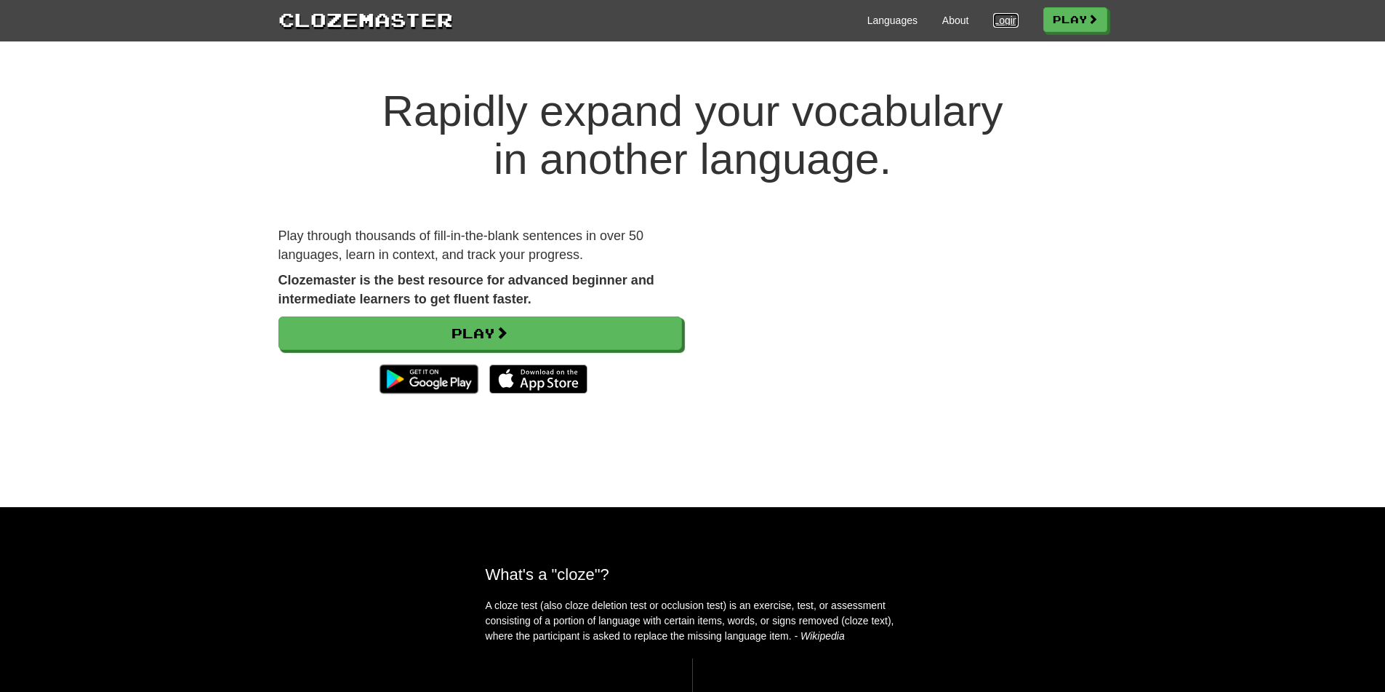
click at [995, 18] on link "Login" at bounding box center [1005, 20] width 25 height 15
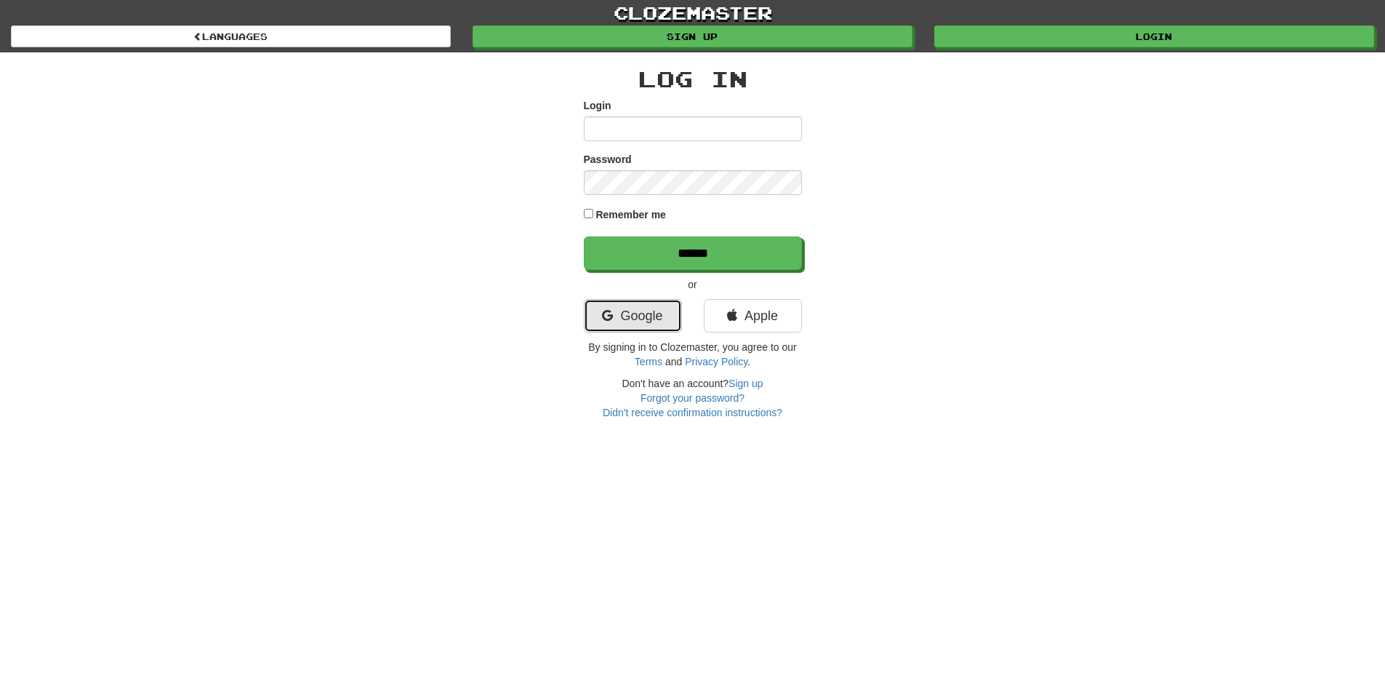
click at [625, 327] on link "Google" at bounding box center [633, 315] width 98 height 33
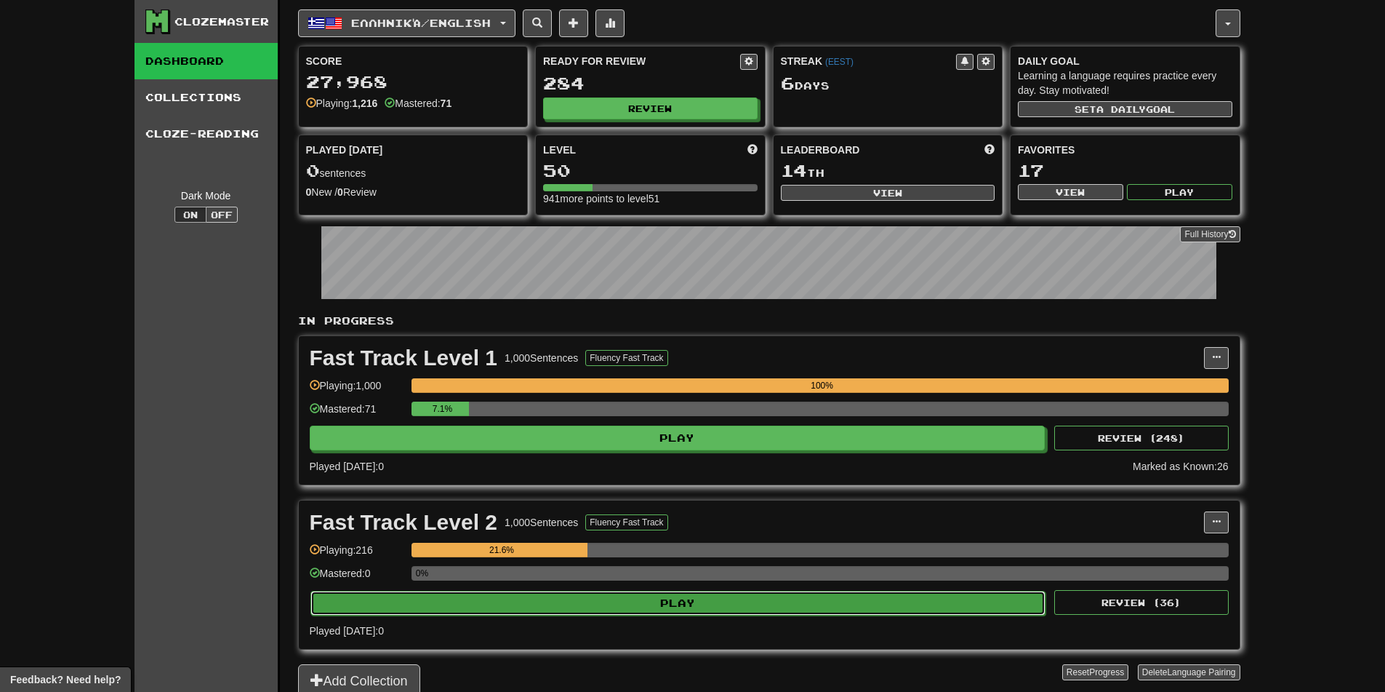
click at [718, 602] on button "Play" at bounding box center [679, 603] width 736 height 25
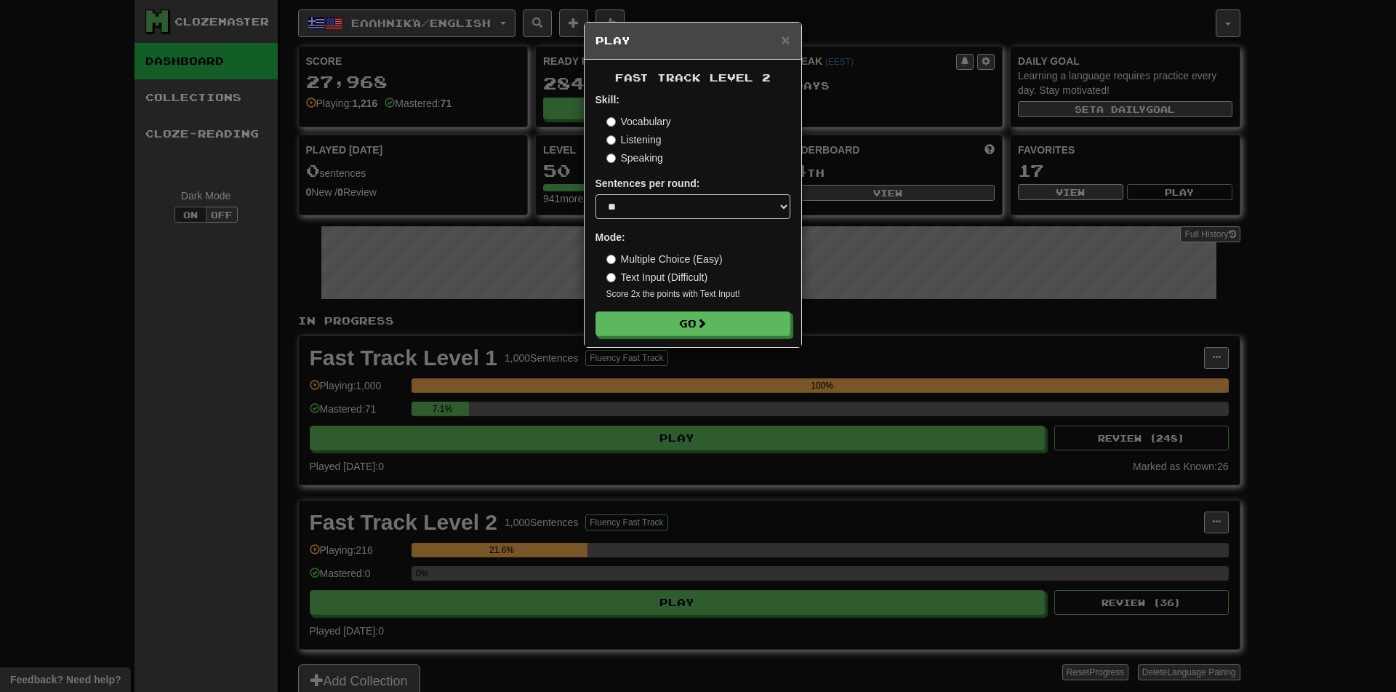
click at [1005, 183] on div "× Play F ast T rack L evel 2 Skill: Vocabulary Listening Speaking Sentences per…" at bounding box center [698, 346] width 1396 height 692
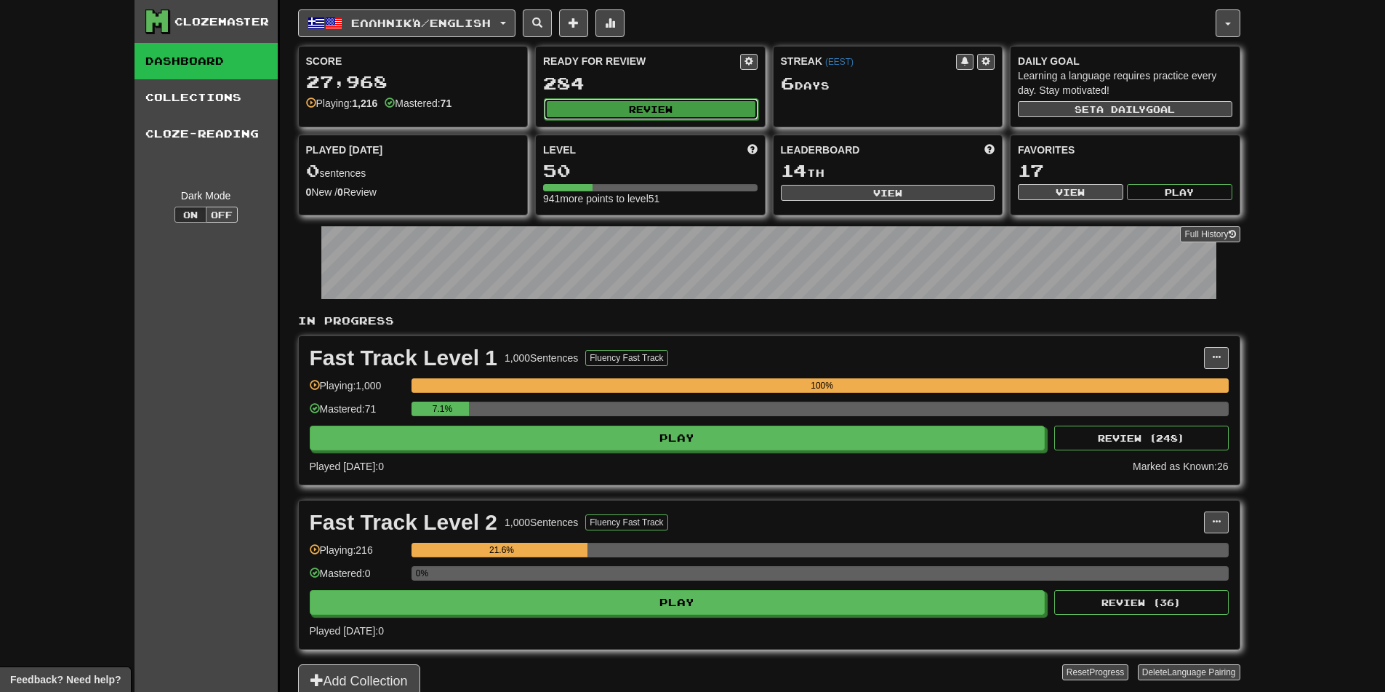
click at [640, 108] on button "Review" at bounding box center [651, 109] width 215 height 22
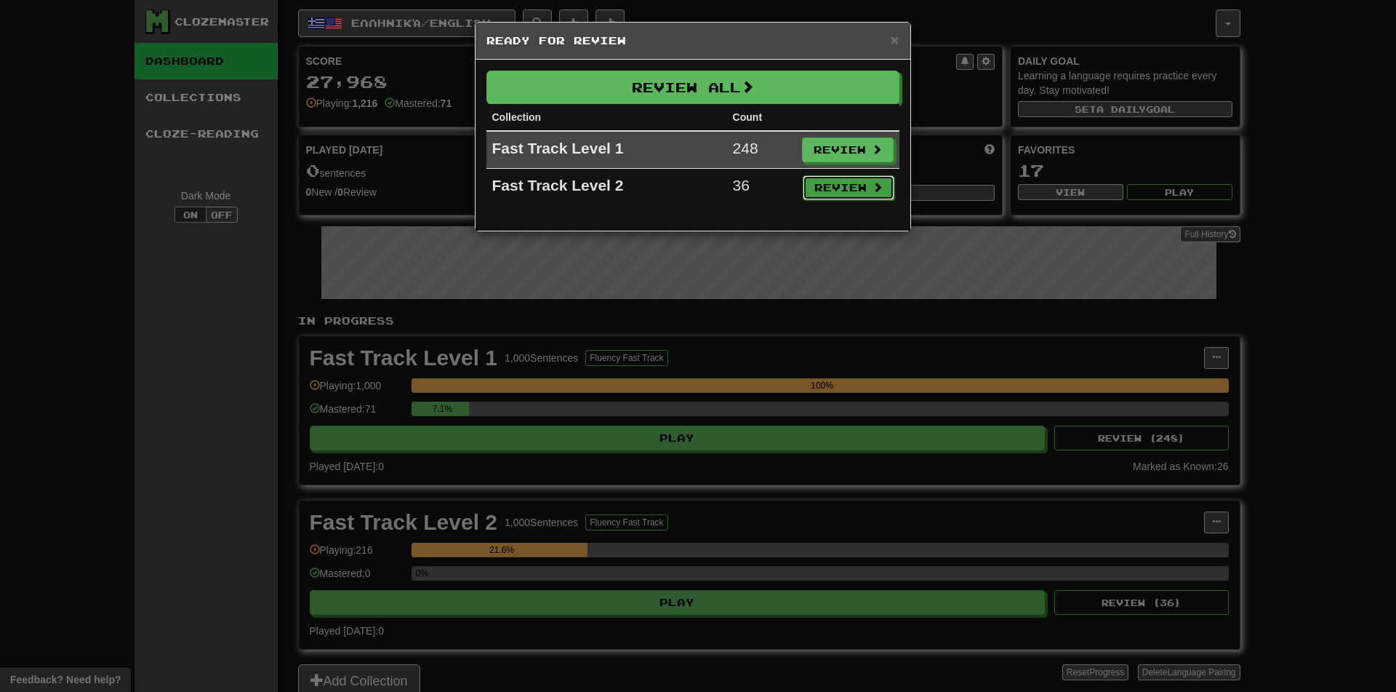
click at [819, 183] on button "Review" at bounding box center [849, 187] width 92 height 25
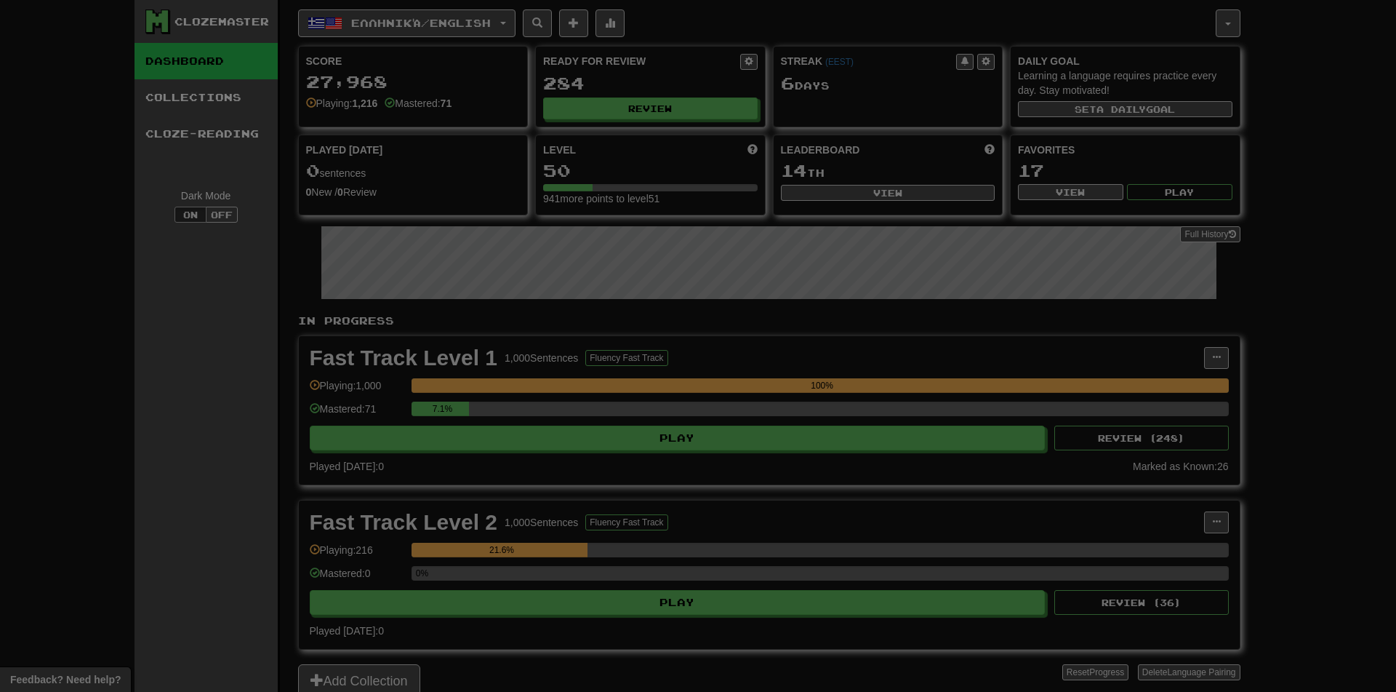
select select "**"
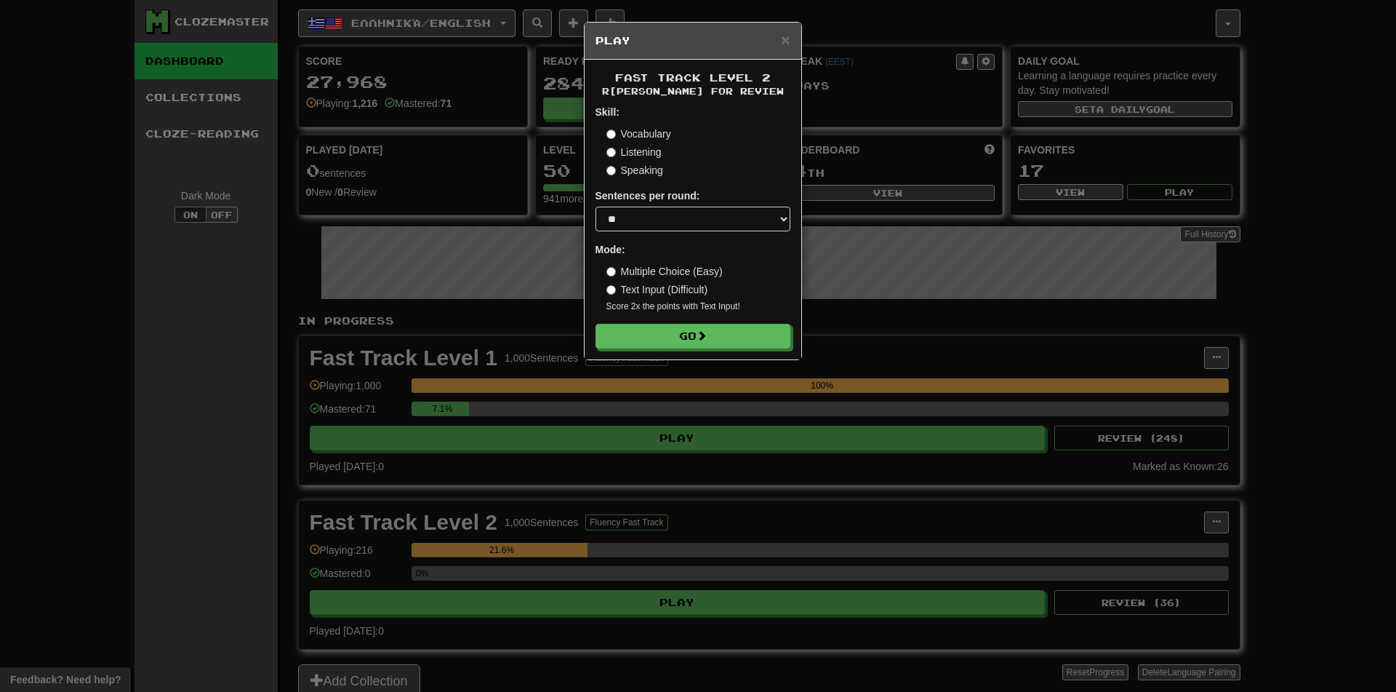
click at [693, 321] on form "Skill: Vocabulary Listening Speaking Sentences per round: * ** ** ** ** ** *** …" at bounding box center [693, 227] width 195 height 244
click at [693, 325] on button "Go" at bounding box center [693, 336] width 195 height 25
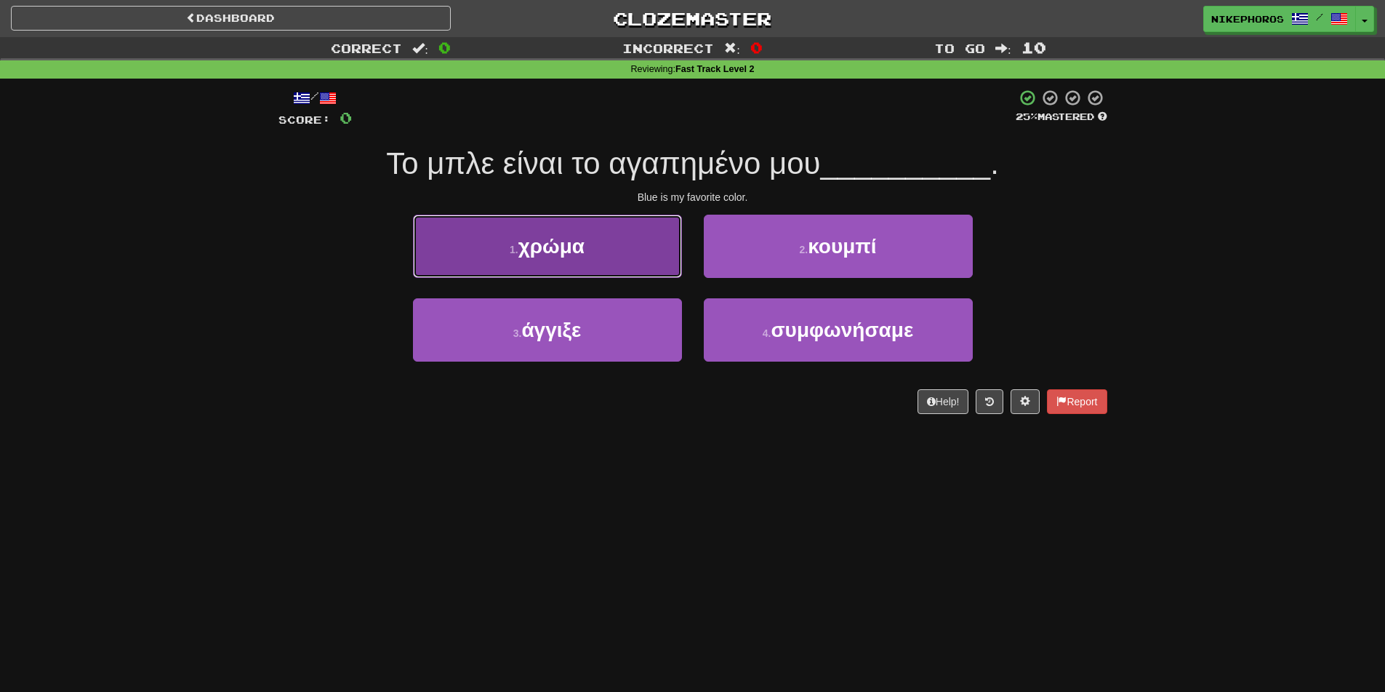
click at [585, 228] on button "1 . χρώμα" at bounding box center [547, 246] width 269 height 63
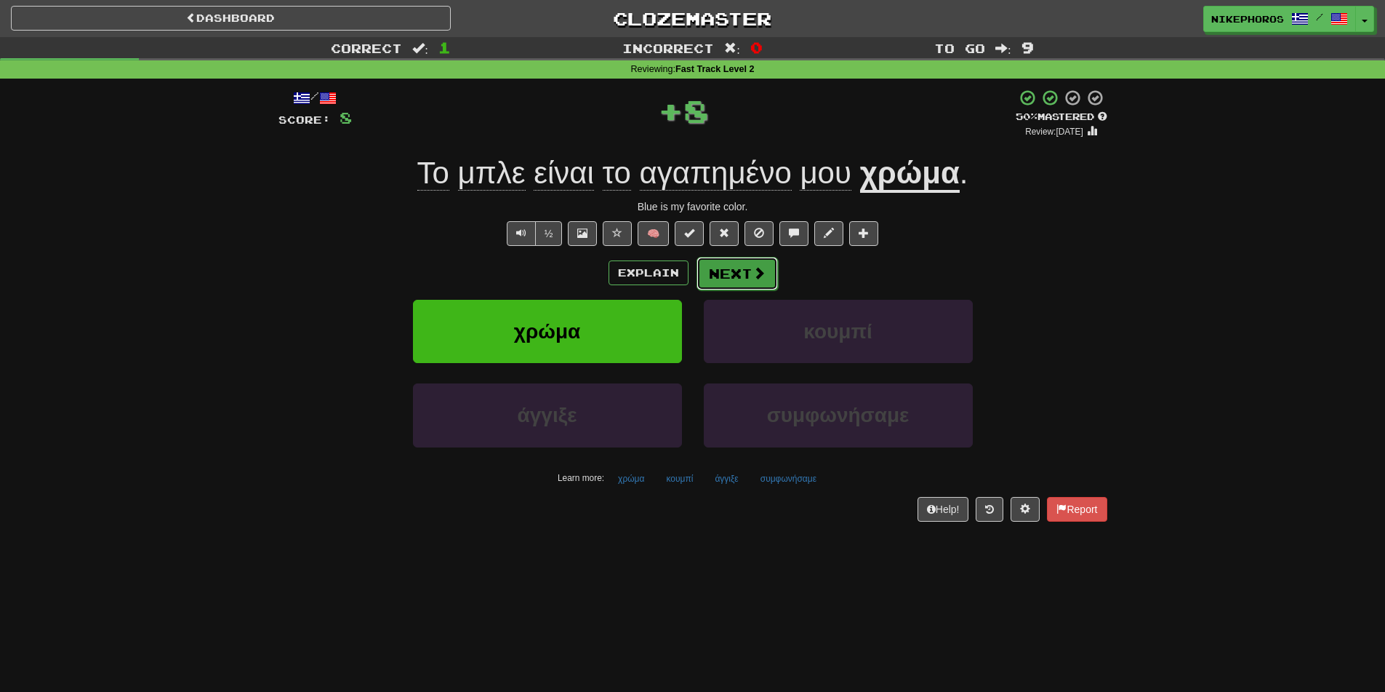
click at [766, 260] on button "Next" at bounding box center [737, 273] width 81 height 33
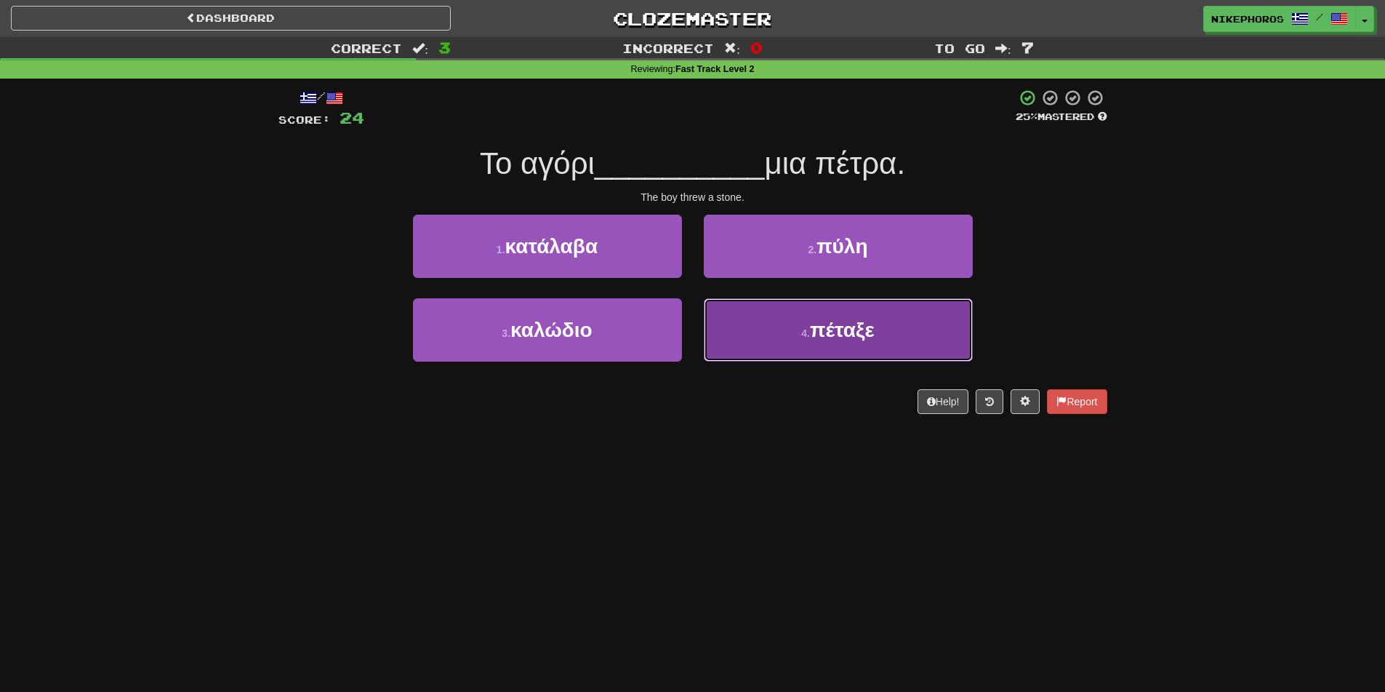
click at [874, 326] on span "πέταξε" at bounding box center [842, 330] width 65 height 23
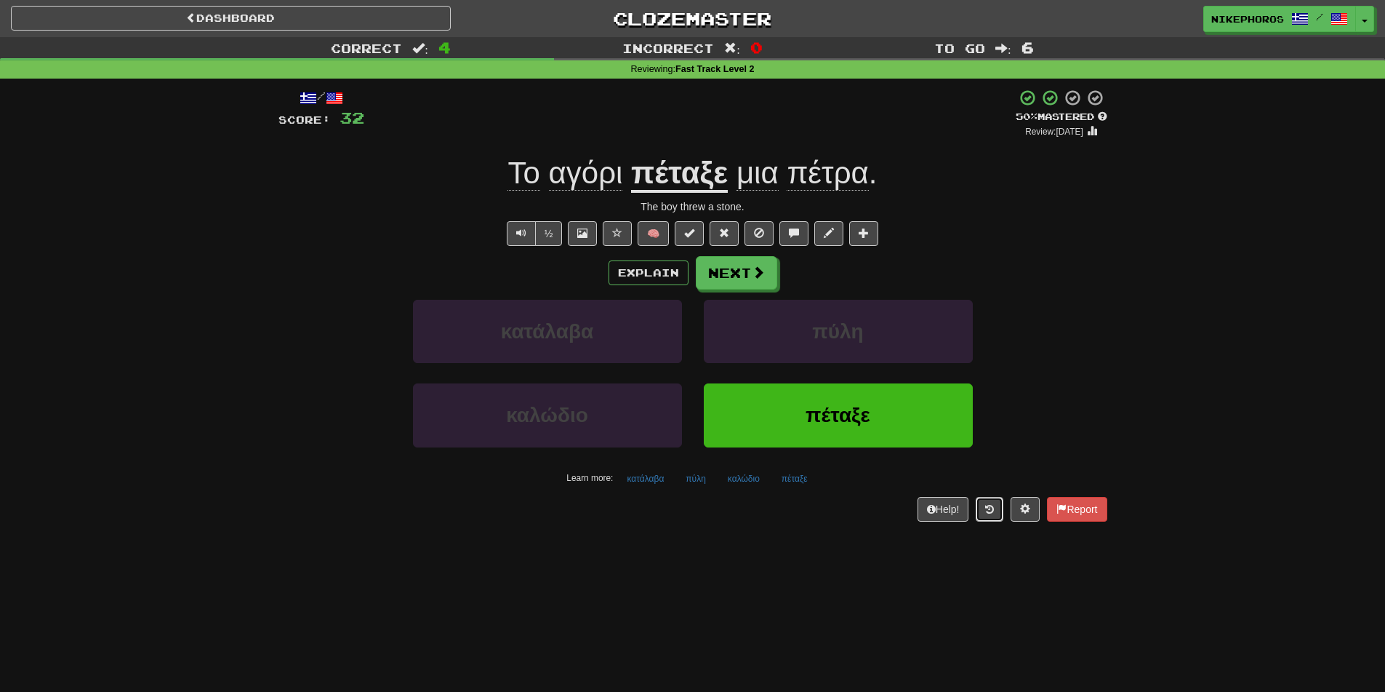
click at [980, 516] on button at bounding box center [990, 509] width 28 height 25
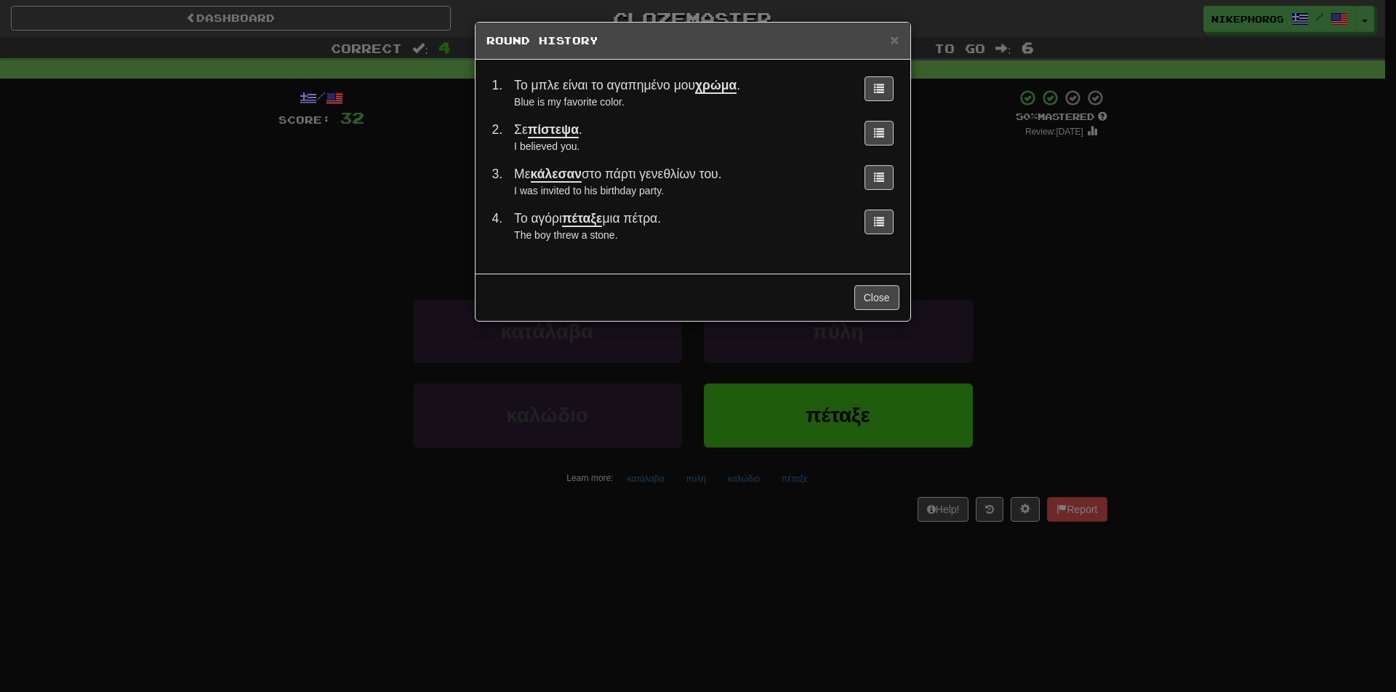
click at [1143, 265] on div "× Round History 1 . Το μπλε είναι το αγαπημένο μου χρώμα . Blue is my favorite …" at bounding box center [698, 346] width 1396 height 692
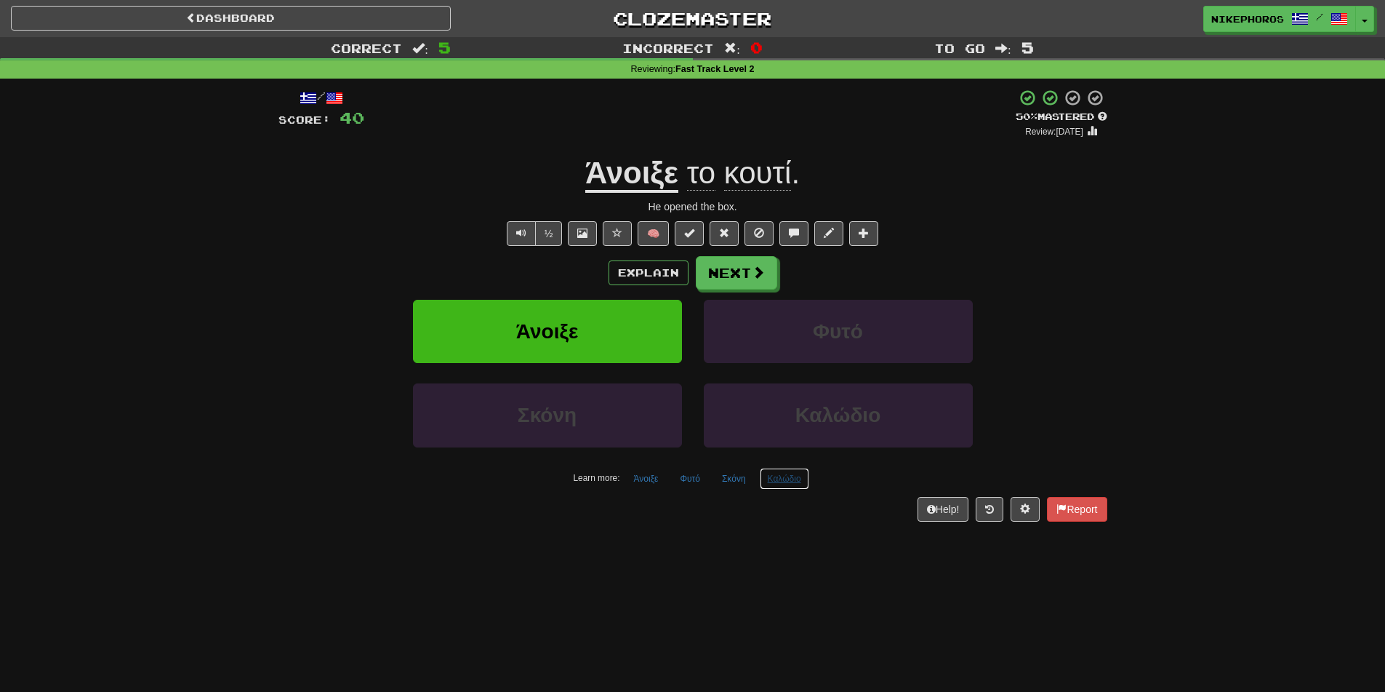
click at [765, 474] on button "Καλώδιο" at bounding box center [784, 479] width 49 height 22
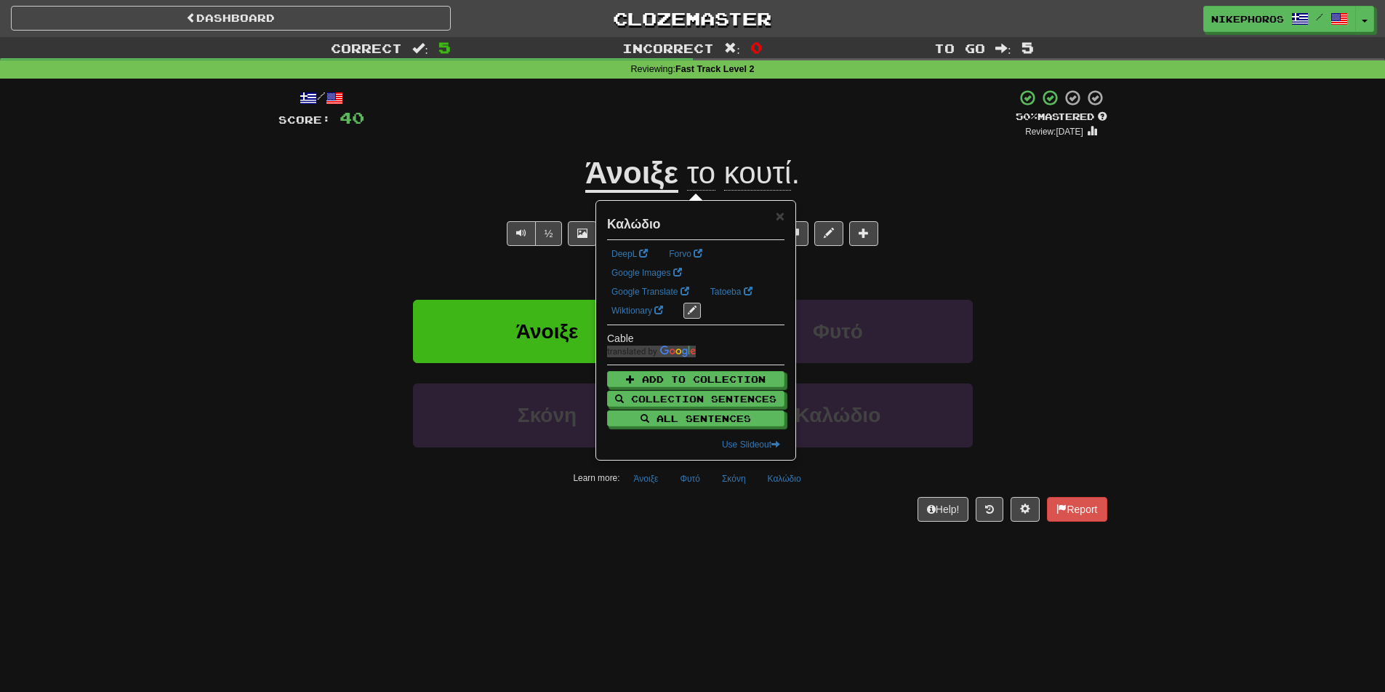
click at [749, 506] on div "Help! Report" at bounding box center [693, 509] width 829 height 25
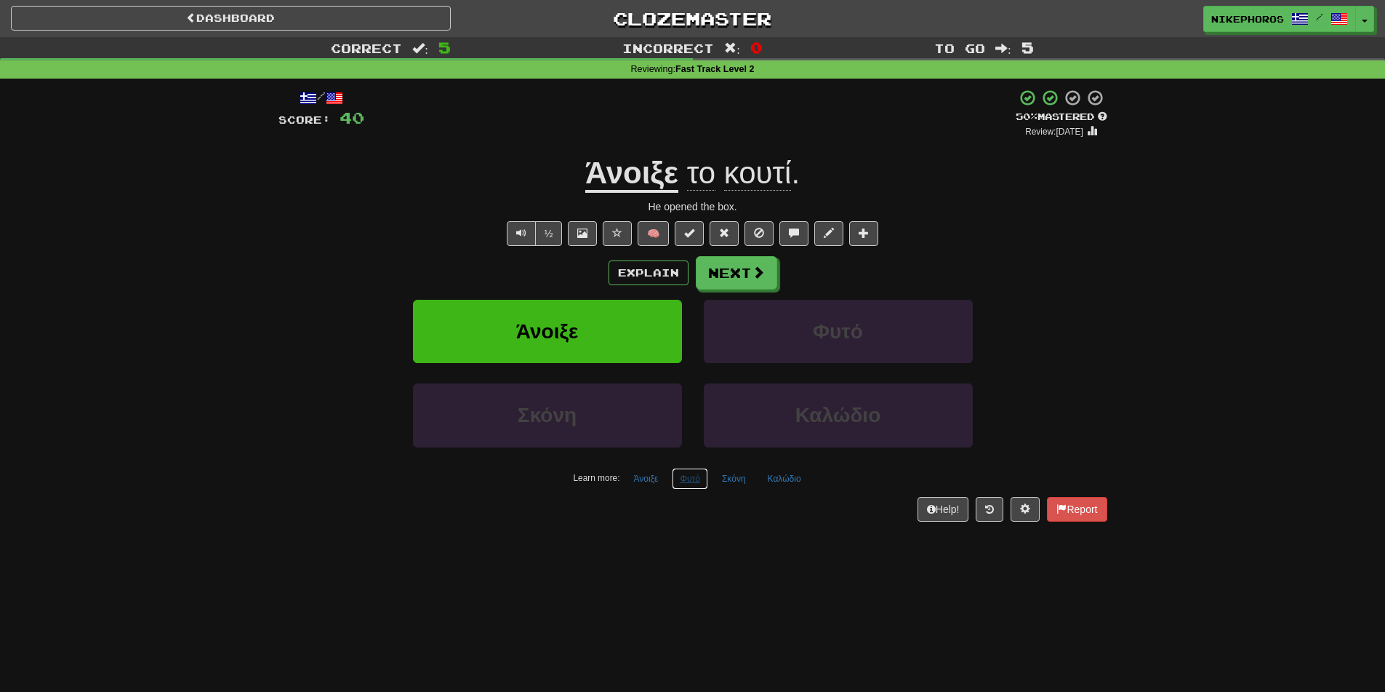
click at [700, 485] on button "Φυτό" at bounding box center [690, 479] width 36 height 22
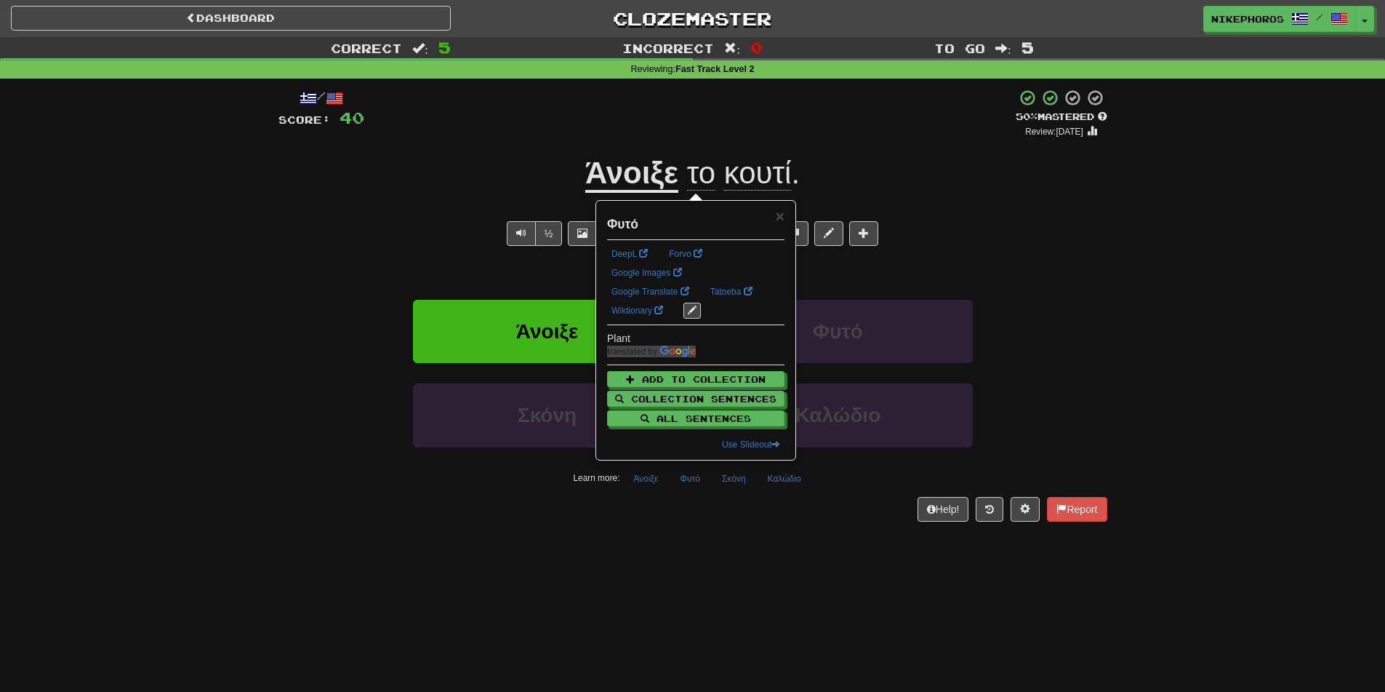
click at [713, 506] on div "Help! Report" at bounding box center [693, 509] width 829 height 25
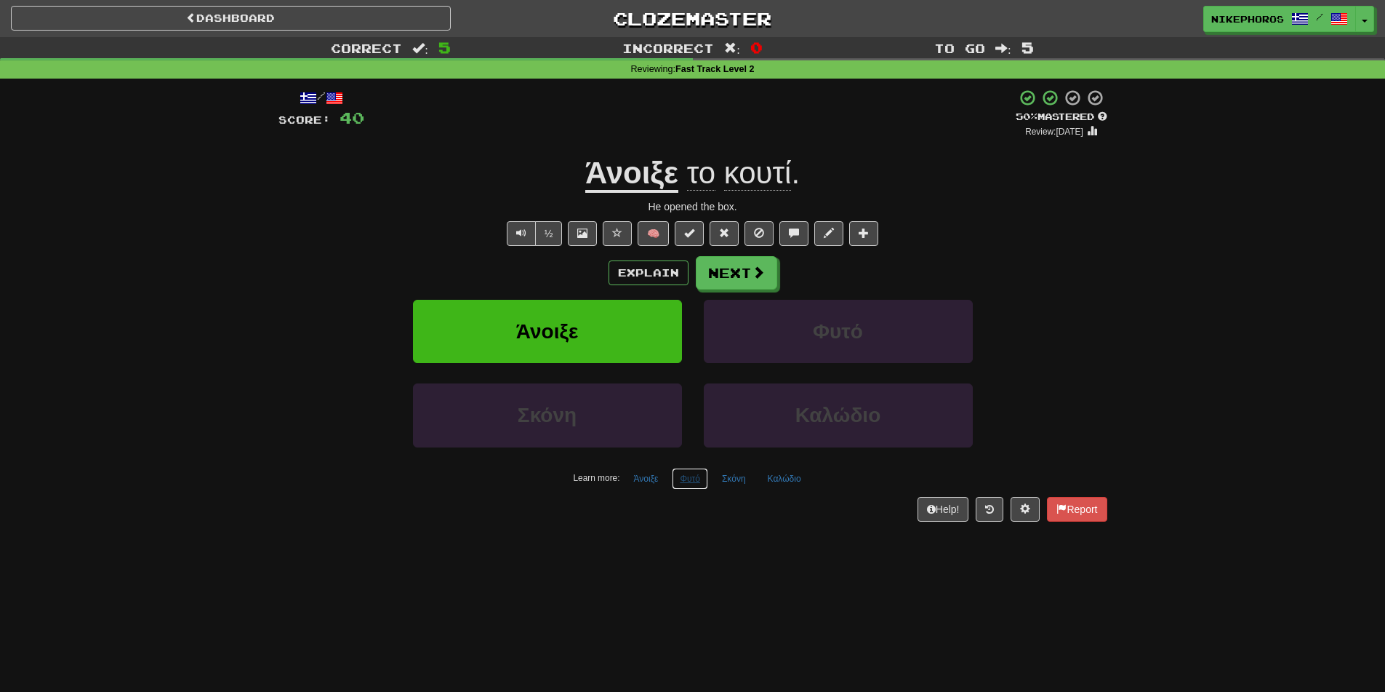
click at [693, 470] on button "Φυτό" at bounding box center [690, 479] width 36 height 22
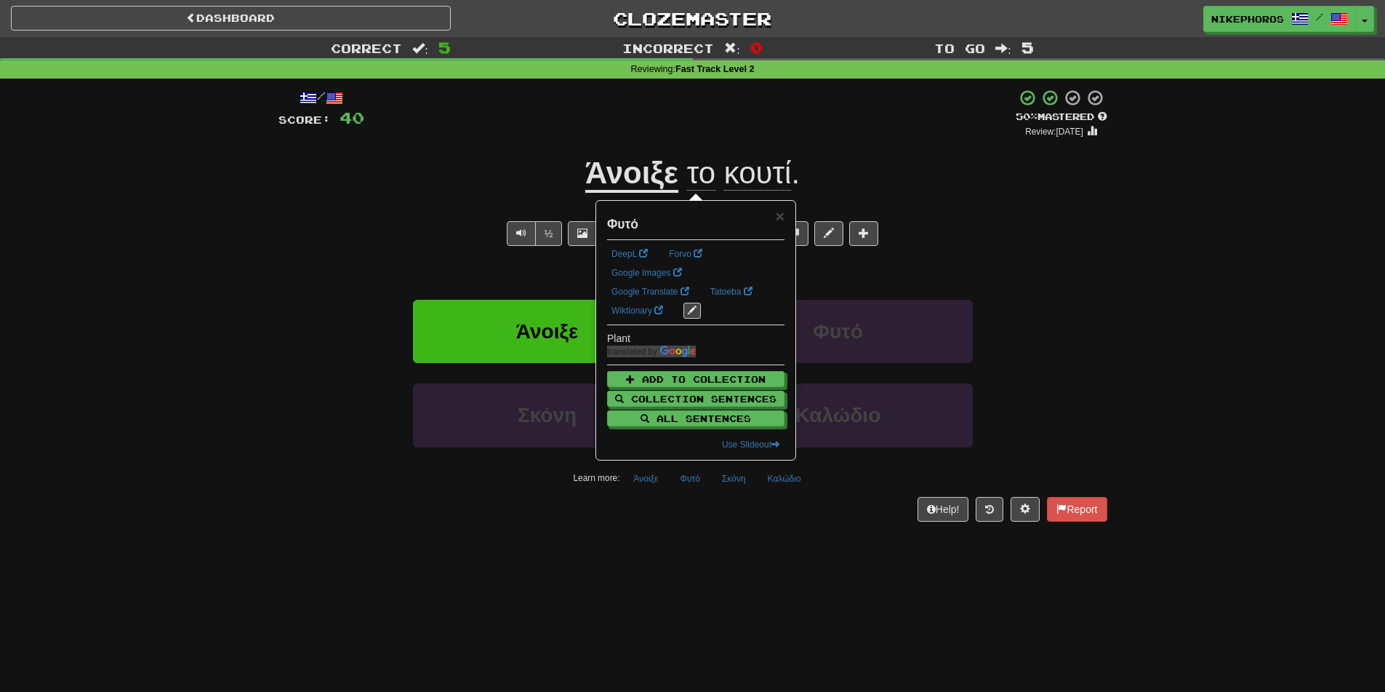
click at [708, 525] on div "/ Score: 40 + 8 50 % Mastered Review: 2025-09-28 Άνοιξε το κουτί . He opened th…" at bounding box center [693, 310] width 829 height 463
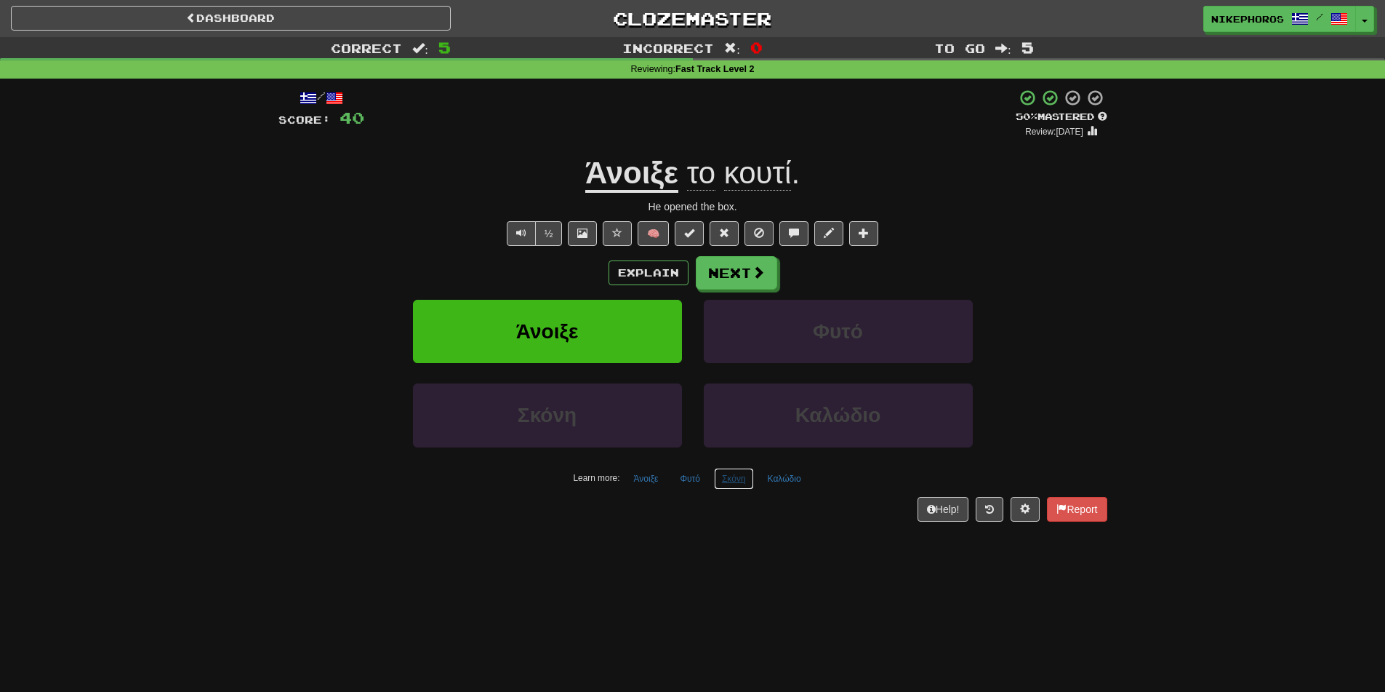
click at [742, 481] on button "Σκόνη" at bounding box center [734, 479] width 40 height 22
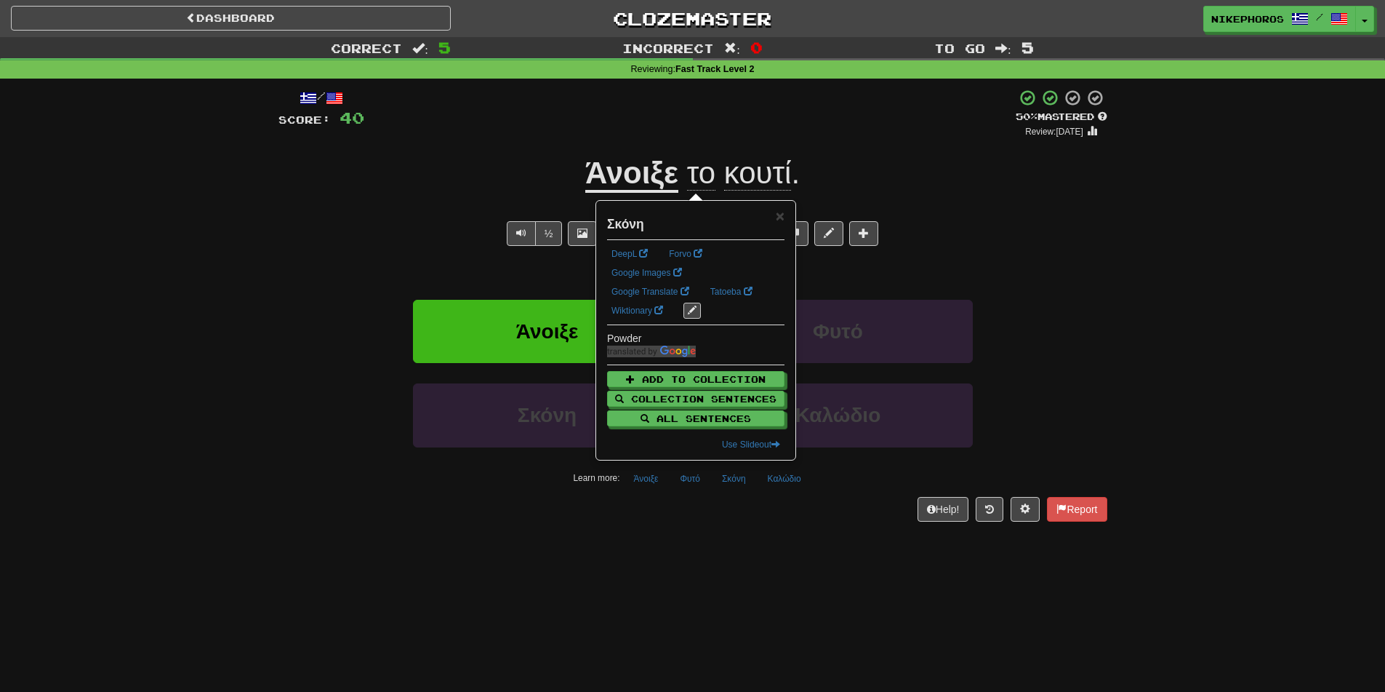
drag, startPoint x: 748, startPoint y: 547, endPoint x: 748, endPoint y: 560, distance: 13.1
click at [748, 563] on div "Dashboard Clozemaster Nikephoros / Toggle Dropdown Dashboard Leaderboard Activi…" at bounding box center [692, 346] width 1385 height 692
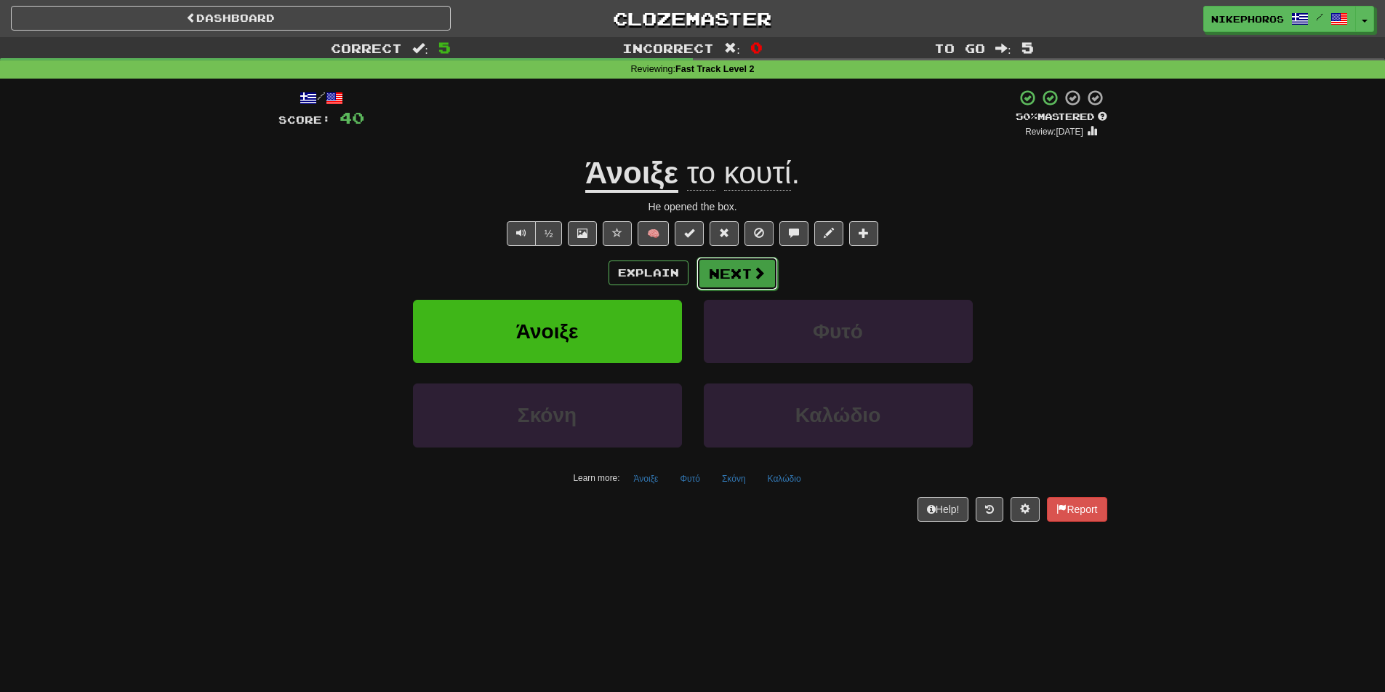
click at [715, 277] on button "Next" at bounding box center [737, 273] width 81 height 33
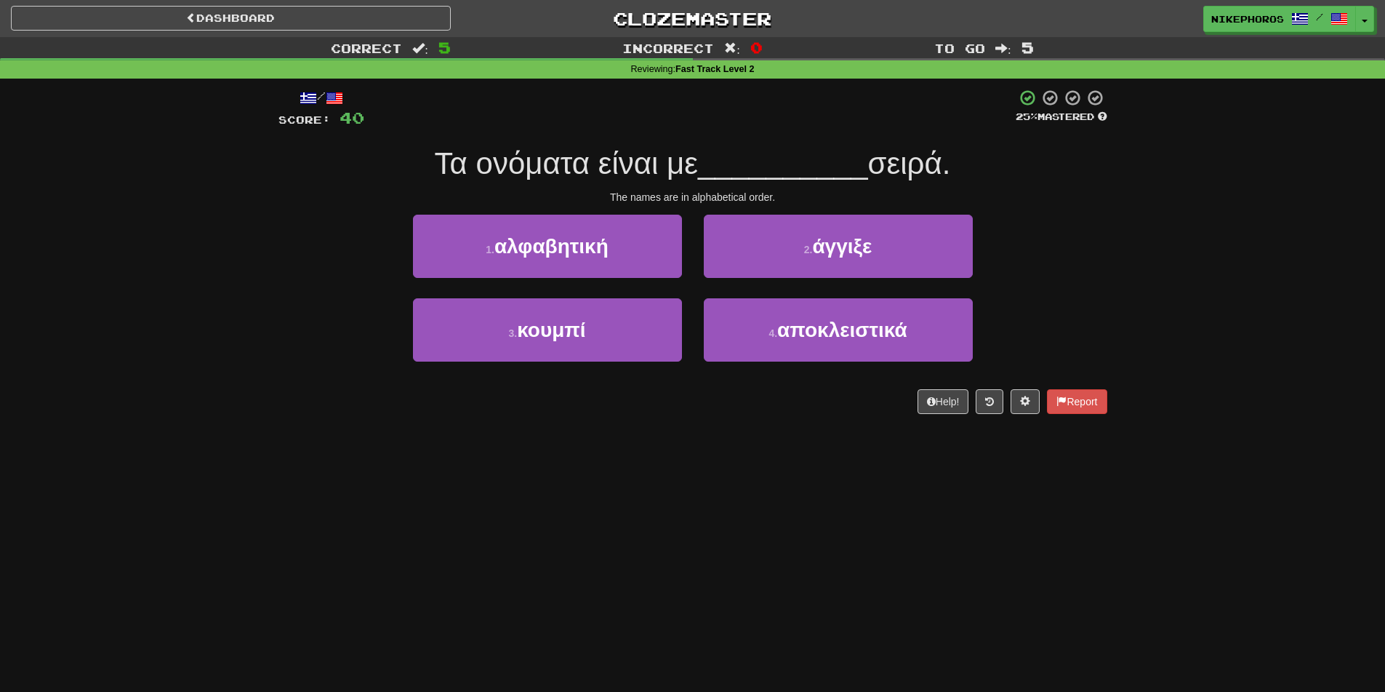
click at [773, 161] on span "__________" at bounding box center [783, 163] width 170 height 34
click at [818, 437] on div "Dashboard Clozemaster Nikephoros / Toggle Dropdown Dashboard Leaderboard Activi…" at bounding box center [692, 346] width 1385 height 692
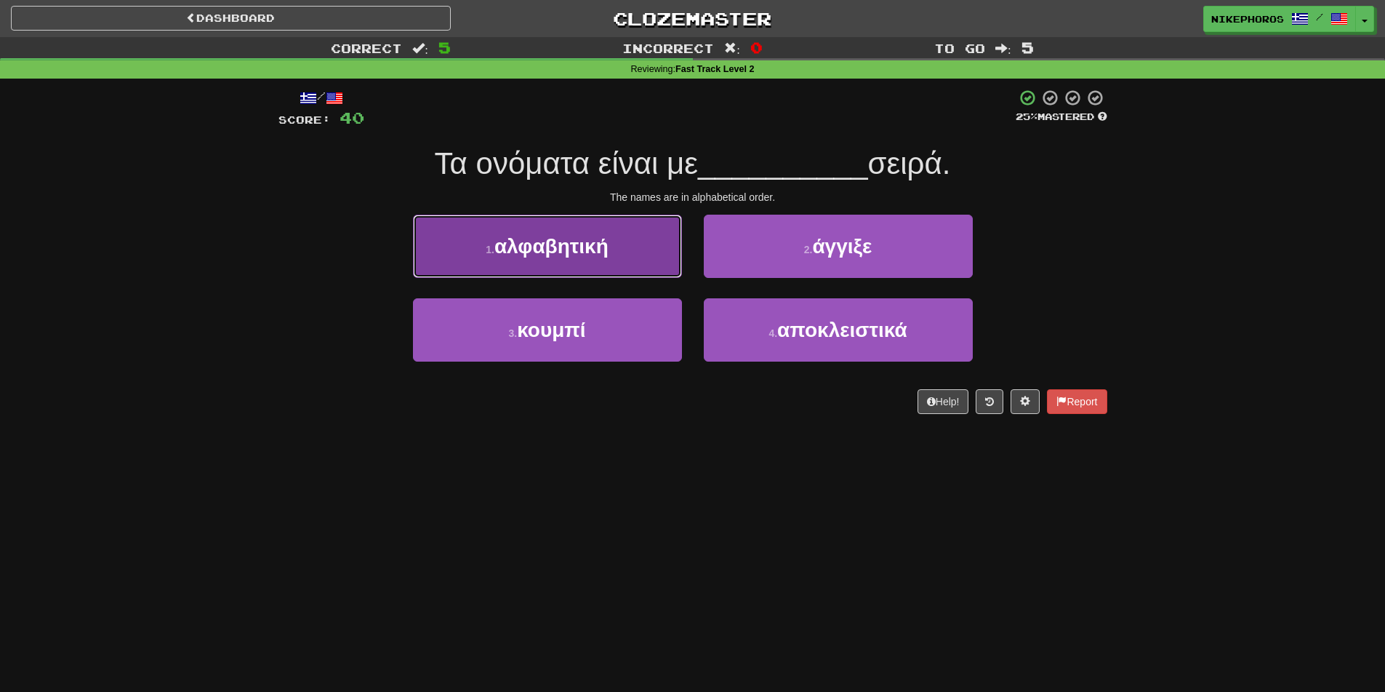
click at [628, 241] on button "1 . αλφαβητική" at bounding box center [547, 246] width 269 height 63
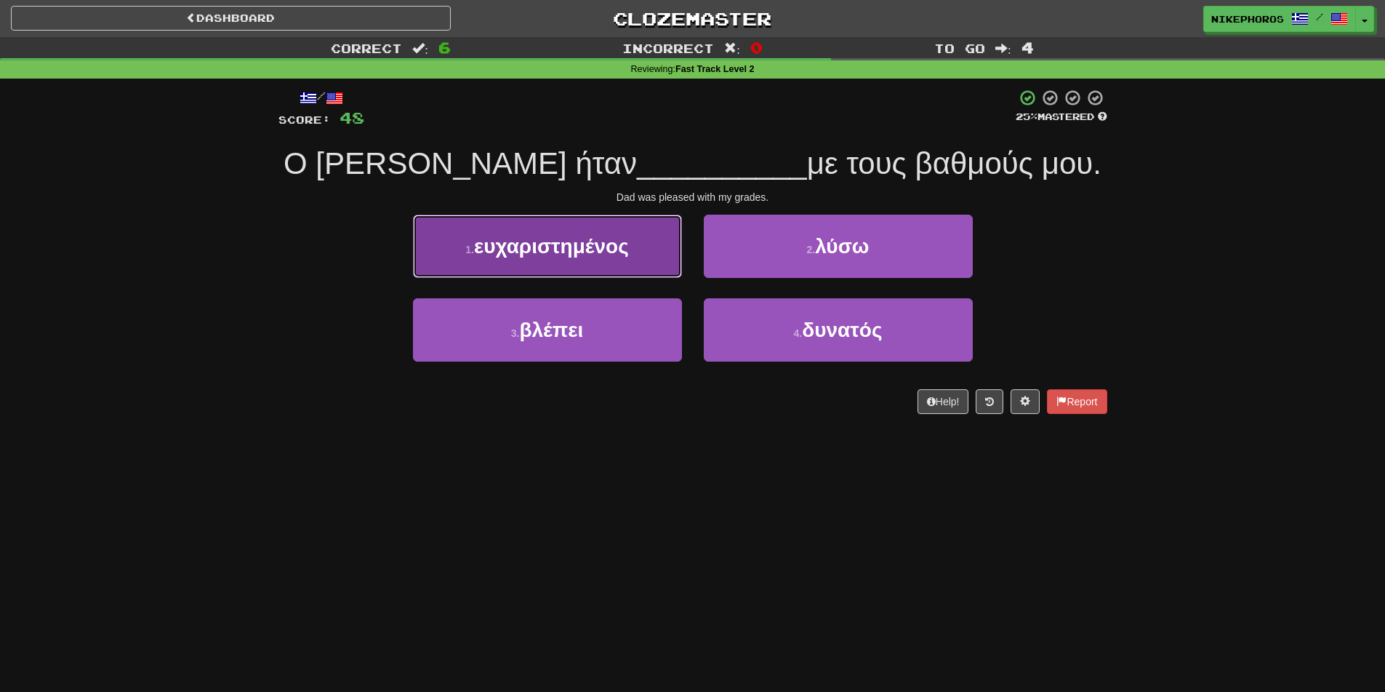
click at [617, 228] on button "1 . ευχαριστημένος" at bounding box center [547, 246] width 269 height 63
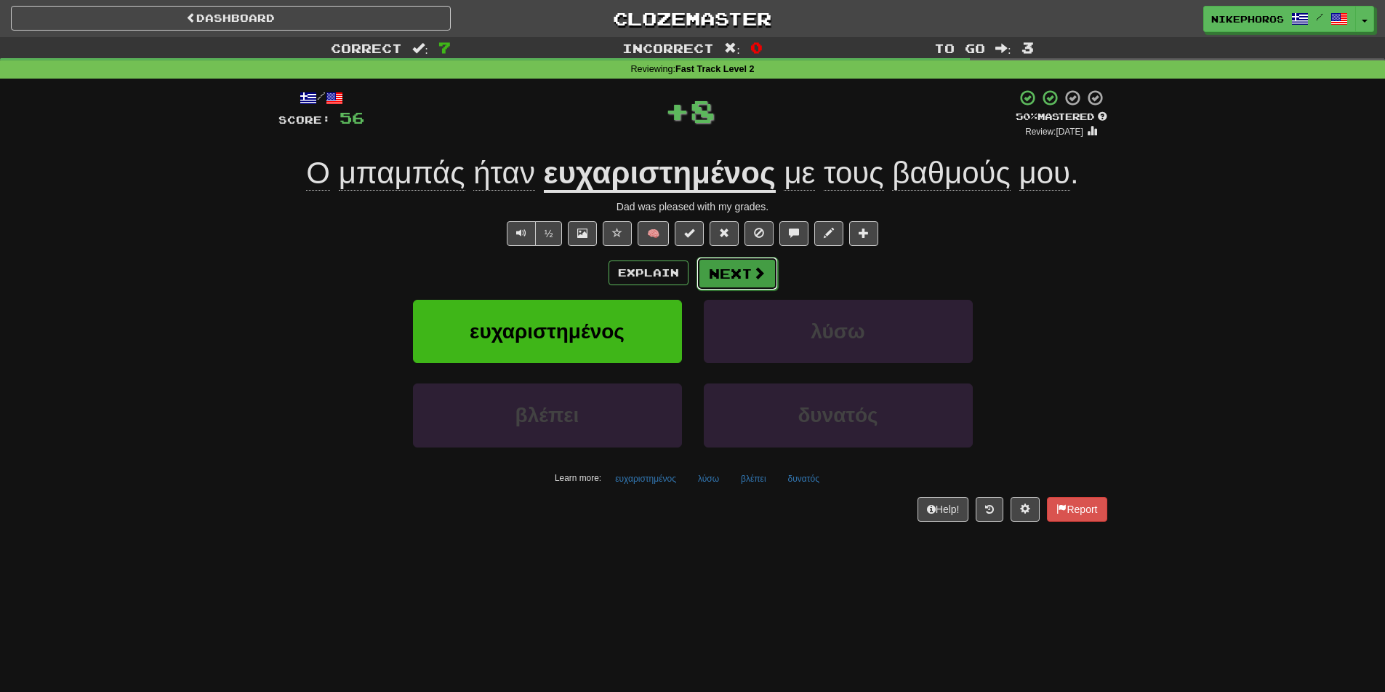
click at [764, 279] on button "Next" at bounding box center [737, 273] width 81 height 33
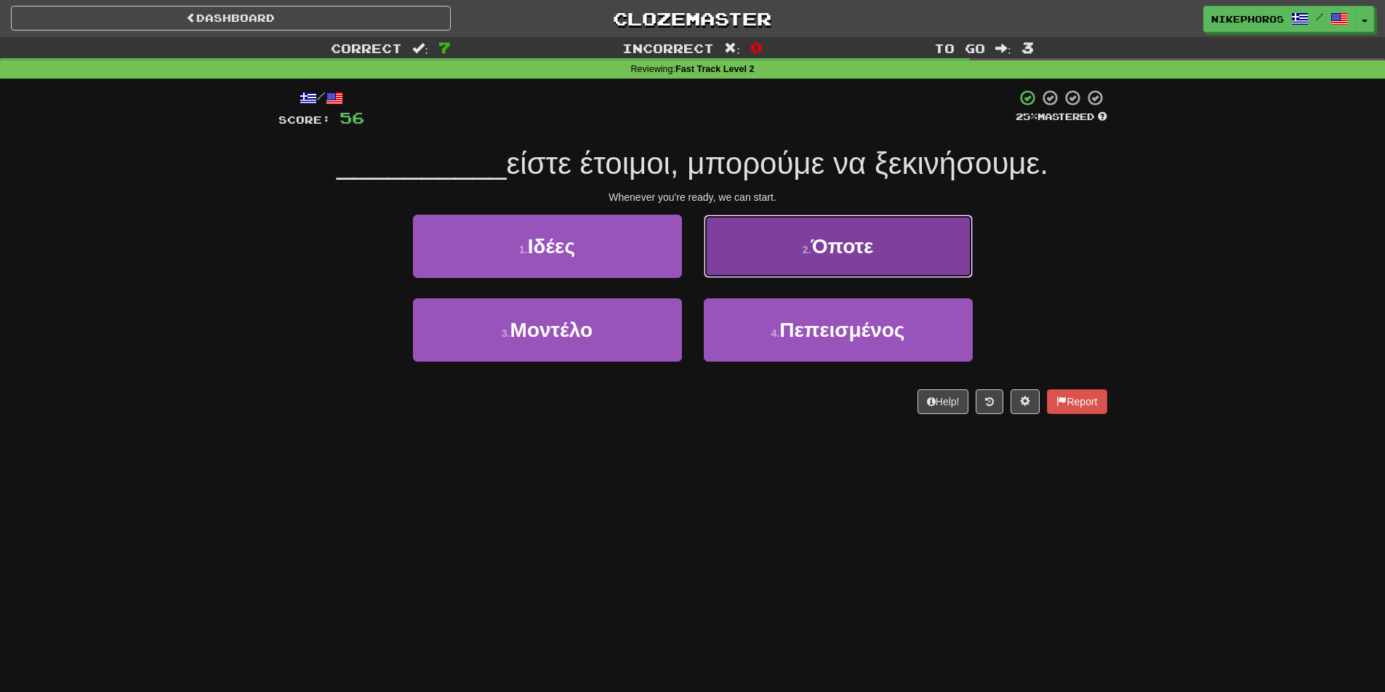
click at [965, 224] on button "2 . Όποτε" at bounding box center [838, 246] width 269 height 63
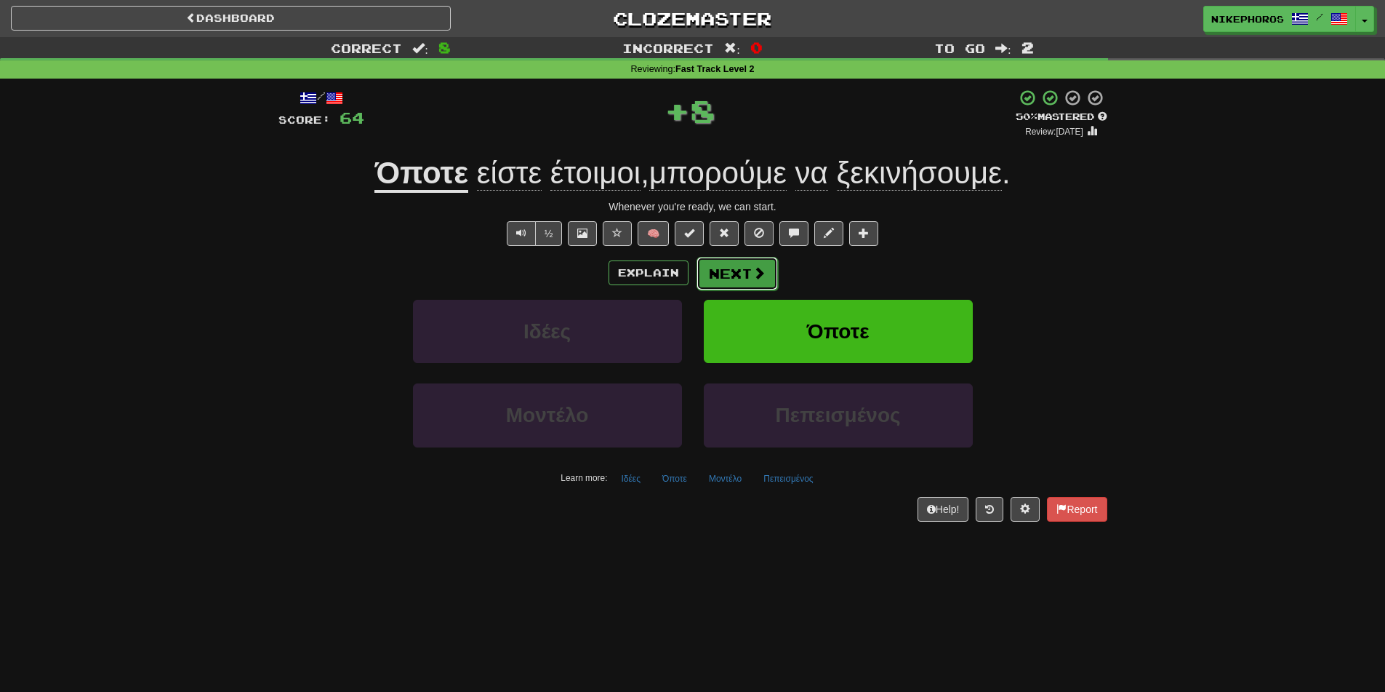
click at [759, 271] on span at bounding box center [759, 272] width 13 height 13
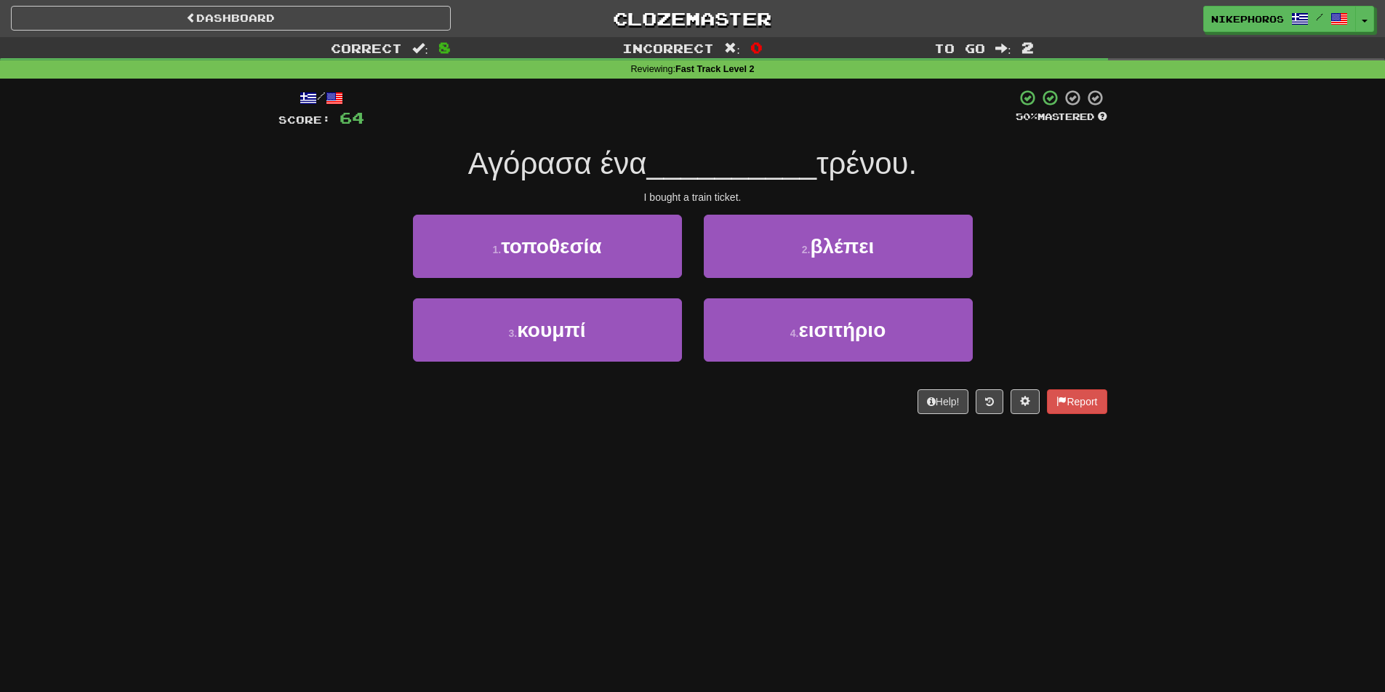
click at [743, 149] on span "__________" at bounding box center [732, 163] width 170 height 34
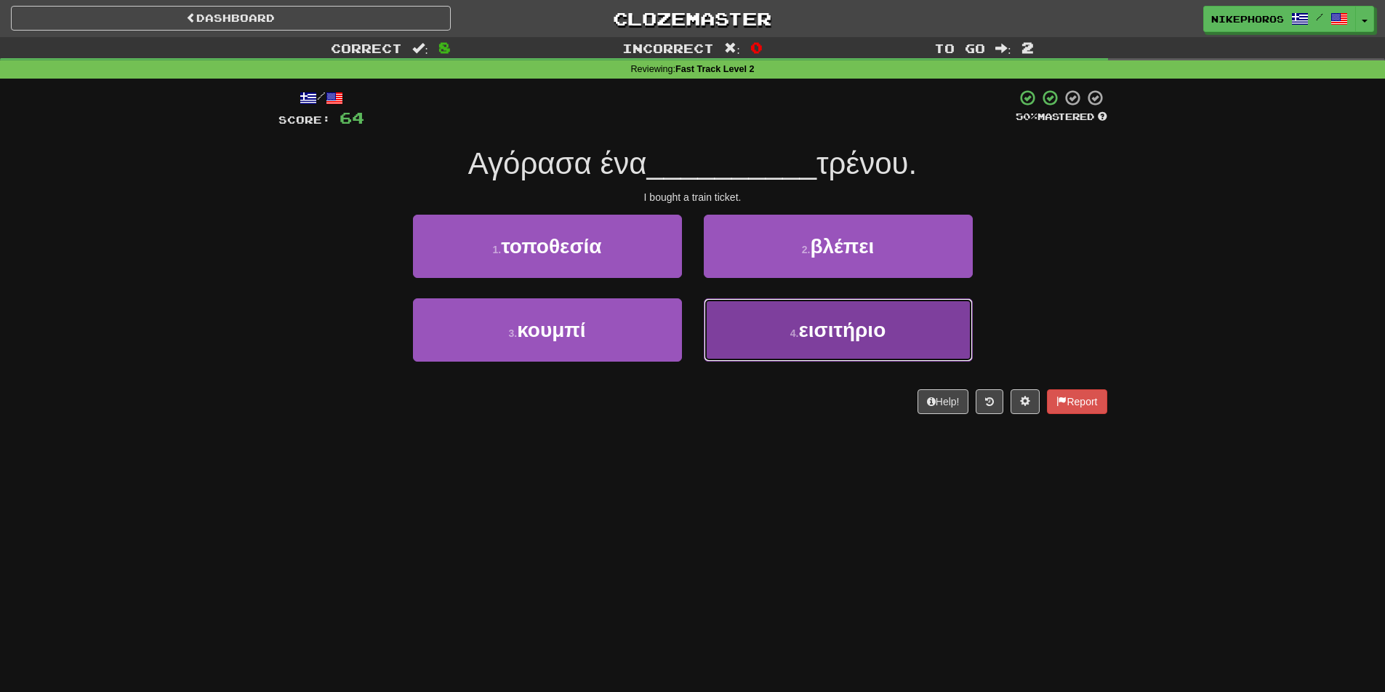
click at [869, 346] on button "4 . εισιτήριο" at bounding box center [838, 329] width 269 height 63
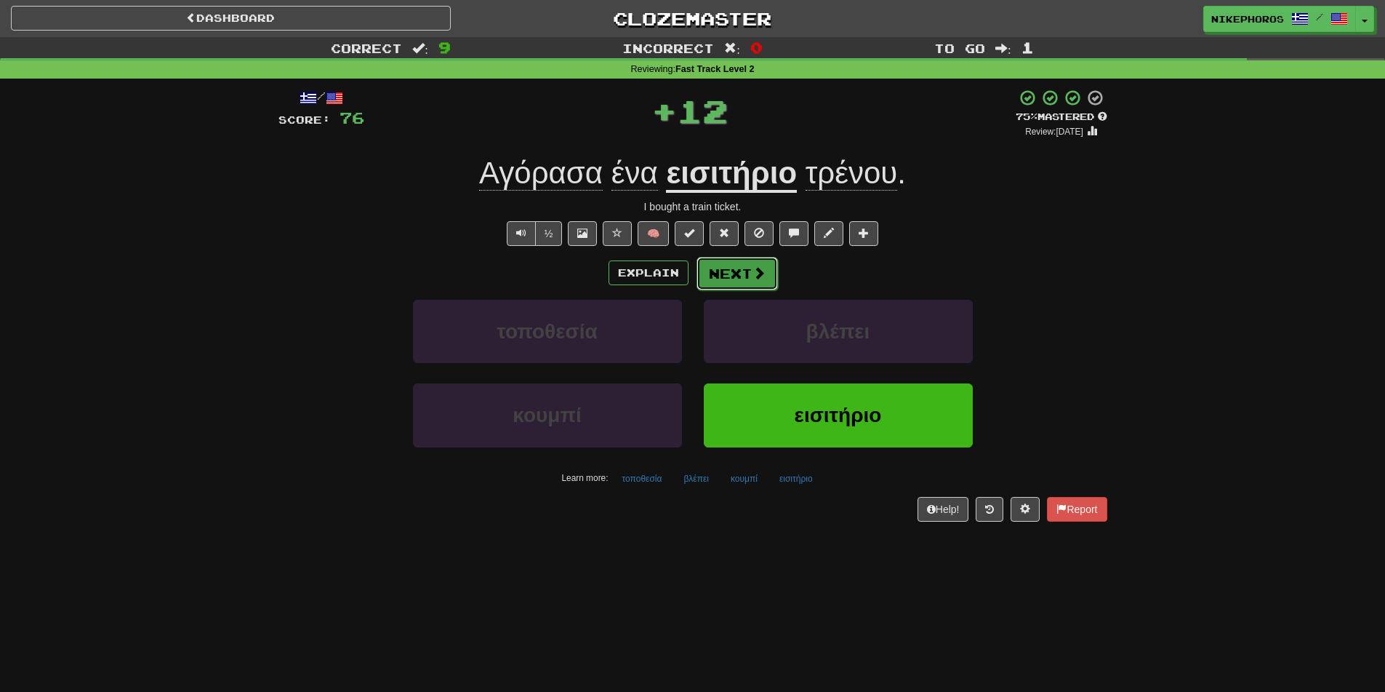
click at [737, 267] on button "Next" at bounding box center [737, 273] width 81 height 33
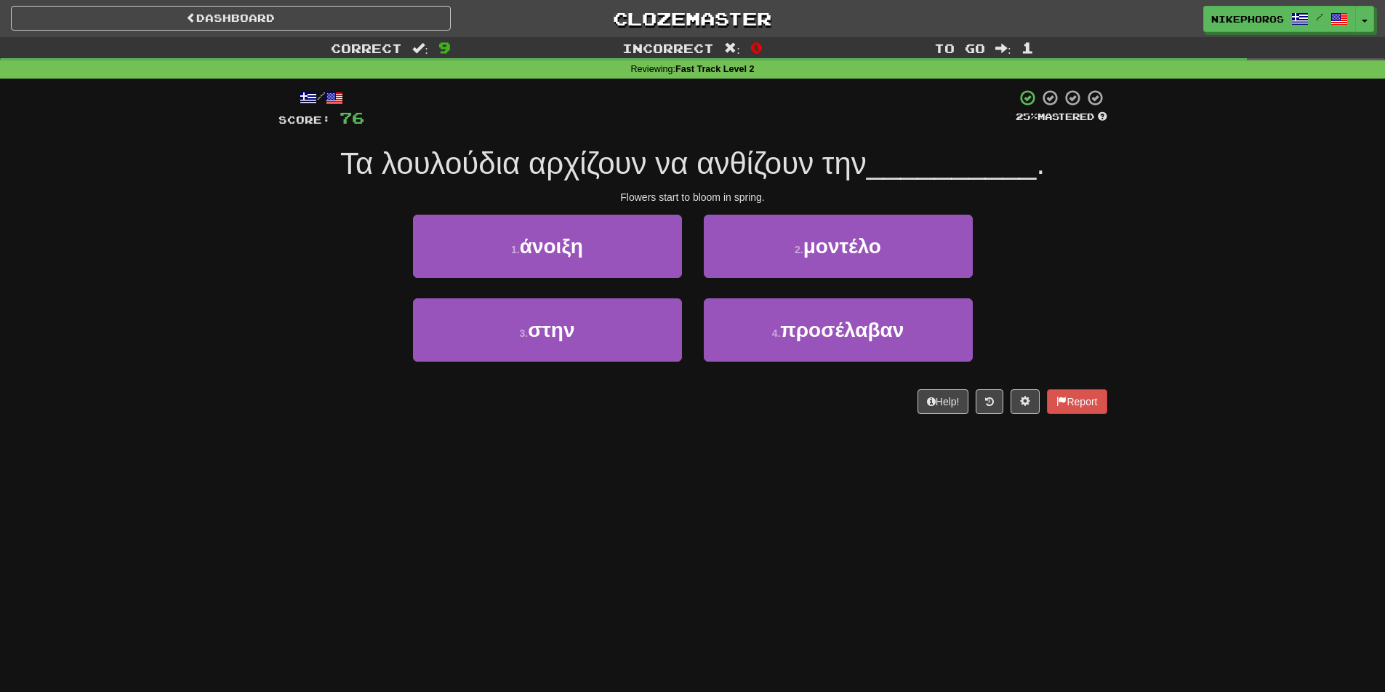
click at [1124, 241] on div "Correct : 9 Incorrect : 0 To go : 1 Reviewing : Fast Track Level 2 / Score: 76 …" at bounding box center [692, 235] width 1385 height 397
drag, startPoint x: 566, startPoint y: 240, endPoint x: 738, endPoint y: 137, distance: 200.9
click at [567, 239] on span "άνοιξη" at bounding box center [551, 246] width 63 height 23
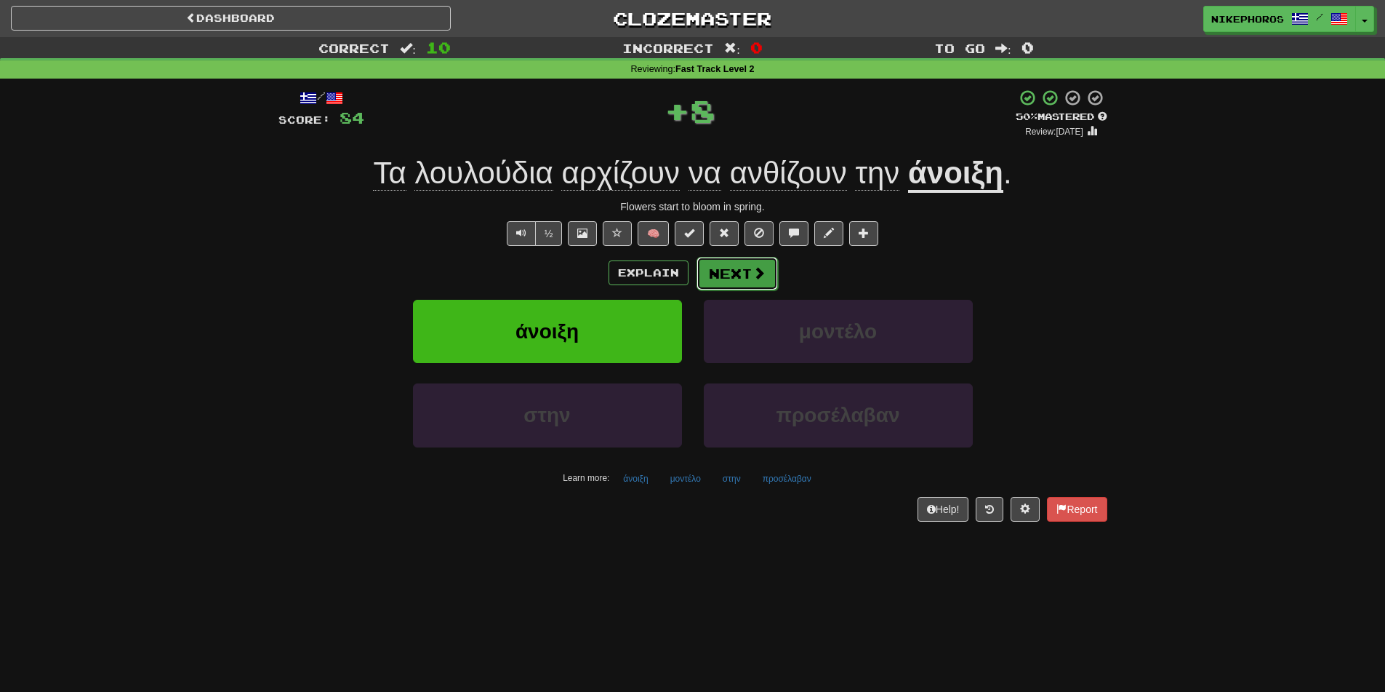
click at [722, 265] on button "Next" at bounding box center [737, 273] width 81 height 33
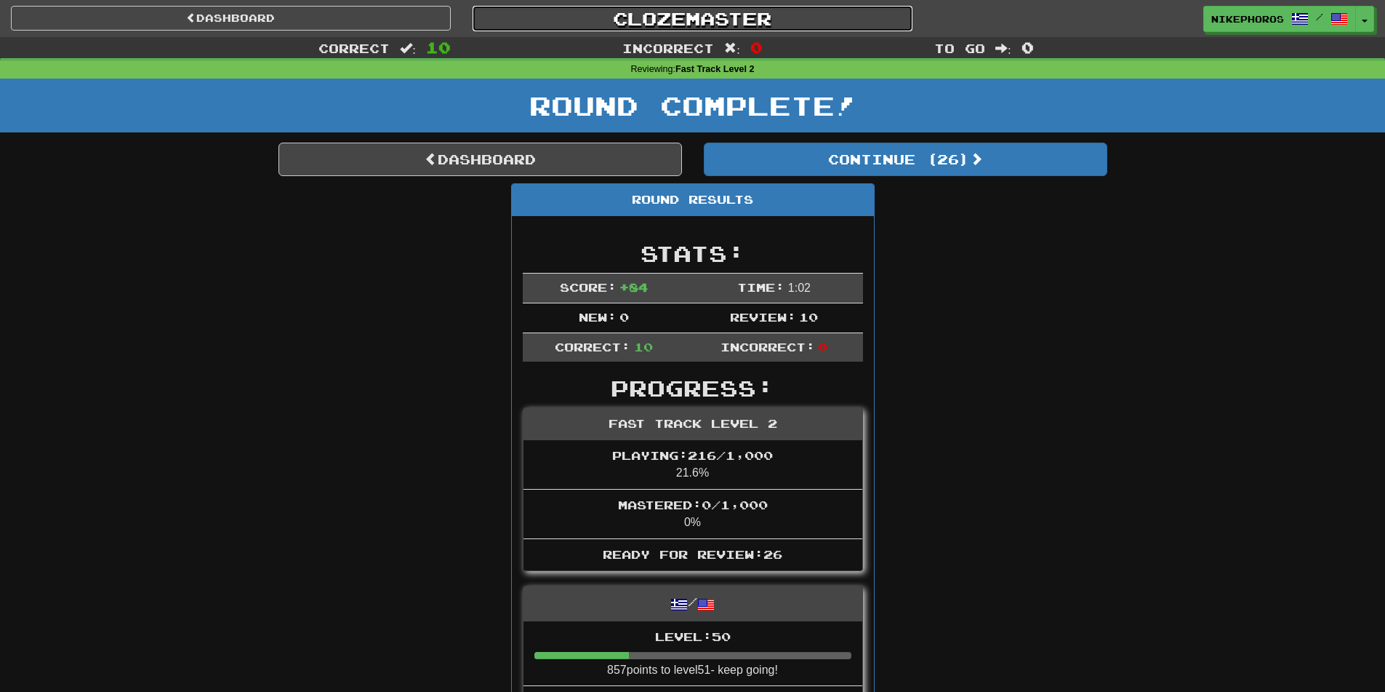
click at [774, 28] on link "Clozemaster" at bounding box center [693, 18] width 440 height 25
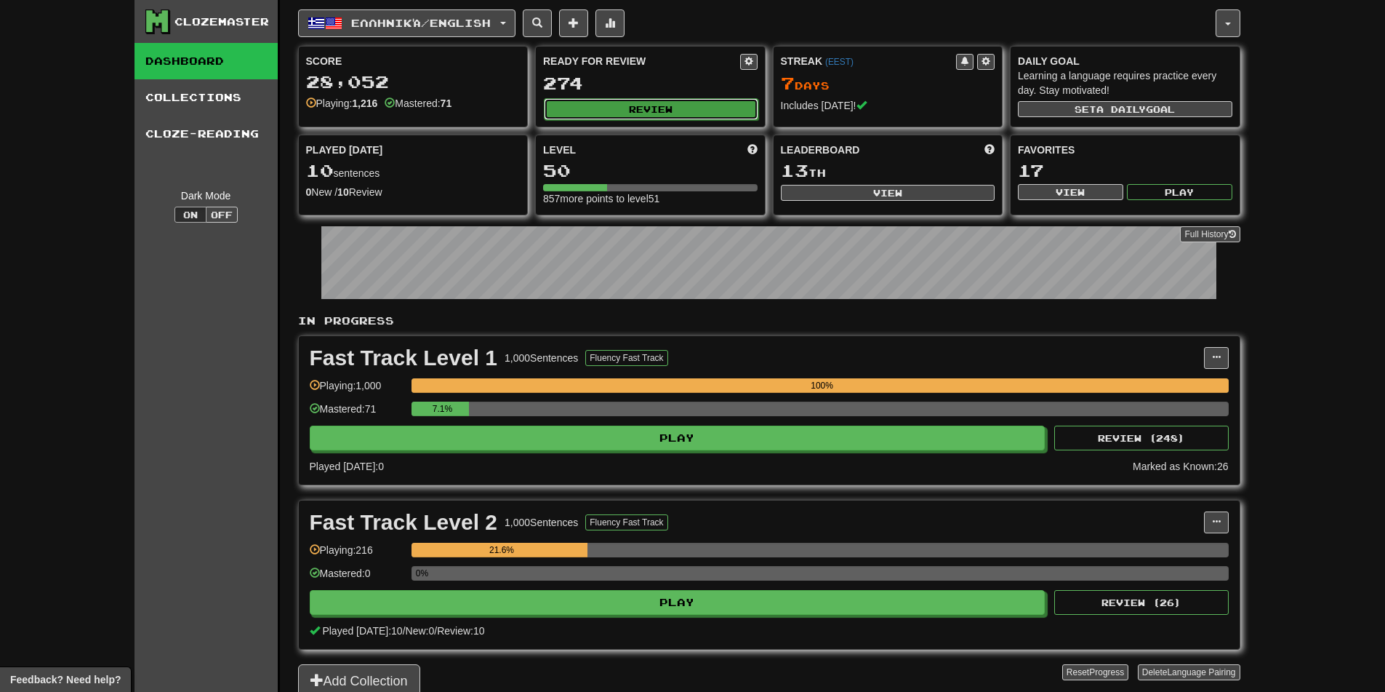
click at [662, 111] on button "Review" at bounding box center [651, 109] width 215 height 22
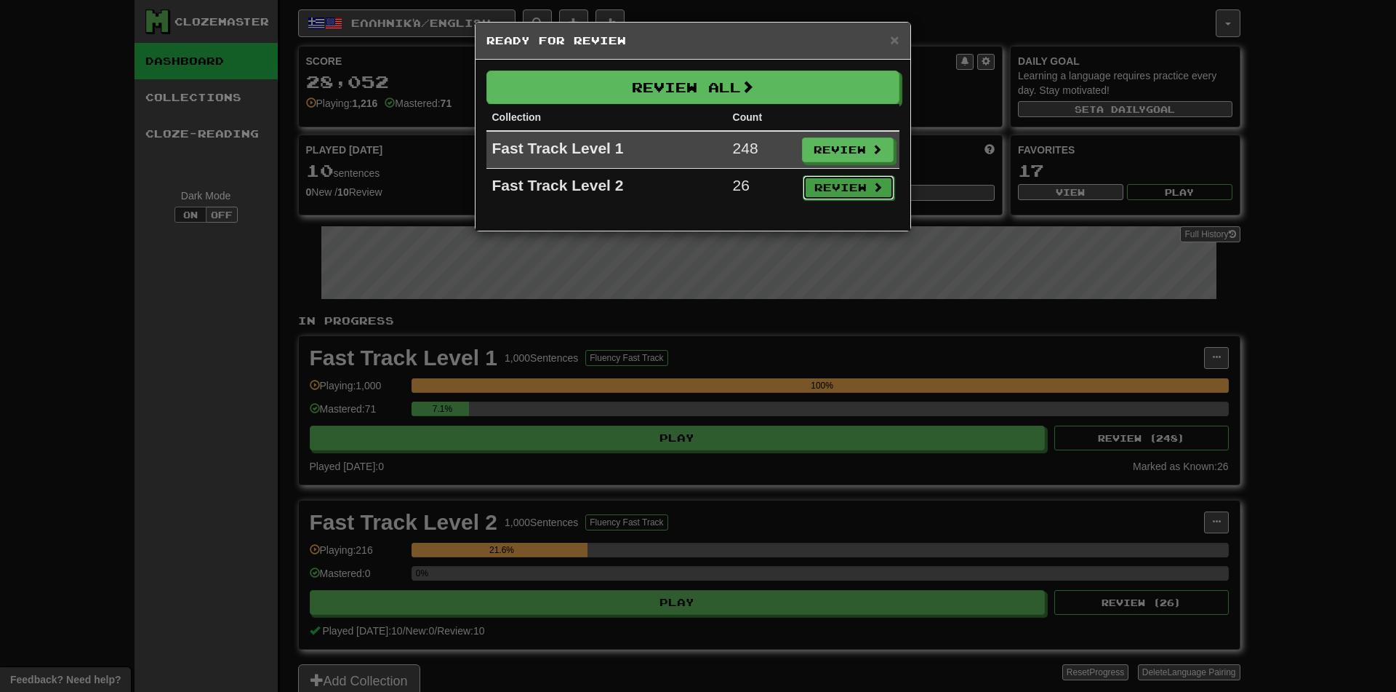
click at [841, 181] on button "Review" at bounding box center [849, 187] width 92 height 25
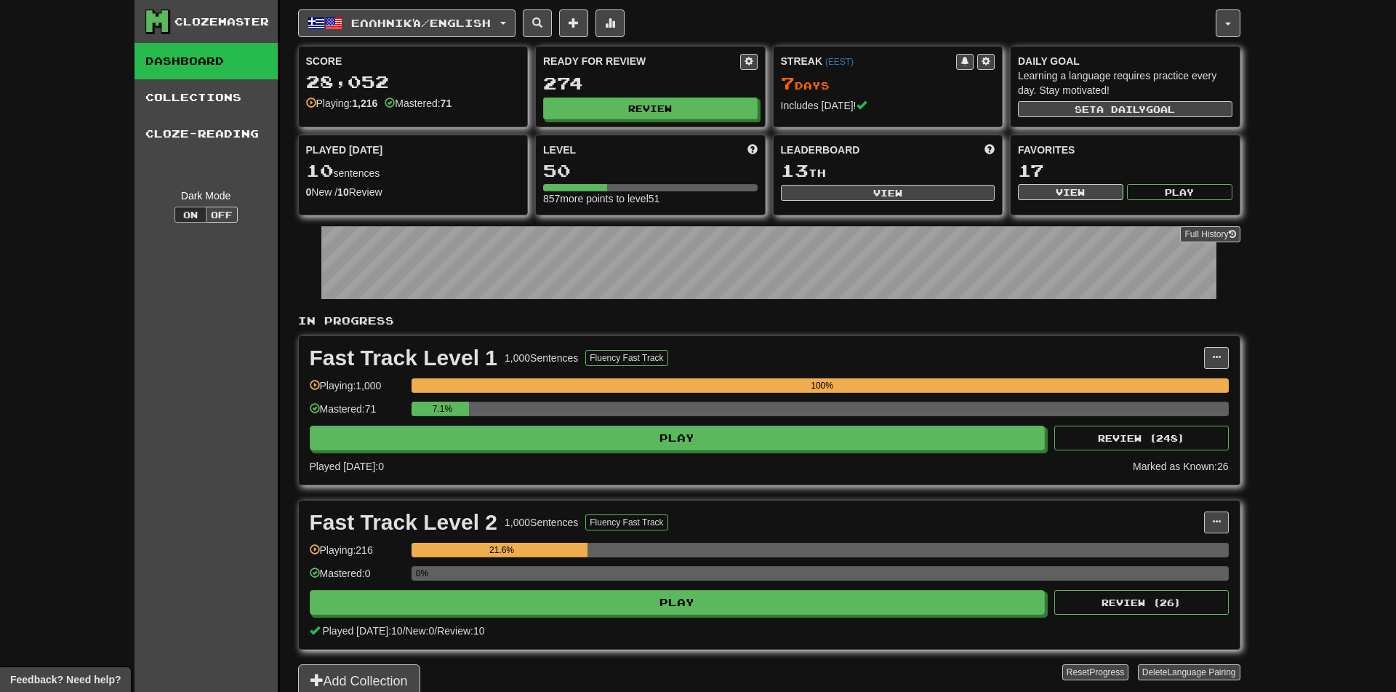
select select "**"
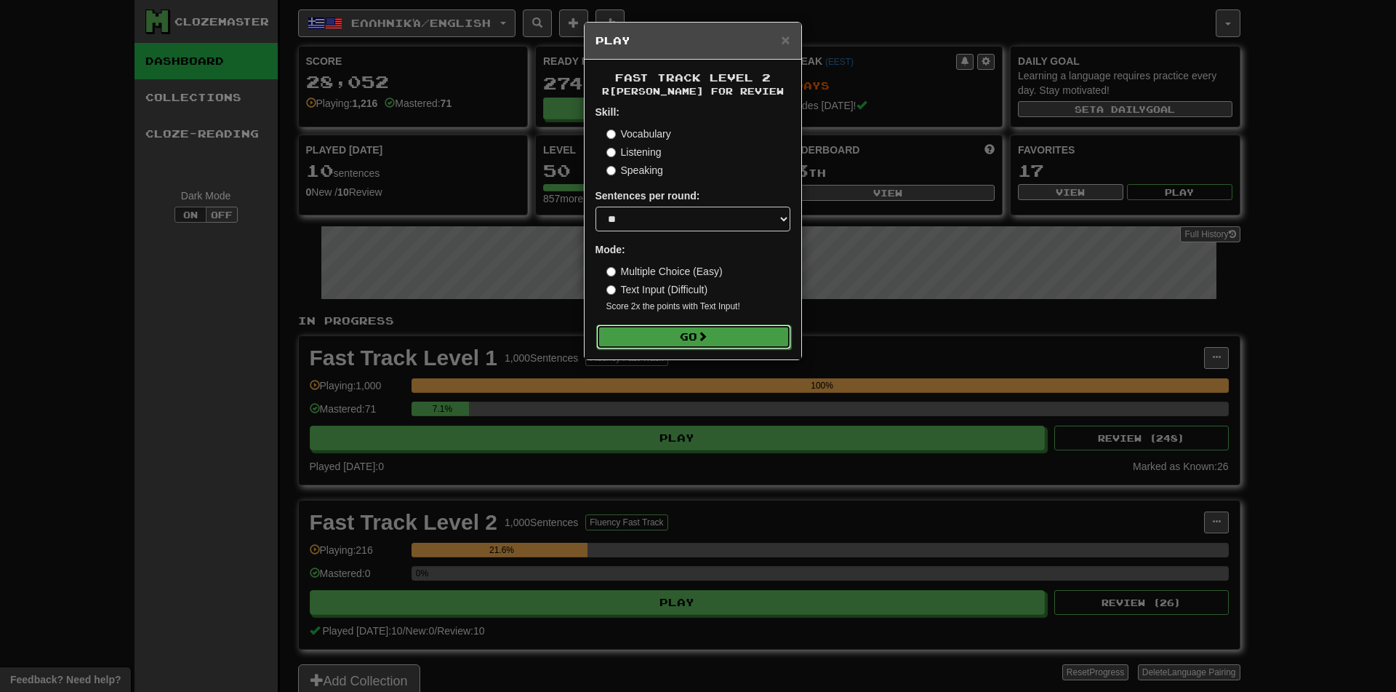
click at [734, 344] on button "Go" at bounding box center [693, 336] width 195 height 25
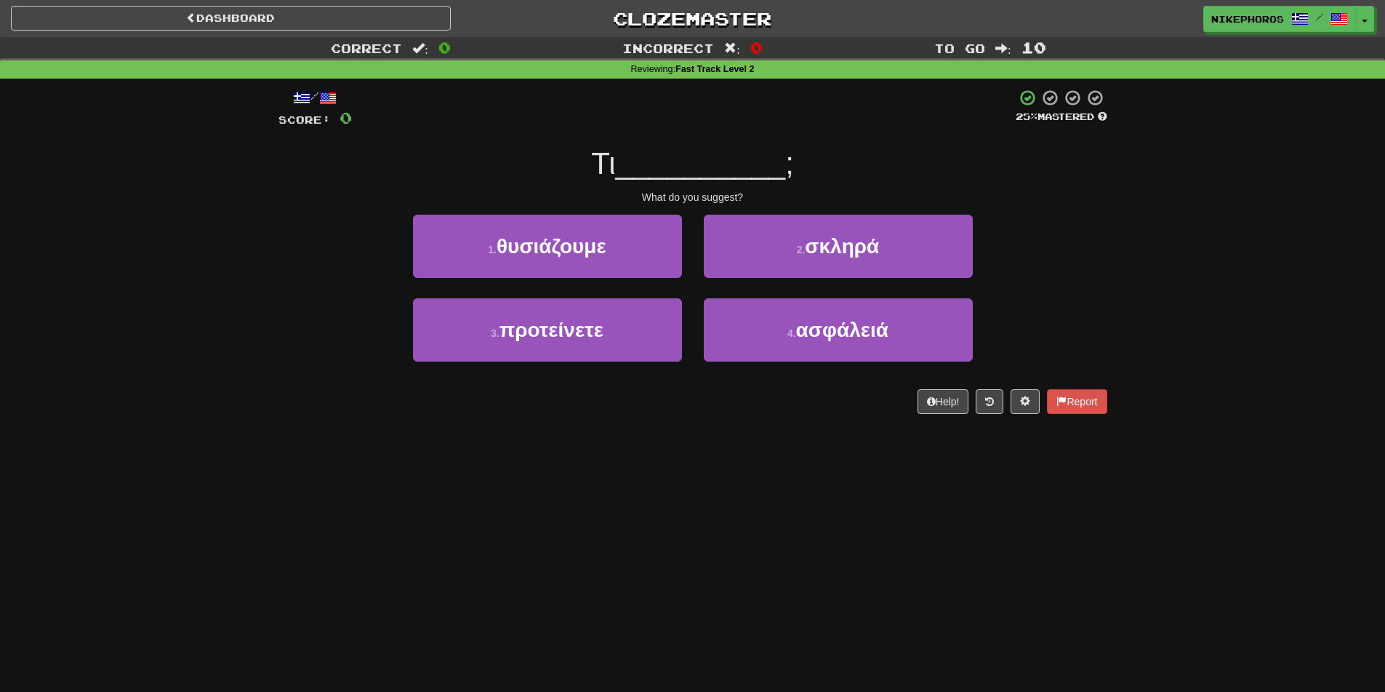
click at [1113, 183] on div "/ Score: 0 25 % Mastered Τι __________ ; What do you suggest? 1 . θυσιάζουμε 2 …" at bounding box center [693, 257] width 851 height 356
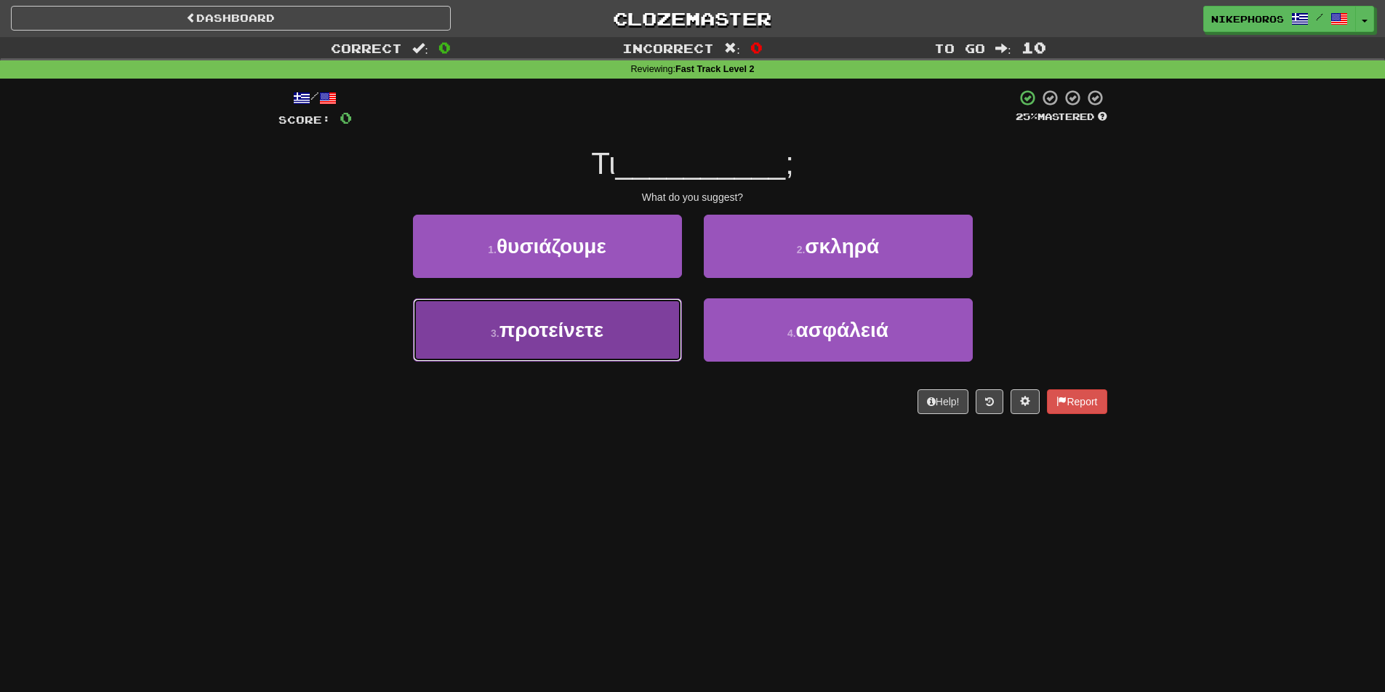
click at [655, 332] on button "3 . προτείνετε" at bounding box center [547, 329] width 269 height 63
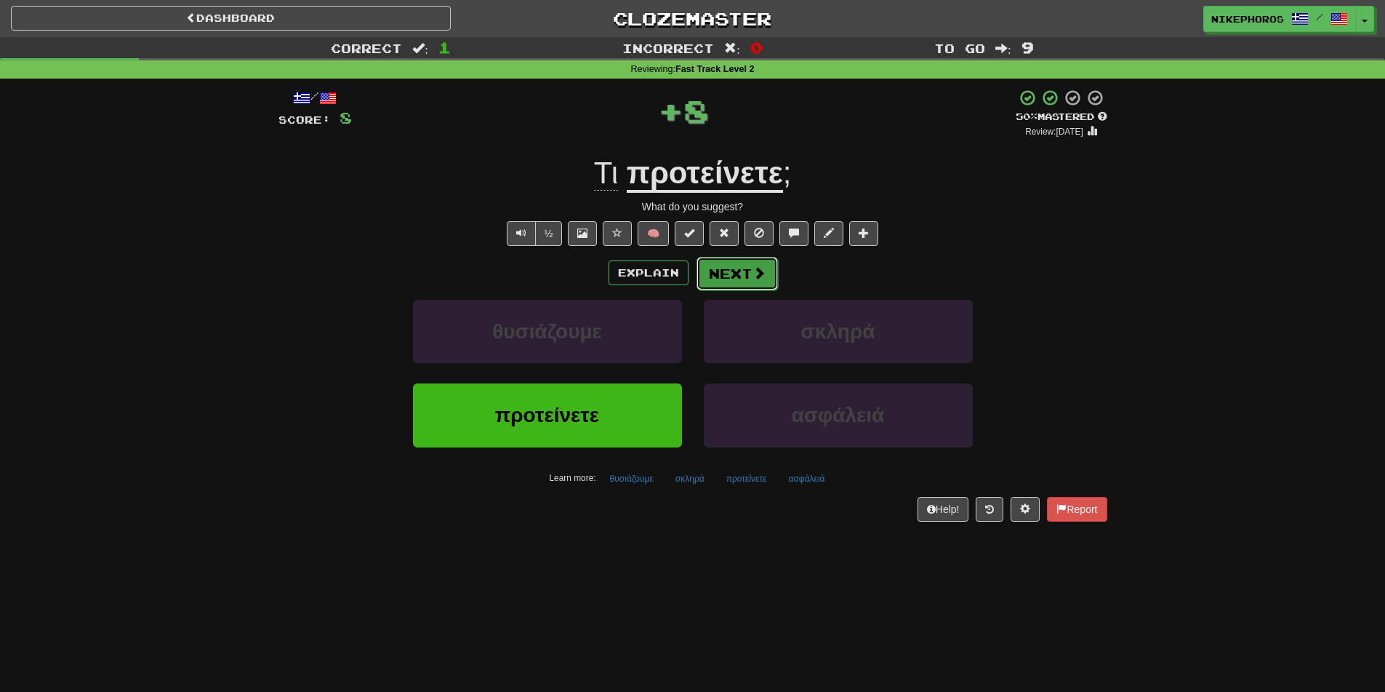
click at [726, 284] on button "Next" at bounding box center [737, 273] width 81 height 33
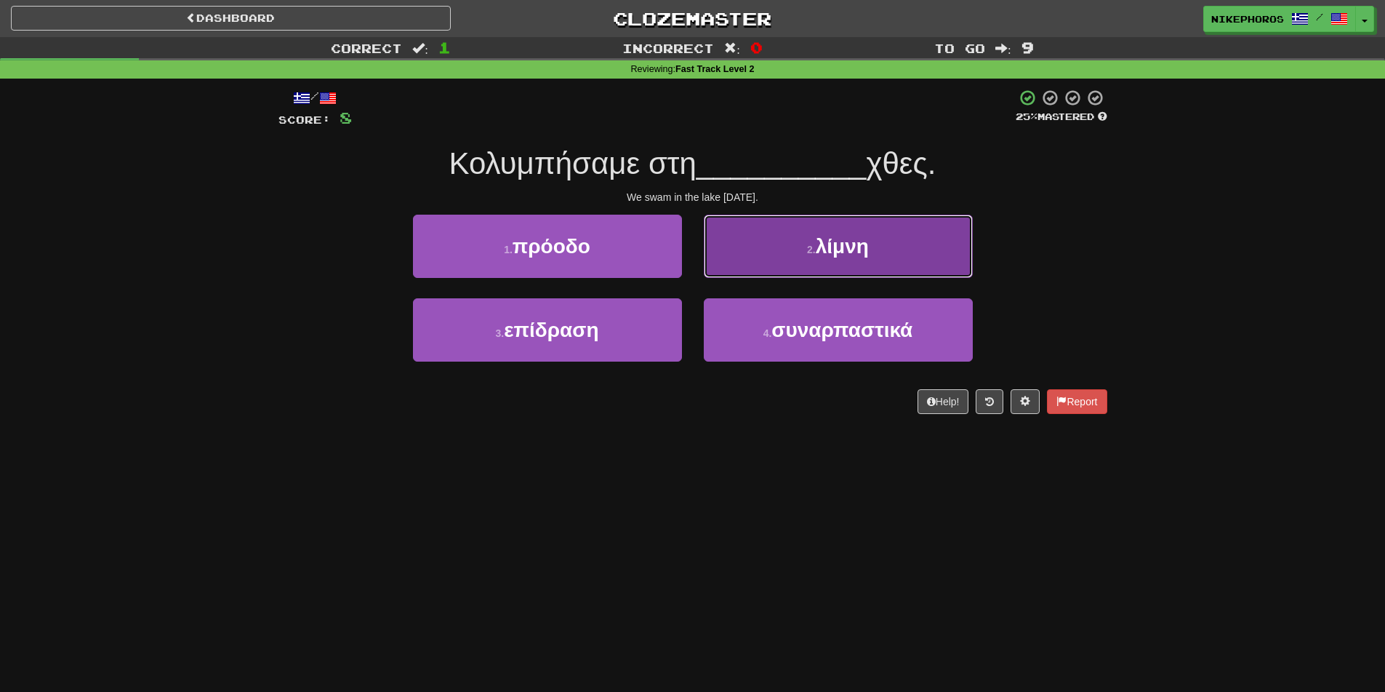
click at [853, 237] on span "λίμνη" at bounding box center [842, 246] width 53 height 23
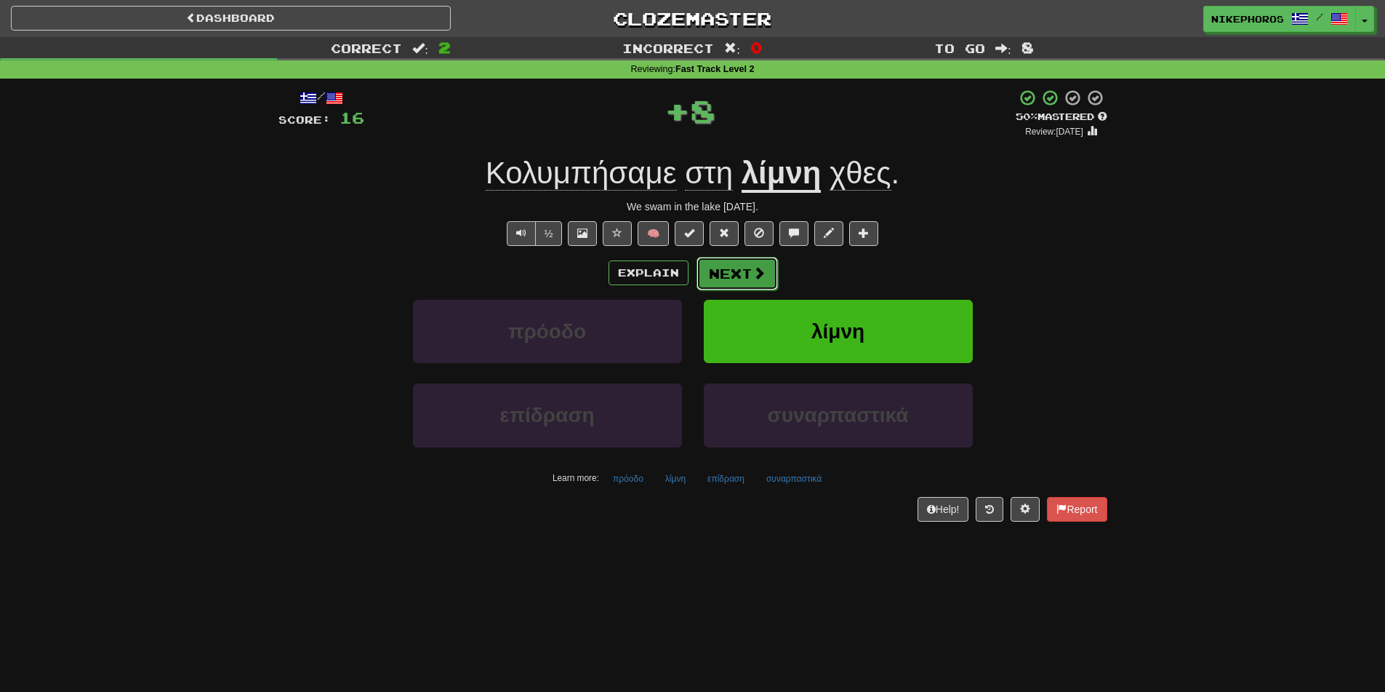
click at [761, 268] on span at bounding box center [759, 272] width 13 height 13
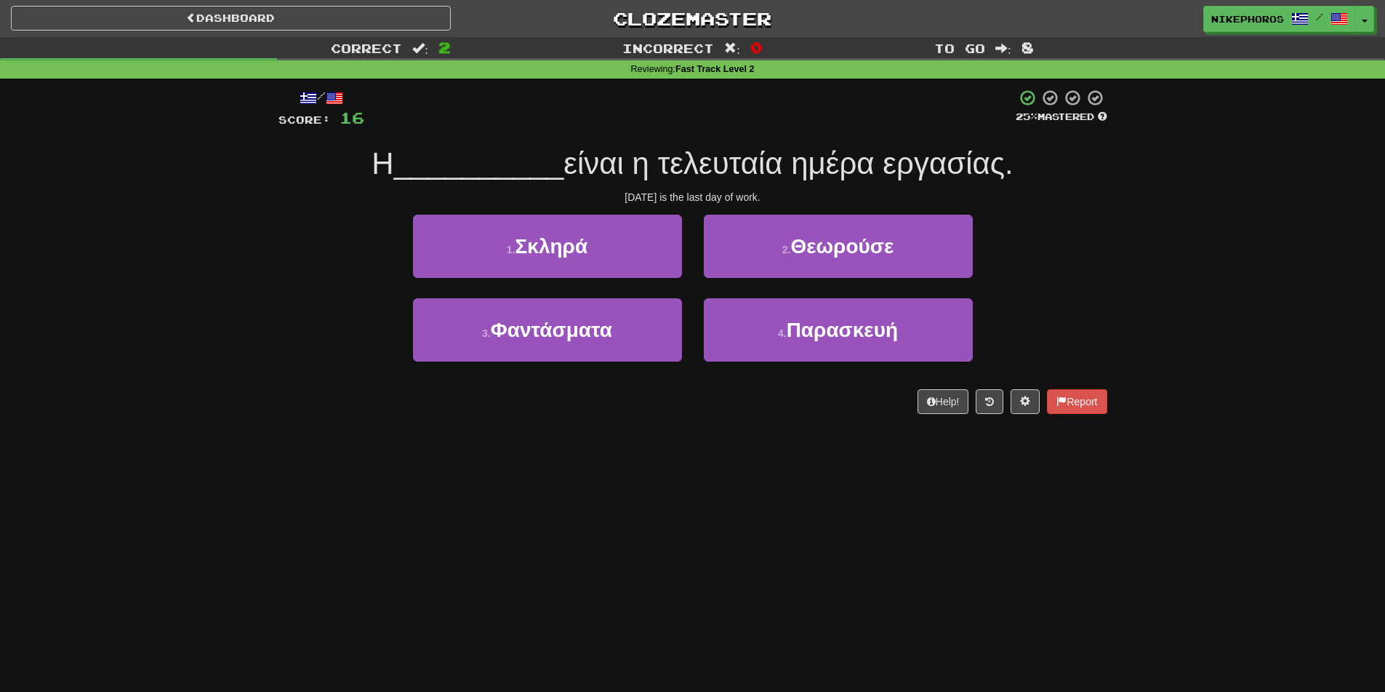
click at [1094, 159] on div "Η __________ είναι η τελευταία ημέρα εργασίας." at bounding box center [693, 164] width 829 height 40
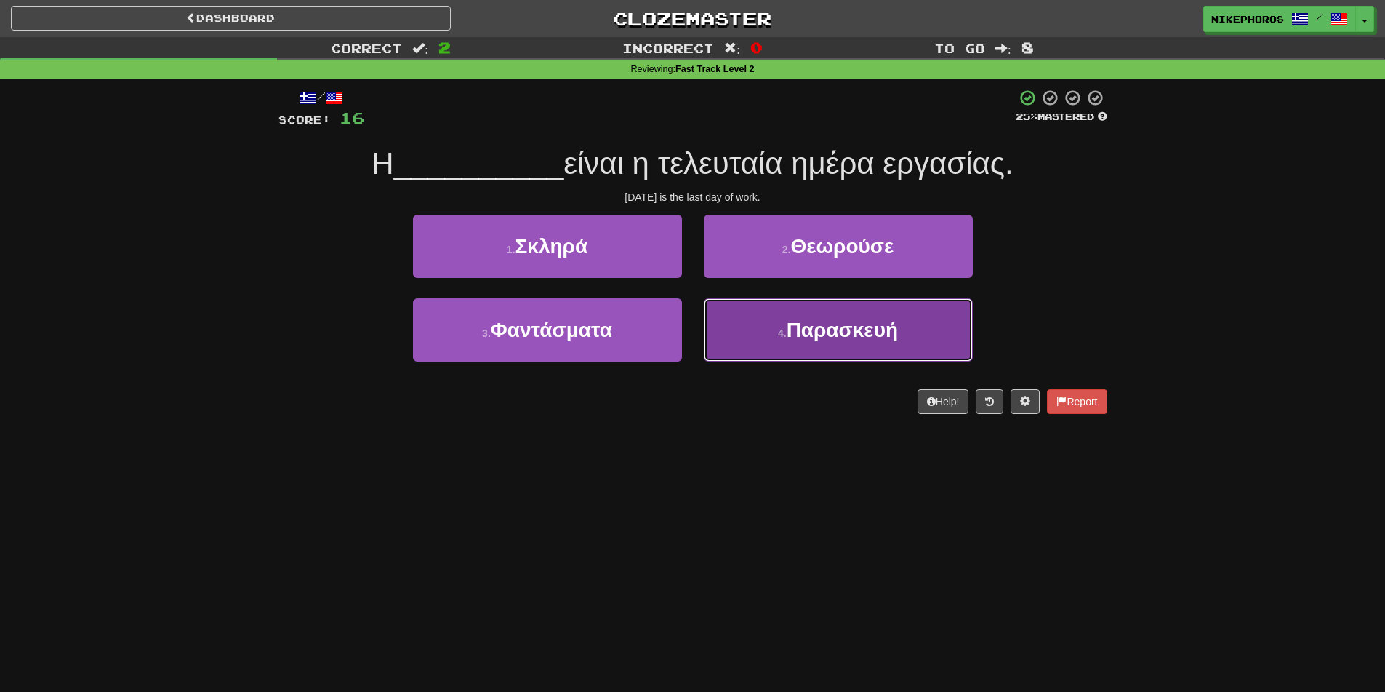
click at [908, 343] on button "4 . Παρασκευή" at bounding box center [838, 329] width 269 height 63
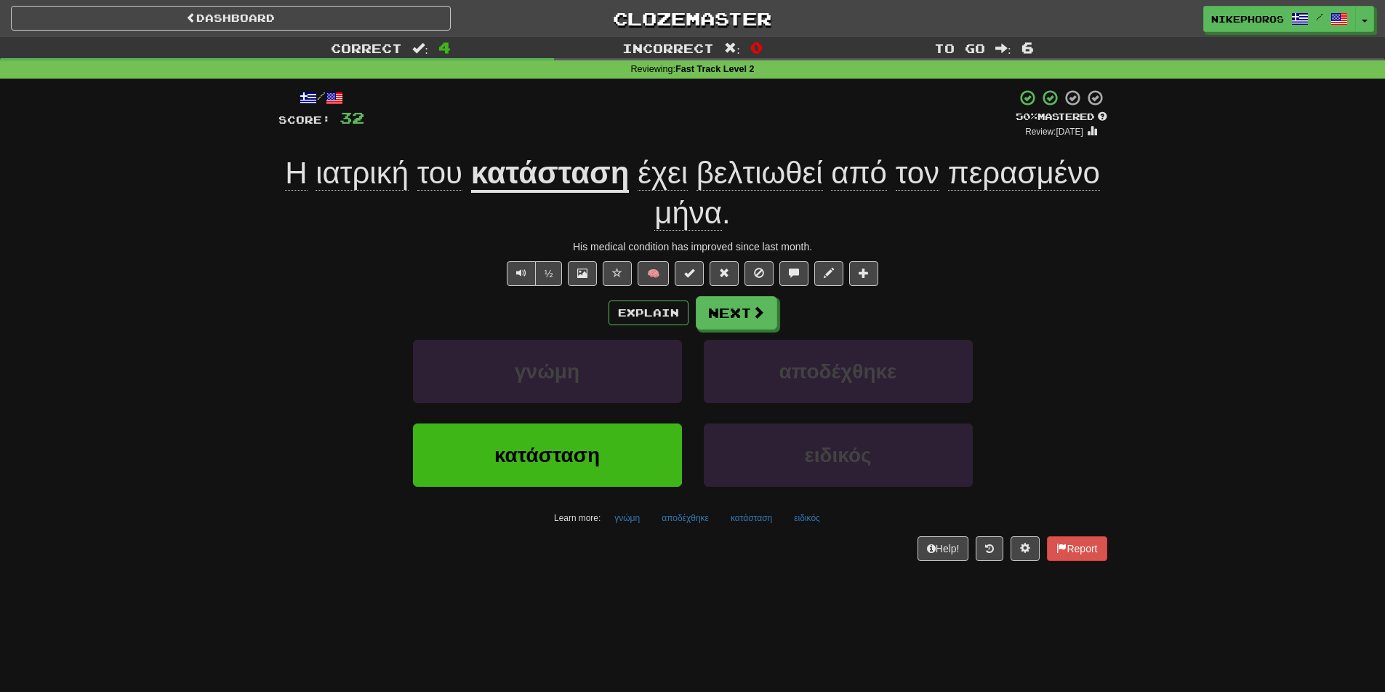
click at [1121, 311] on div "Correct : 4 Incorrect : 0 To go : 6 Reviewing : Fast Track Level 2 / Score: 32 …" at bounding box center [692, 309] width 1385 height 544
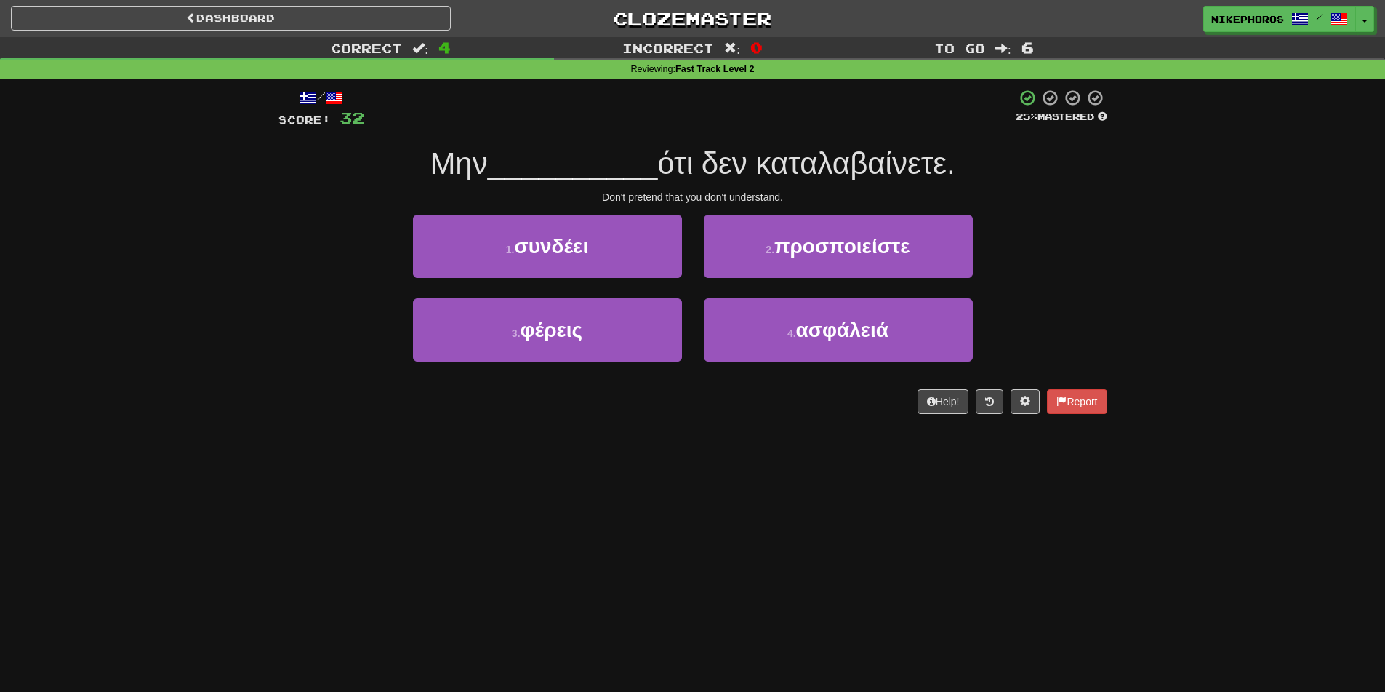
click at [815, 156] on span "ότι δεν καταλαβαίνετε." at bounding box center [805, 163] width 297 height 34
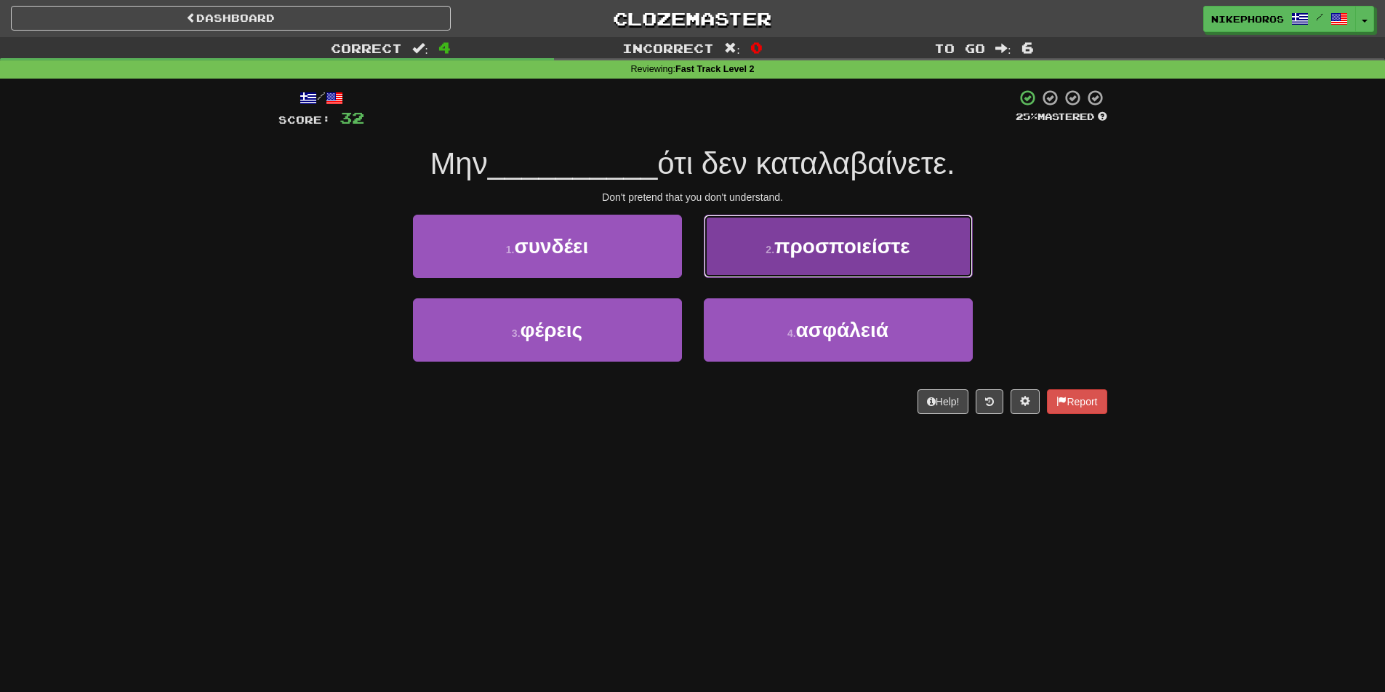
click at [926, 243] on button "2 . προσποιείστε" at bounding box center [838, 246] width 269 height 63
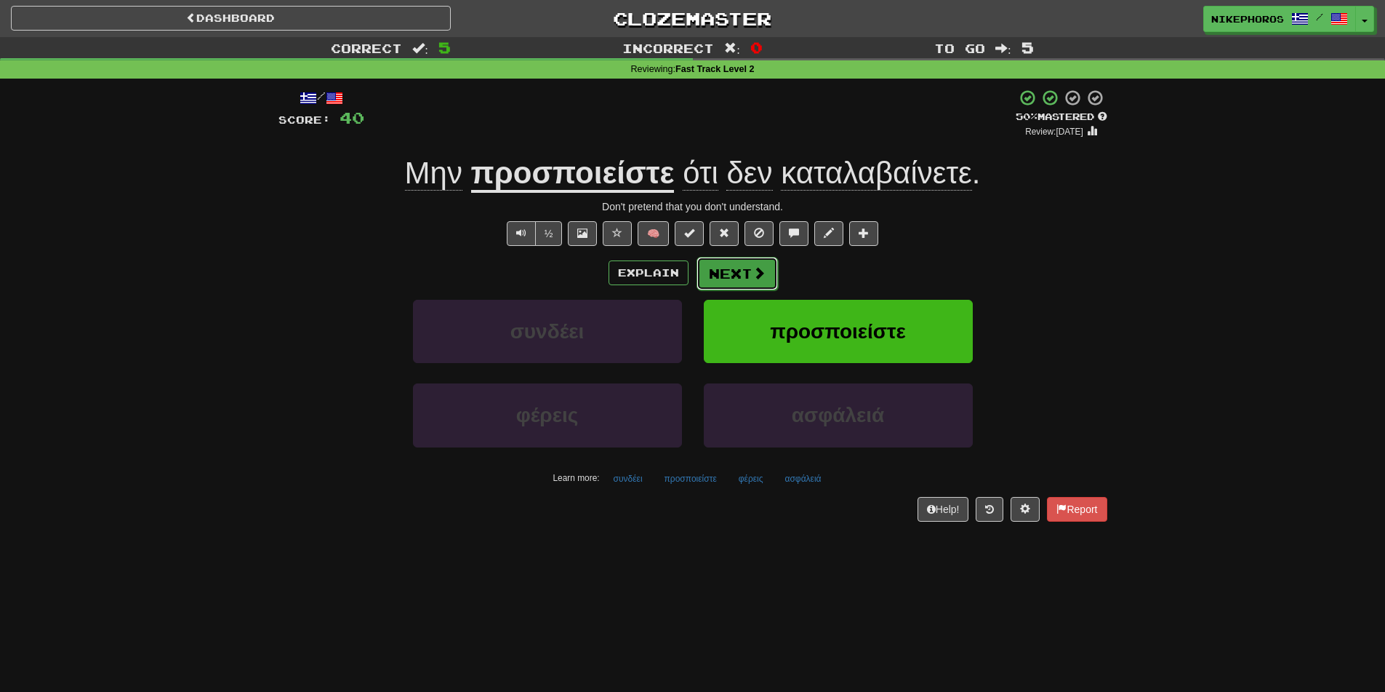
click at [732, 279] on button "Next" at bounding box center [737, 273] width 81 height 33
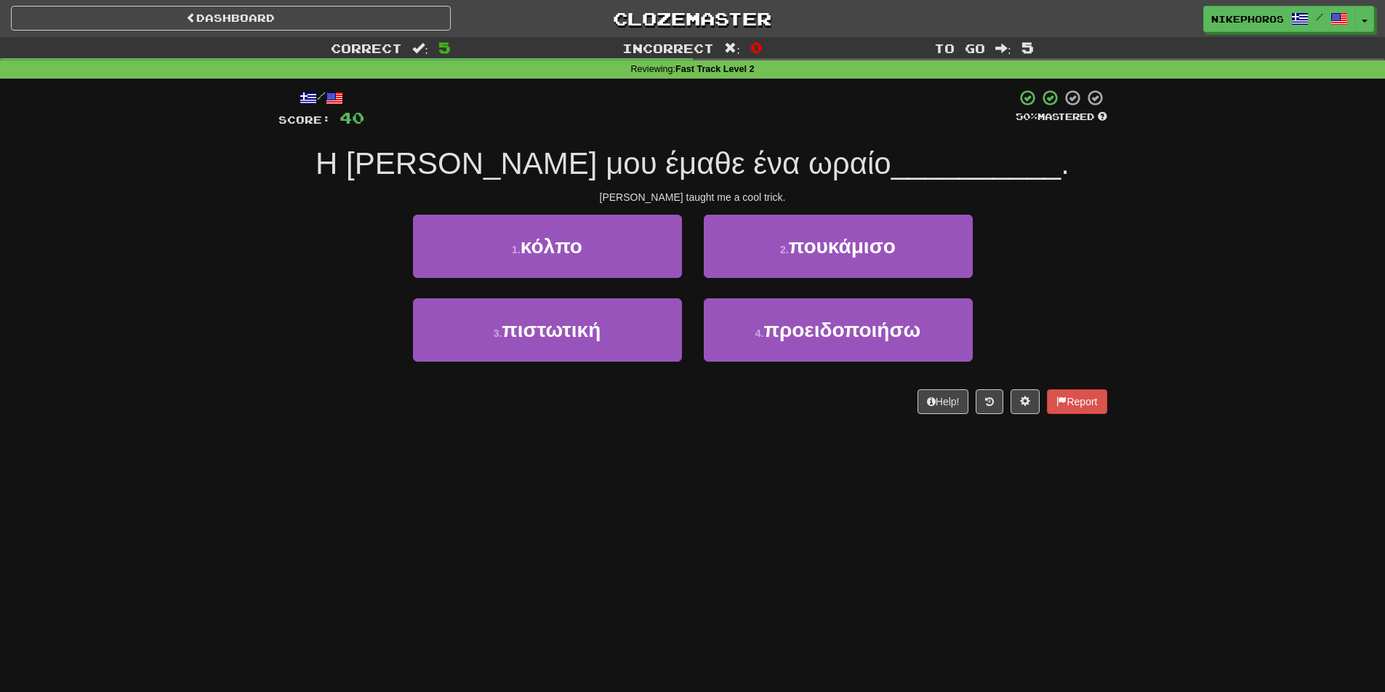
click at [788, 155] on span "Η Abby μου έμαθε ένα ωραίο" at bounding box center [604, 163] width 576 height 34
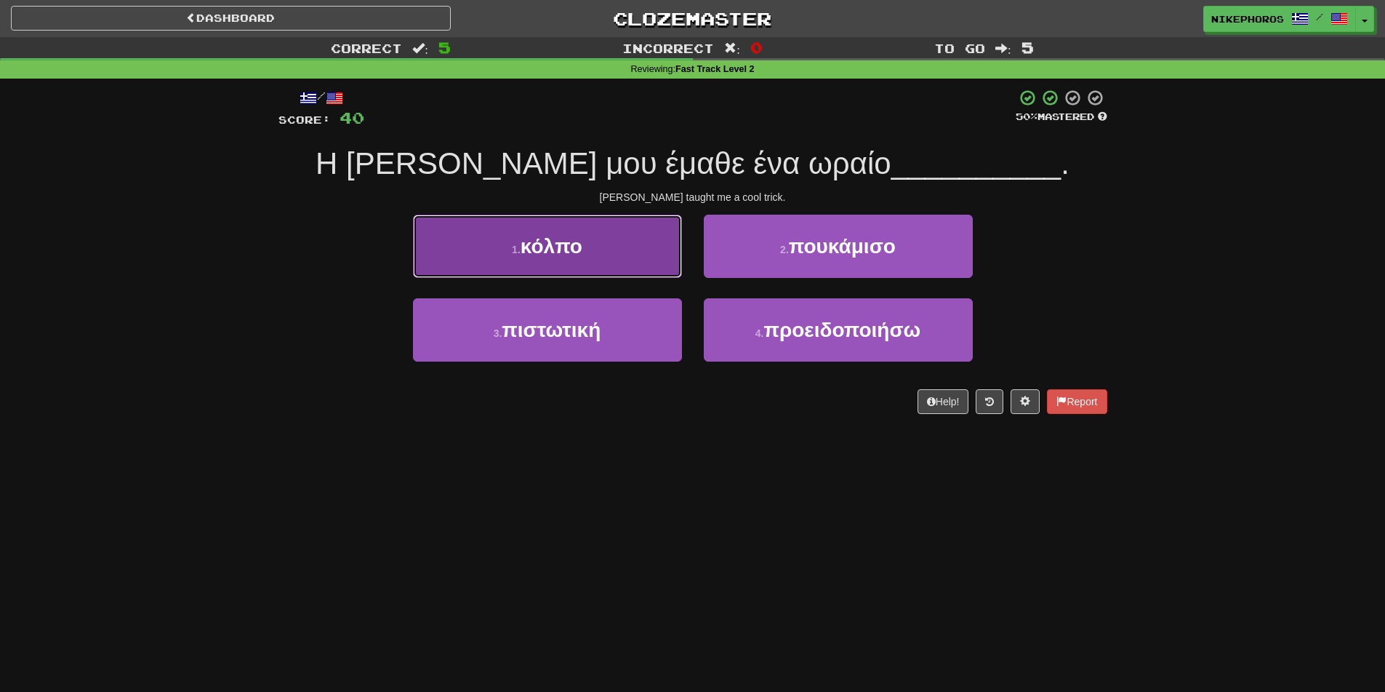
click at [607, 259] on button "1 . κόλπο" at bounding box center [547, 246] width 269 height 63
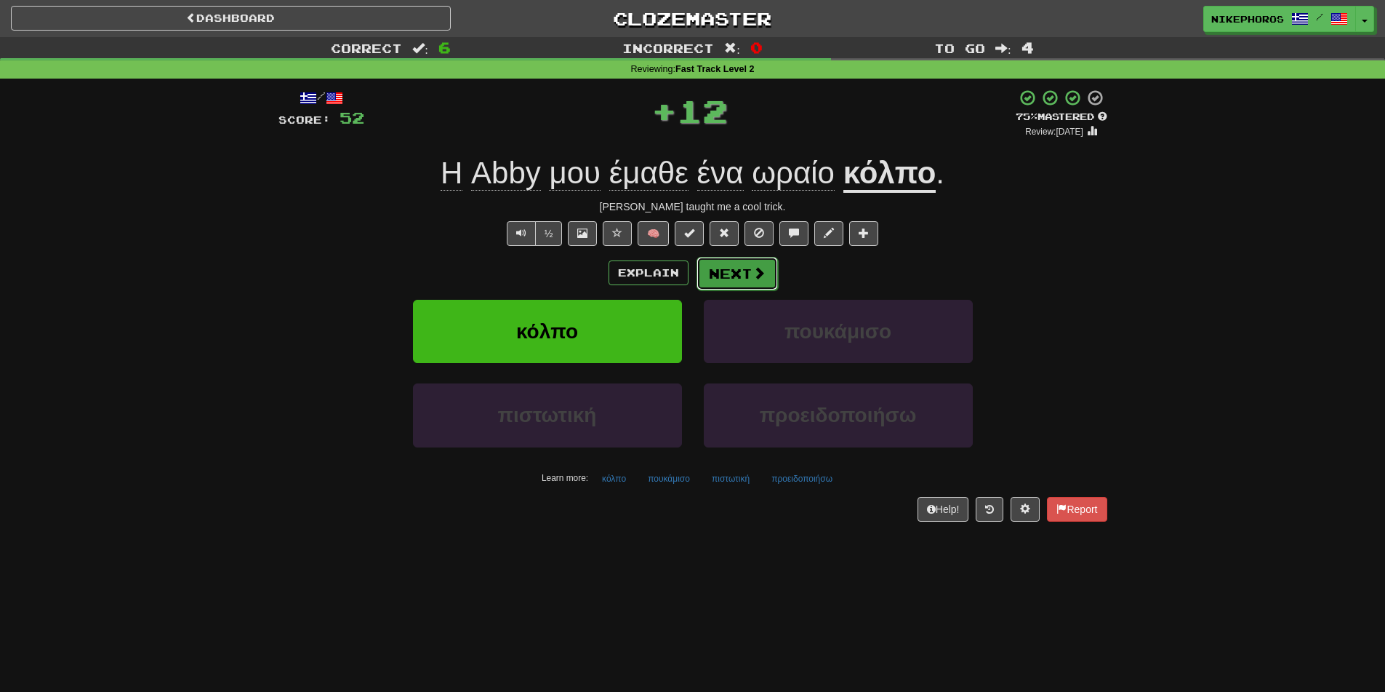
click at [740, 271] on button "Next" at bounding box center [737, 273] width 81 height 33
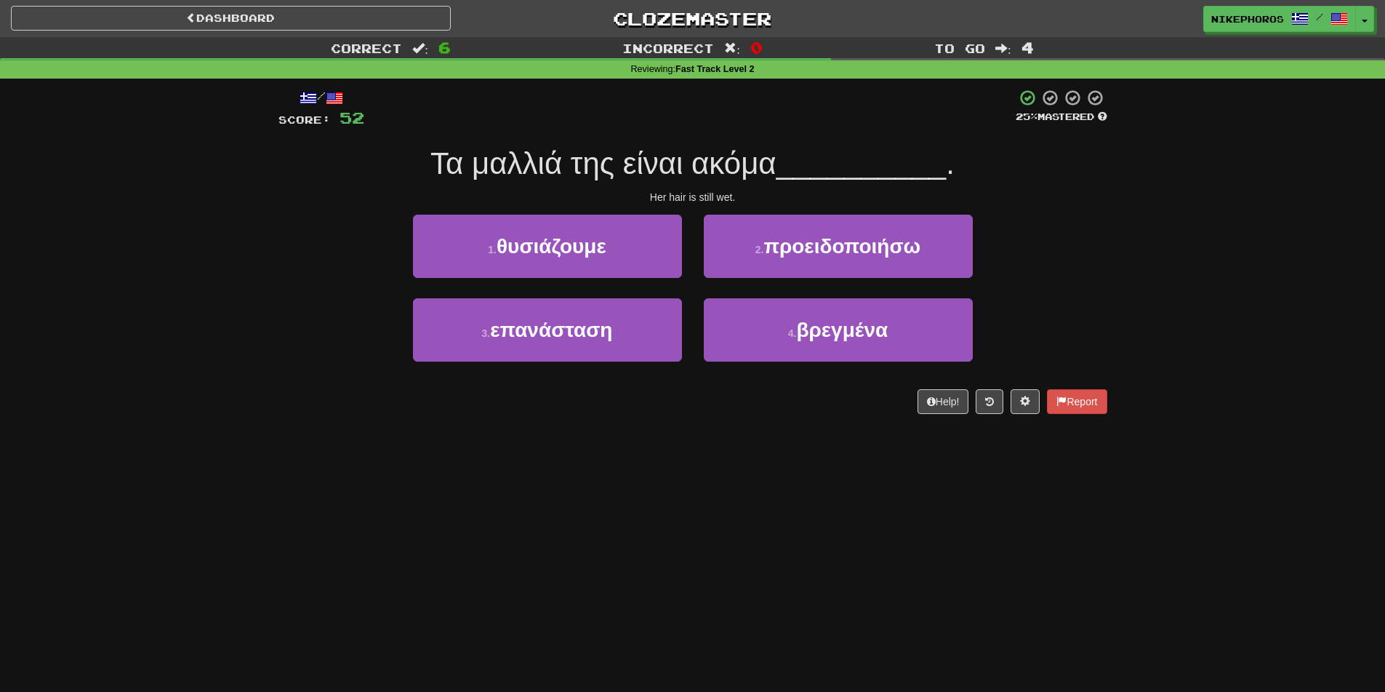
click at [825, 161] on span "__________" at bounding box center [862, 163] width 170 height 34
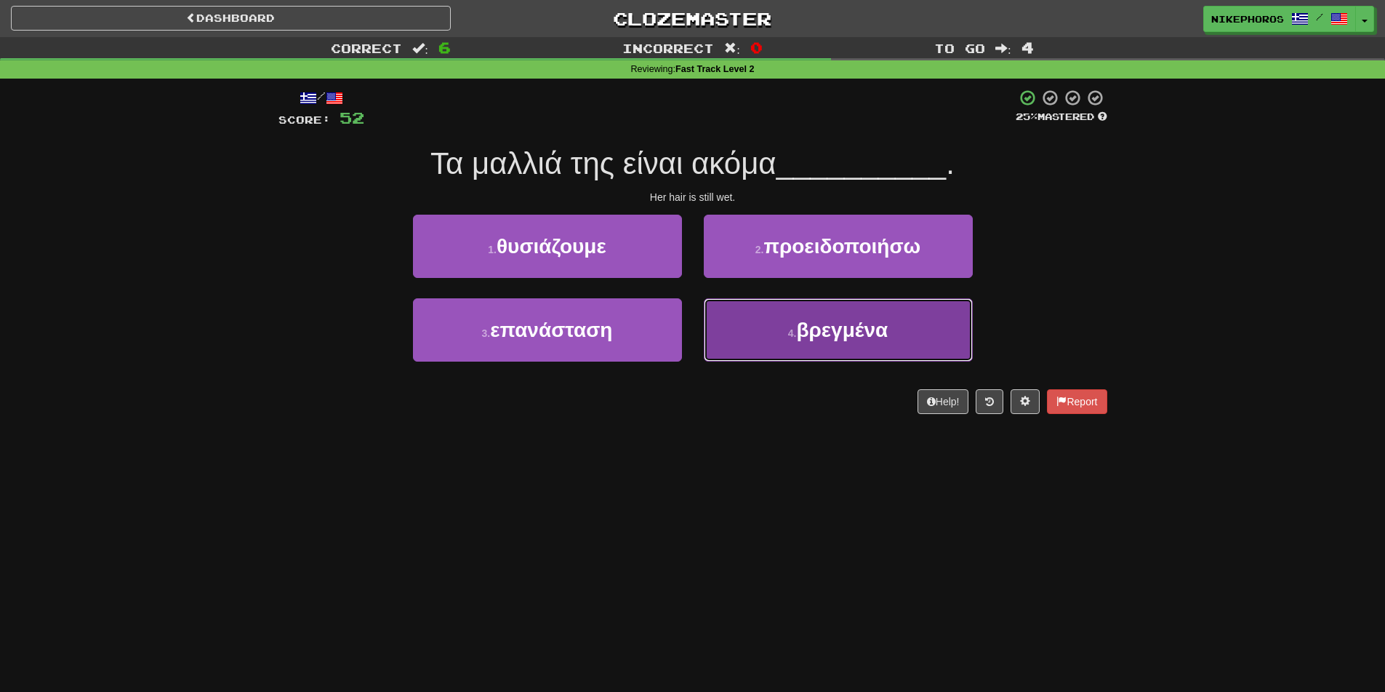
click at [888, 346] on button "4 . βρεγμένα" at bounding box center [838, 329] width 269 height 63
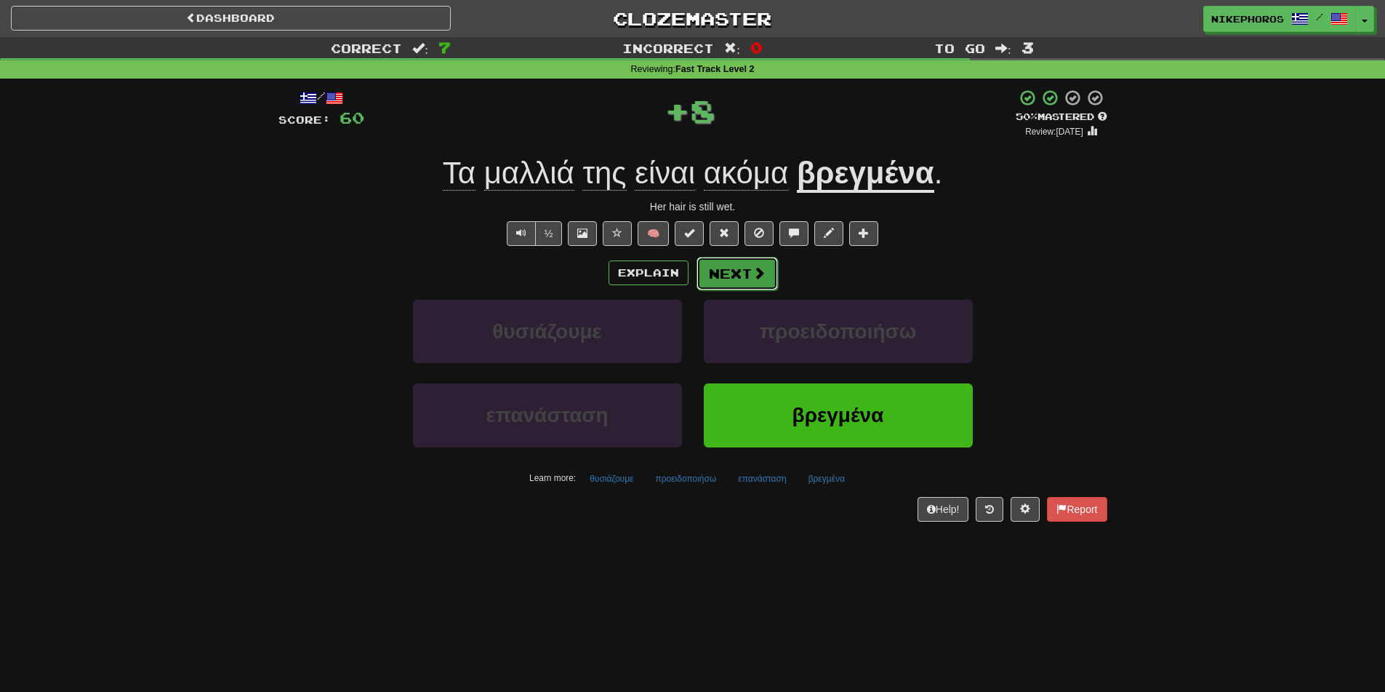
click at [765, 282] on button "Next" at bounding box center [737, 273] width 81 height 33
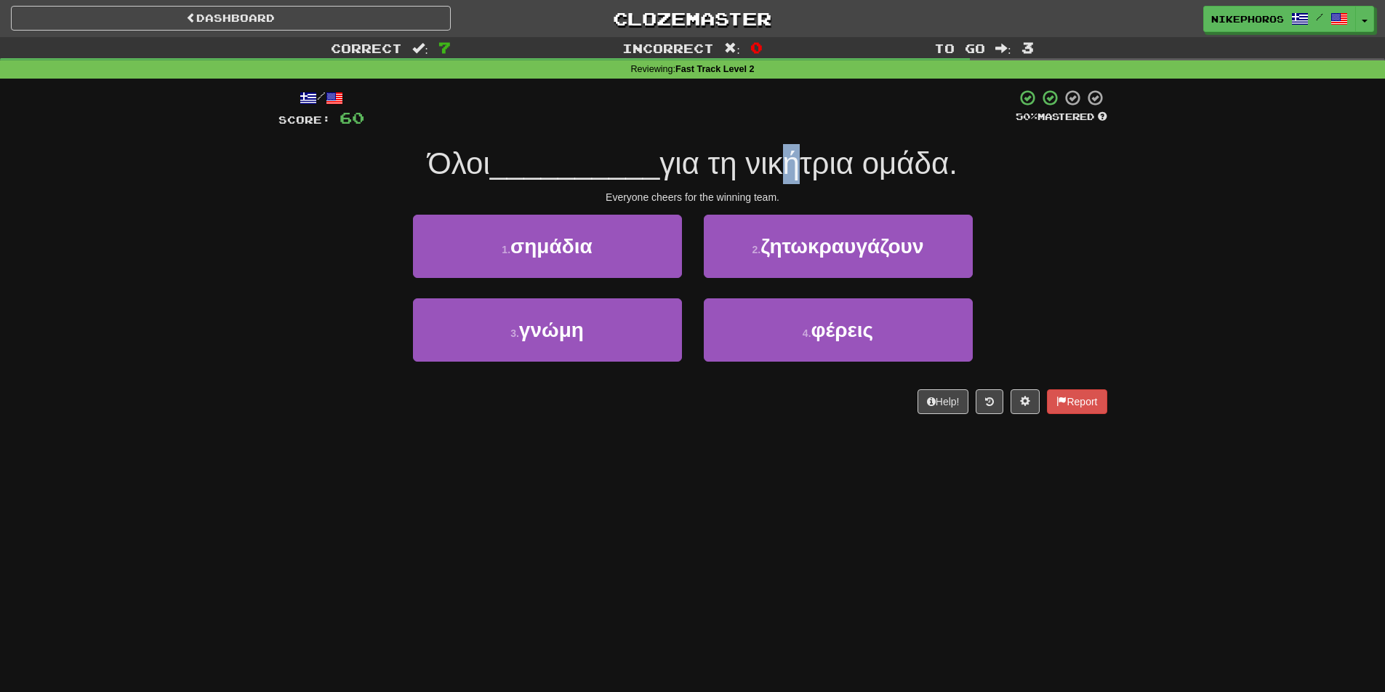
click at [784, 178] on span "για τη νικήτρια ομάδα." at bounding box center [809, 163] width 298 height 34
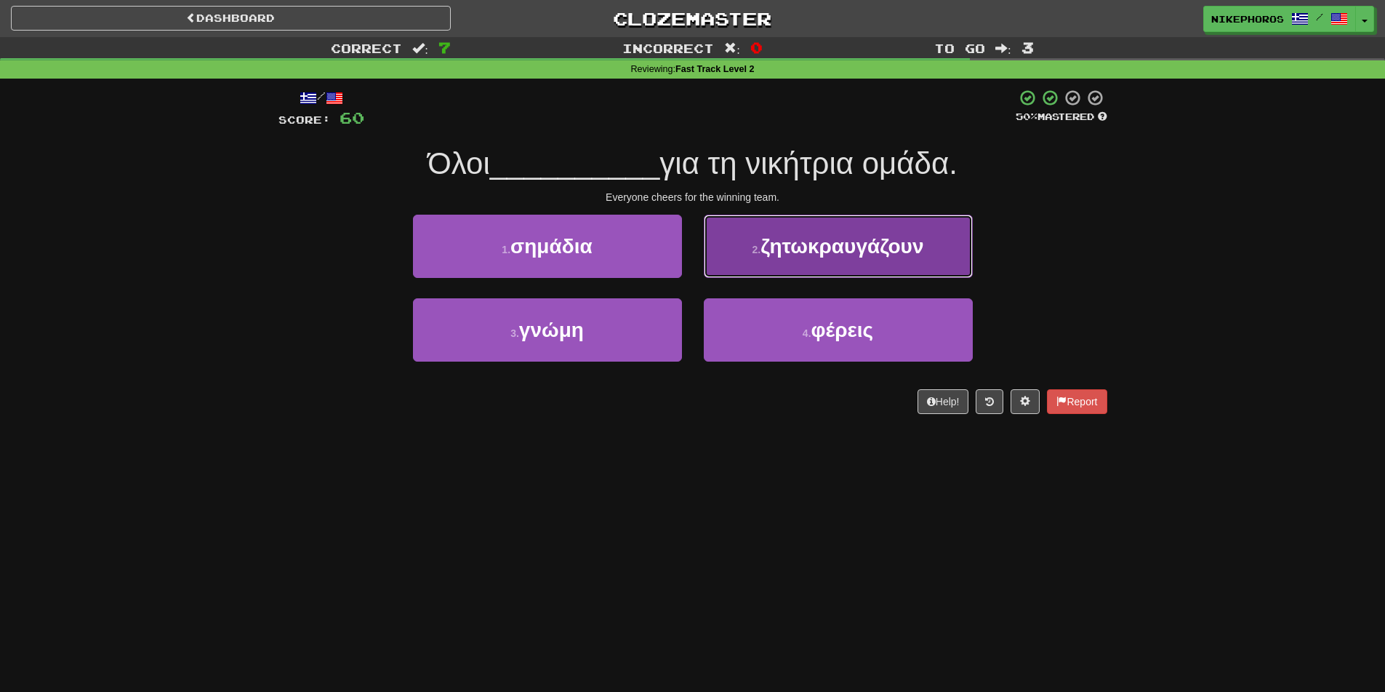
click at [896, 251] on span "ζητωκραυγάζουν" at bounding box center [842, 246] width 163 height 23
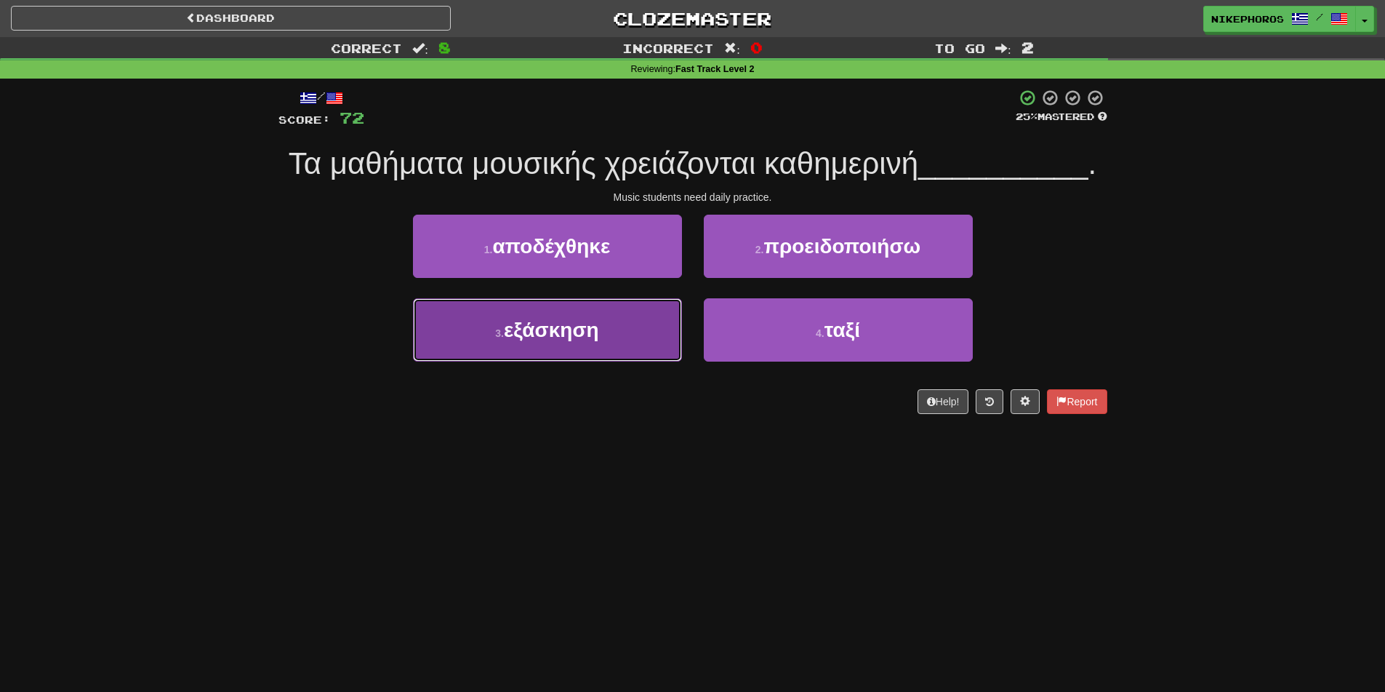
click at [636, 353] on button "3 . εξάσκηση" at bounding box center [547, 329] width 269 height 63
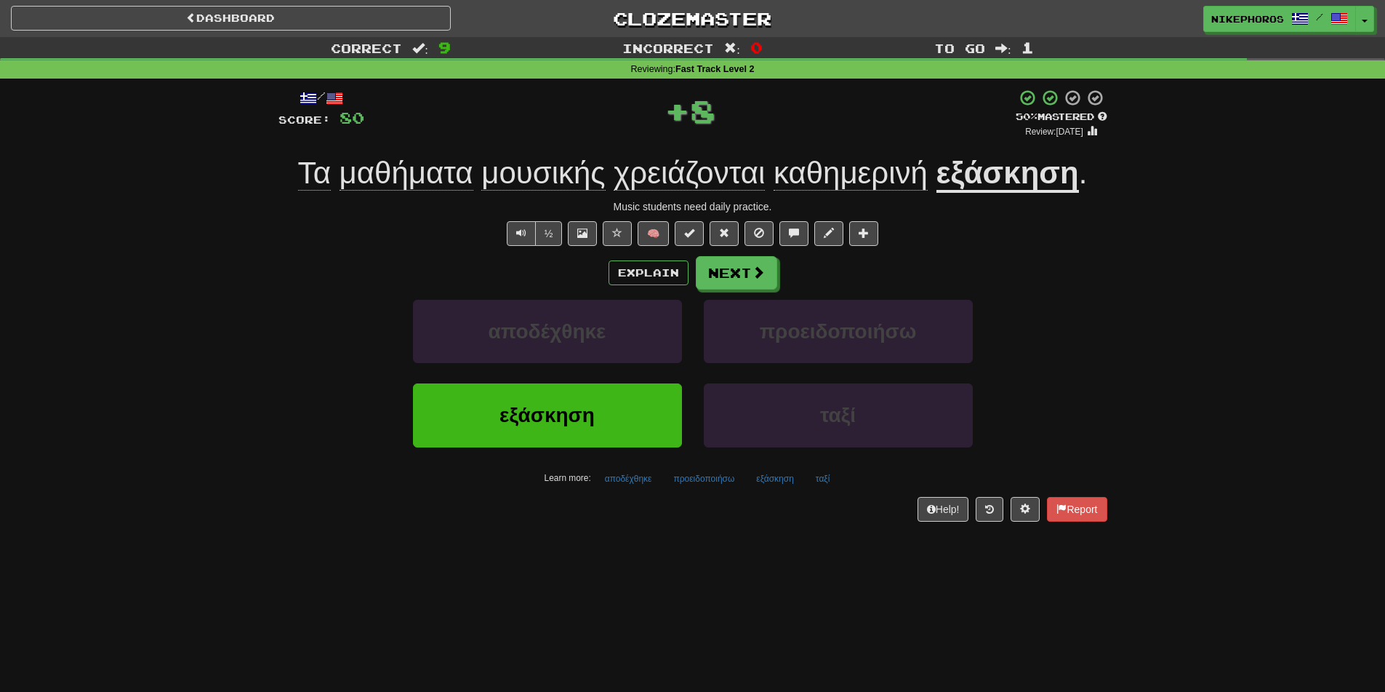
click at [1022, 173] on u "εξάσκηση" at bounding box center [1008, 174] width 143 height 37
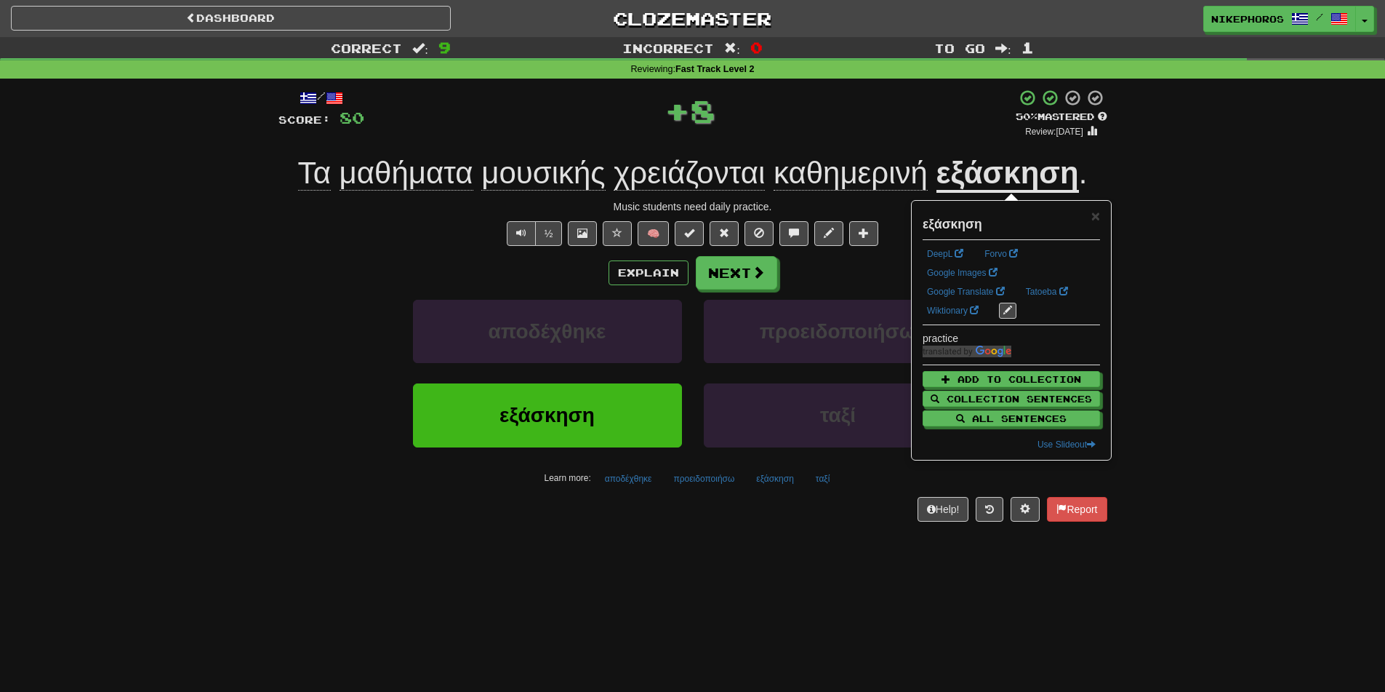
click at [1206, 319] on div "Correct : 9 Incorrect : 0 To go : 1 Reviewing : Fast Track Level 2 / Score: 80 …" at bounding box center [692, 289] width 1385 height 505
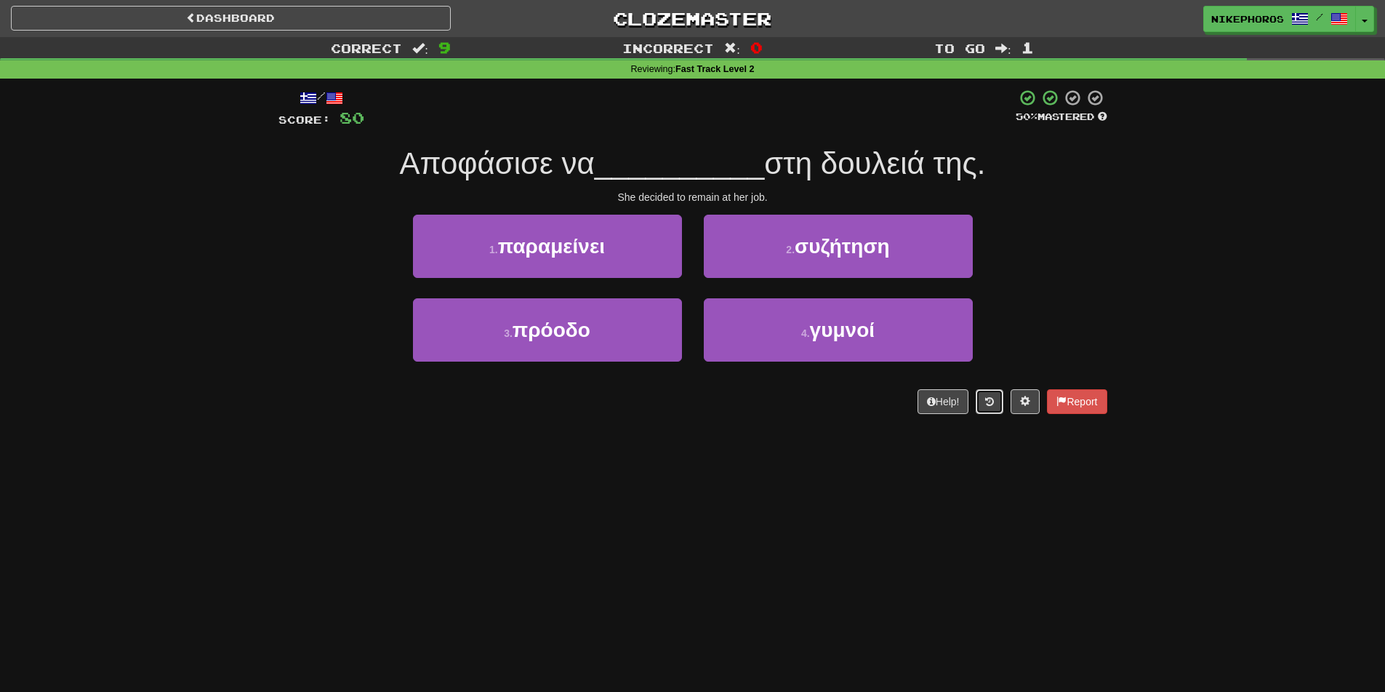
click at [995, 395] on button at bounding box center [990, 401] width 28 height 25
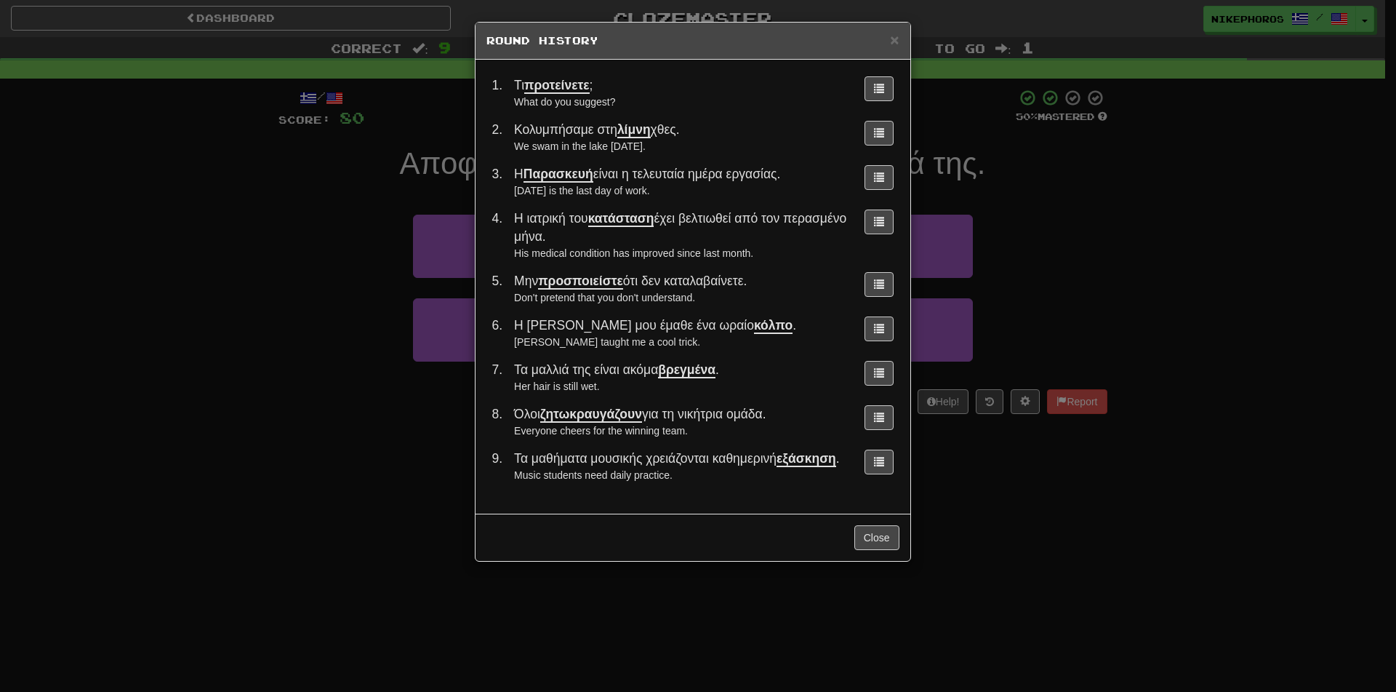
click at [717, 462] on span "Τα μαθήματα μουσικής χρειάζονται καθημερινή εξάσκηση ." at bounding box center [677, 459] width 326 height 16
click at [717, 461] on span "Τα μαθήματα μουσικής χρειάζονται καθημερινή εξάσκηση ." at bounding box center [677, 459] width 326 height 16
click at [738, 483] on td "Τα μαθήματα μουσικής χρειάζονται καθημερινή εξάσκηση . Music students need dail…" at bounding box center [680, 466] width 344 height 44
drag, startPoint x: 745, startPoint y: 479, endPoint x: 739, endPoint y: 473, distance: 9.3
click at [745, 479] on div "Music students need daily practice." at bounding box center [680, 475] width 332 height 15
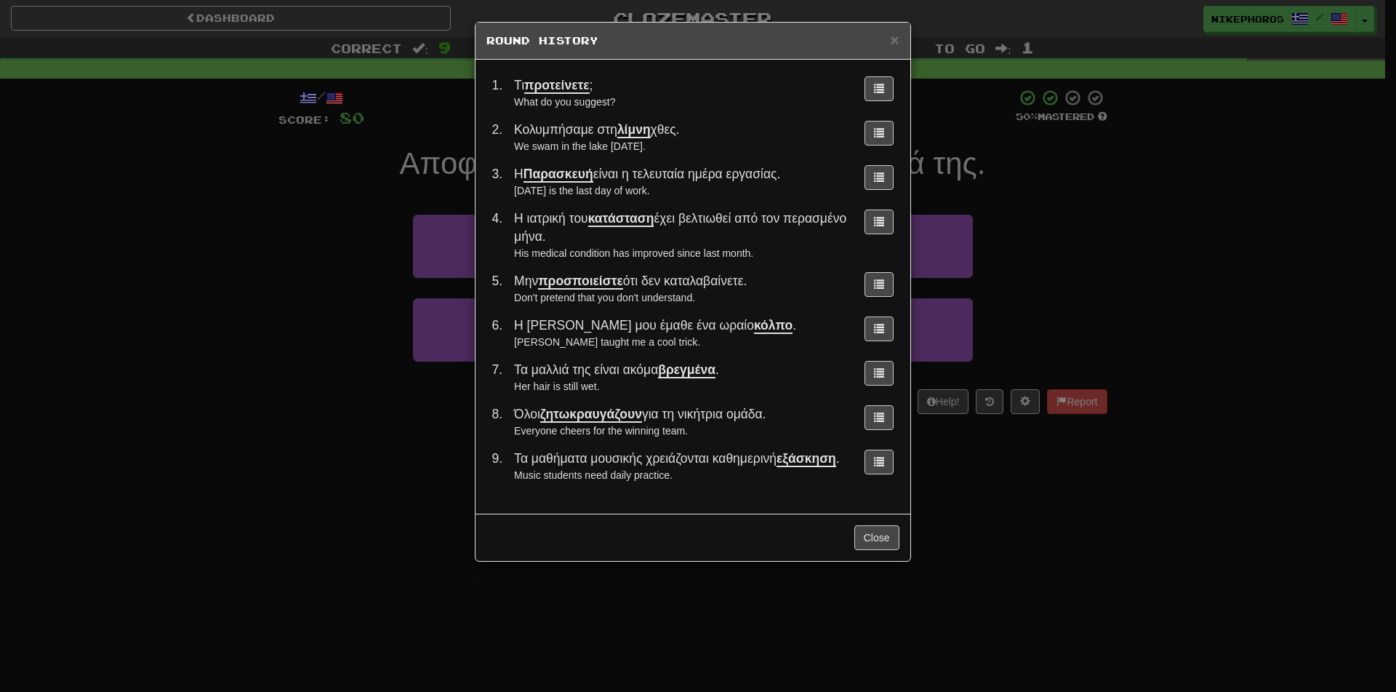
click at [1132, 518] on div "× Round History 1 . Τι προτείνετε ; What do you suggest? 2 . Κολυμπήσαμε στη λί…" at bounding box center [698, 346] width 1396 height 692
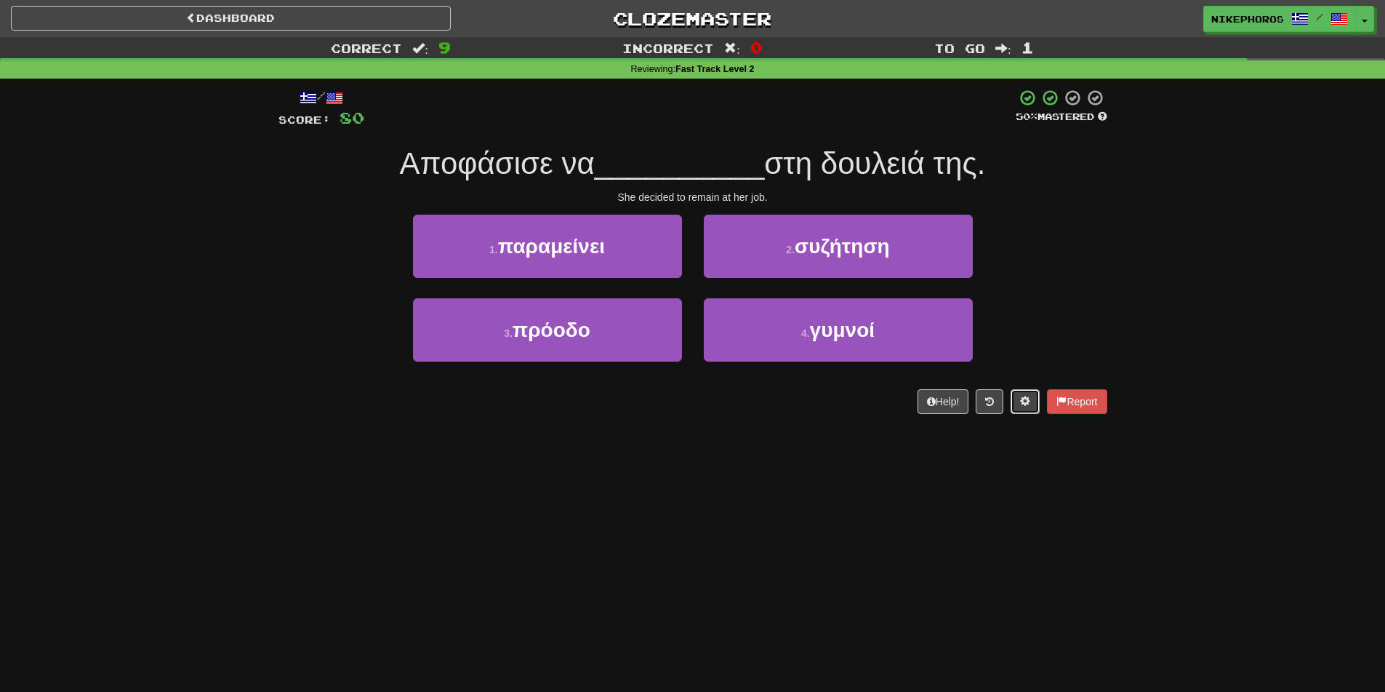
click at [1024, 413] on button at bounding box center [1025, 401] width 29 height 25
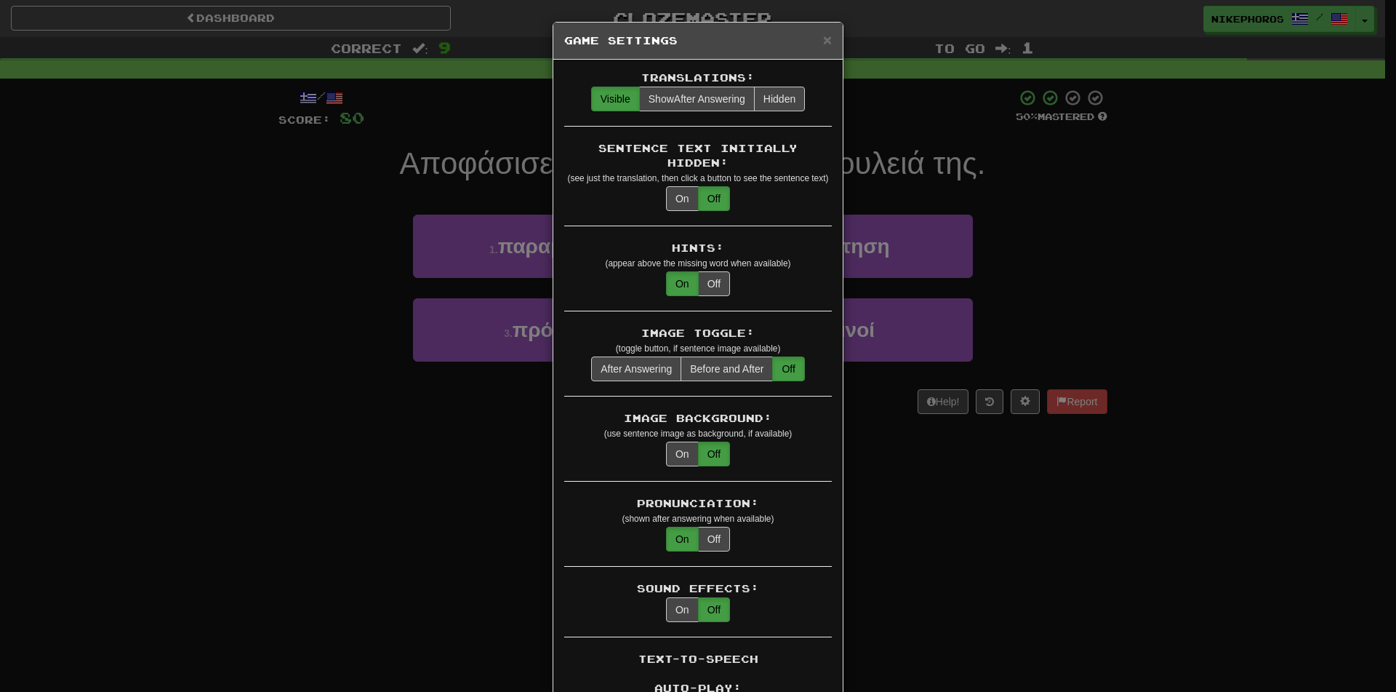
click at [1009, 425] on div "× Game Settings Translations: Visible Show After Answering Hidden Sentence Text…" at bounding box center [698, 346] width 1396 height 692
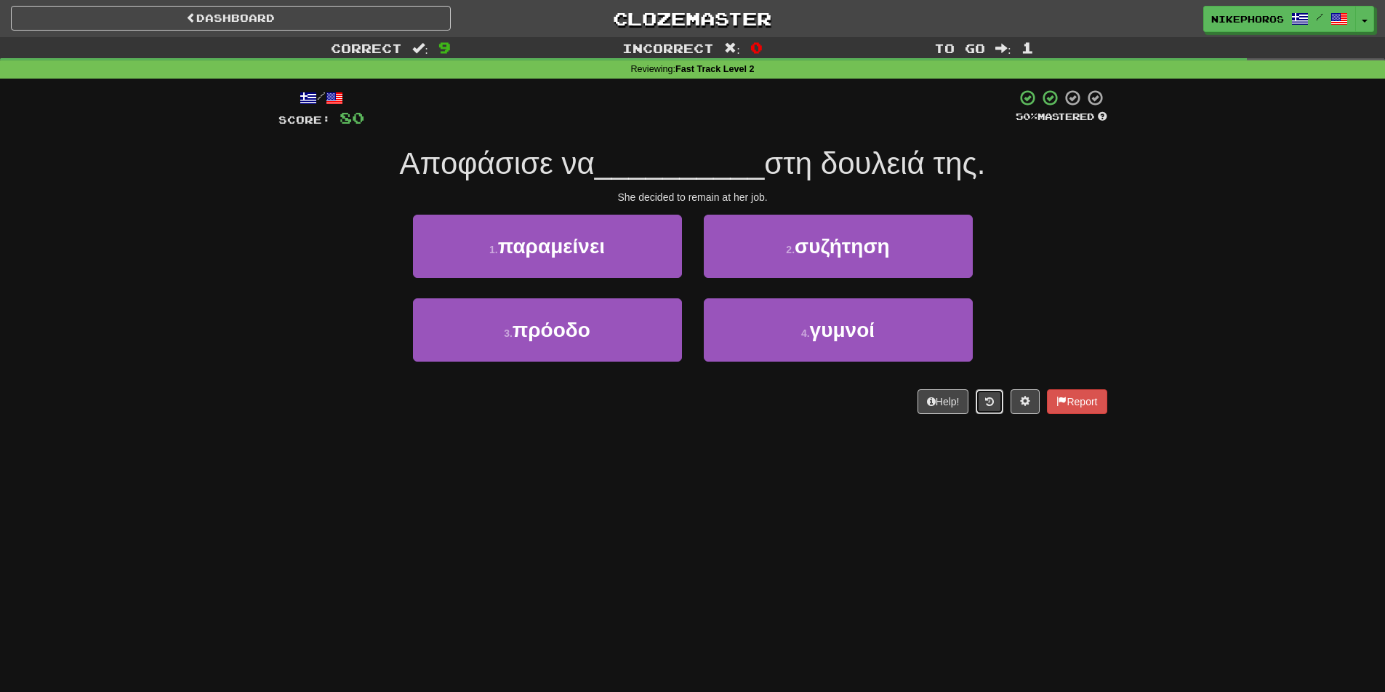
click at [990, 407] on button at bounding box center [990, 401] width 28 height 25
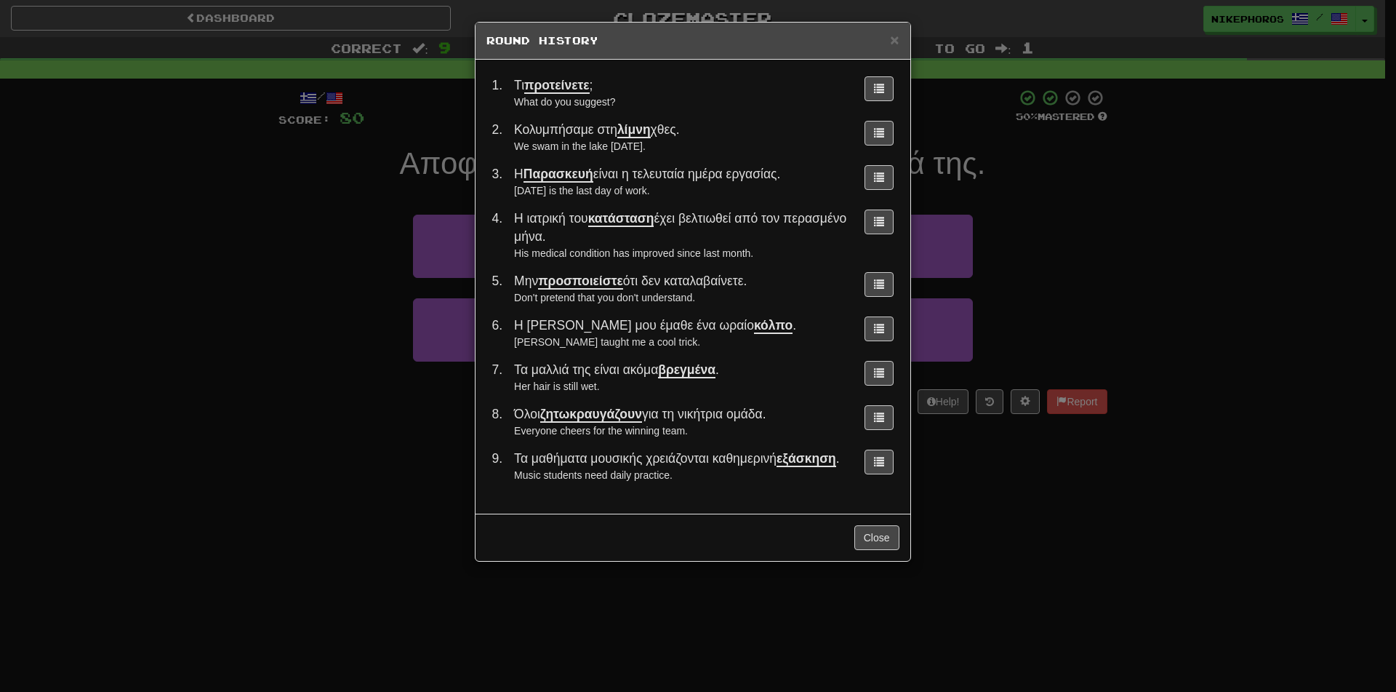
click at [1038, 503] on div "× Round History 1 . Τι προτείνετε ; What do you suggest? 2 . Κολυμπήσαμε στη λί…" at bounding box center [698, 346] width 1396 height 692
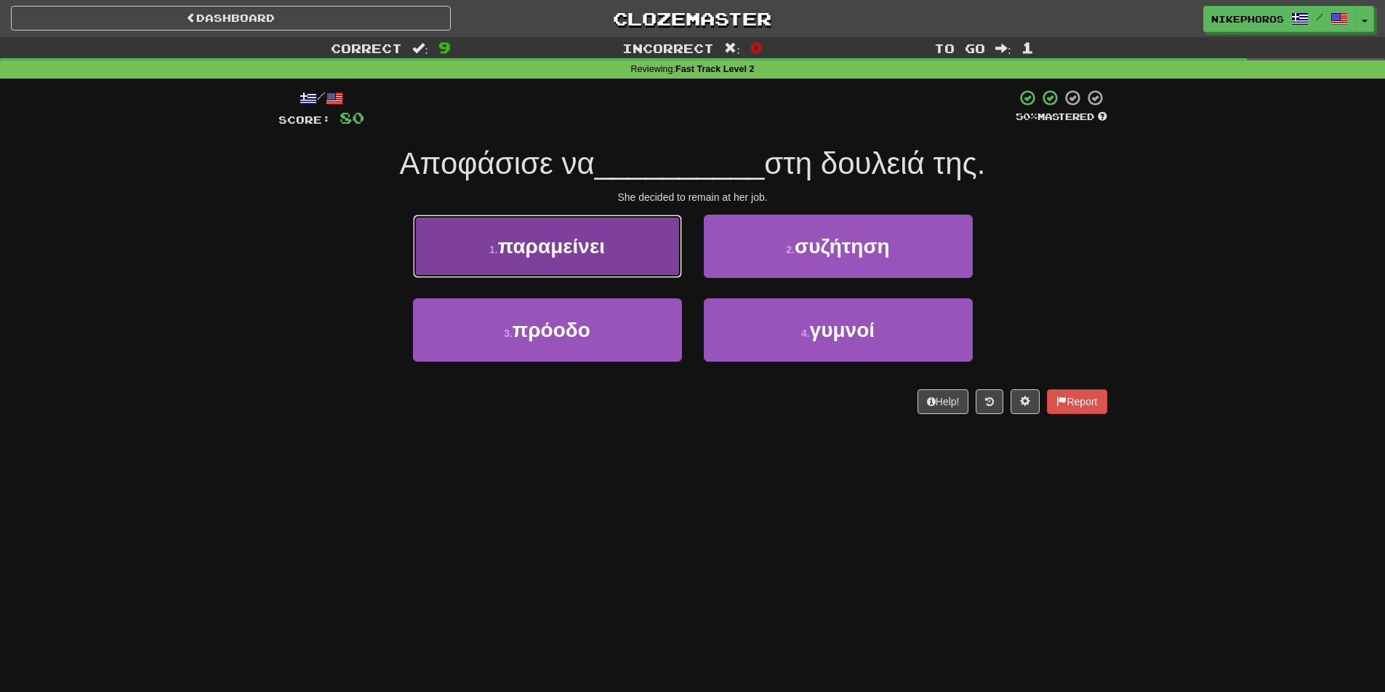
click at [583, 252] on span "παραμείνει" at bounding box center [551, 246] width 107 height 23
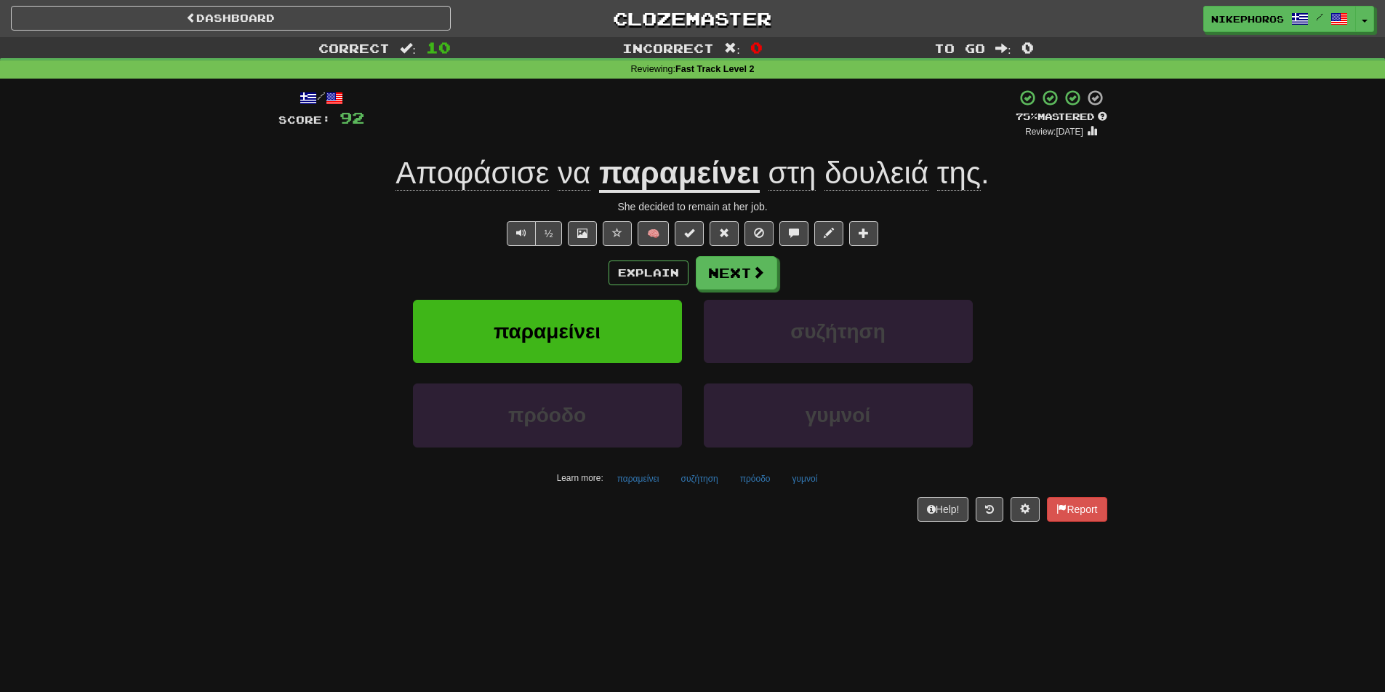
click at [710, 667] on div "Dashboard Clozemaster Nikephoros / Toggle Dropdown Dashboard Leaderboard Activi…" at bounding box center [692, 346] width 1385 height 692
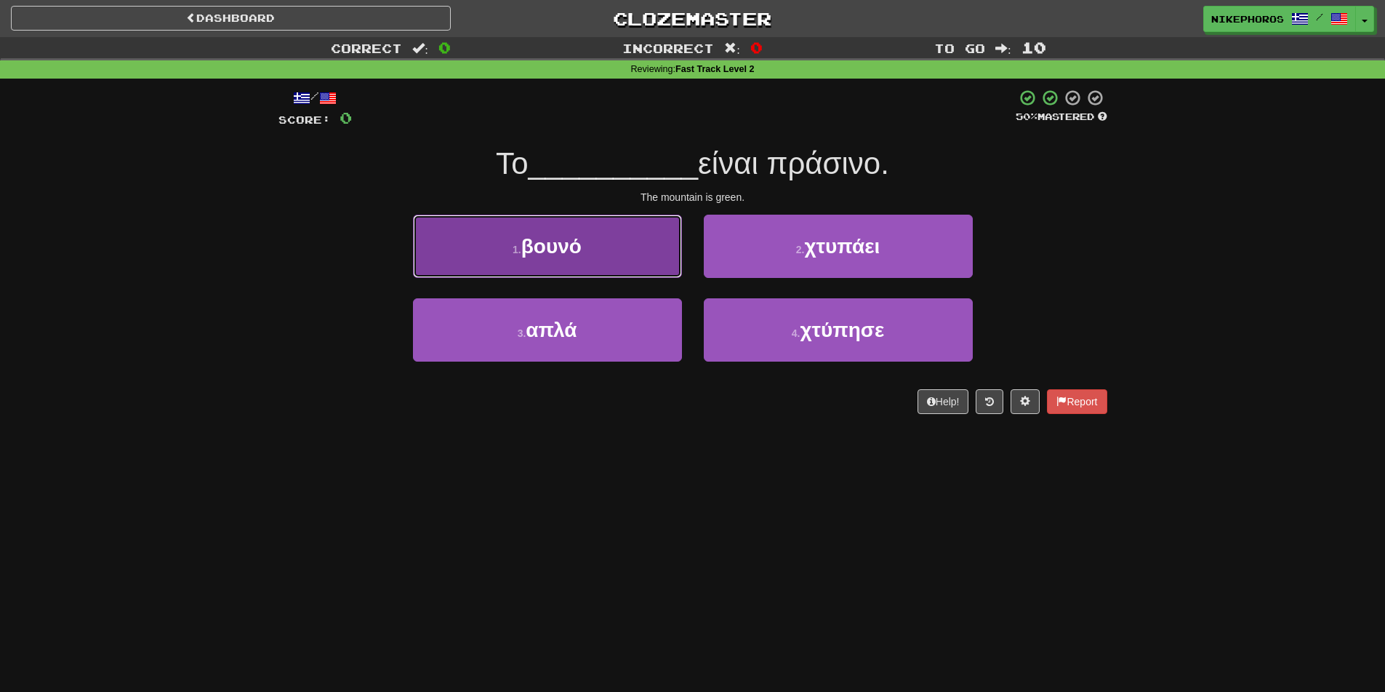
click at [519, 220] on button "1 . βουνό" at bounding box center [547, 246] width 269 height 63
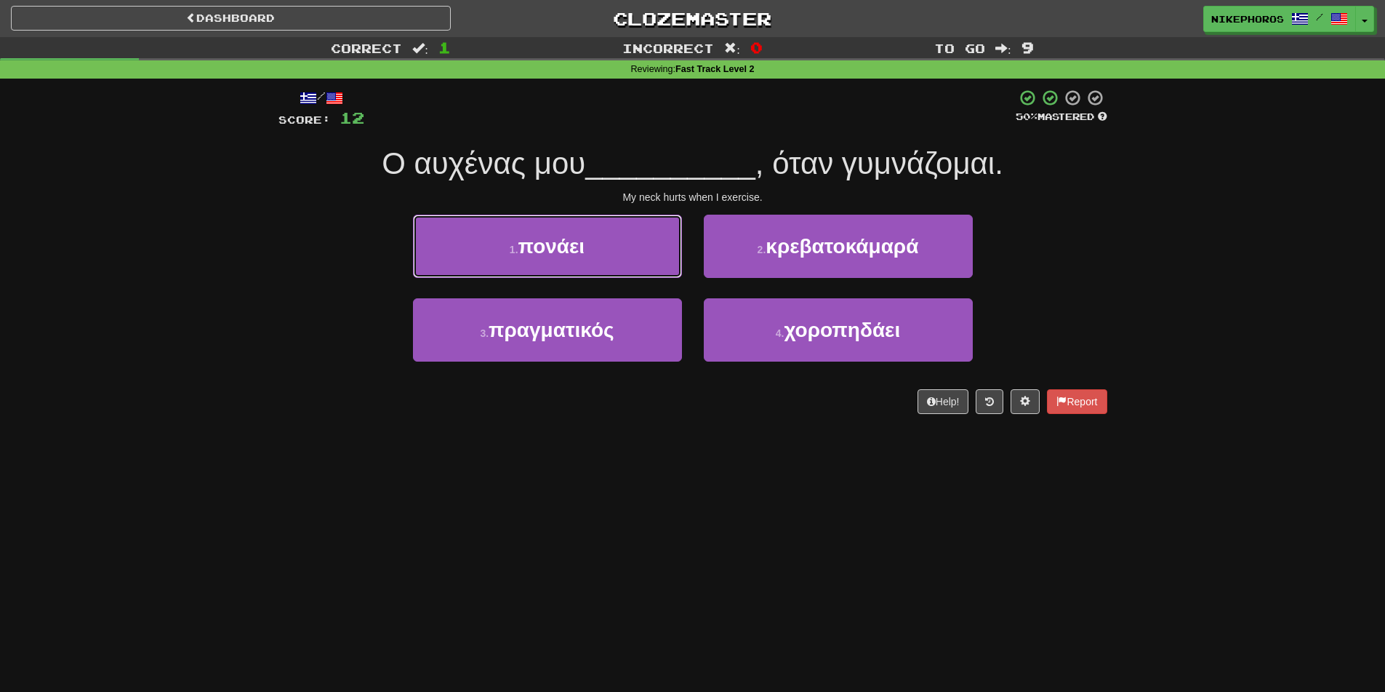
click at [520, 220] on button "1 . πονάει" at bounding box center [547, 246] width 269 height 63
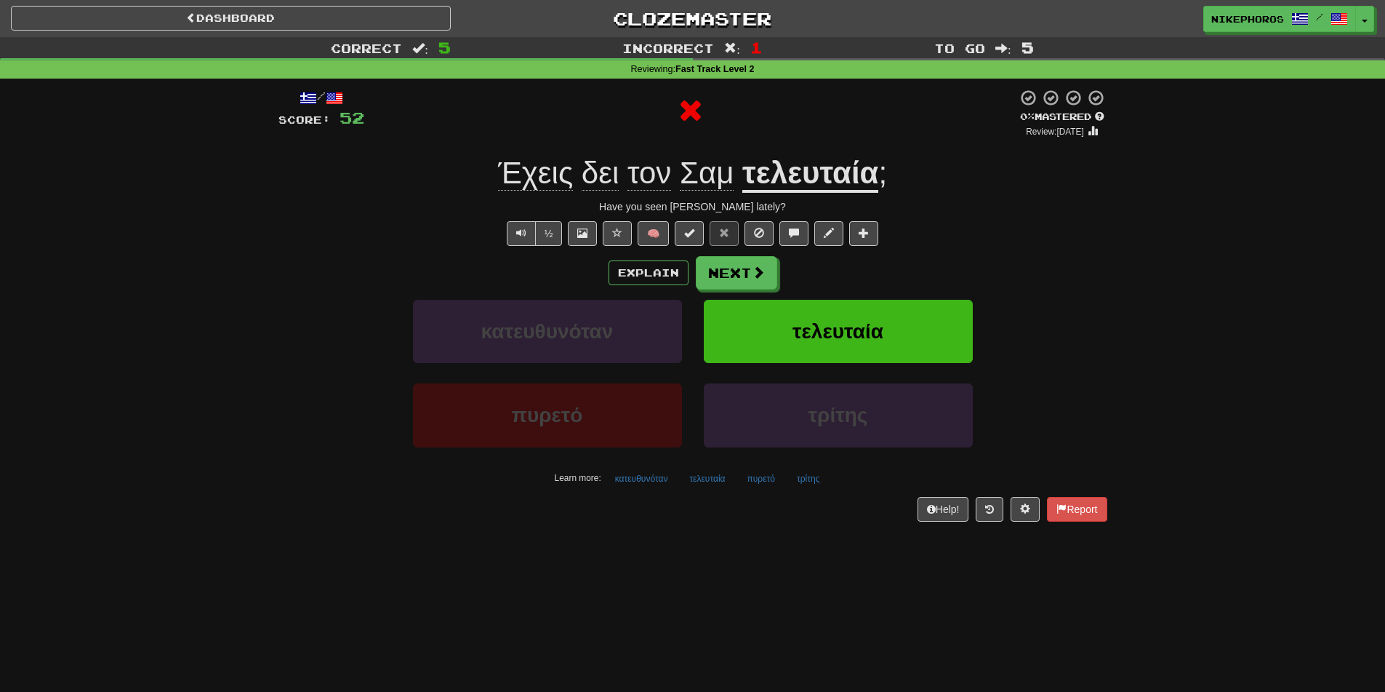
click at [857, 187] on u "τελευταία" at bounding box center [810, 174] width 136 height 37
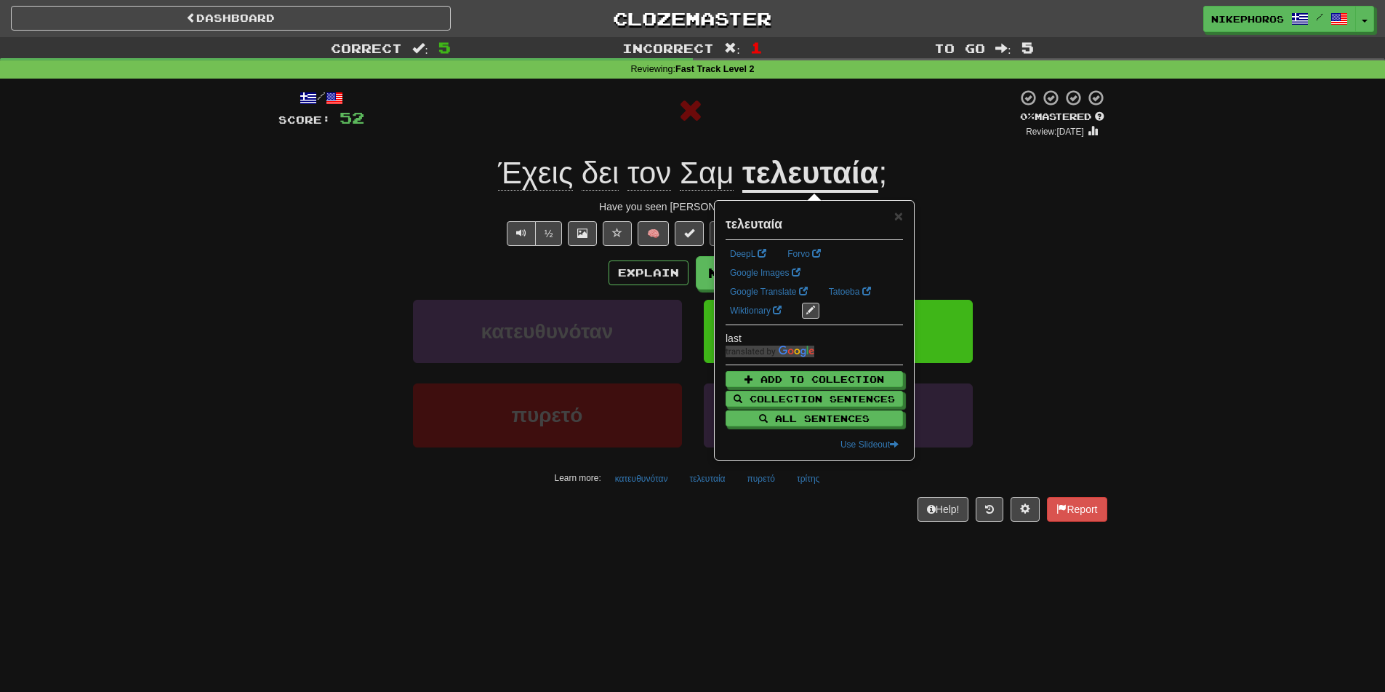
click at [1022, 185] on div "Έχεις δει τον Σαμ τελευταία ;" at bounding box center [693, 173] width 829 height 40
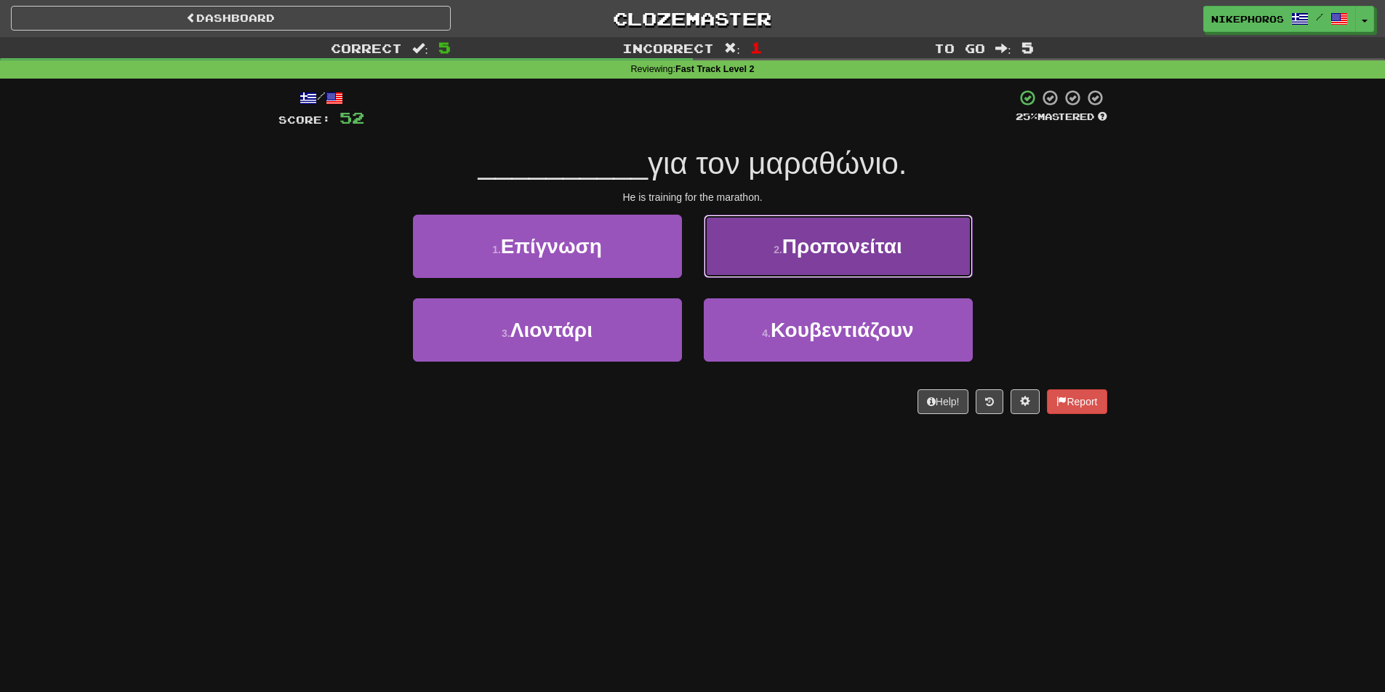
click at [917, 219] on button "2 . Προπονείται" at bounding box center [838, 246] width 269 height 63
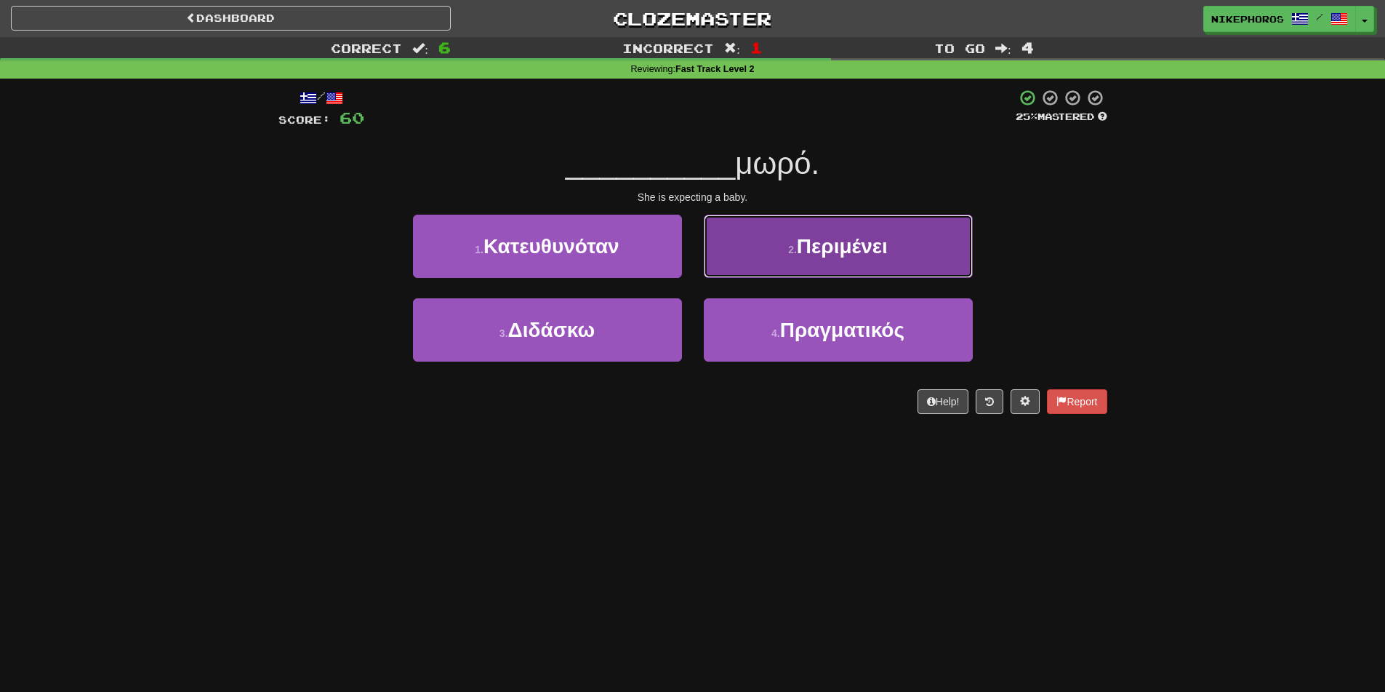
click at [912, 223] on button "2 . Περιμένει" at bounding box center [838, 246] width 269 height 63
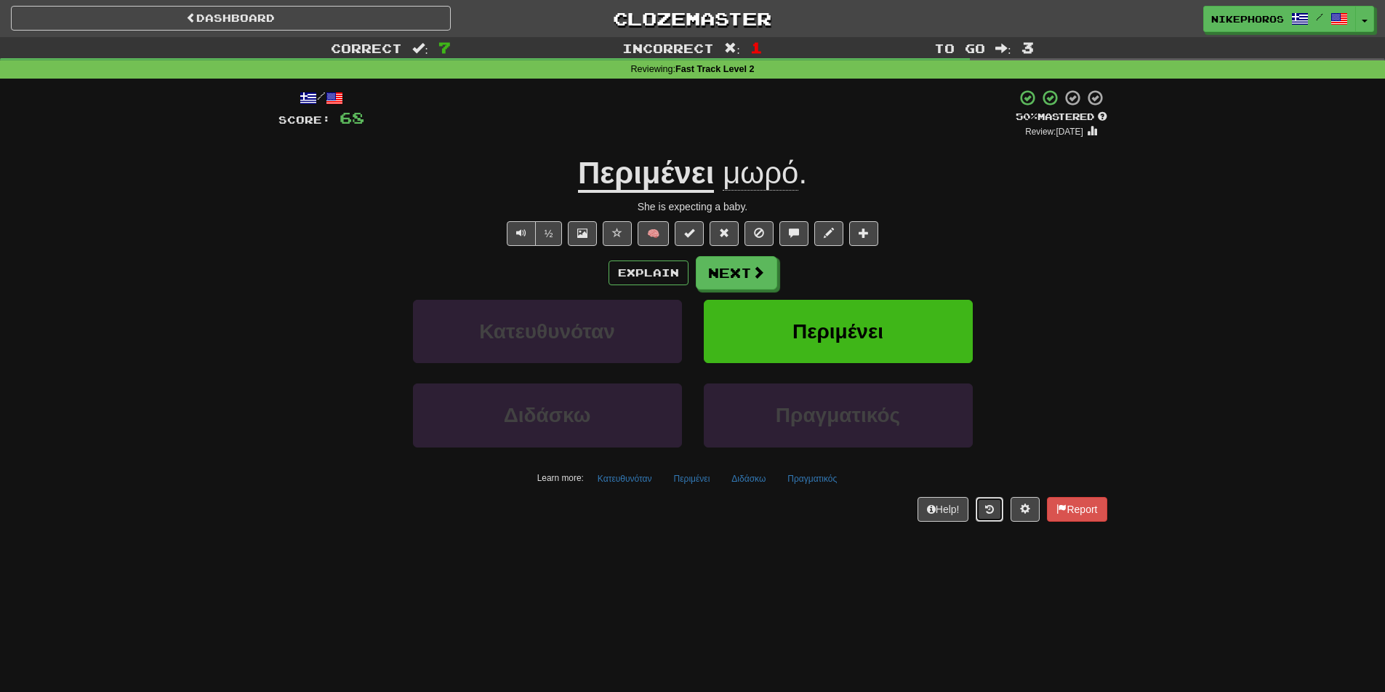
click at [982, 504] on button at bounding box center [990, 509] width 28 height 25
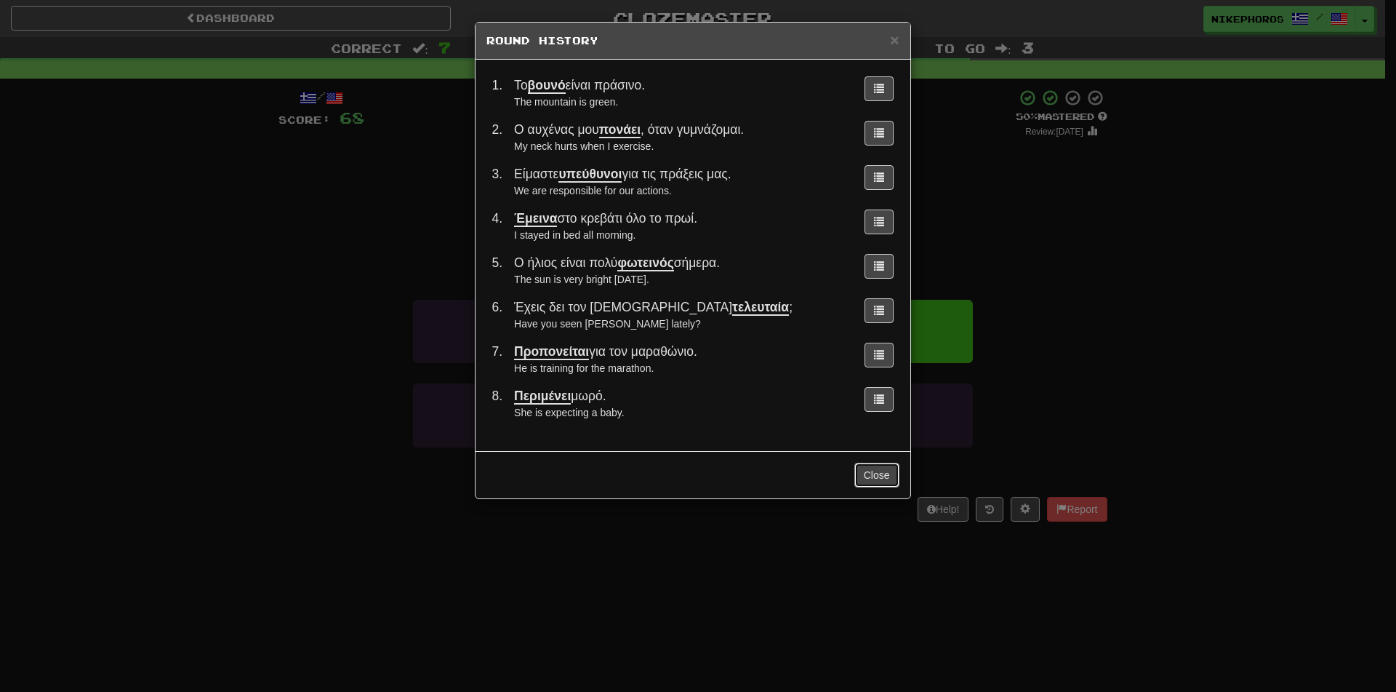
click at [862, 476] on button "Close" at bounding box center [876, 475] width 45 height 25
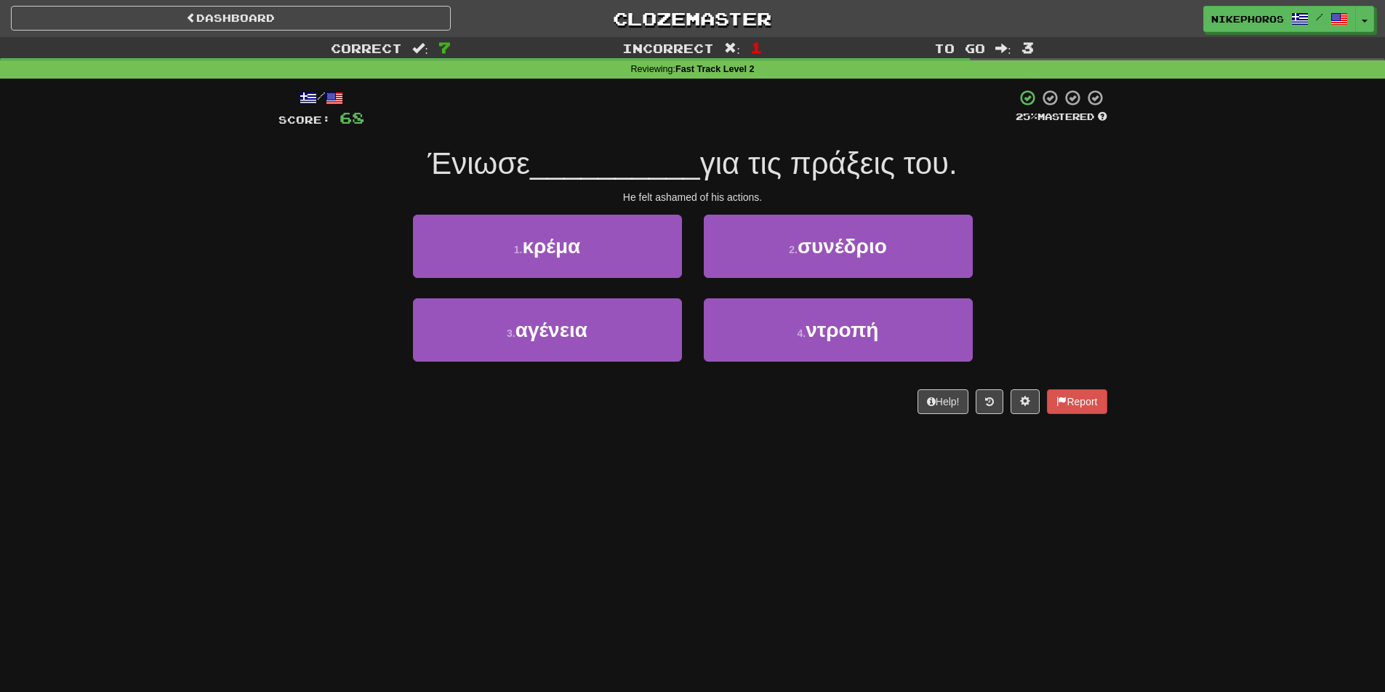
click at [1006, 409] on div "Help! Report" at bounding box center [693, 401] width 829 height 25
click at [1000, 408] on button at bounding box center [990, 401] width 28 height 25
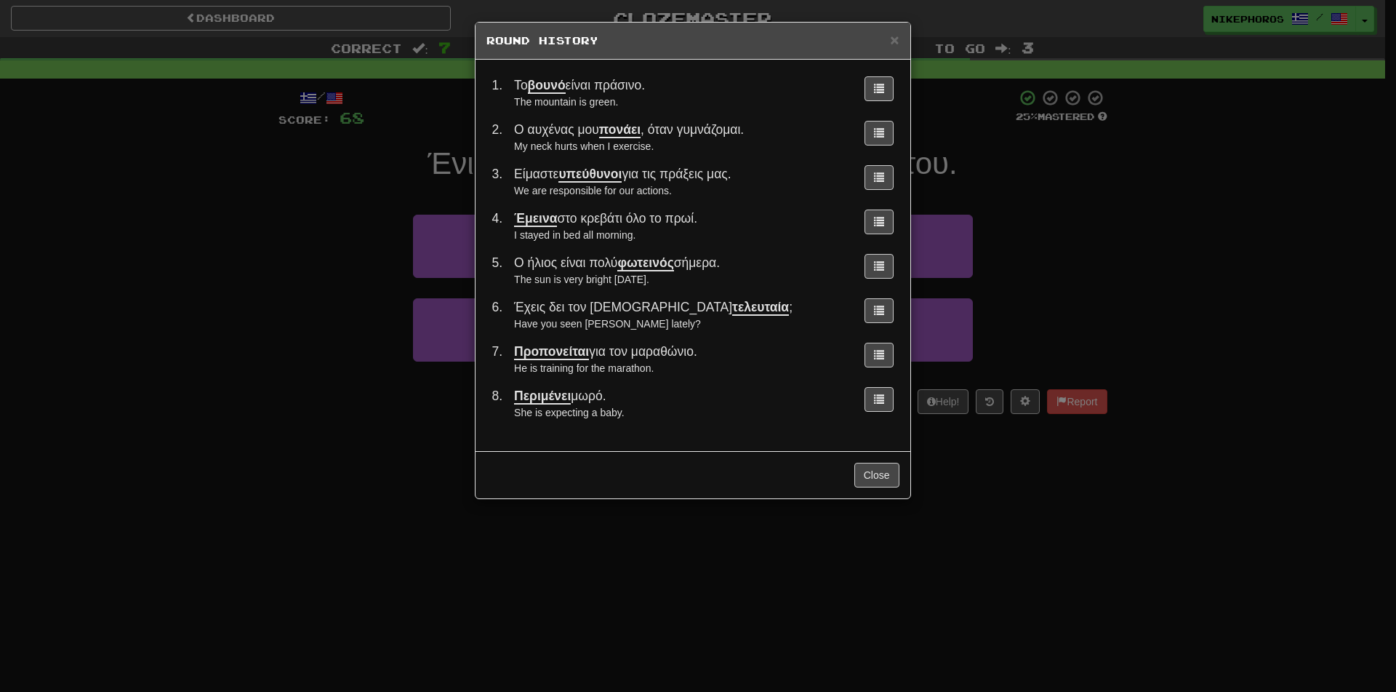
click at [718, 461] on div "Close" at bounding box center [693, 474] width 435 height 47
click at [702, 479] on div "Close" at bounding box center [693, 474] width 435 height 47
click at [728, 510] on div "× Round History 1 . Το βουνό είναι πράσινο. The mountain is green. 2 . Ο αυχένα…" at bounding box center [698, 346] width 1396 height 692
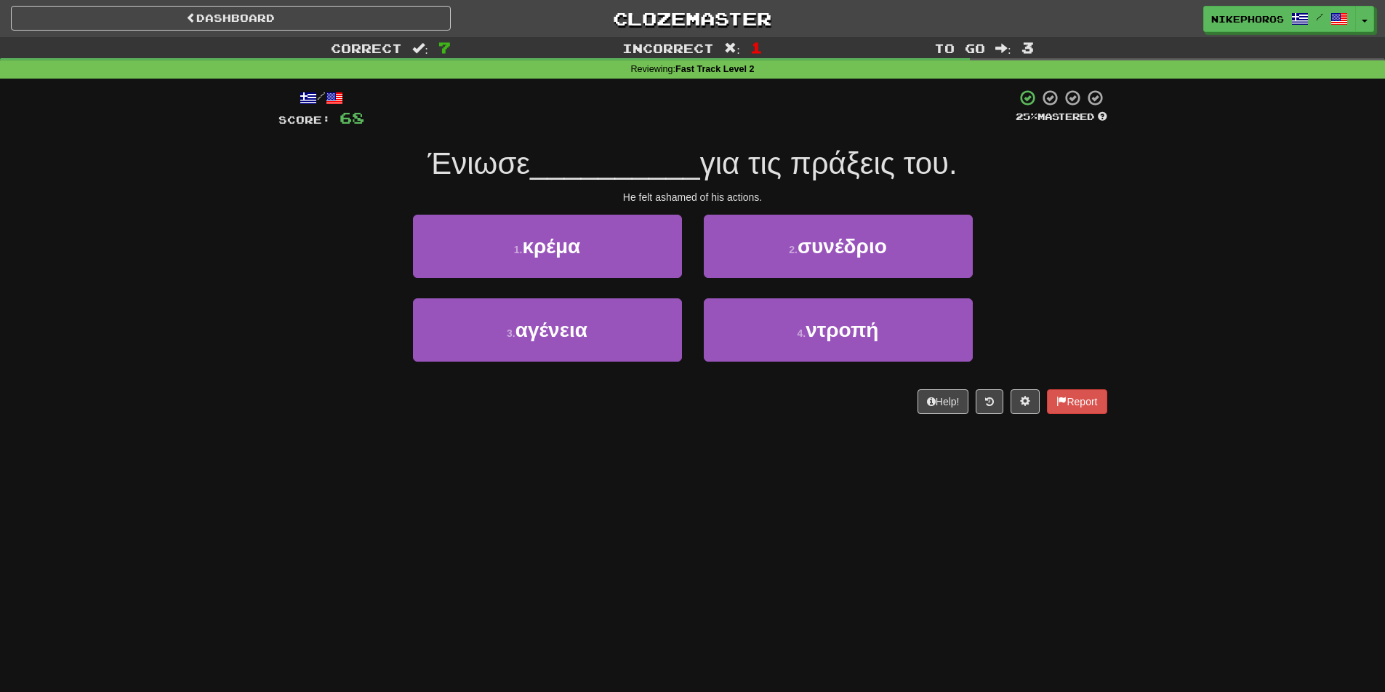
click at [701, 570] on div "Dashboard Clozemaster Nikephoros / Toggle Dropdown Dashboard Leaderboard Activi…" at bounding box center [692, 346] width 1385 height 692
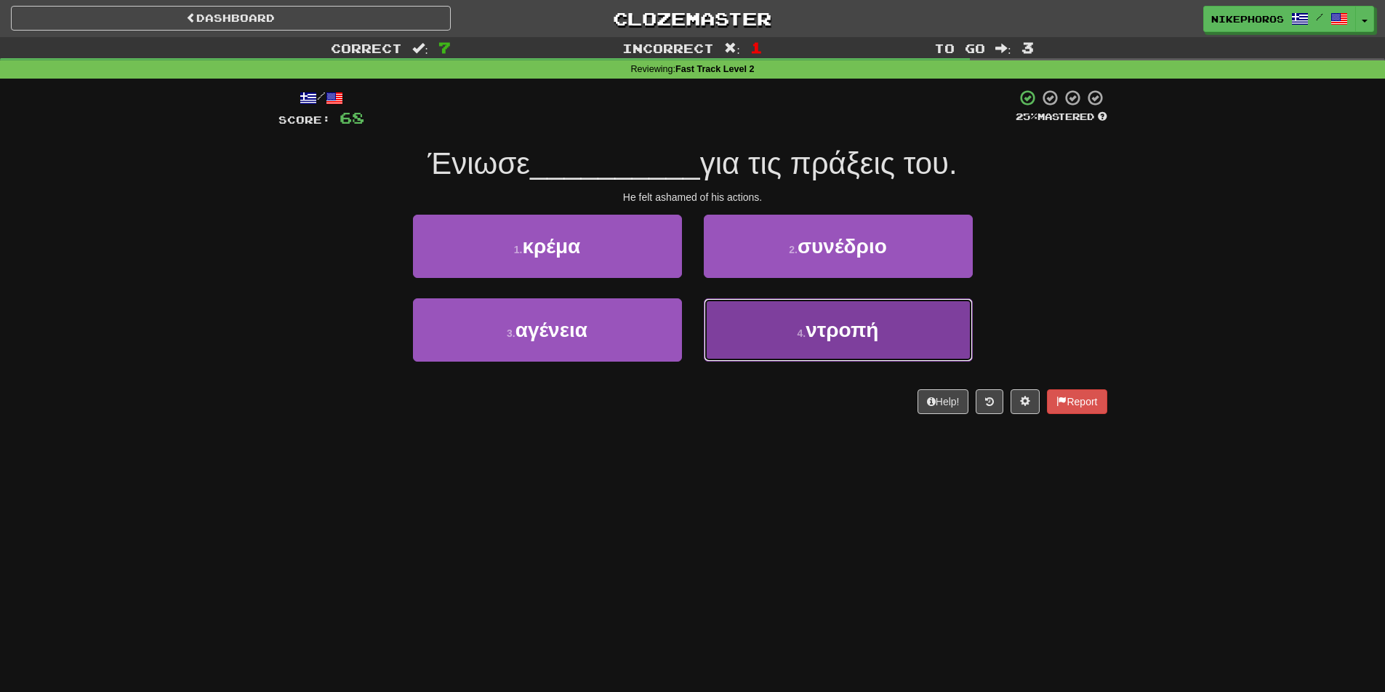
click at [873, 345] on button "4 . ντροπή" at bounding box center [838, 329] width 269 height 63
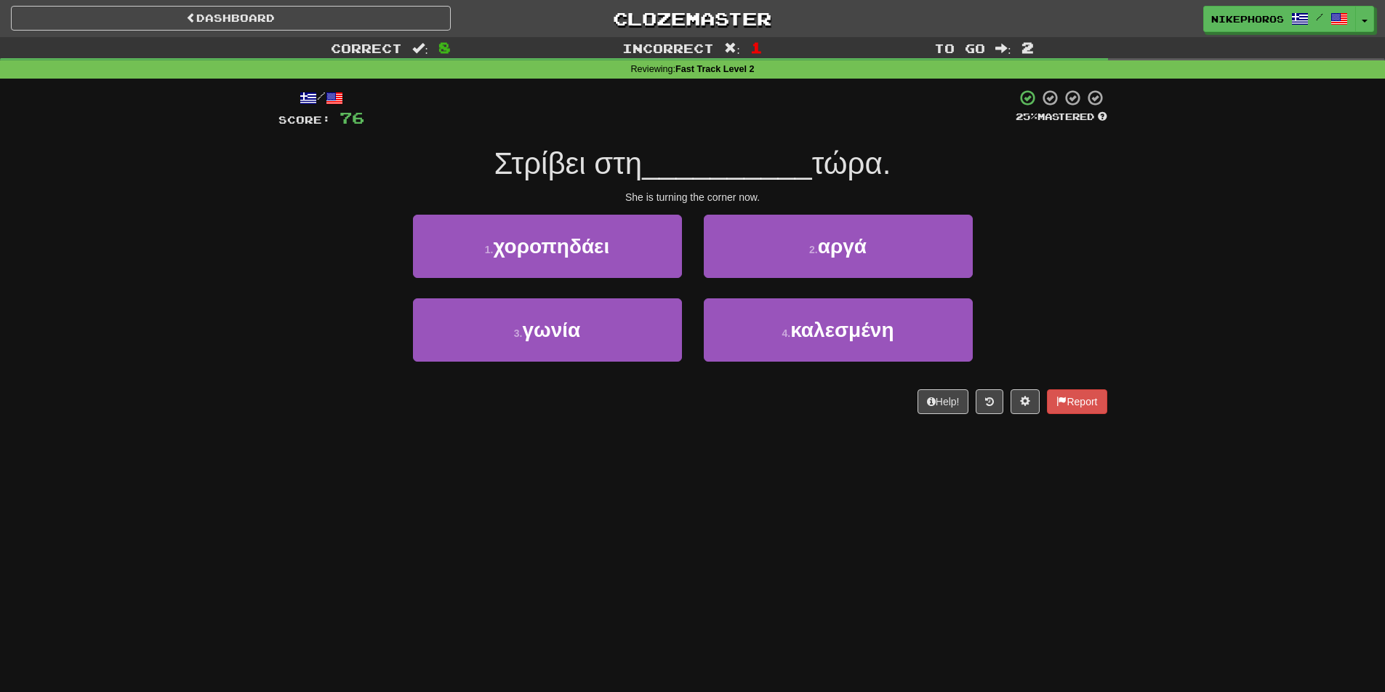
click at [788, 457] on div "Dashboard Clozemaster Nikephoros / Toggle Dropdown Dashboard Leaderboard Activi…" at bounding box center [692, 346] width 1385 height 692
click at [637, 375] on div "3 . γωνία" at bounding box center [547, 340] width 291 height 84
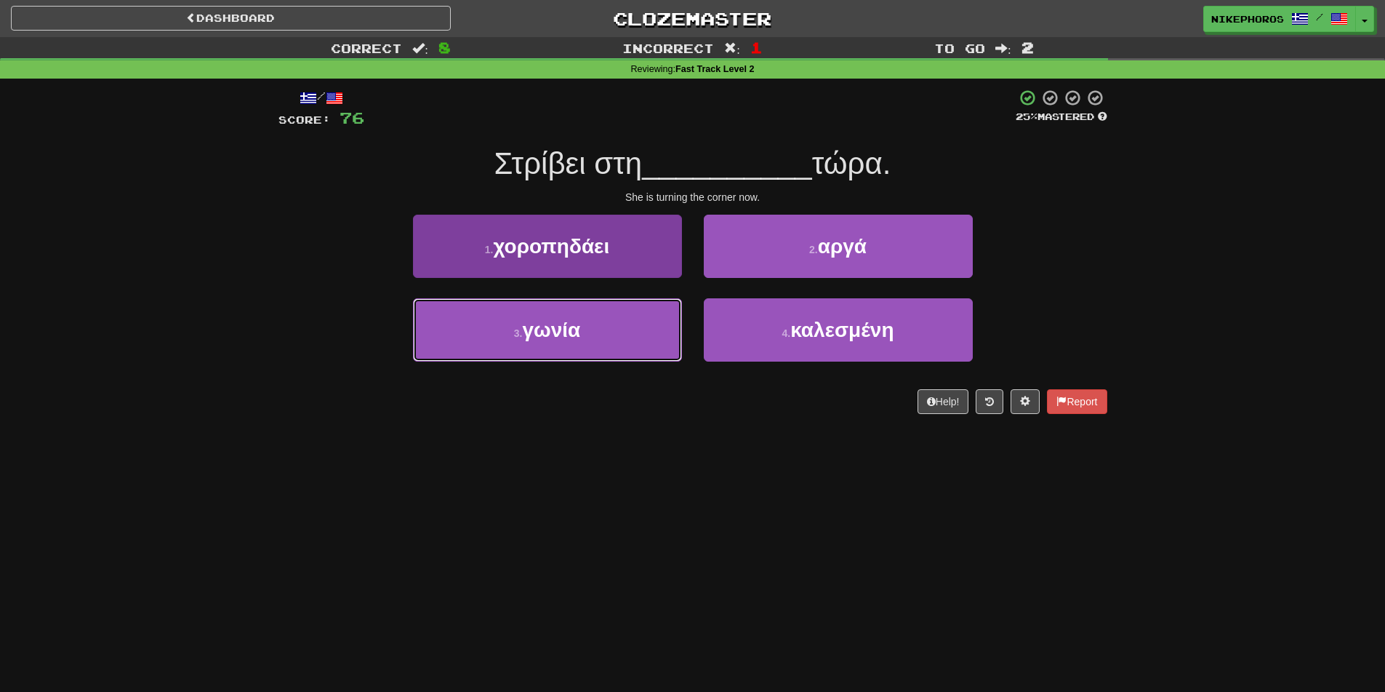
click at [623, 351] on button "3 . γωνία" at bounding box center [547, 329] width 269 height 63
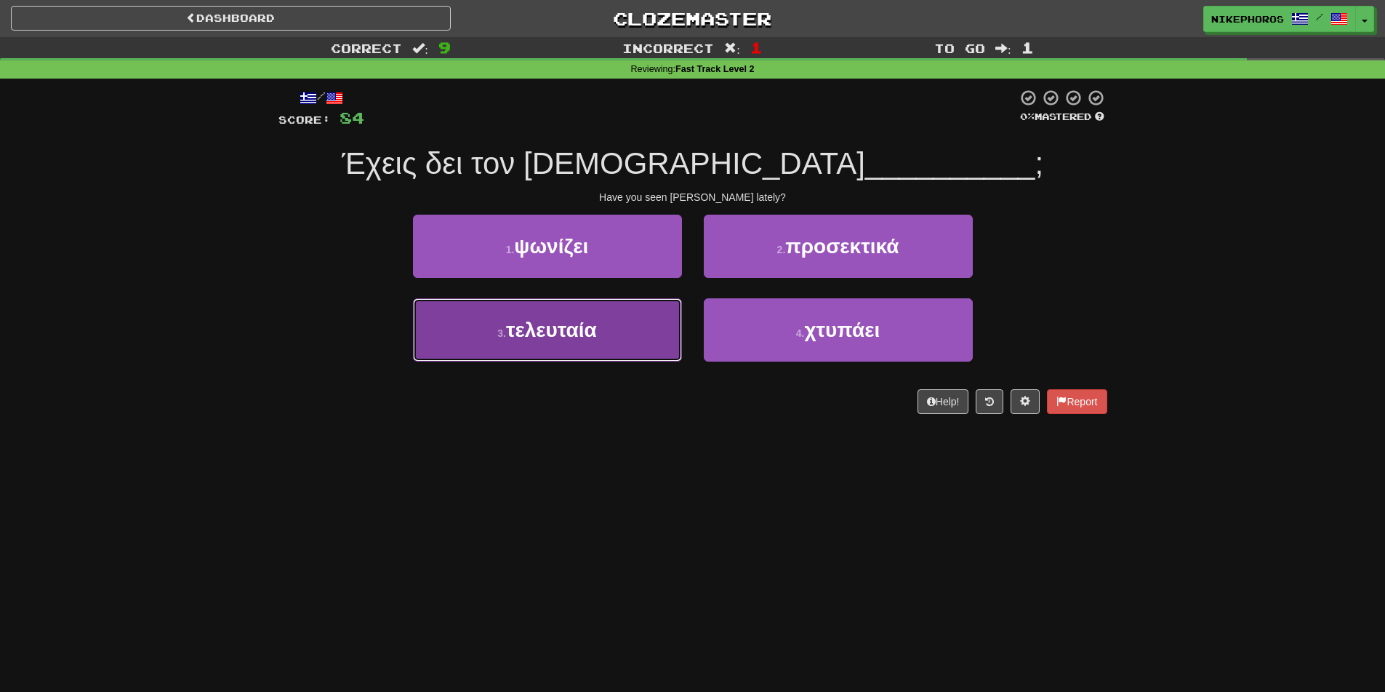
click at [620, 335] on button "3 . τελευταία" at bounding box center [547, 329] width 269 height 63
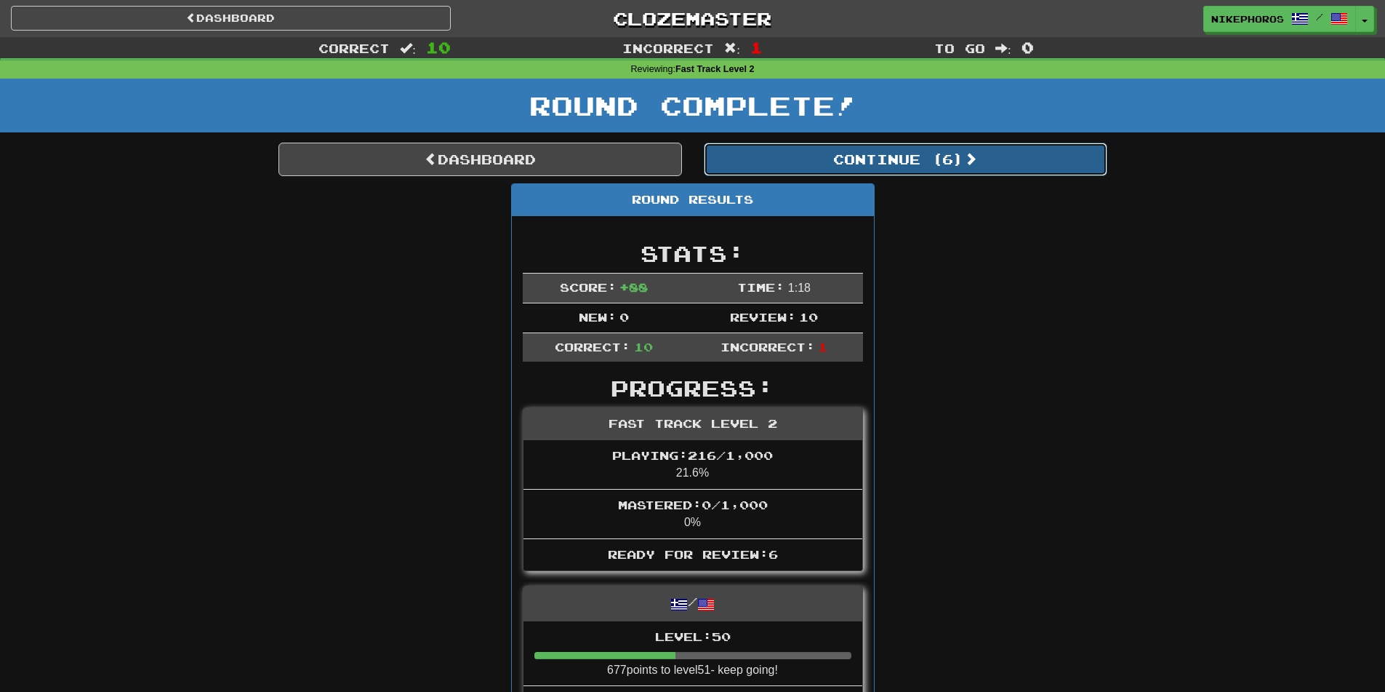
click at [888, 146] on button "Continue ( 6 )" at bounding box center [906, 159] width 404 height 33
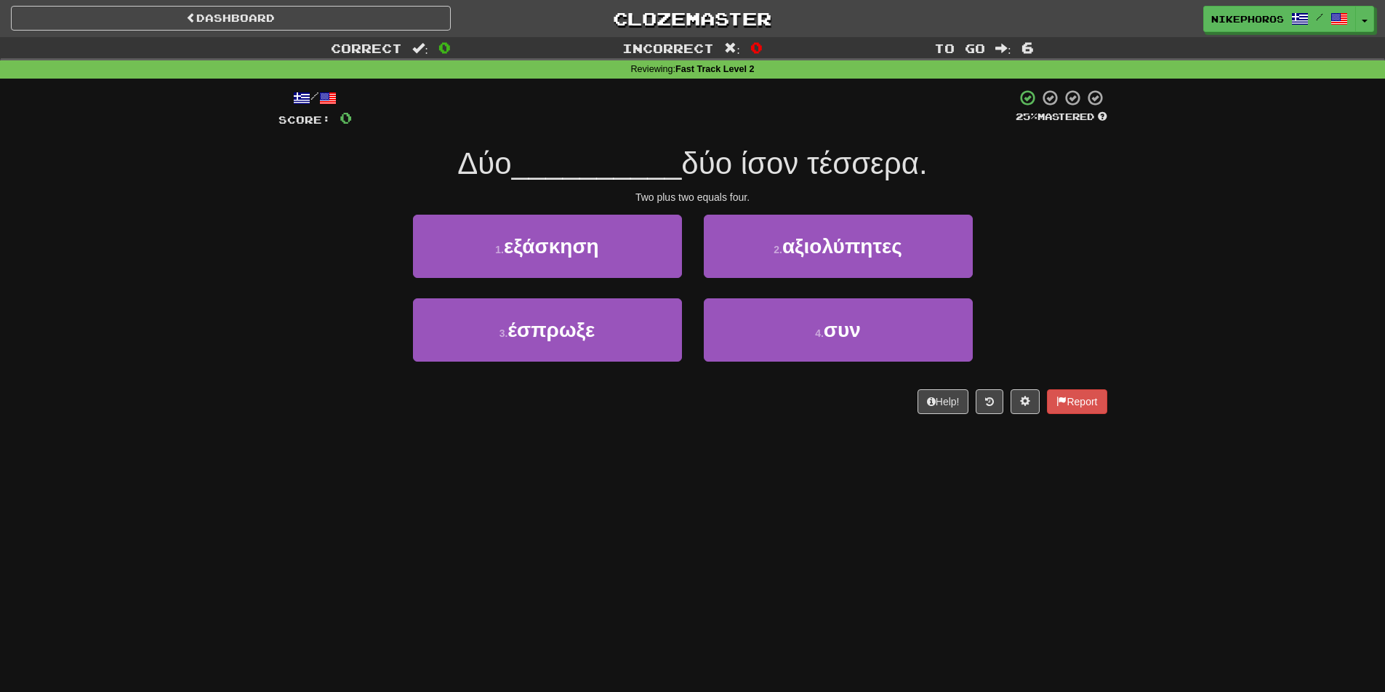
click at [1326, 340] on div "Correct : 0 Incorrect : 0 To go : 6 Reviewing : Fast Track Level 2 / Score: 0 2…" at bounding box center [692, 235] width 1385 height 397
drag, startPoint x: 855, startPoint y: 342, endPoint x: 1136, endPoint y: 287, distance: 286.1
click at [856, 341] on button "4 . συν" at bounding box center [838, 329] width 269 height 63
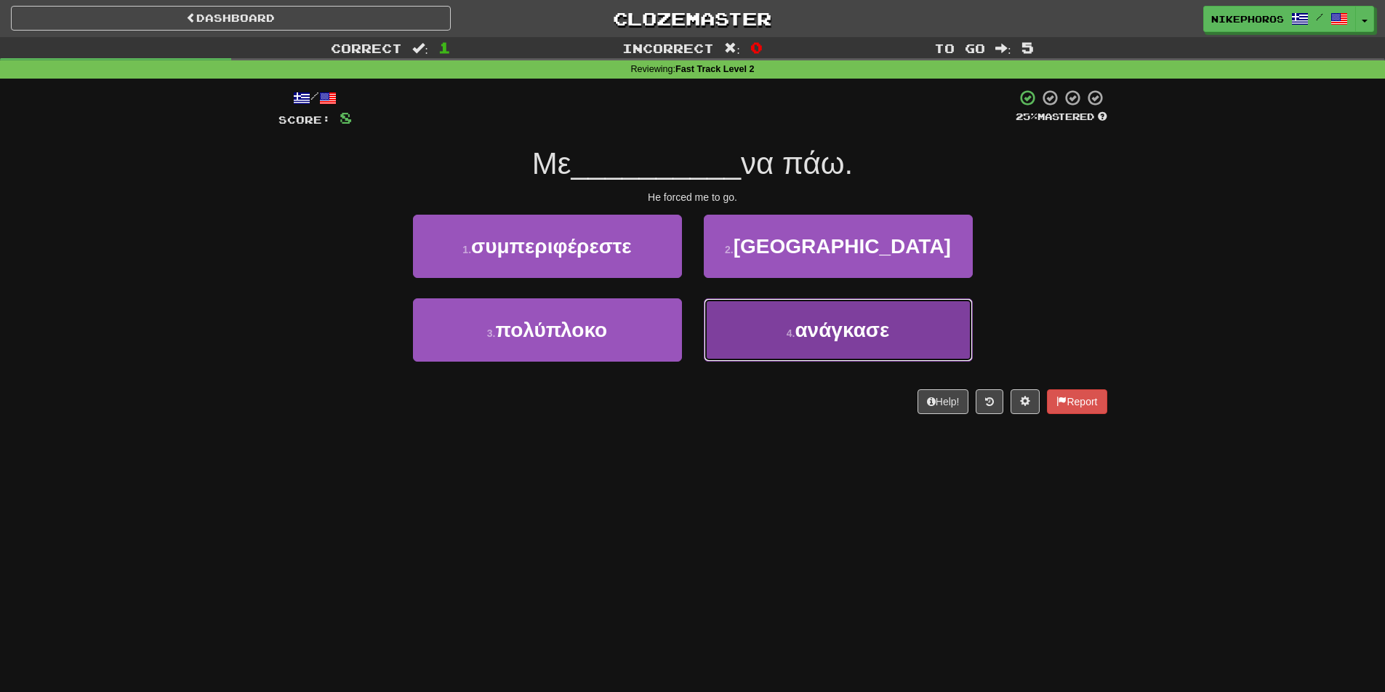
click at [906, 332] on button "4 . ανάγκασε" at bounding box center [838, 329] width 269 height 63
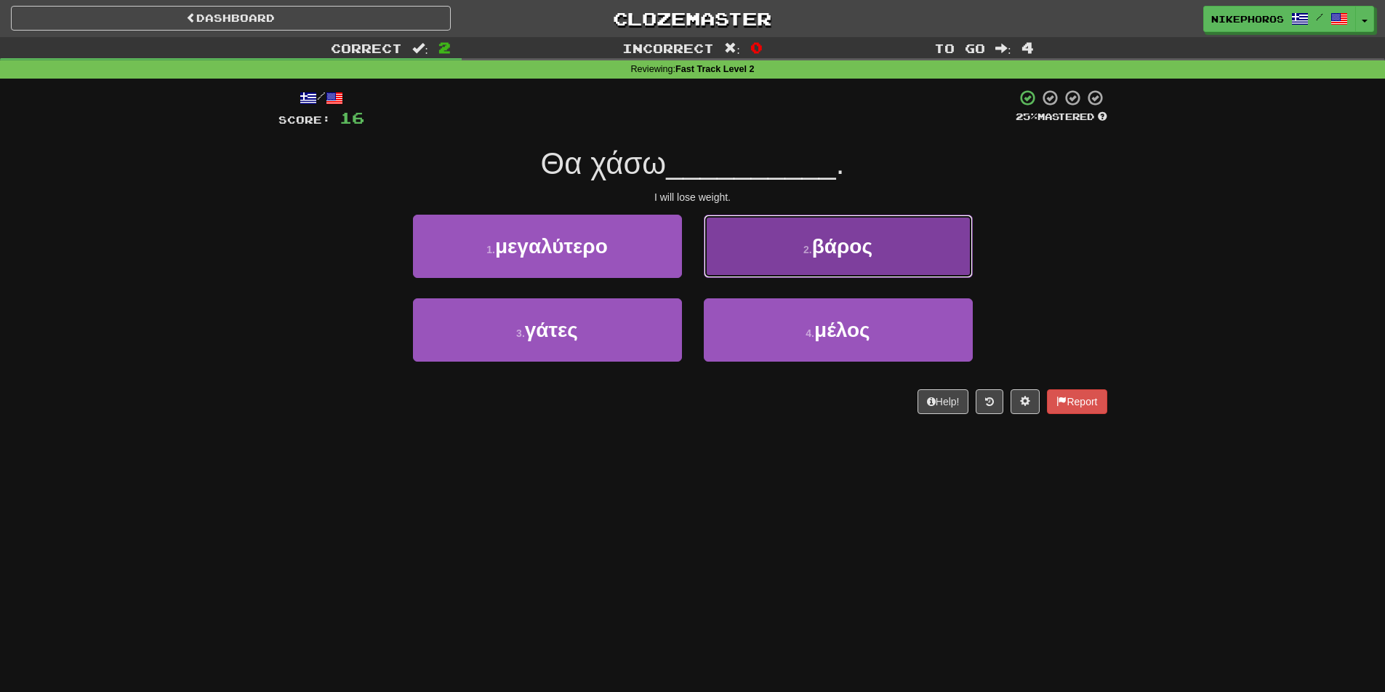
click at [910, 263] on button "2 . βάρος" at bounding box center [838, 246] width 269 height 63
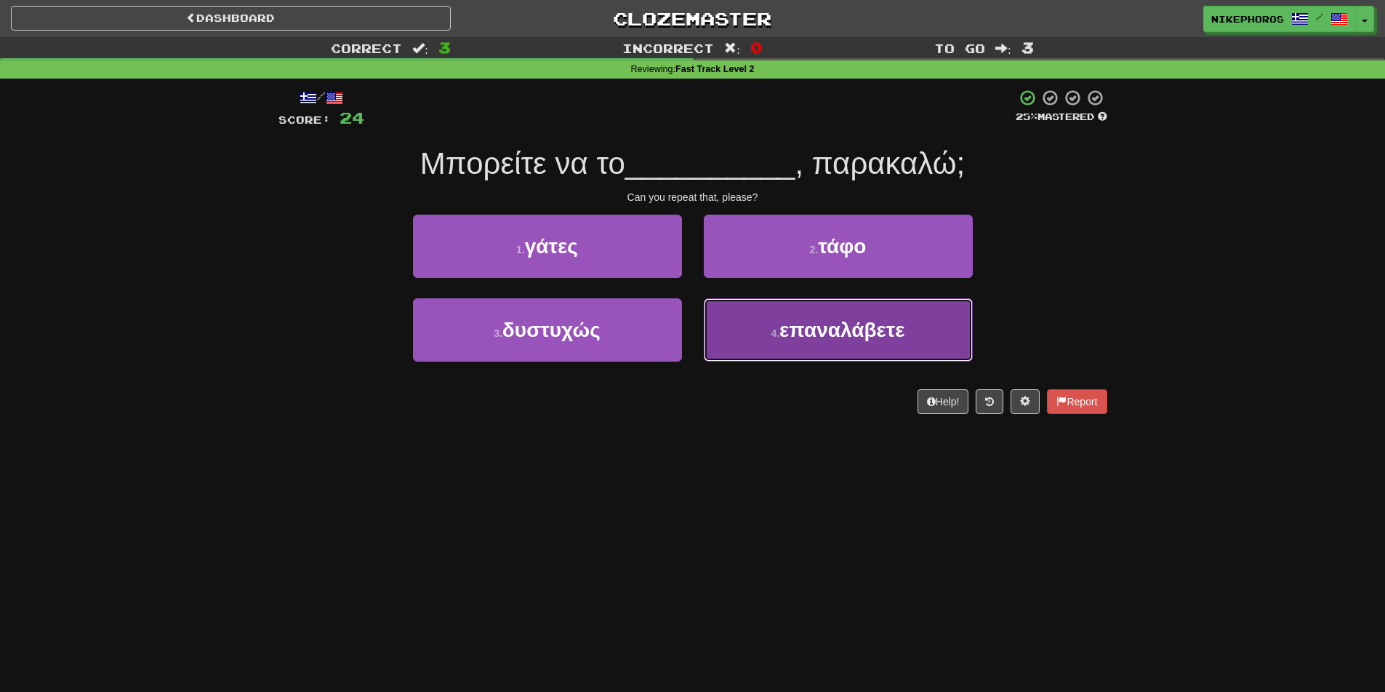
click at [859, 325] on span "επαναλάβετε" at bounding box center [843, 330] width 126 height 23
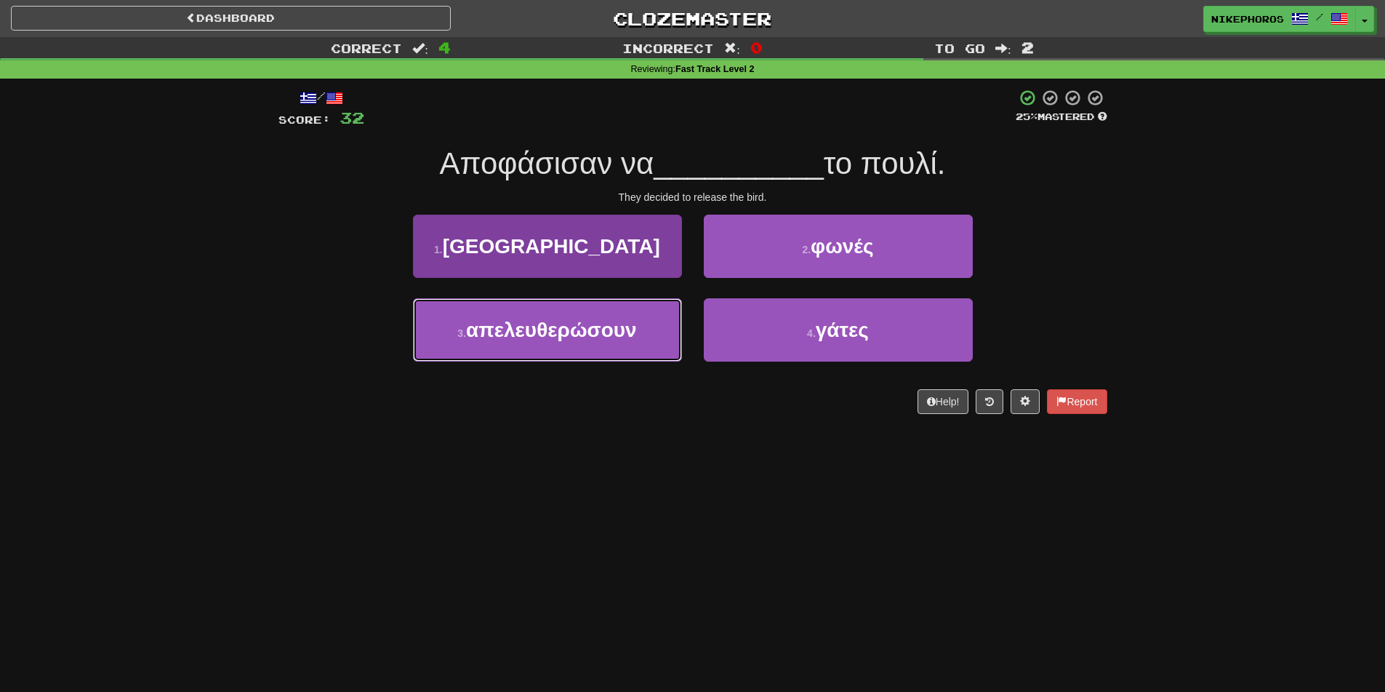
click at [590, 350] on button "3 . απελευθερώσουν" at bounding box center [547, 329] width 269 height 63
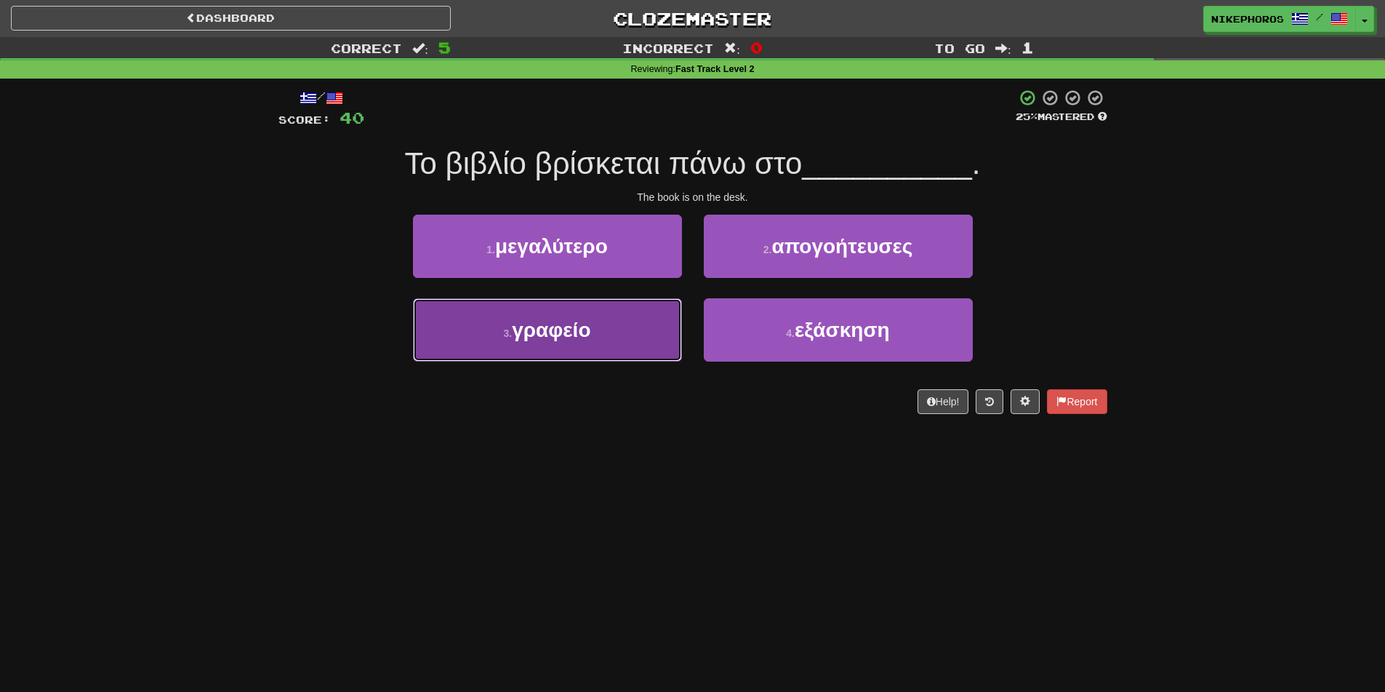
click at [529, 354] on button "3 . γραφείο" at bounding box center [547, 329] width 269 height 63
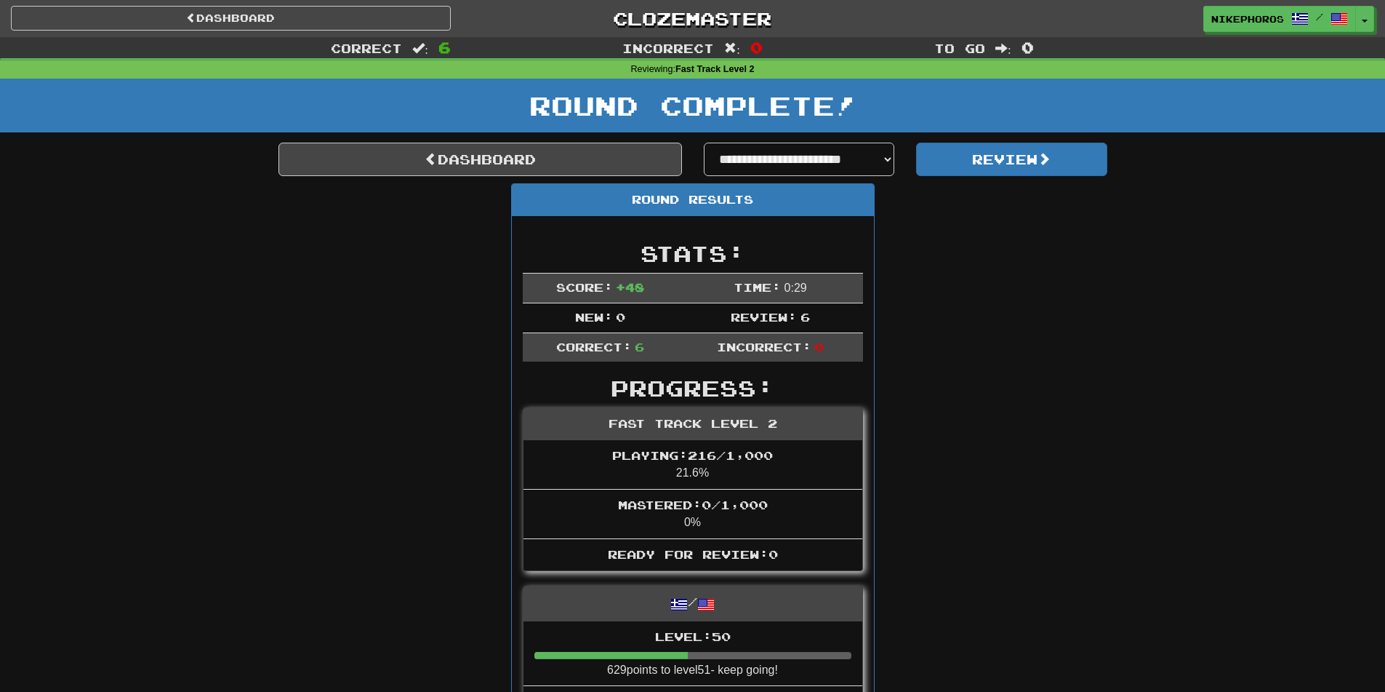
click at [1041, 141] on div "Round Complete!" at bounding box center [692, 111] width 1385 height 64
click at [1031, 157] on button "Review" at bounding box center [1011, 159] width 191 height 33
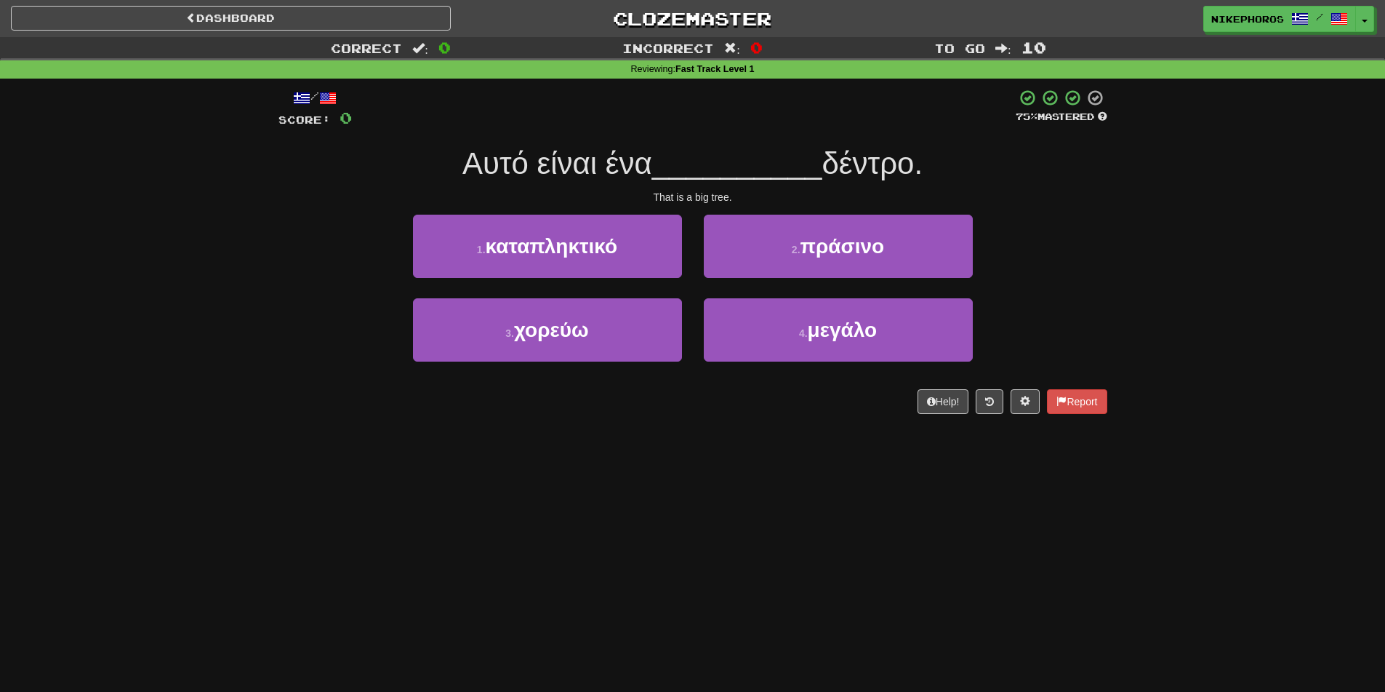
click at [1029, 153] on div "Αυτό είναι ένα __________ δέντρο." at bounding box center [693, 164] width 829 height 40
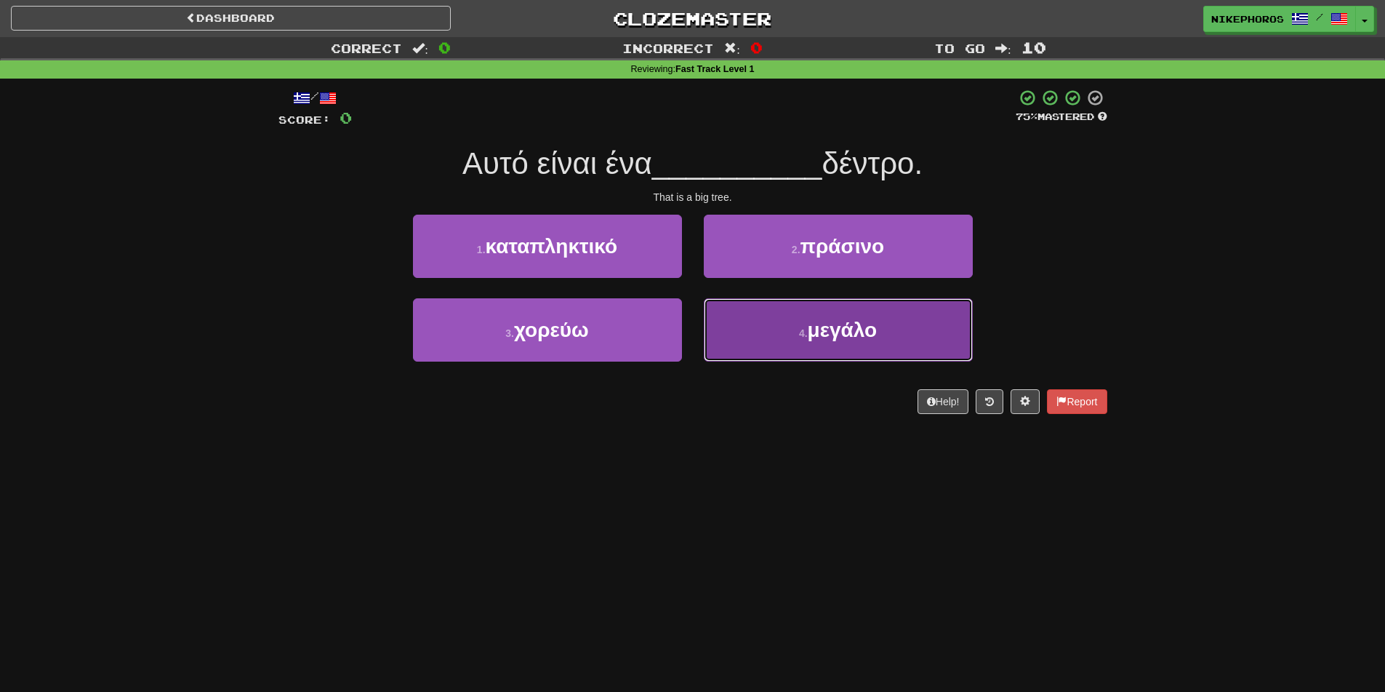
click at [821, 344] on button "4 . μεγάλο" at bounding box center [838, 329] width 269 height 63
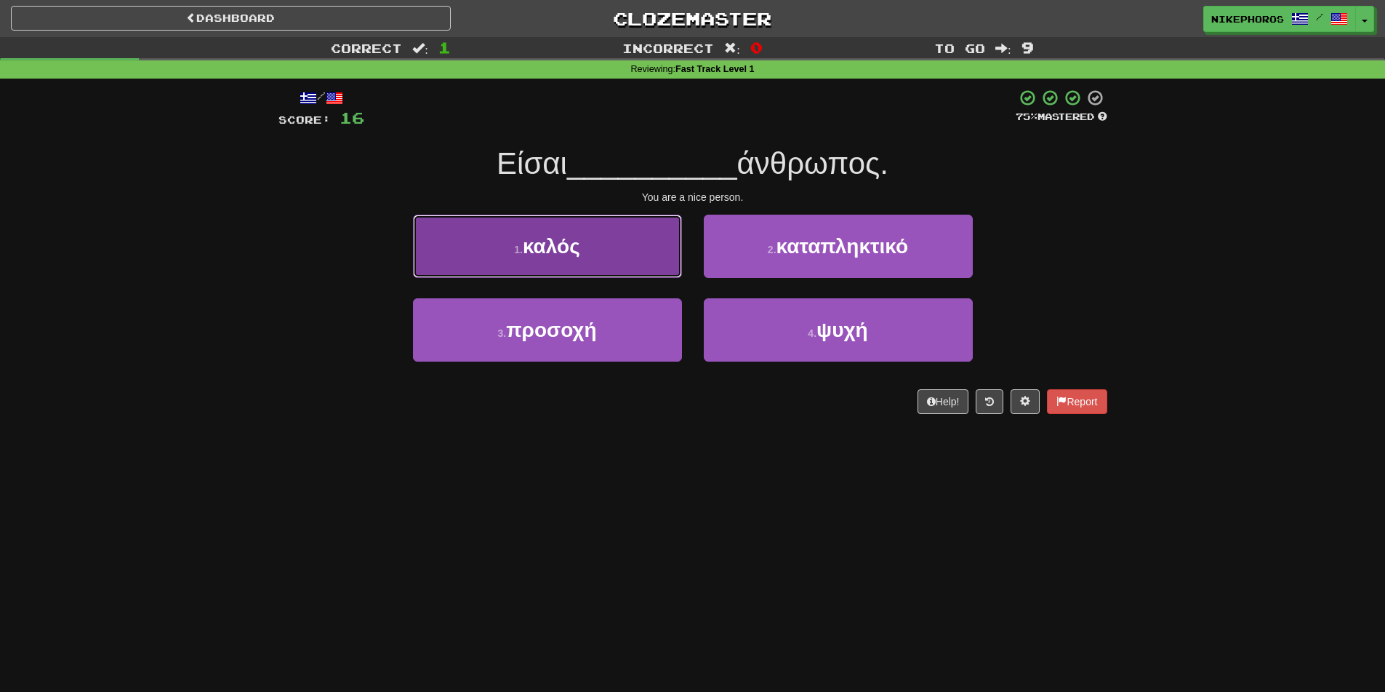
click at [543, 231] on button "1 . καλός" at bounding box center [547, 246] width 269 height 63
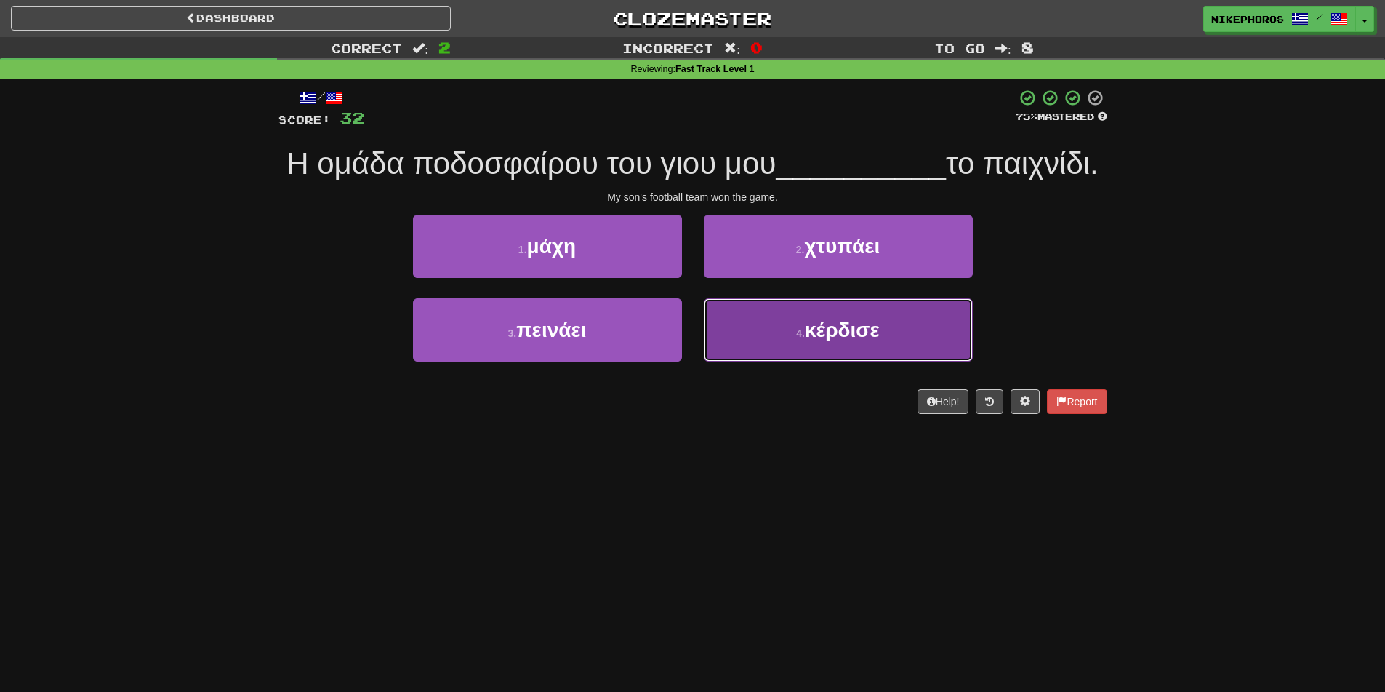
click at [840, 354] on button "4 . κέρδισε" at bounding box center [838, 329] width 269 height 63
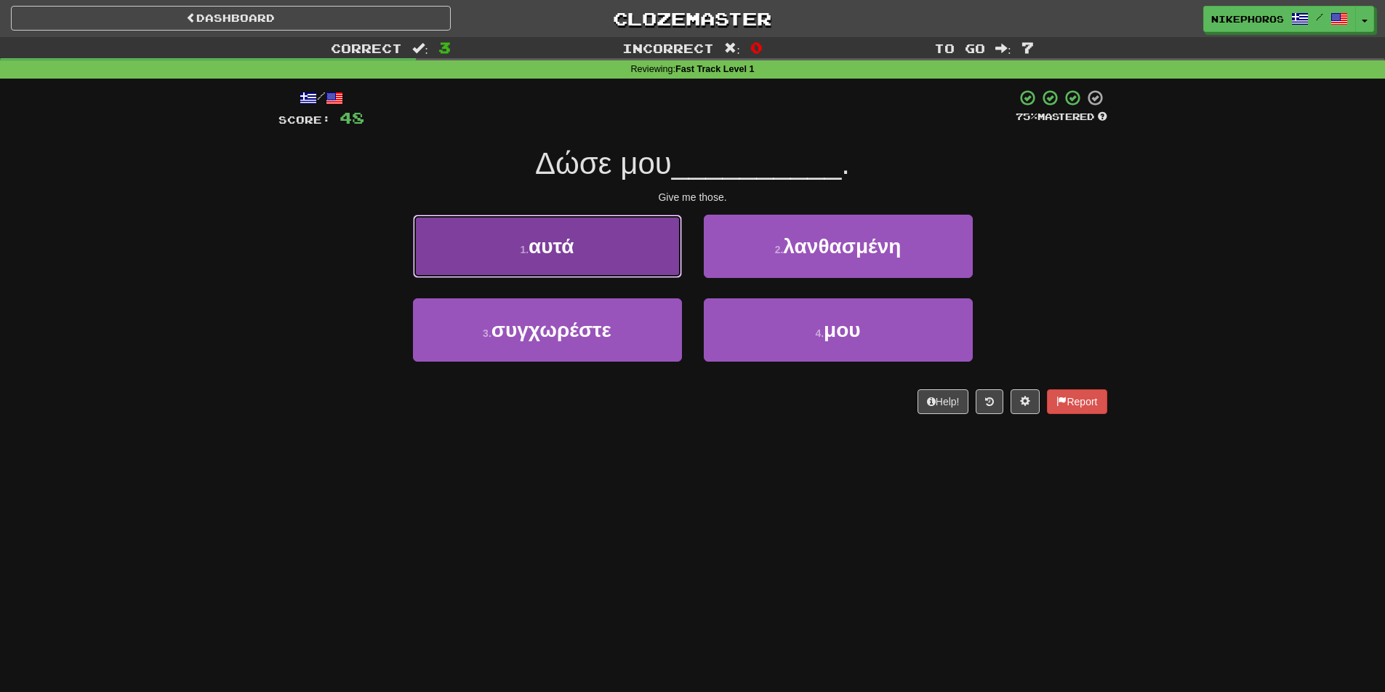
click at [572, 260] on button "1 . αυτά" at bounding box center [547, 246] width 269 height 63
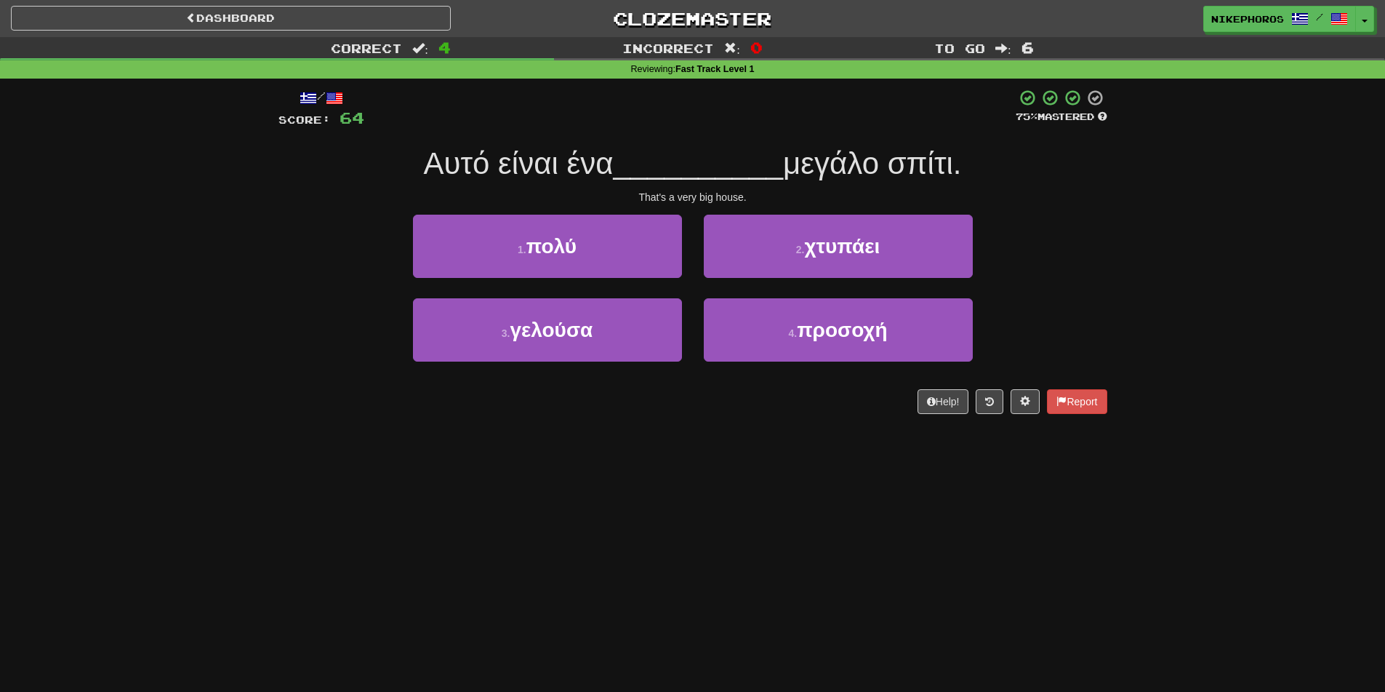
click at [742, 176] on span "__________" at bounding box center [698, 163] width 170 height 34
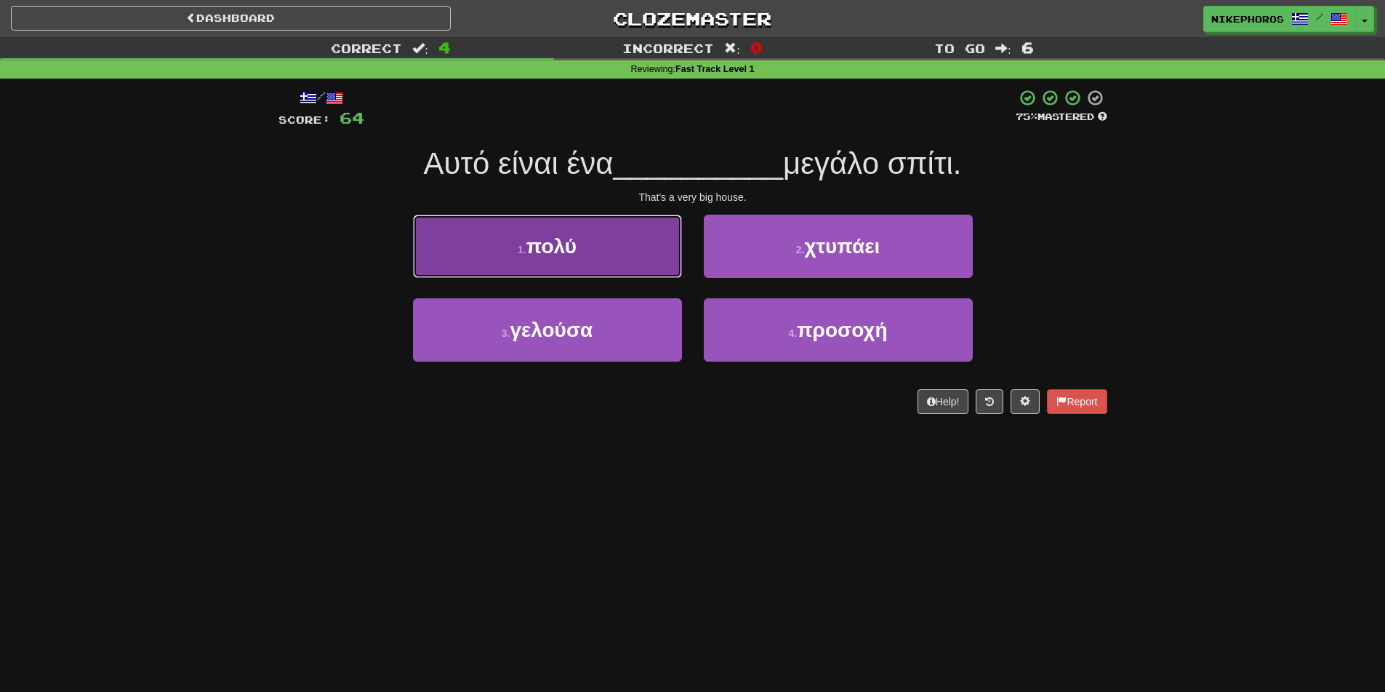
click at [567, 254] on span "πολύ" at bounding box center [552, 246] width 50 height 23
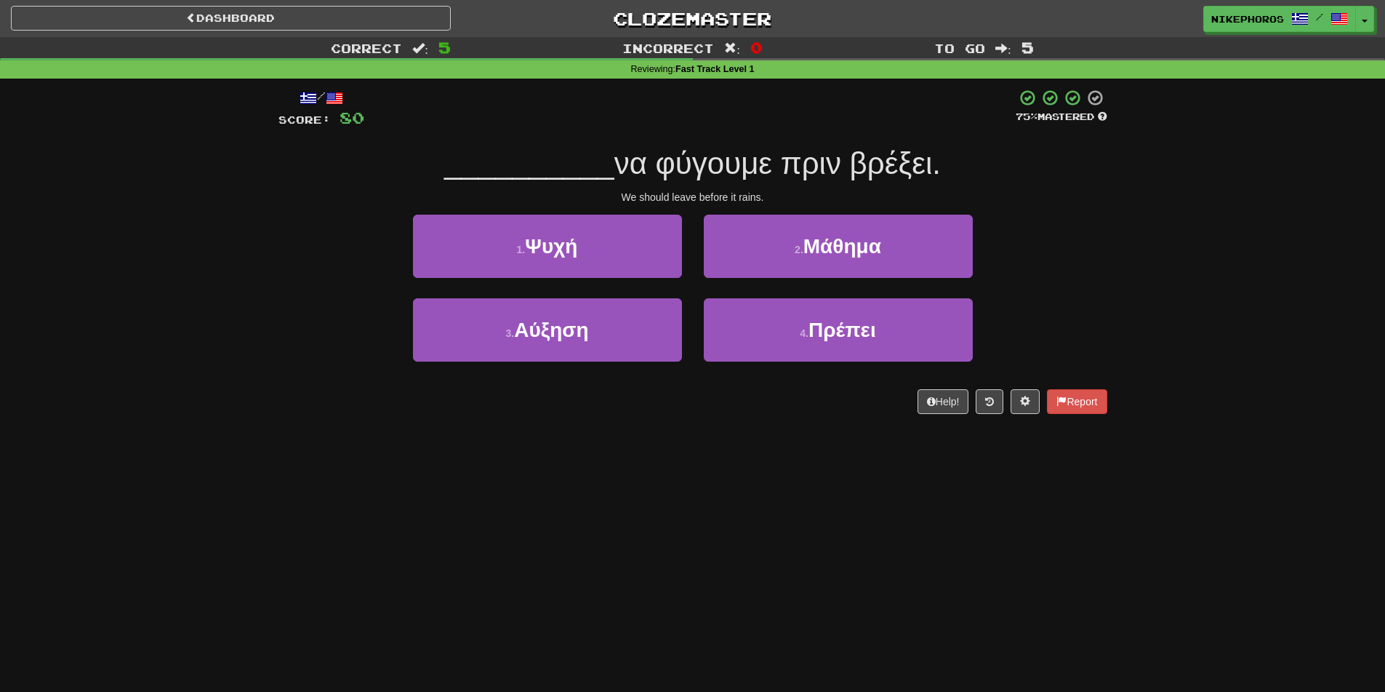
click at [841, 156] on span "να φύγουμε πριν βρέξει." at bounding box center [778, 163] width 327 height 34
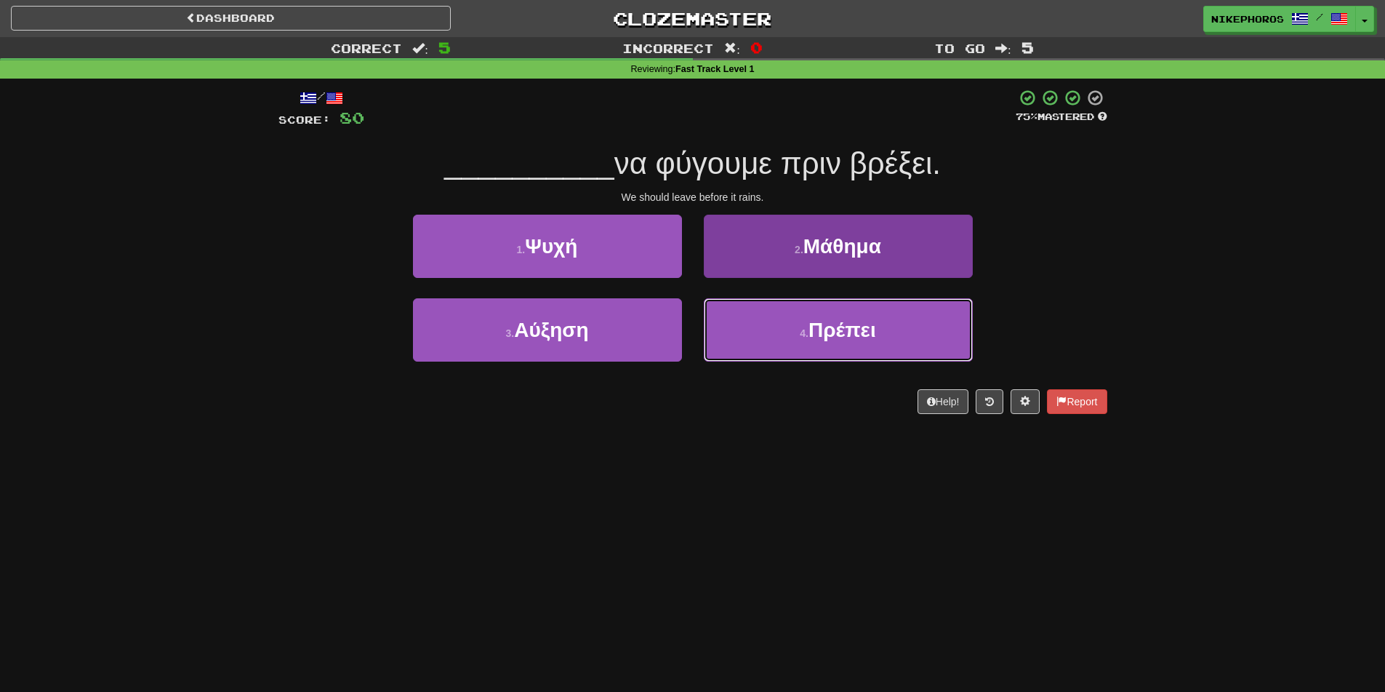
click at [854, 345] on button "4 . Πρέπει" at bounding box center [838, 329] width 269 height 63
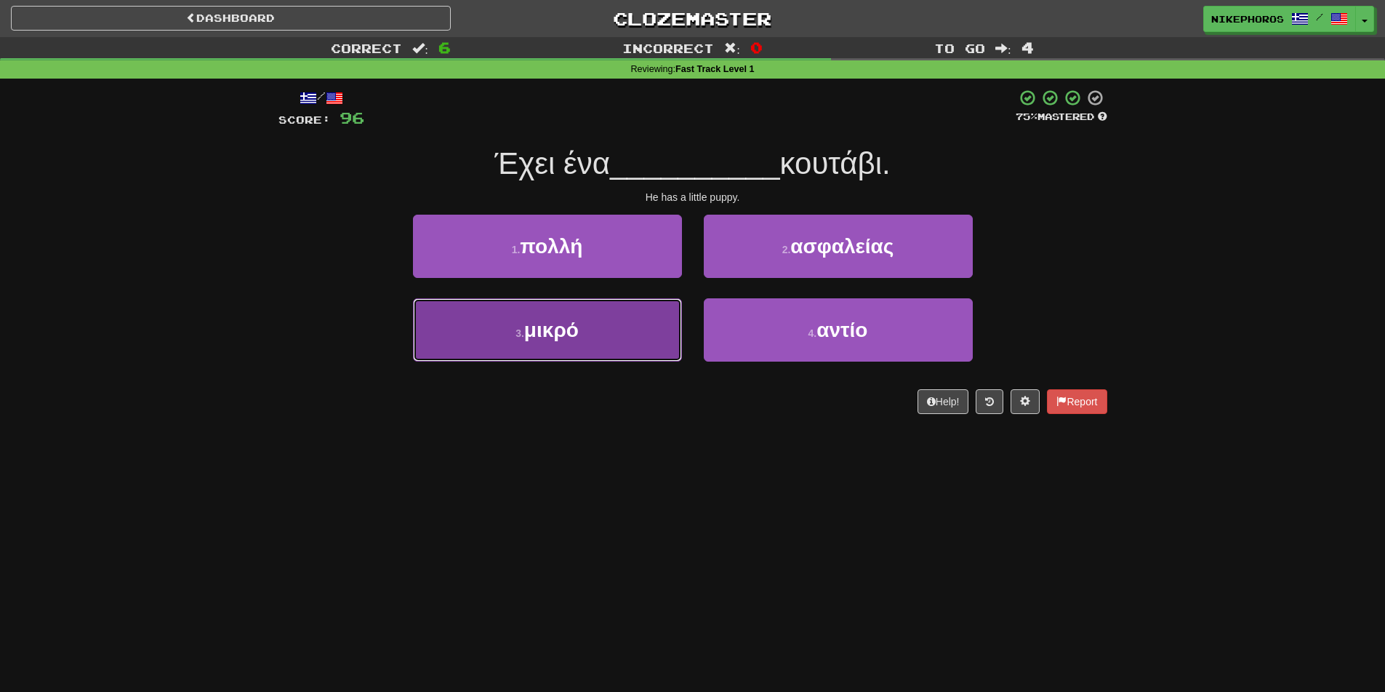
click at [525, 344] on button "3 . μικρό" at bounding box center [547, 329] width 269 height 63
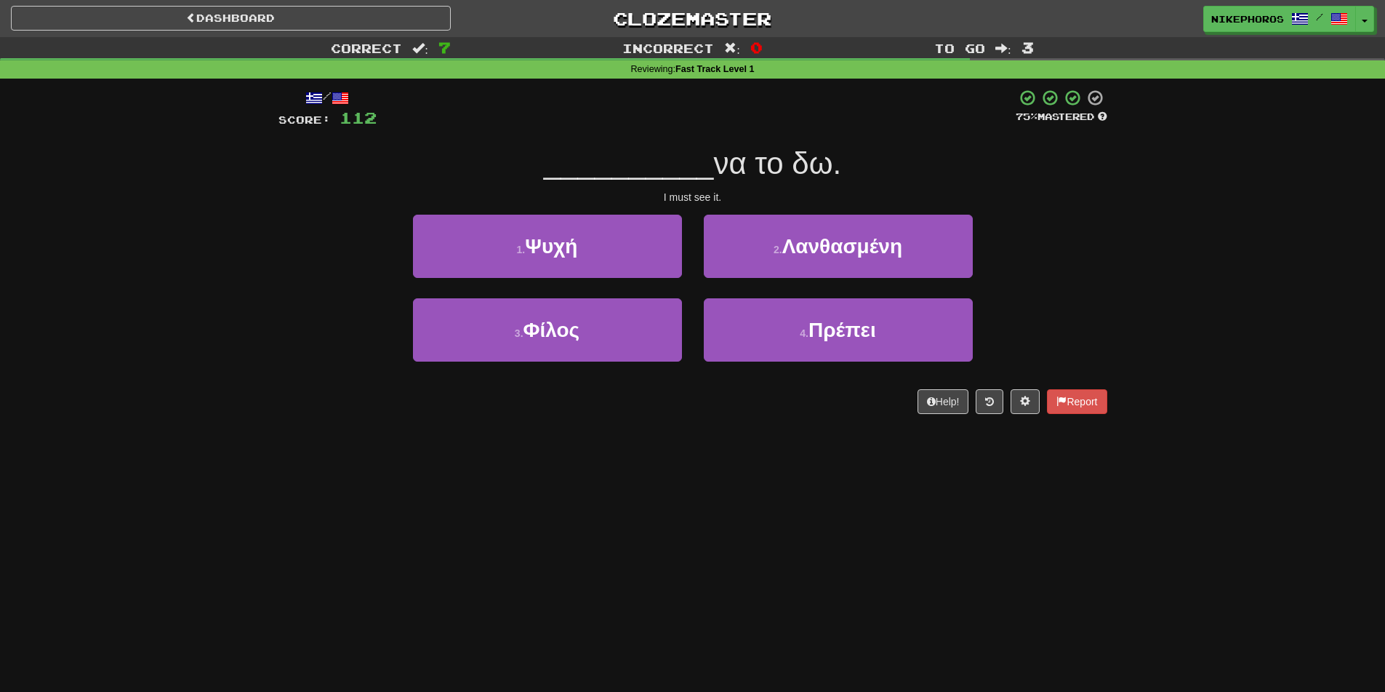
click at [665, 155] on span "__________" at bounding box center [629, 163] width 170 height 34
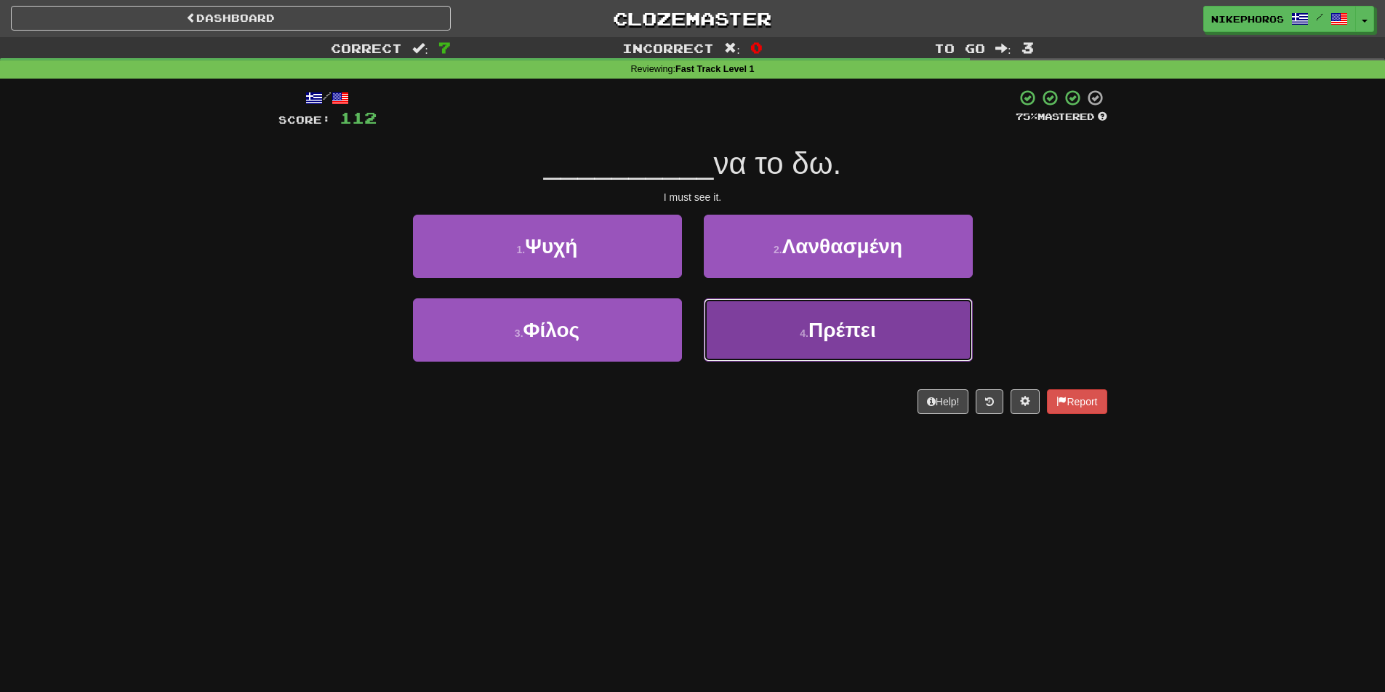
click at [905, 336] on button "4 . Πρέπει" at bounding box center [838, 329] width 269 height 63
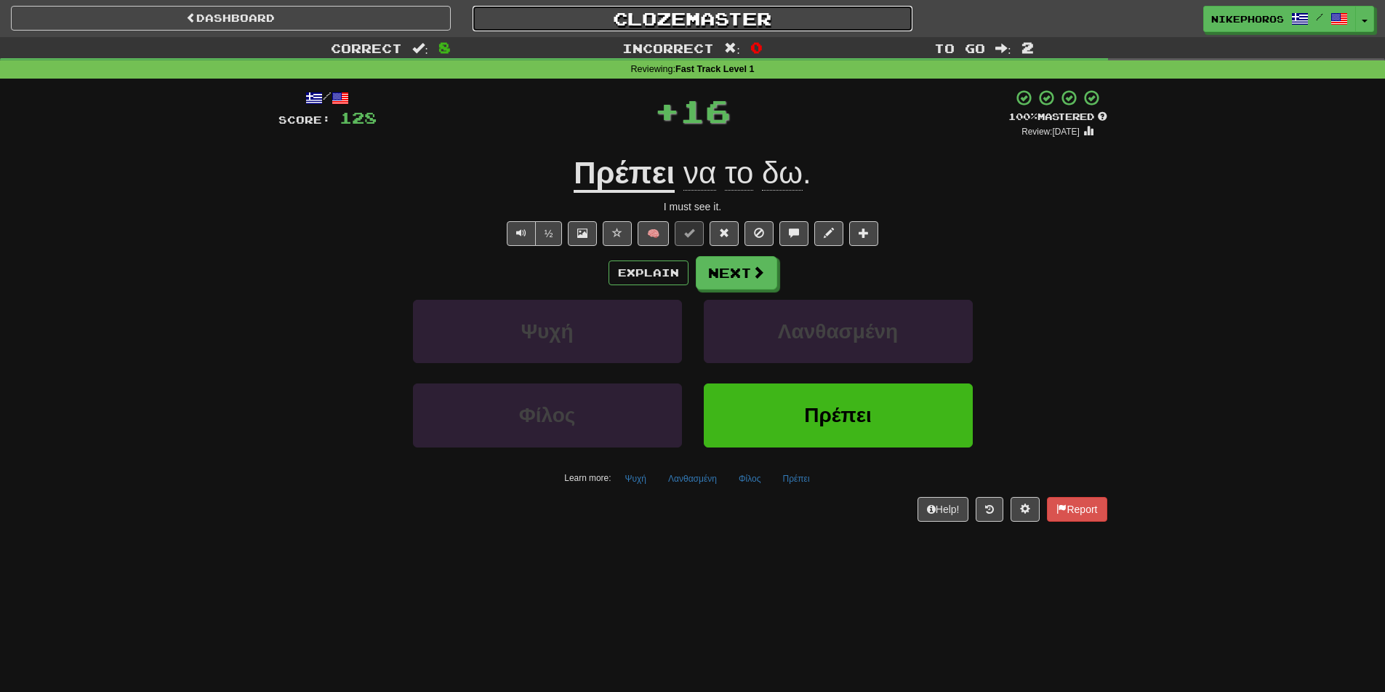
click at [680, 23] on link "Clozemaster" at bounding box center [693, 18] width 440 height 25
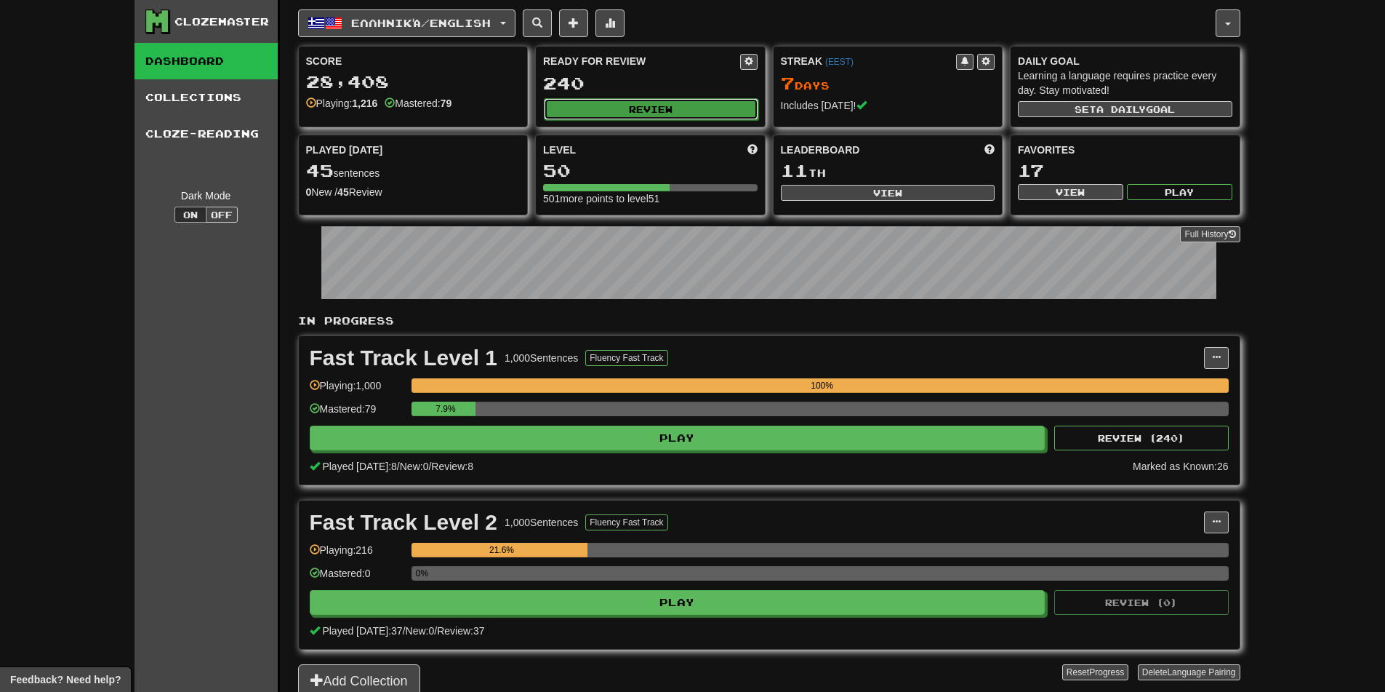
click at [683, 101] on button "Review" at bounding box center [651, 109] width 215 height 22
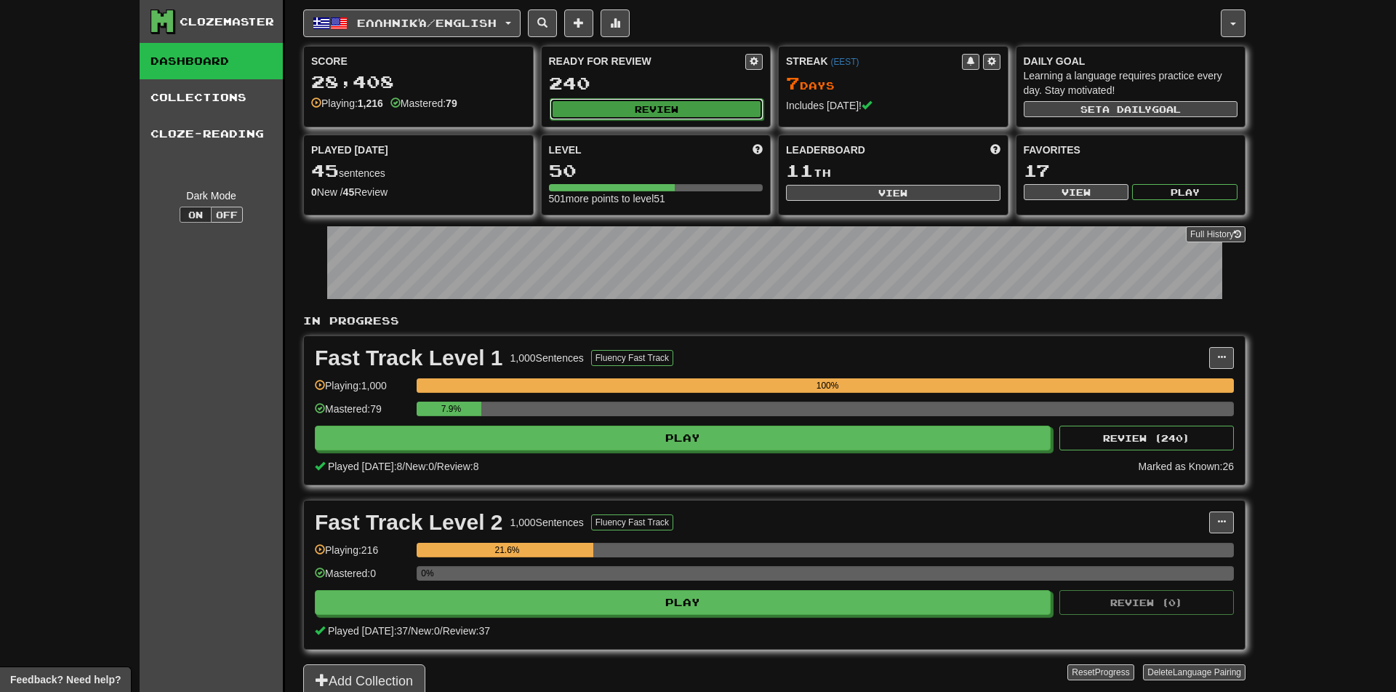
select select "**"
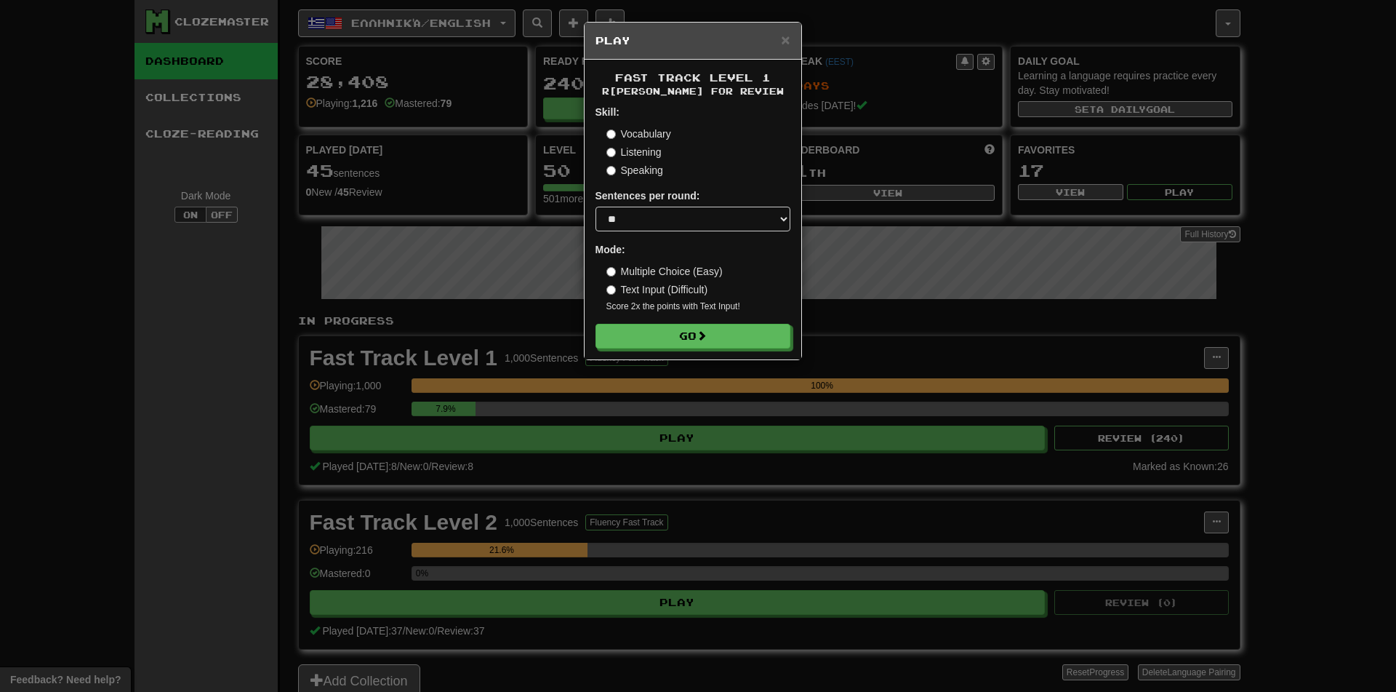
click at [1314, 233] on div "× Play F ast T rack L evel 1 R [PERSON_NAME] f or Re view Skill: Vocabulary Lis…" at bounding box center [698, 346] width 1396 height 692
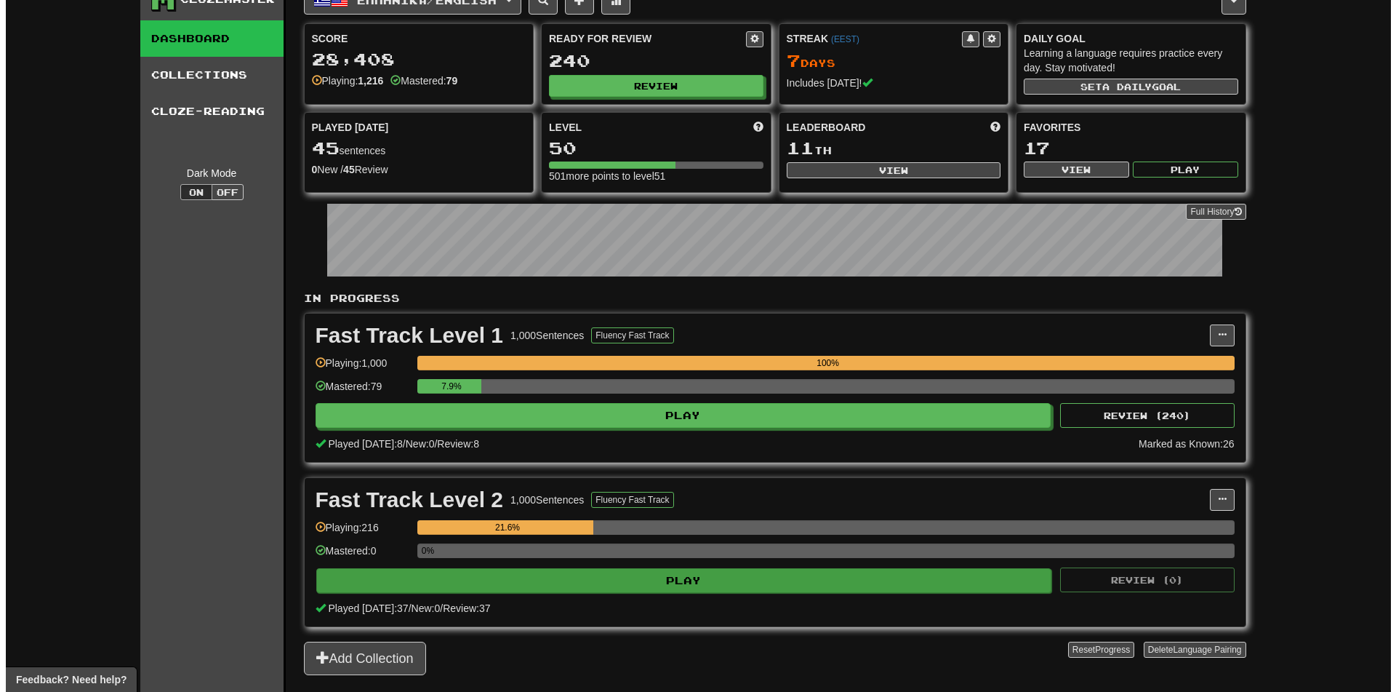
scroll to position [73, 0]
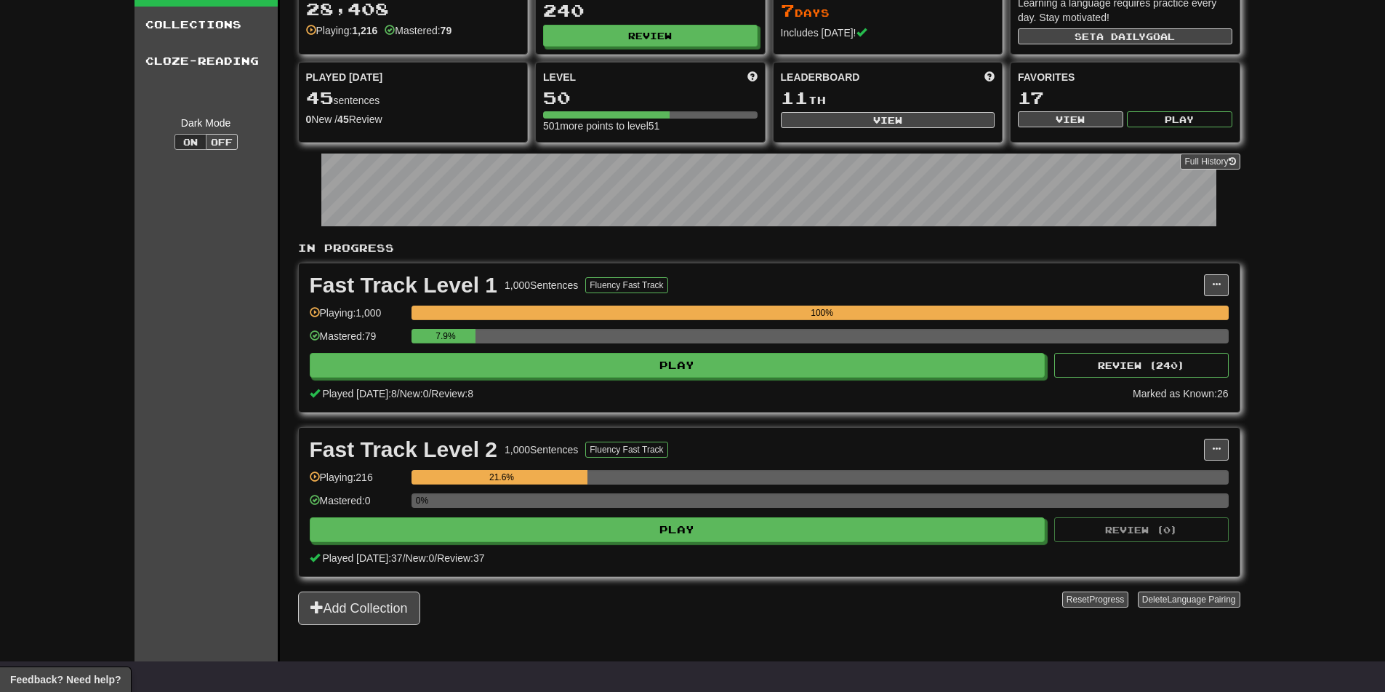
click at [723, 543] on div "Fast Track Level 2 1,000 Sentences Fluency Fast Track Manage Sentences Unpin fr…" at bounding box center [769, 502] width 941 height 148
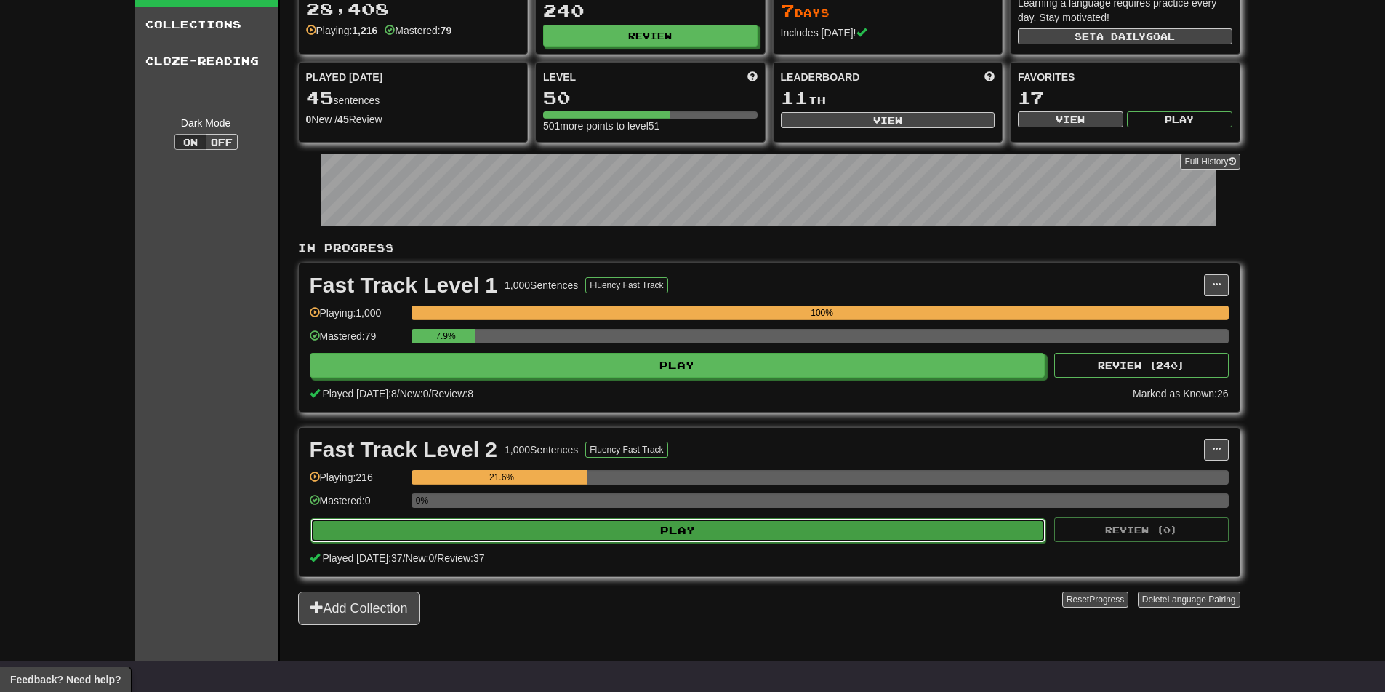
click at [726, 535] on button "Play" at bounding box center [679, 530] width 736 height 25
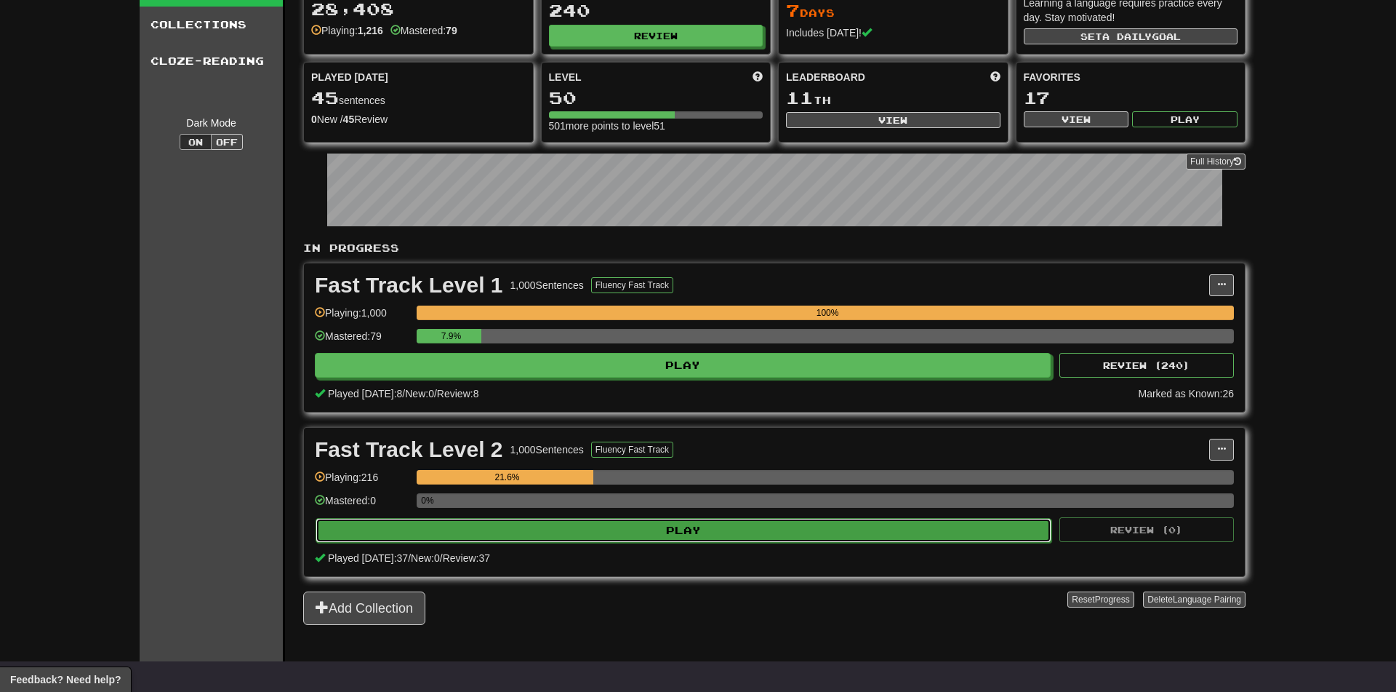
select select "**"
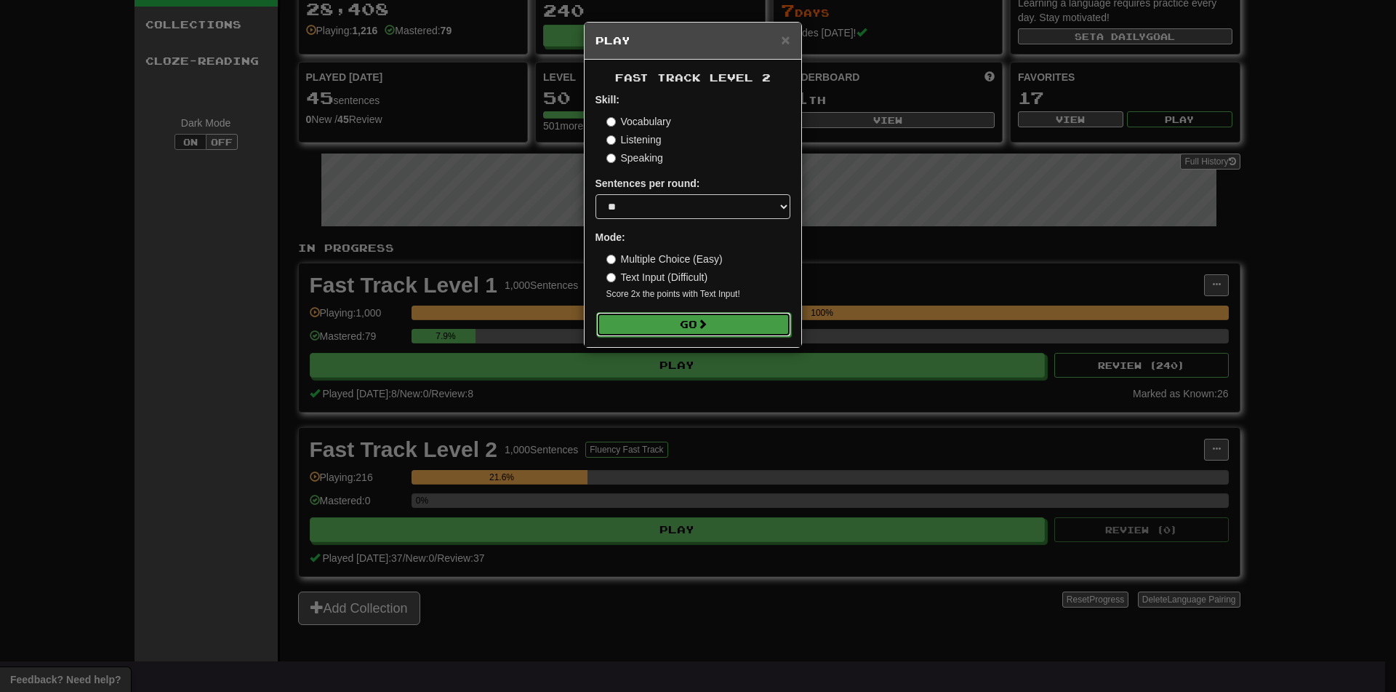
click at [738, 332] on button "Go" at bounding box center [693, 324] width 195 height 25
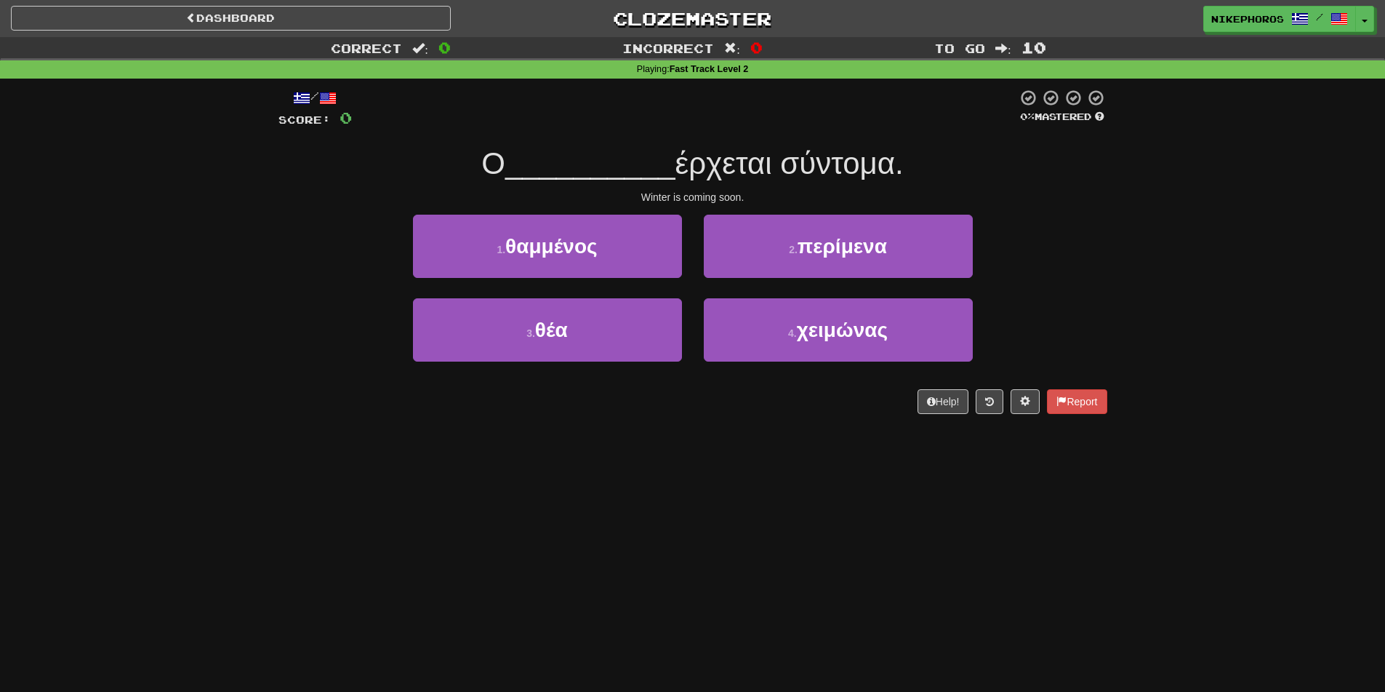
click at [809, 160] on span "έρχεται σύντομα." at bounding box center [790, 163] width 228 height 34
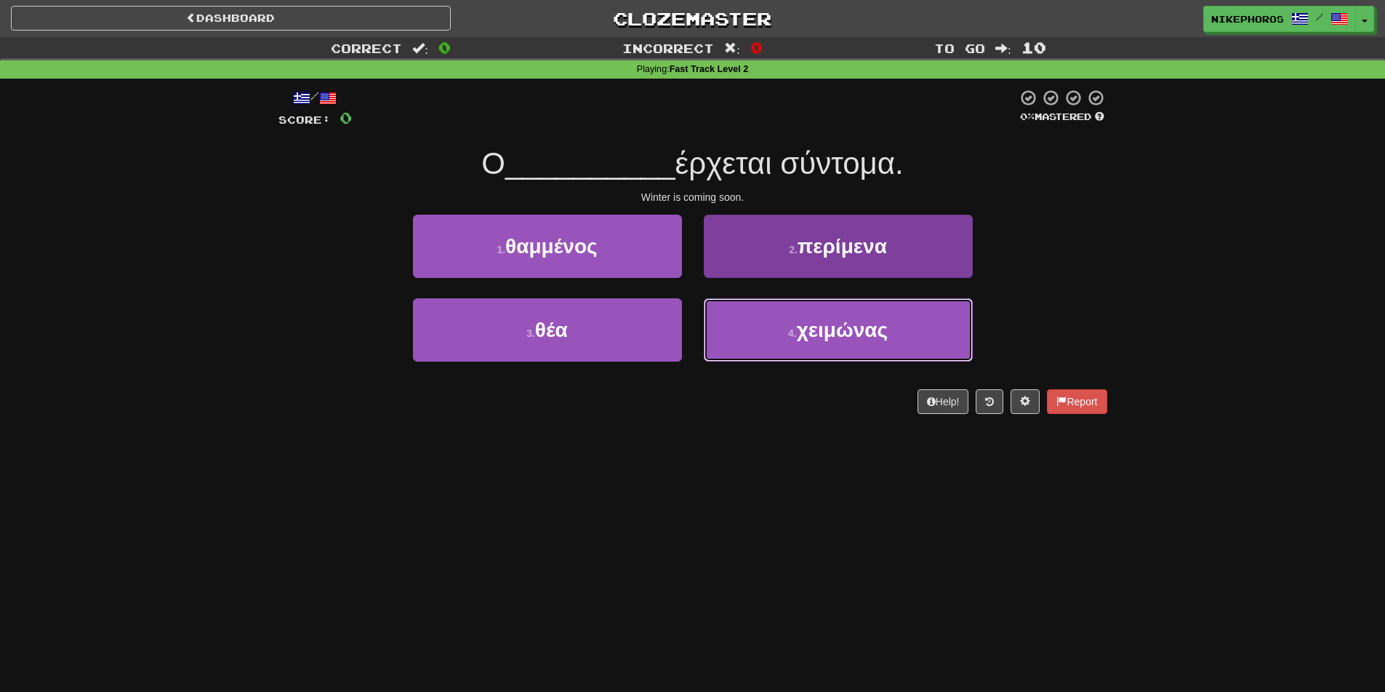
click at [852, 336] on span "χειμώνας" at bounding box center [842, 330] width 91 height 23
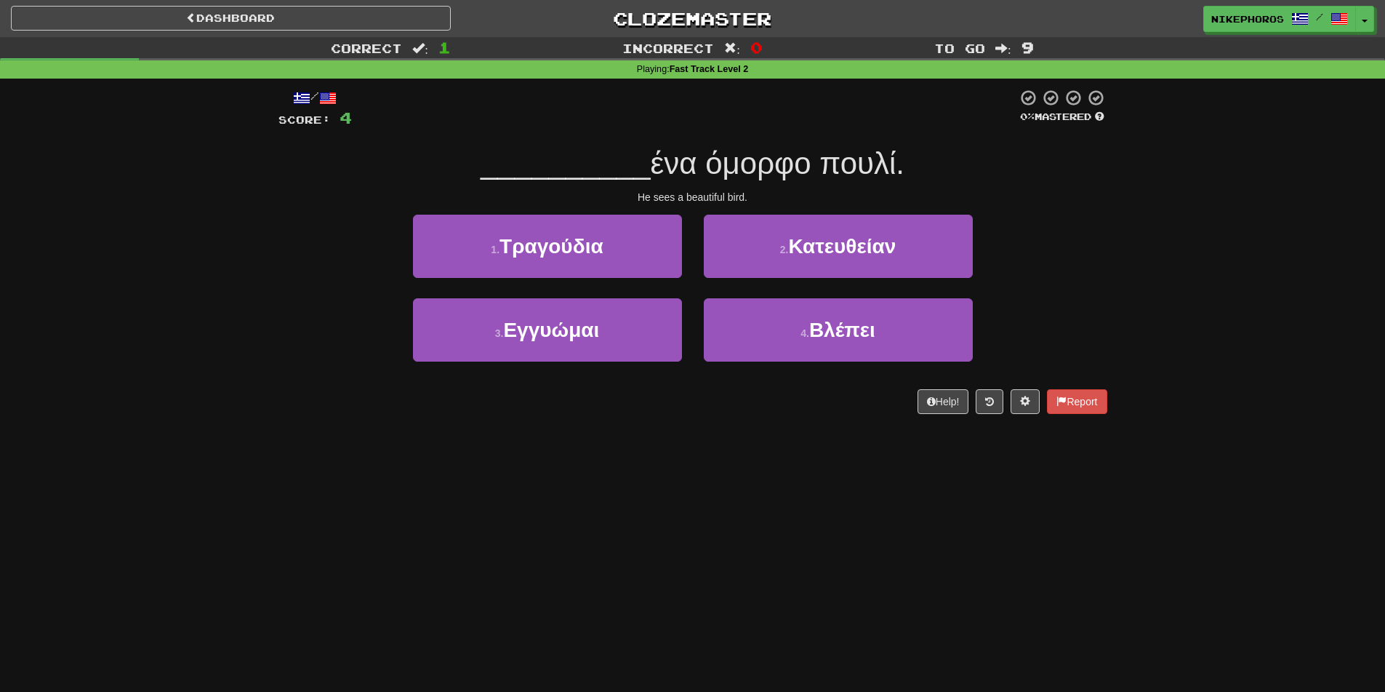
click at [1009, 187] on div "/ Score: 4 0 % Mastered __________ ένα όμορφο πουλί. He sees a beautiful bird. …" at bounding box center [693, 251] width 829 height 325
click at [996, 405] on button at bounding box center [990, 401] width 28 height 25
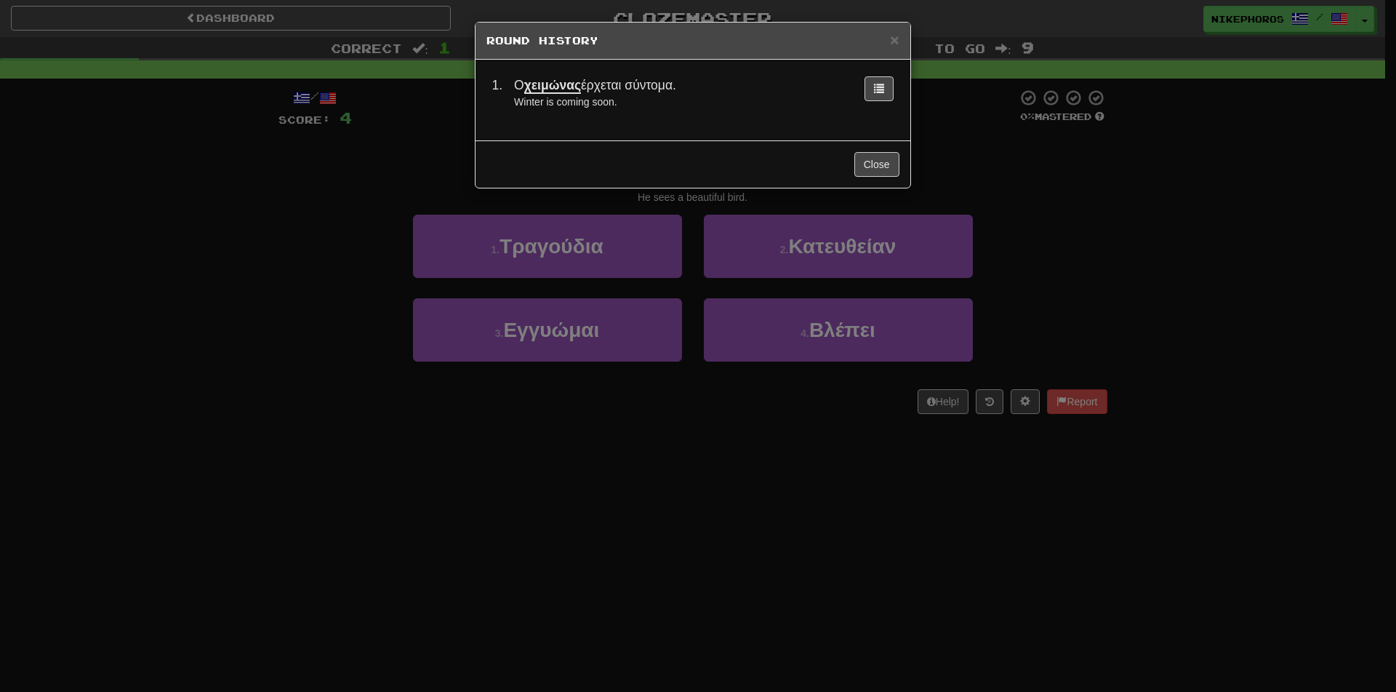
click at [1150, 239] on div "× Round History 1 . Ο χειμώνας έρχεται σύντομα. Winter is coming soon. Close" at bounding box center [698, 346] width 1396 height 692
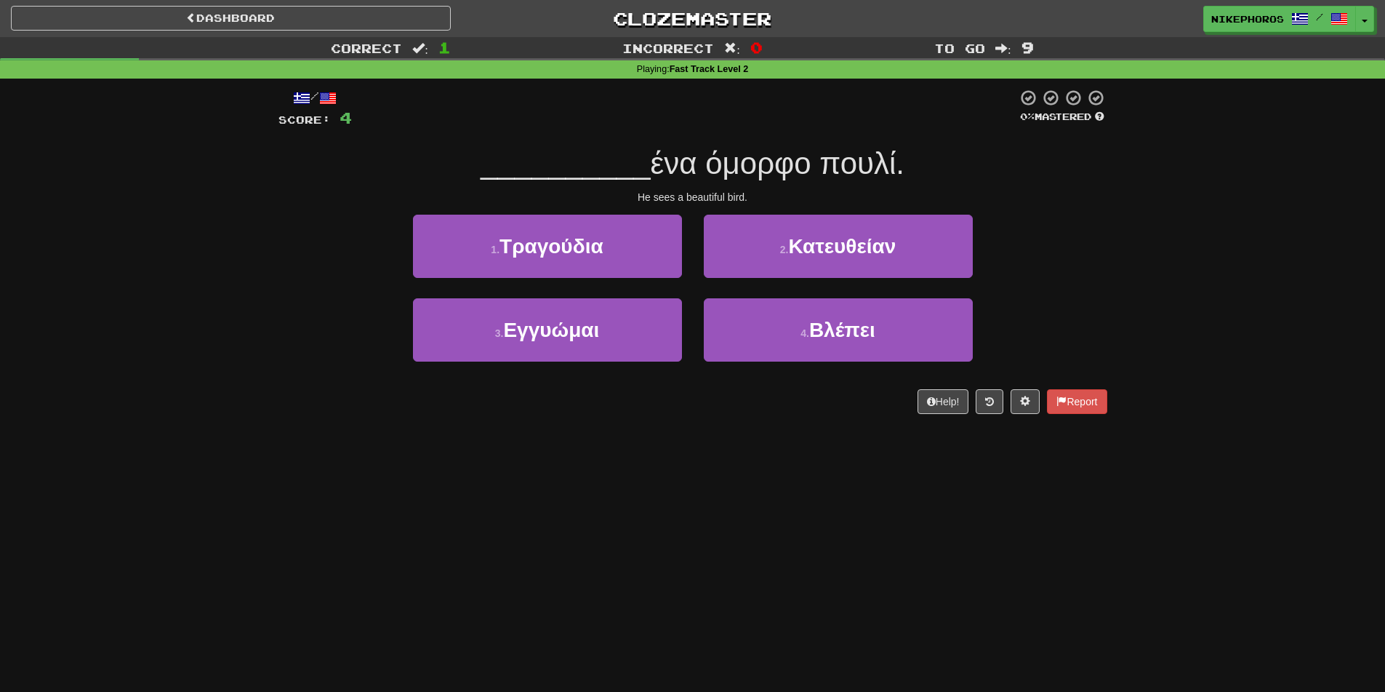
click at [823, 153] on span "ένα όμορφο πουλί." at bounding box center [778, 163] width 254 height 34
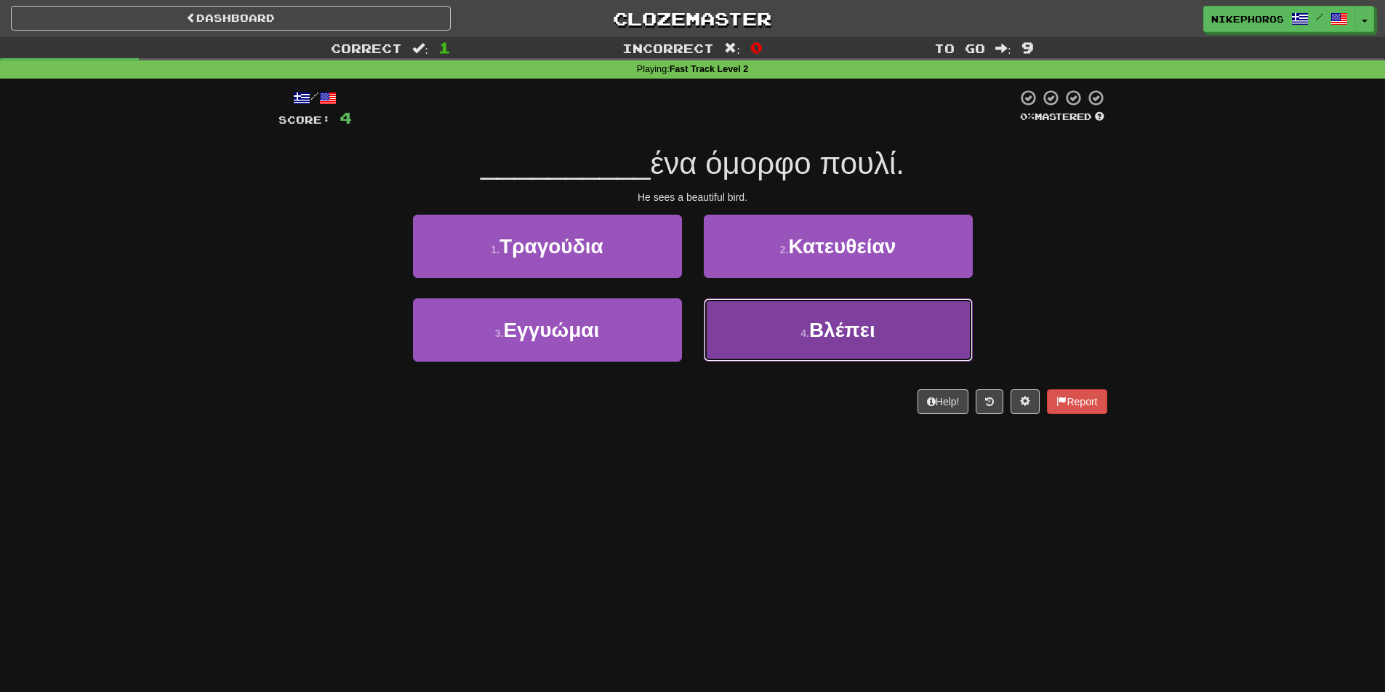
click at [849, 328] on span "Βλέπει" at bounding box center [842, 330] width 66 height 23
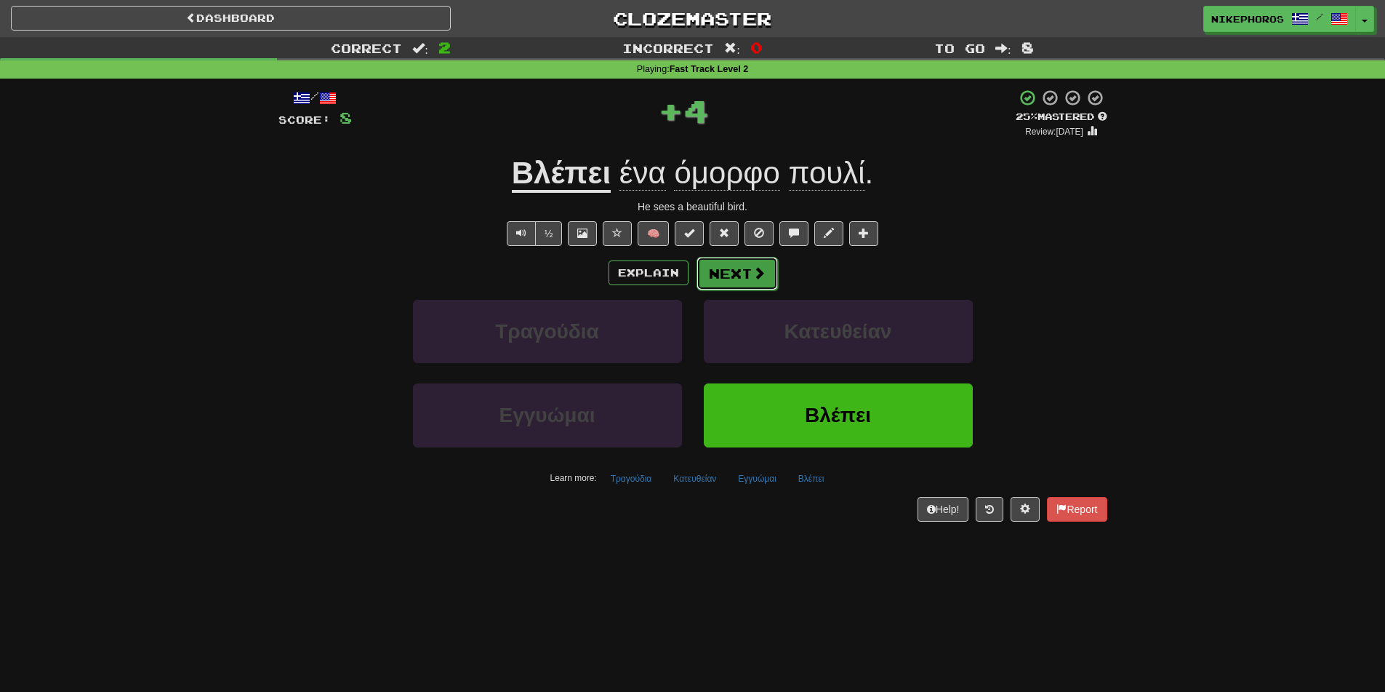
click at [736, 269] on button "Next" at bounding box center [737, 273] width 81 height 33
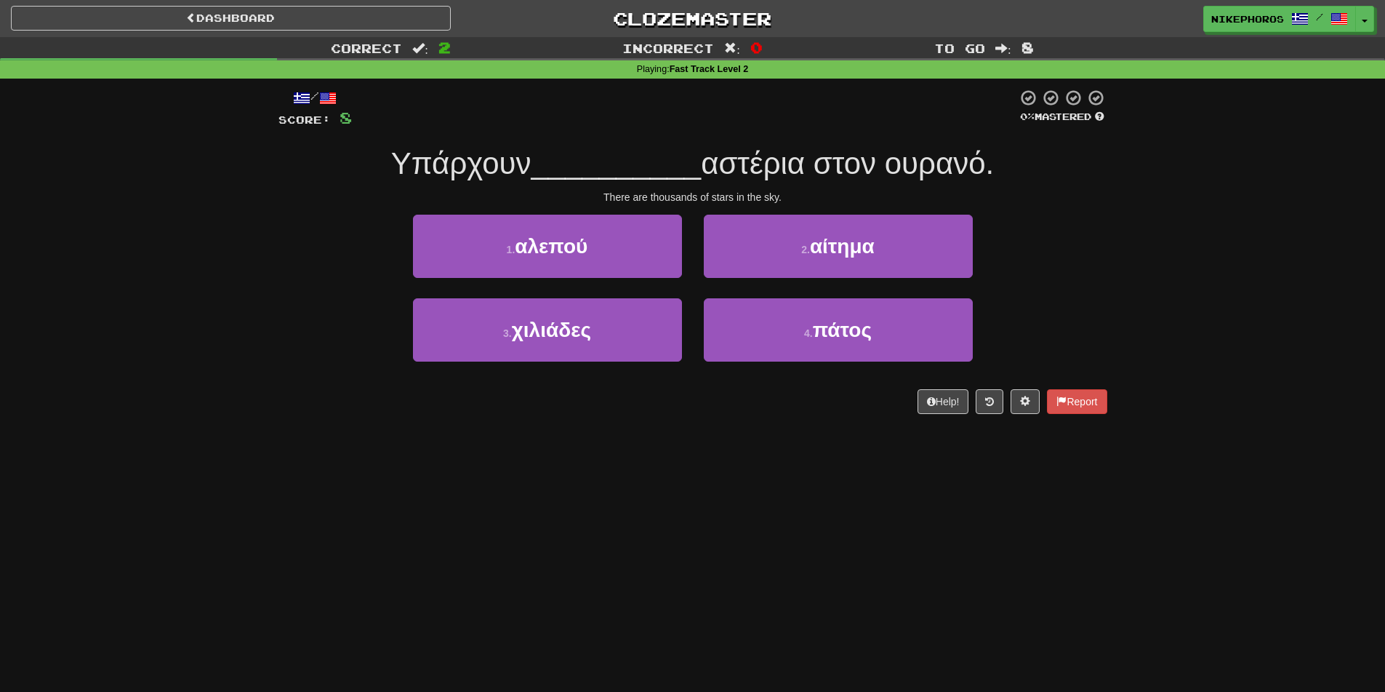
click at [1130, 266] on div "Correct : 2 Incorrect : 0 To go : 8 Playing : Fast Track Level 2 / Score: 8 0 %…" at bounding box center [692, 235] width 1385 height 397
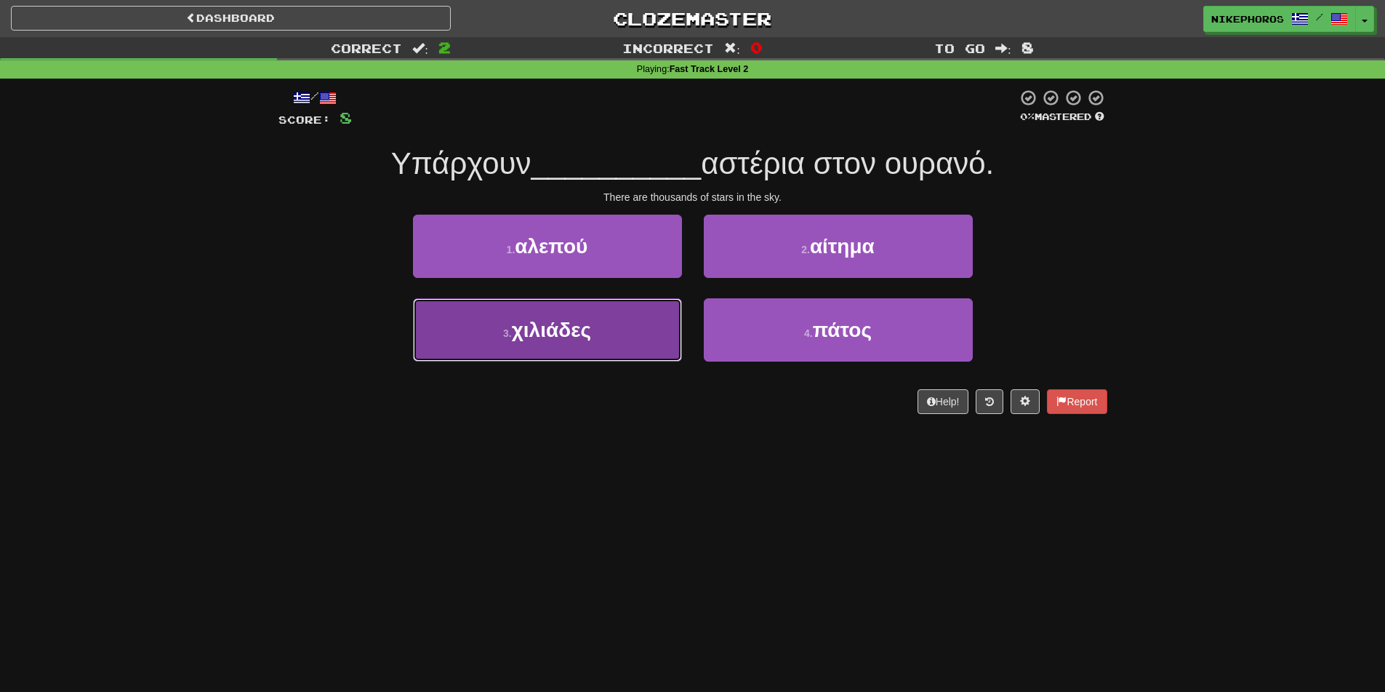
click at [628, 338] on button "3 . χιλιάδες" at bounding box center [547, 329] width 269 height 63
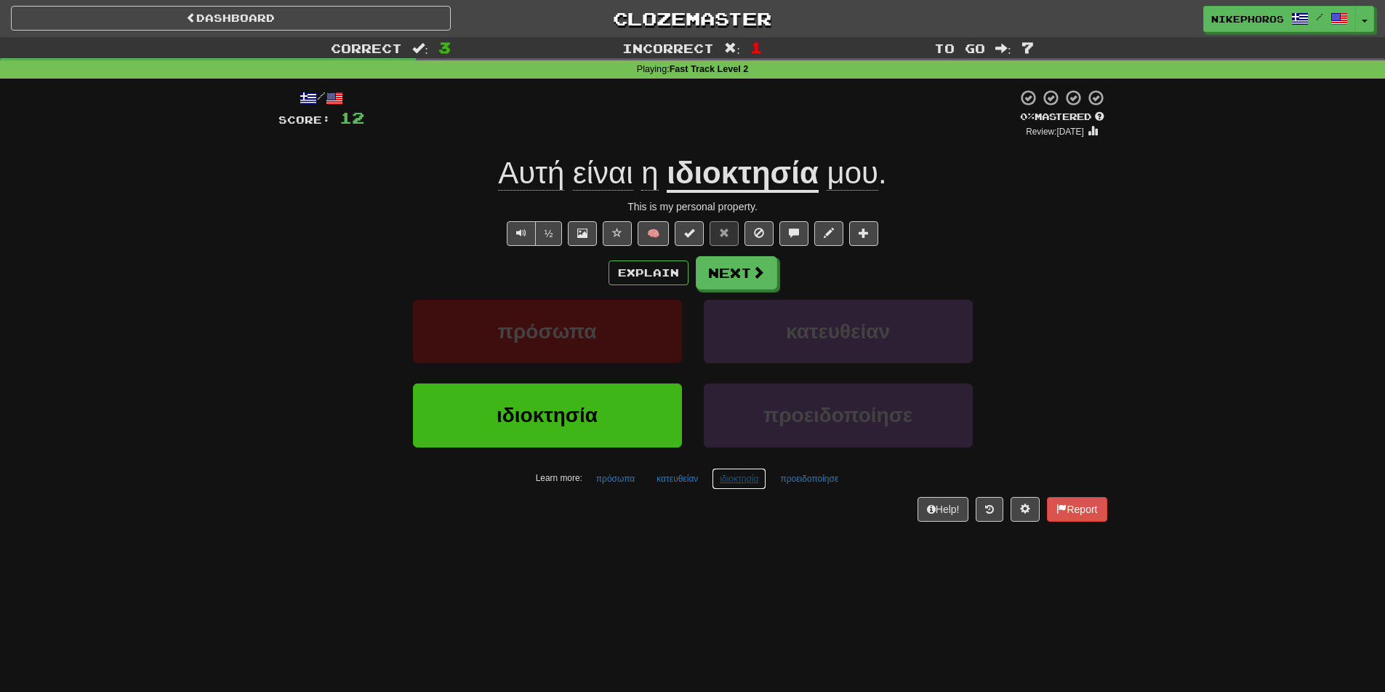
click at [745, 480] on button "ιδιοκτησία" at bounding box center [739, 479] width 55 height 22
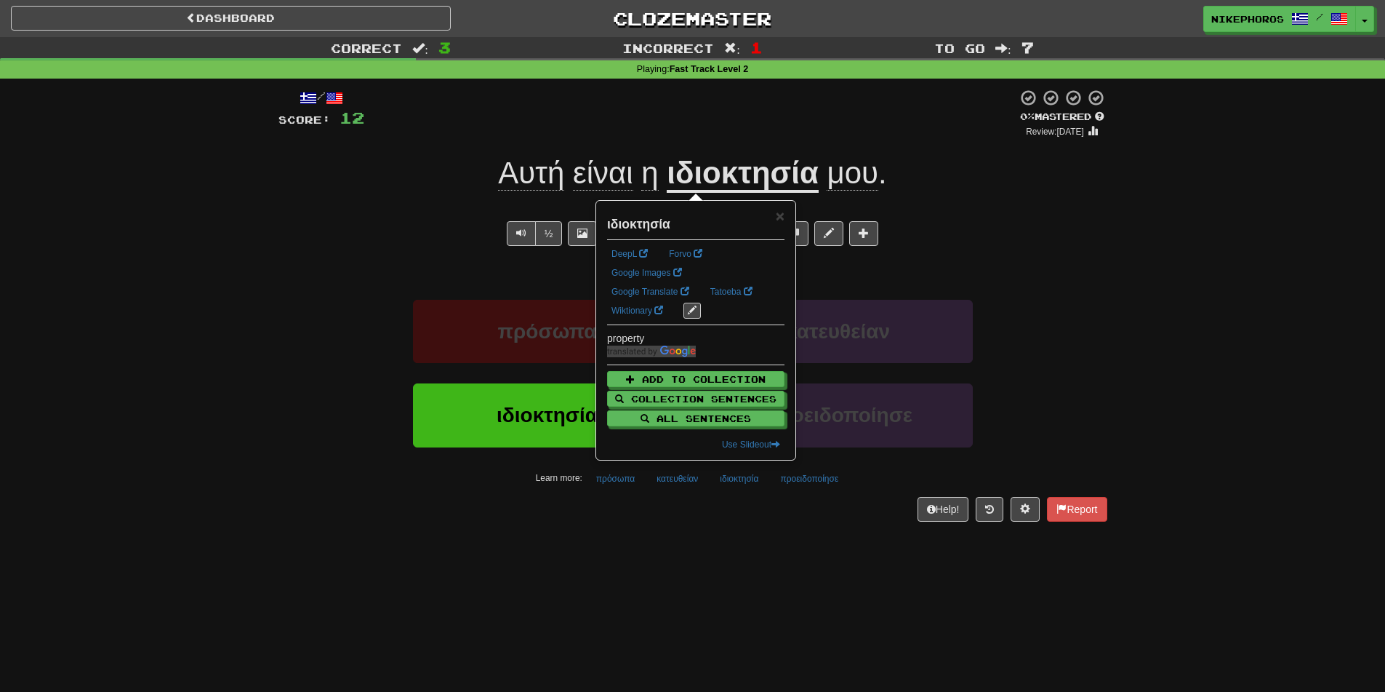
click at [739, 554] on div "Dashboard Clozemaster Nikephoros / Toggle Dropdown Dashboard Leaderboard Activi…" at bounding box center [692, 346] width 1385 height 692
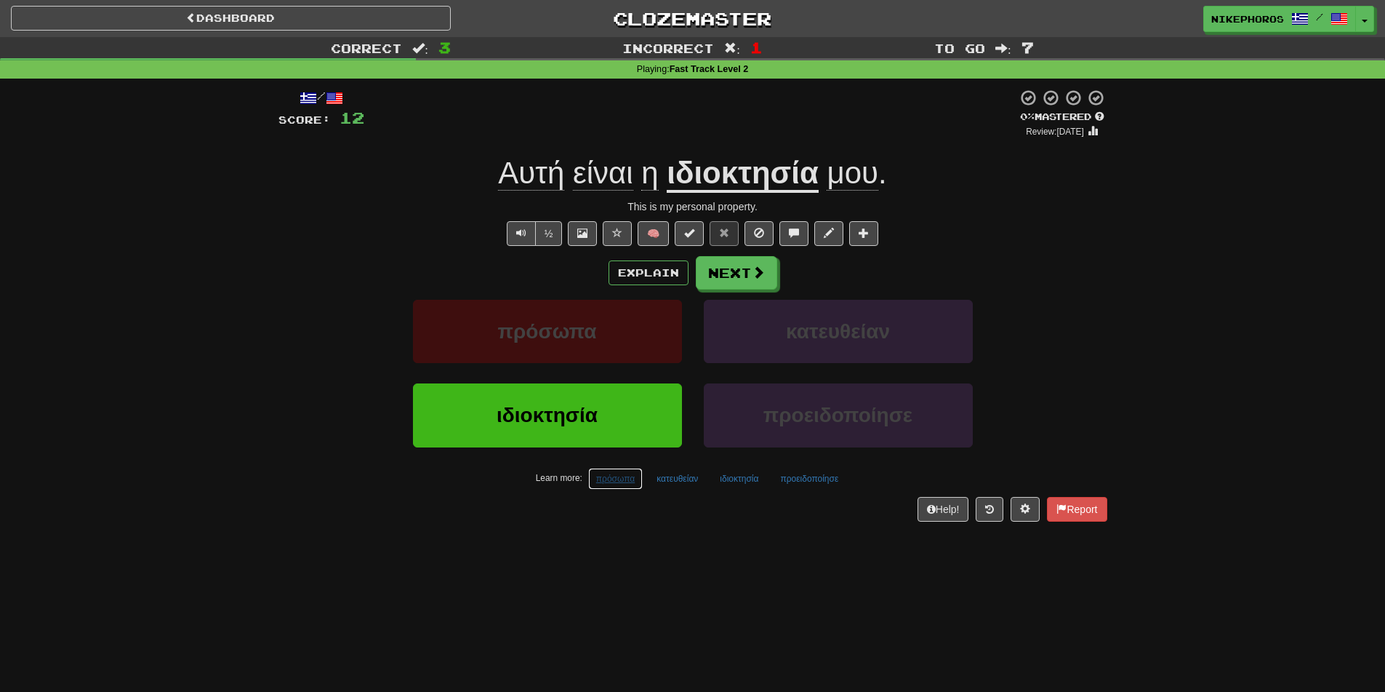
click at [613, 479] on button "πρόσωπα" at bounding box center [615, 479] width 55 height 22
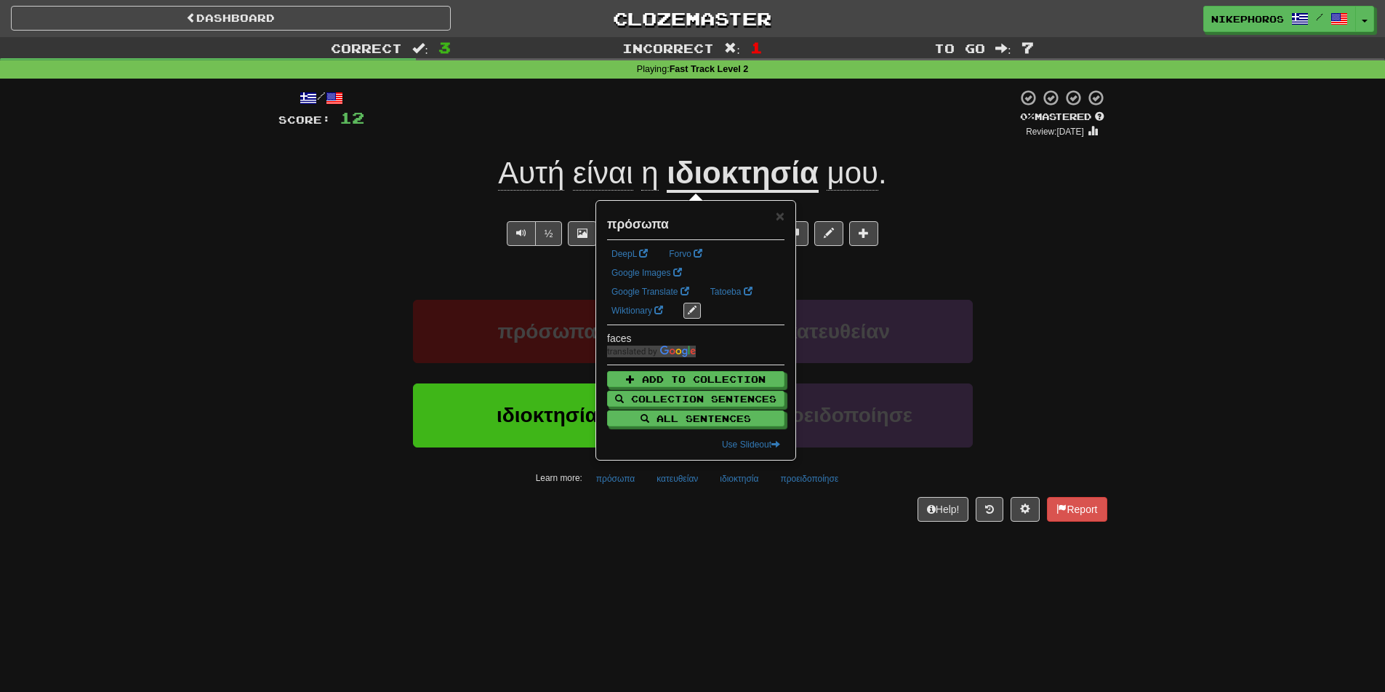
click at [646, 524] on div "/ Score: 12 0 % Mastered Review: [DATE] Αυτή είναι η ιδιοκτησία μου . This is m…" at bounding box center [693, 310] width 829 height 463
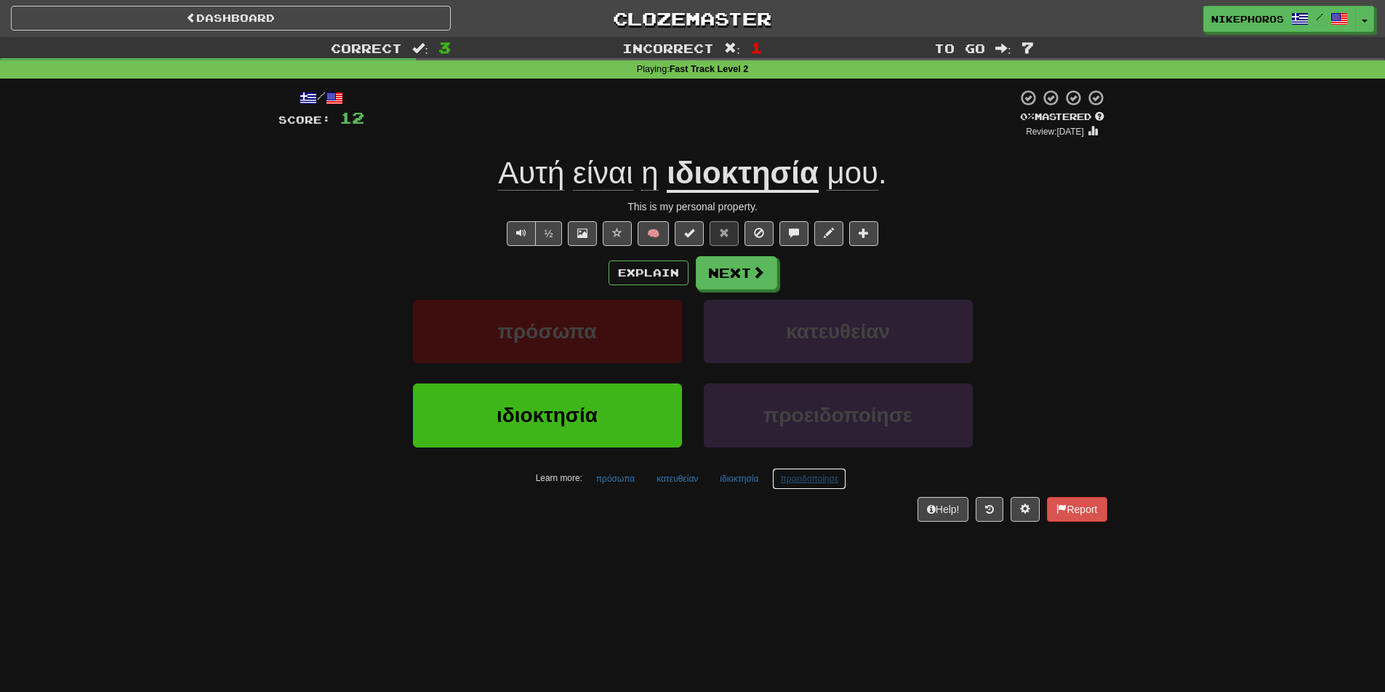
click at [818, 476] on button "προειδοποίησε" at bounding box center [809, 479] width 74 height 22
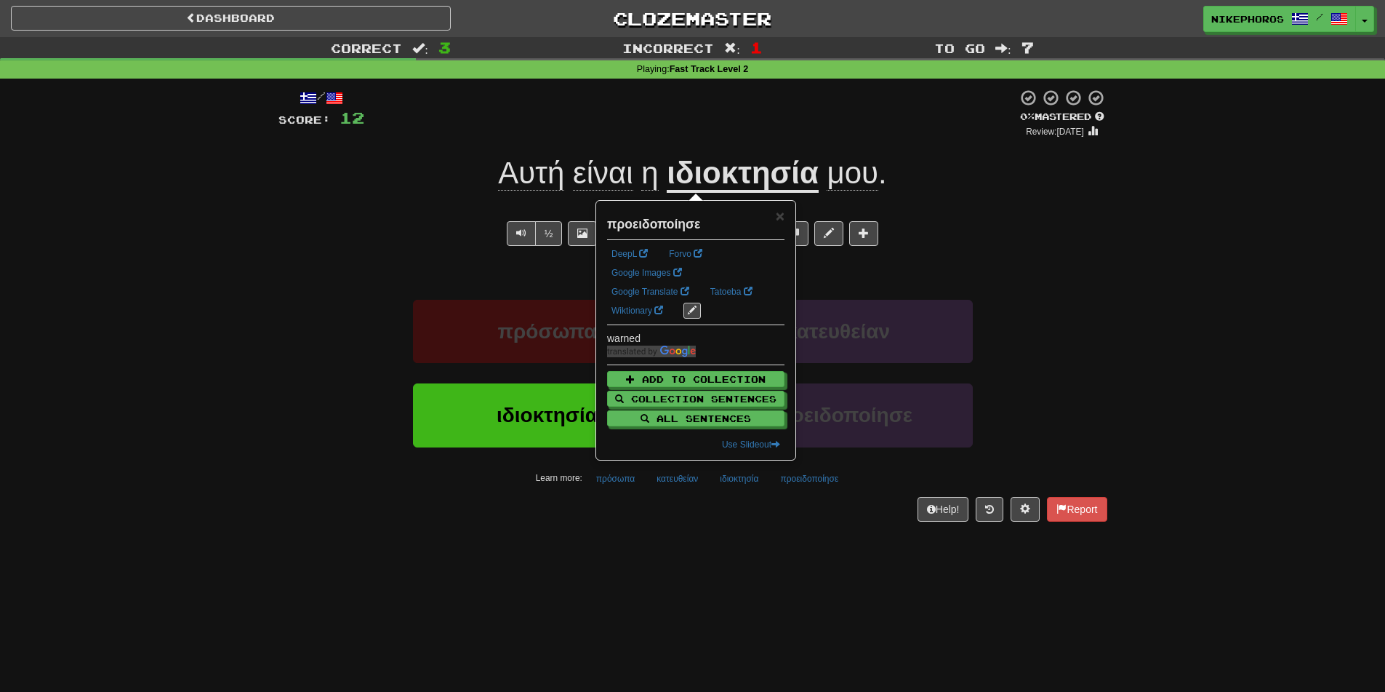
click at [853, 561] on div "Dashboard Clozemaster Nikephoros / Toggle Dropdown Dashboard Leaderboard Activi…" at bounding box center [692, 346] width 1385 height 692
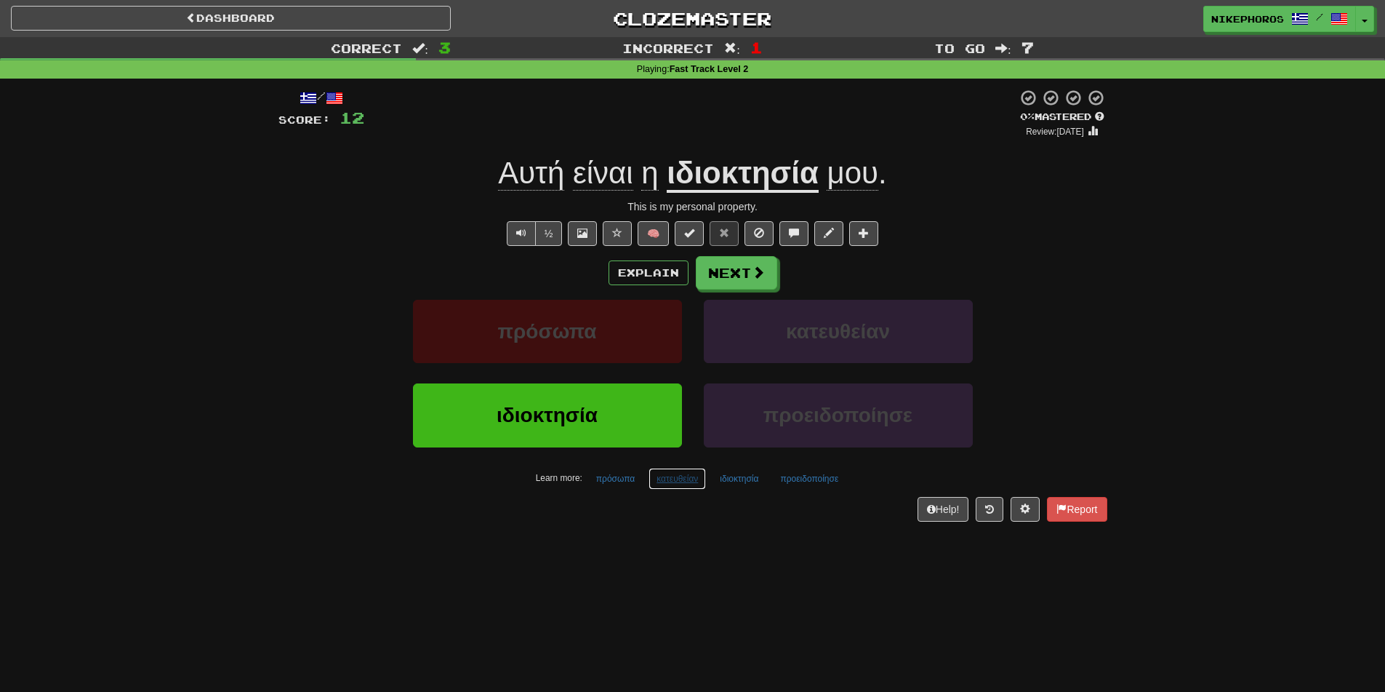
click at [685, 477] on button "κατευθείαν" at bounding box center [677, 479] width 57 height 22
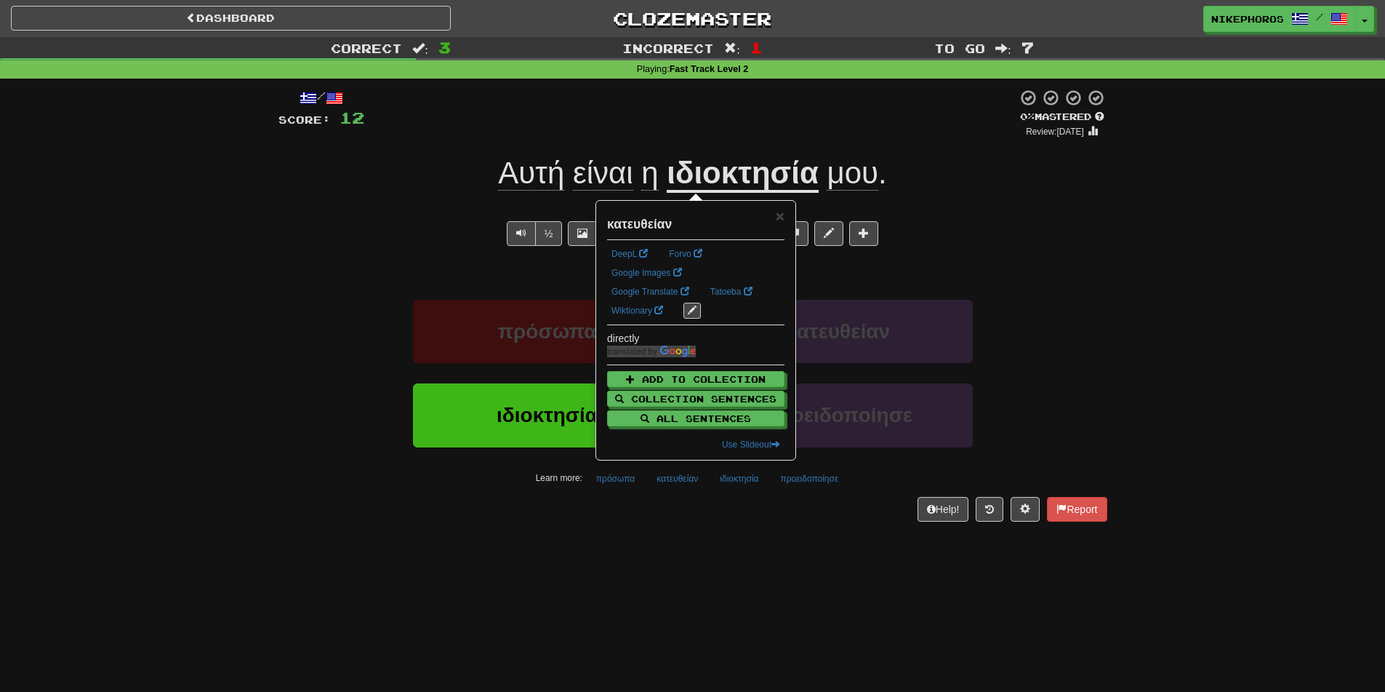
click at [707, 546] on div "Dashboard Clozemaster Nikephoros / Toggle Dropdown Dashboard Leaderboard Activi…" at bounding box center [692, 346] width 1385 height 692
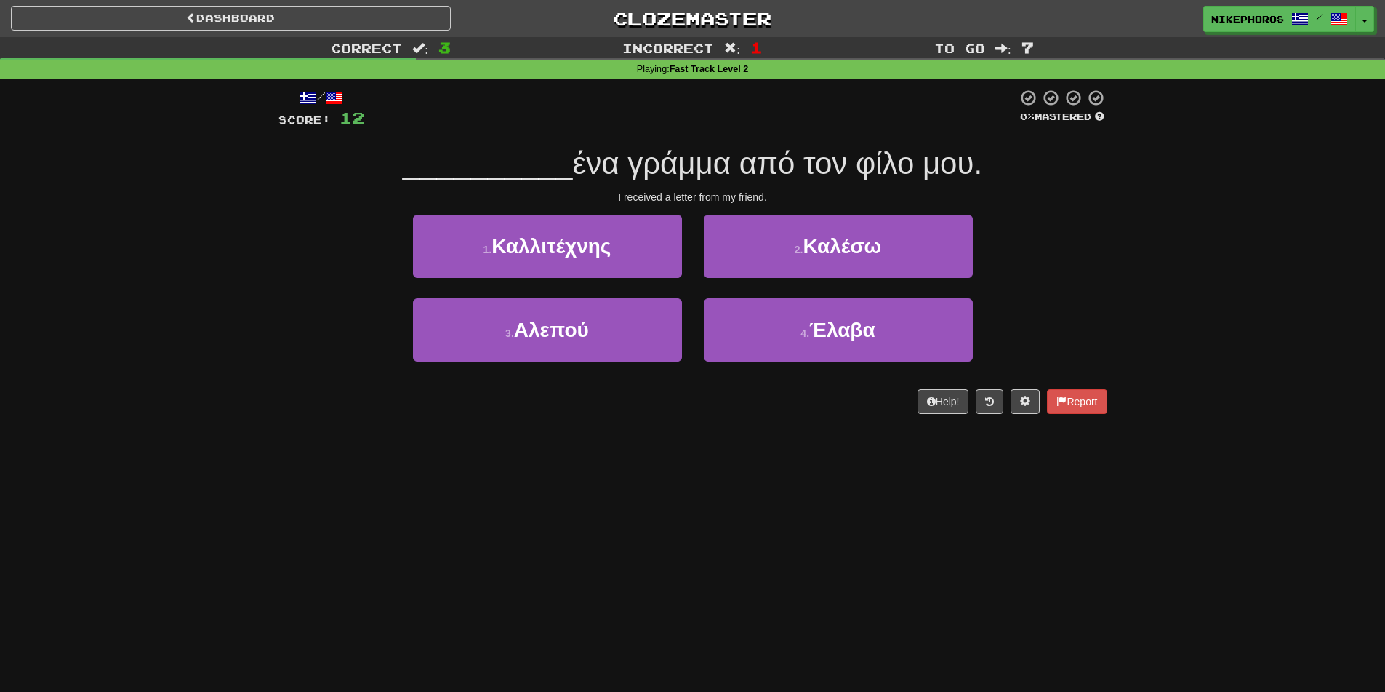
click at [564, 522] on div "Dashboard Clozemaster Nikephoros / Toggle Dropdown Dashboard Leaderboard Activi…" at bounding box center [692, 346] width 1385 height 692
click at [559, 522] on div "Dashboard Clozemaster Nikephoros / Toggle Dropdown Dashboard Leaderboard Activi…" at bounding box center [692, 346] width 1385 height 692
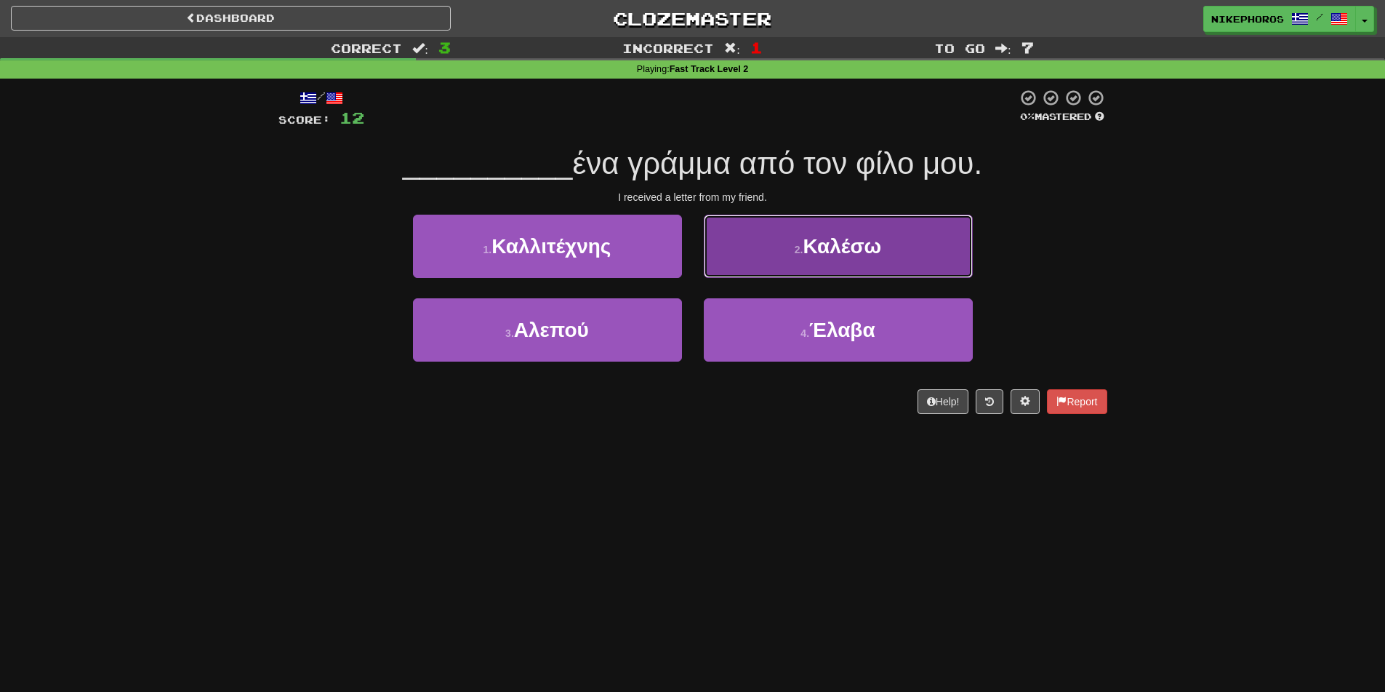
click at [902, 251] on button "2 . Καλέσω" at bounding box center [838, 246] width 269 height 63
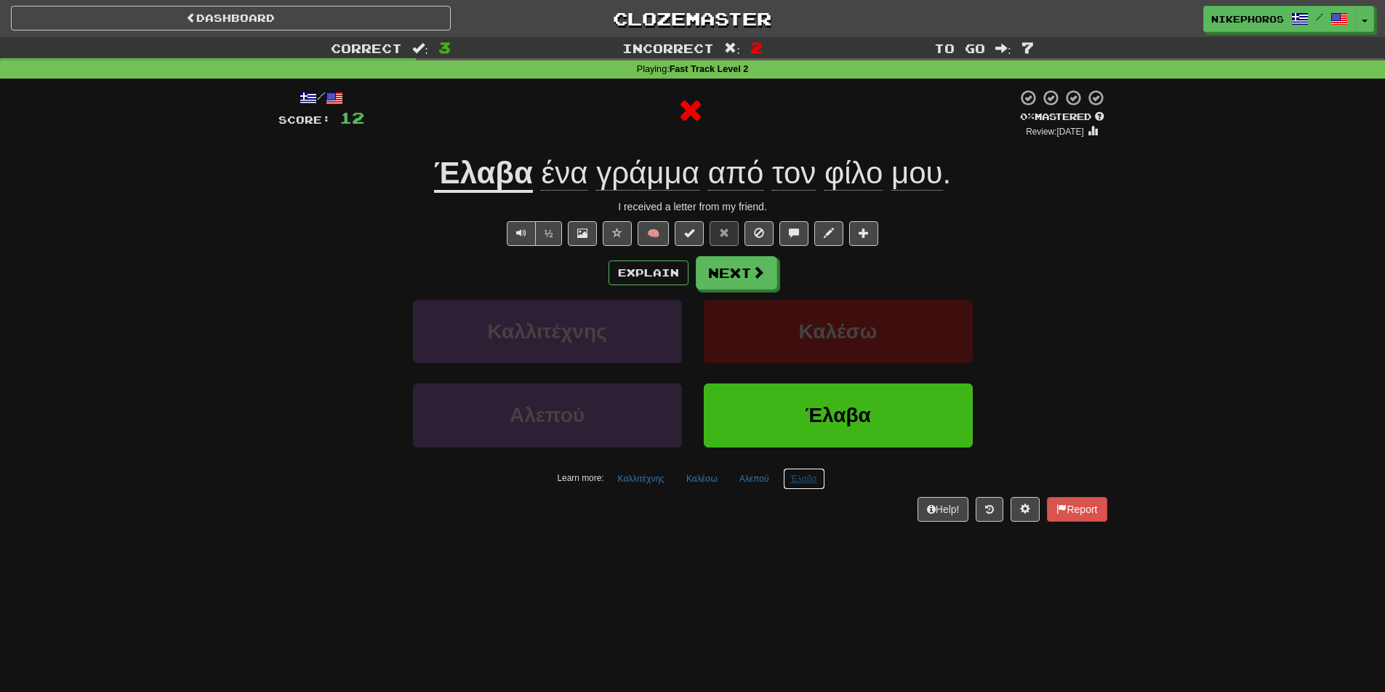
click at [811, 481] on button "Έλαβα" at bounding box center [804, 479] width 42 height 22
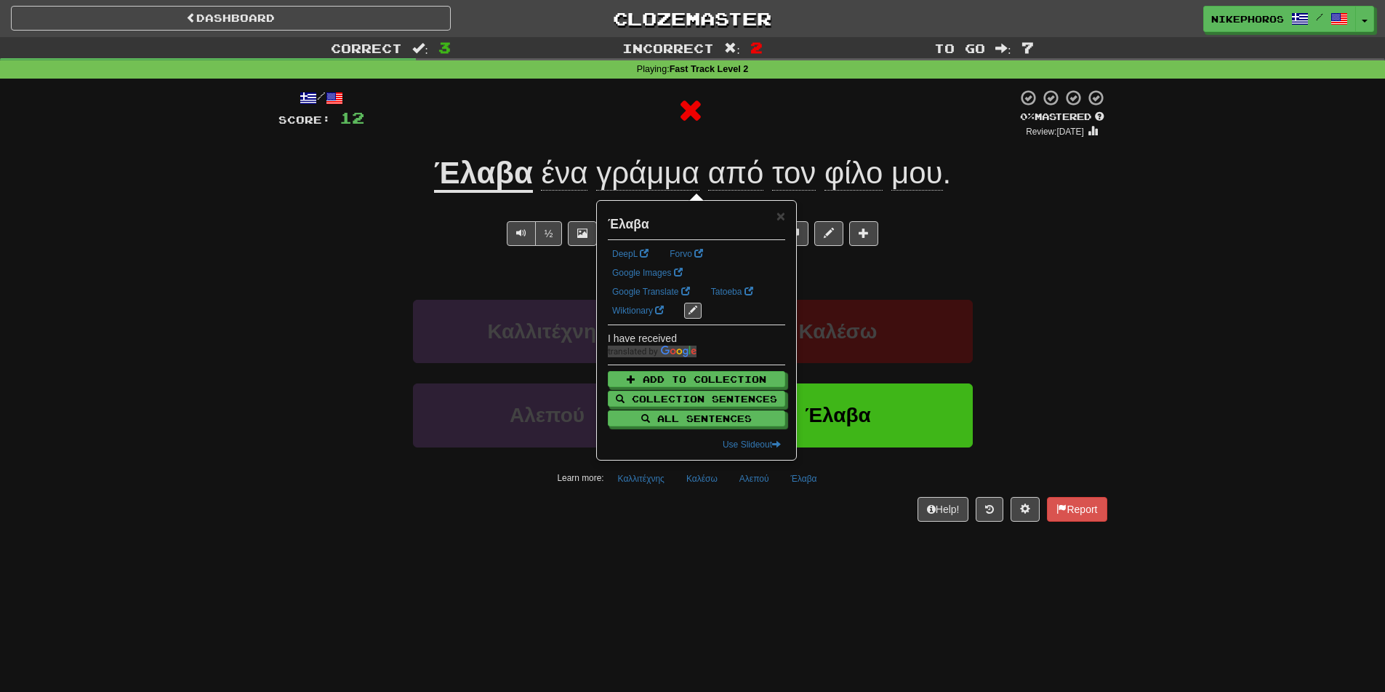
click at [819, 550] on div "Dashboard Clozemaster Nikephoros / Toggle Dropdown Dashboard Leaderboard Activi…" at bounding box center [692, 346] width 1385 height 692
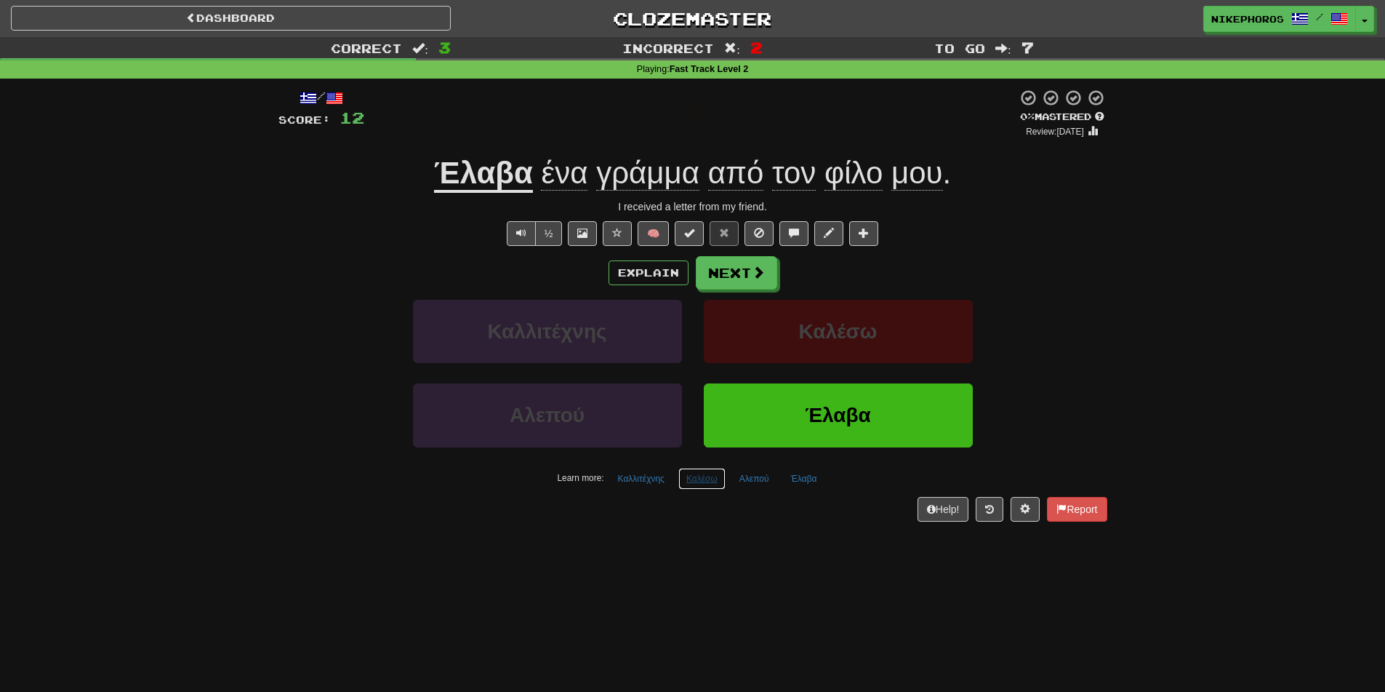
click at [698, 484] on button "Καλέσω" at bounding box center [701, 479] width 47 height 22
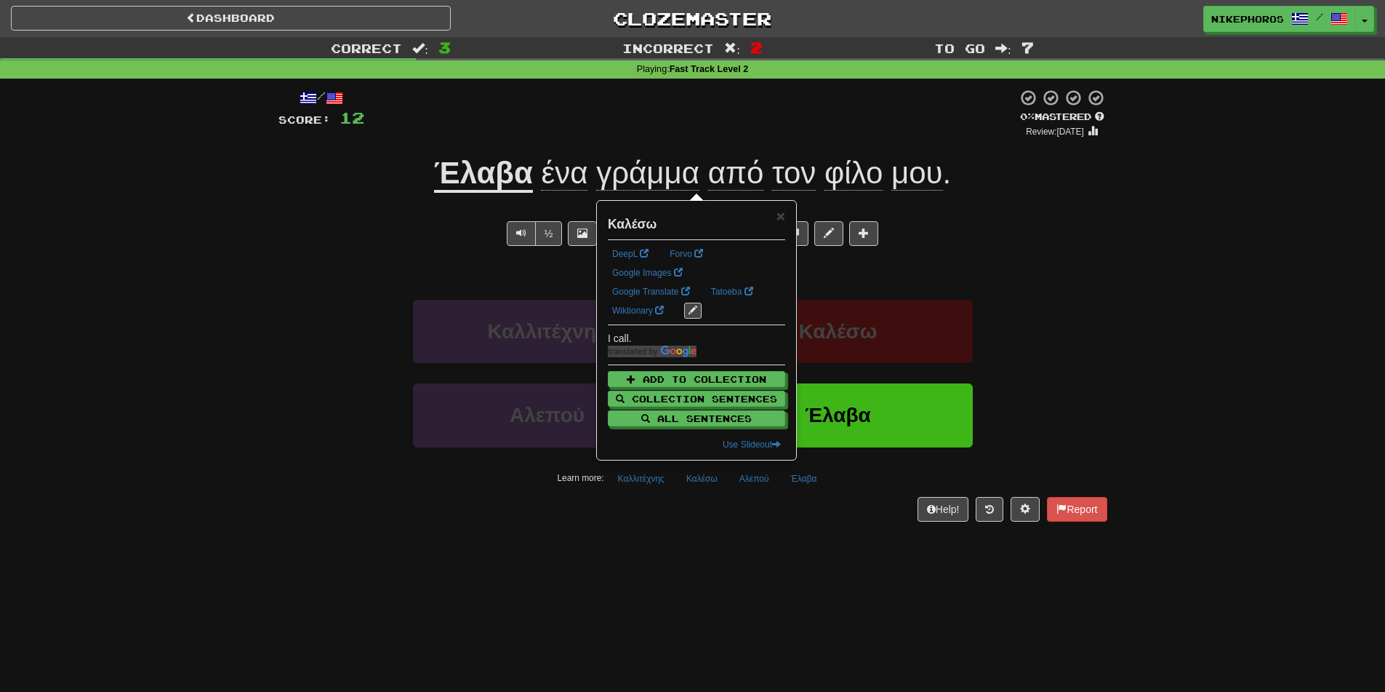
click at [710, 545] on div "Dashboard Clozemaster Nikephoros / Toggle Dropdown Dashboard Leaderboard Activi…" at bounding box center [692, 346] width 1385 height 692
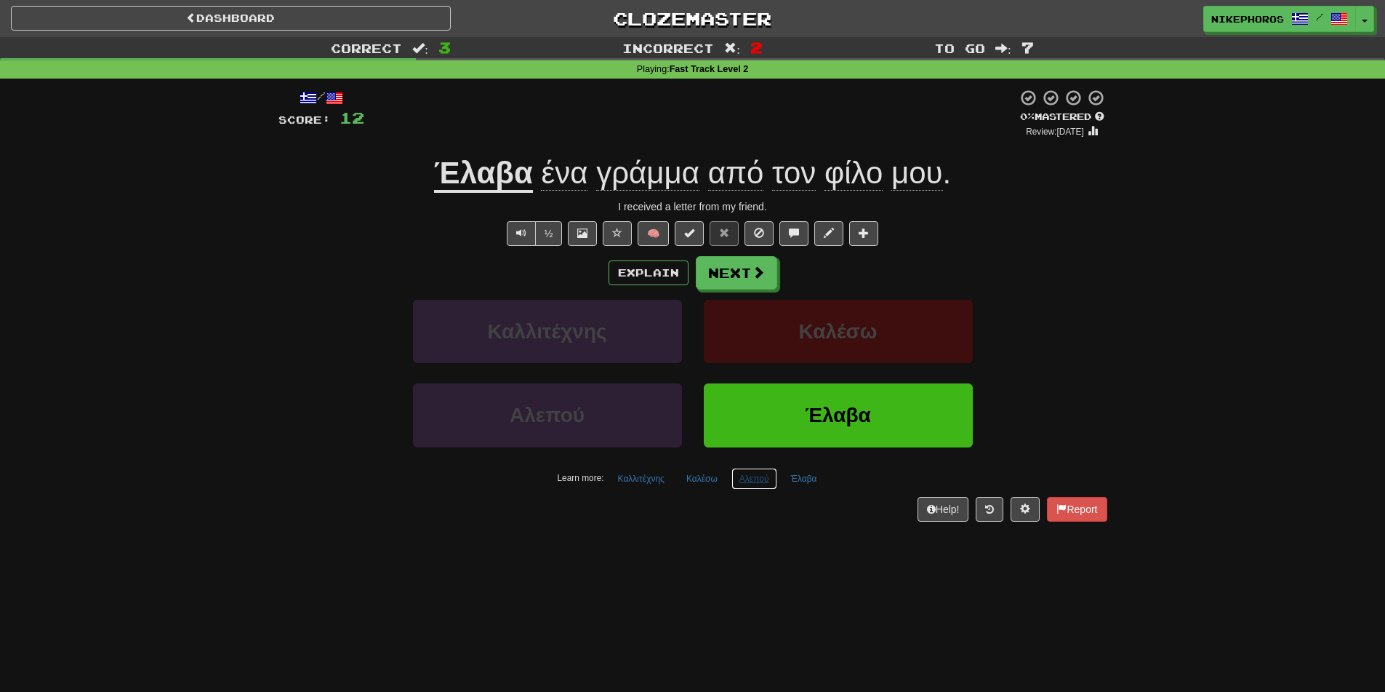
click at [754, 478] on button "Αλεπού" at bounding box center [755, 479] width 46 height 22
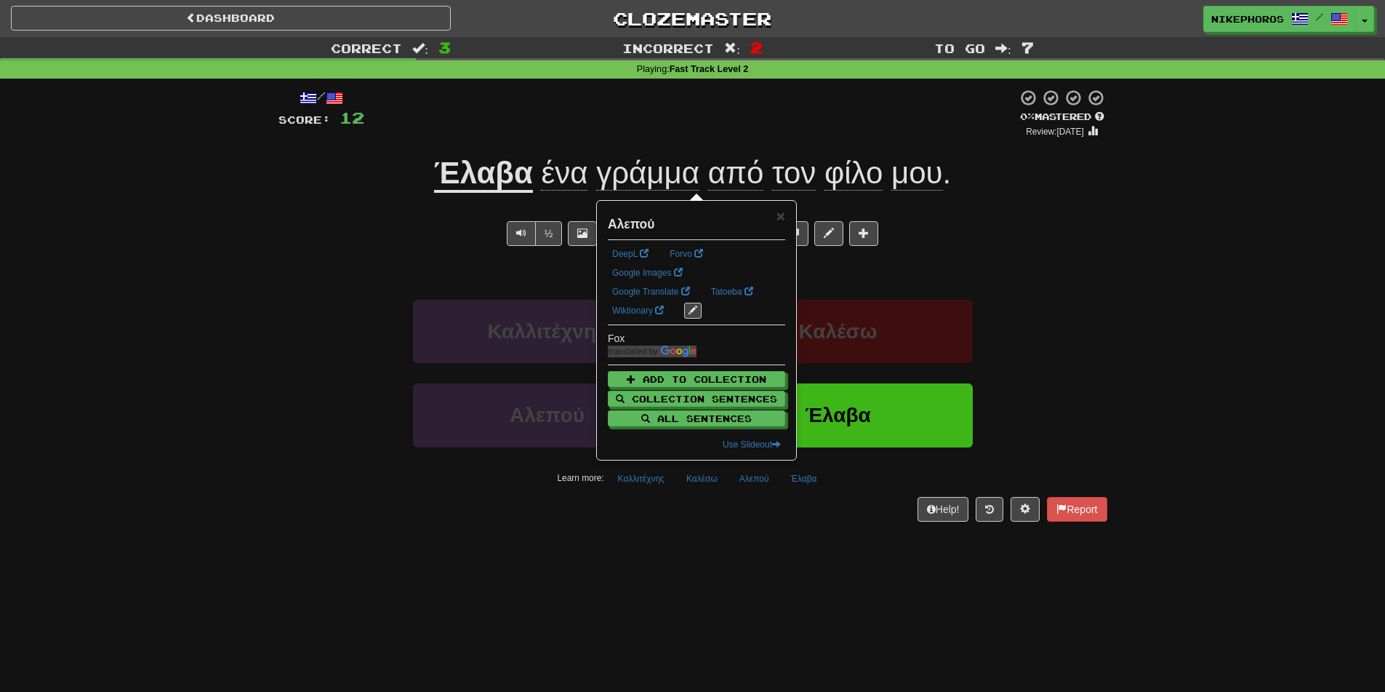
click at [780, 589] on div "Dashboard Clozemaster Nikephoros / Toggle Dropdown Dashboard Leaderboard Activi…" at bounding box center [692, 346] width 1385 height 692
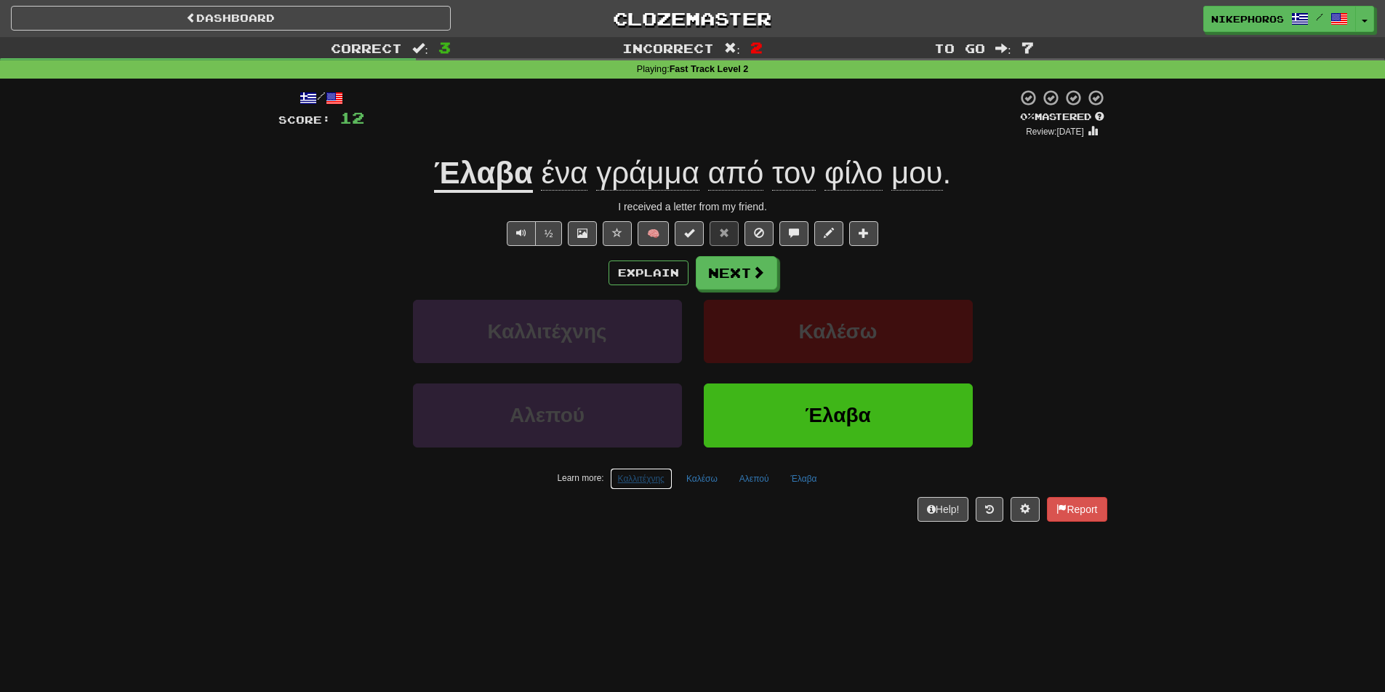
click at [649, 473] on button "Καλλιτέχνης" at bounding box center [641, 479] width 63 height 22
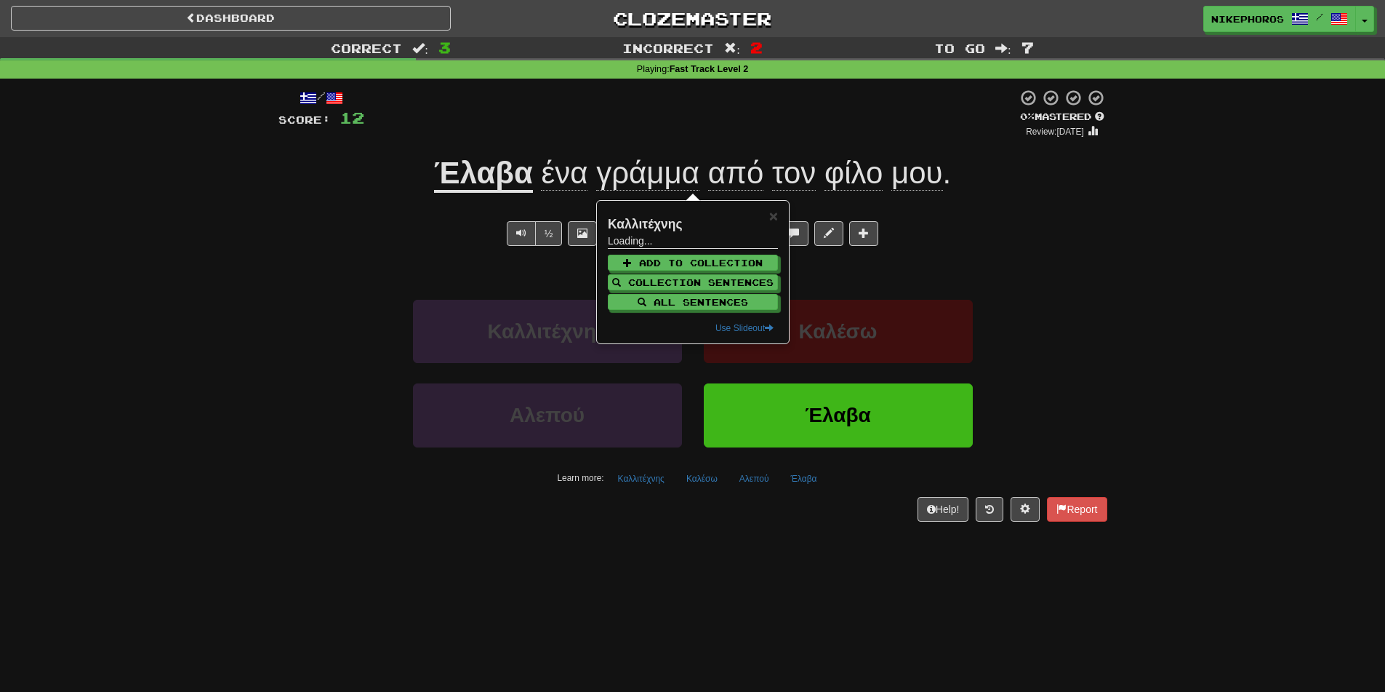
click at [814, 574] on div "Dashboard Clozemaster Nikephoros / Toggle Dropdown Dashboard Leaderboard Activi…" at bounding box center [692, 346] width 1385 height 692
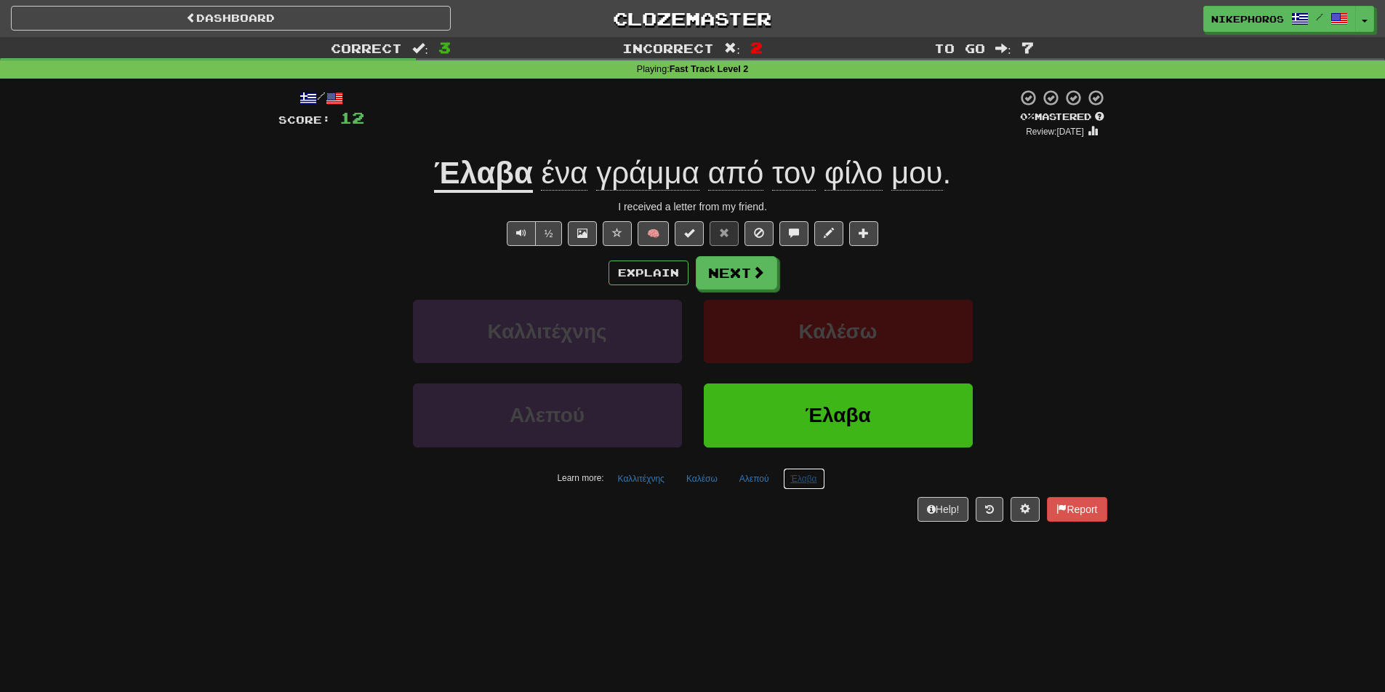
click at [808, 484] on button "Έλαβα" at bounding box center [804, 479] width 42 height 22
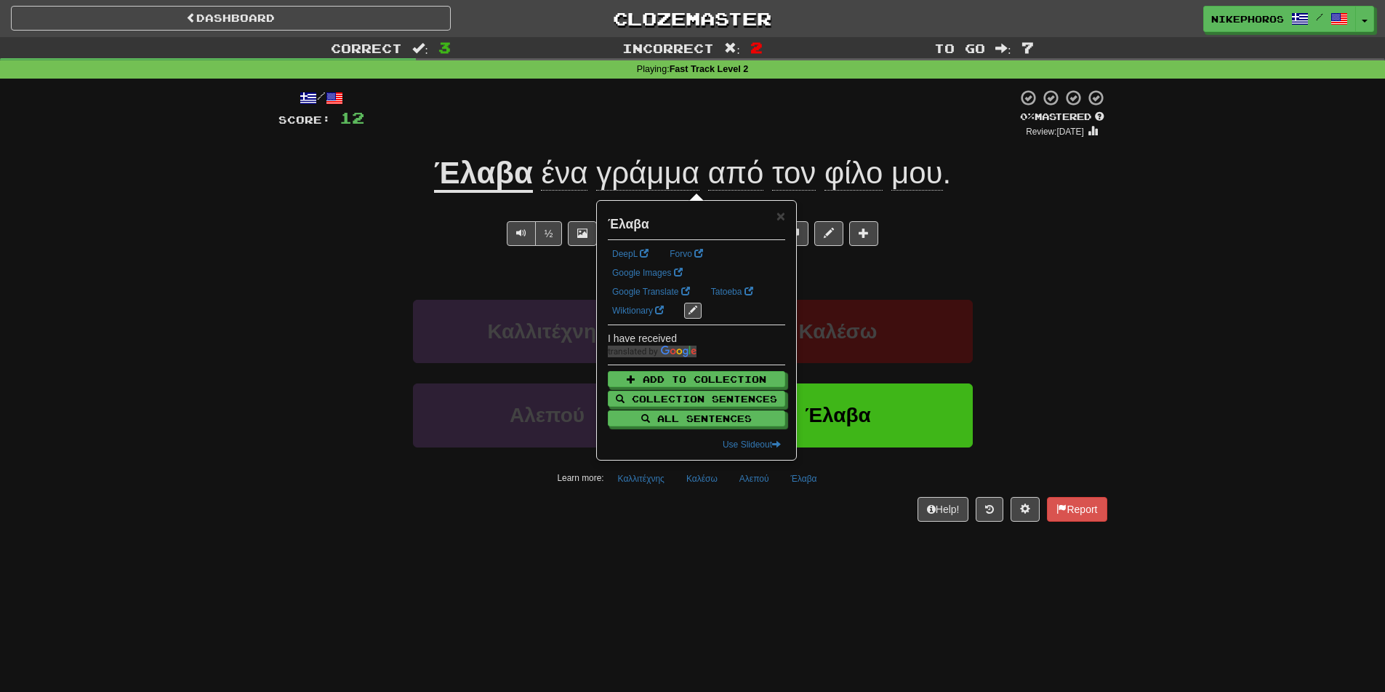
click at [801, 575] on div "Dashboard Clozemaster Nikephoros / Toggle Dropdown Dashboard Leaderboard Activi…" at bounding box center [692, 346] width 1385 height 692
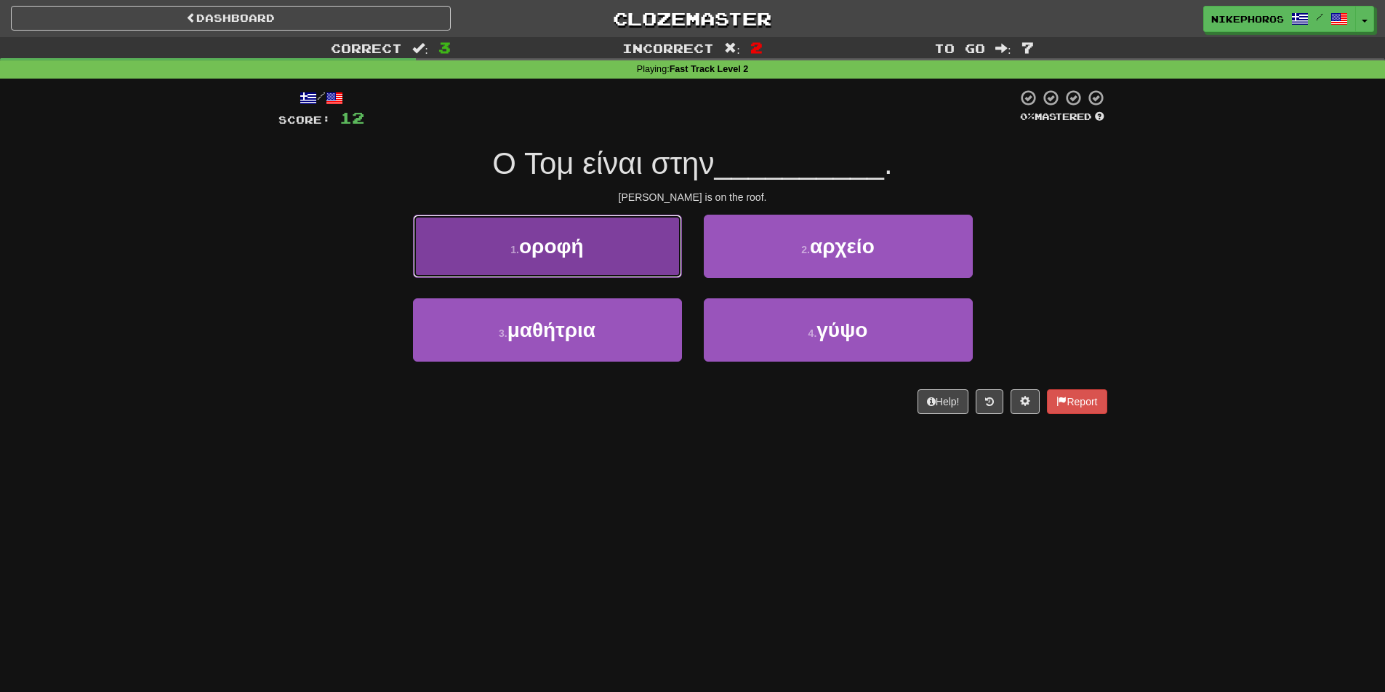
click at [618, 241] on button "1 . οροφή" at bounding box center [547, 246] width 269 height 63
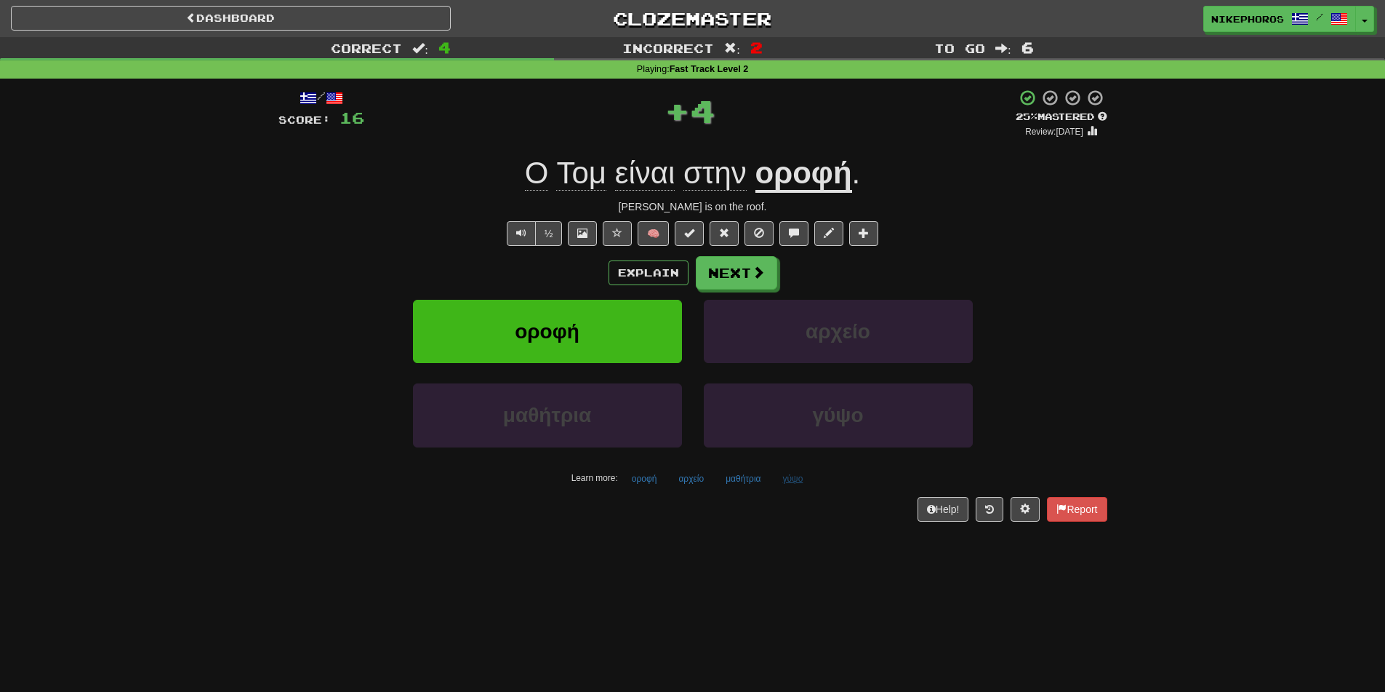
click at [791, 489] on div "/ Score: 16 + 4 25 % Mastered Review: 2025-09-19 Ο Τομ είναι στην οροφή . Tom i…" at bounding box center [693, 305] width 829 height 432
click at [793, 487] on button "γύψο" at bounding box center [793, 479] width 36 height 22
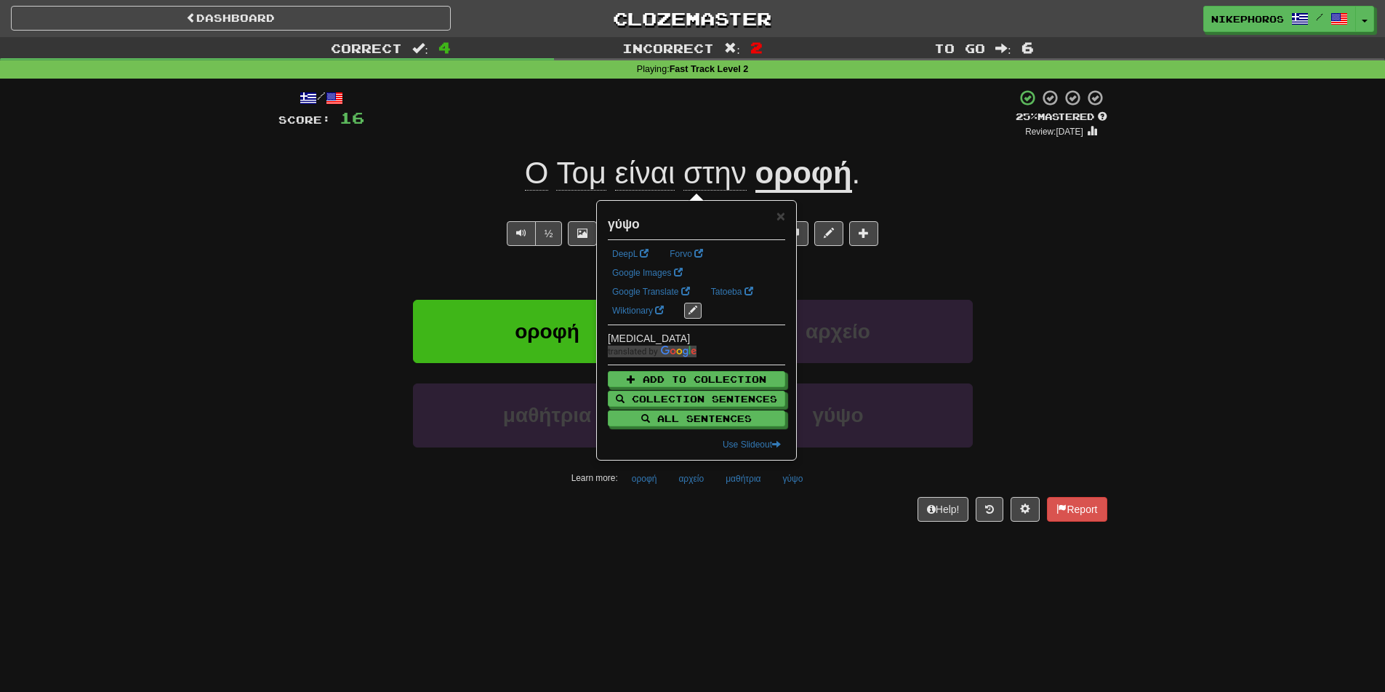
click at [832, 558] on div "Dashboard Clozemaster Nikephoros / Toggle Dropdown Dashboard Leaderboard Activi…" at bounding box center [692, 346] width 1385 height 692
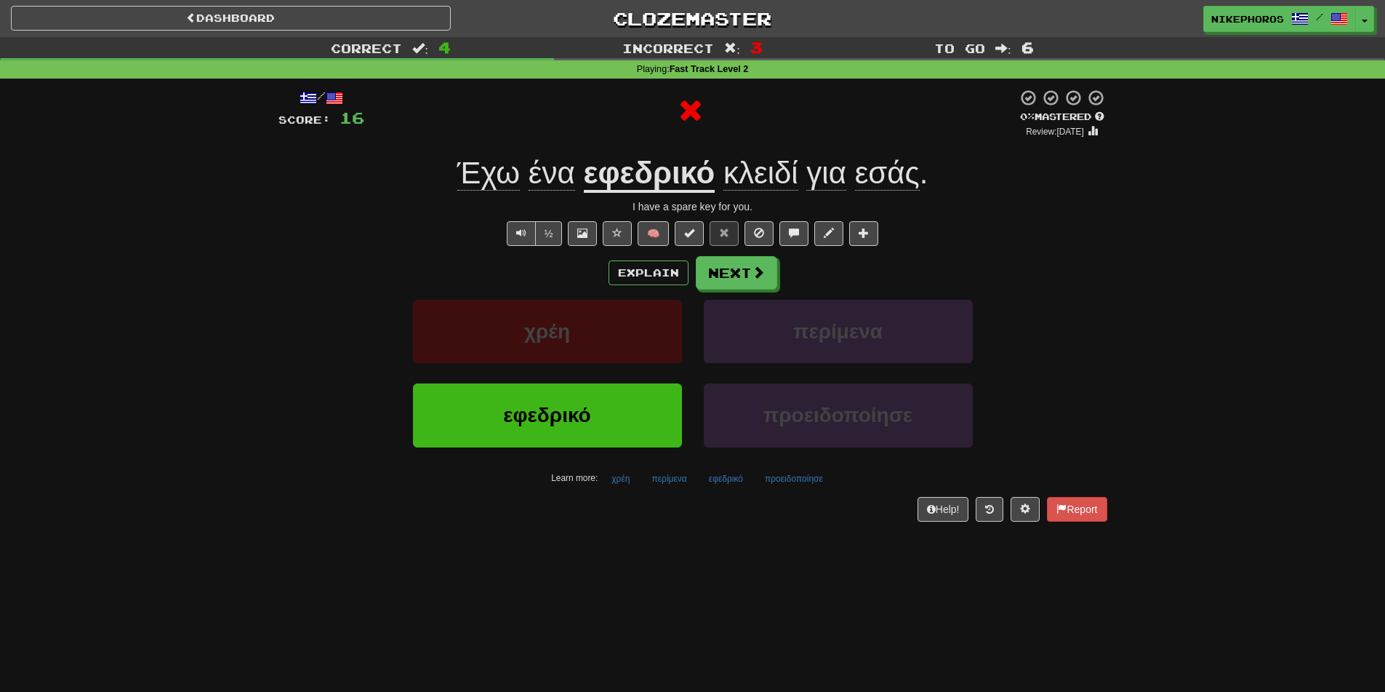
click at [660, 164] on u "εφεδρικό" at bounding box center [650, 174] width 132 height 37
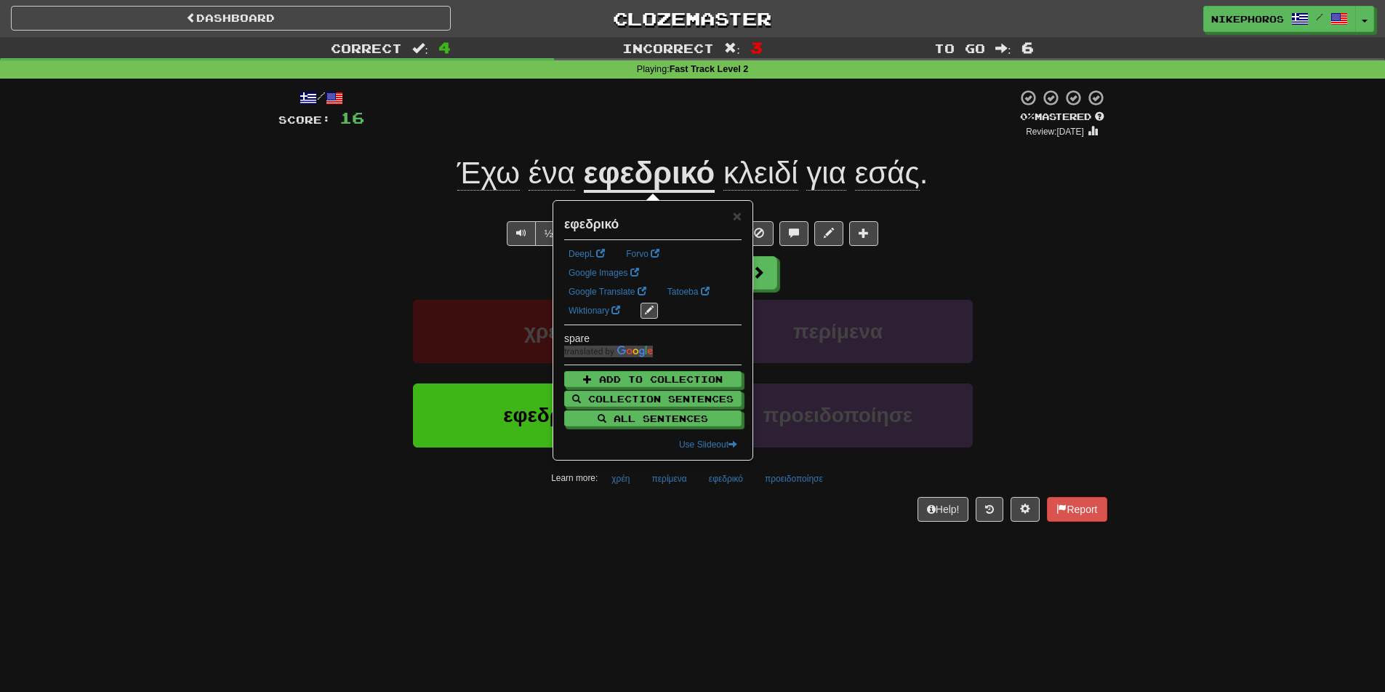
click at [809, 132] on div at bounding box center [690, 113] width 653 height 49
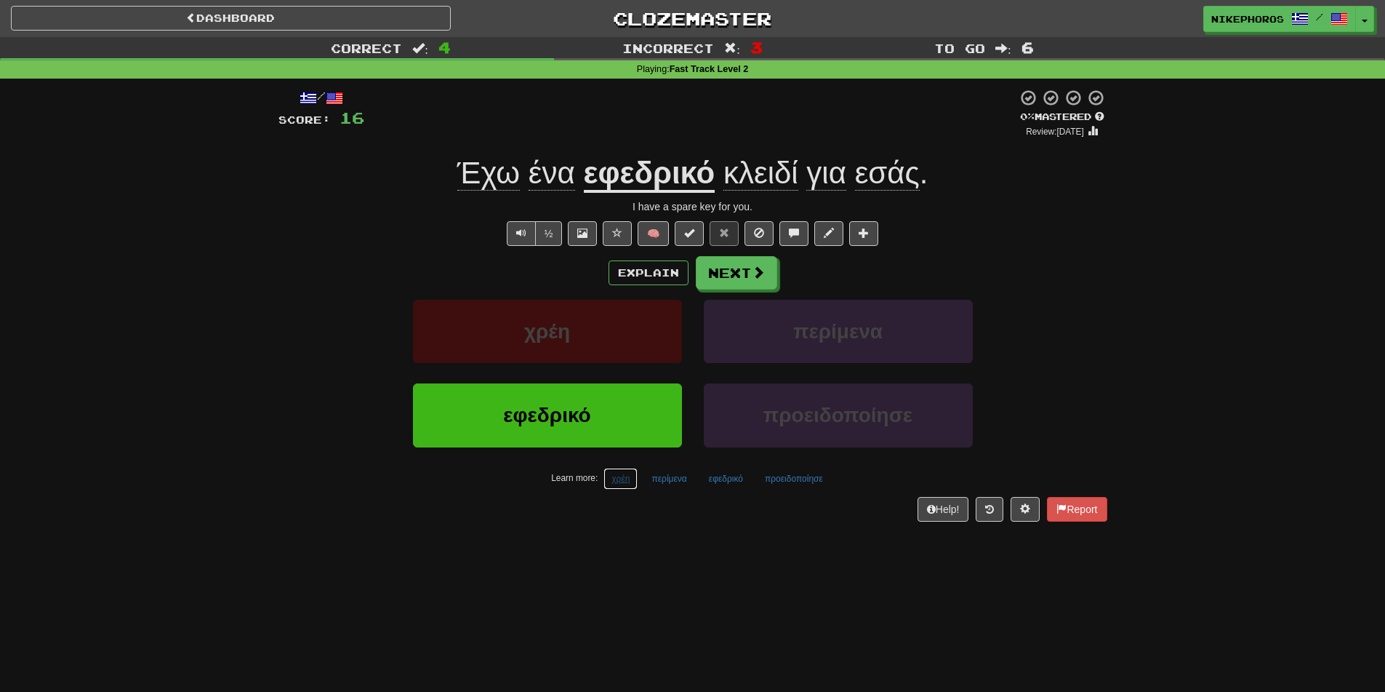
click at [632, 485] on button "χρέη" at bounding box center [621, 479] width 34 height 22
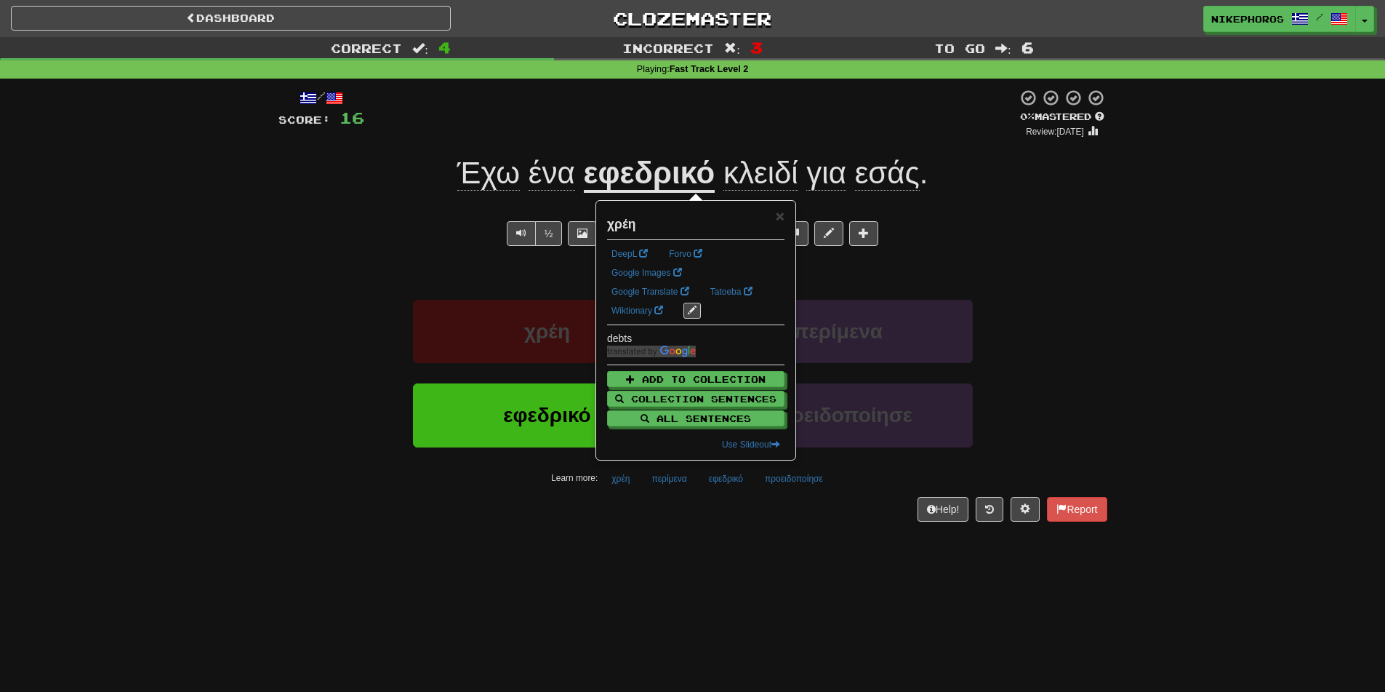
click at [625, 529] on div "/ Score: 16 0 % Mastered Review: 2025-09-18 Έχω ένα εφεδρικό κλειδί για εσάς . …" at bounding box center [693, 310] width 829 height 463
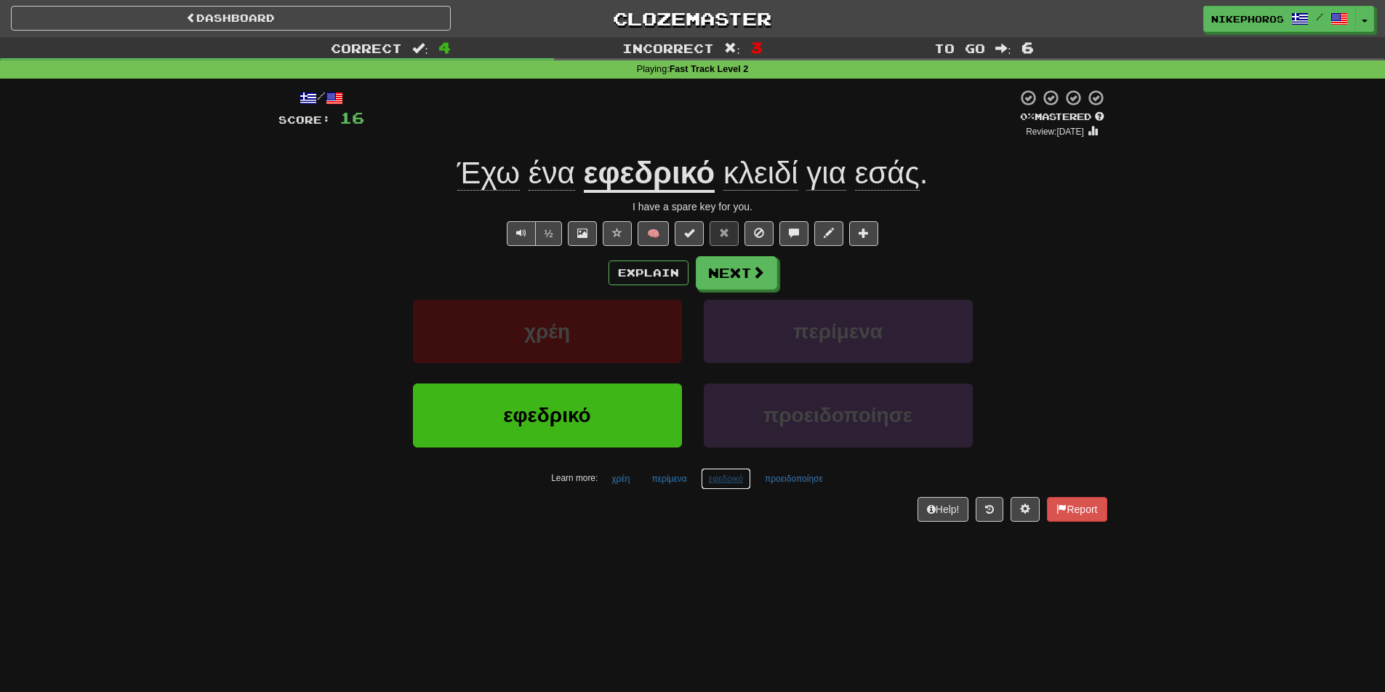
click at [728, 484] on button "εφεδρικό" at bounding box center [726, 479] width 50 height 22
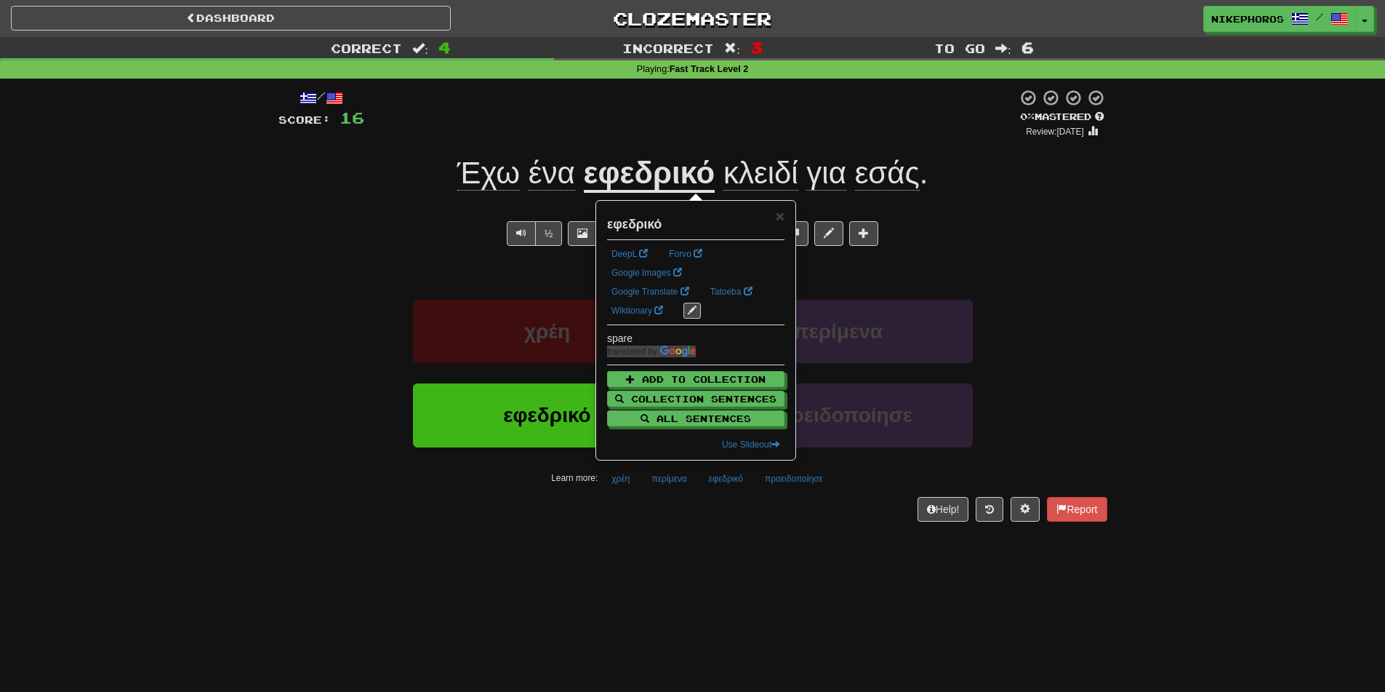
click at [704, 516] on div "Help! Report" at bounding box center [693, 509] width 829 height 25
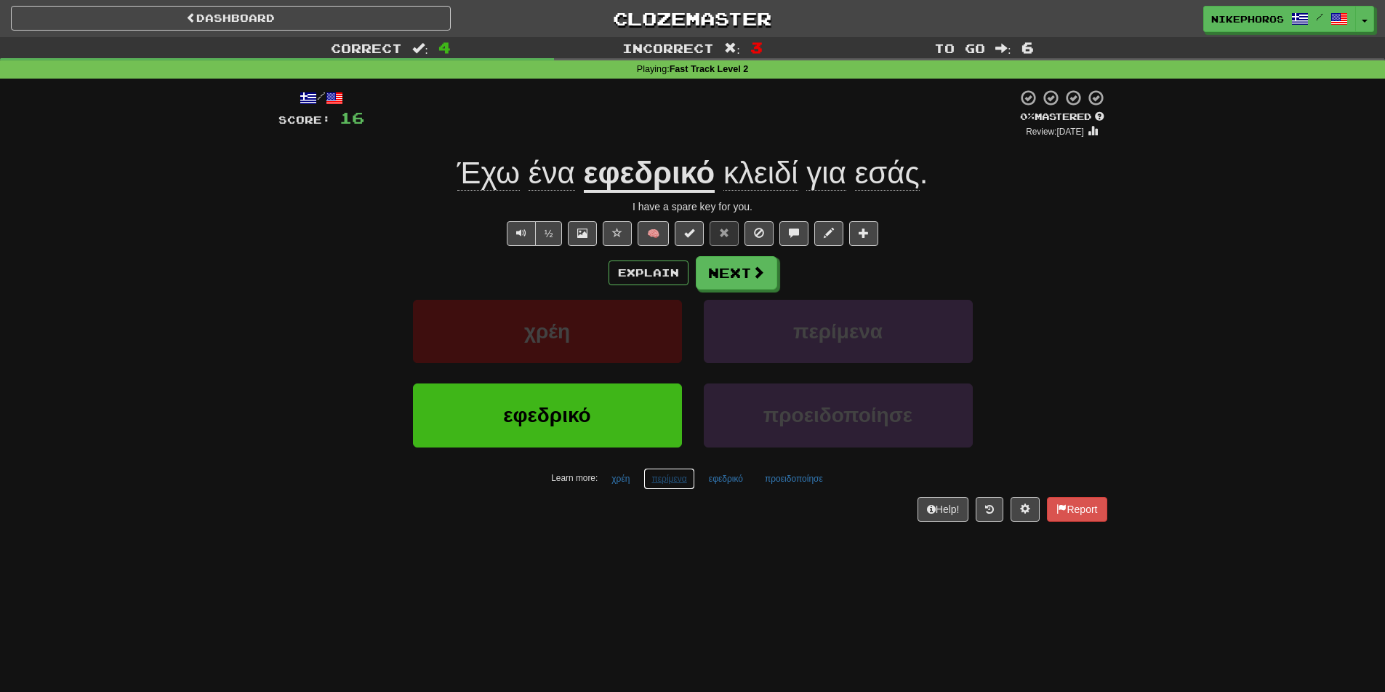
click at [668, 468] on button "περίμενα" at bounding box center [669, 479] width 51 height 22
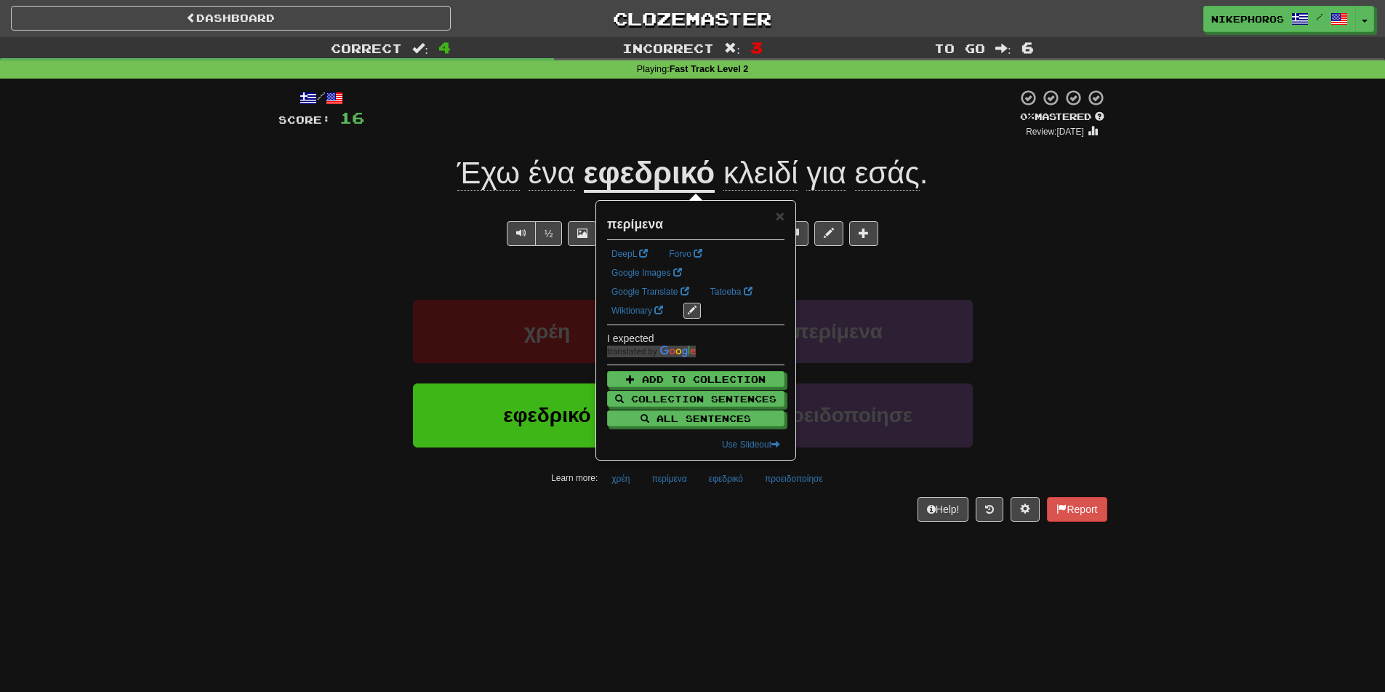
click at [653, 521] on div "Help! Report" at bounding box center [693, 509] width 829 height 25
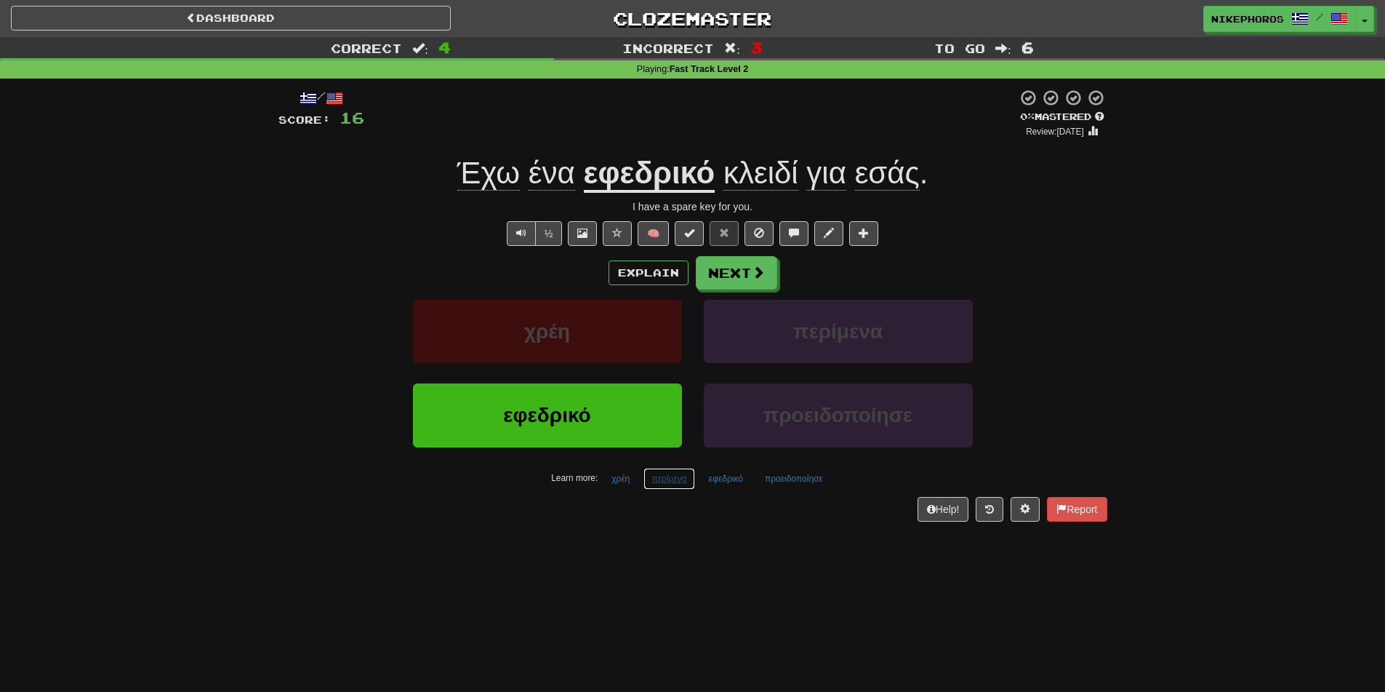
click at [674, 484] on button "περίμενα" at bounding box center [669, 479] width 51 height 22
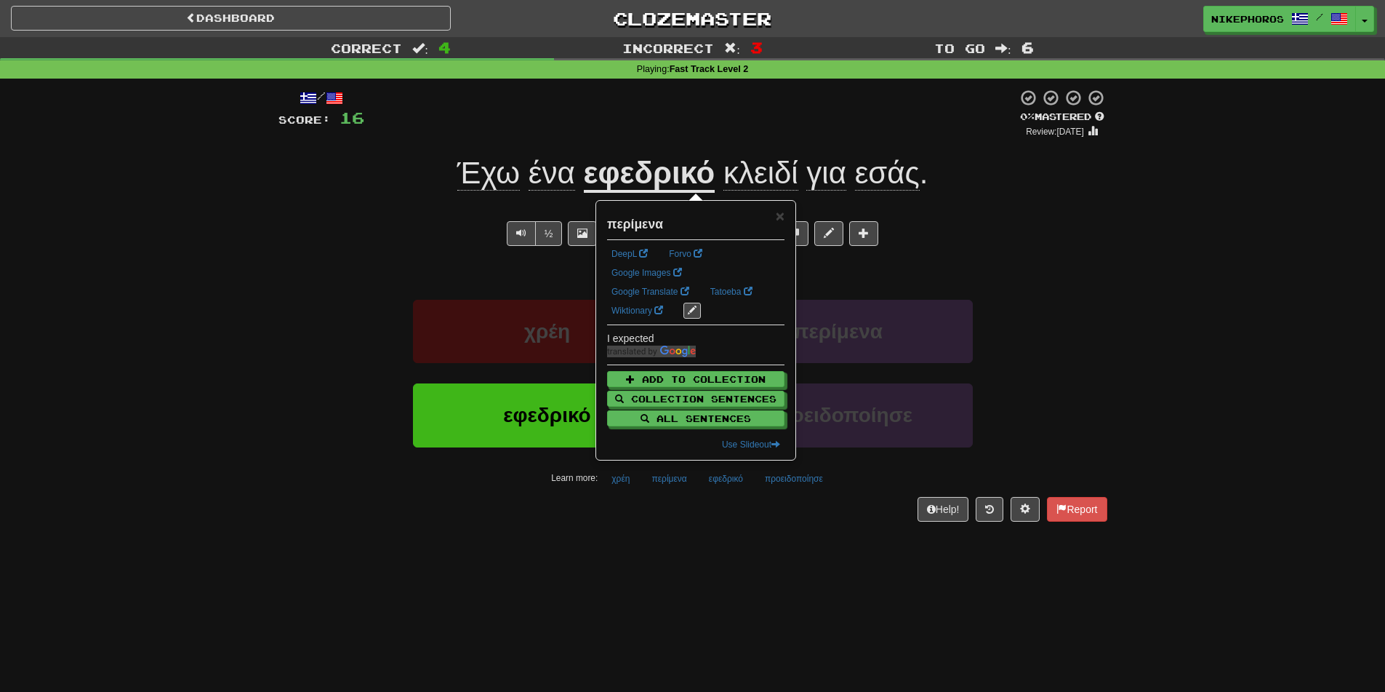
click at [664, 532] on div "/ Score: 16 0 % Mastered Review: 2025-09-18 Έχω ένα εφεδρικό κλειδί για εσάς . …" at bounding box center [693, 310] width 829 height 463
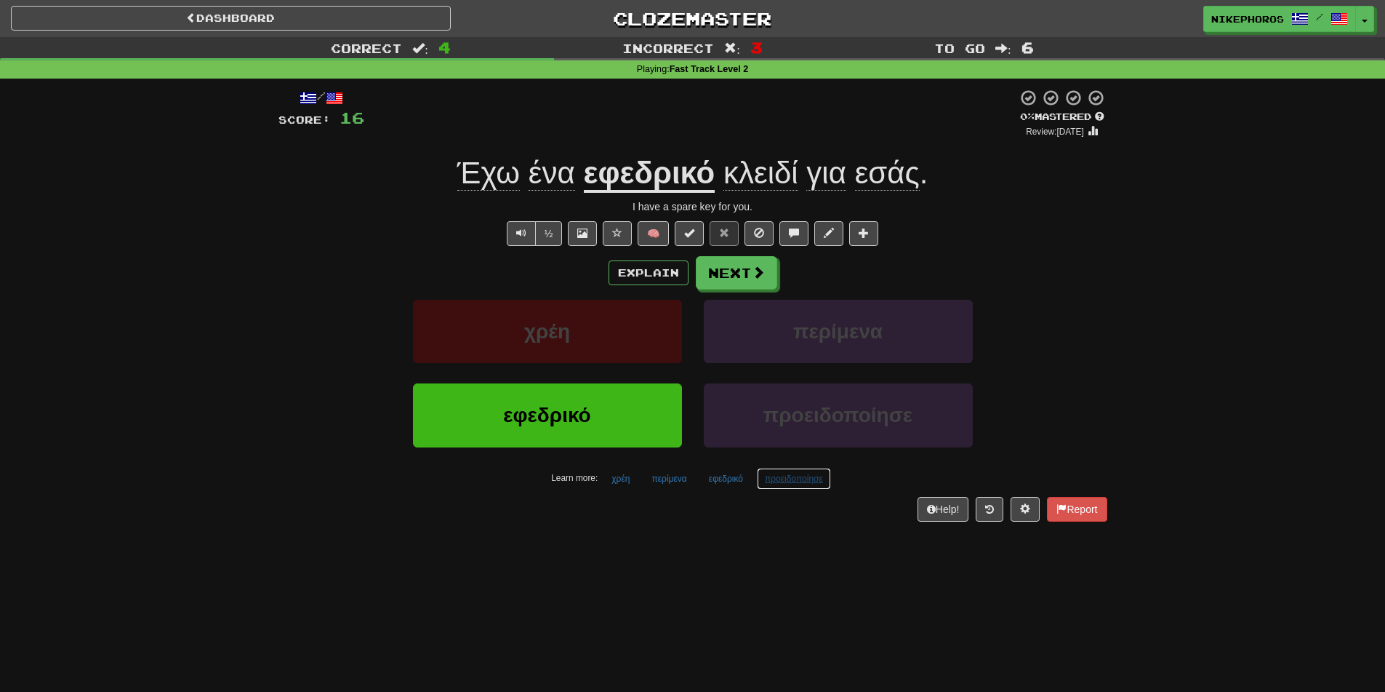
click at [820, 481] on button "προειδοποίησε" at bounding box center [794, 479] width 74 height 22
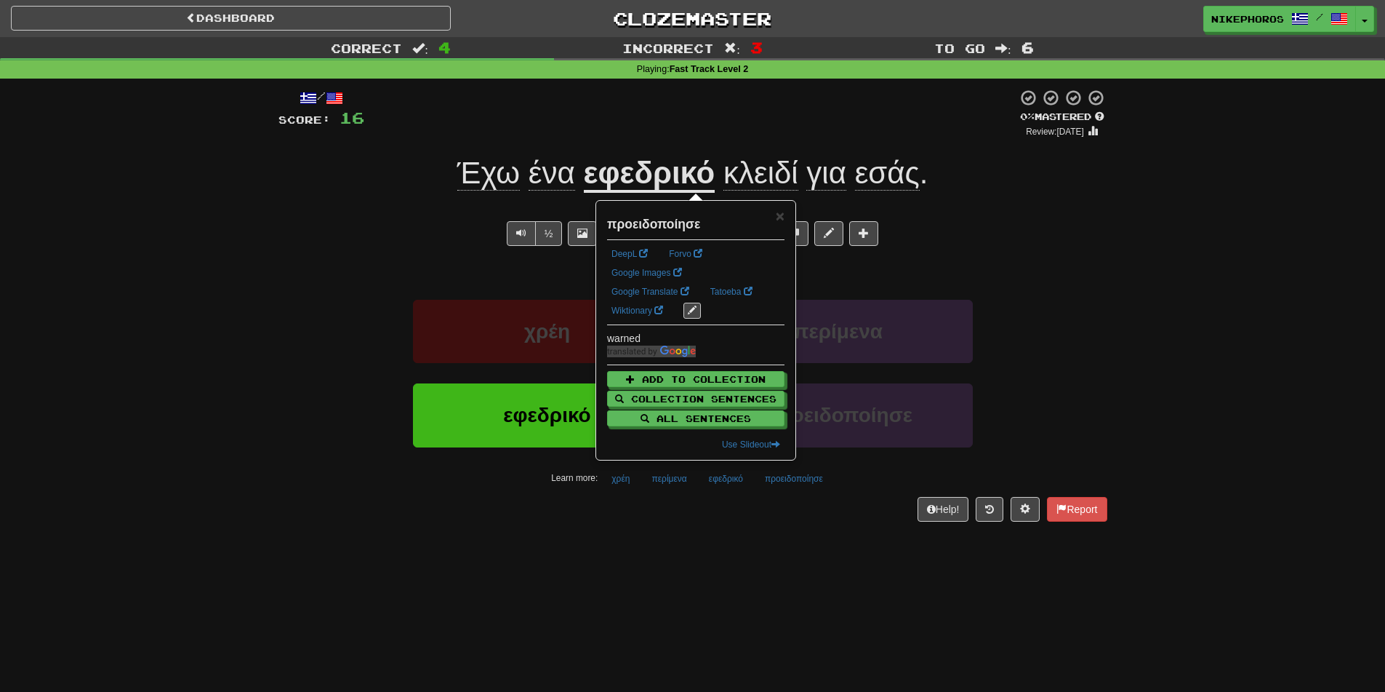
click at [808, 519] on div "Help! Report" at bounding box center [693, 509] width 829 height 25
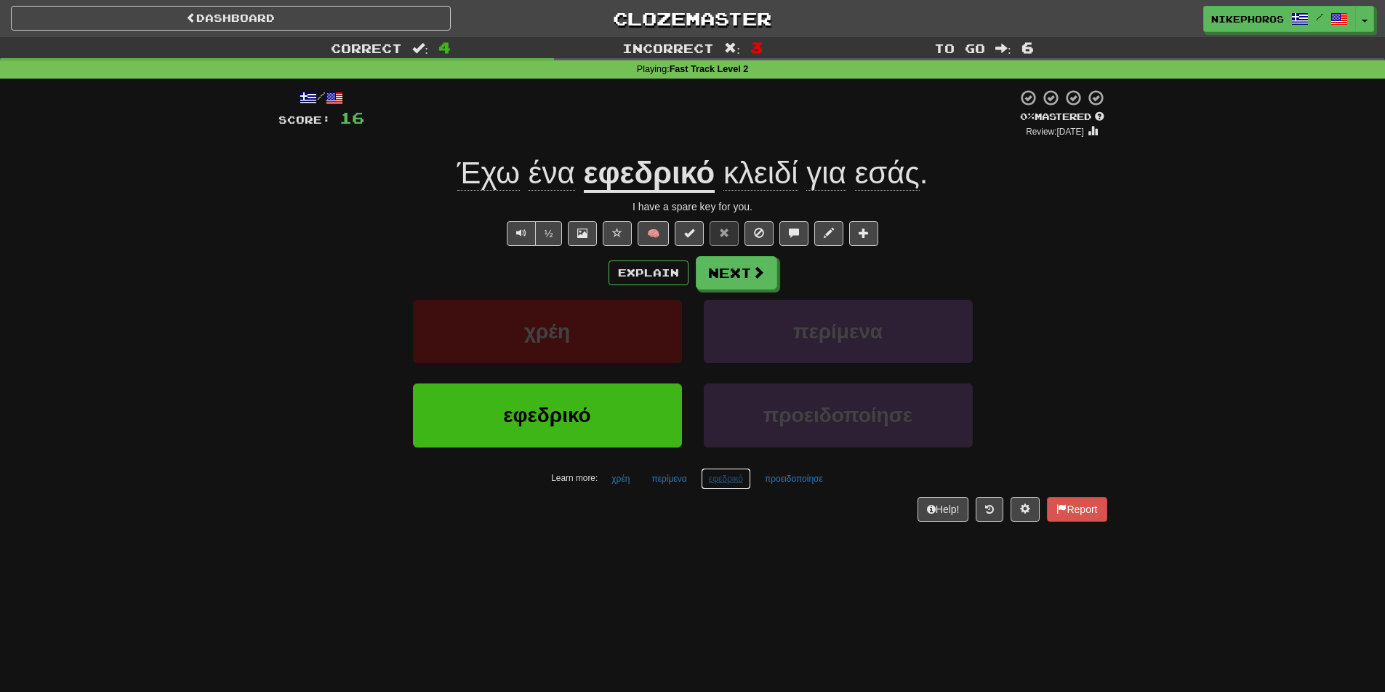
click at [729, 481] on button "εφεδρικό" at bounding box center [726, 479] width 50 height 22
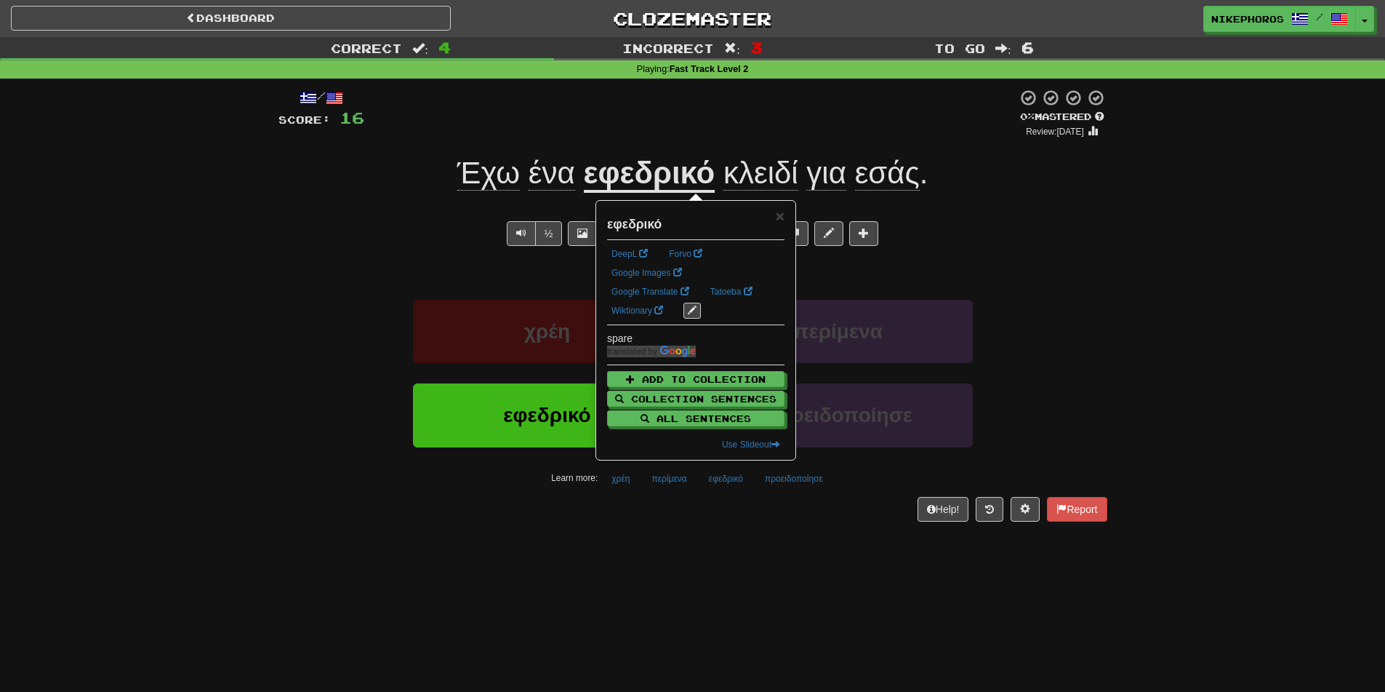
click at [734, 526] on div "/ Score: 16 0 % Mastered Review: 2025-09-18 Έχω ένα εφεδρικό κλειδί για εσάς . …" at bounding box center [693, 310] width 829 height 463
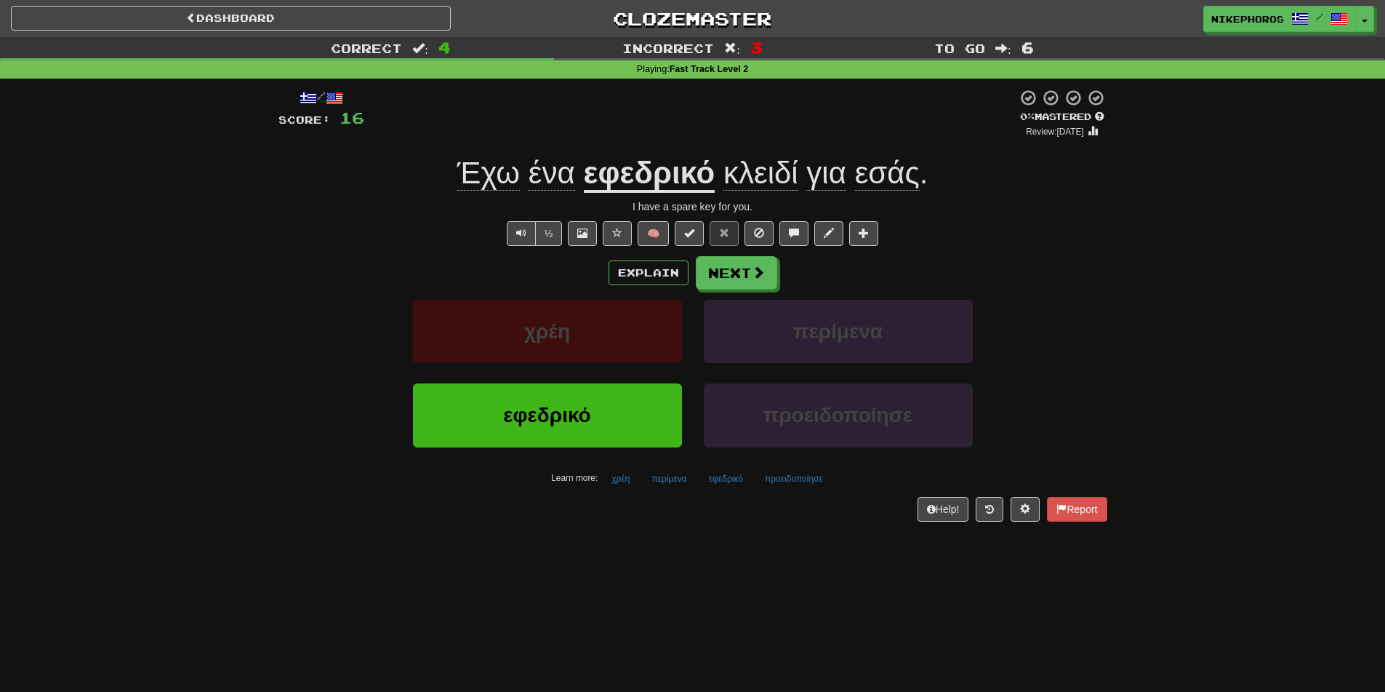
click at [367, 601] on div "Dashboard Clozemaster Nikephoros / Toggle Dropdown Dashboard Leaderboard Activi…" at bounding box center [692, 346] width 1385 height 692
click at [577, 575] on div "Dashboard Clozemaster Nikephoros / Toggle Dropdown Dashboard Leaderboard Activi…" at bounding box center [692, 346] width 1385 height 692
click at [745, 262] on button "Next" at bounding box center [737, 273] width 81 height 33
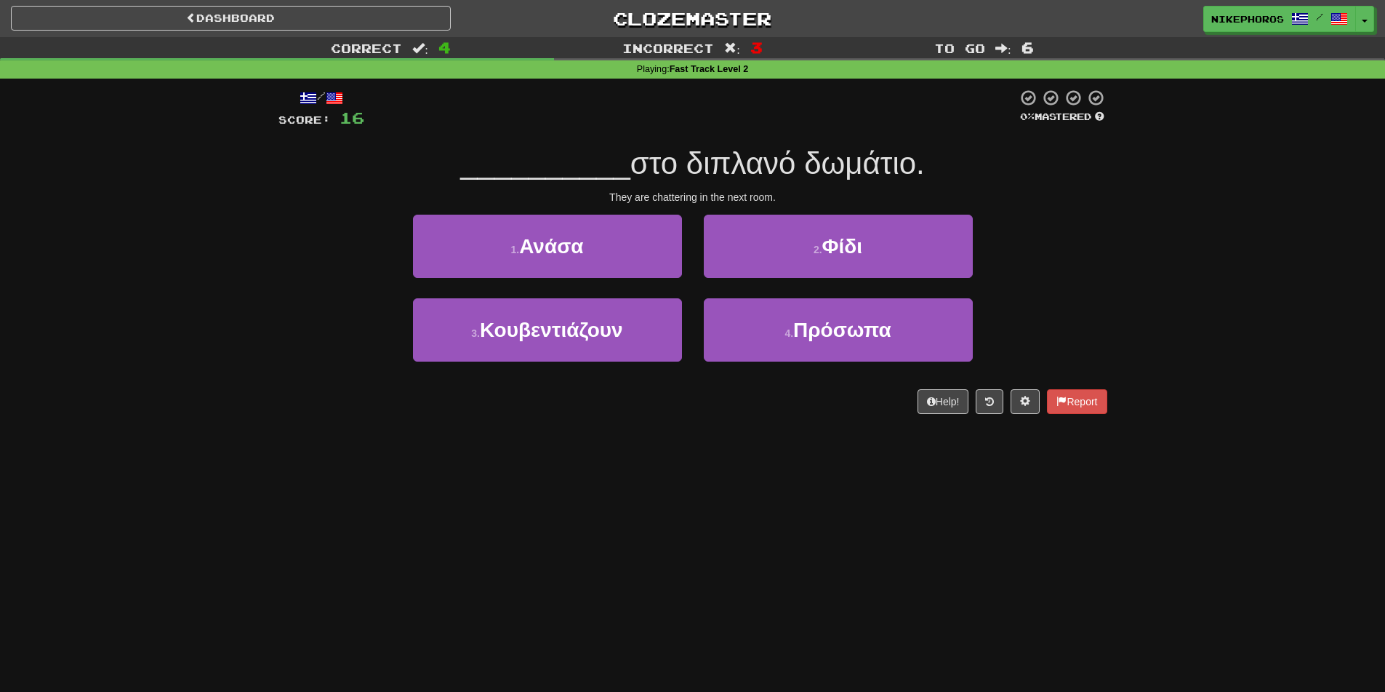
click at [1229, 346] on div "Correct : 4 Incorrect : 3 To go : 6 Playing : Fast Track Level 2 / Score: 16 0 …" at bounding box center [692, 235] width 1385 height 397
click at [476, 364] on div "3 . Κουβεντιάζουν" at bounding box center [547, 340] width 291 height 84
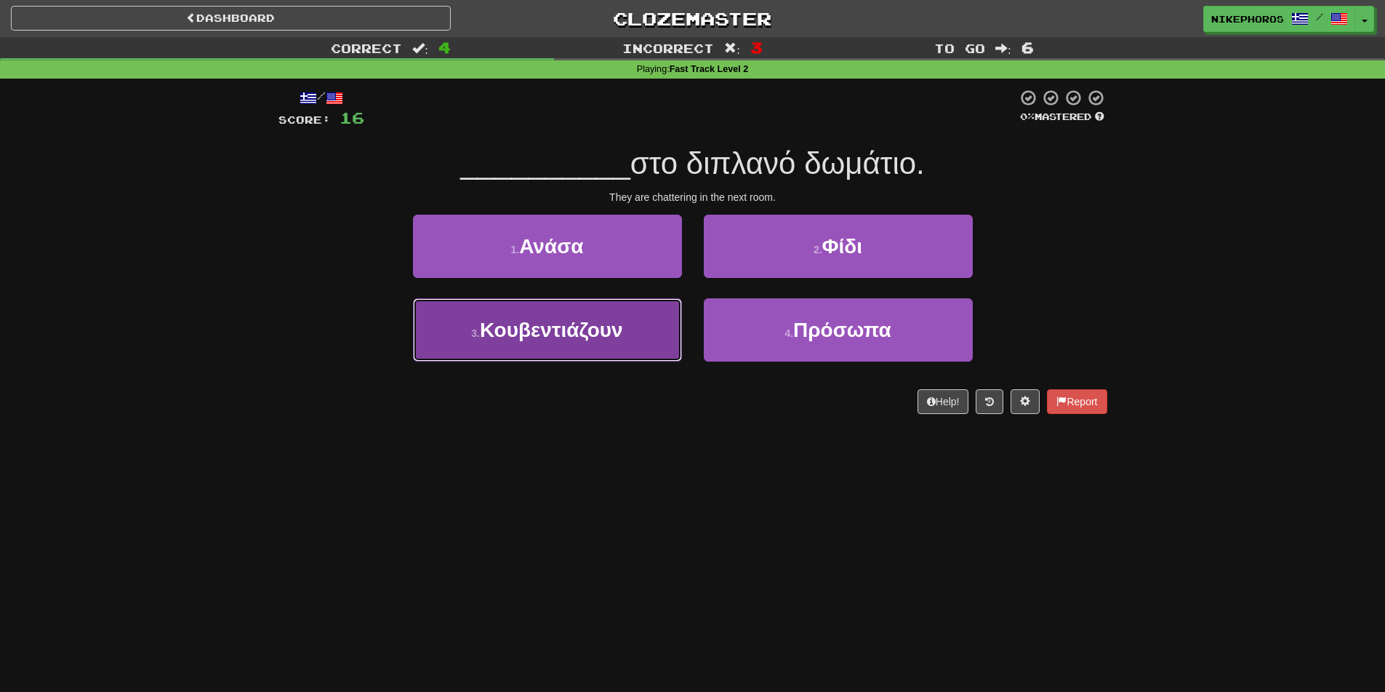
click at [484, 357] on button "3 . Κουβεντιάζουν" at bounding box center [547, 329] width 269 height 63
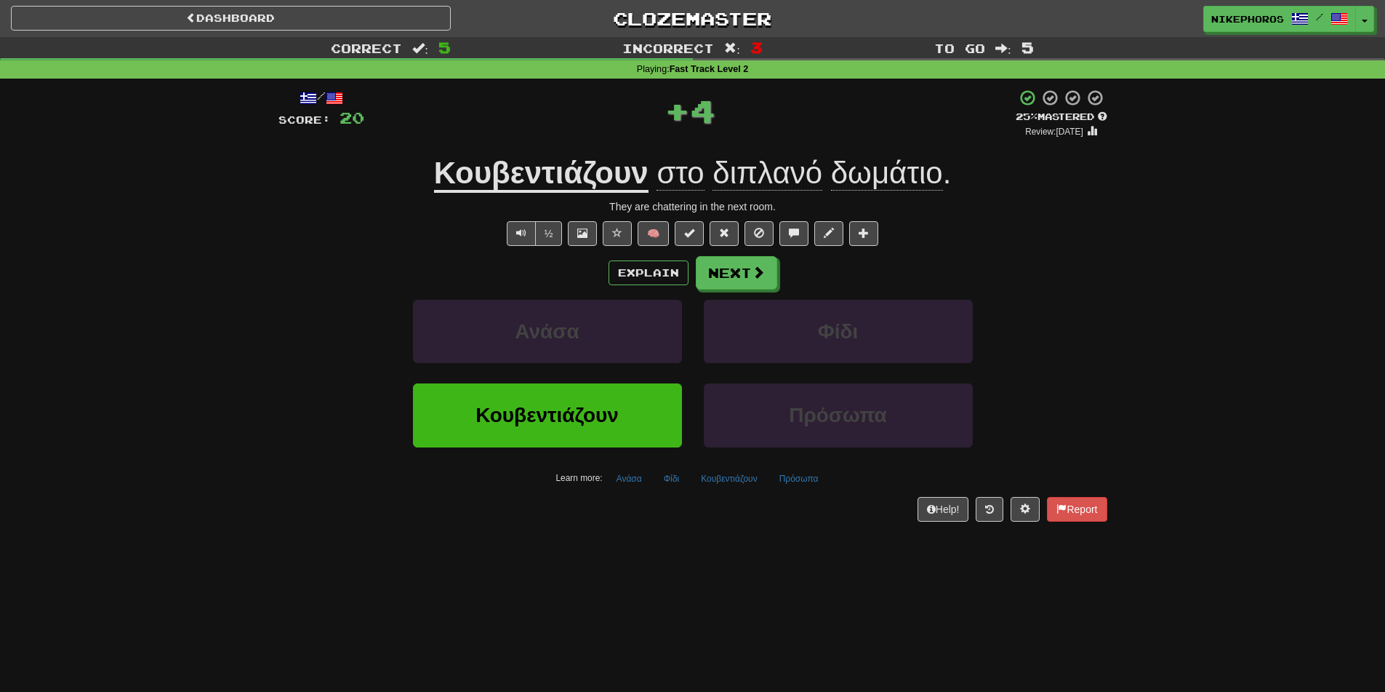
click at [543, 171] on u "Κουβεντιάζουν" at bounding box center [541, 174] width 215 height 37
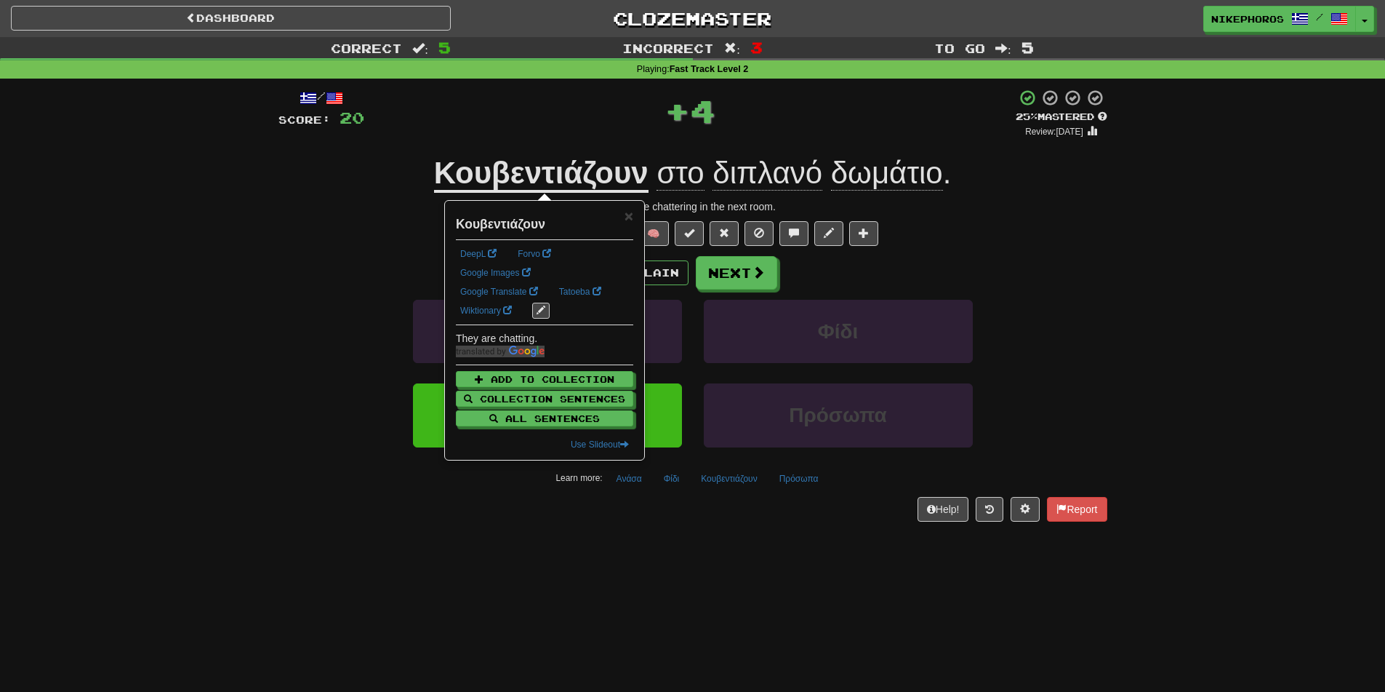
click at [1211, 237] on div "Correct : 5 Incorrect : 3 To go : 5 Playing : Fast Track Level 2 / Score: 20 + …" at bounding box center [692, 289] width 1385 height 505
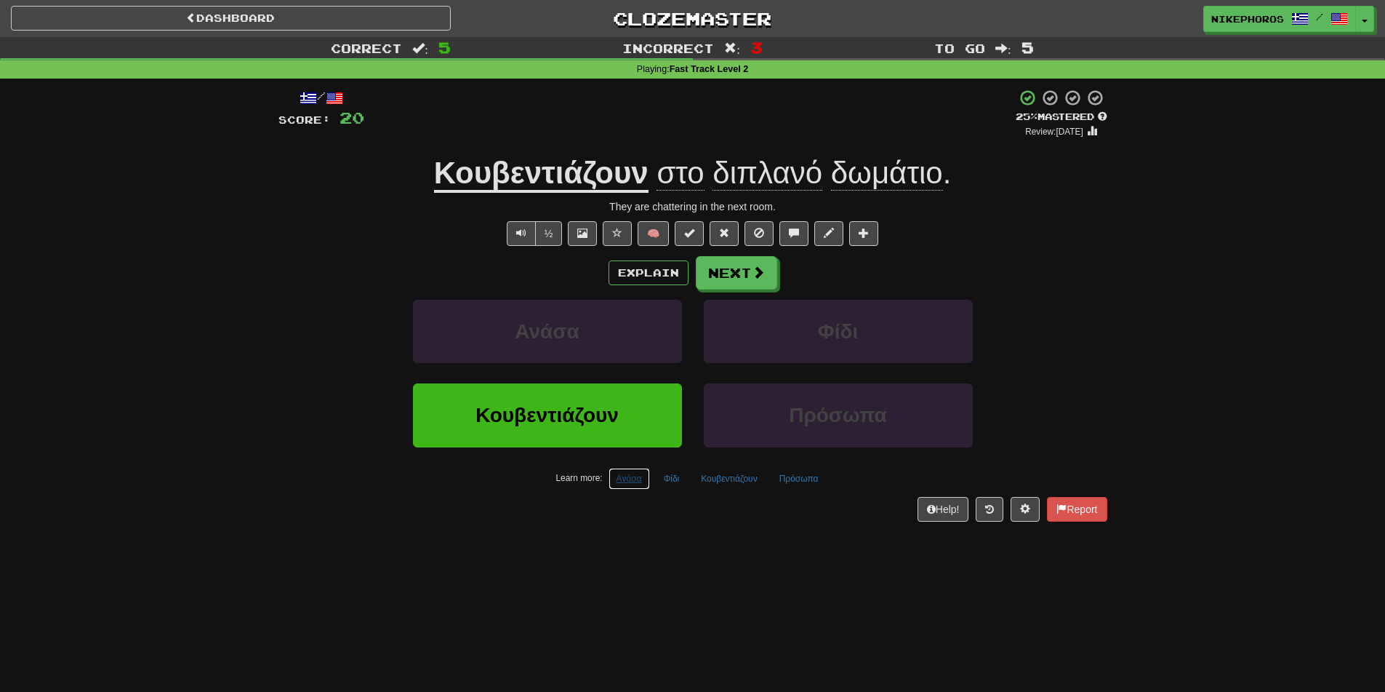
click at [629, 479] on button "Ανάσα" at bounding box center [629, 479] width 41 height 22
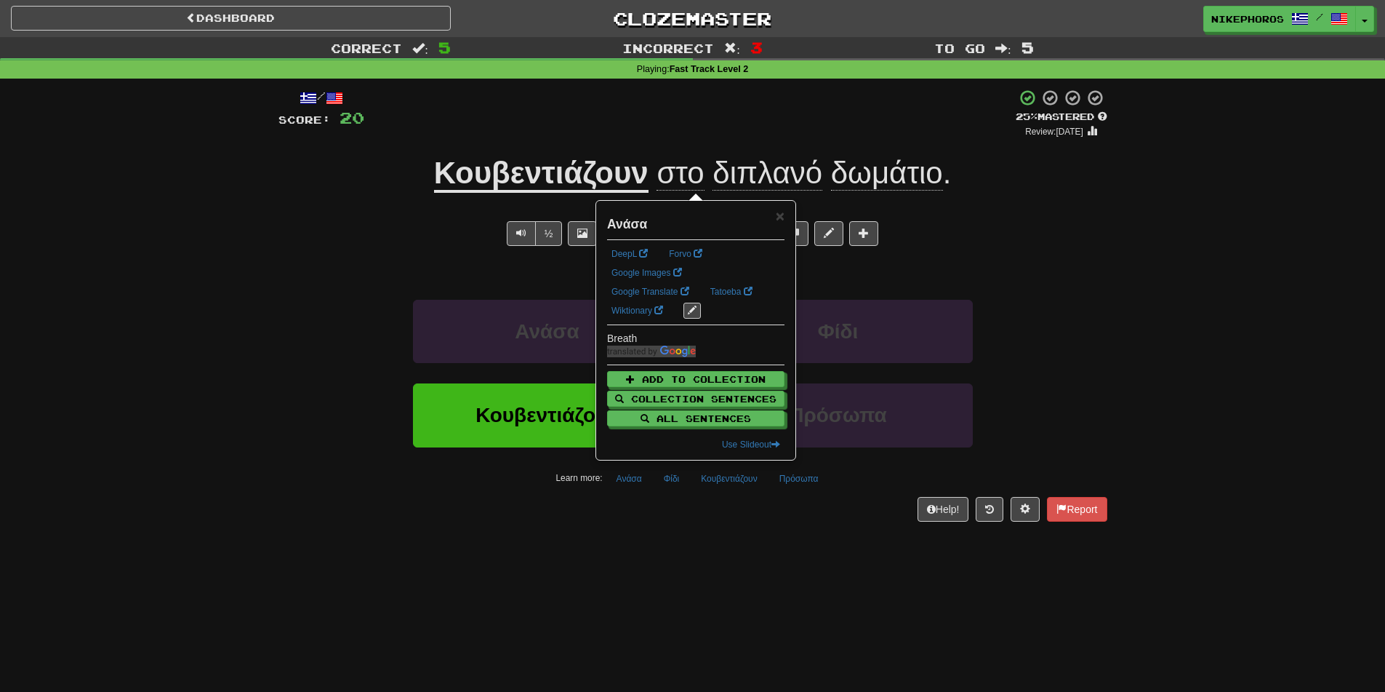
click at [661, 567] on div "Dashboard Clozemaster Nikephoros / Toggle Dropdown Dashboard Leaderboard Activi…" at bounding box center [692, 346] width 1385 height 692
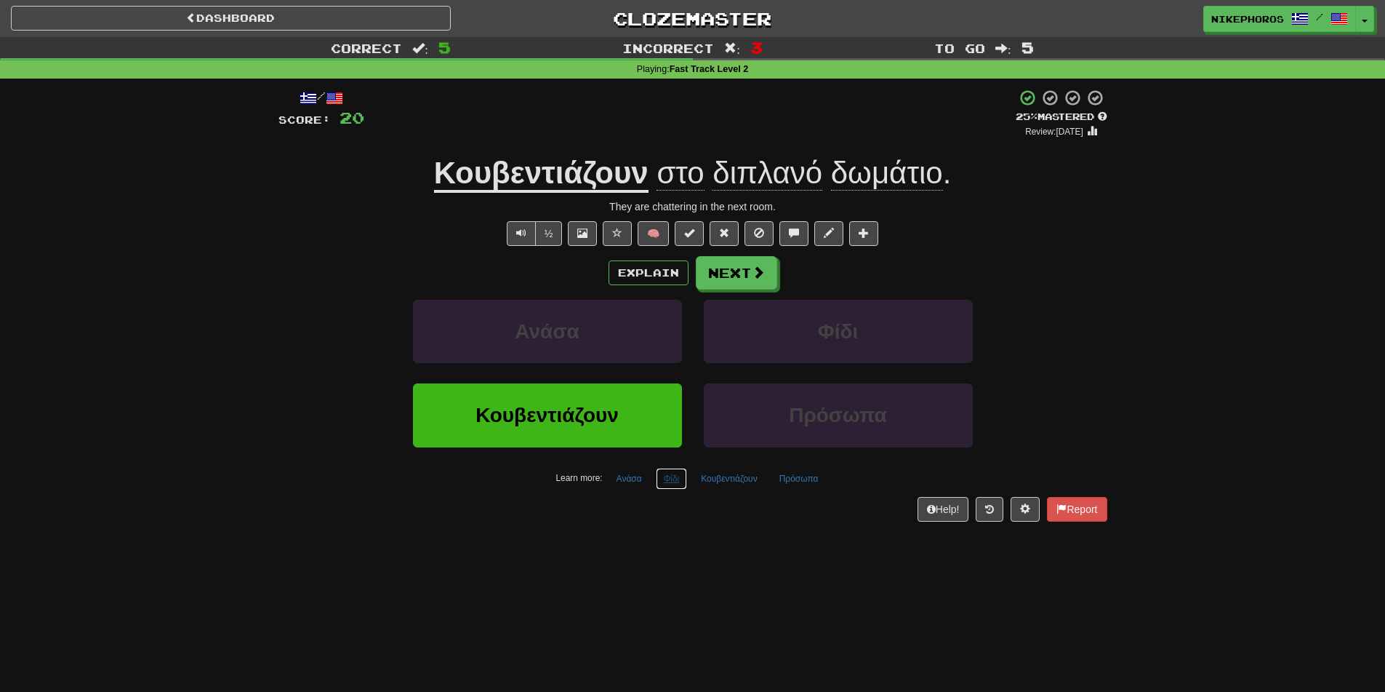
click at [680, 482] on button "Φίδι" at bounding box center [672, 479] width 32 height 22
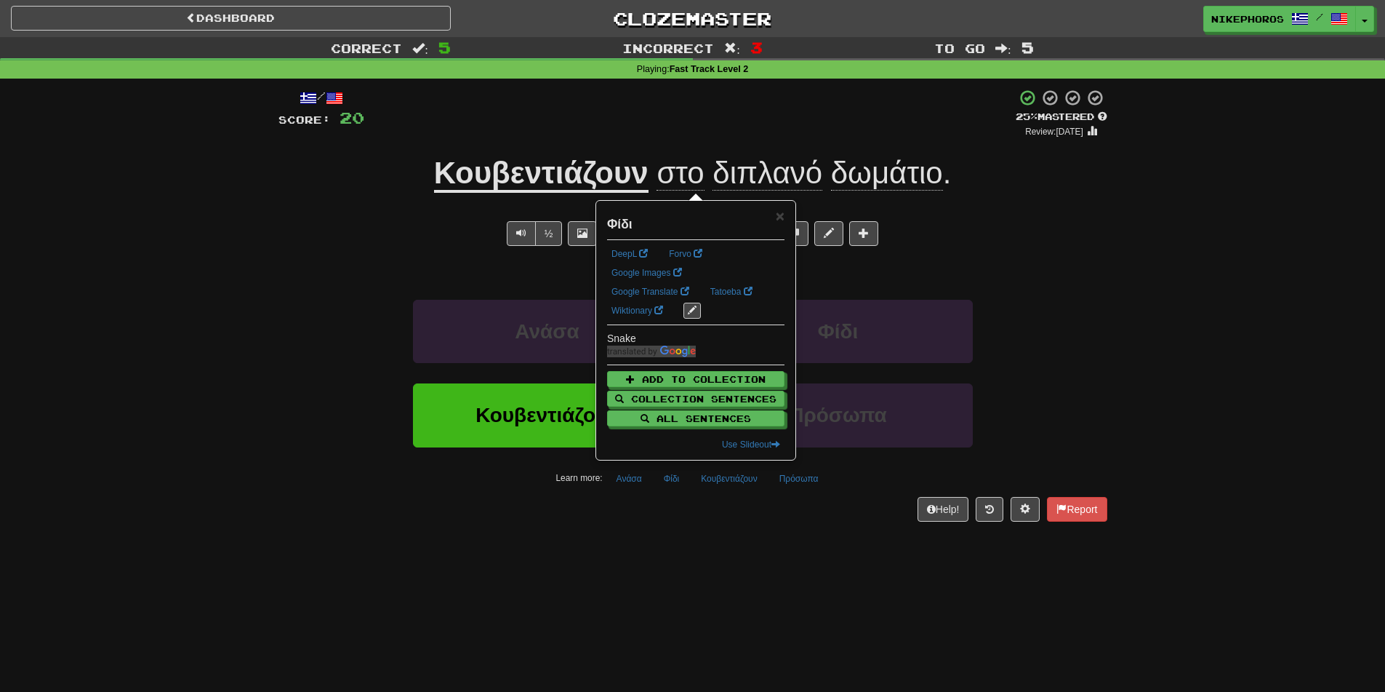
click at [673, 524] on div "/ Score: 20 + 4 25 % Mastered Review: 2025-09-19 Κουβεντιάζουν στο διπλανό δωμά…" at bounding box center [693, 310] width 829 height 463
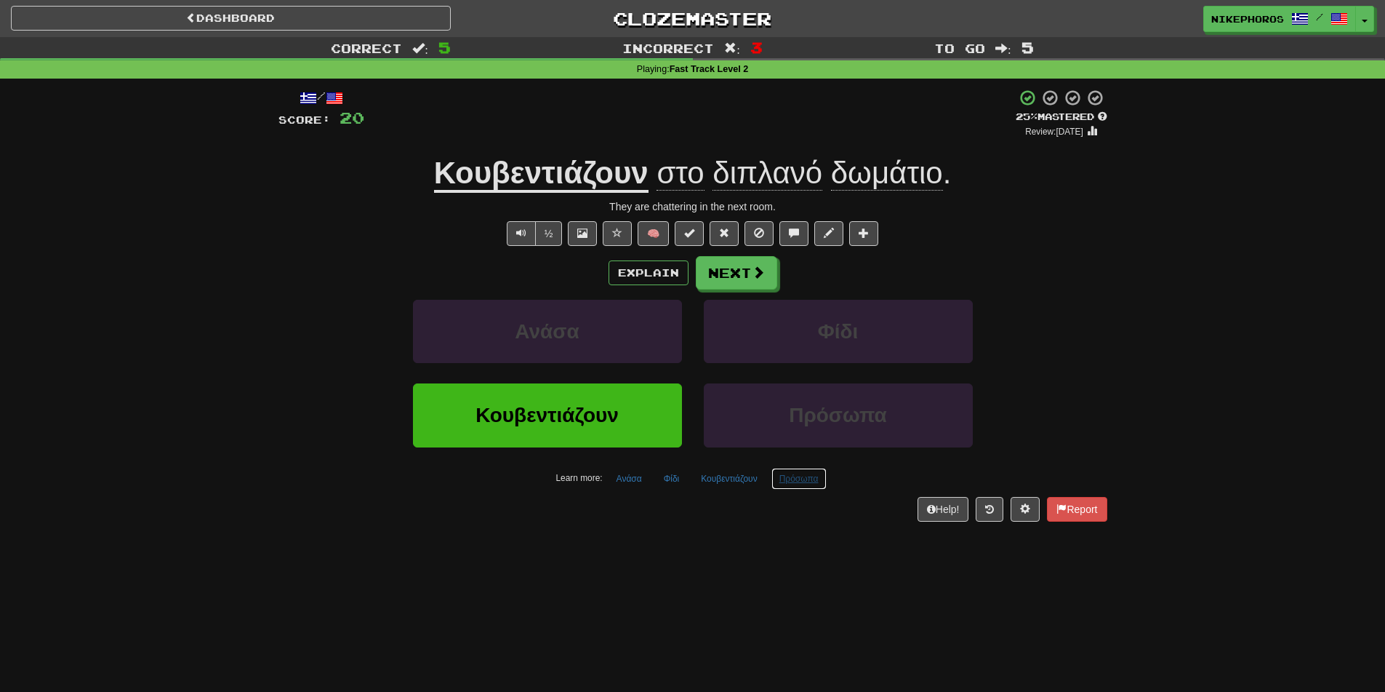
click at [804, 486] on button "Πρόσωπα" at bounding box center [799, 479] width 55 height 22
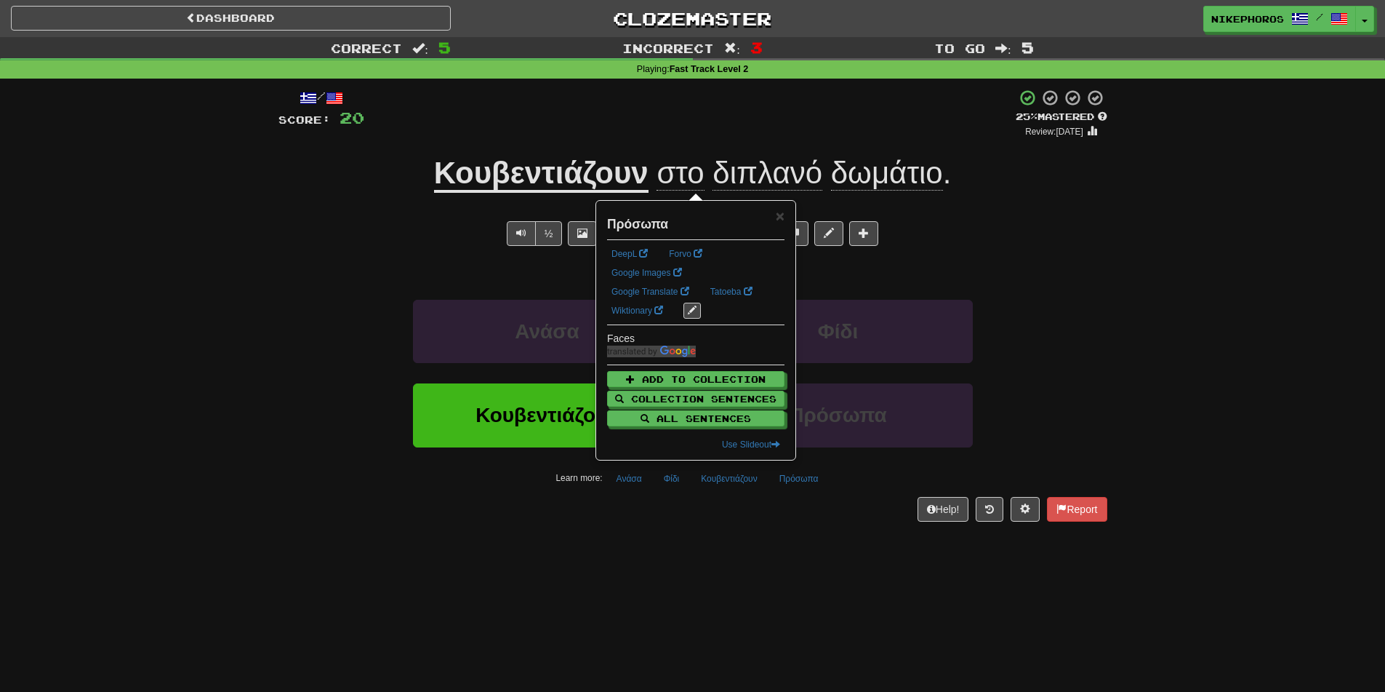
click at [796, 526] on div "/ Score: 20 + 4 25 % Mastered Review: 2025-09-19 Κουβεντιάζουν στο διπλανό δωμά…" at bounding box center [693, 310] width 829 height 463
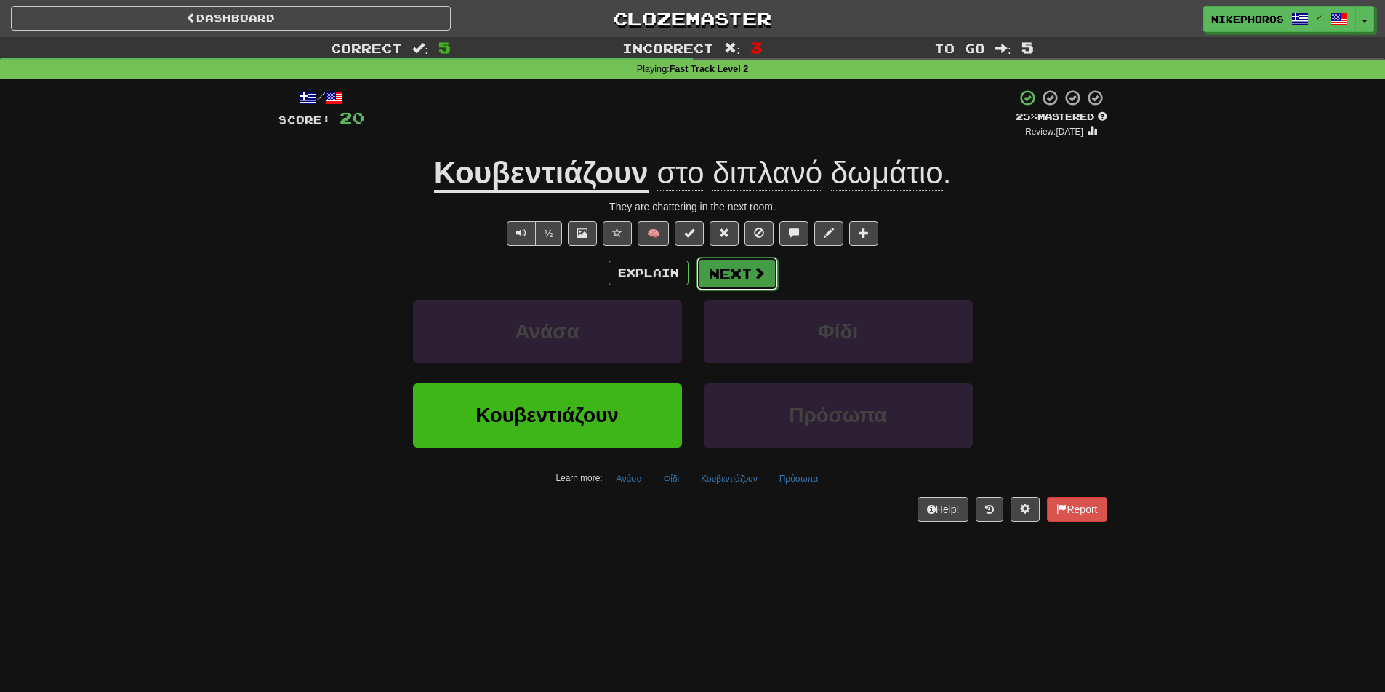
click at [767, 279] on button "Next" at bounding box center [737, 273] width 81 height 33
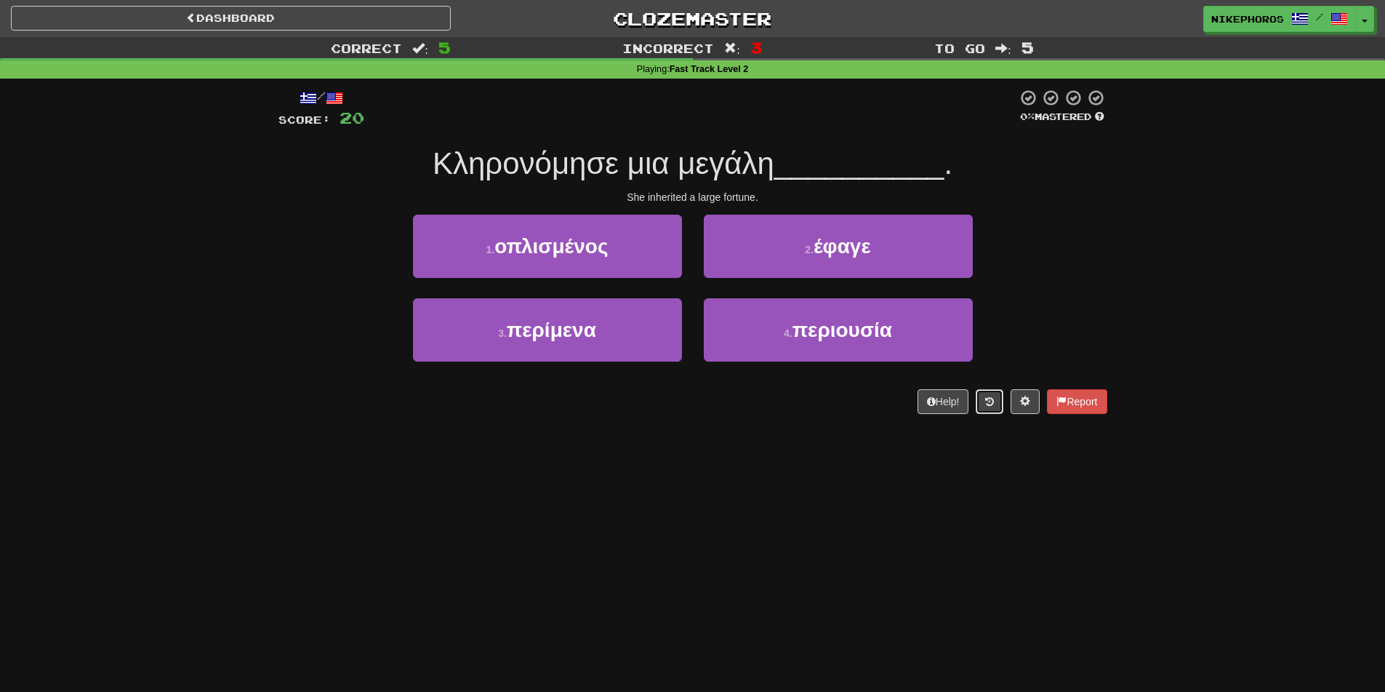
click at [1000, 406] on button at bounding box center [990, 401] width 28 height 25
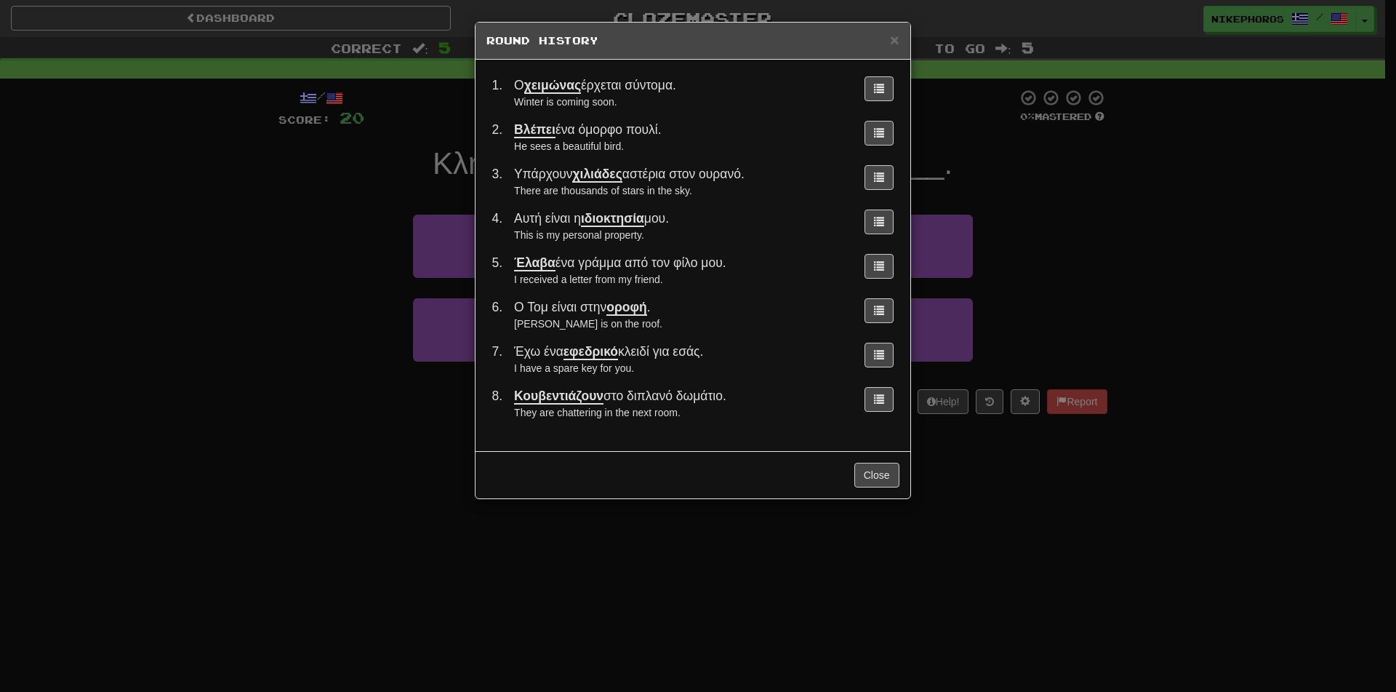
click at [1155, 302] on div "× Round History 1 . Ο χειμώνας έρχεται σύντομα. Winter is coming soon. 2 . Βλέπ…" at bounding box center [698, 346] width 1396 height 692
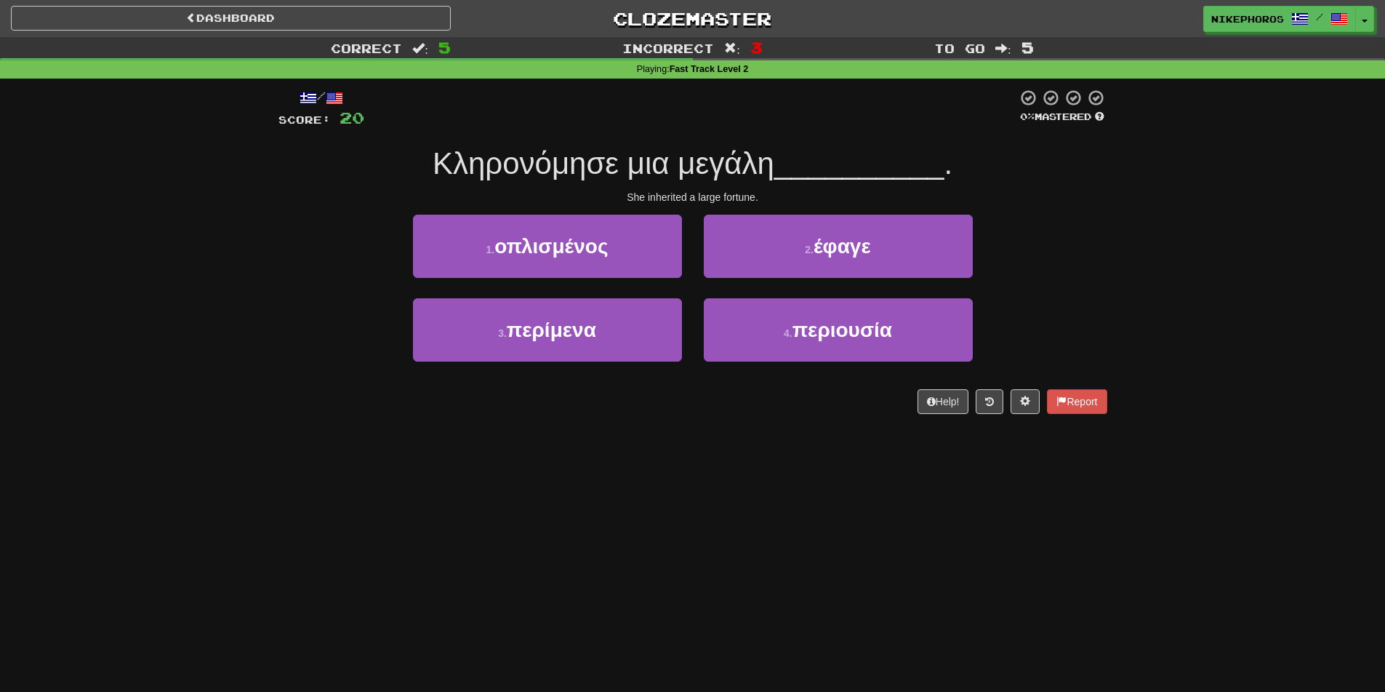
click at [780, 125] on div at bounding box center [690, 109] width 653 height 40
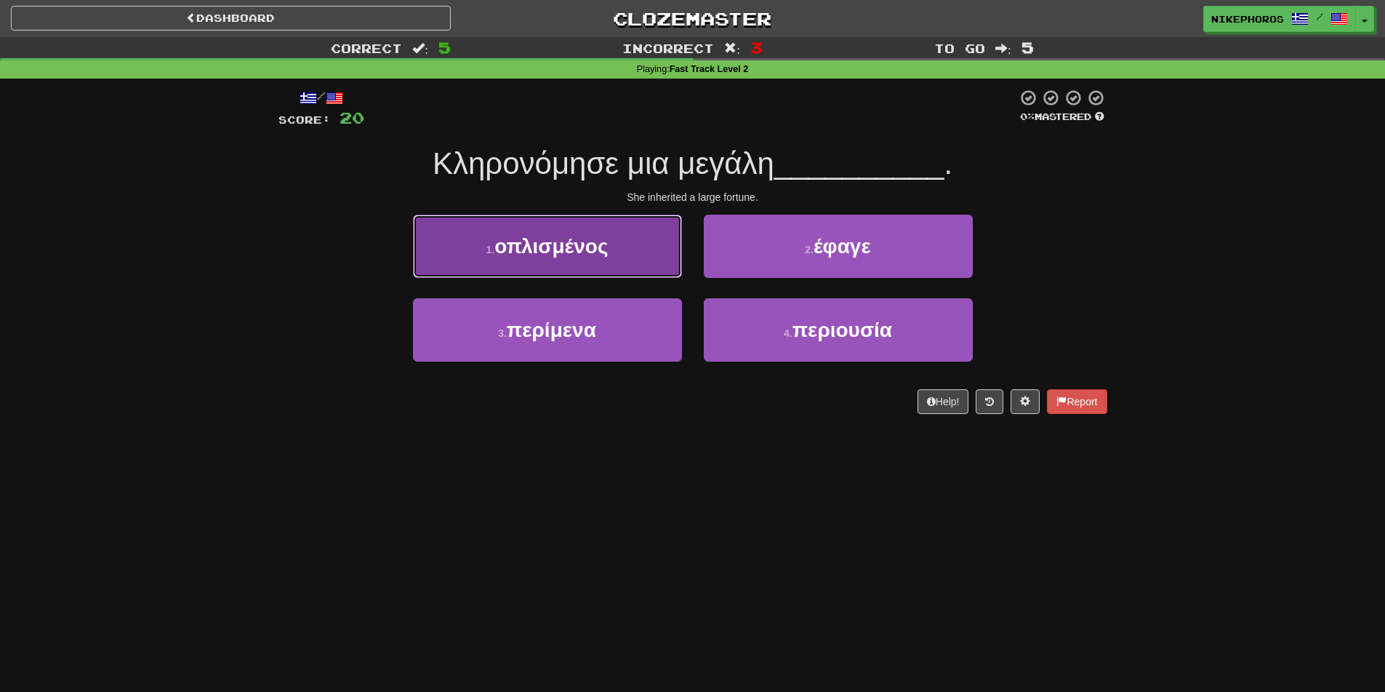
click at [577, 226] on button "1 . οπλισμένος" at bounding box center [547, 246] width 269 height 63
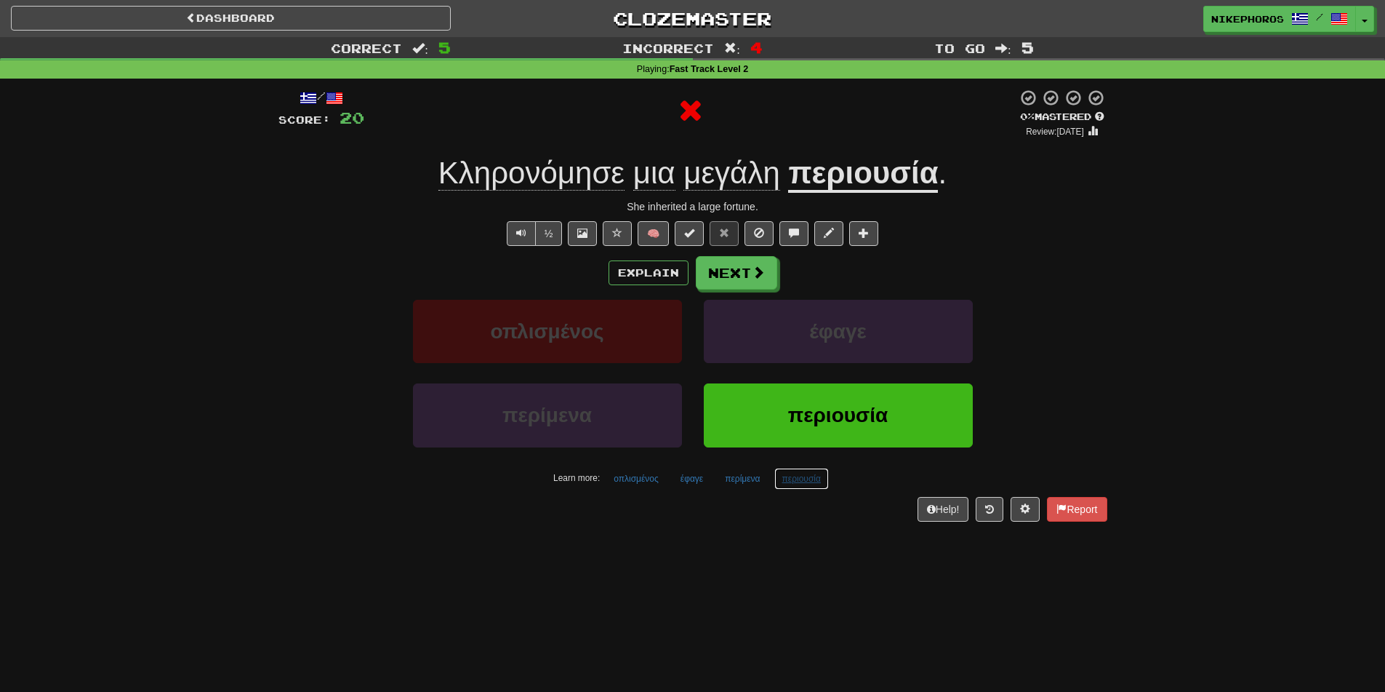
click at [807, 473] on button "περιουσία" at bounding box center [801, 479] width 55 height 22
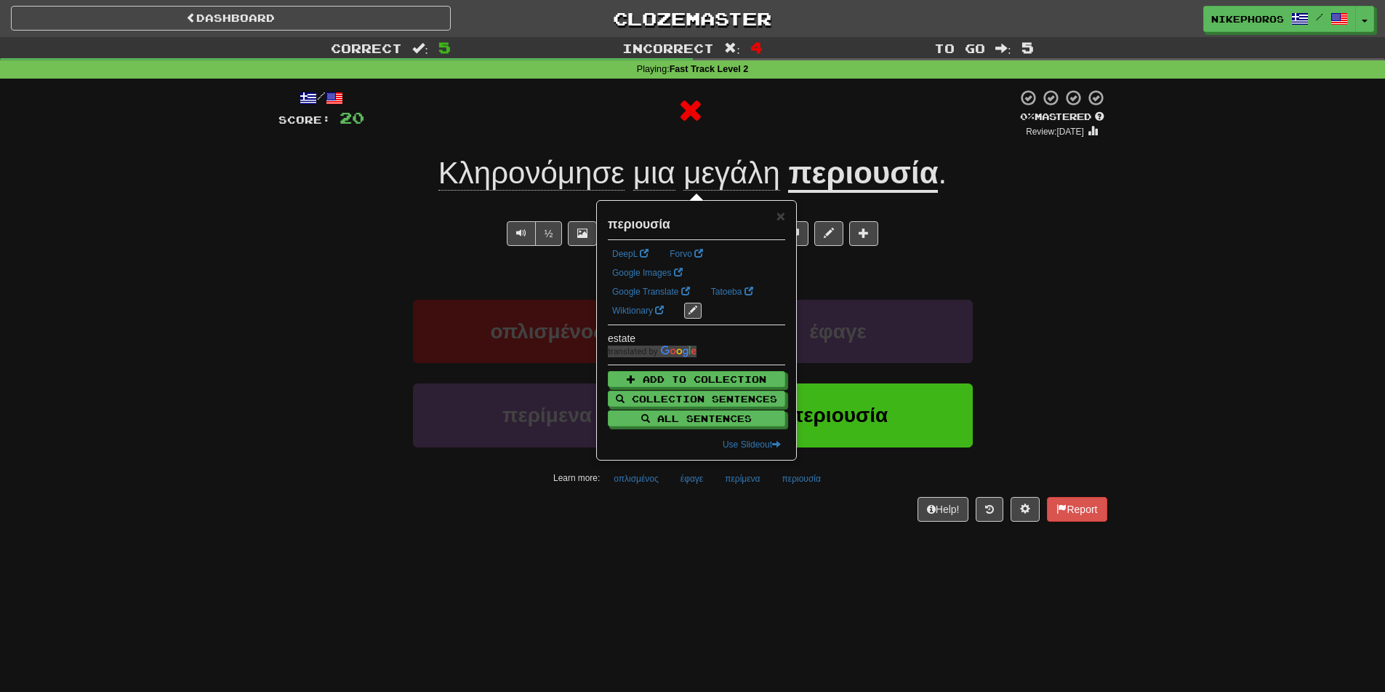
click at [832, 550] on div "Dashboard Clozemaster Nikephoros / Toggle Dropdown Dashboard Leaderboard Activi…" at bounding box center [692, 346] width 1385 height 692
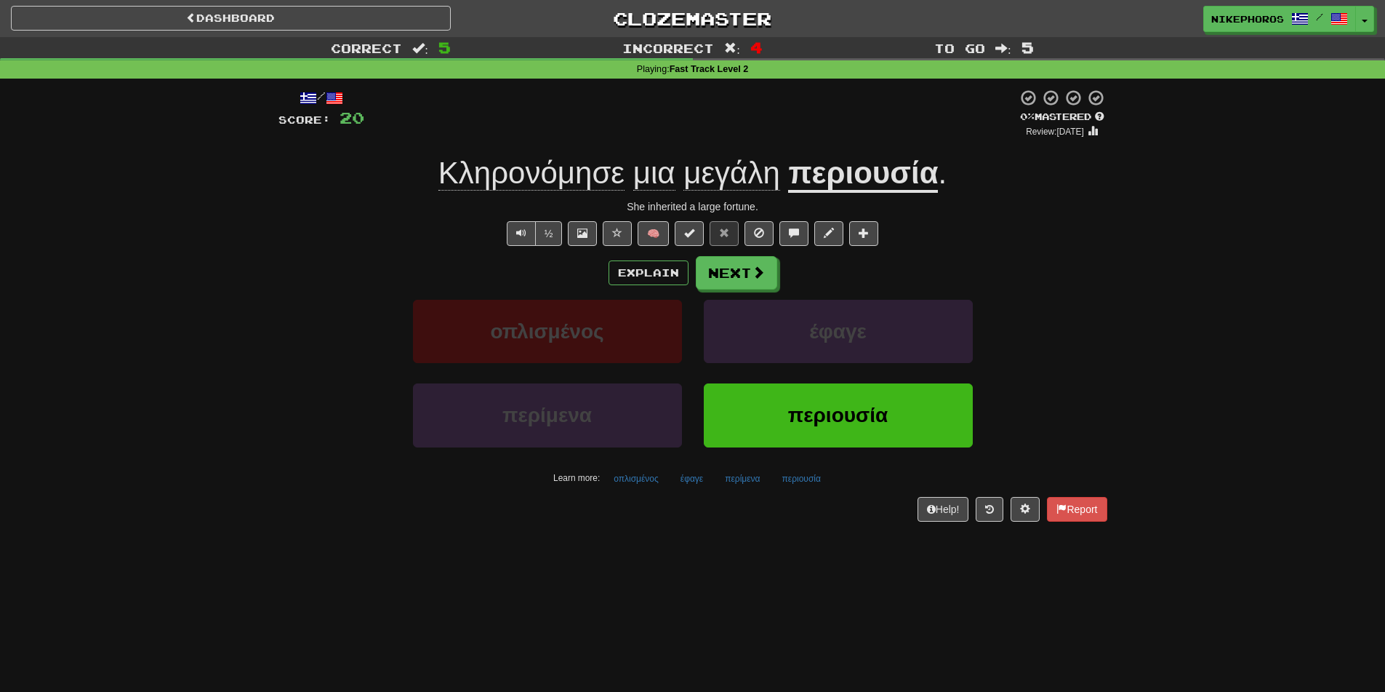
click at [925, 188] on u "περιουσία" at bounding box center [863, 174] width 150 height 37
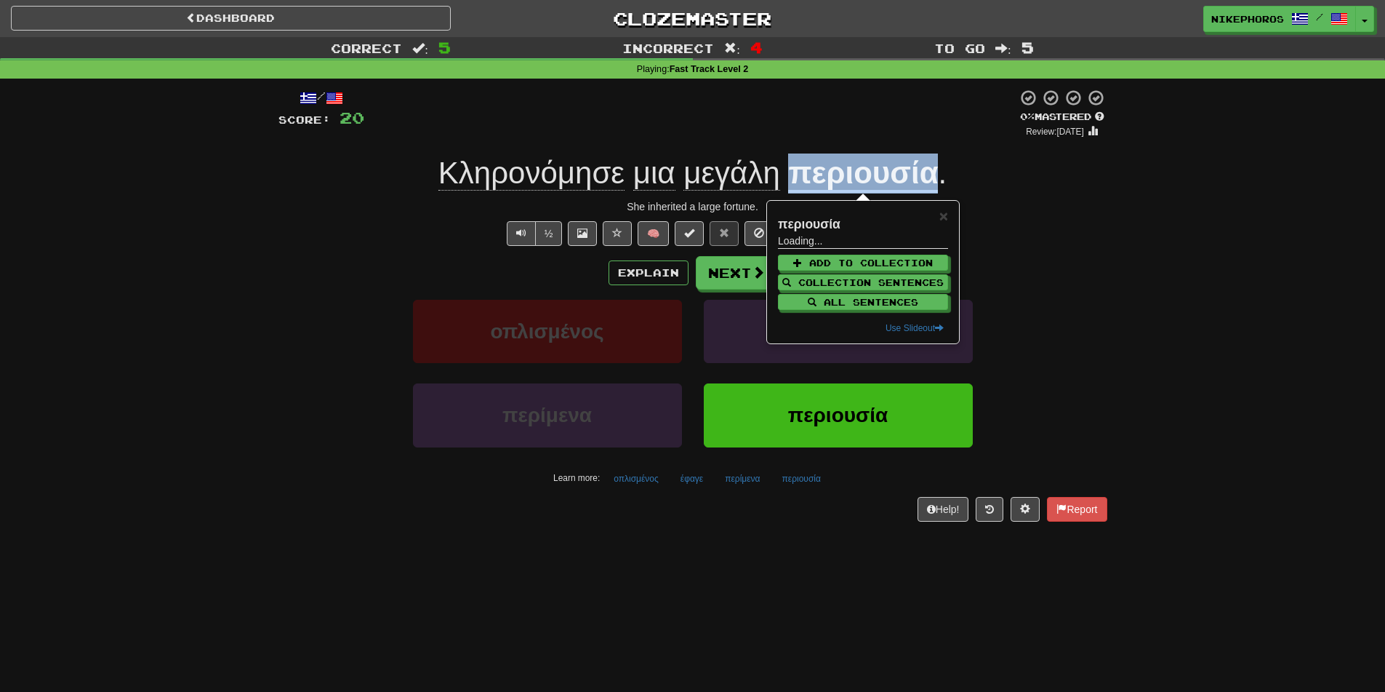
drag, startPoint x: 925, startPoint y: 188, endPoint x: 941, endPoint y: 189, distance: 16.0
click at [925, 189] on u "περιουσία" at bounding box center [863, 174] width 150 height 37
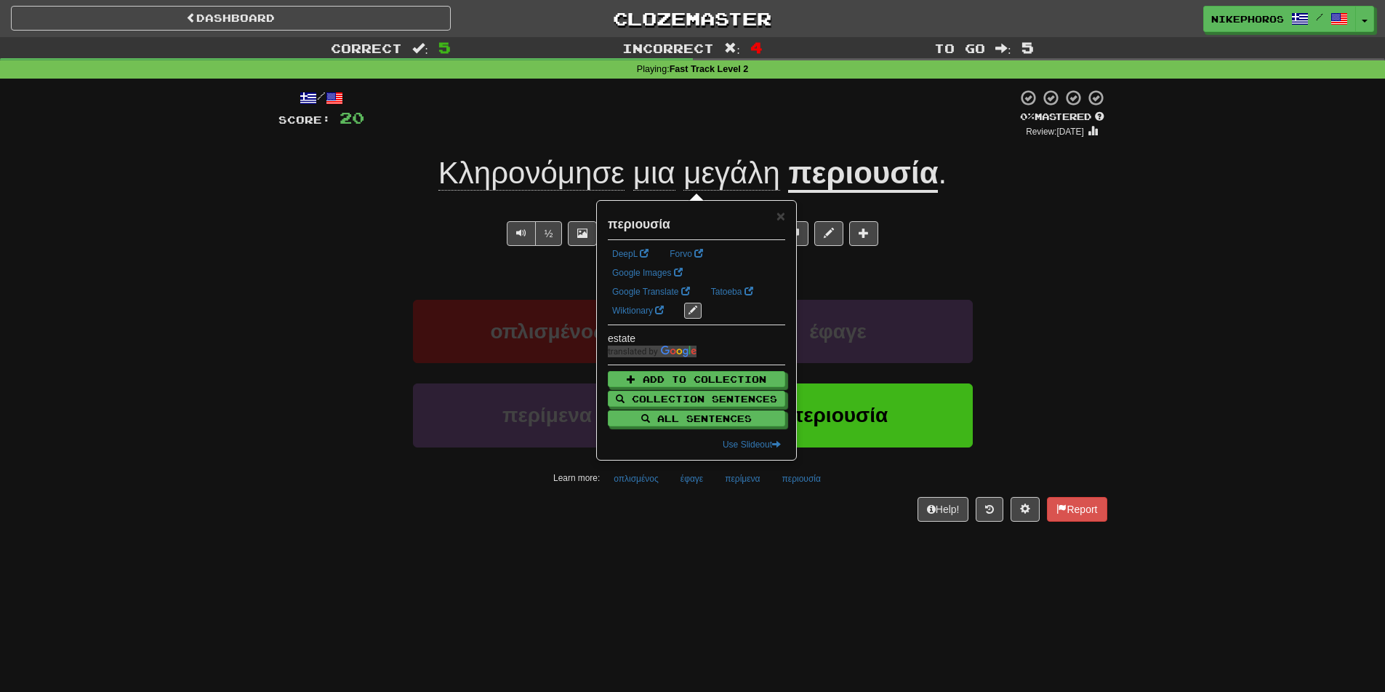
click at [1286, 225] on div "Correct : 5 Incorrect : 4 To go : 5 Playing : Fast Track Level 2 / Score: 20 0 …" at bounding box center [692, 289] width 1385 height 505
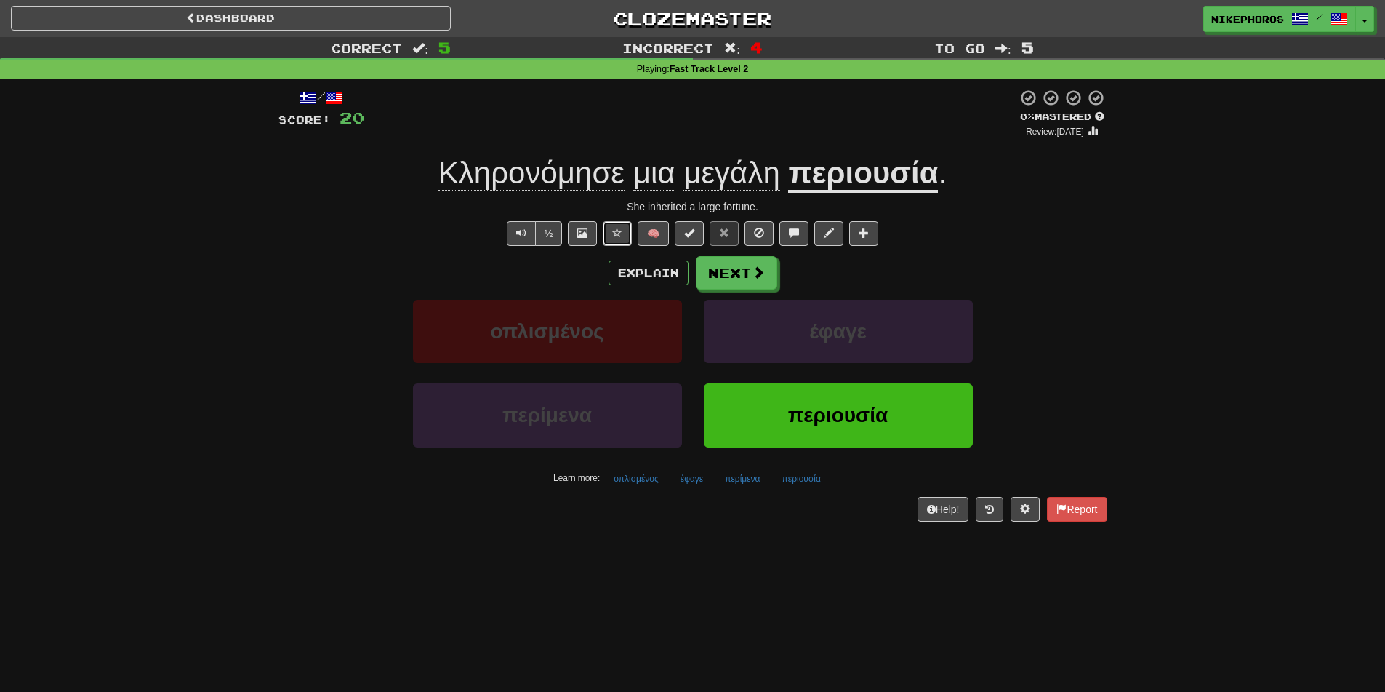
click at [629, 232] on button at bounding box center [617, 233] width 29 height 25
click at [1199, 347] on div "Correct : 5 Incorrect : 4 To go : 5 Playing : Fast Track Level 2 / Score: 20 0 …" at bounding box center [692, 289] width 1385 height 505
click at [573, 174] on span "Κληρονόμησε" at bounding box center [532, 173] width 186 height 35
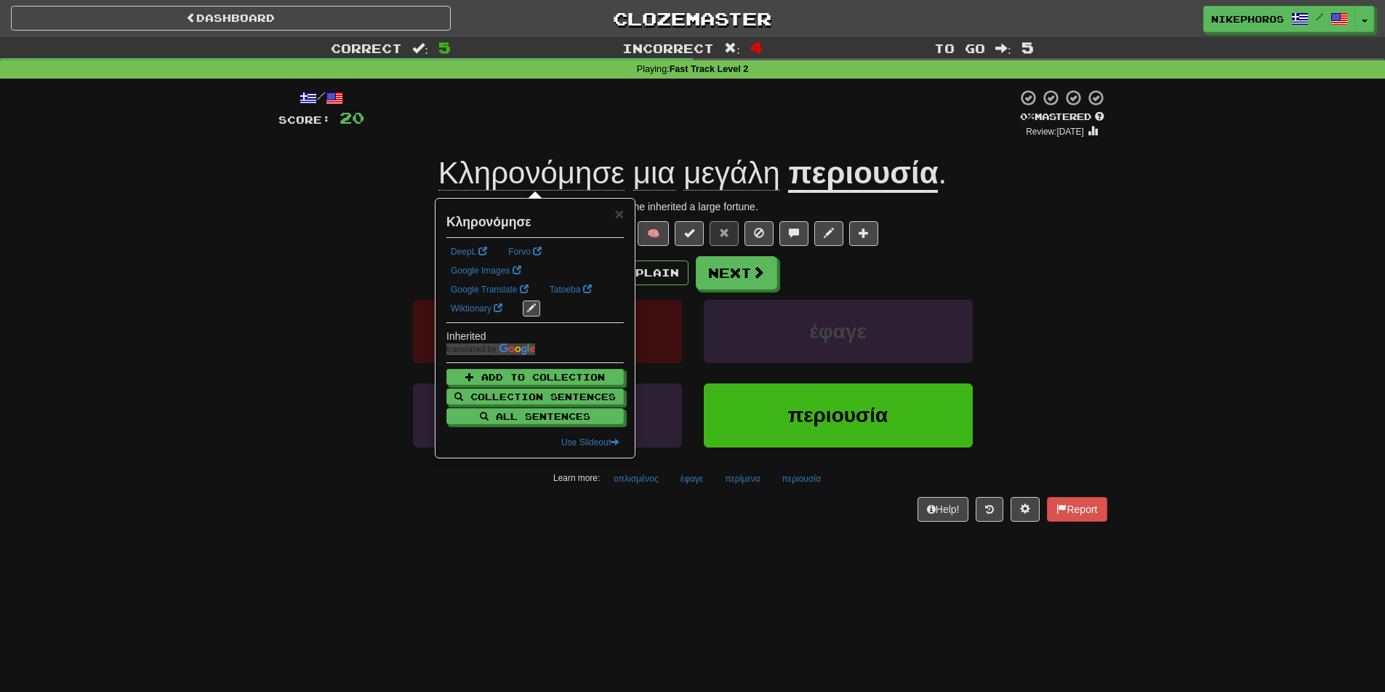
drag, startPoint x: 632, startPoint y: 133, endPoint x: 689, endPoint y: 181, distance: 74.3
click at [633, 133] on div at bounding box center [690, 113] width 653 height 49
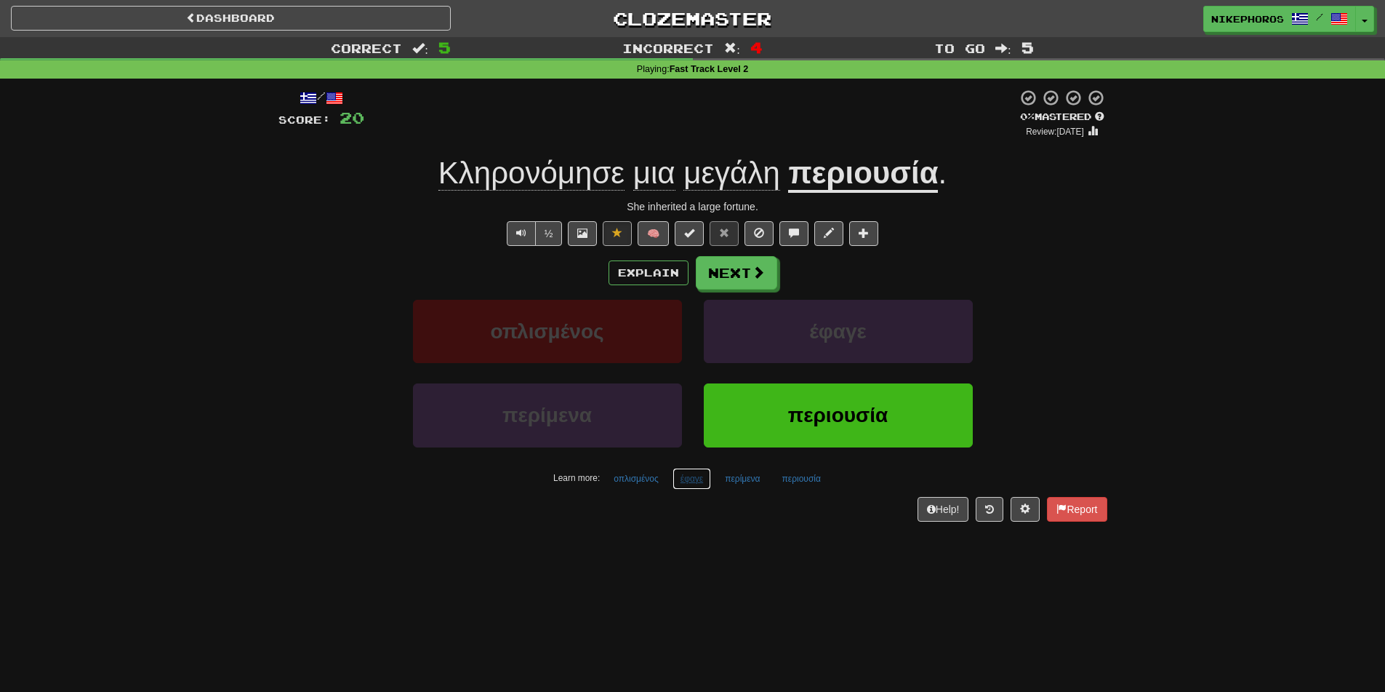
click at [699, 479] on button "έφαγε" at bounding box center [692, 479] width 39 height 22
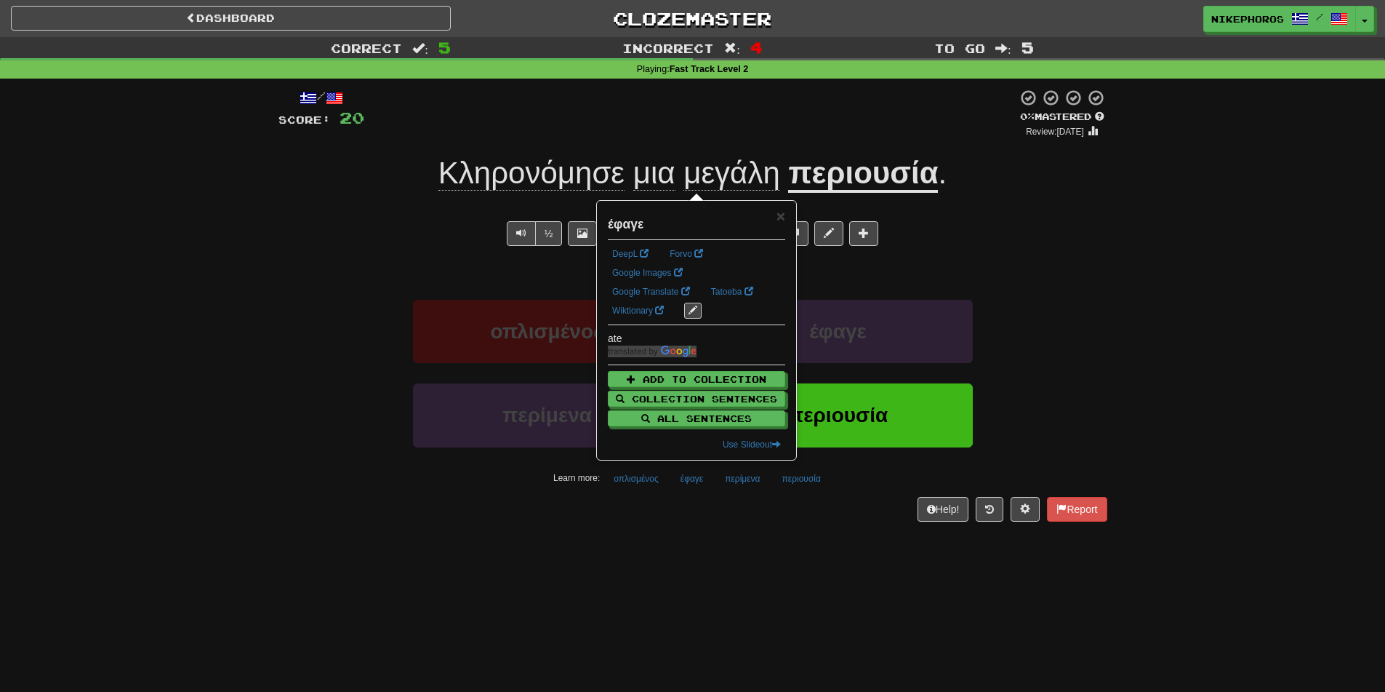
click at [720, 498] on div "Help! Report" at bounding box center [693, 509] width 829 height 25
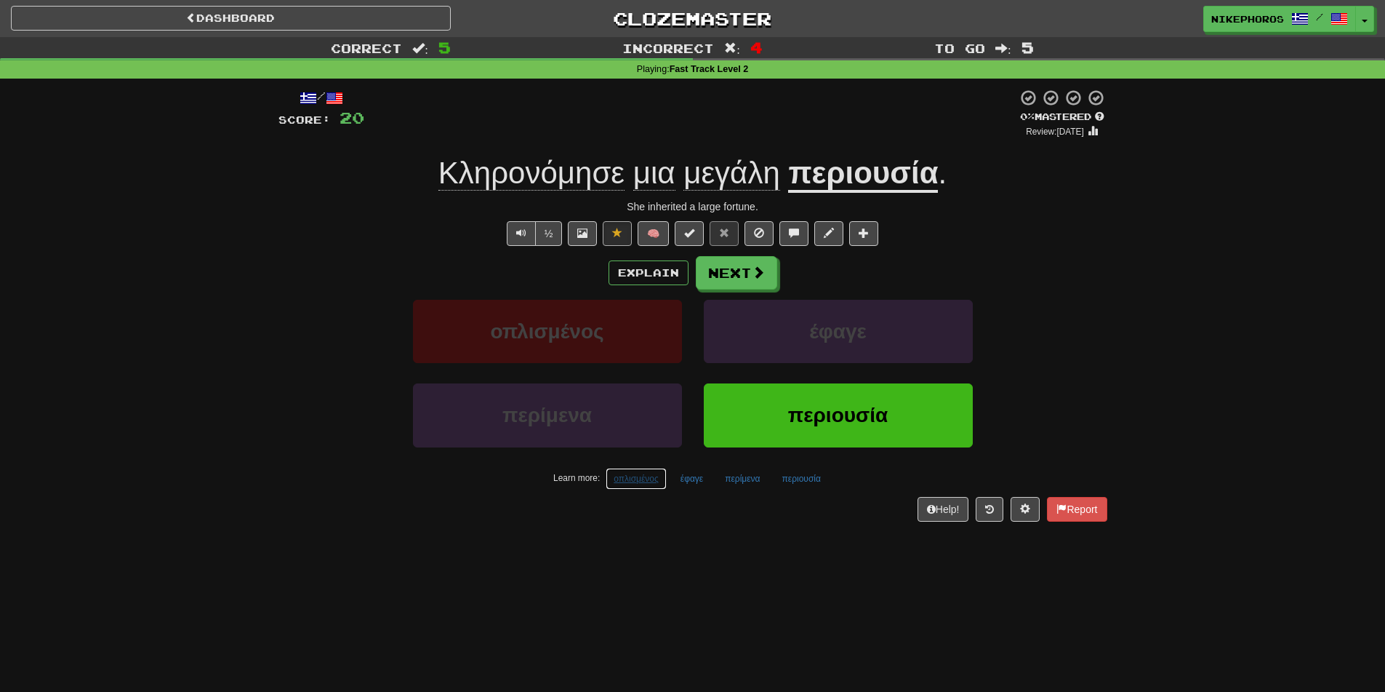
click at [628, 484] on button "οπλισμένος" at bounding box center [636, 479] width 61 height 22
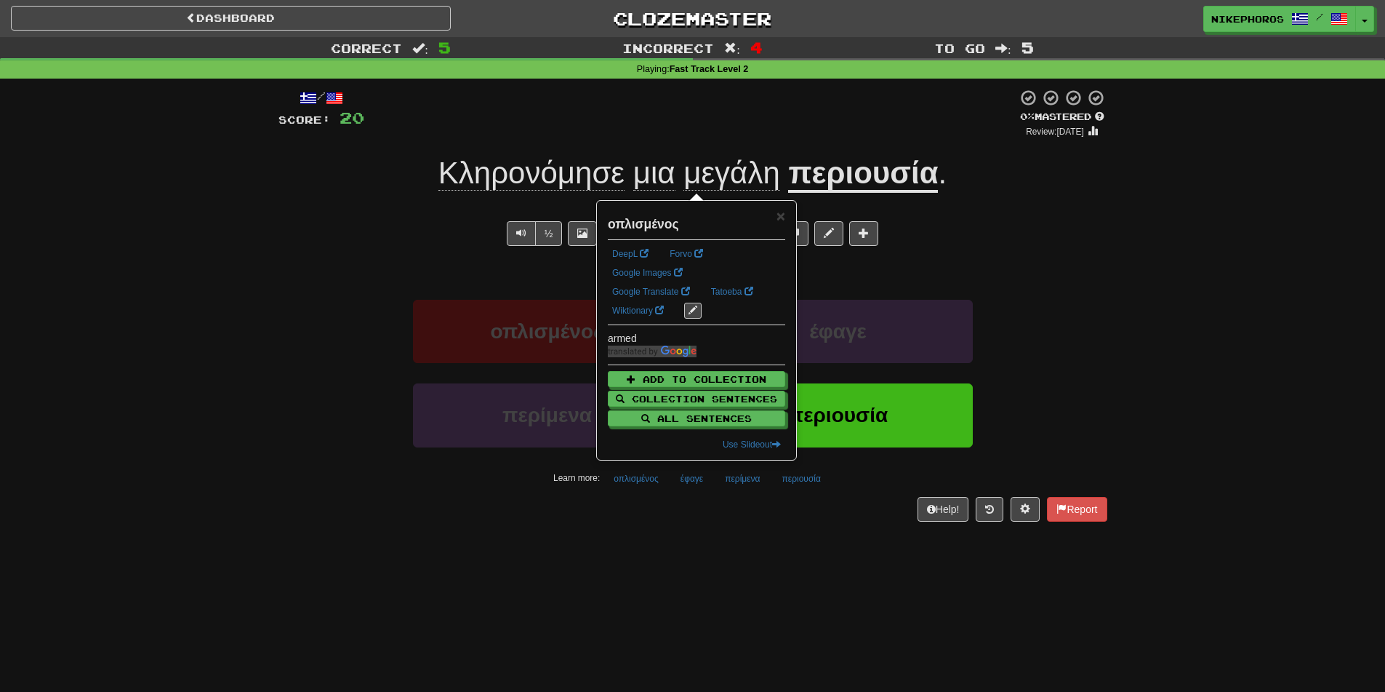
click at [633, 529] on div "/ Score: 20 0 % Mastered Review: 2025-09-18 Κληρονόμησε μια μεγάλη περιουσία . …" at bounding box center [693, 310] width 829 height 463
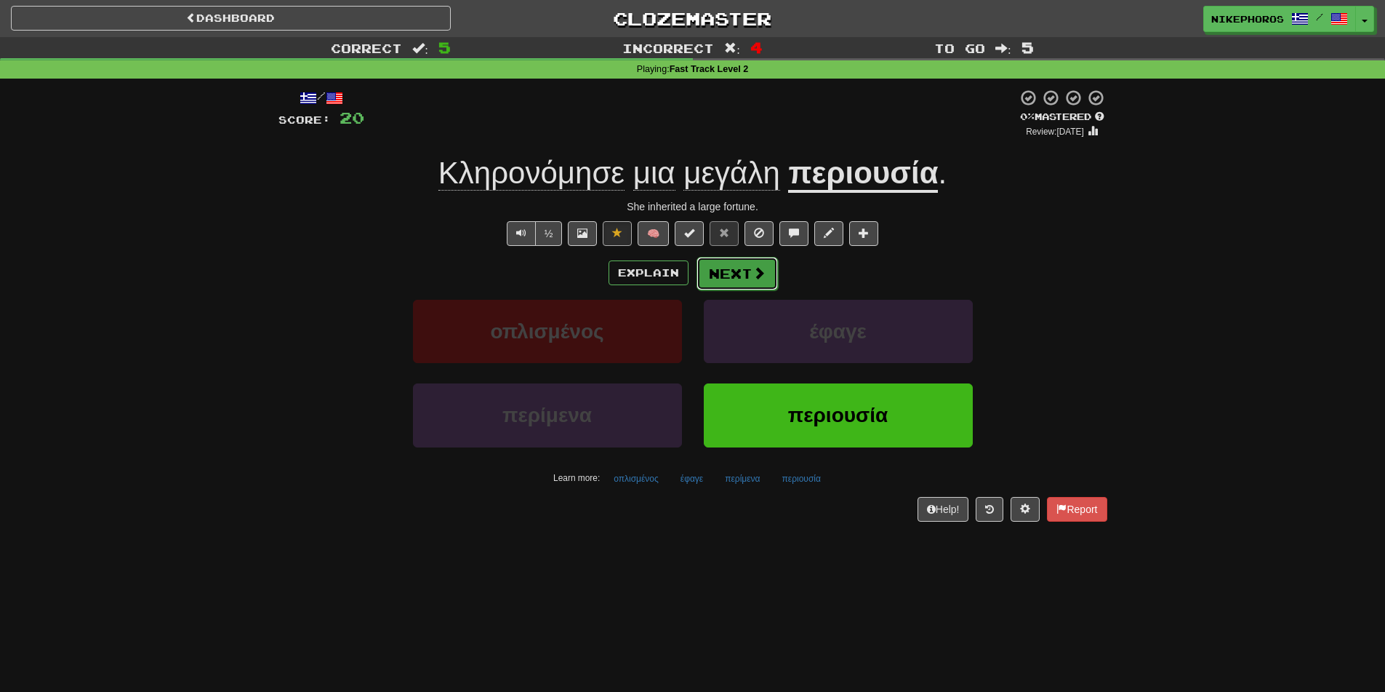
click at [769, 269] on button "Next" at bounding box center [737, 273] width 81 height 33
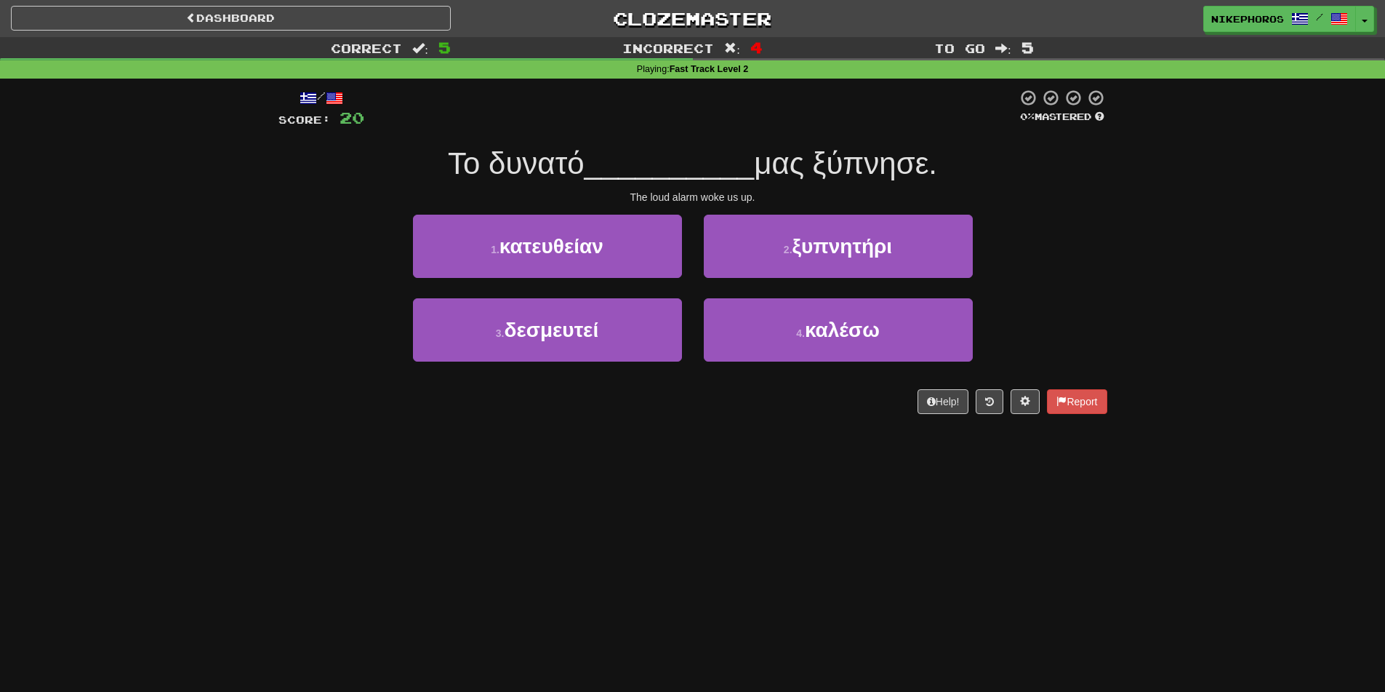
click at [1170, 287] on div "Correct : 5 Incorrect : 4 To go : 5 Playing : Fast Track Level 2 / Score: 20 0 …" at bounding box center [692, 235] width 1385 height 397
click at [1169, 288] on div "Correct : 5 Incorrect : 4 To go : 5 Playing : Fast Track Level 2 / Score: 20 0 …" at bounding box center [692, 235] width 1385 height 397
click at [1201, 212] on div "Correct : 5 Incorrect : 4 To go : 5 Playing : Fast Track Level 2 / Score: 20 0 …" at bounding box center [692, 235] width 1385 height 397
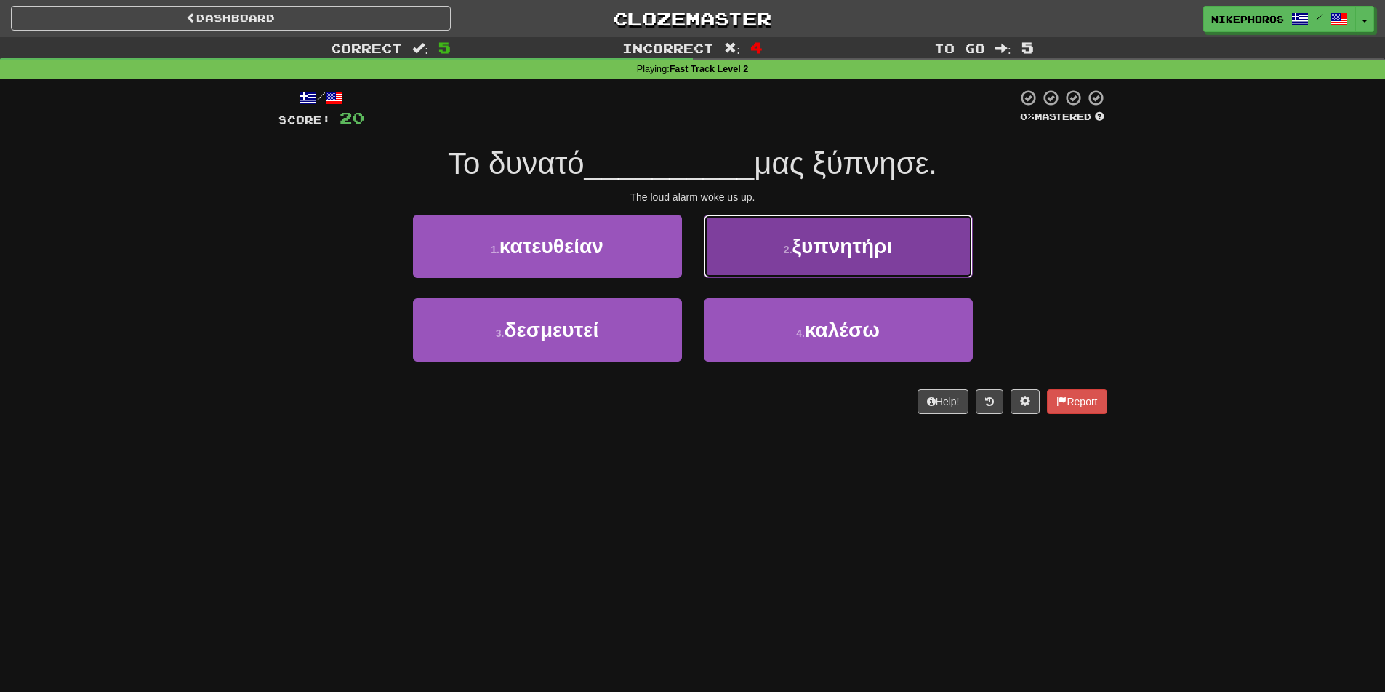
click at [927, 250] on button "2 . ξυπνητήρι" at bounding box center [838, 246] width 269 height 63
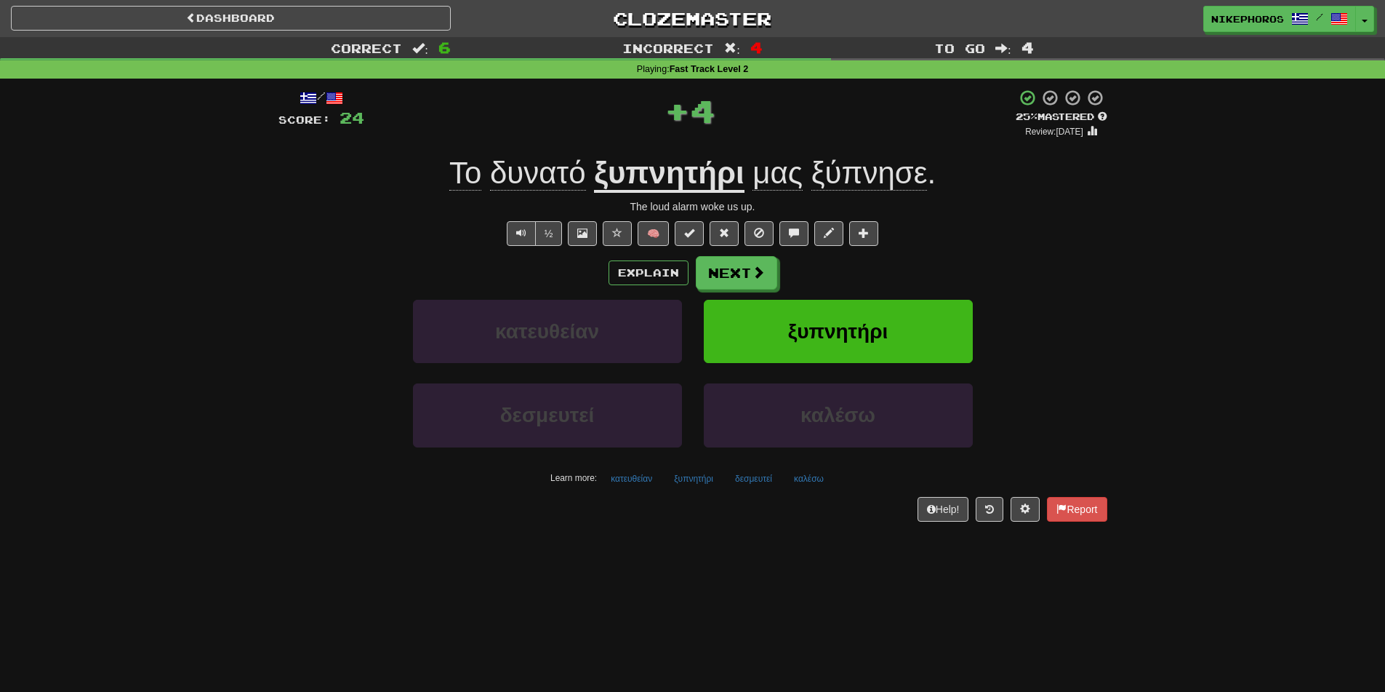
click at [637, 167] on u "ξυπνητήρι" at bounding box center [669, 174] width 150 height 37
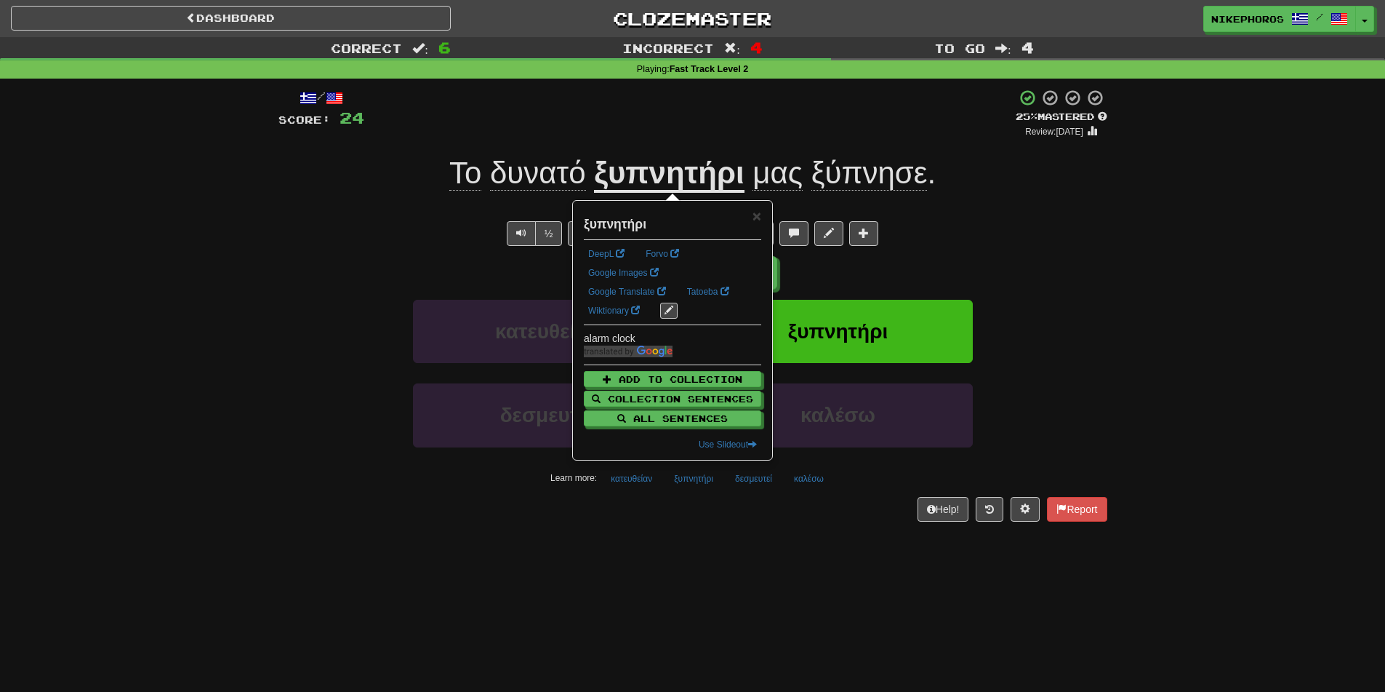
click at [1063, 254] on div "/ Score: 24 + 4 25 % Mastered Review: 2025-09-19 Το δυνατό ξυπνητήρι μας ξύπνησ…" at bounding box center [693, 305] width 829 height 432
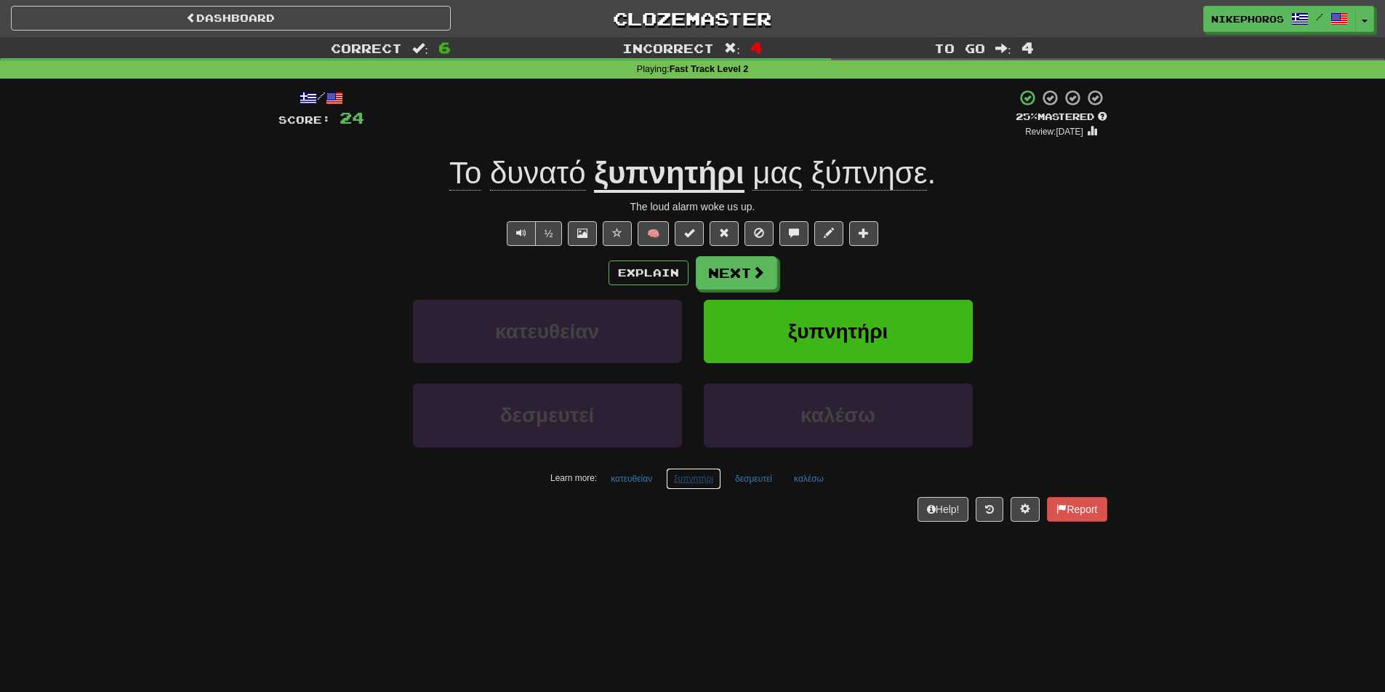
click at [710, 487] on button "ξυπνητήρι" at bounding box center [693, 479] width 55 height 22
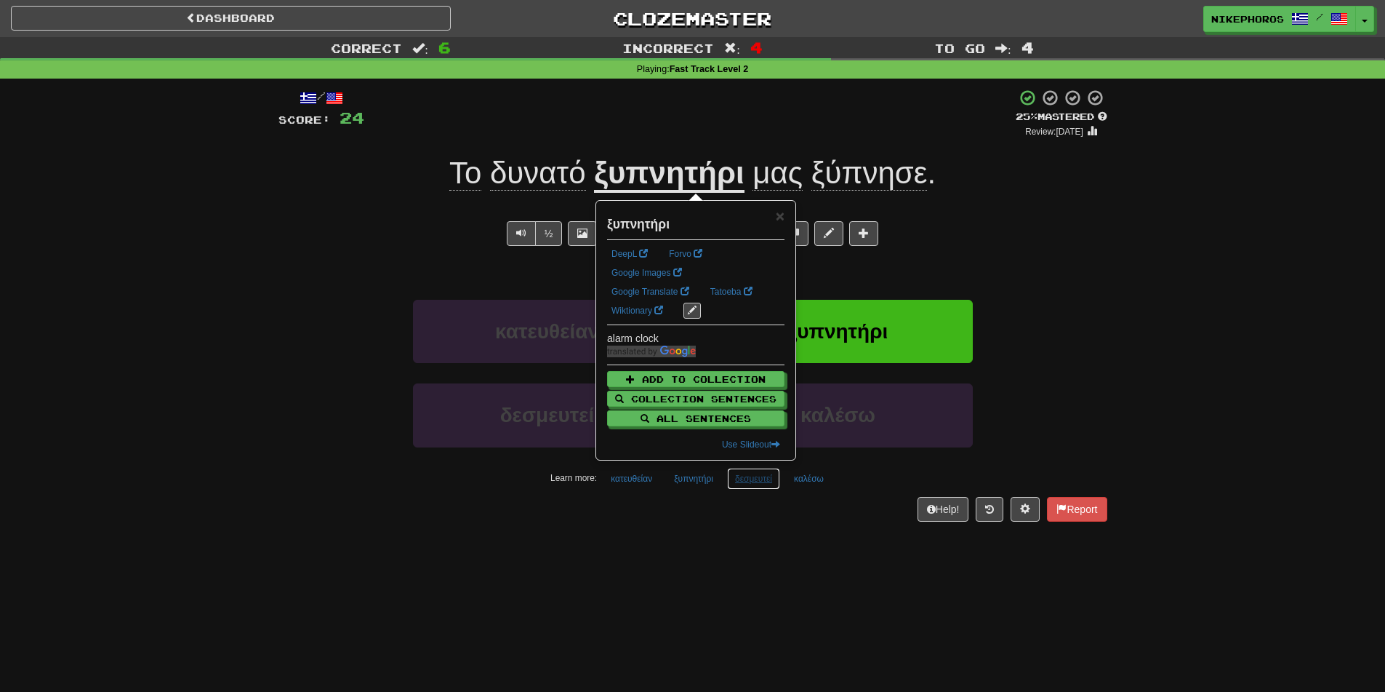
click at [764, 487] on button "δεσμευτεί" at bounding box center [753, 479] width 53 height 22
click at [761, 521] on div "Help! Report" at bounding box center [693, 509] width 829 height 25
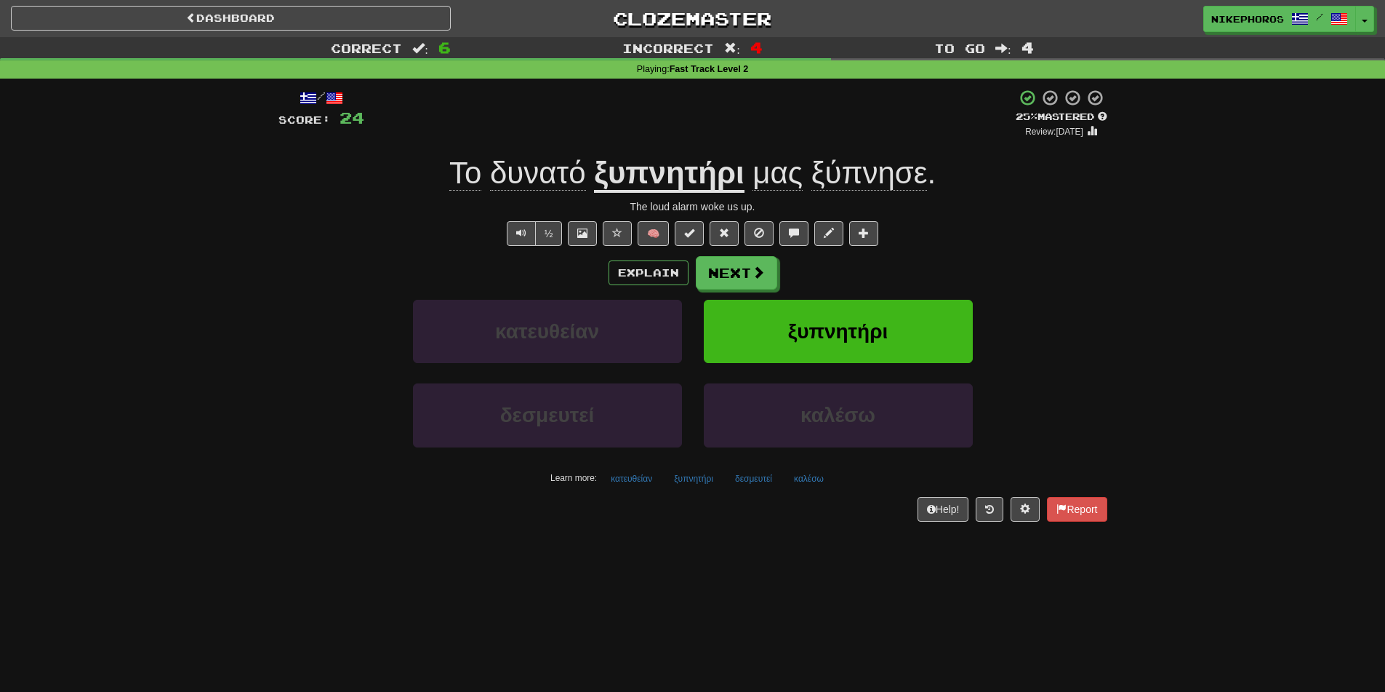
click at [767, 489] on div "/ Score: 24 + 4 25 % Mastered Review: 2025-09-19 Το δυνατό ξυπνητήρι μας ξύπνησ…" at bounding box center [693, 305] width 829 height 432
click at [767, 487] on button "δεσμευτεί" at bounding box center [753, 479] width 53 height 22
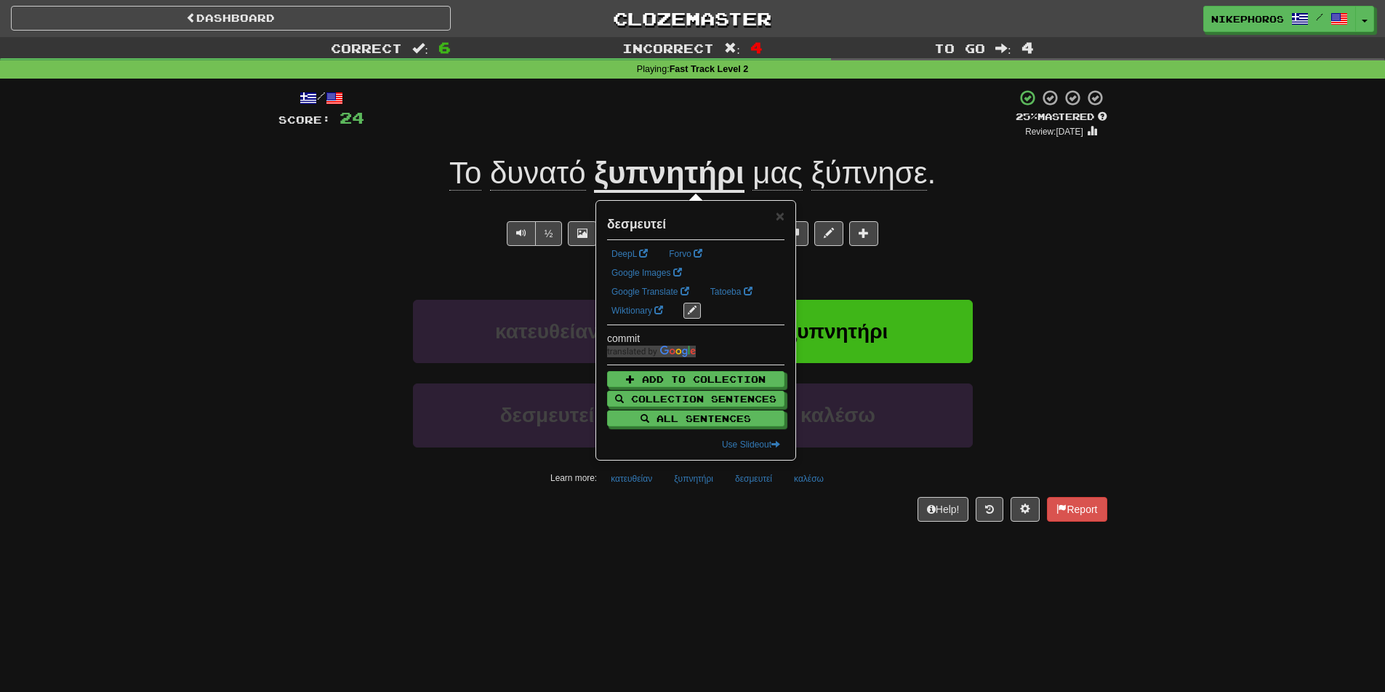
click at [750, 538] on div "/ Score: 24 + 4 25 % Mastered Review: 2025-09-19 Το δυνατό ξυπνητήρι μας ξύπνησ…" at bounding box center [693, 310] width 829 height 463
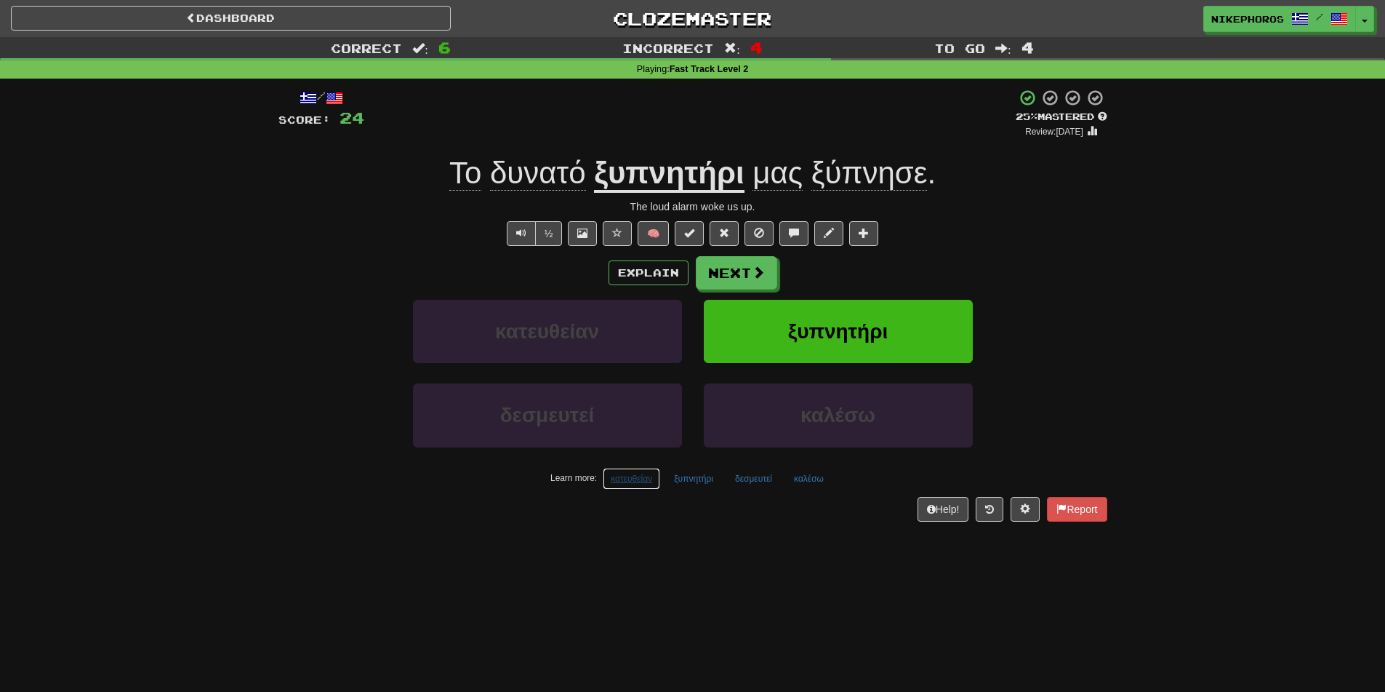
click at [644, 483] on button "κατευθείαν" at bounding box center [631, 479] width 57 height 22
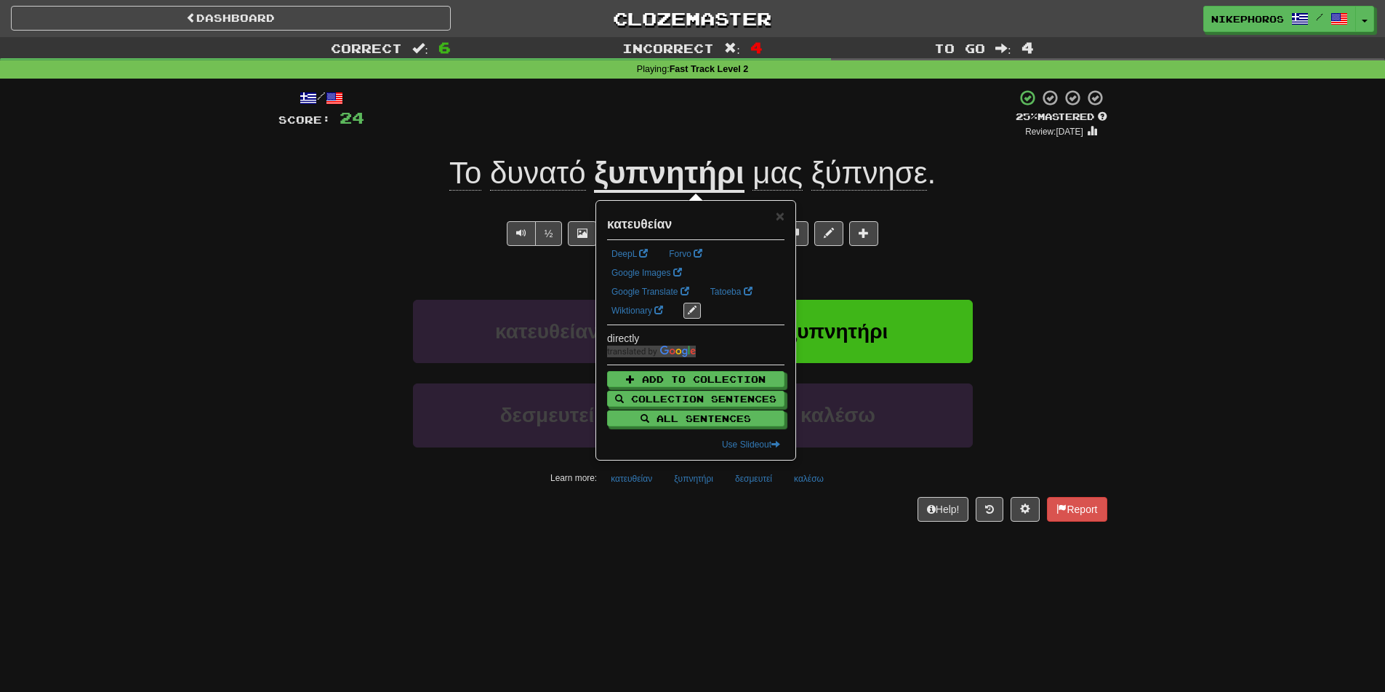
click at [667, 508] on div "Help! Report" at bounding box center [693, 509] width 829 height 25
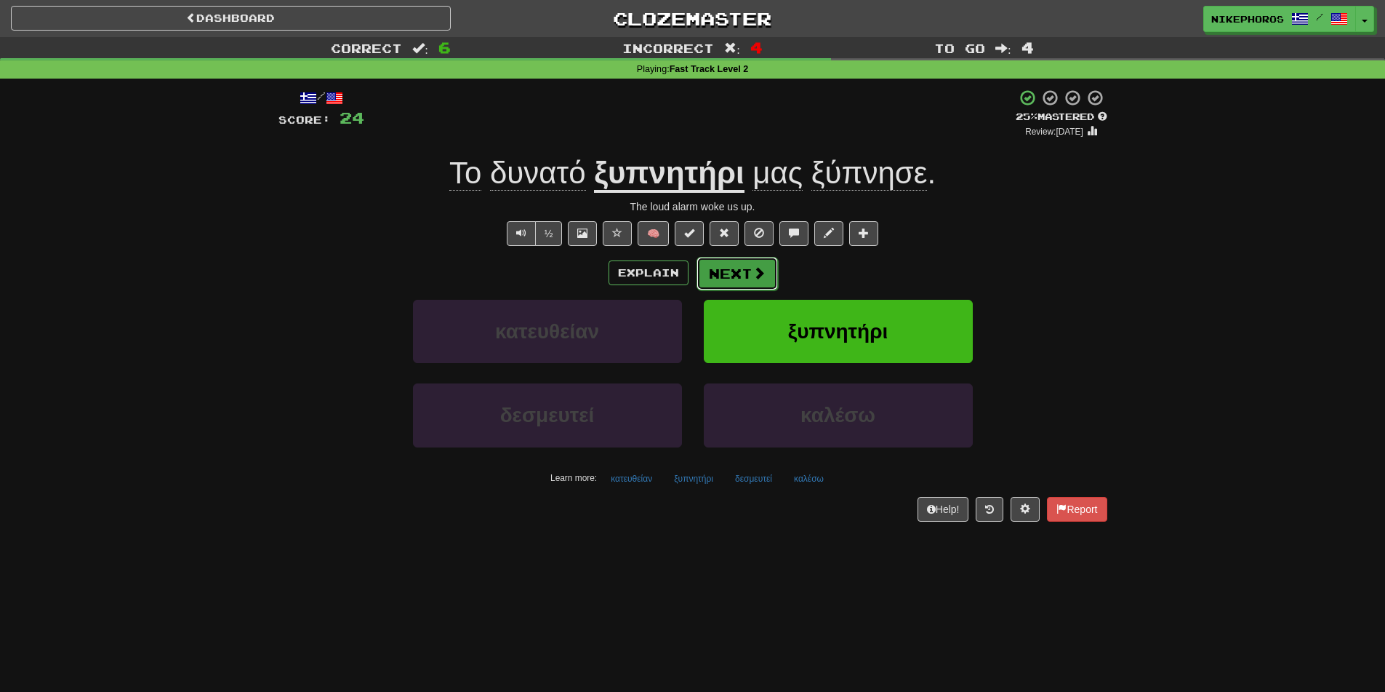
click at [723, 268] on button "Next" at bounding box center [737, 273] width 81 height 33
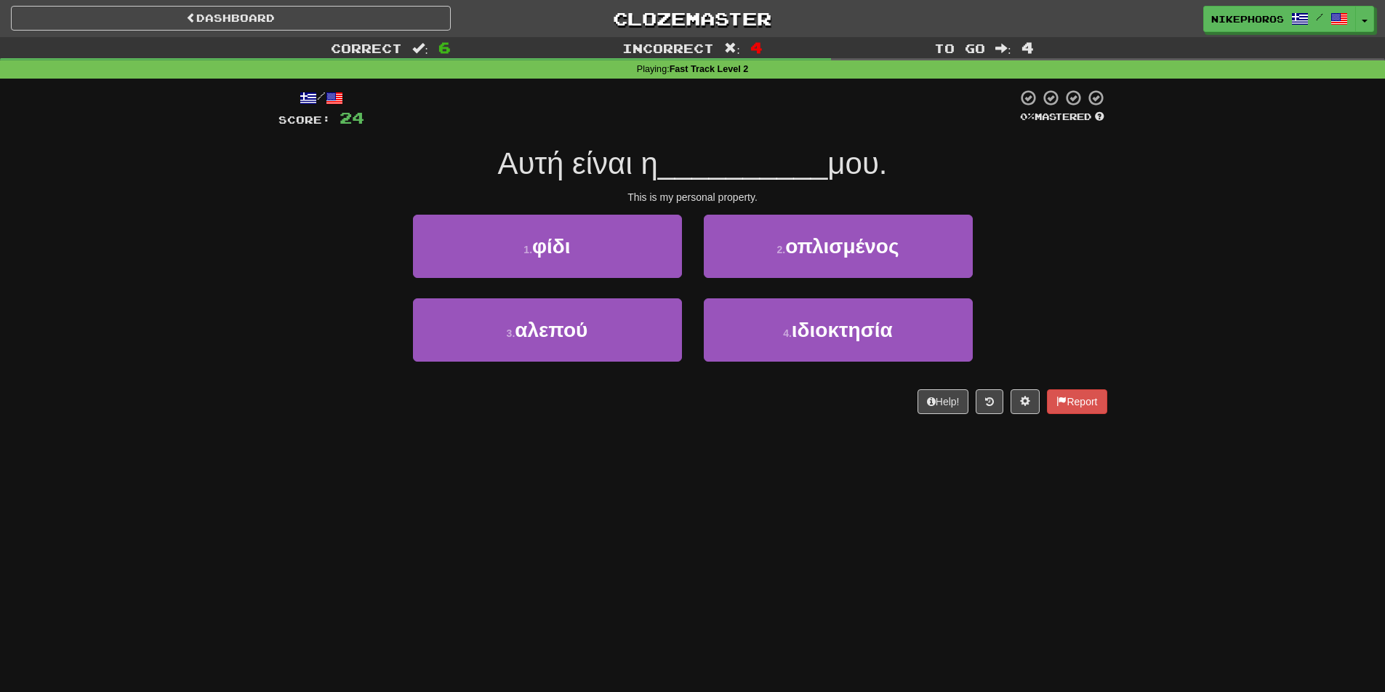
click at [879, 171] on span "μου." at bounding box center [858, 163] width 60 height 34
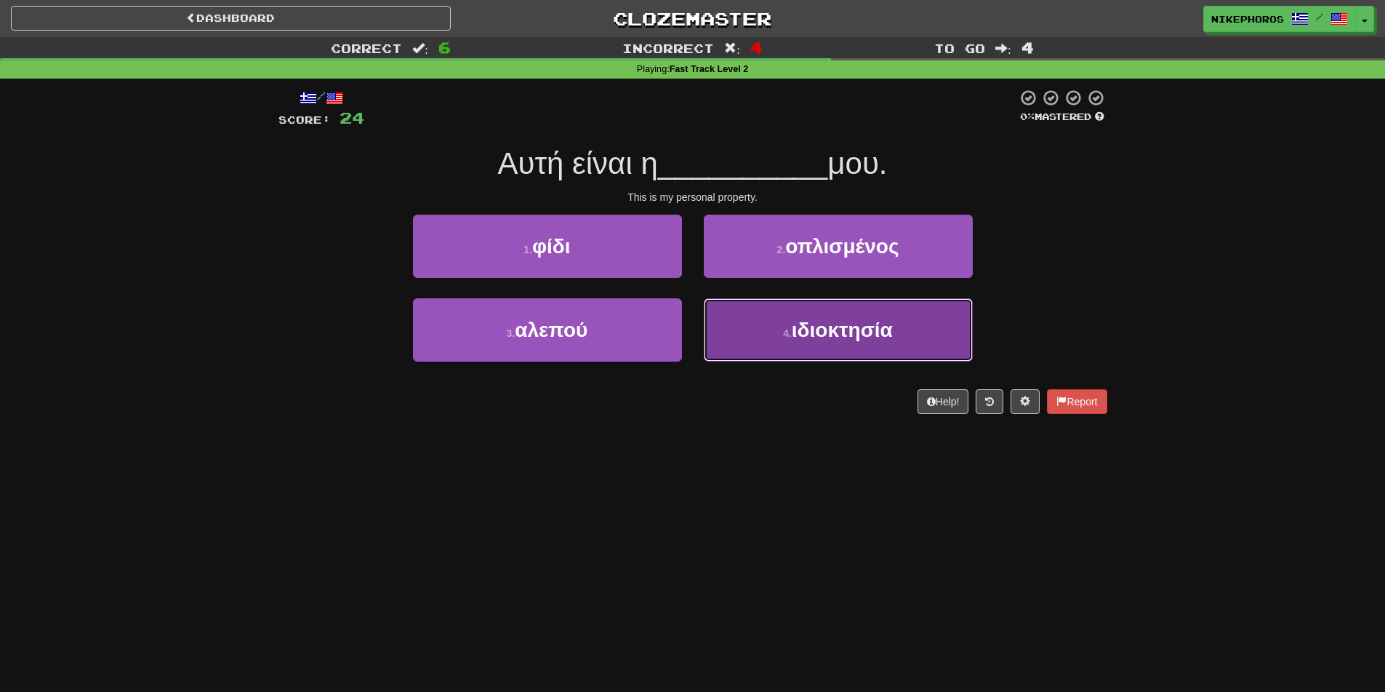
click at [903, 337] on button "4 . ιδιοκτησία" at bounding box center [838, 329] width 269 height 63
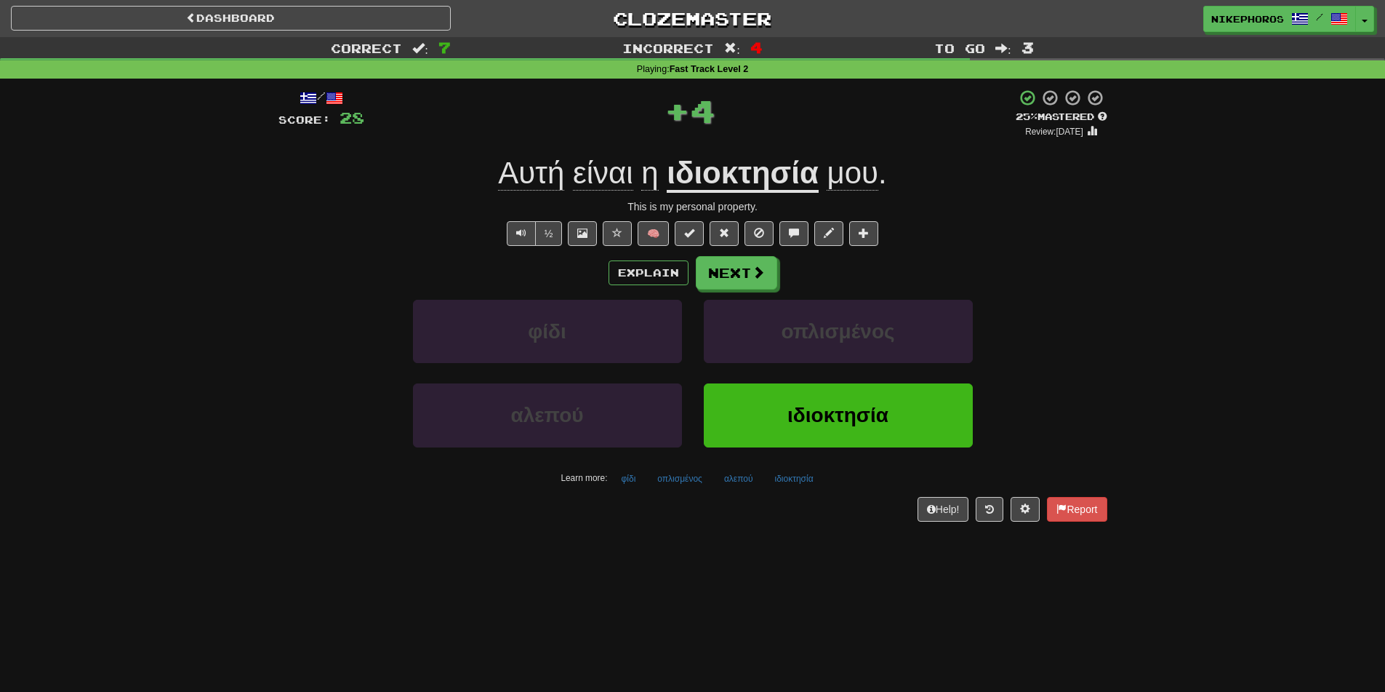
drag, startPoint x: 902, startPoint y: 338, endPoint x: 1111, endPoint y: 172, distance: 266.6
click at [1111, 172] on div "/ Score: 28 + 4 25 % Mastered Review: 2025-09-19 Αυτή είναι η ιδιοκτησία μου . …" at bounding box center [693, 310] width 851 height 463
click at [739, 282] on button "Next" at bounding box center [737, 273] width 81 height 33
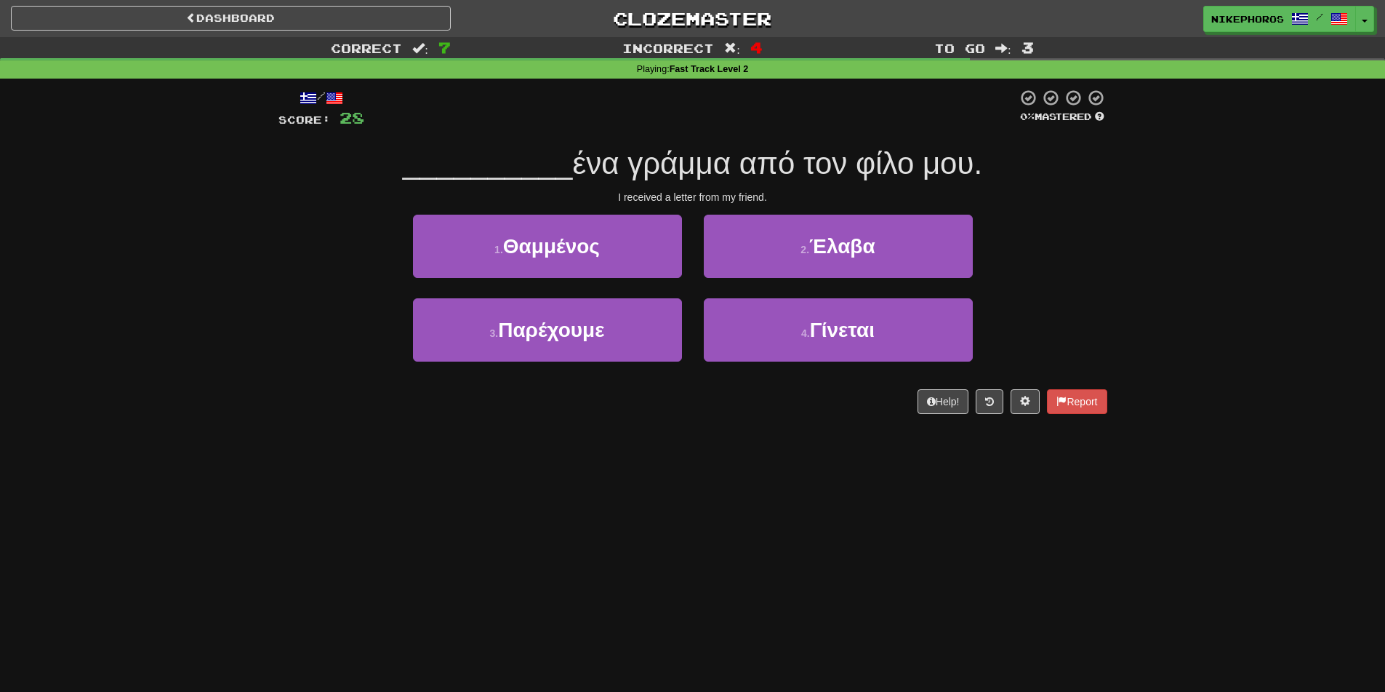
click at [1044, 217] on div "1 . Θαμμένος 2 . Έλαβα" at bounding box center [693, 257] width 873 height 84
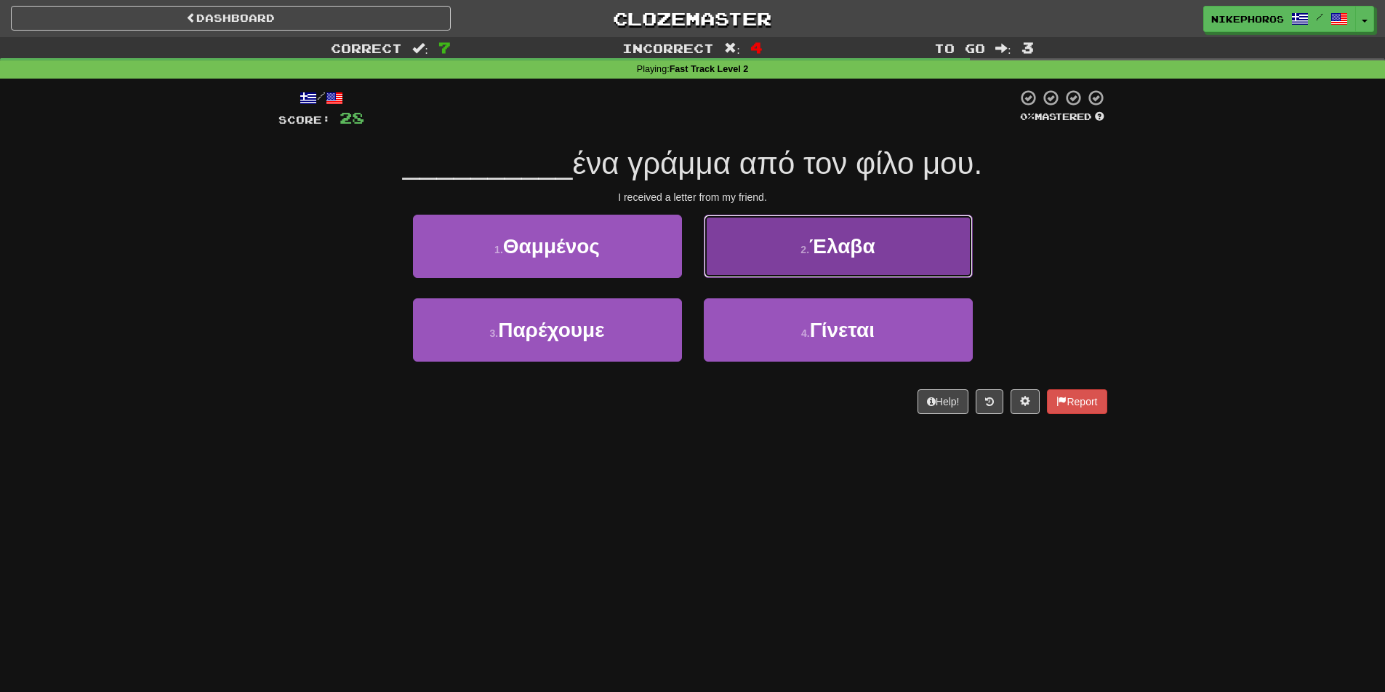
click at [884, 231] on button "2 . Έλαβα" at bounding box center [838, 246] width 269 height 63
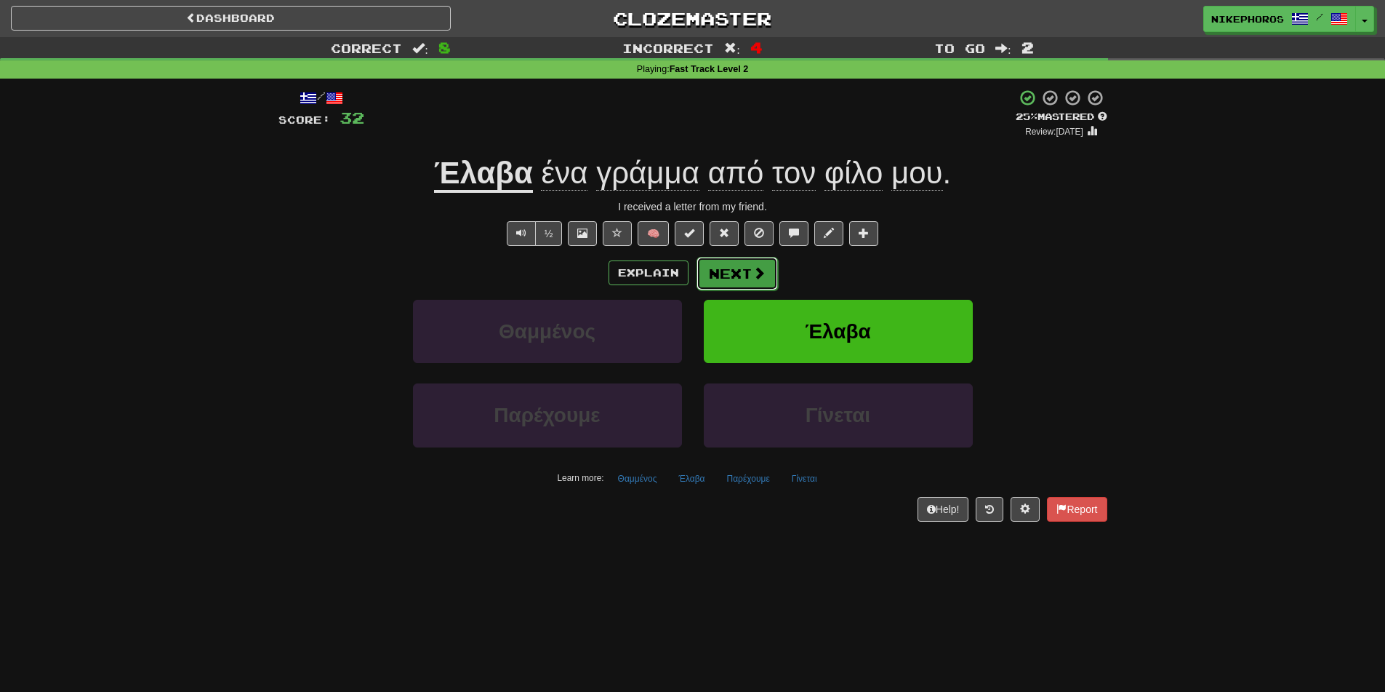
click at [757, 279] on span at bounding box center [759, 272] width 13 height 13
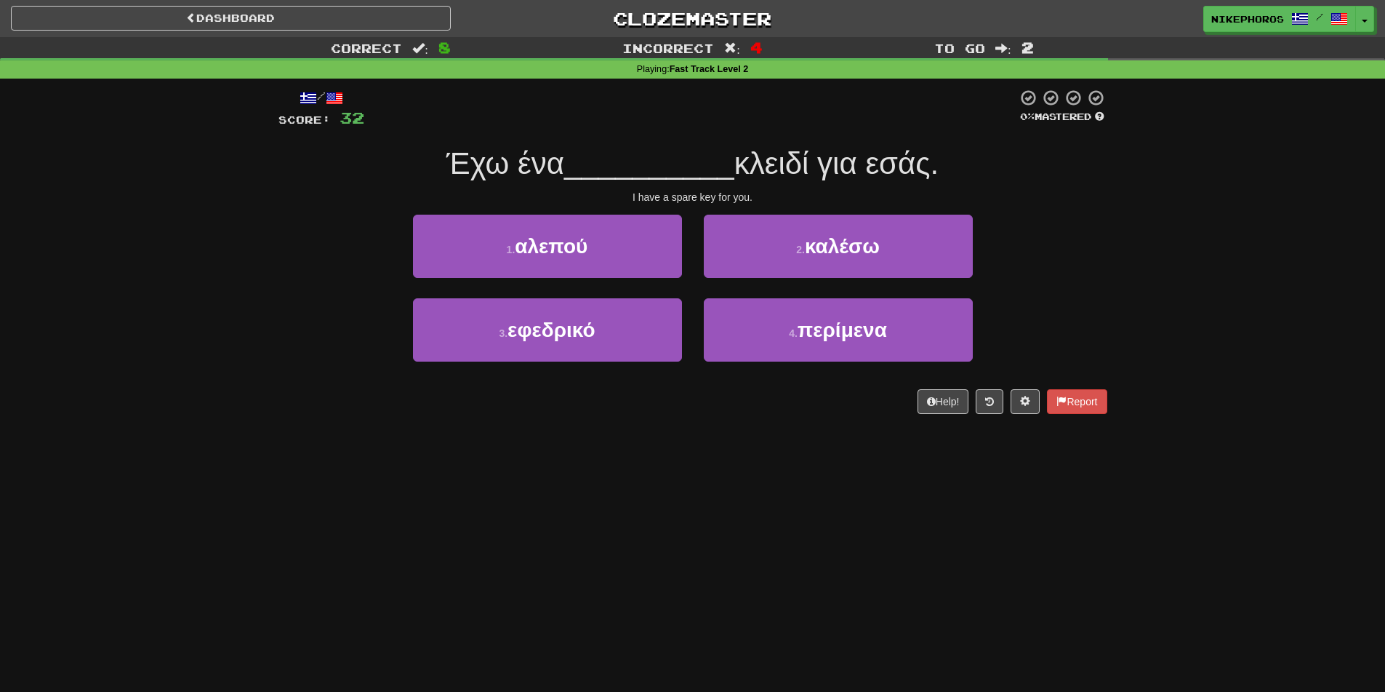
click at [1182, 161] on div "Correct : 8 Incorrect : 4 To go : 2 Playing : Fast Track Level 2 / Score: 32 0 …" at bounding box center [692, 235] width 1385 height 397
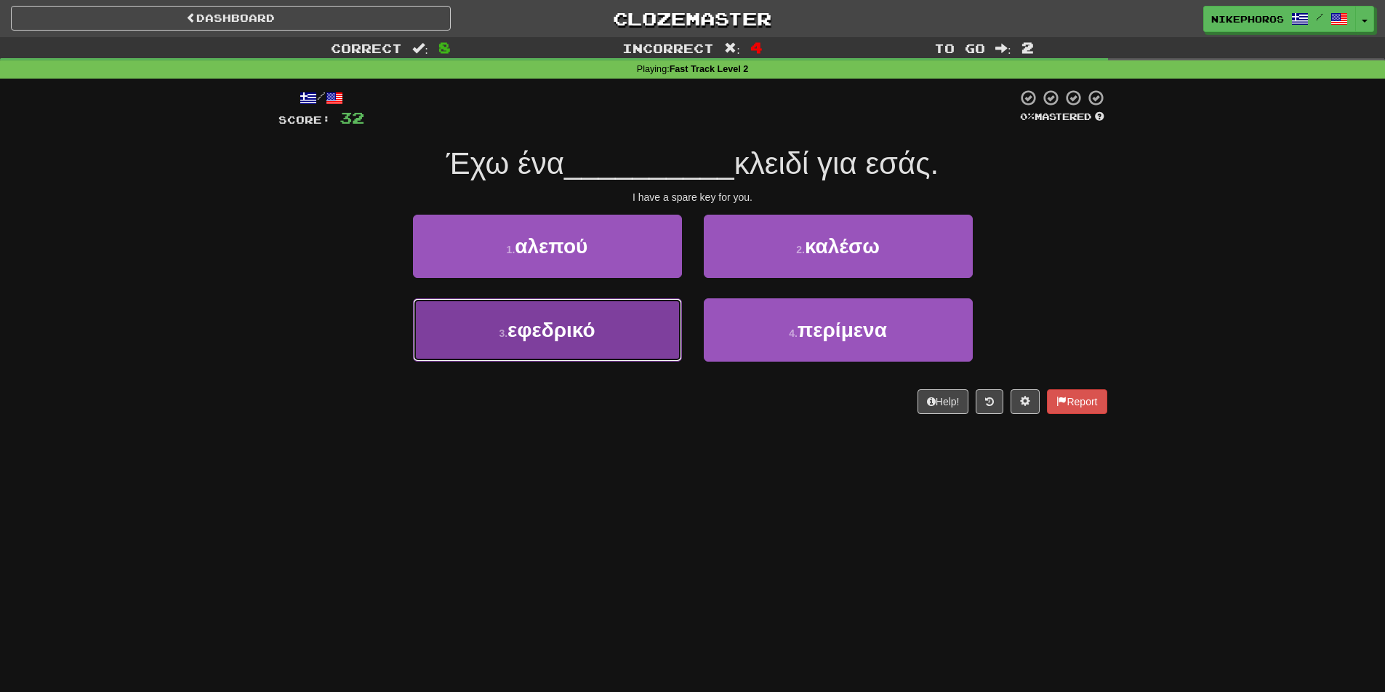
click at [587, 348] on button "3 . εφεδρικό" at bounding box center [547, 329] width 269 height 63
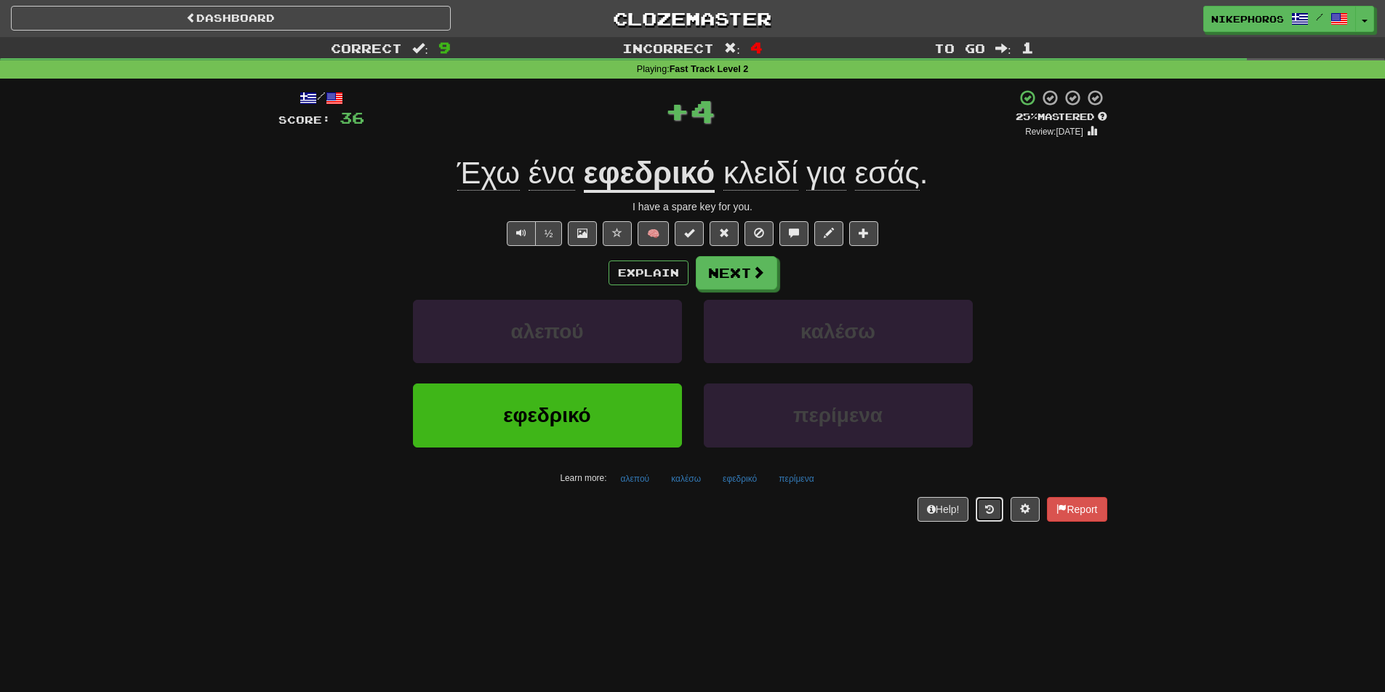
click at [997, 510] on button at bounding box center [990, 509] width 28 height 25
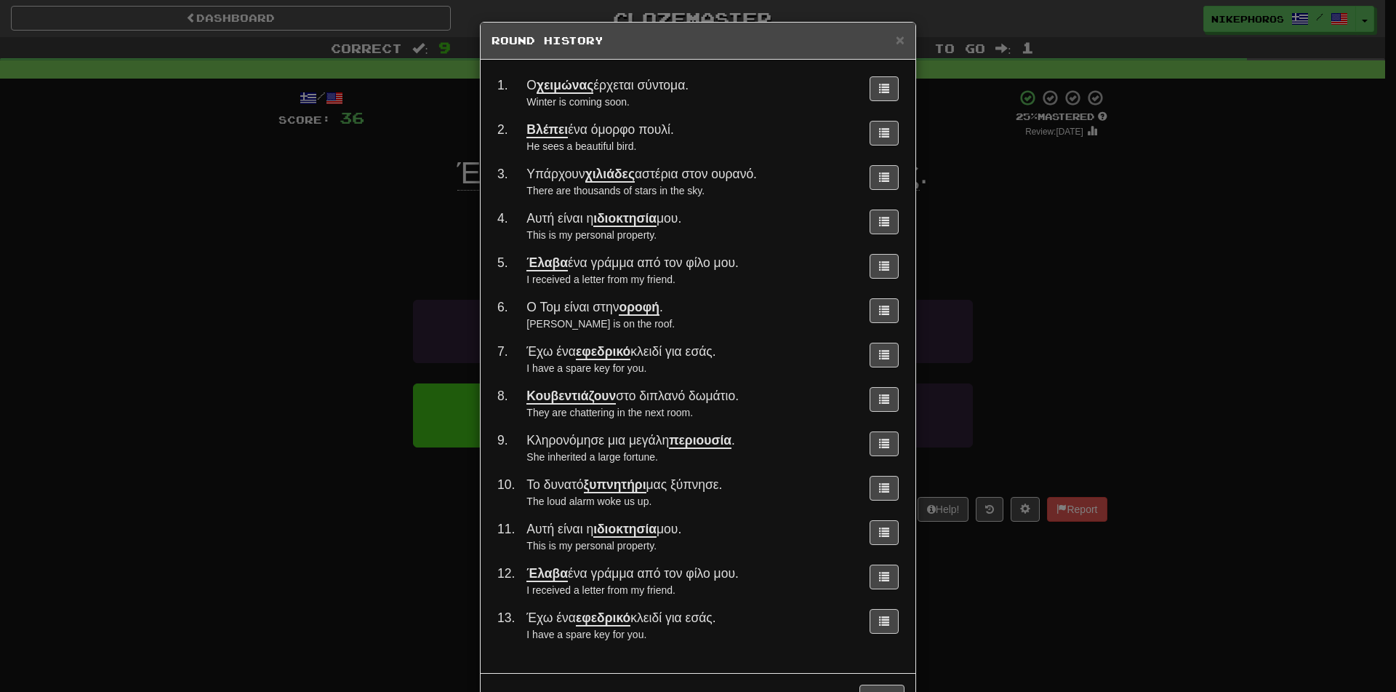
click at [1228, 281] on div "× Round History 1 . Ο χειμώνας έρχεται σύντομα. Winter is coming soon. 2 . Βλέπ…" at bounding box center [698, 346] width 1396 height 692
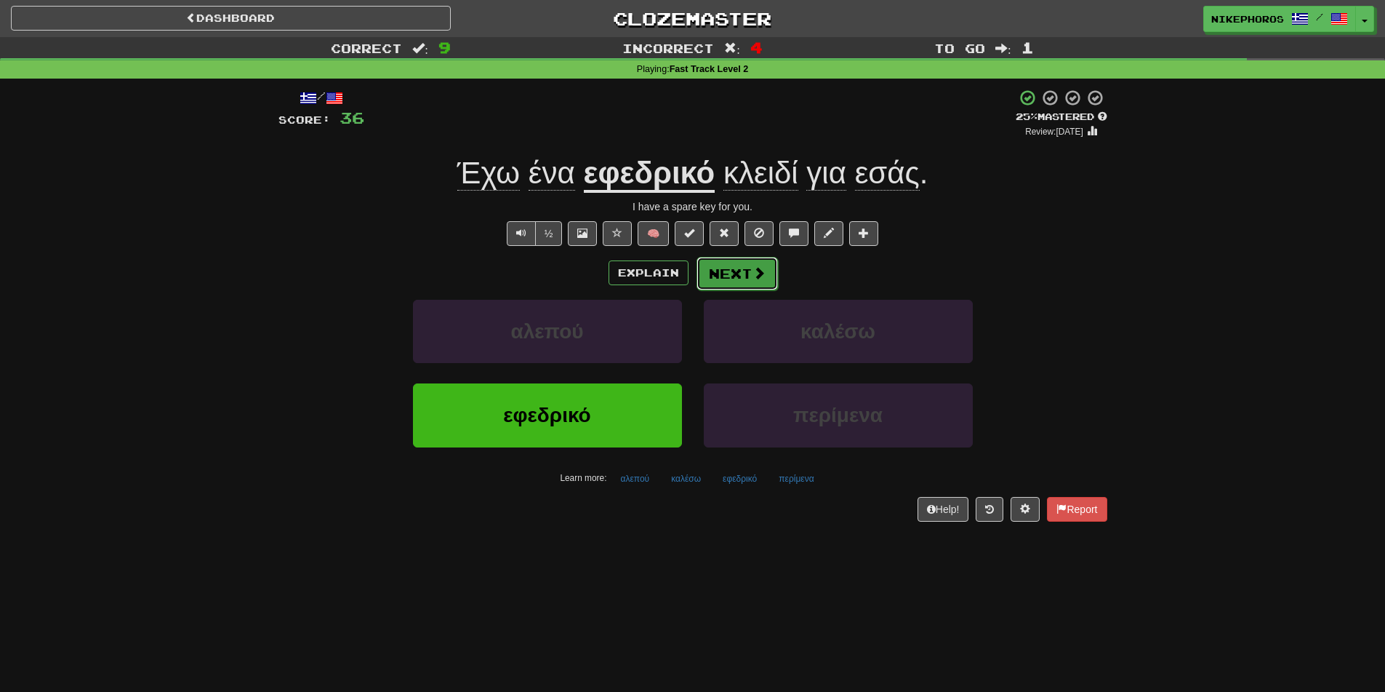
click at [759, 283] on button "Next" at bounding box center [737, 273] width 81 height 33
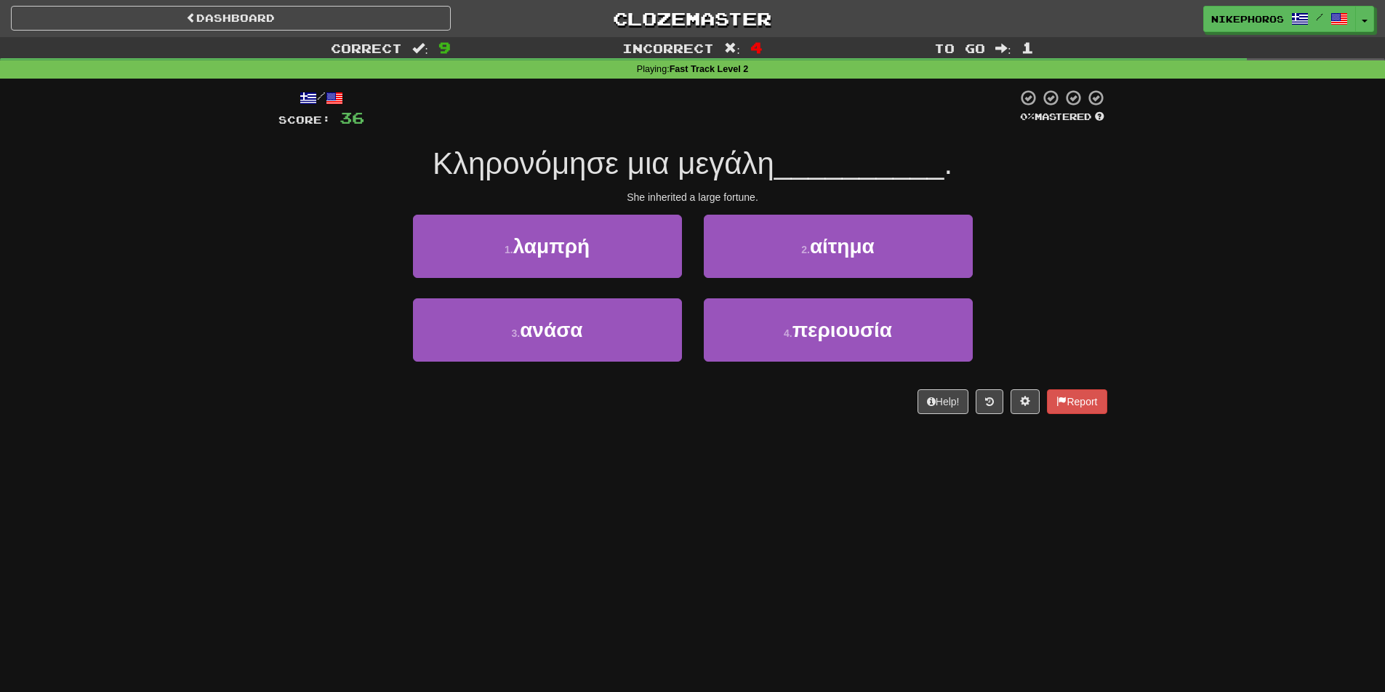
click at [1294, 294] on div "Correct : 9 Incorrect : 4 To go : 1 Playing : Fast Track Level 2 / Score: 36 0 …" at bounding box center [692, 235] width 1385 height 397
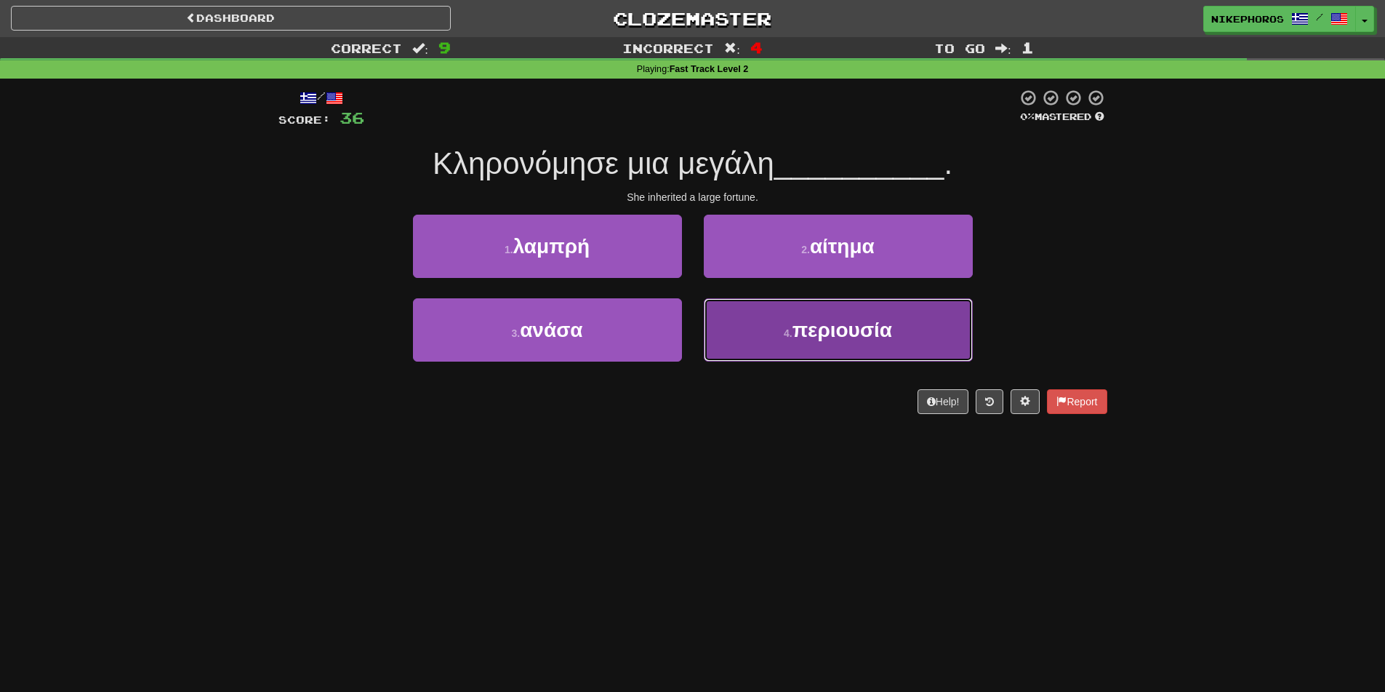
click at [913, 336] on button "4 . περιουσία" at bounding box center [838, 329] width 269 height 63
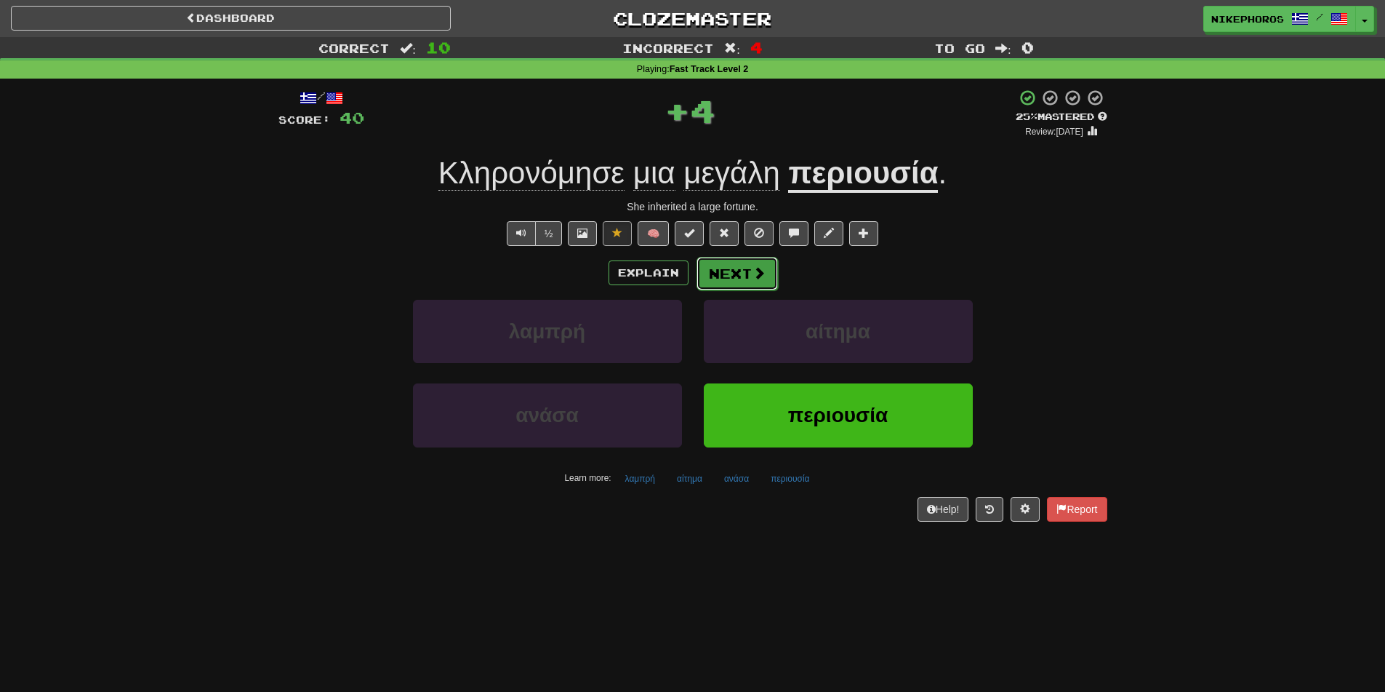
click at [737, 267] on button "Next" at bounding box center [737, 273] width 81 height 33
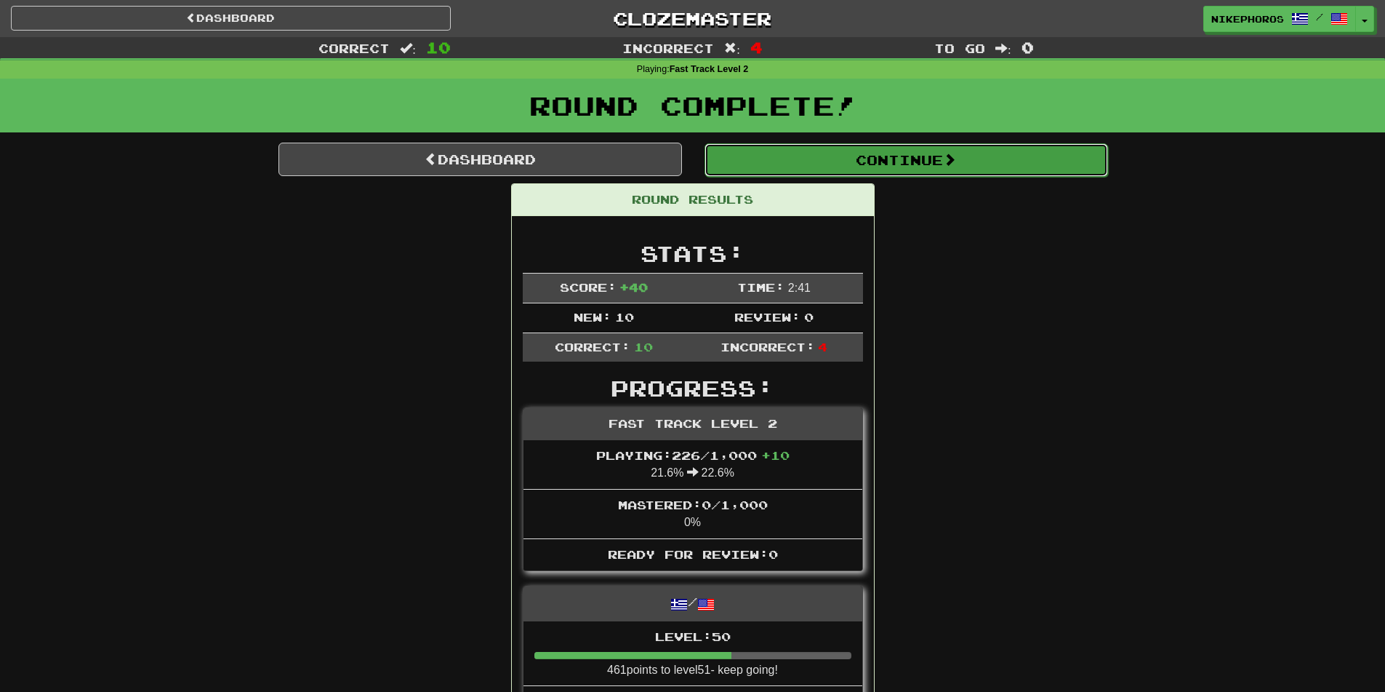
click at [761, 150] on button "Continue" at bounding box center [907, 159] width 404 height 33
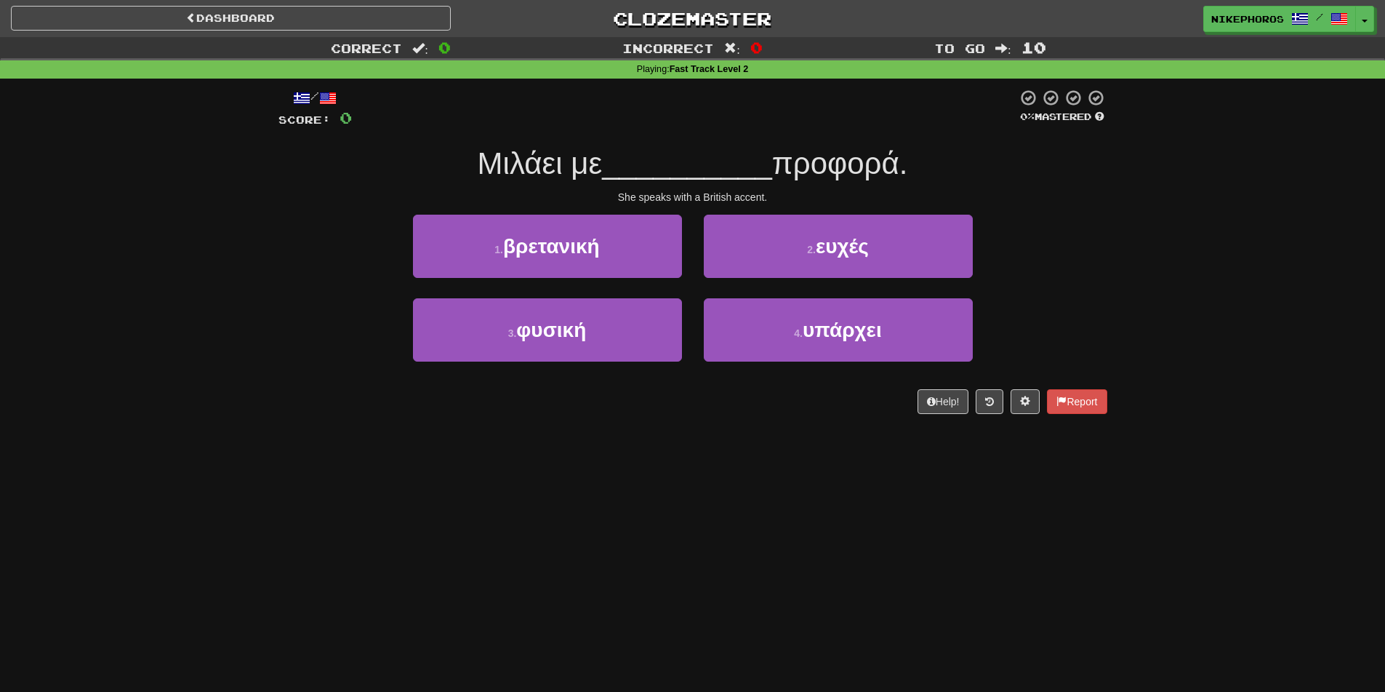
click at [758, 141] on div "/ Score: 0 0 % Mastered Μιλάει με __________ προφορά. She speaks with a British…" at bounding box center [693, 251] width 829 height 325
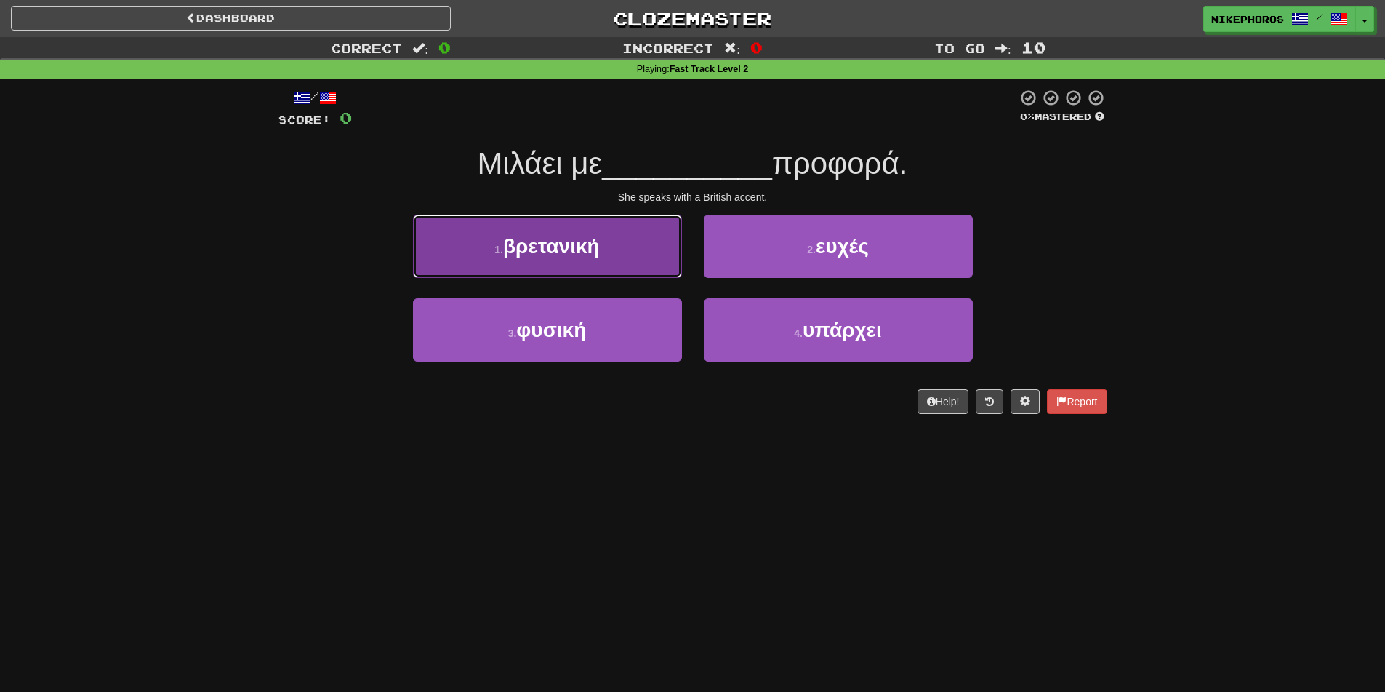
click at [601, 263] on button "1 . βρετανική" at bounding box center [547, 246] width 269 height 63
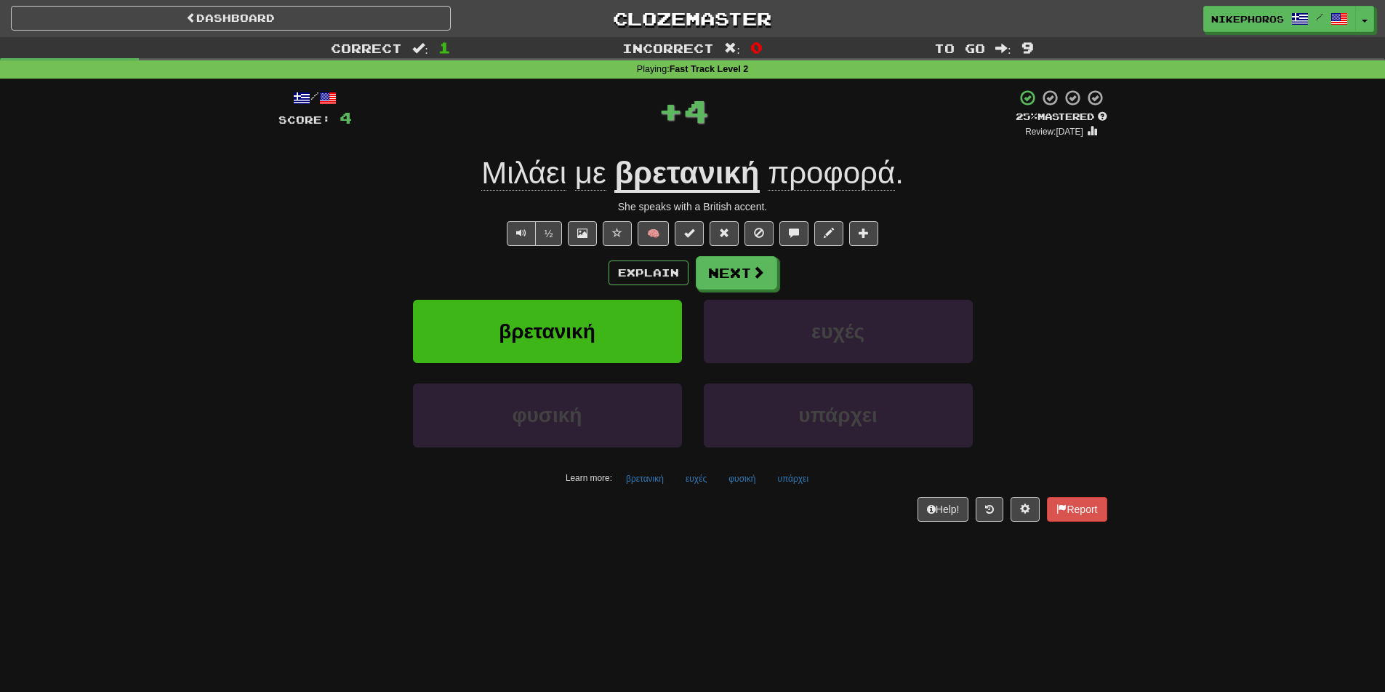
click at [710, 493] on div "/ Score: 4 + 4 25 % Mastered Review: 2025-09-19 Μιλάει με βρετανική προφορά . S…" at bounding box center [693, 305] width 829 height 432
click at [697, 486] on button "ευχές" at bounding box center [696, 479] width 37 height 22
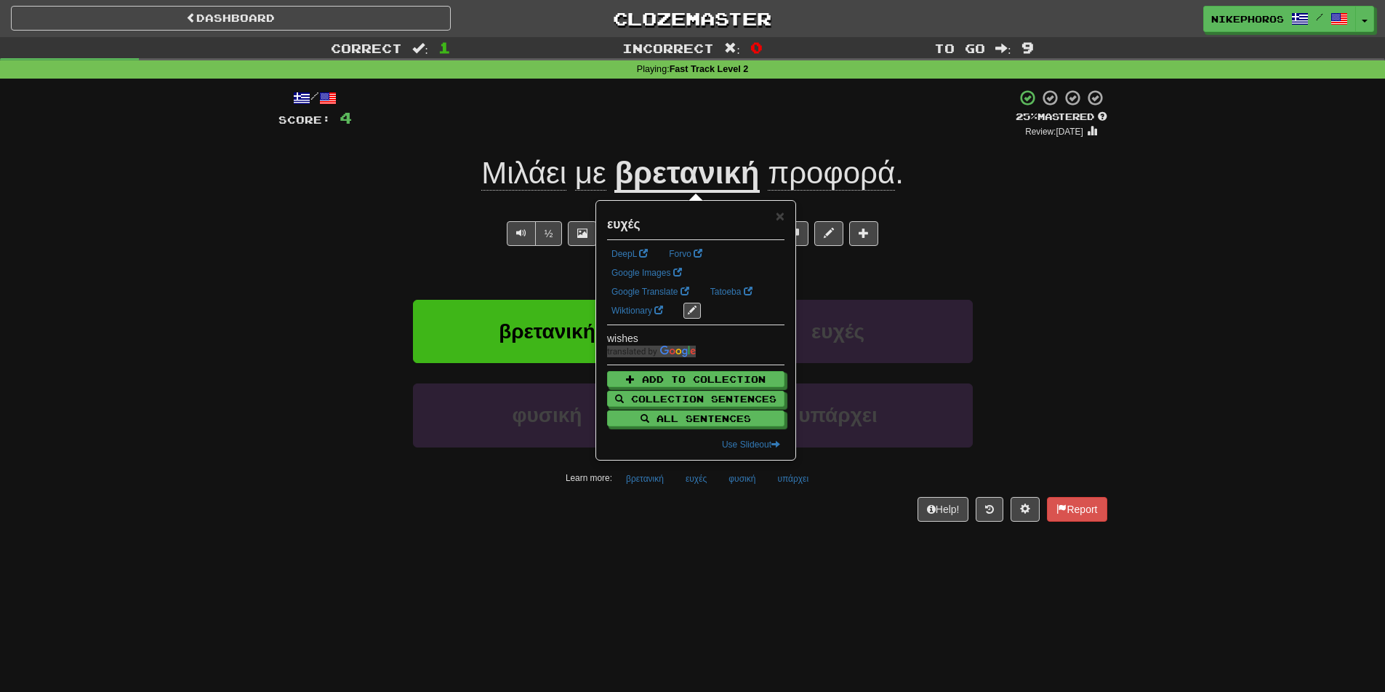
click at [705, 520] on div "Help! Report" at bounding box center [693, 509] width 829 height 25
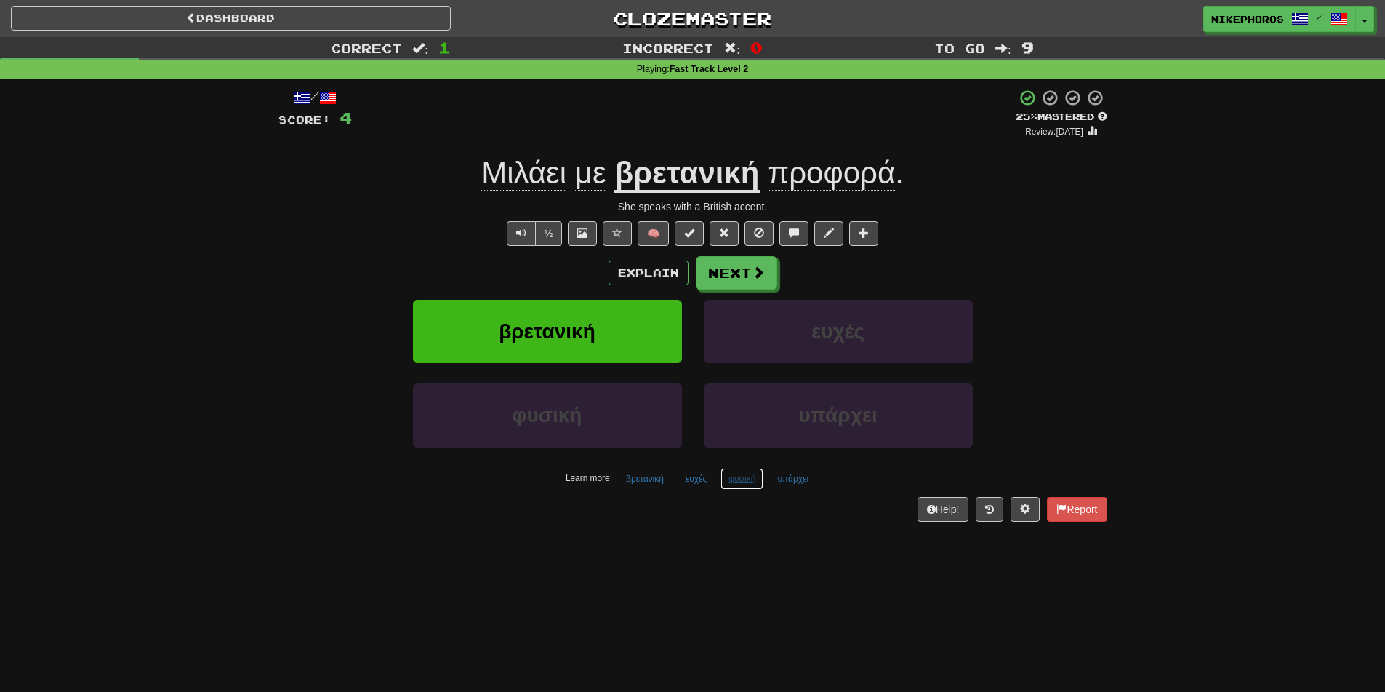
click at [730, 484] on button "φυσική" at bounding box center [742, 479] width 43 height 22
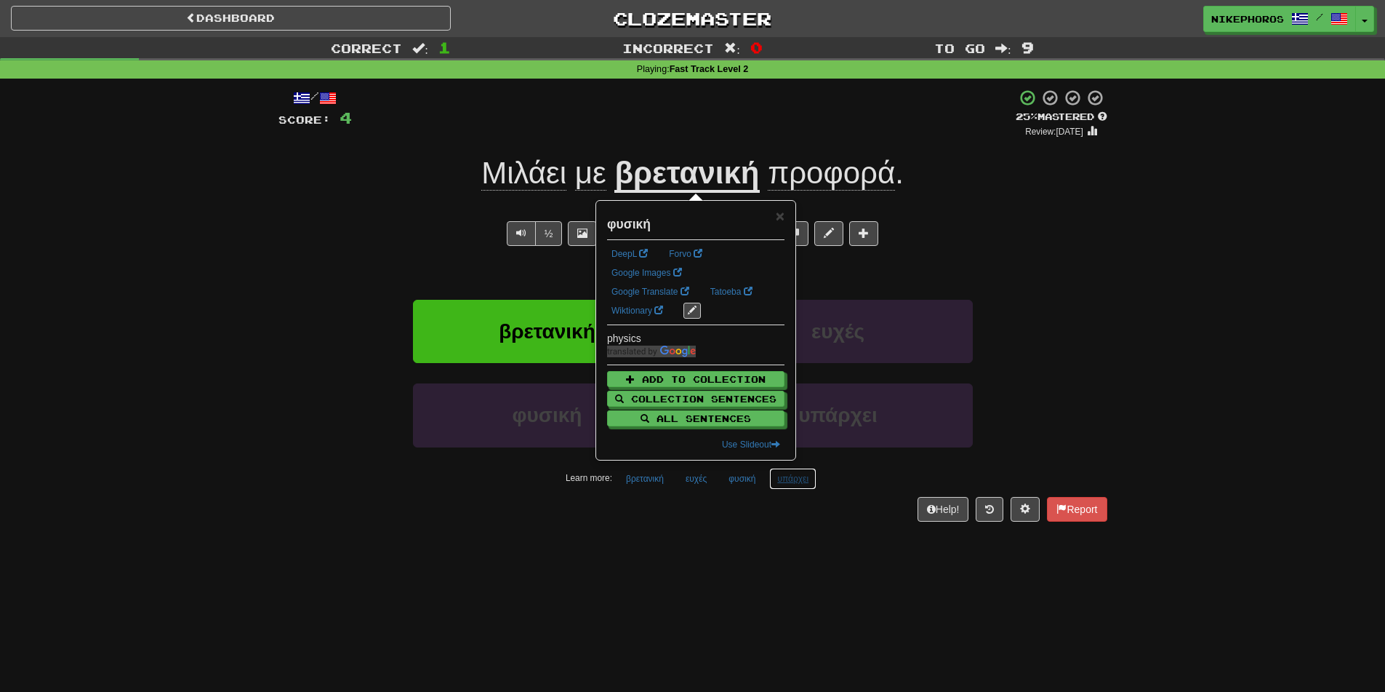
click at [794, 484] on button "υπάρχει" at bounding box center [792, 479] width 47 height 22
click at [745, 526] on div "/ Score: 4 + 4 25 % Mastered Review: 2025-09-19 Μιλάει με βρετανική προφορά . S…" at bounding box center [693, 310] width 829 height 463
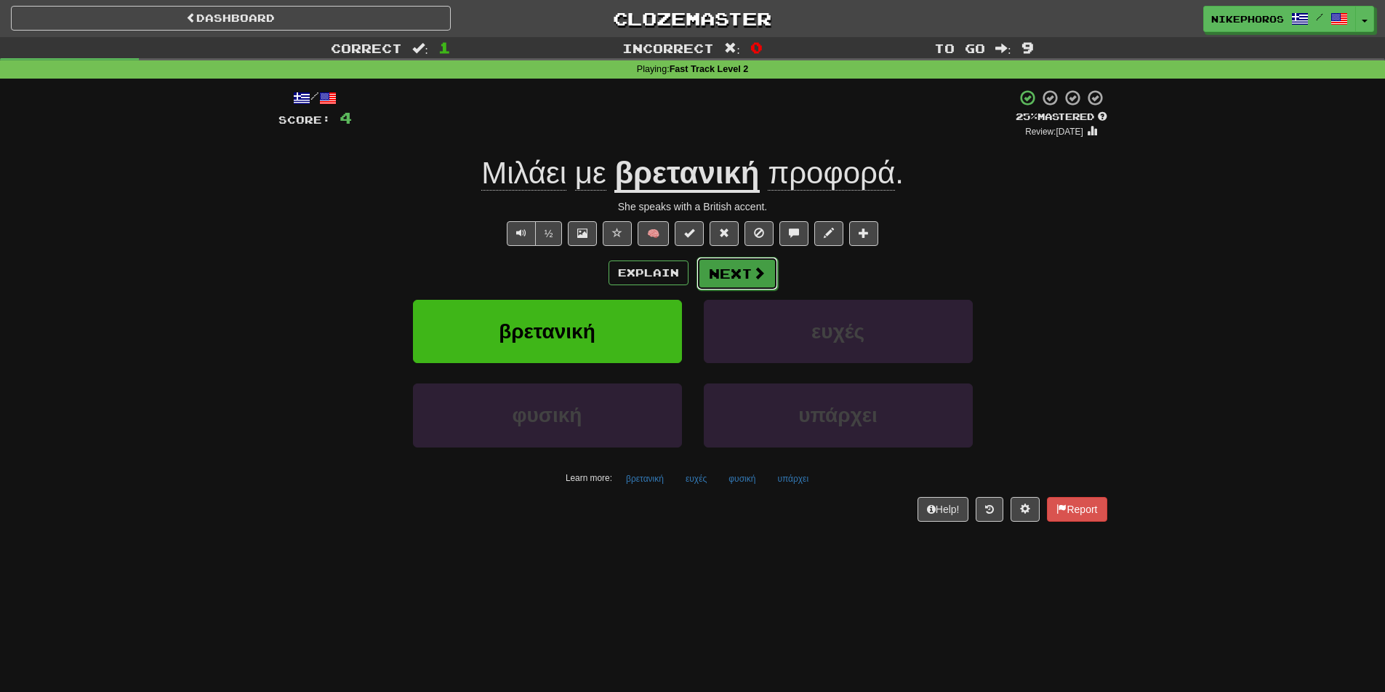
click at [756, 281] on button "Next" at bounding box center [737, 273] width 81 height 33
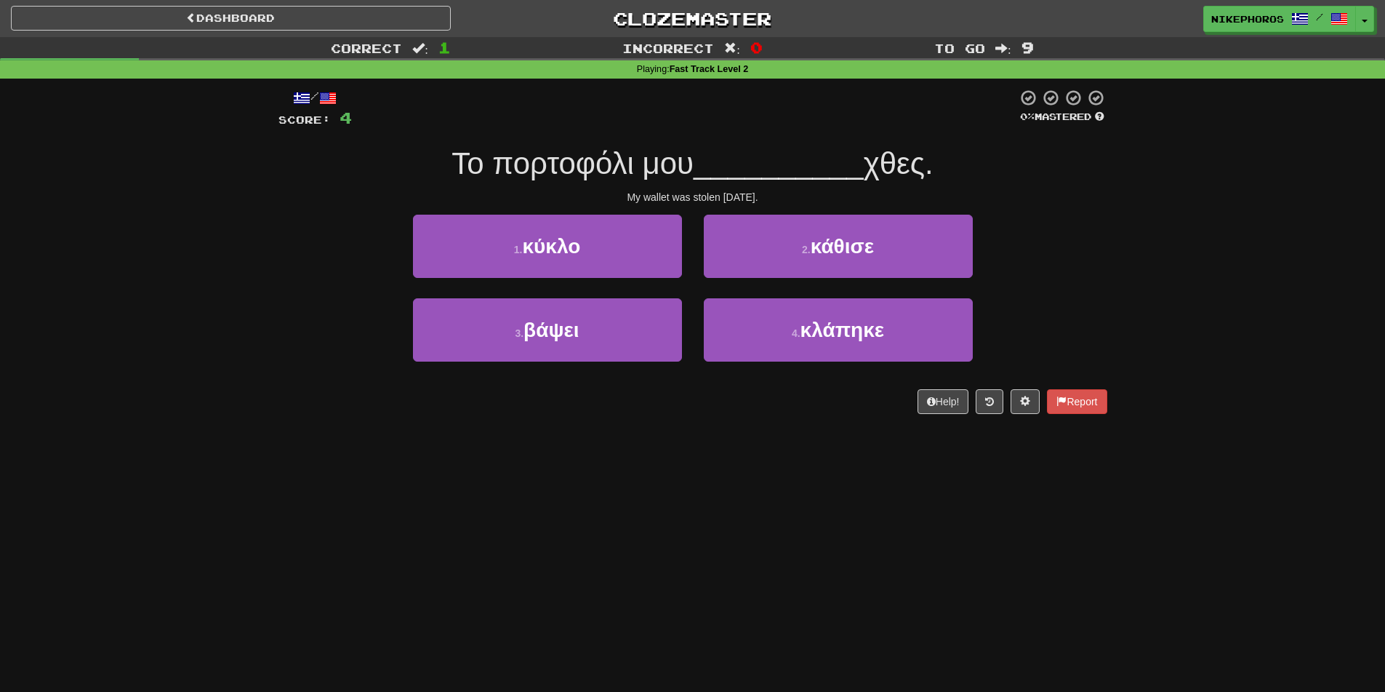
click at [1108, 312] on div "/ Score: 4 0 % Mastered Το πορτοφόλι μου __________ χθες. My wallet was stolen …" at bounding box center [693, 257] width 851 height 356
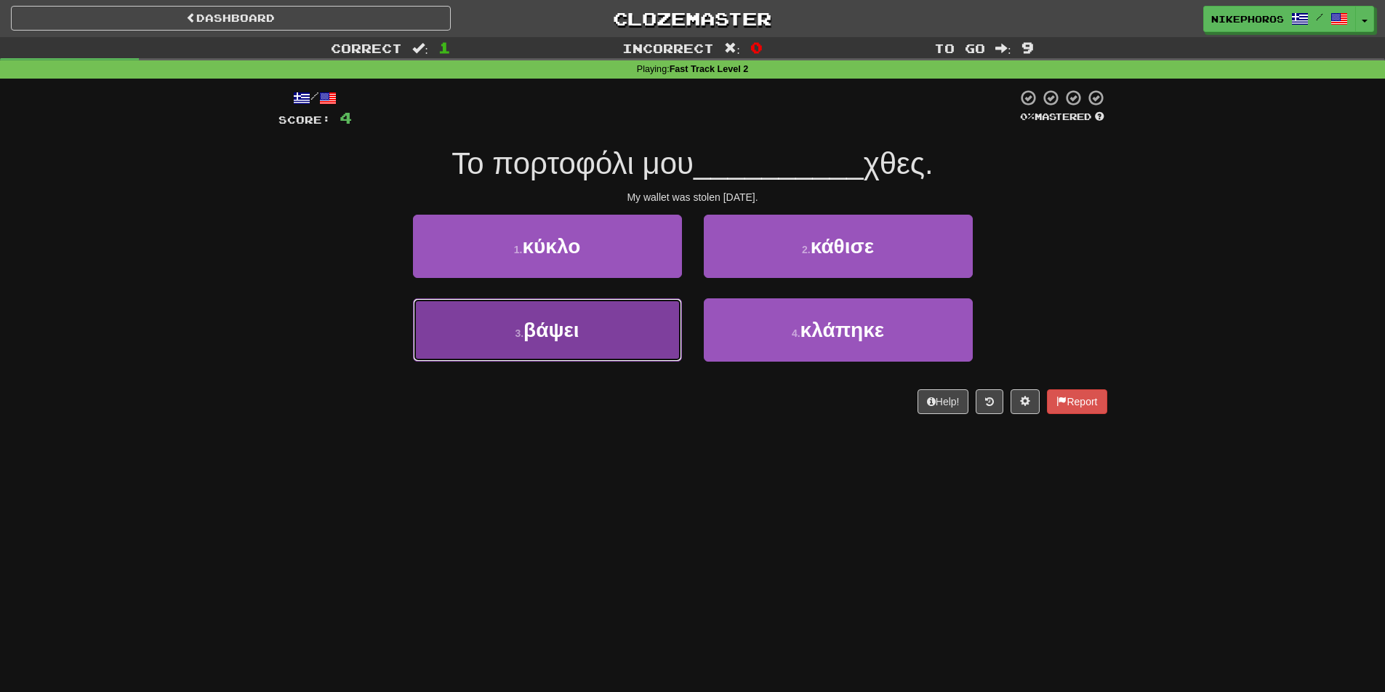
click at [540, 325] on span "βάψει" at bounding box center [551, 330] width 55 height 23
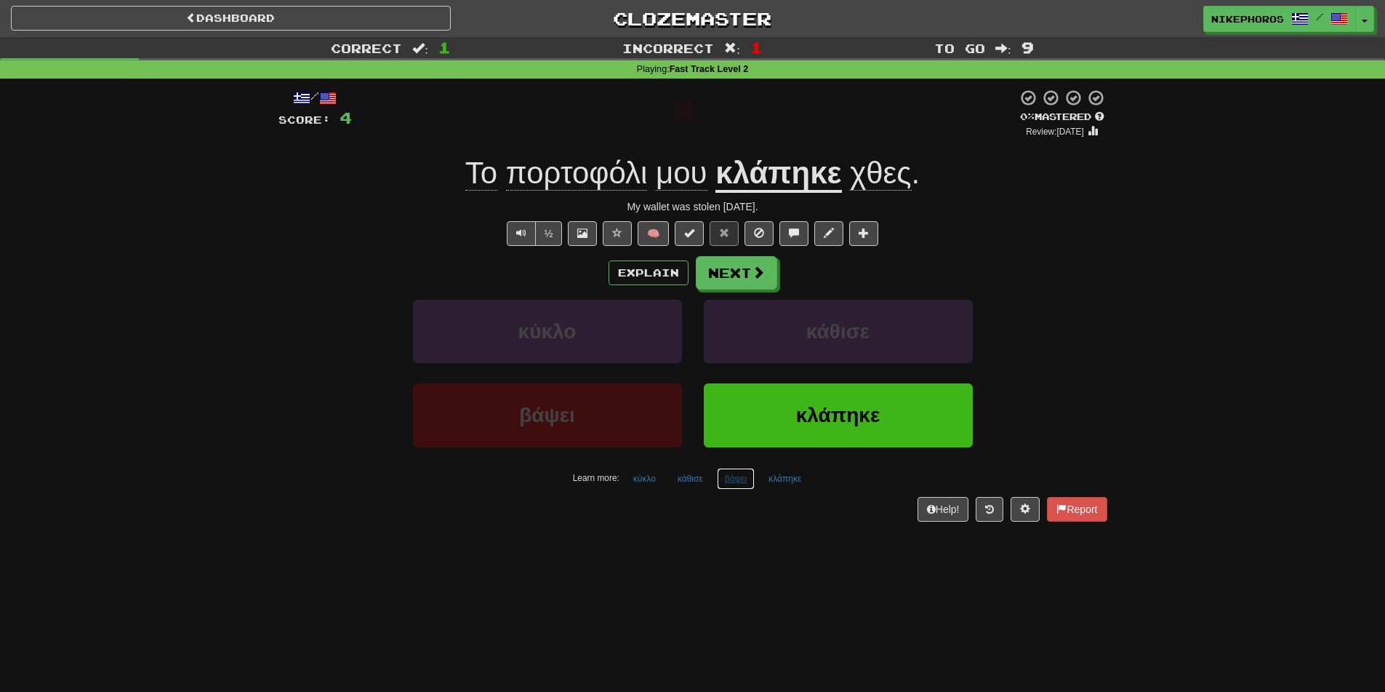
click at [737, 477] on button "βάψει" at bounding box center [736, 479] width 38 height 22
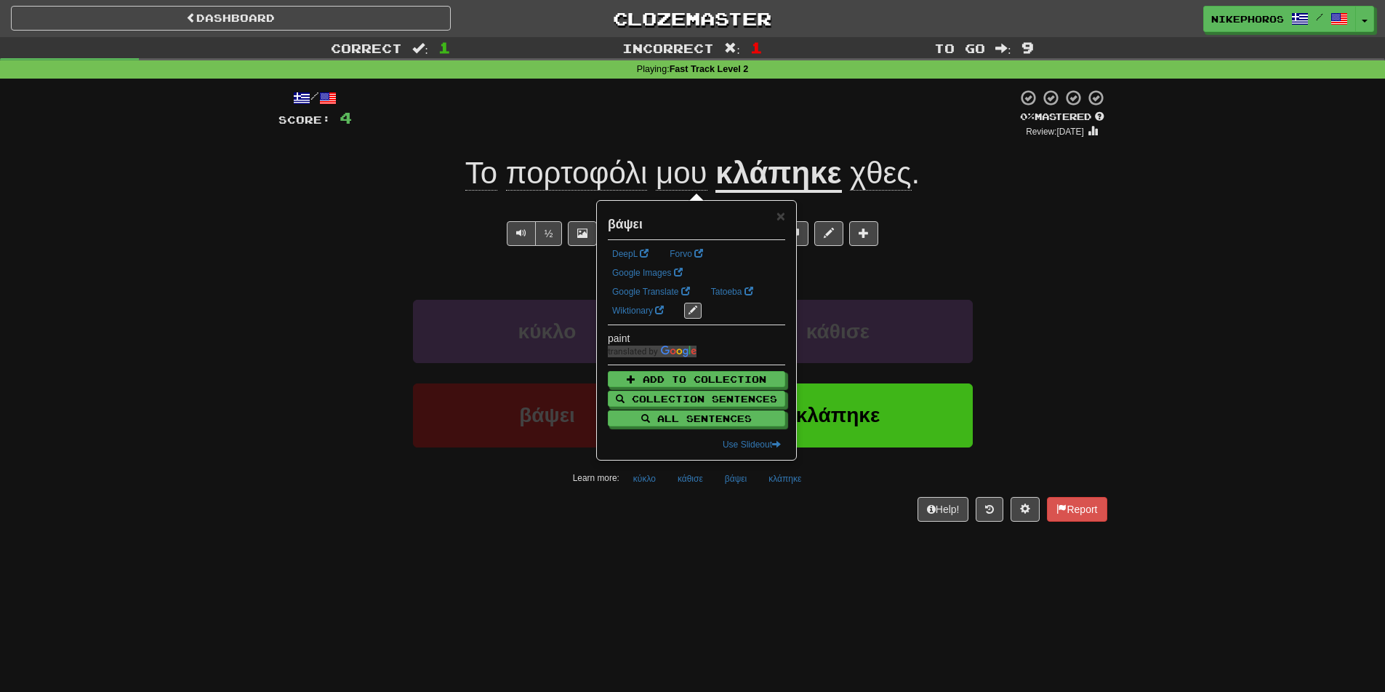
click at [766, 552] on div "Dashboard Clozemaster Nikephoros / Toggle Dropdown Dashboard Leaderboard Activi…" at bounding box center [692, 346] width 1385 height 692
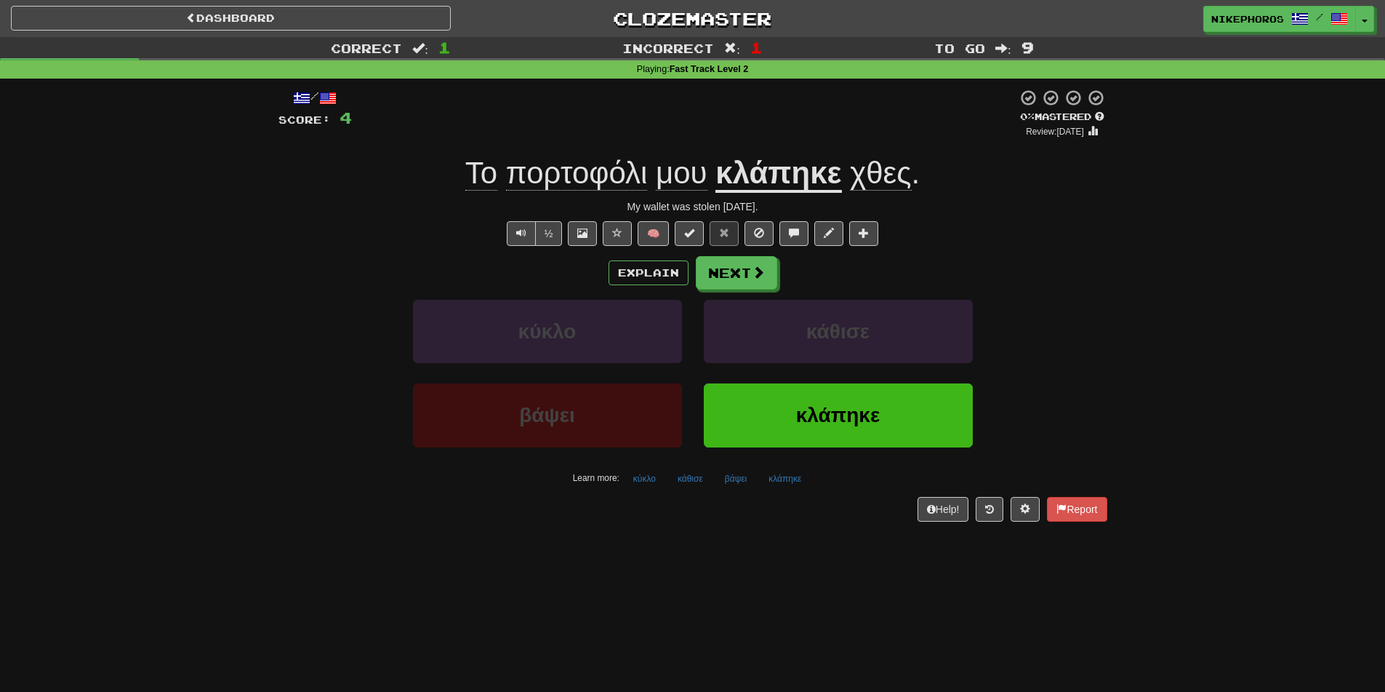
click at [212, 94] on div "Correct : 1 Incorrect : 1 To go : 9 Playing : Fast Track Level 2 / Score: 4 0 %…" at bounding box center [692, 289] width 1385 height 505
click at [685, 479] on button "κάθισε" at bounding box center [690, 479] width 41 height 22
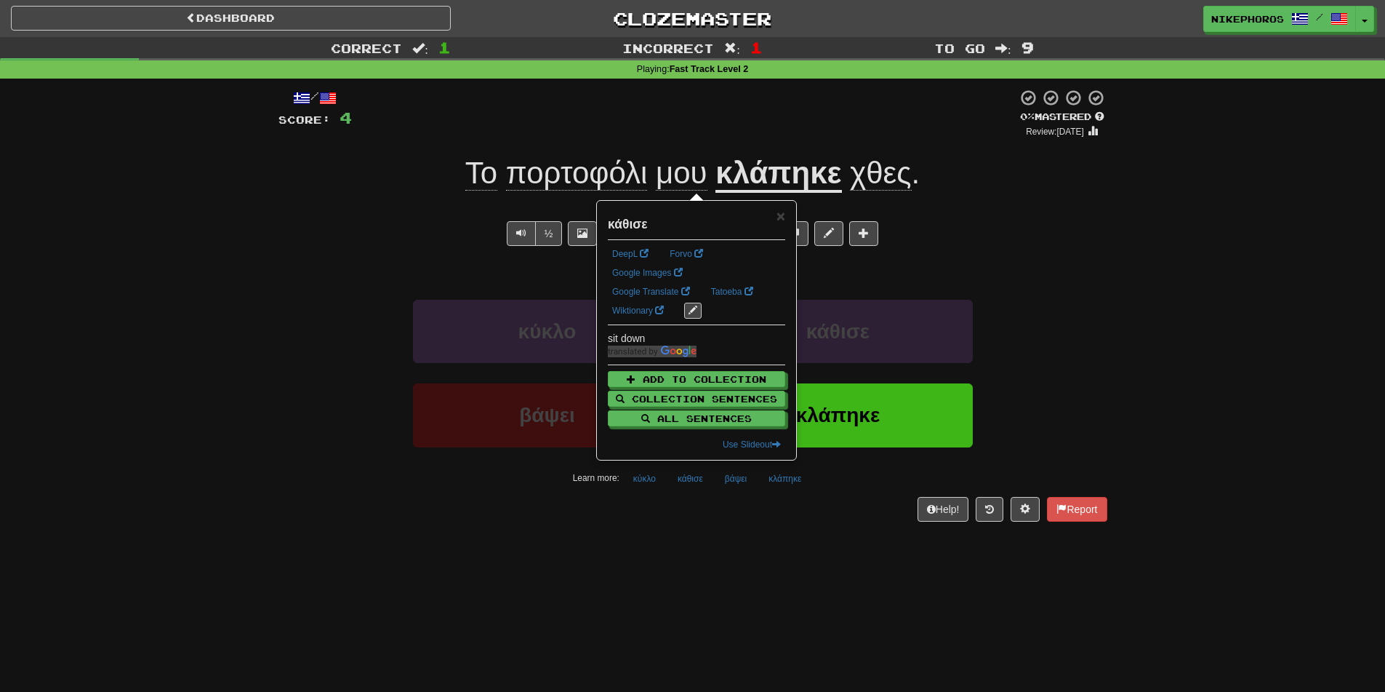
click at [740, 636] on div "Dashboard Clozemaster Nikephoros / Toggle Dropdown Dashboard Leaderboard Activi…" at bounding box center [692, 346] width 1385 height 692
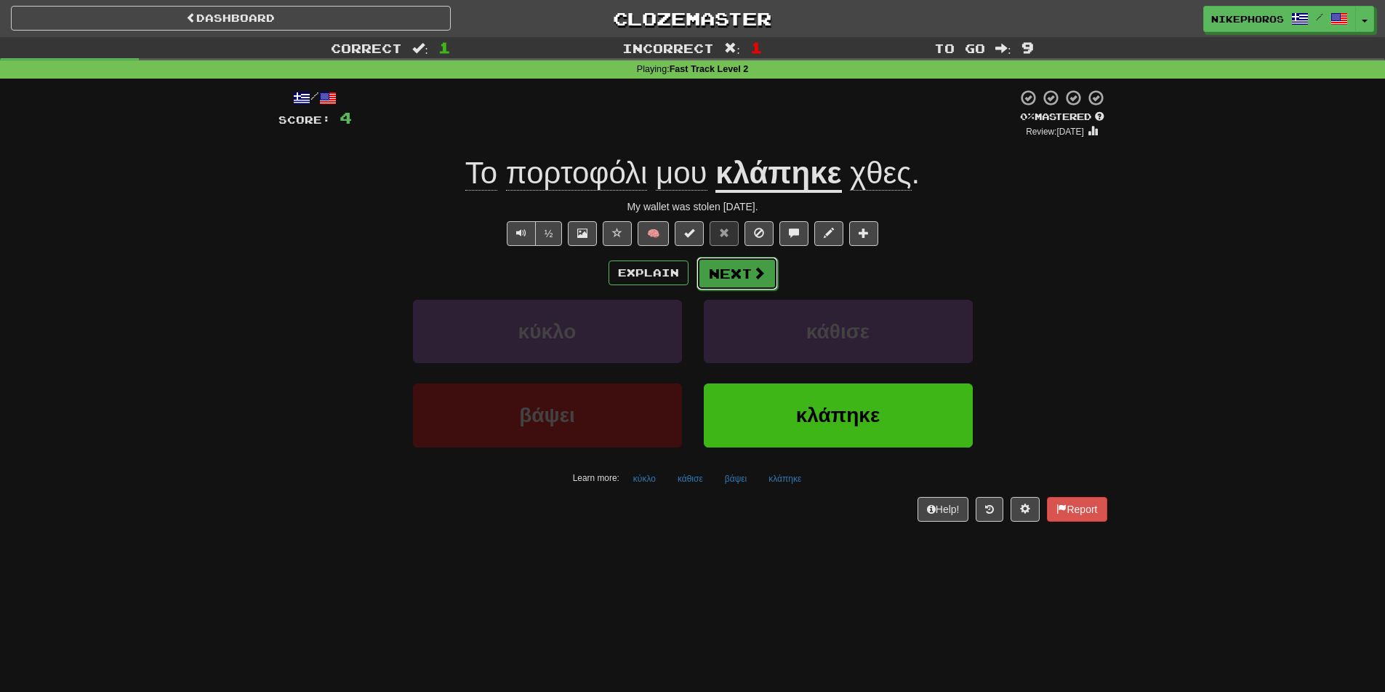
click at [740, 289] on button "Next" at bounding box center [737, 273] width 81 height 33
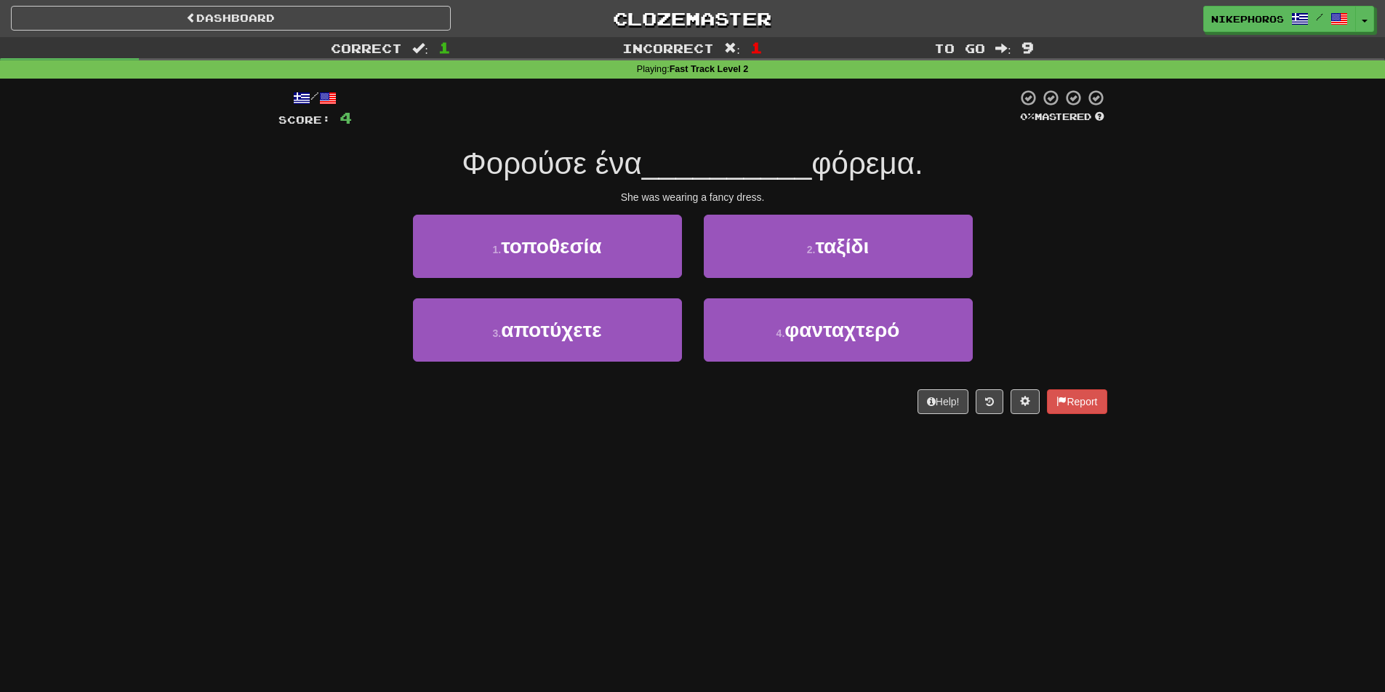
click at [1110, 283] on div "/ Score: 4 0 % Mastered Φορούσε ένα __________ φόρεμα. She was wearing a fancy …" at bounding box center [693, 257] width 851 height 356
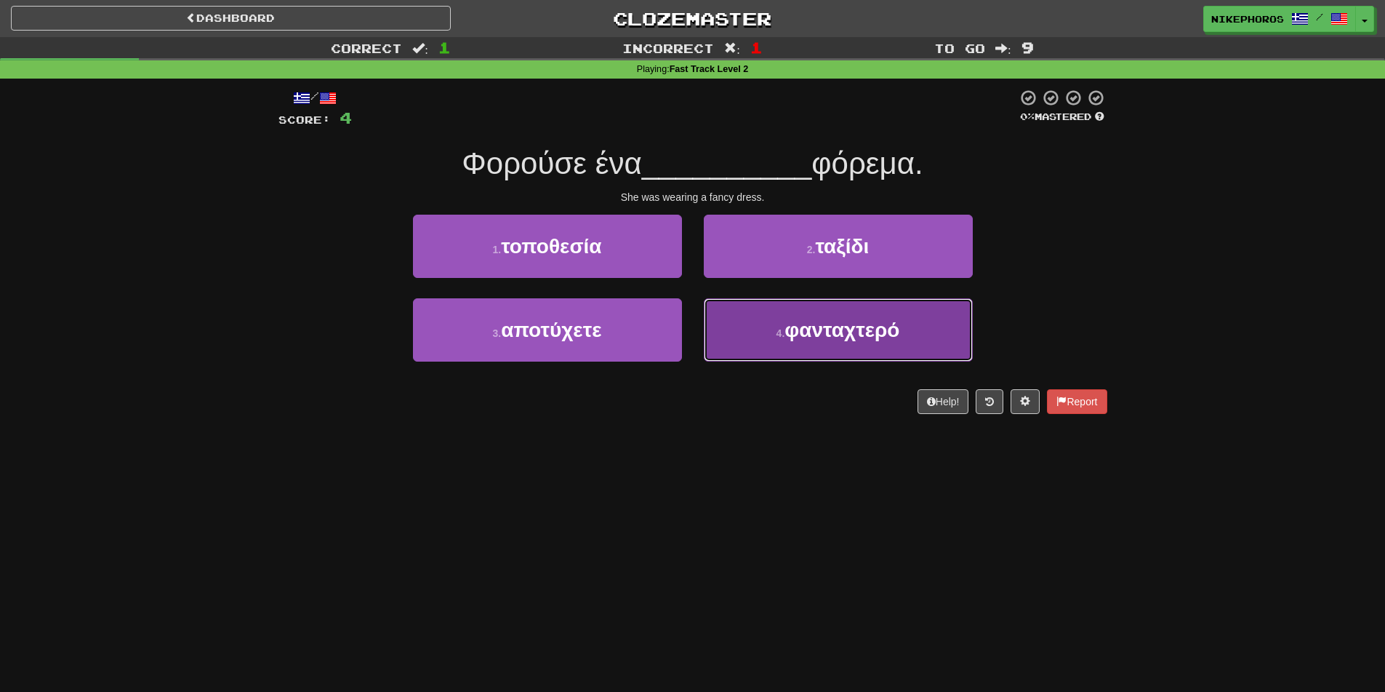
click at [812, 358] on button "4 . φανταχτερό" at bounding box center [838, 329] width 269 height 63
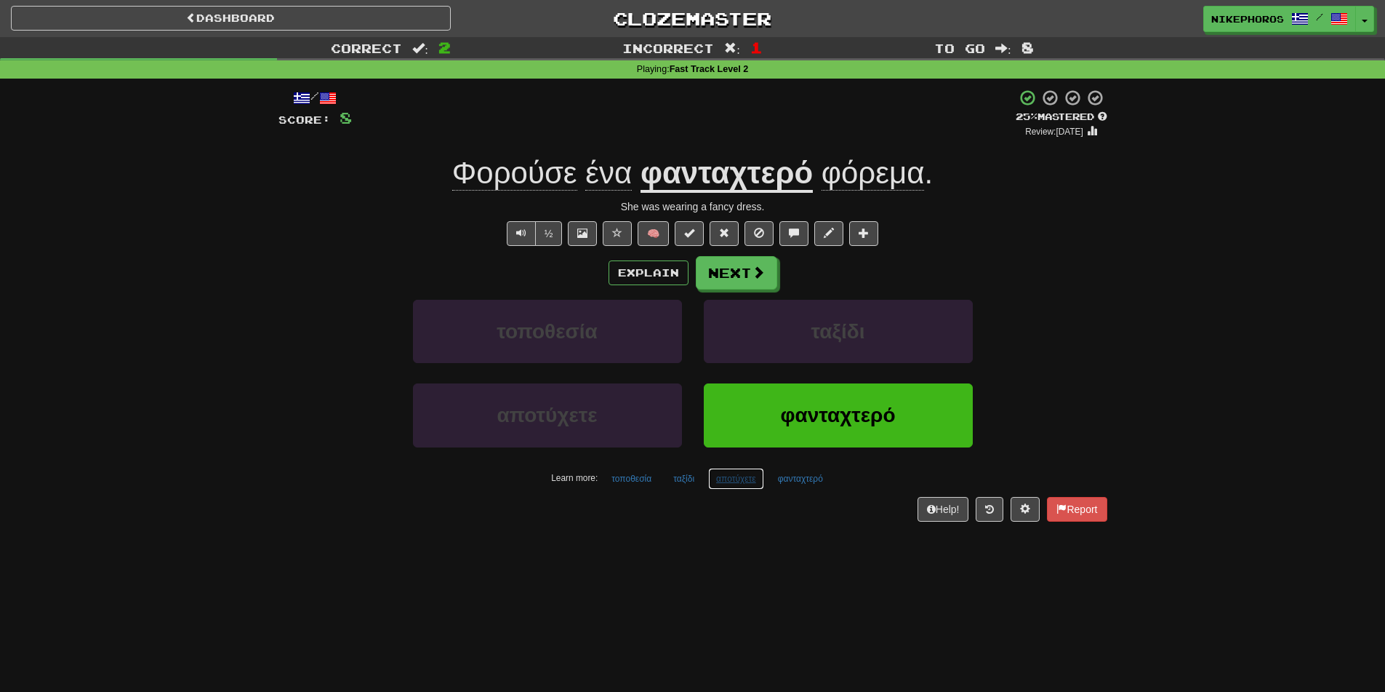
click at [719, 484] on button "αποτύχετε" at bounding box center [736, 479] width 56 height 22
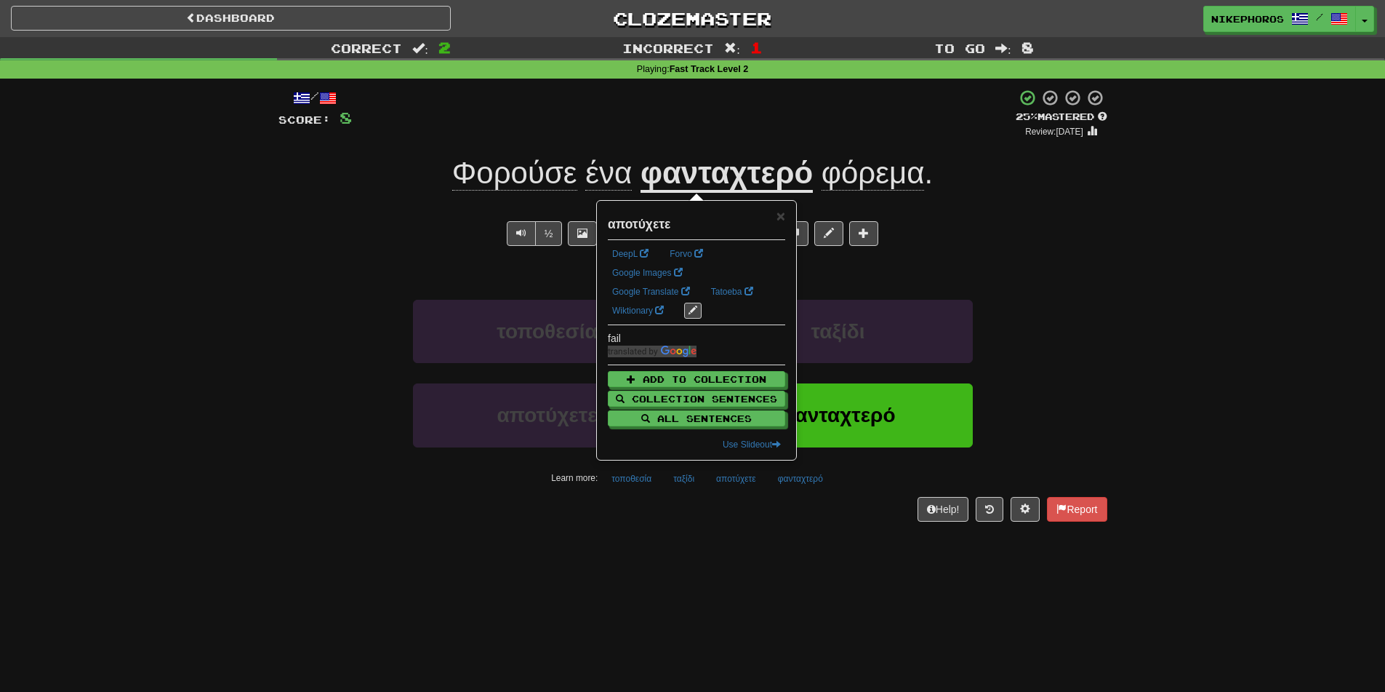
click at [801, 593] on div "Dashboard Clozemaster Nikephoros / Toggle Dropdown Dashboard Leaderboard Activi…" at bounding box center [692, 346] width 1385 height 692
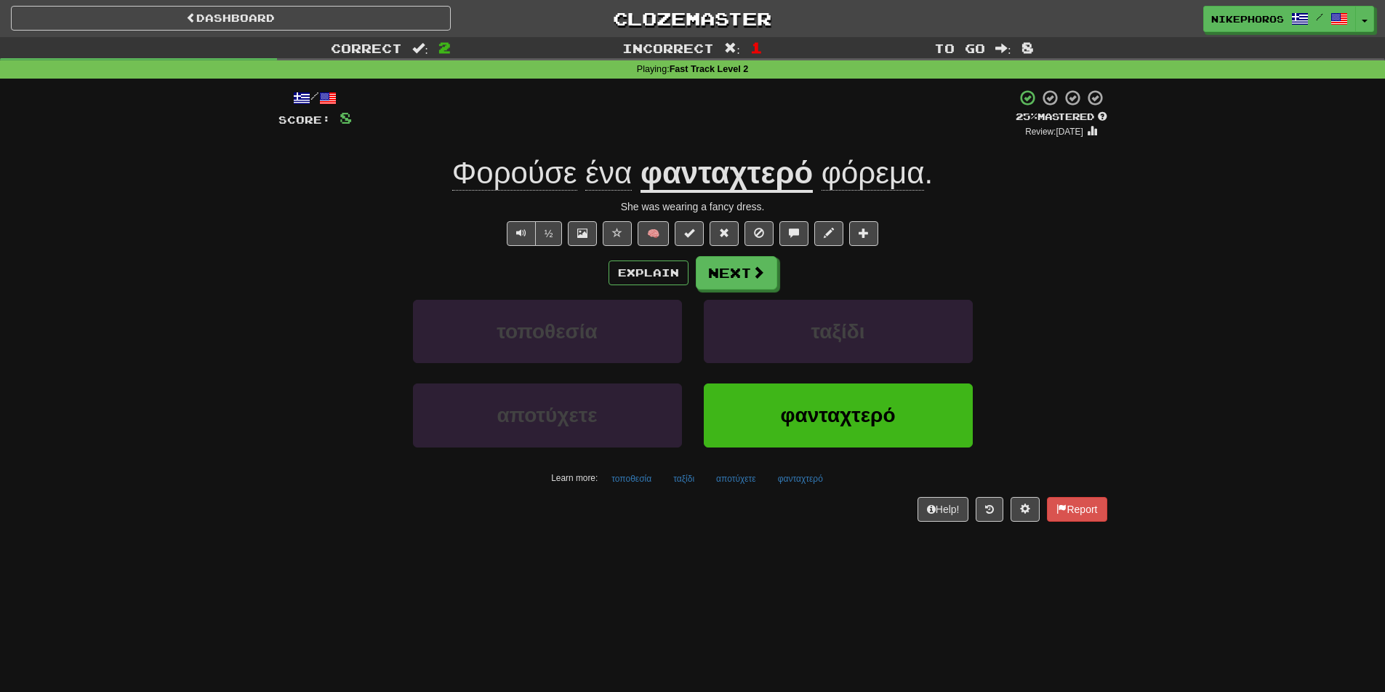
click at [644, 492] on div "/ Score: 8 + 4 25 % Mastered Review: 2025-09-19 Φορούσε ένα φανταχτερό φόρεμα .…" at bounding box center [693, 305] width 829 height 432
click at [705, 481] on div "Learn more: τοποθεσία ταξίδι αποτύχετε φανταχτερό" at bounding box center [693, 479] width 851 height 22
click at [695, 481] on button "ταξίδι" at bounding box center [683, 479] width 37 height 22
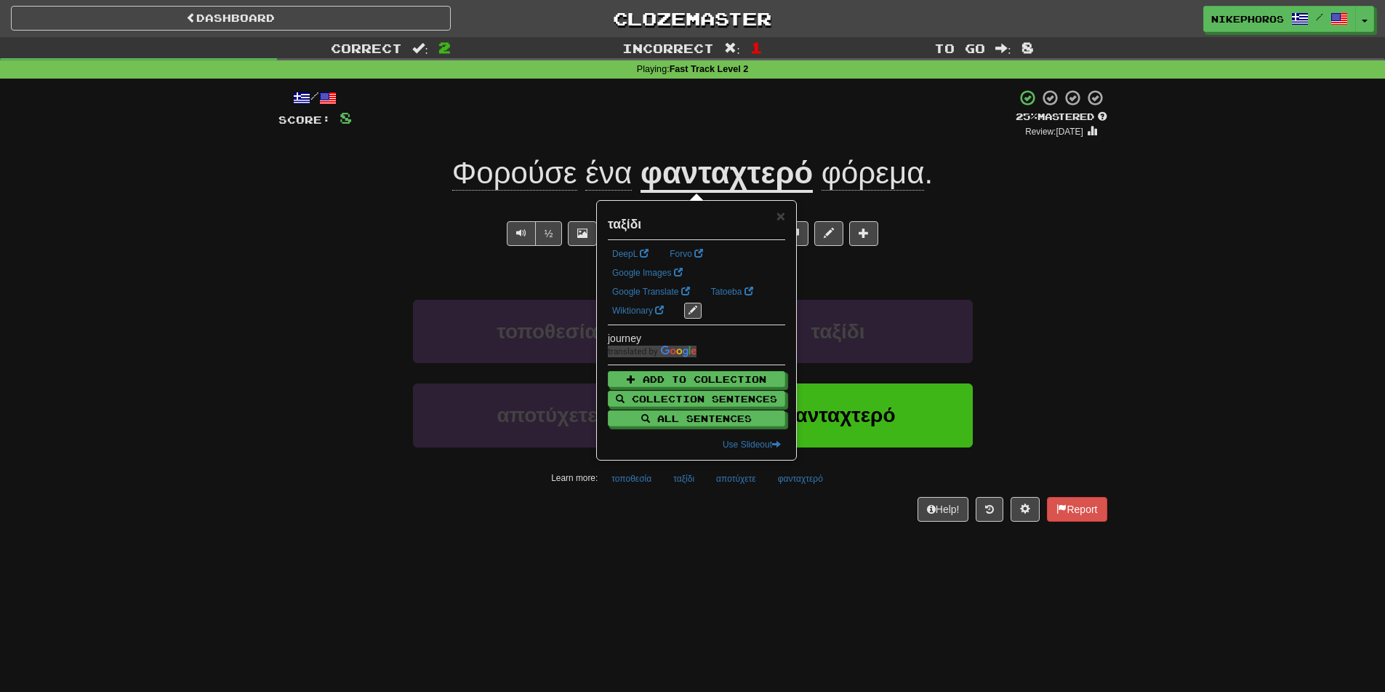
click at [677, 534] on div "/ Score: 8 + 4 25 % Mastered Review: 2025-09-19 Φορούσε ένα φανταχτερό φόρεμα .…" at bounding box center [693, 310] width 829 height 463
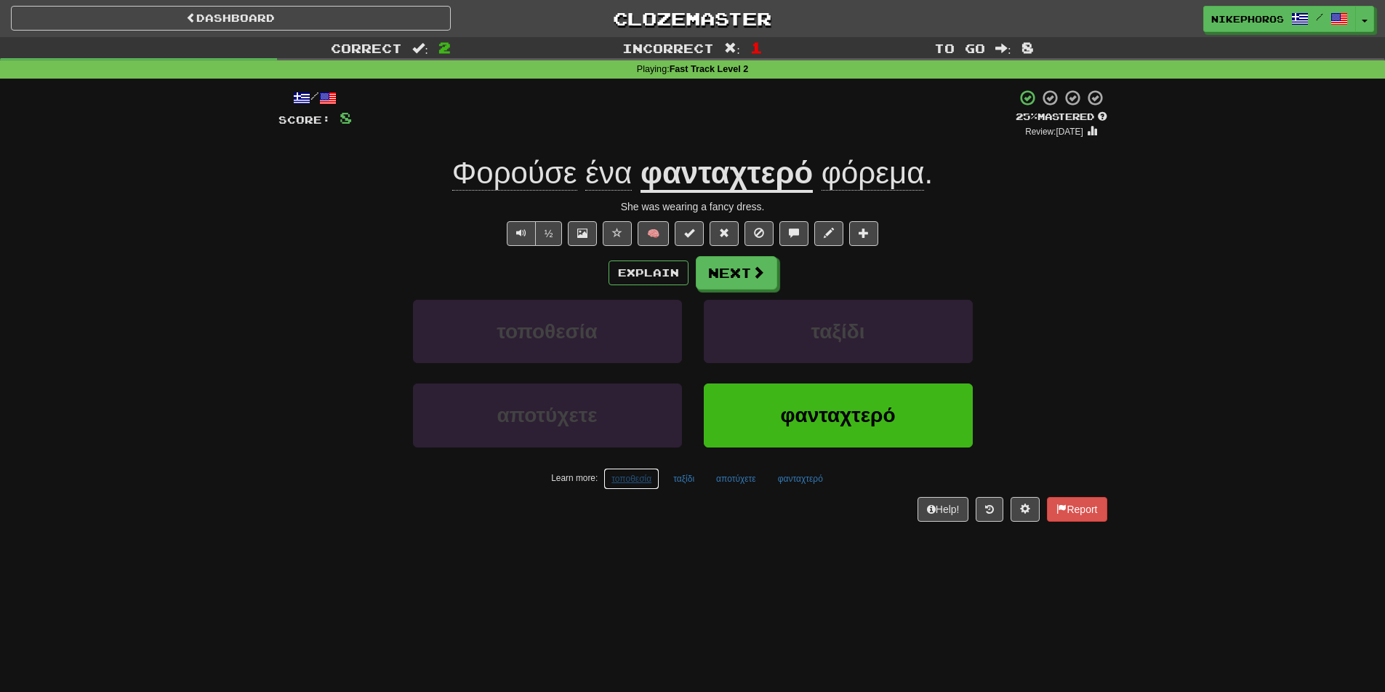
click at [634, 481] on button "τοποθεσία" at bounding box center [632, 479] width 56 height 22
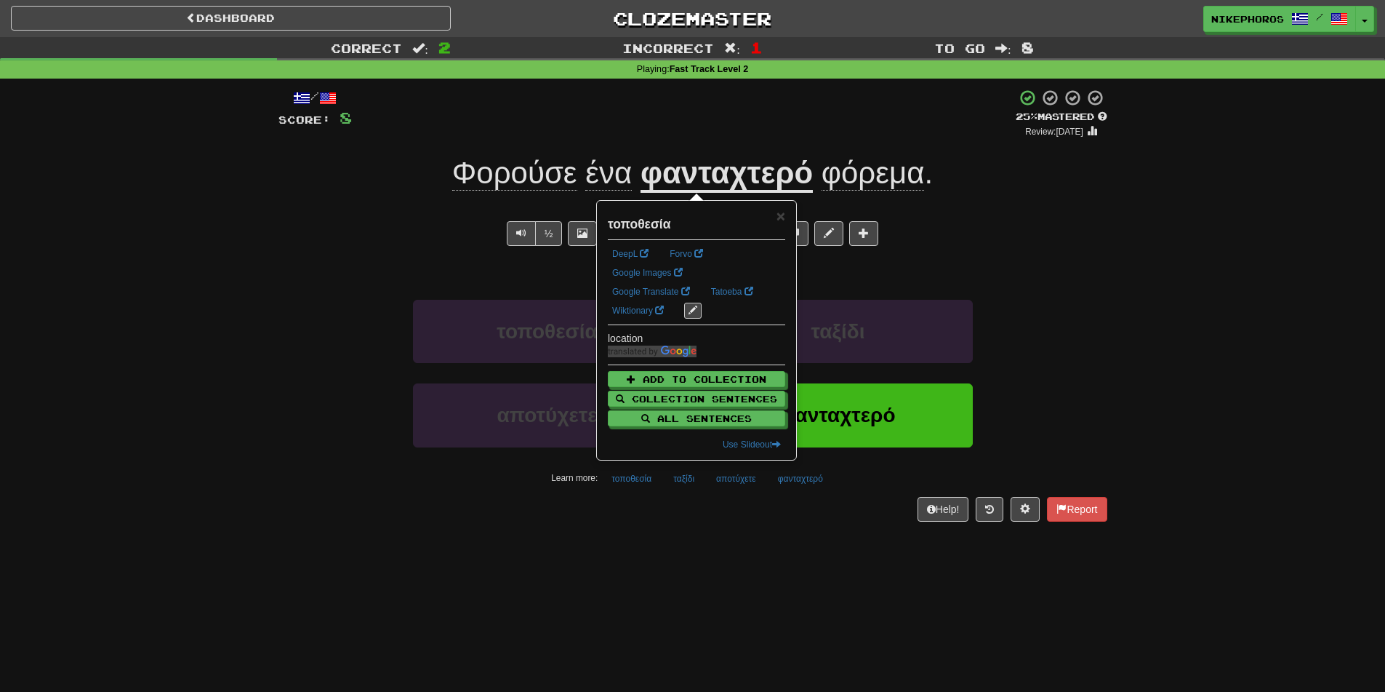
click at [662, 557] on div "Dashboard Clozemaster Nikephoros / Toggle Dropdown Dashboard Leaderboard Activi…" at bounding box center [692, 346] width 1385 height 692
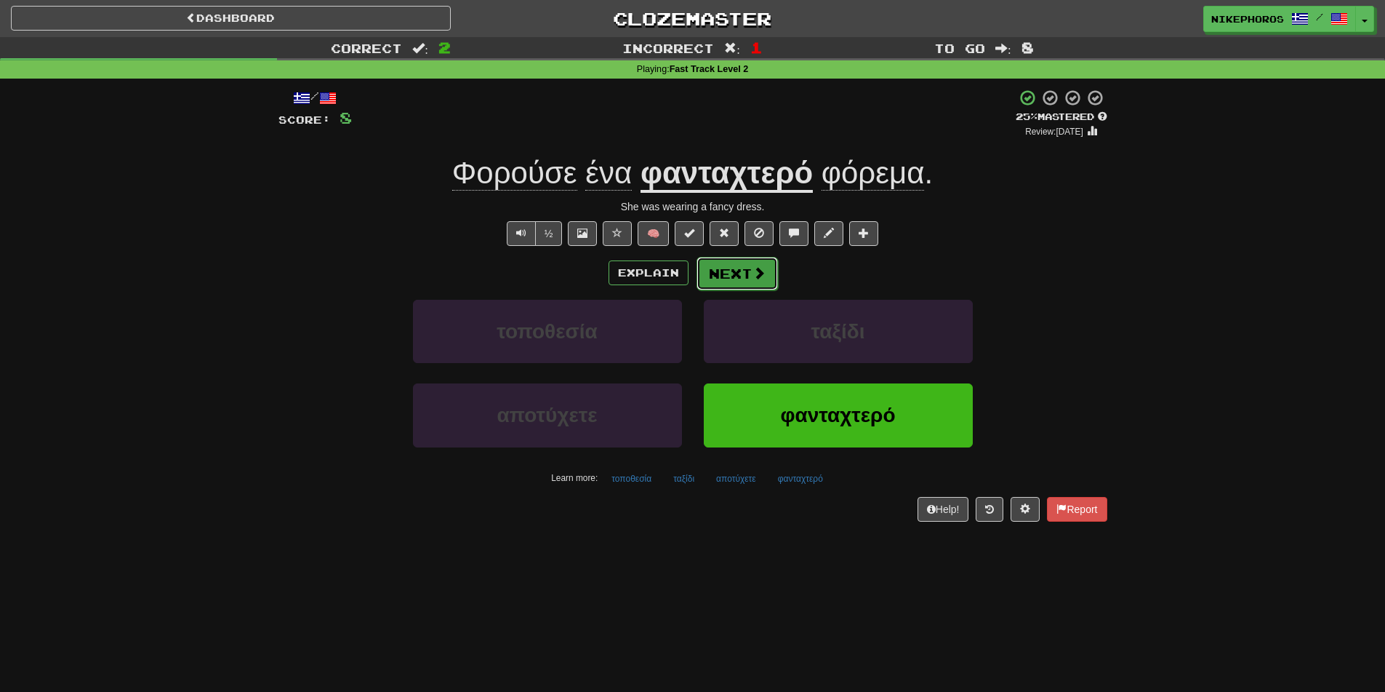
click at [743, 263] on button "Next" at bounding box center [737, 273] width 81 height 33
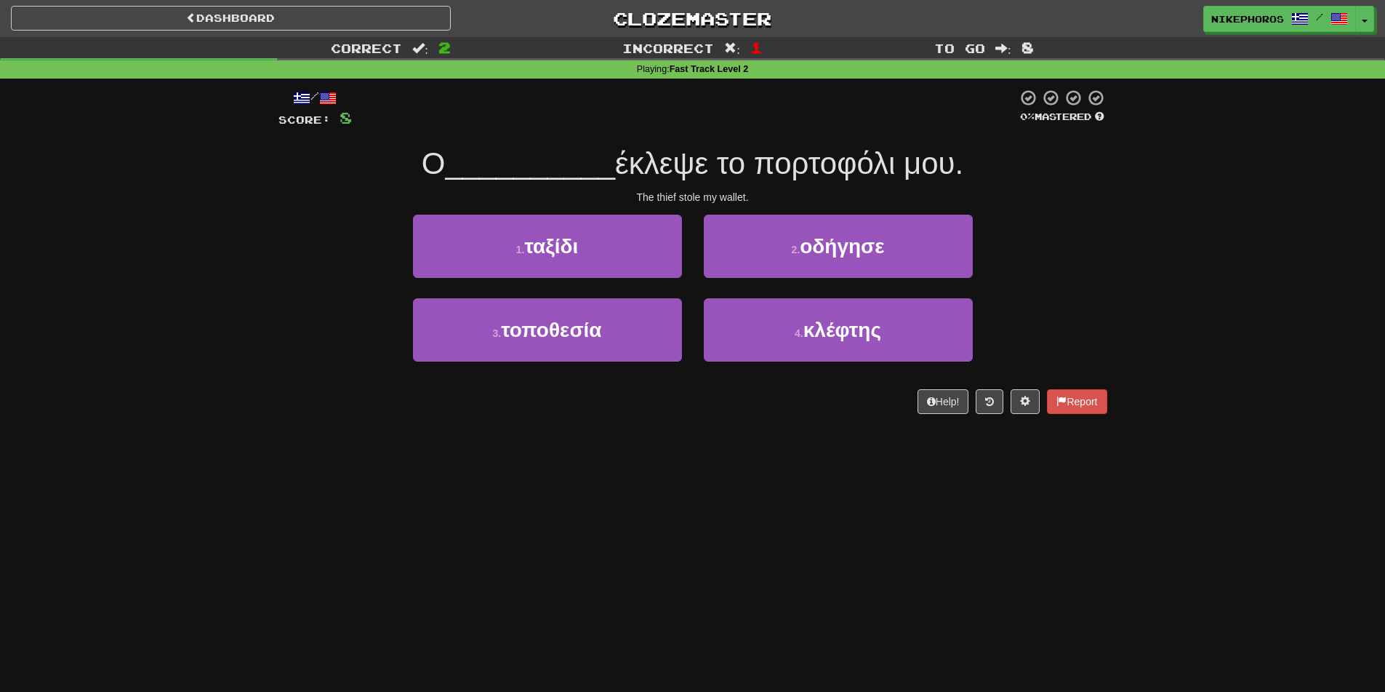
click at [1142, 293] on div "Correct : 2 Incorrect : 1 To go : 8 Playing : Fast Track Level 2 / Score: 8 0 %…" at bounding box center [692, 235] width 1385 height 397
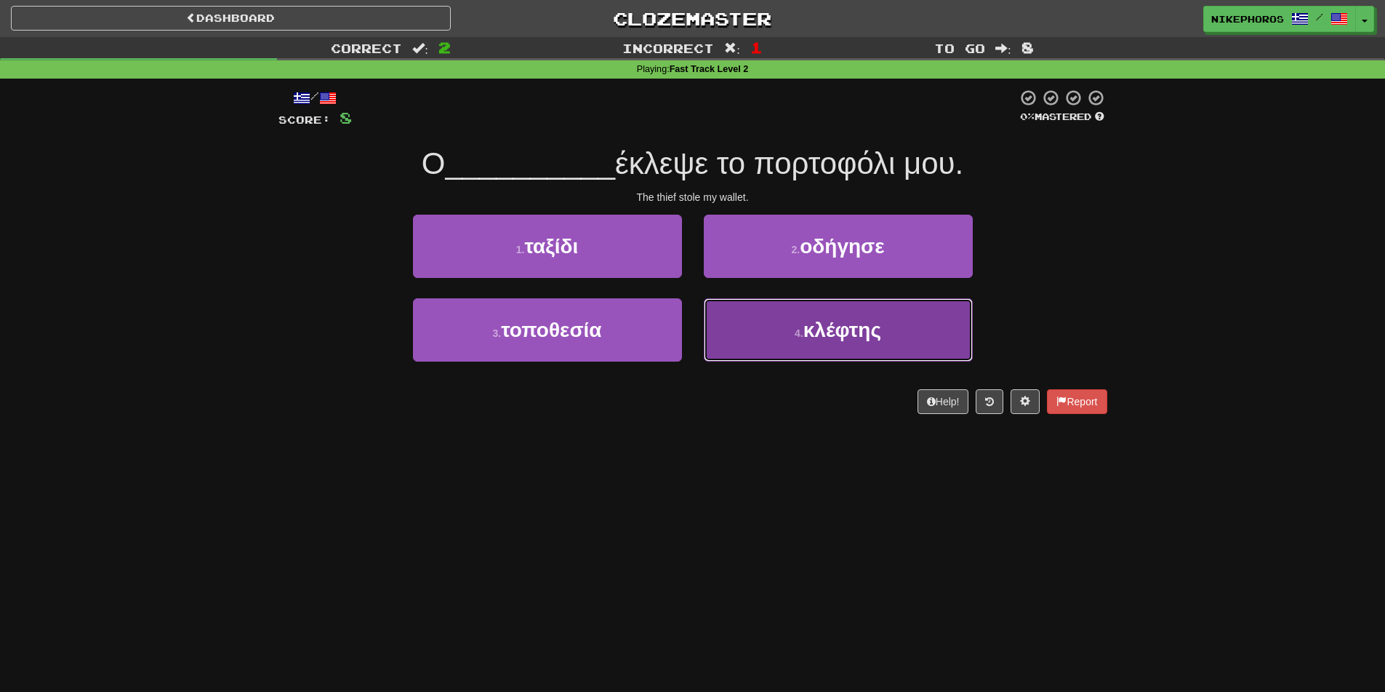
click at [881, 348] on button "4 . κλέφτης" at bounding box center [838, 329] width 269 height 63
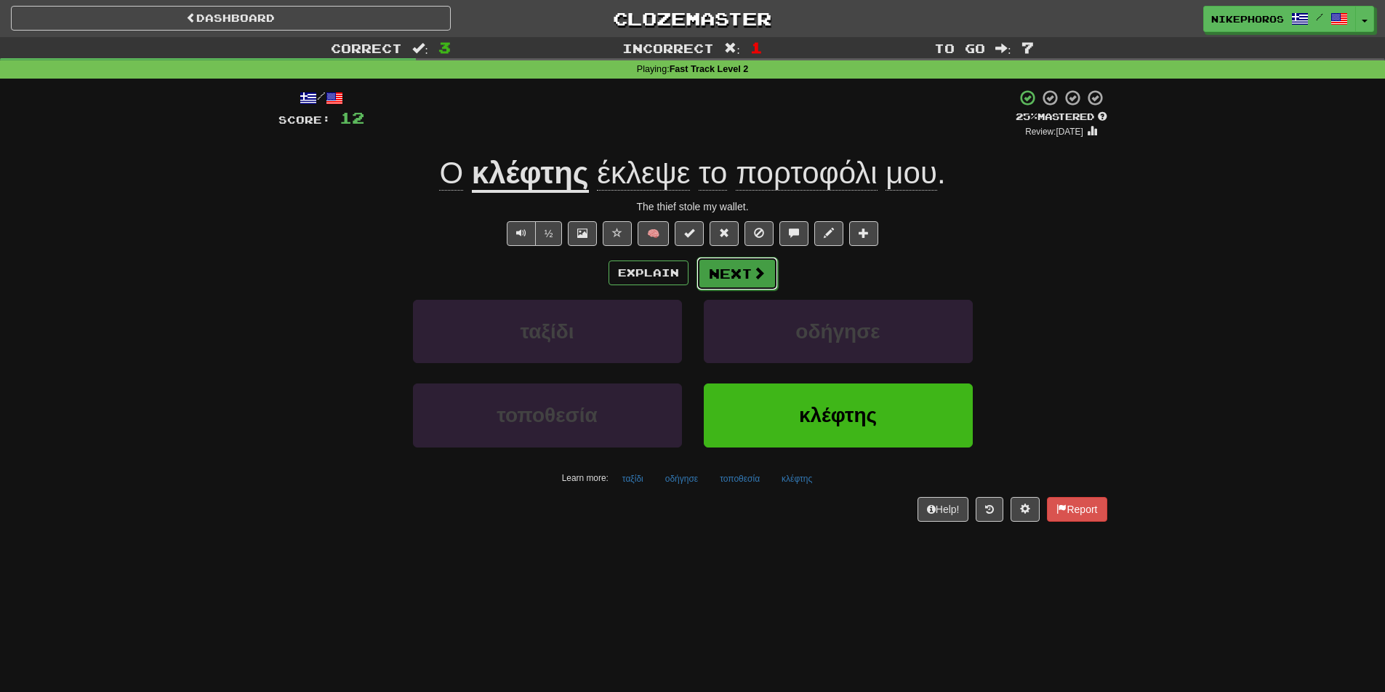
click at [753, 282] on button "Next" at bounding box center [737, 273] width 81 height 33
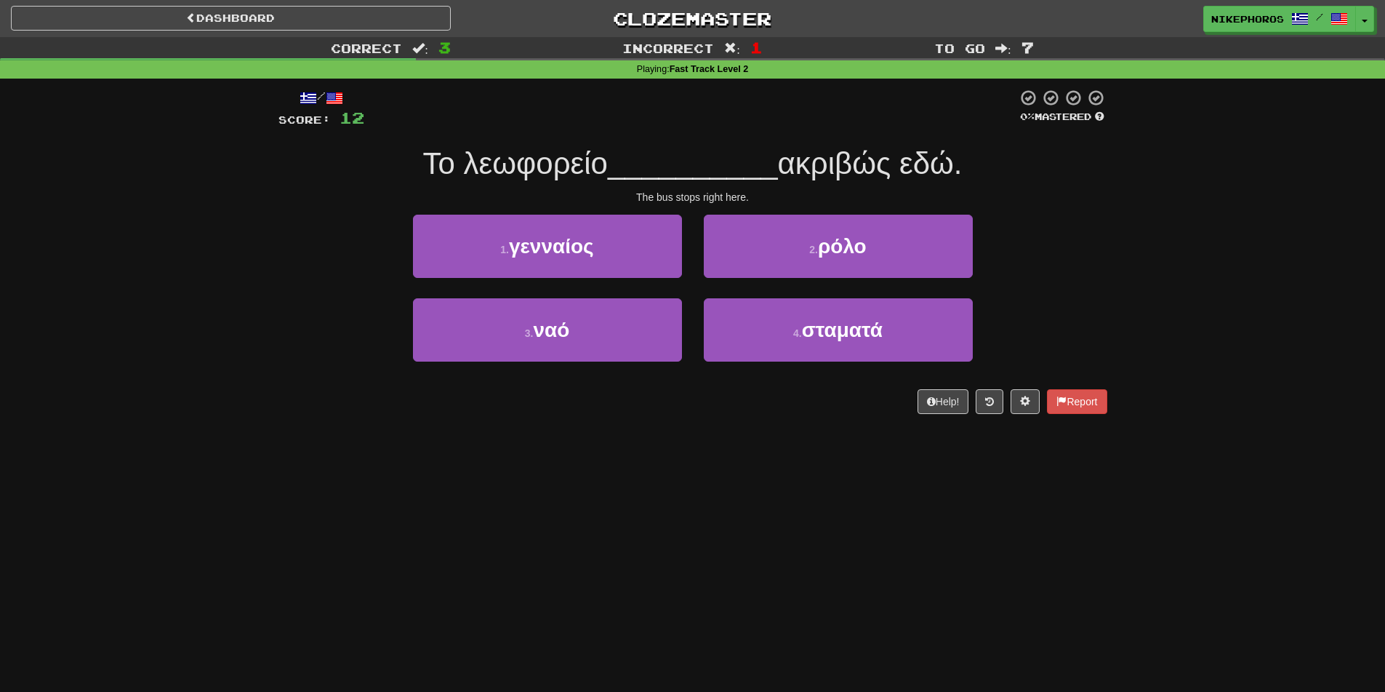
click at [1060, 281] on div "1 . γενναίος 2 . ρόλο" at bounding box center [693, 257] width 873 height 84
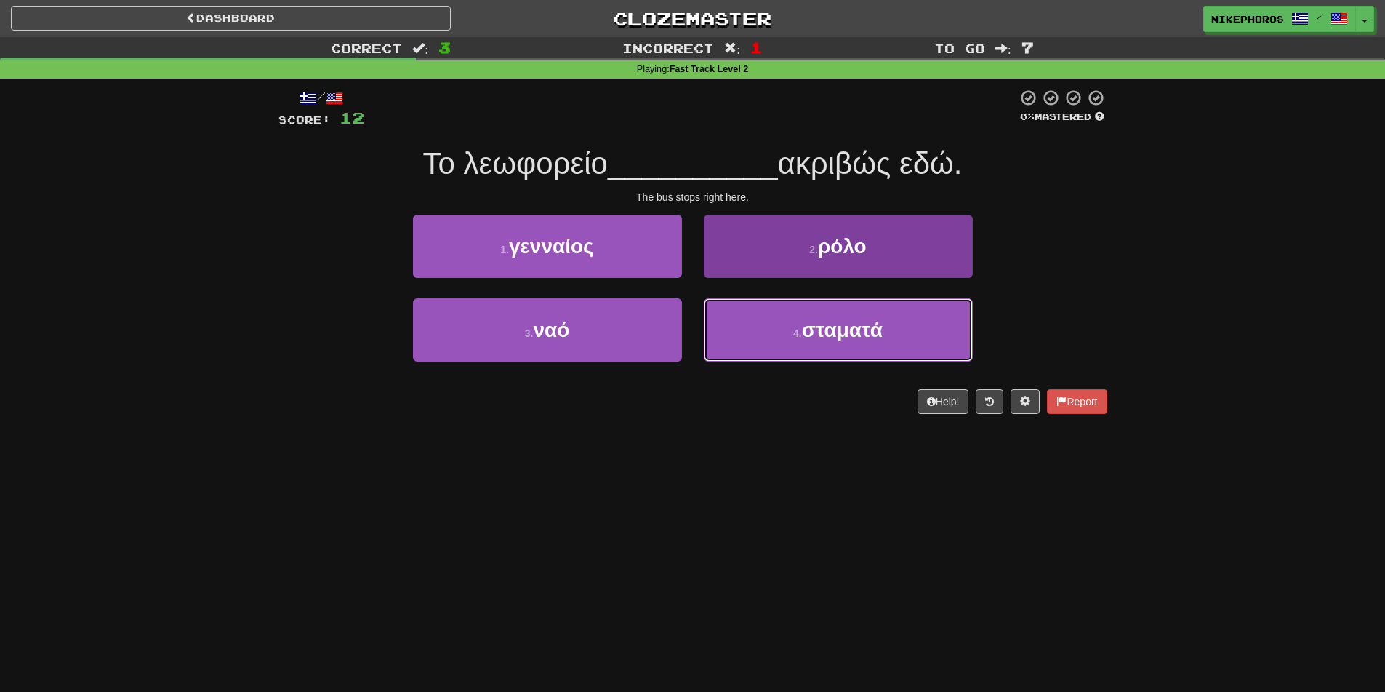
click at [868, 340] on span "σταματά" at bounding box center [842, 330] width 81 height 23
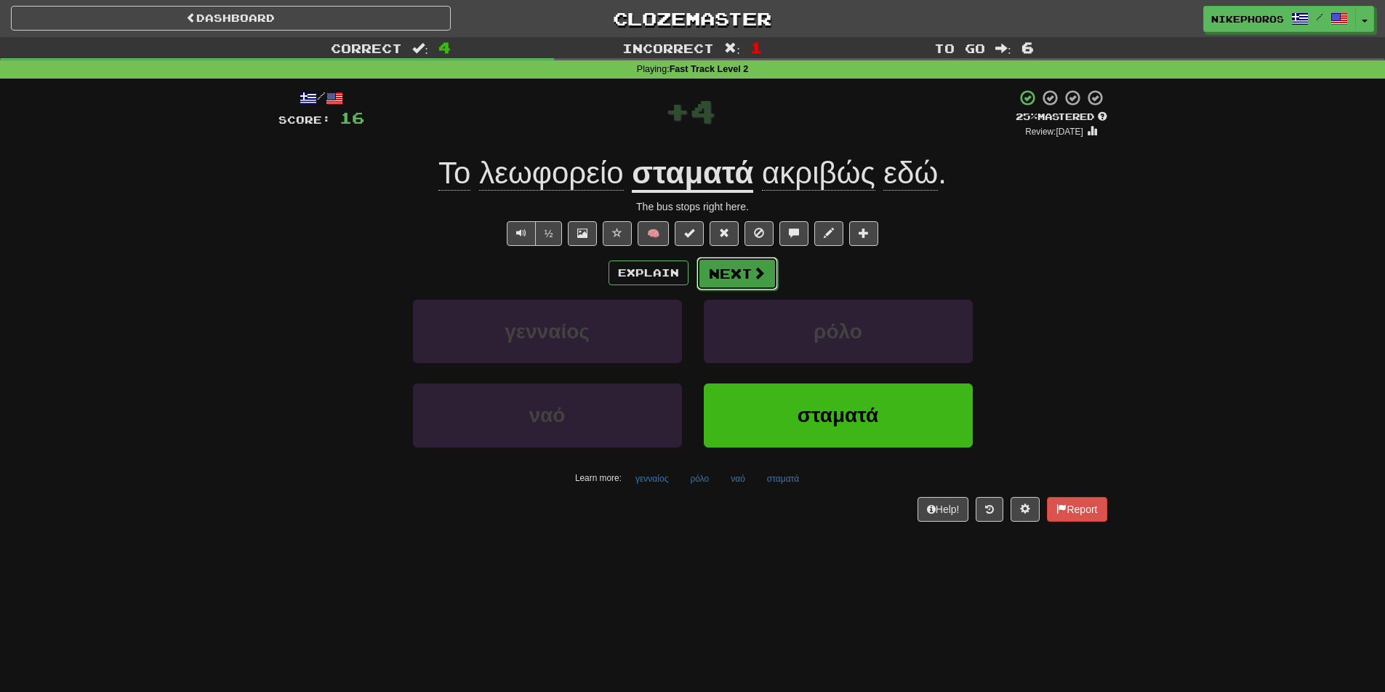
click at [719, 257] on button "Next" at bounding box center [737, 273] width 81 height 33
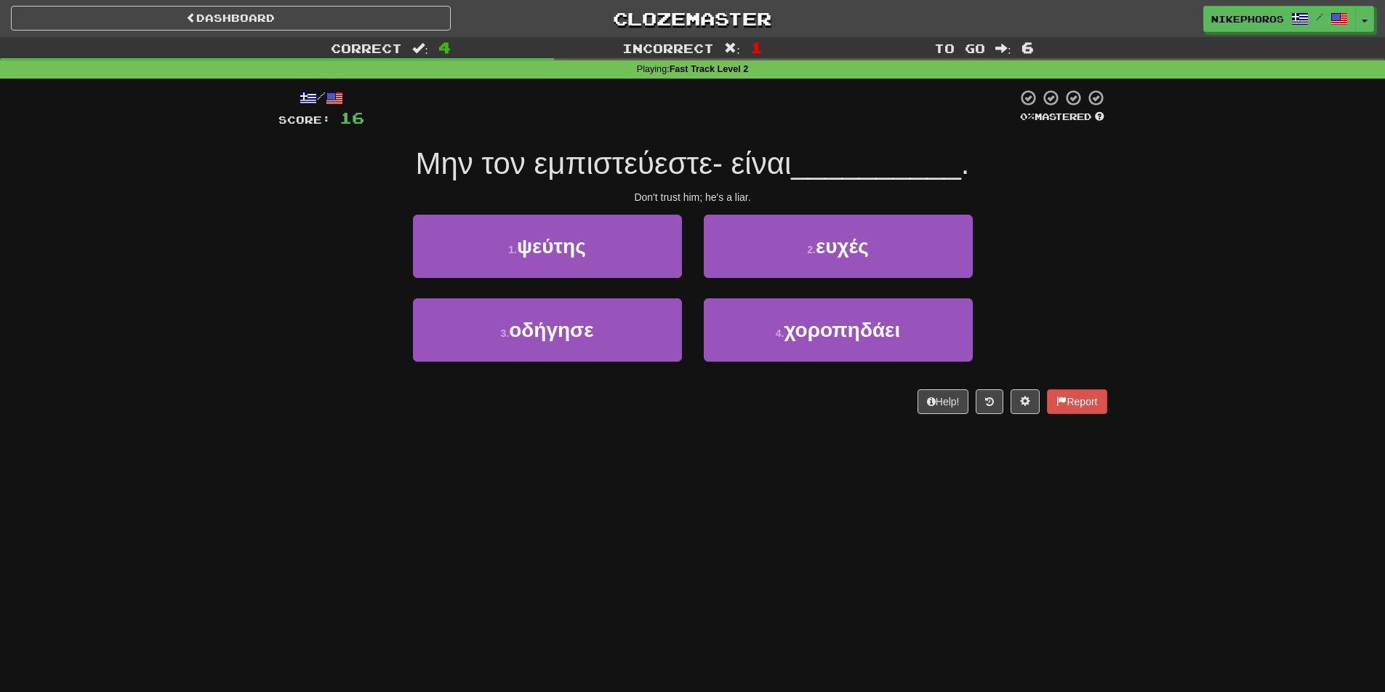
click at [1092, 201] on div "Don't trust him; he's a liar." at bounding box center [693, 197] width 829 height 15
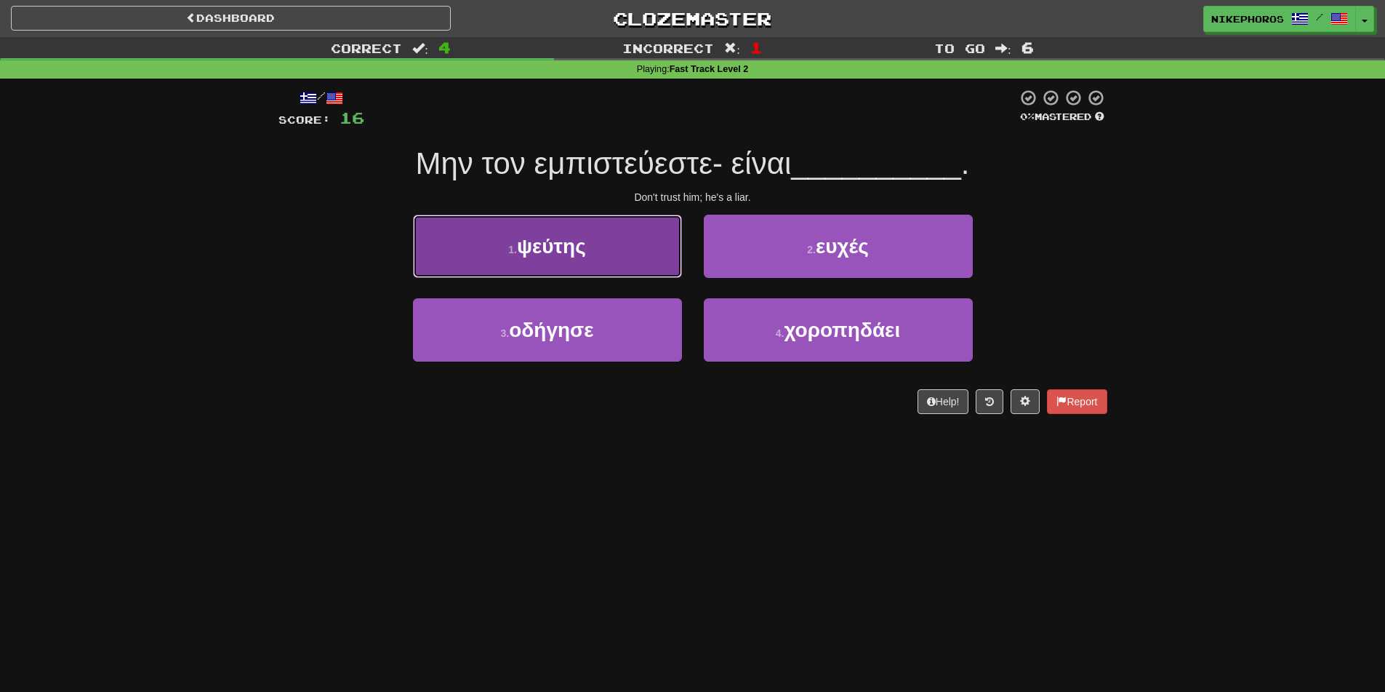
click at [576, 253] on span "ψεύτης" at bounding box center [551, 246] width 69 height 23
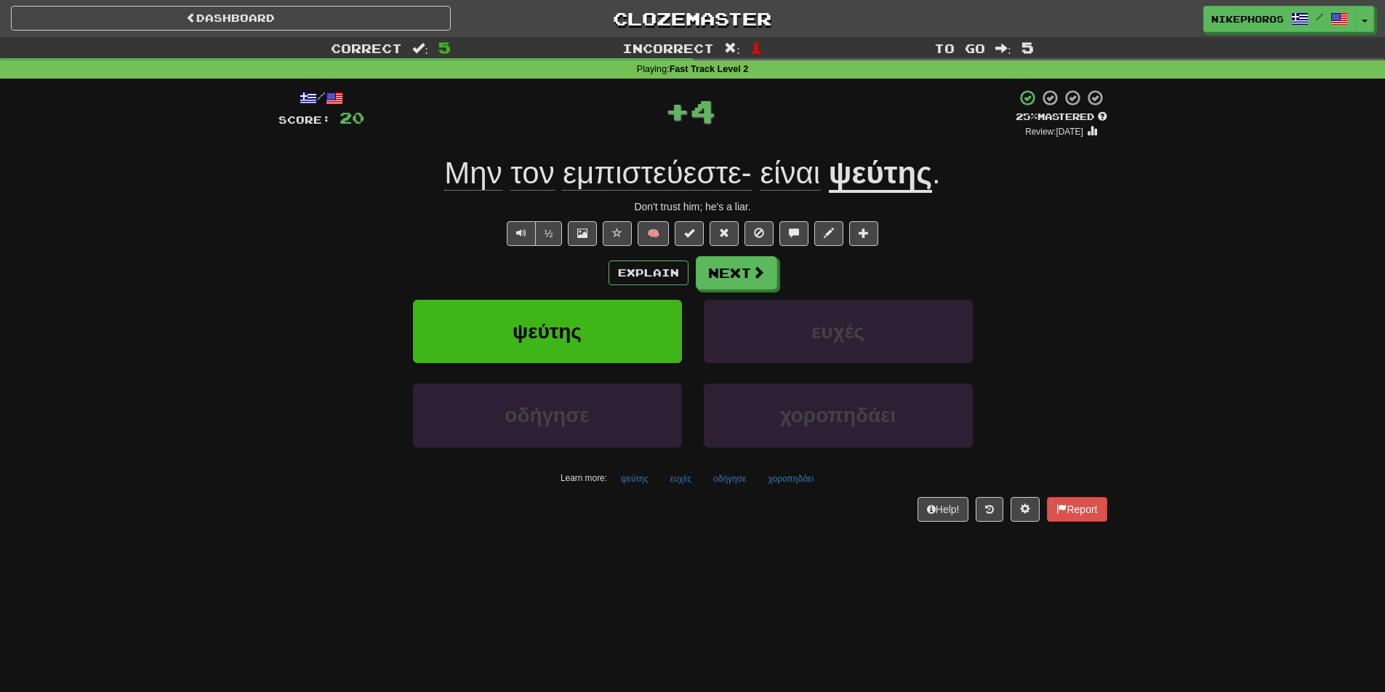
click at [1076, 270] on div "Explain Next" at bounding box center [693, 272] width 829 height 33
click at [543, 169] on span "τον" at bounding box center [533, 173] width 44 height 35
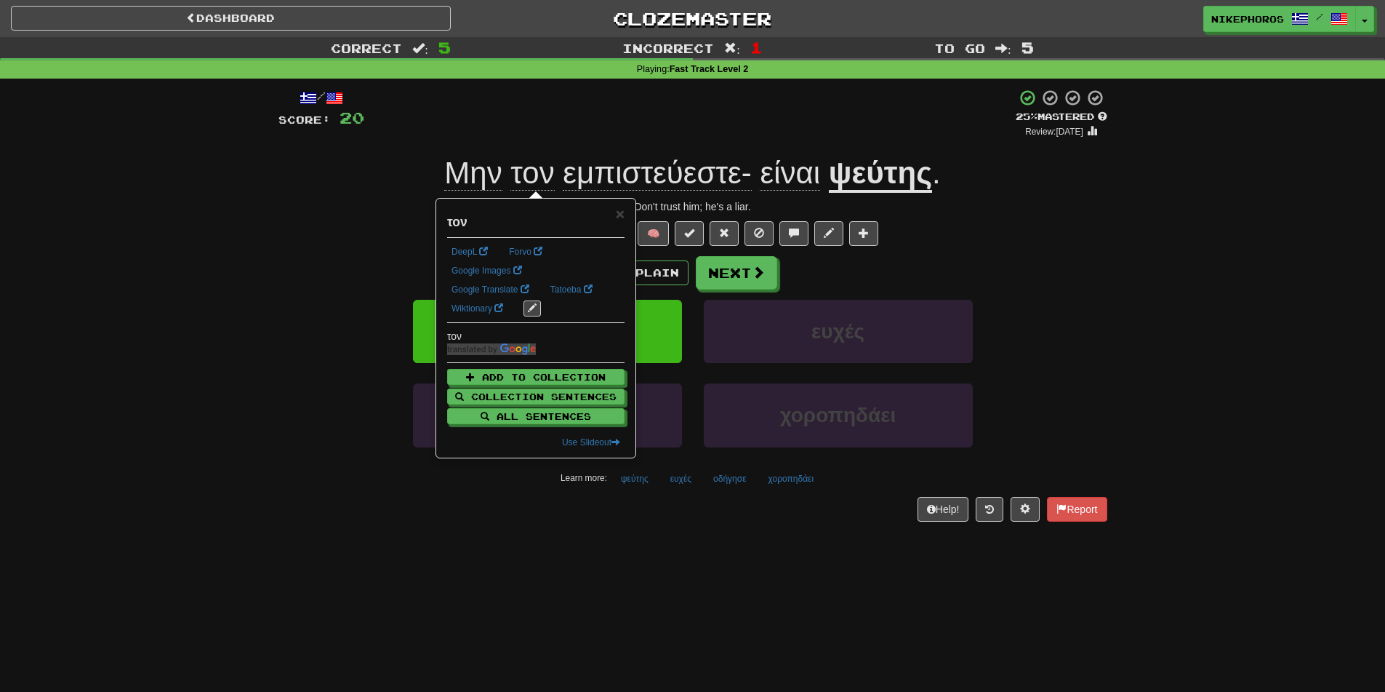
click at [562, 92] on div "+ 4" at bounding box center [690, 113] width 652 height 49
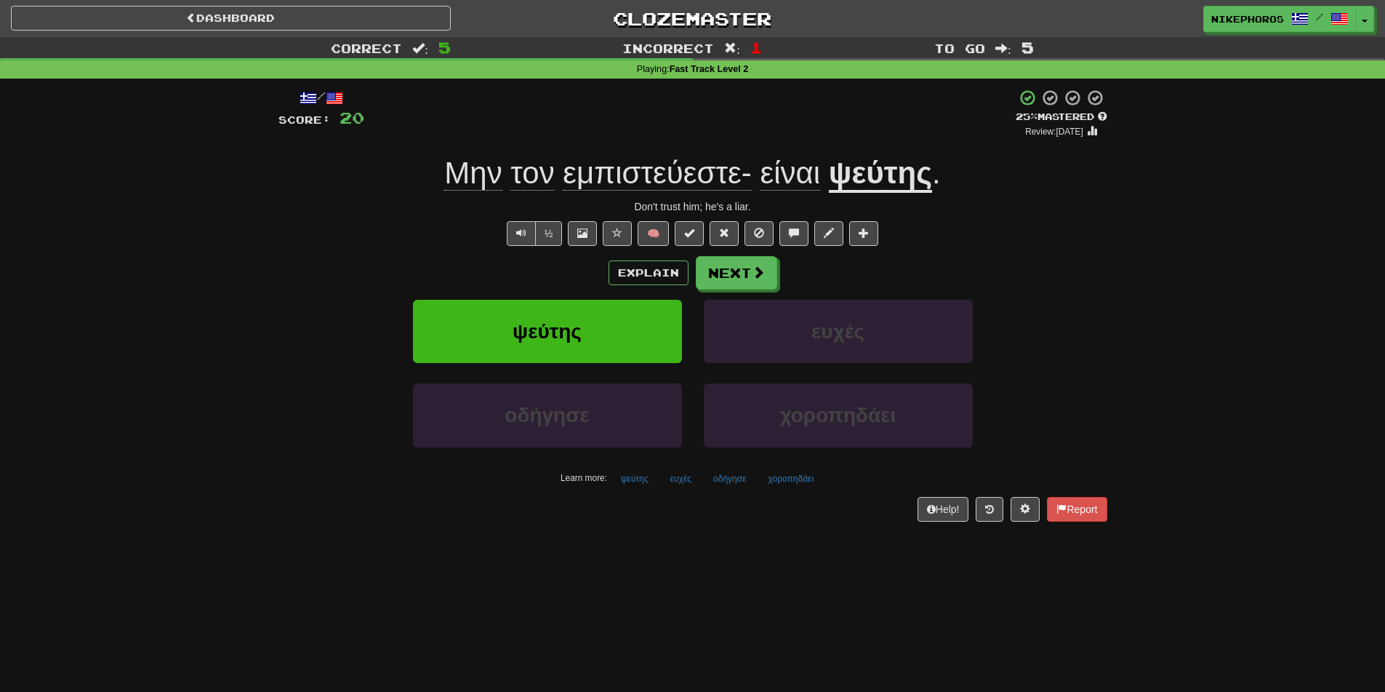
click at [516, 160] on span "τον" at bounding box center [533, 173] width 44 height 35
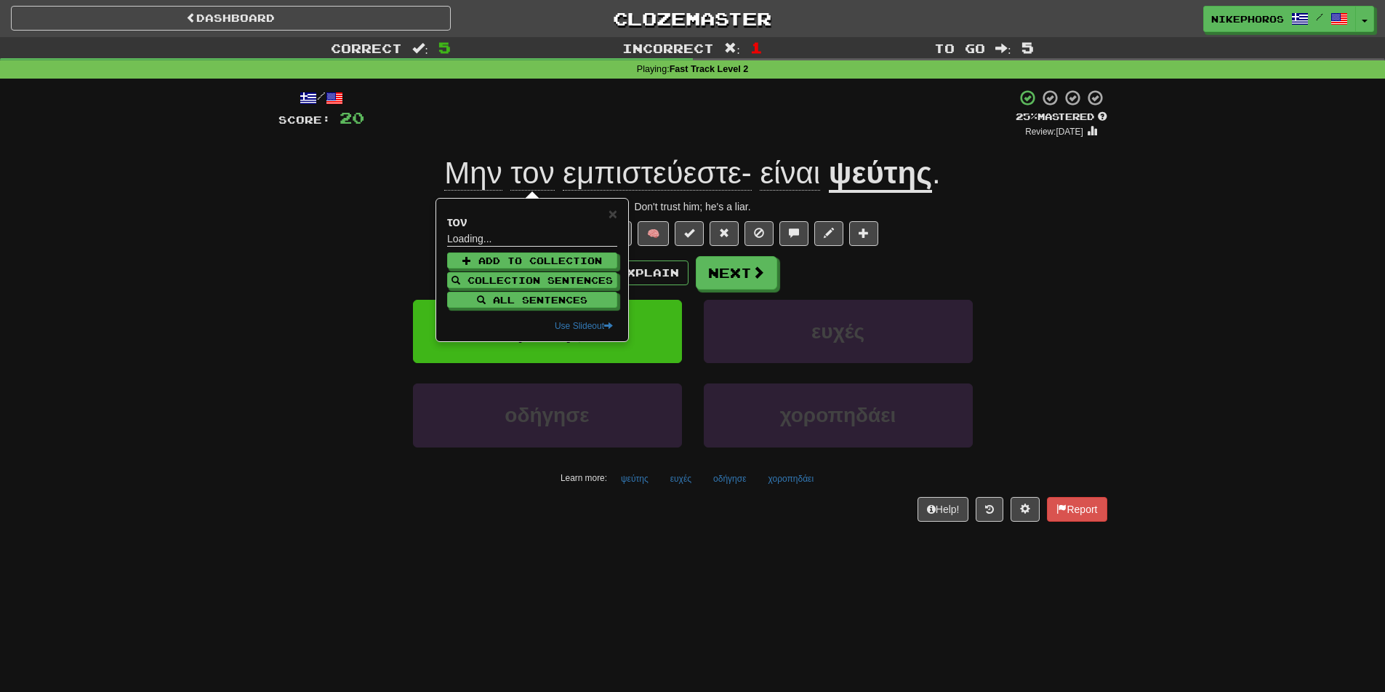
click at [479, 175] on span "Μην" at bounding box center [472, 173] width 57 height 35
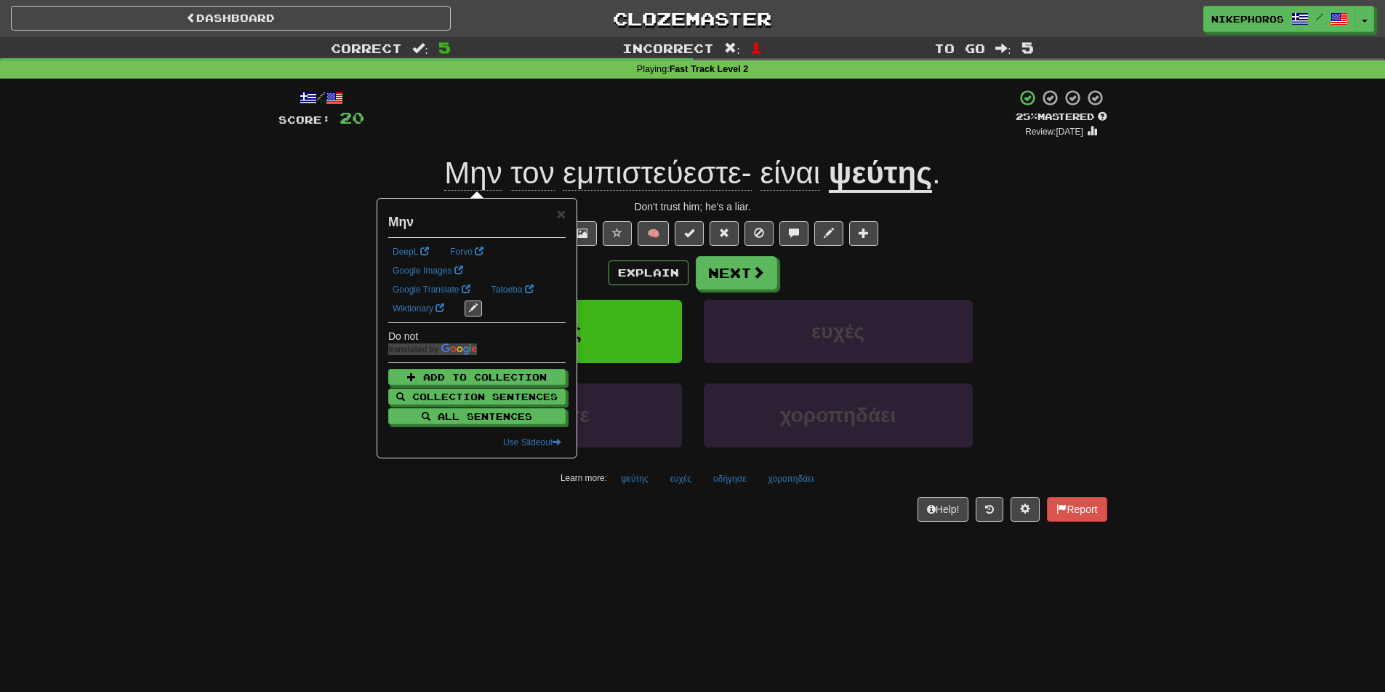
click at [581, 99] on div "+ 4" at bounding box center [690, 113] width 652 height 49
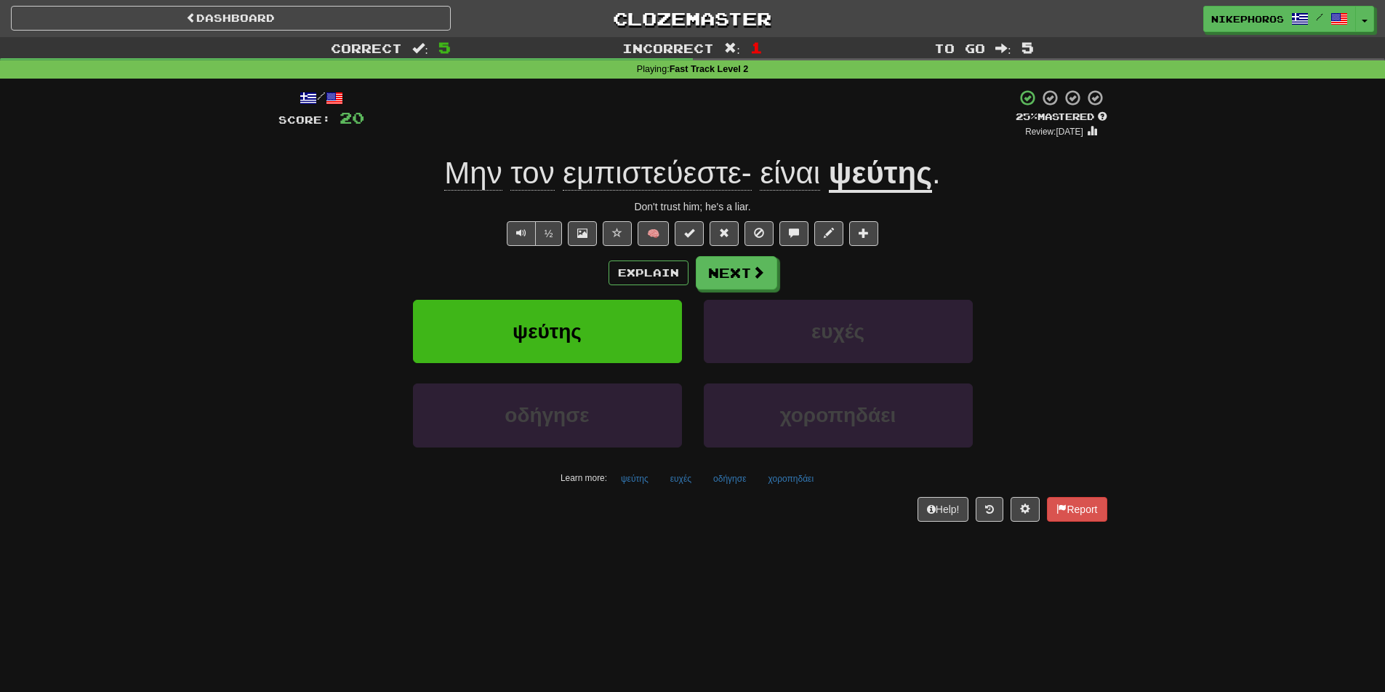
click at [1077, 201] on div "Don't trust him; he's a liar." at bounding box center [693, 206] width 829 height 15
click at [676, 486] on button "ευχές" at bounding box center [680, 479] width 37 height 22
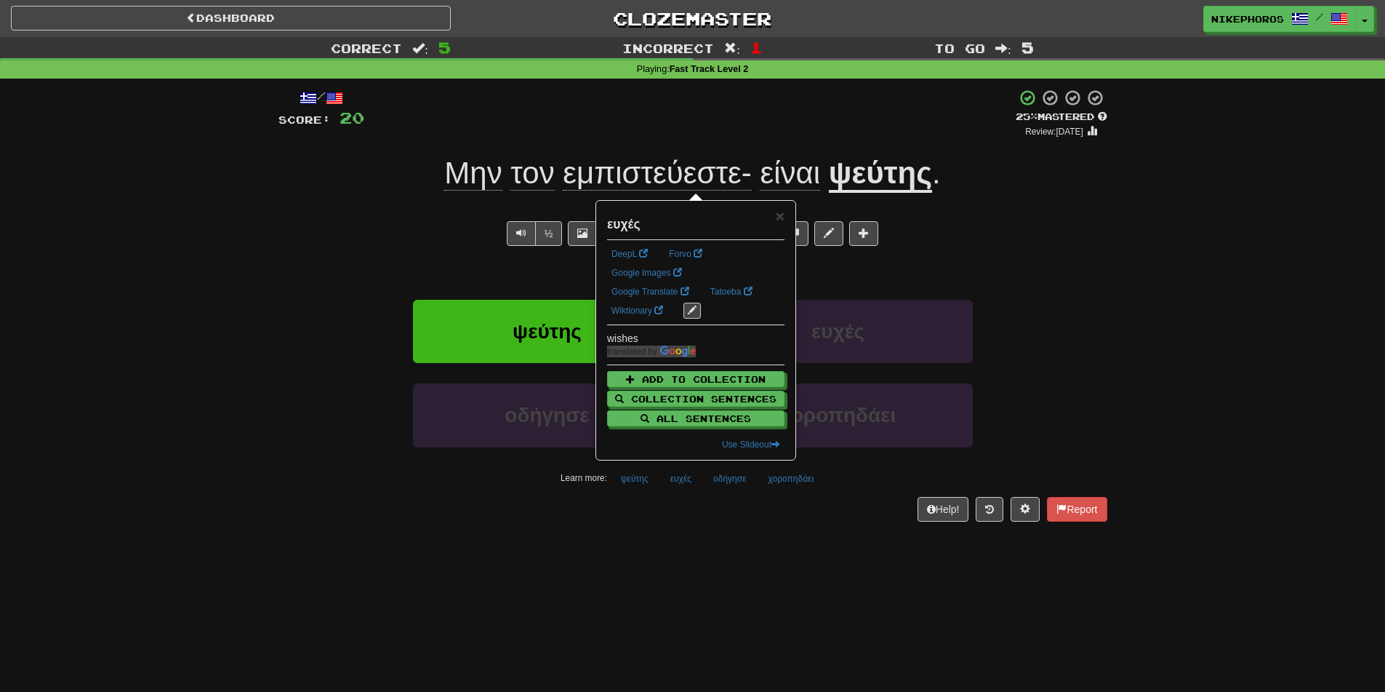
click at [715, 521] on div "Help! Report" at bounding box center [693, 509] width 829 height 25
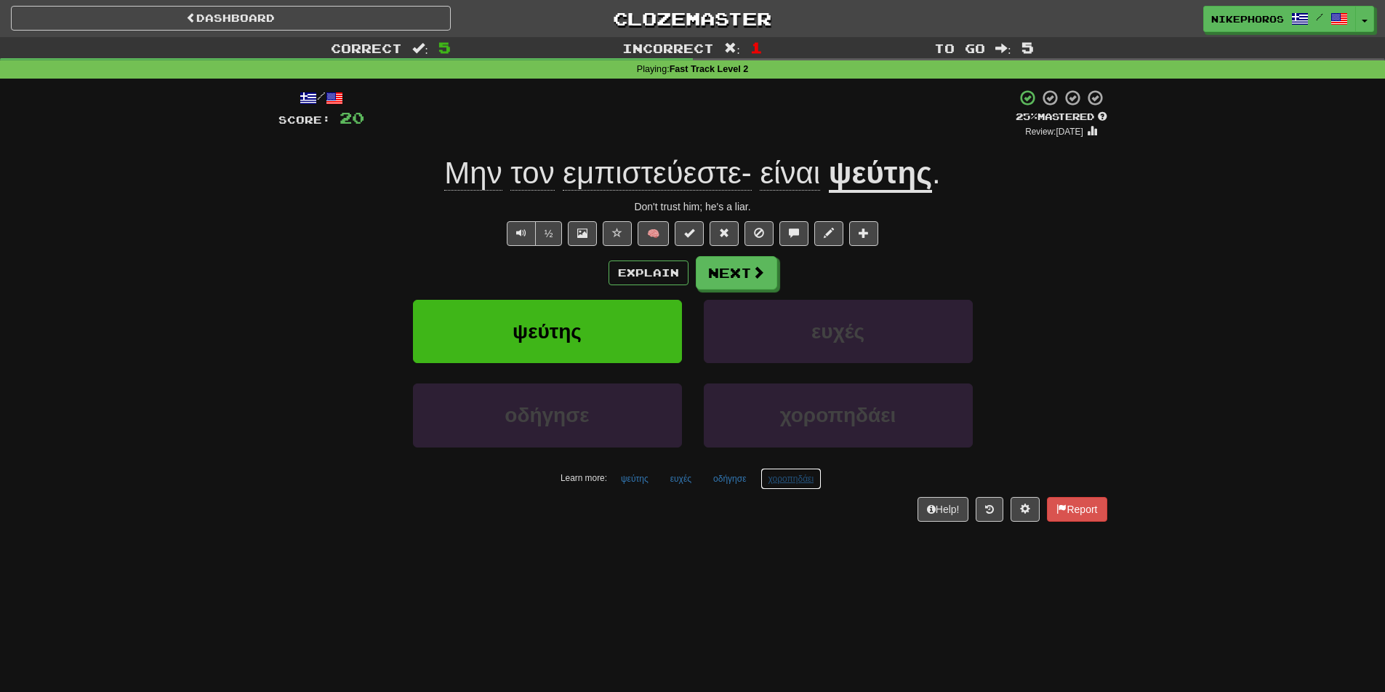
click at [800, 476] on button "χοροπηδάει" at bounding box center [792, 479] width 62 height 22
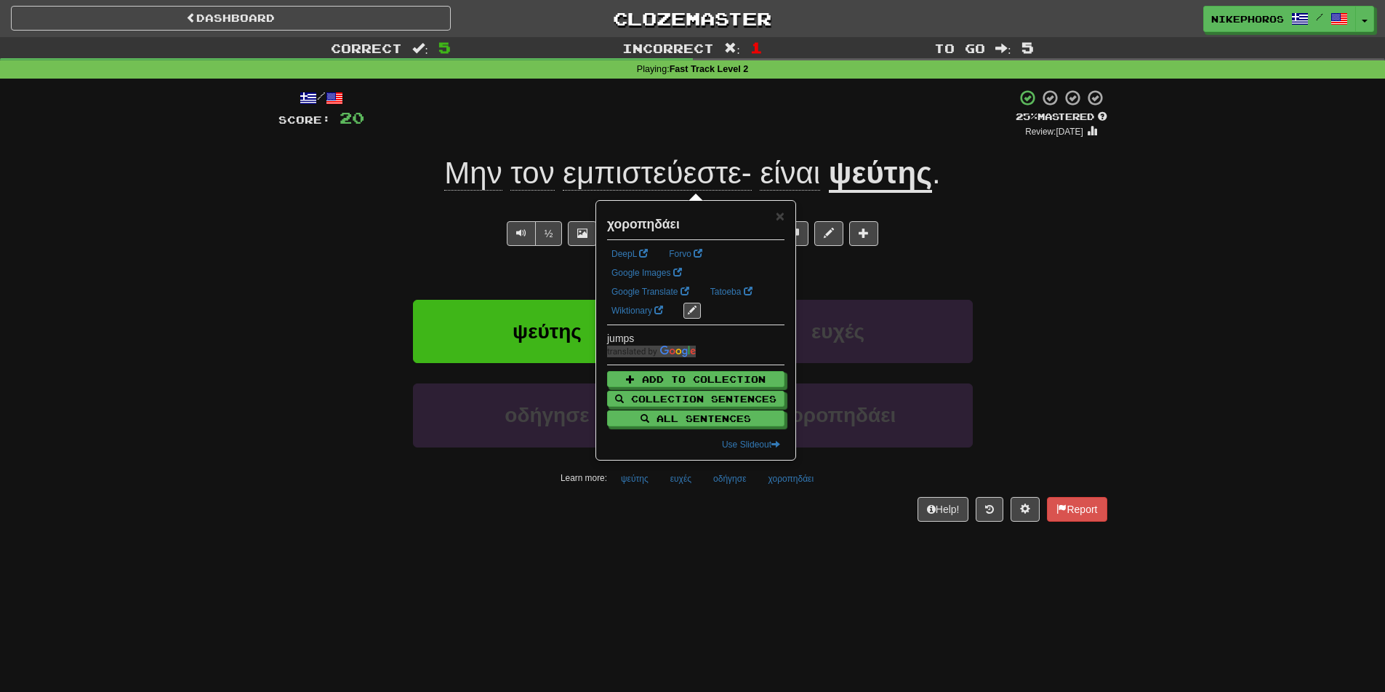
click at [809, 545] on div "Dashboard Clozemaster Nikephoros / Toggle Dropdown Dashboard Leaderboard Activi…" at bounding box center [692, 346] width 1385 height 692
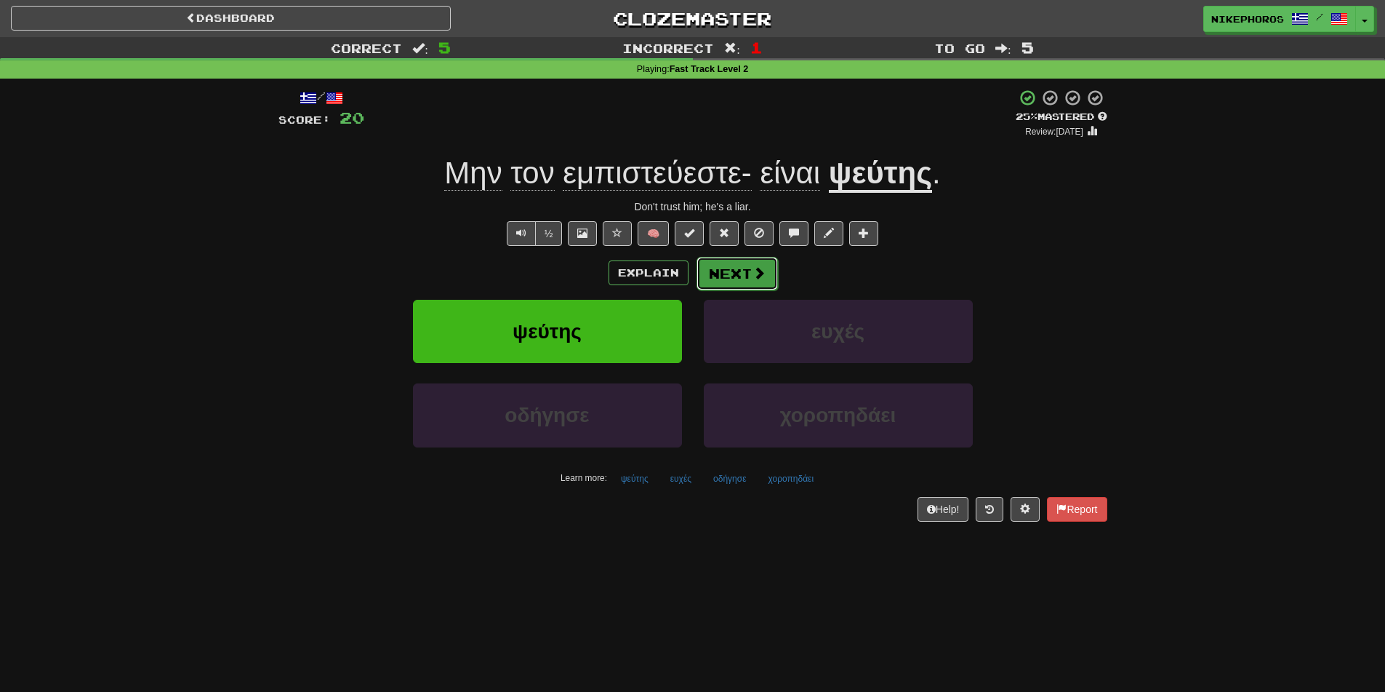
click at [725, 268] on button "Next" at bounding box center [737, 273] width 81 height 33
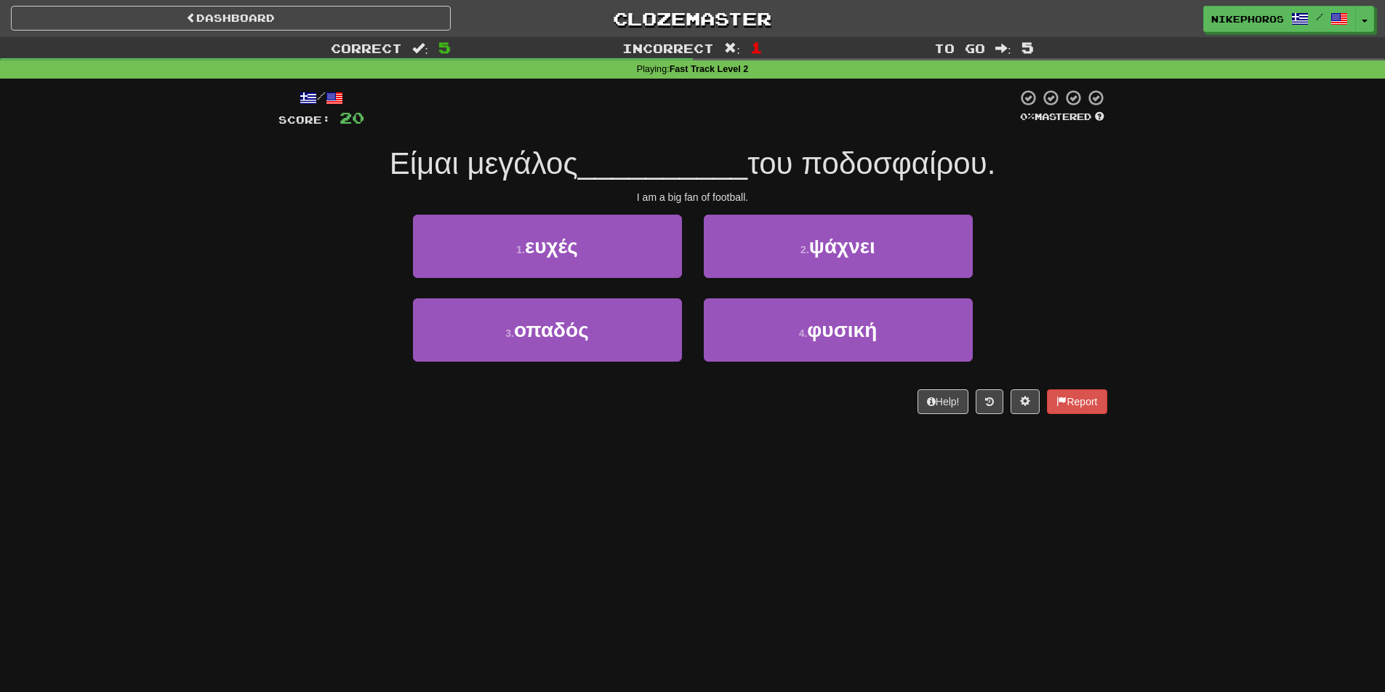
click at [637, 121] on div at bounding box center [690, 109] width 653 height 40
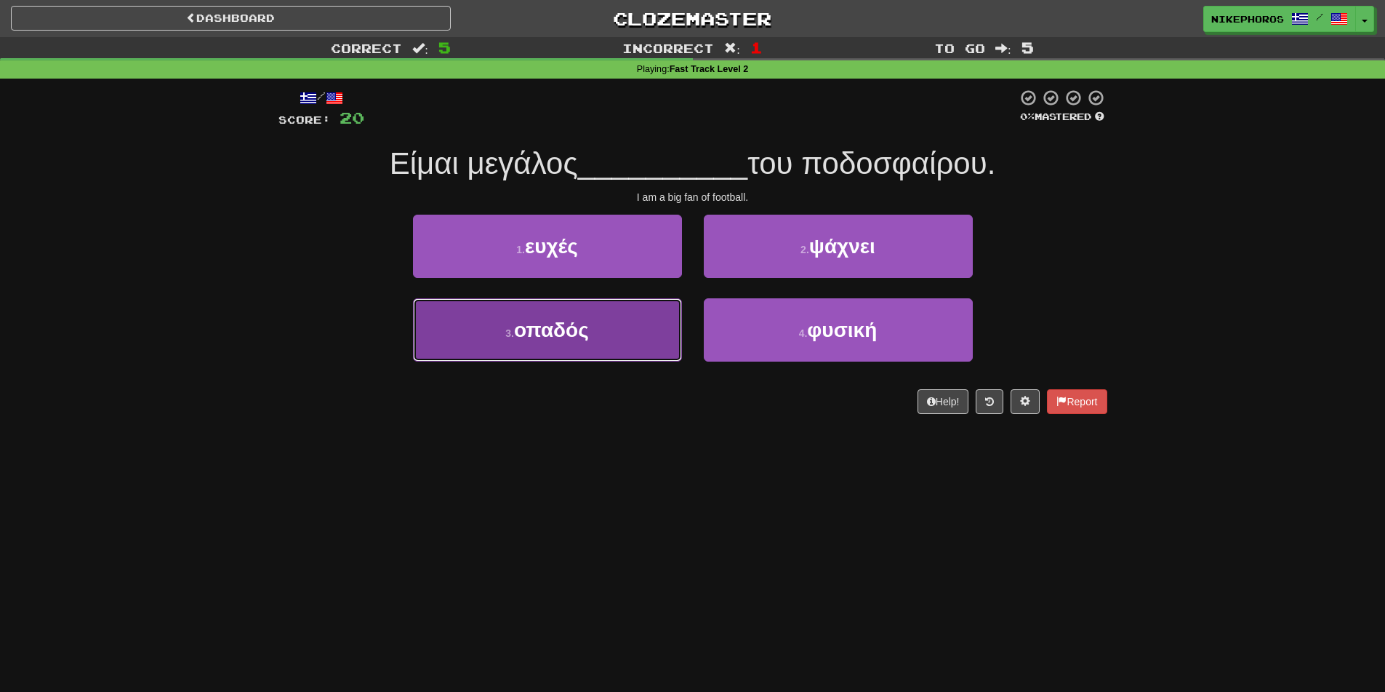
click at [550, 342] on button "3 . οπαδός" at bounding box center [547, 329] width 269 height 63
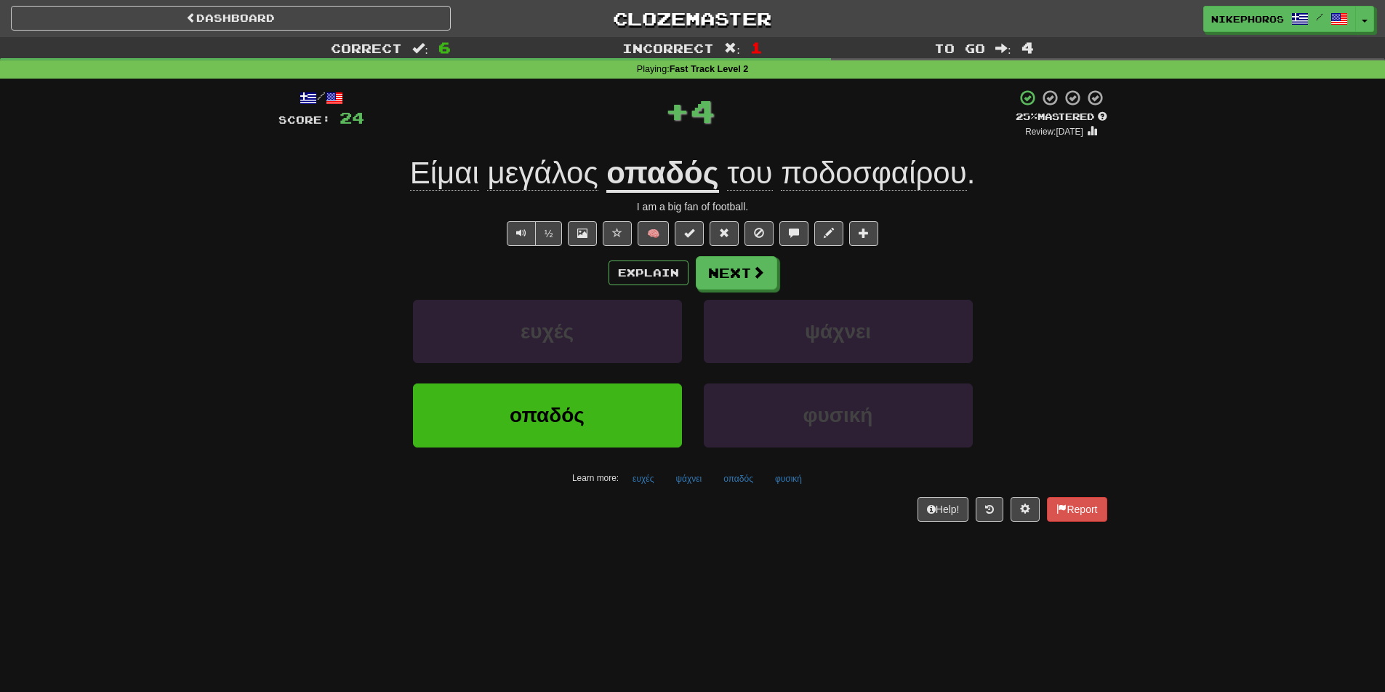
click at [693, 155] on div "Είμαι μεγάλος οπαδός του ποδοσφαίρου ." at bounding box center [693, 173] width 829 height 40
click at [648, 180] on u "οπαδός" at bounding box center [663, 174] width 112 height 37
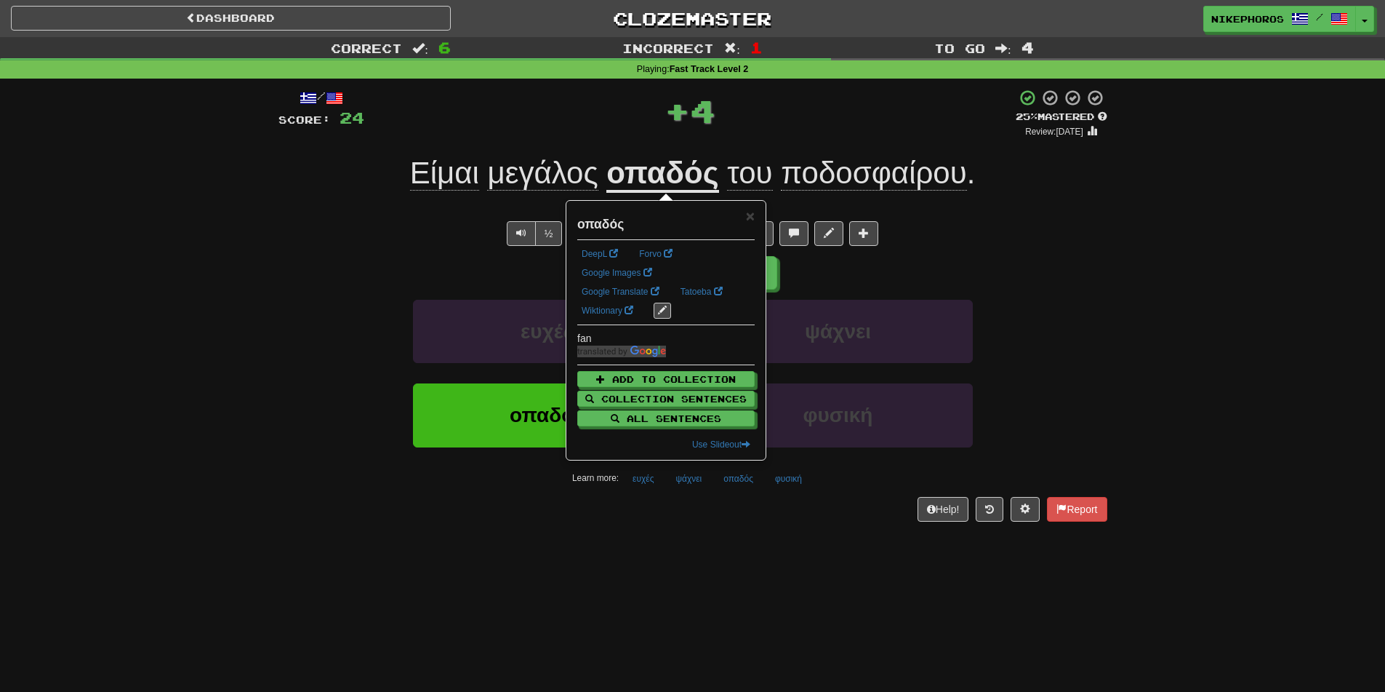
click at [1062, 239] on div "½ 🧠" at bounding box center [693, 233] width 829 height 25
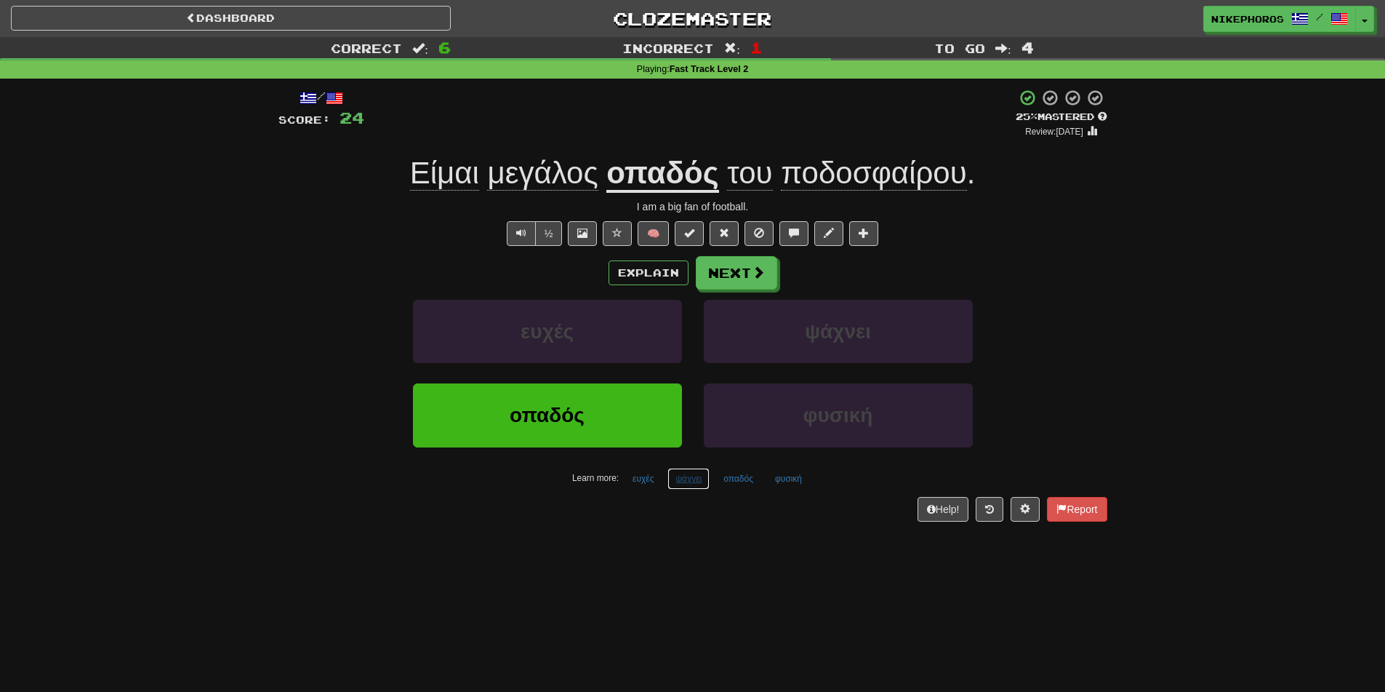
click at [691, 487] on button "ψάχνει" at bounding box center [689, 479] width 42 height 22
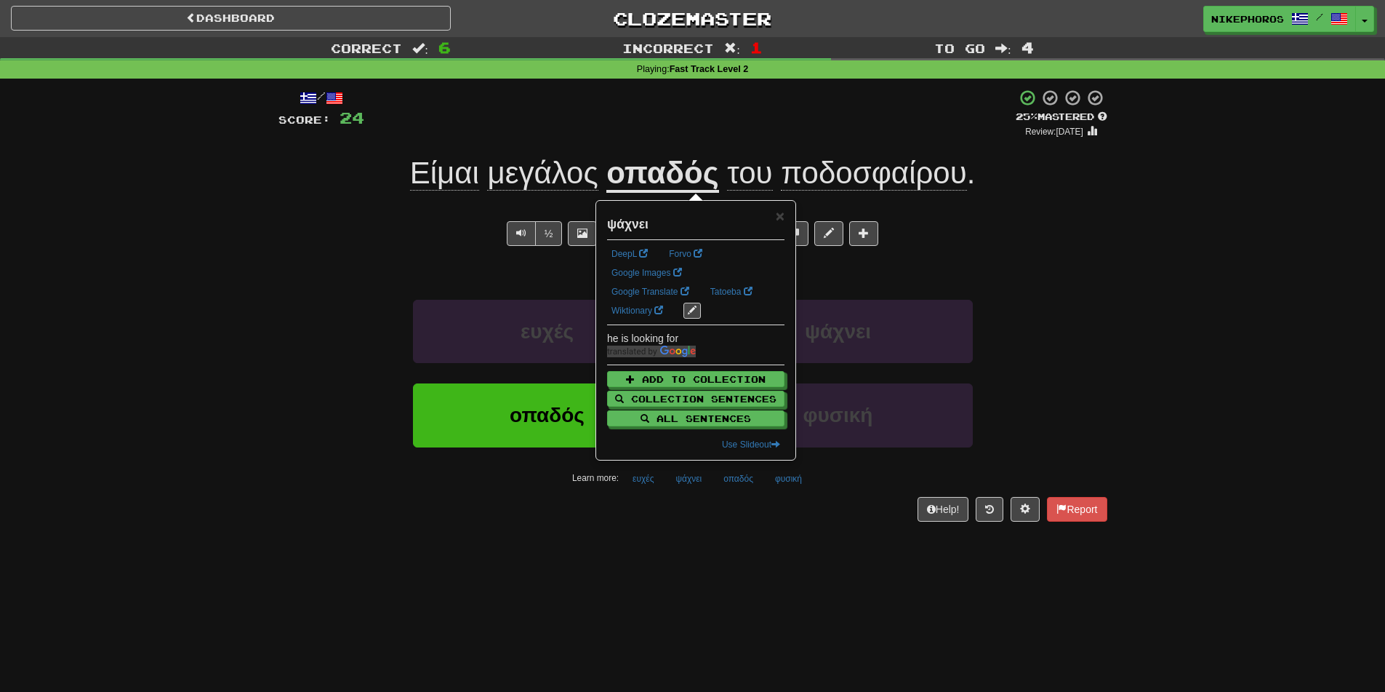
drag, startPoint x: 758, startPoint y: 544, endPoint x: 753, endPoint y: 529, distance: 16.1
click at [757, 541] on div "Dashboard Clozemaster Nikephoros / Toggle Dropdown Dashboard Leaderboard Activi…" at bounding box center [692, 346] width 1385 height 692
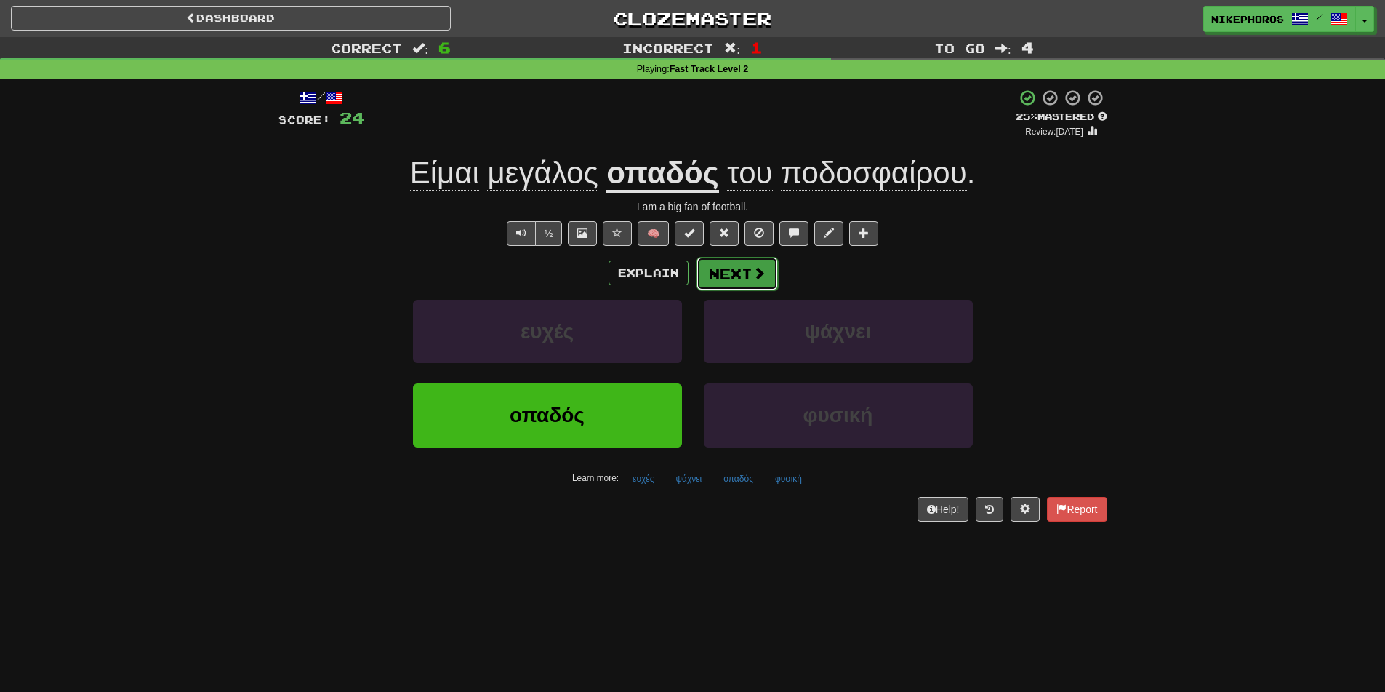
click at [748, 268] on button "Next" at bounding box center [737, 273] width 81 height 33
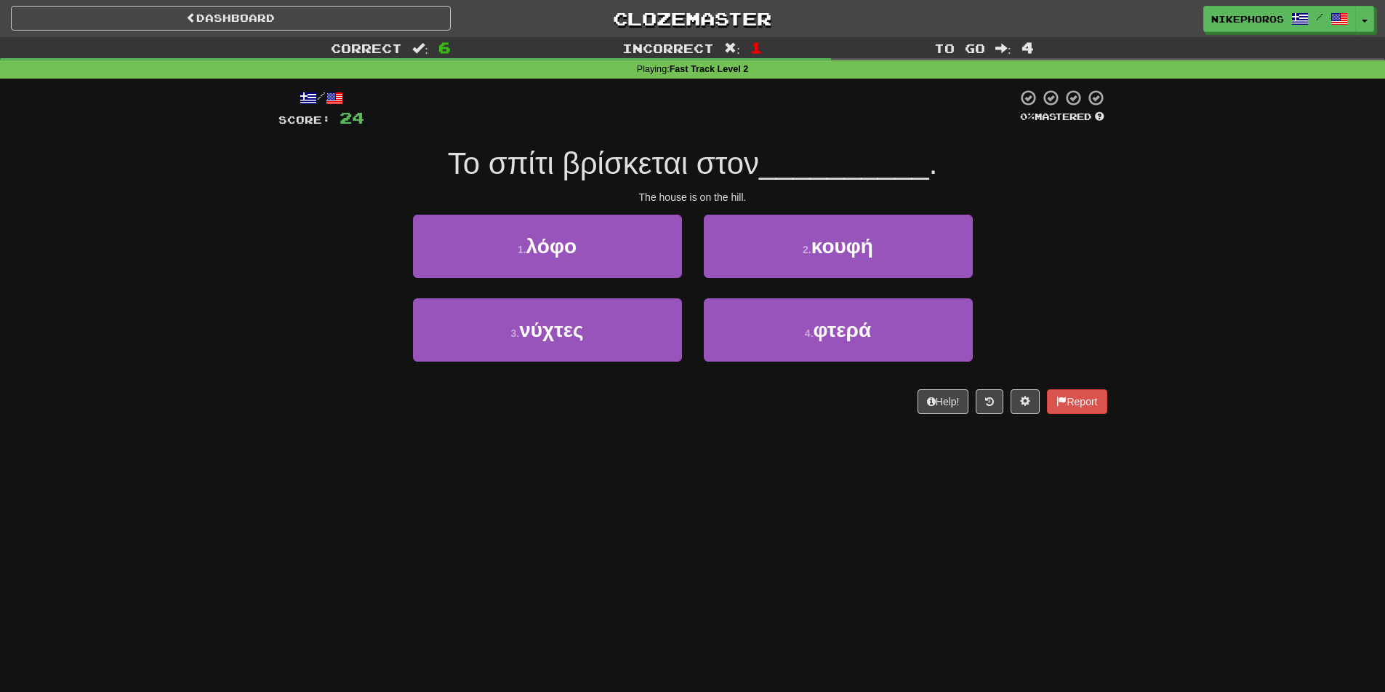
click at [1123, 254] on div "Correct : 6 Incorrect : 1 To go : 4 Playing : Fast Track Level 2 / Score: 24 0 …" at bounding box center [692, 235] width 1385 height 397
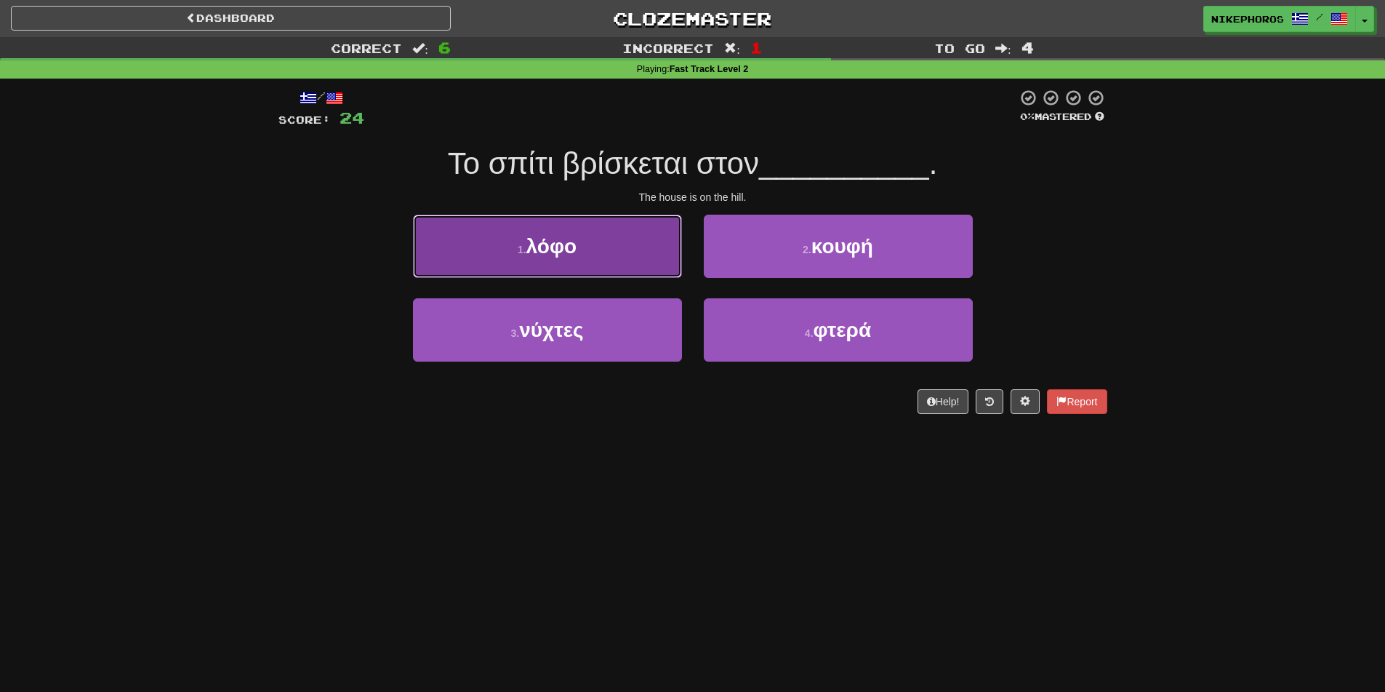
click at [508, 233] on button "1 . λόφο" at bounding box center [547, 246] width 269 height 63
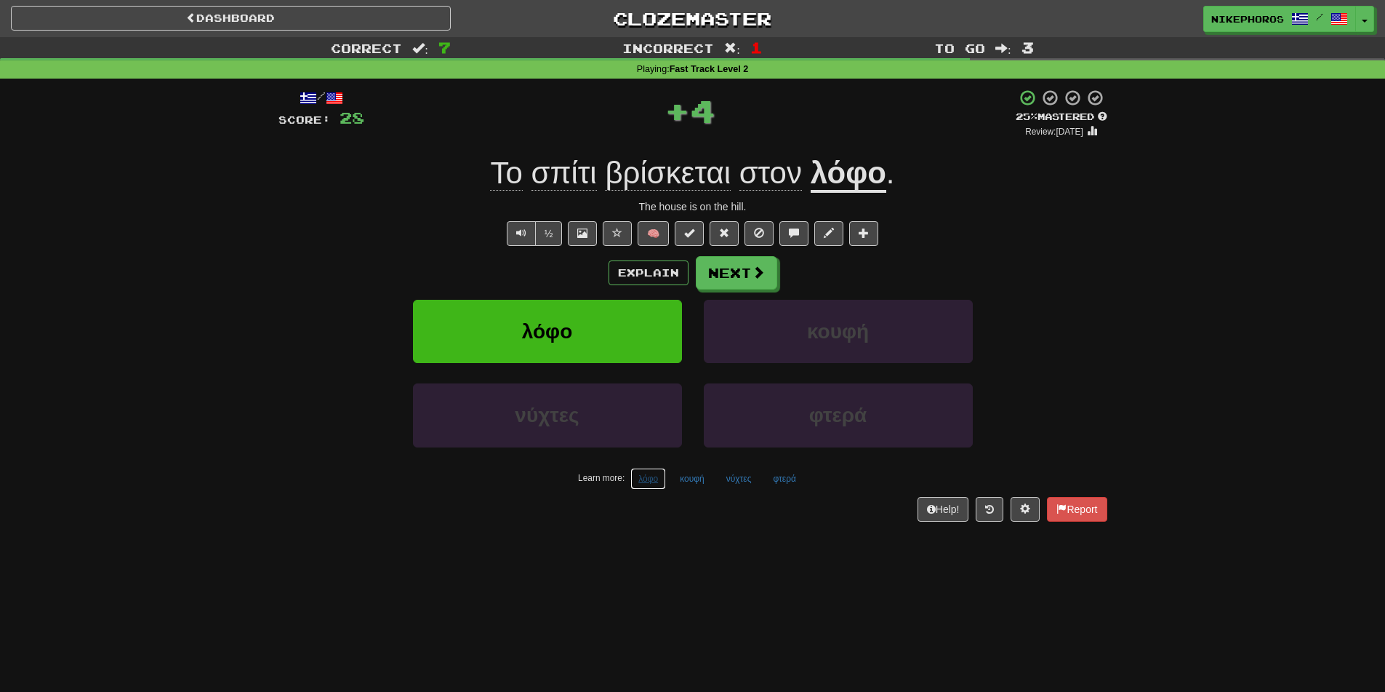
click at [649, 482] on button "λόφο" at bounding box center [649, 479] width 36 height 22
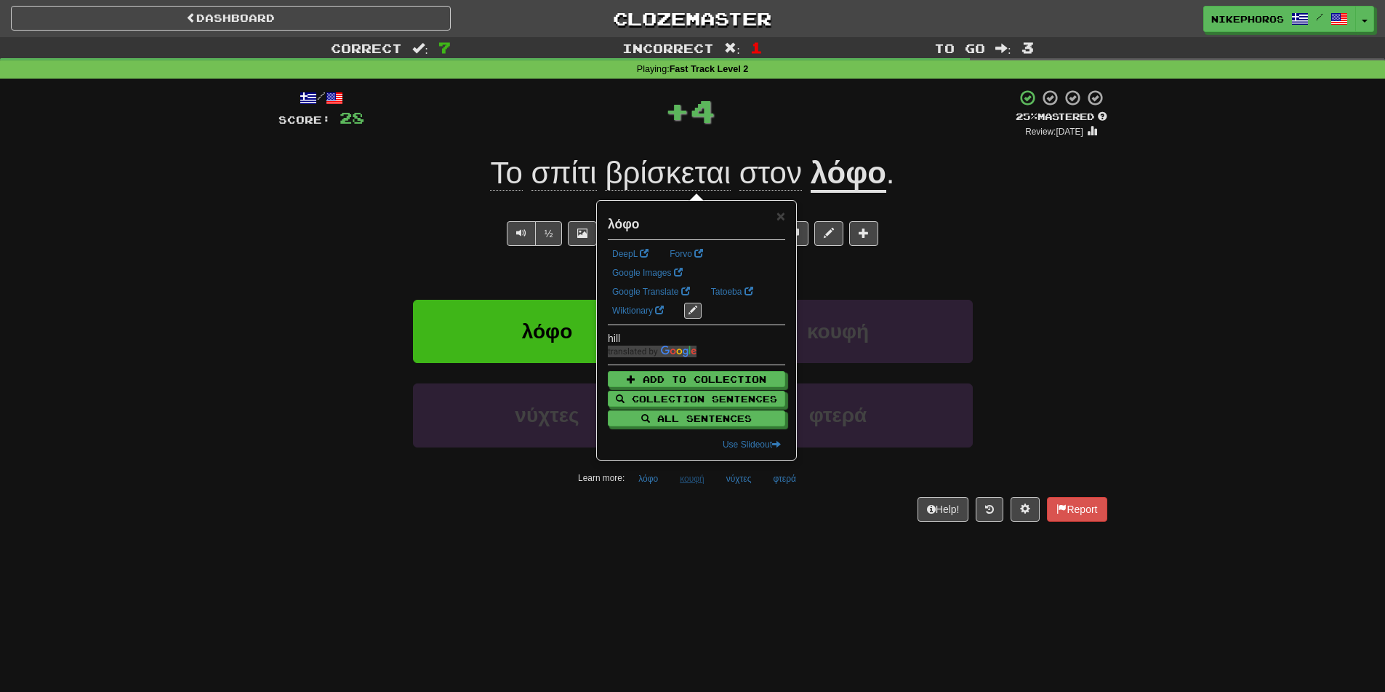
drag, startPoint x: 701, startPoint y: 516, endPoint x: 697, endPoint y: 485, distance: 31.5
click at [701, 516] on div "Help! Report" at bounding box center [693, 509] width 829 height 25
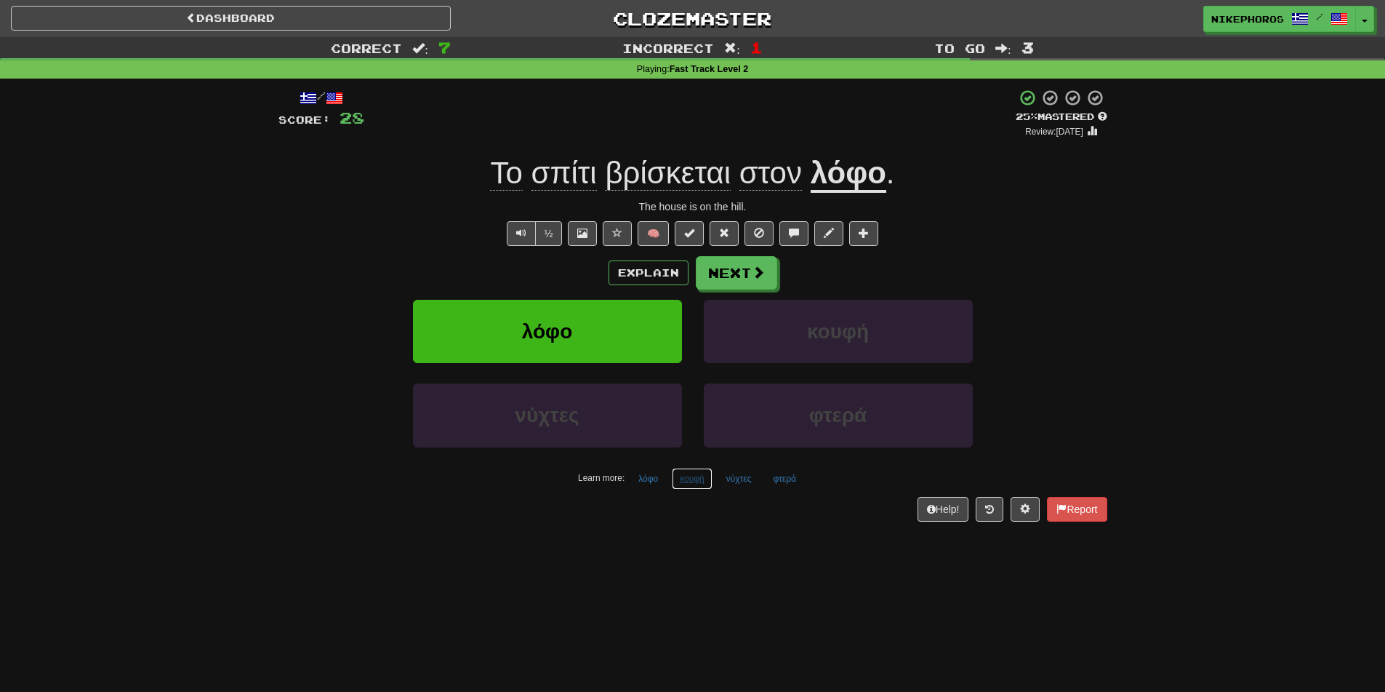
click at [688, 475] on button "κουφή" at bounding box center [692, 479] width 41 height 22
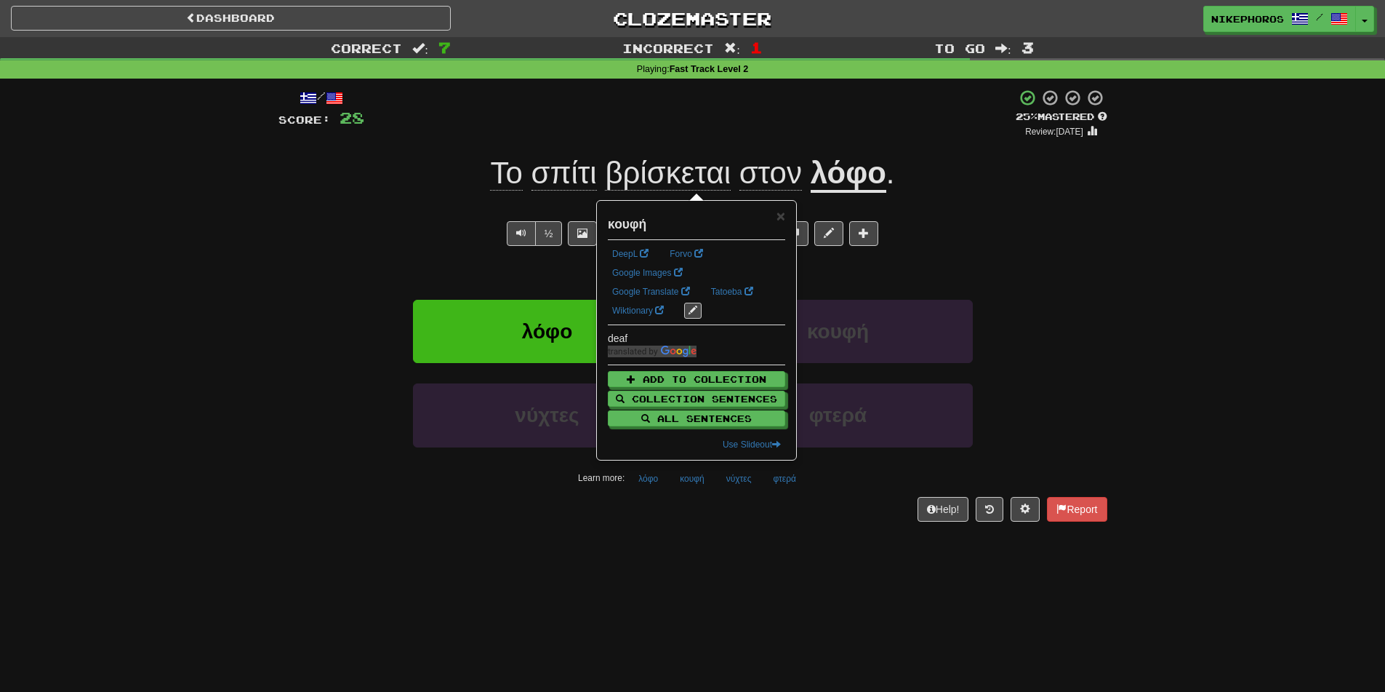
click at [697, 513] on div "Help! Report" at bounding box center [693, 509] width 829 height 25
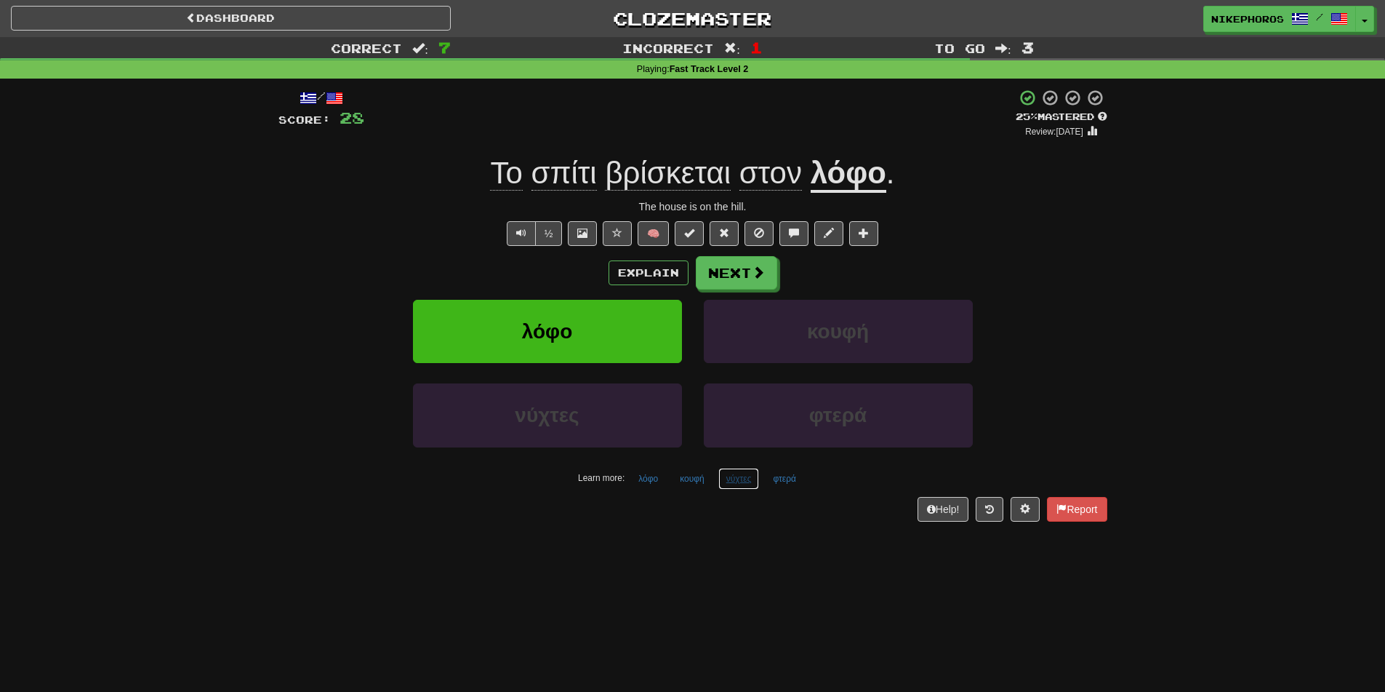
click at [732, 476] on button "νύχτες" at bounding box center [738, 479] width 41 height 22
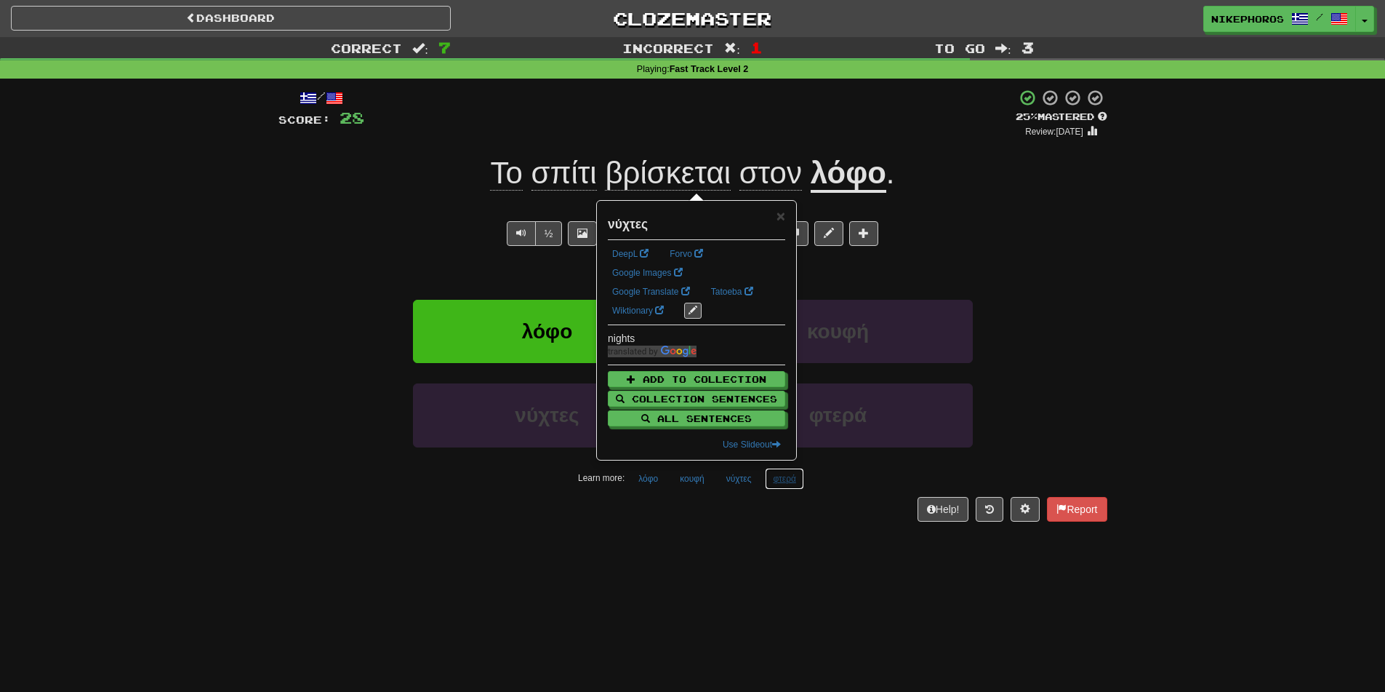
click at [774, 472] on button "φτερά" at bounding box center [784, 479] width 39 height 22
click at [753, 524] on div "/ Score: 28 + 4 25 % Mastered Review: 2025-09-19 Το σπίτι βρίσκεται στον λόφο .…" at bounding box center [693, 310] width 829 height 463
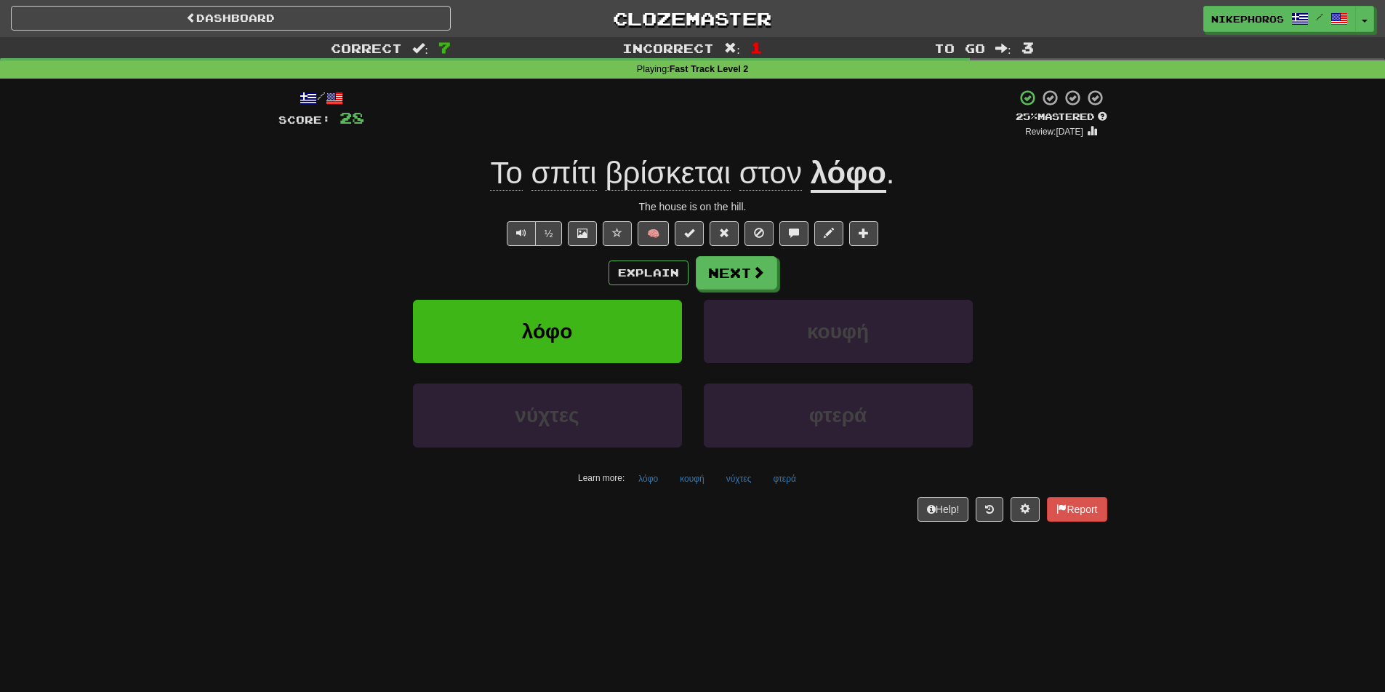
click at [715, 182] on span "βρίσκεται" at bounding box center [668, 173] width 126 height 35
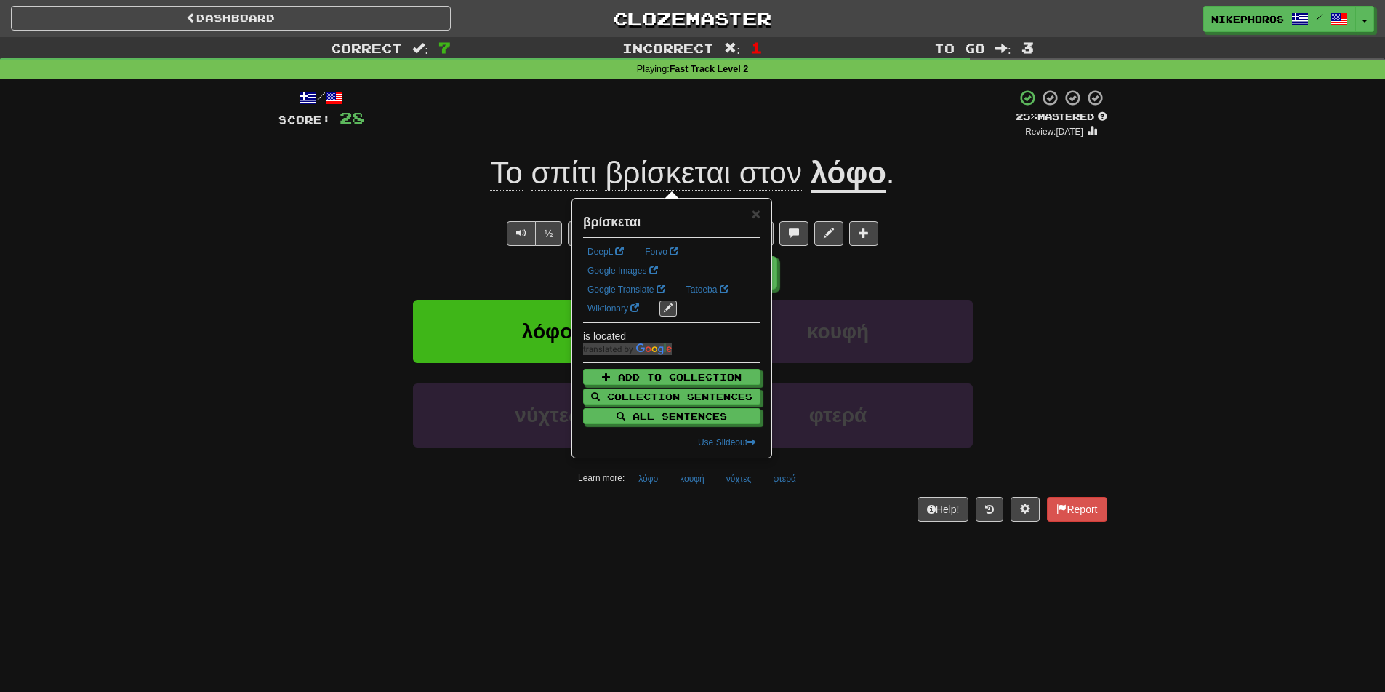
click at [775, 138] on div "+ 4" at bounding box center [690, 113] width 652 height 49
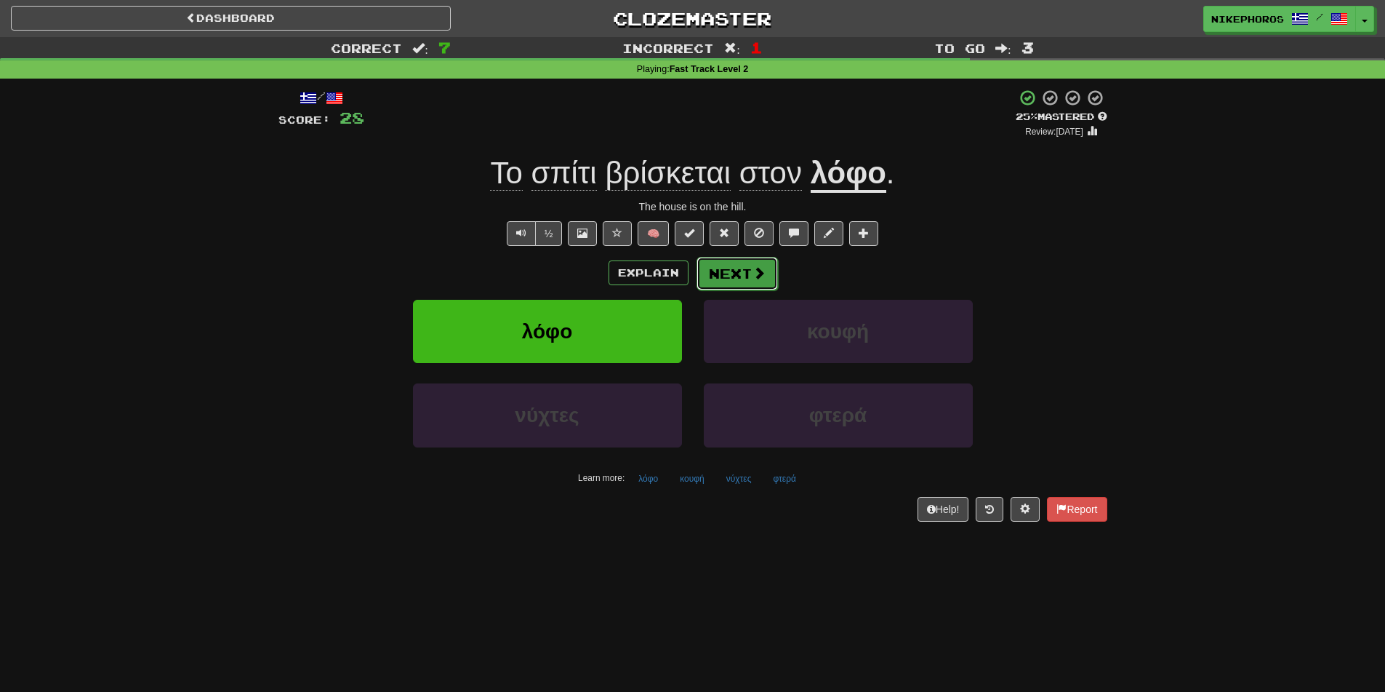
click at [729, 273] on button "Next" at bounding box center [737, 273] width 81 height 33
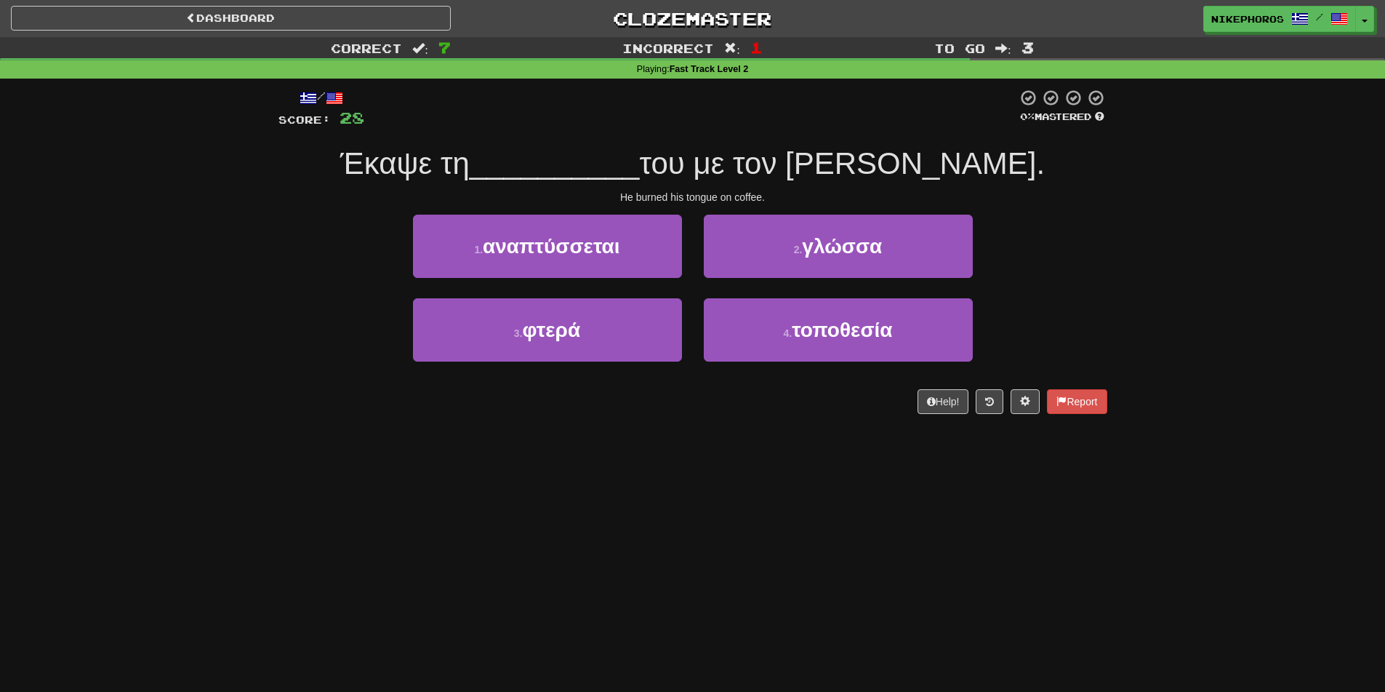
click at [1134, 329] on div "Correct : 7 Incorrect : 1 To go : 3 Playing : Fast Track Level 2 / Score: 28 0 …" at bounding box center [692, 235] width 1385 height 397
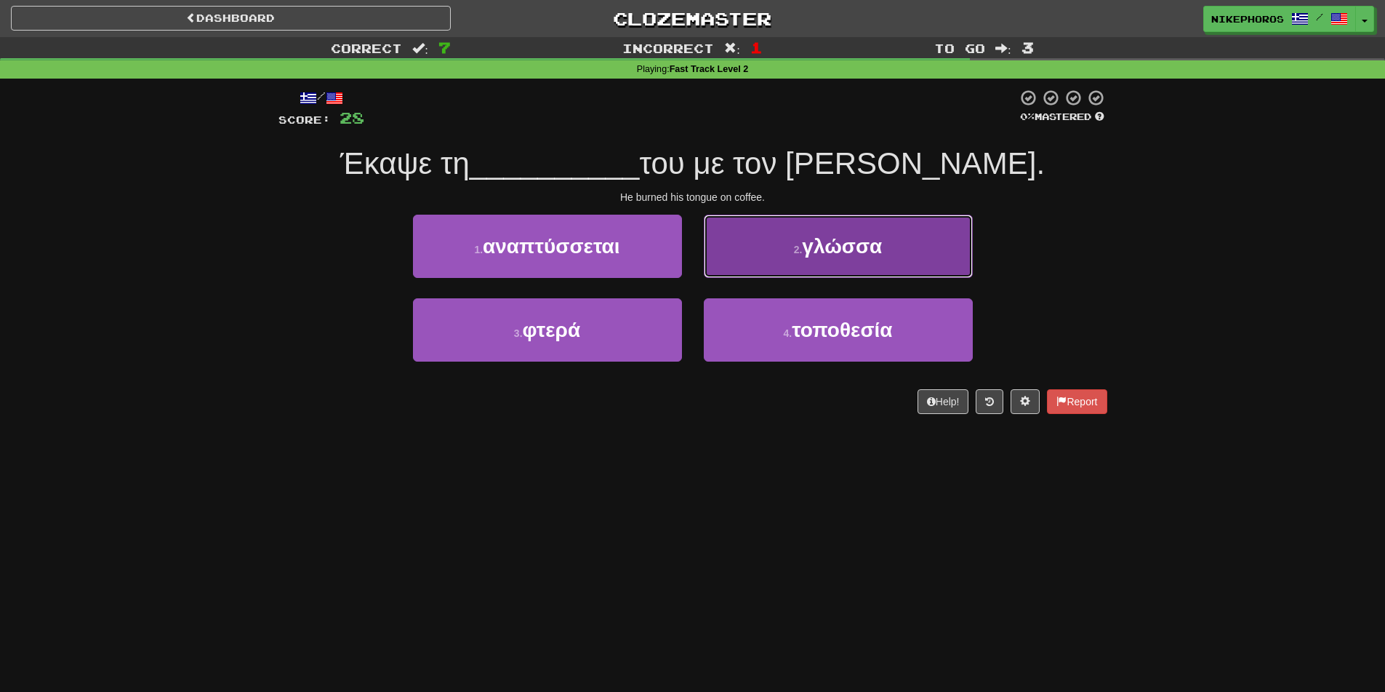
click at [833, 233] on button "2 . γλώσσα" at bounding box center [838, 246] width 269 height 63
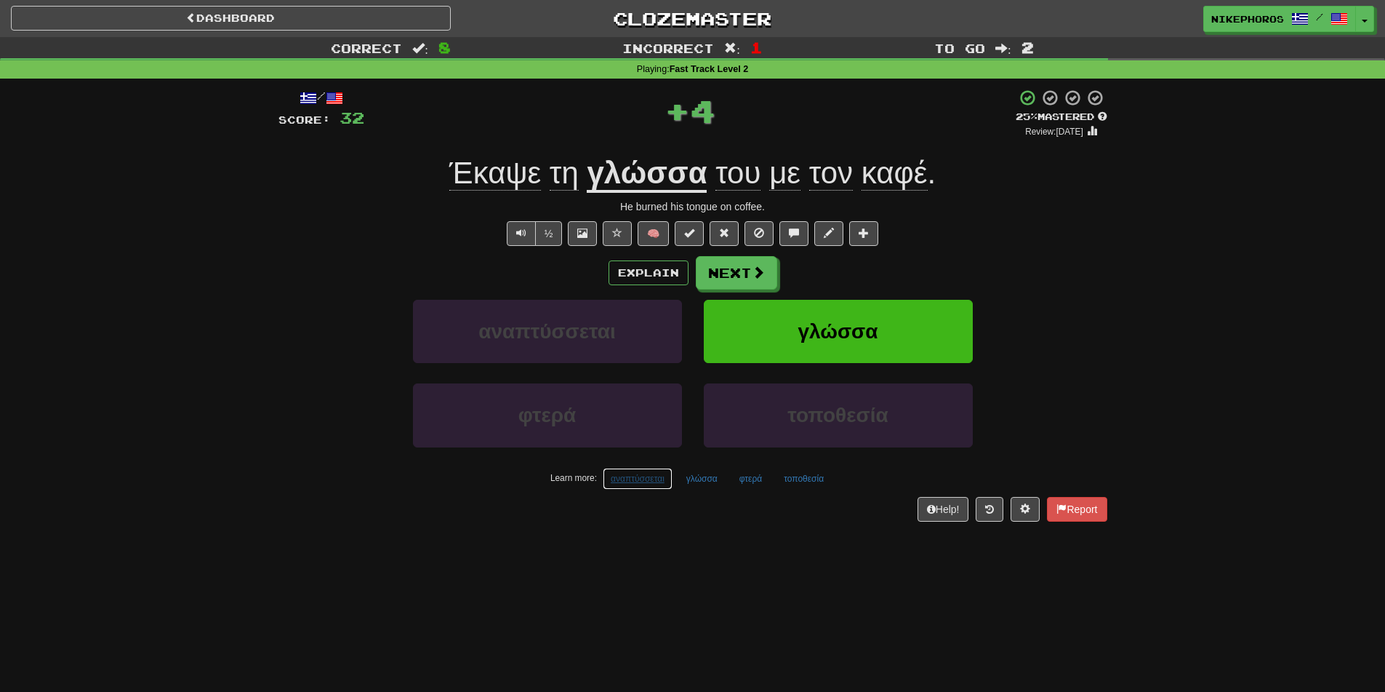
click at [636, 479] on button "αναπτύσσεται" at bounding box center [638, 479] width 70 height 22
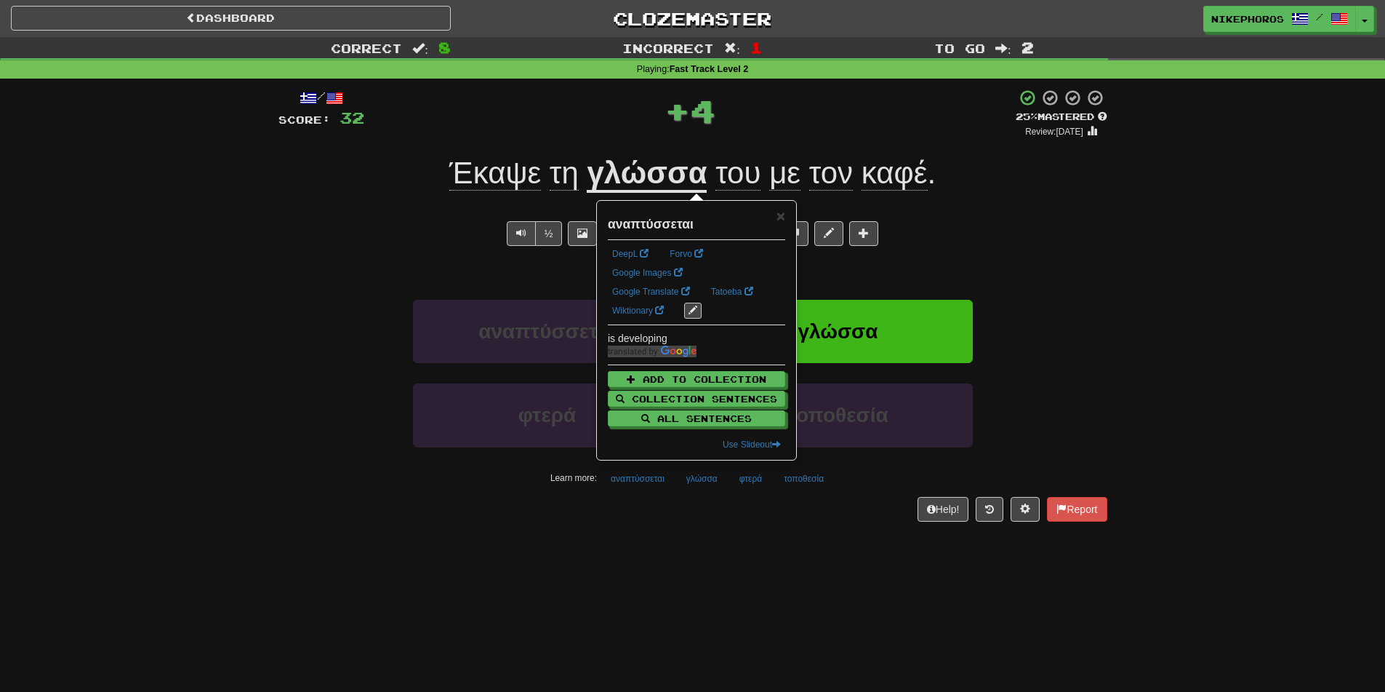
click at [786, 575] on div "Dashboard Clozemaster Nikephoros / Toggle Dropdown Dashboard Leaderboard Activi…" at bounding box center [692, 346] width 1385 height 692
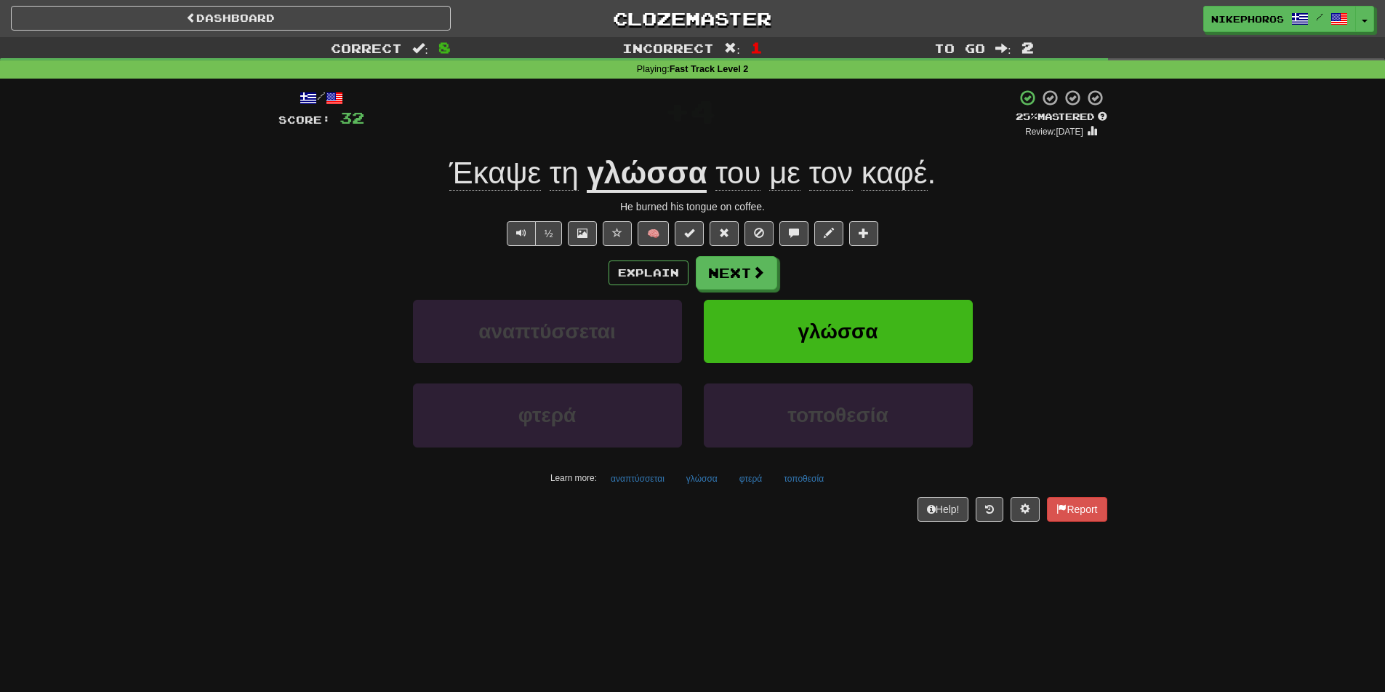
click at [658, 492] on div "/ Score: 32 + 4 25 % Mastered Review: 2025-09-19 Έκαψε τη γλώσσα του με τον καφ…" at bounding box center [693, 305] width 829 height 432
click at [658, 489] on button "αναπτύσσεται" at bounding box center [638, 479] width 70 height 22
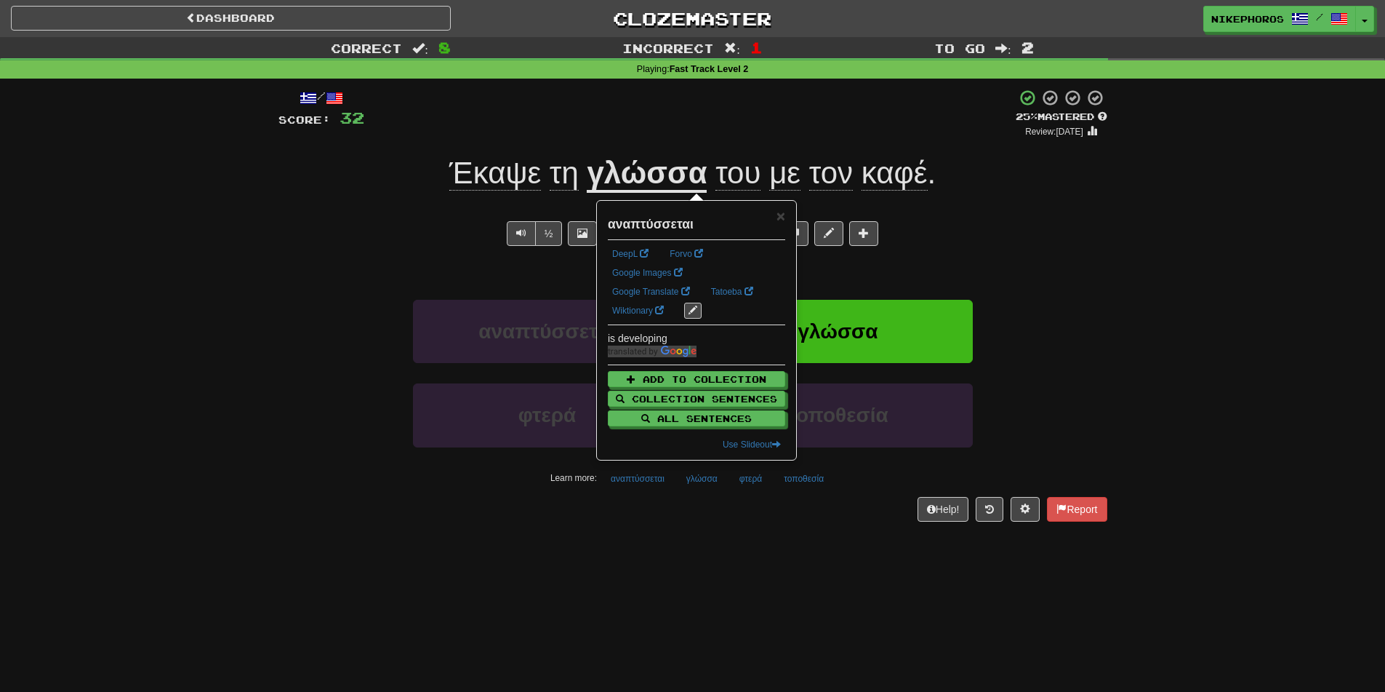
click at [716, 558] on div "Dashboard Clozemaster Nikephoros / Toggle Dropdown Dashboard Leaderboard Activi…" at bounding box center [692, 346] width 1385 height 692
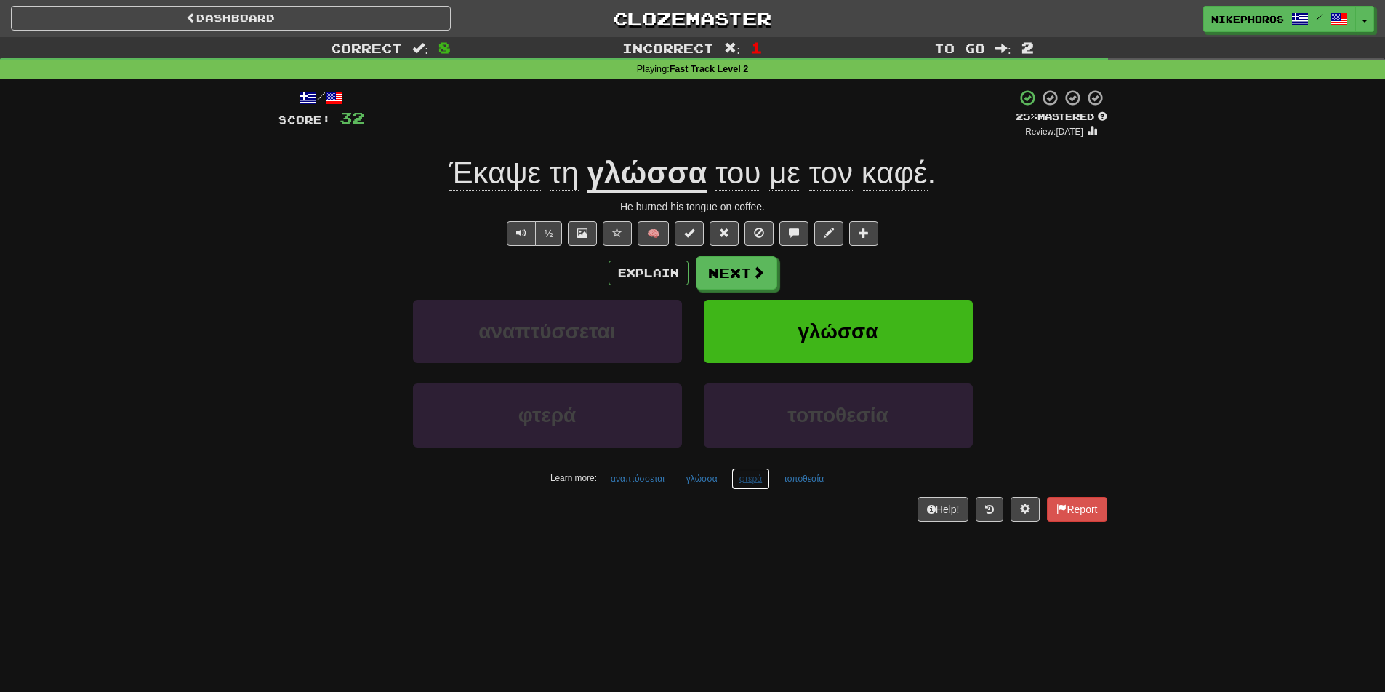
click at [755, 484] on button "φτερά" at bounding box center [751, 479] width 39 height 22
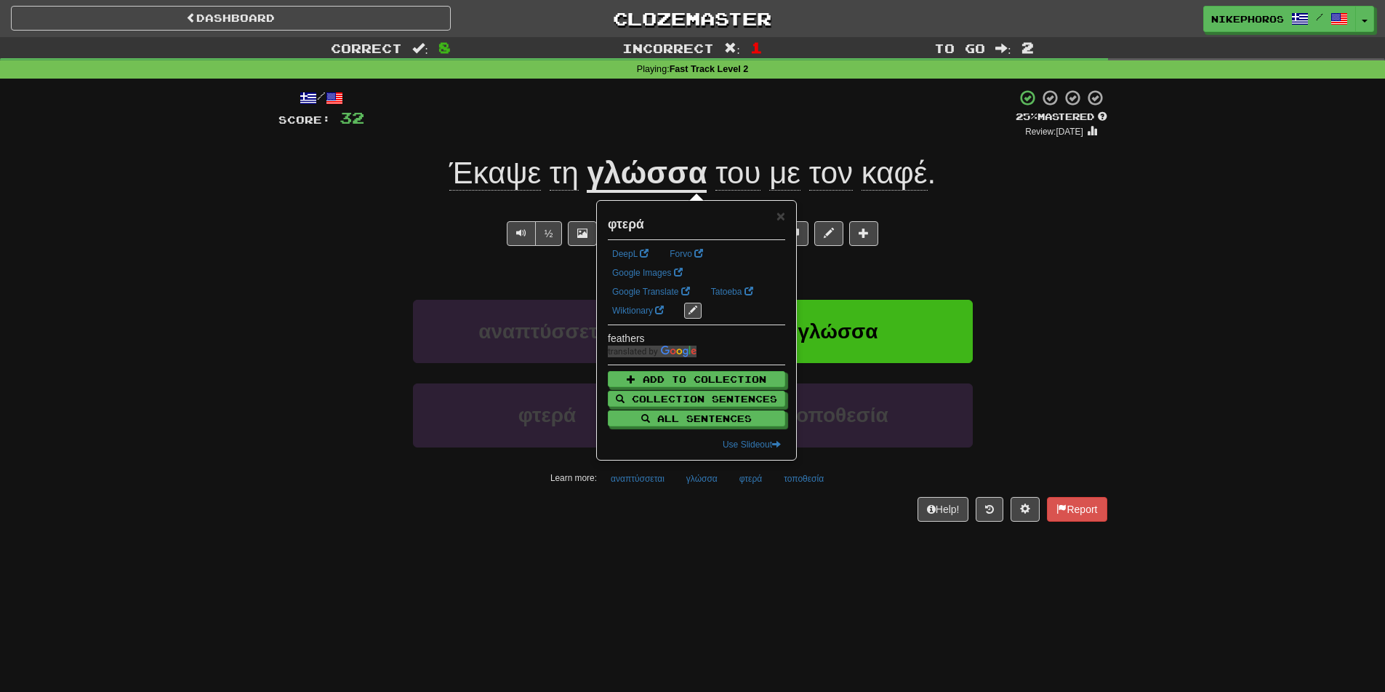
drag, startPoint x: 804, startPoint y: 495, endPoint x: 804, endPoint y: 505, distance: 9.5
click at [803, 496] on div "/ Score: 32 + 4 25 % Mastered Review: 2025-09-19 Έκαψε τη γλώσσα του με τον καφ…" at bounding box center [693, 305] width 829 height 432
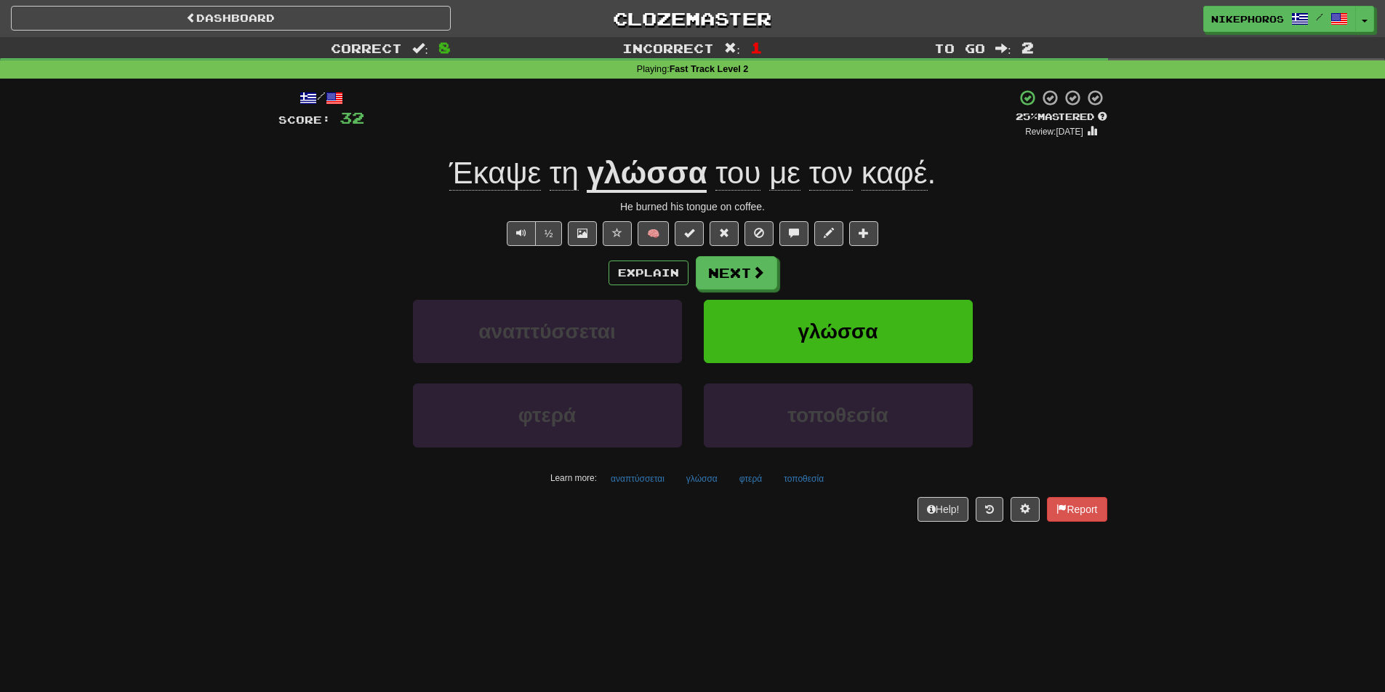
click at [814, 492] on div "/ Score: 32 + 4 25 % Mastered Review: 2025-09-19 Έκαψε τη γλώσσα του με τον καφ…" at bounding box center [693, 305] width 829 height 432
click at [814, 488] on button "τοποθεσία" at bounding box center [804, 479] width 56 height 22
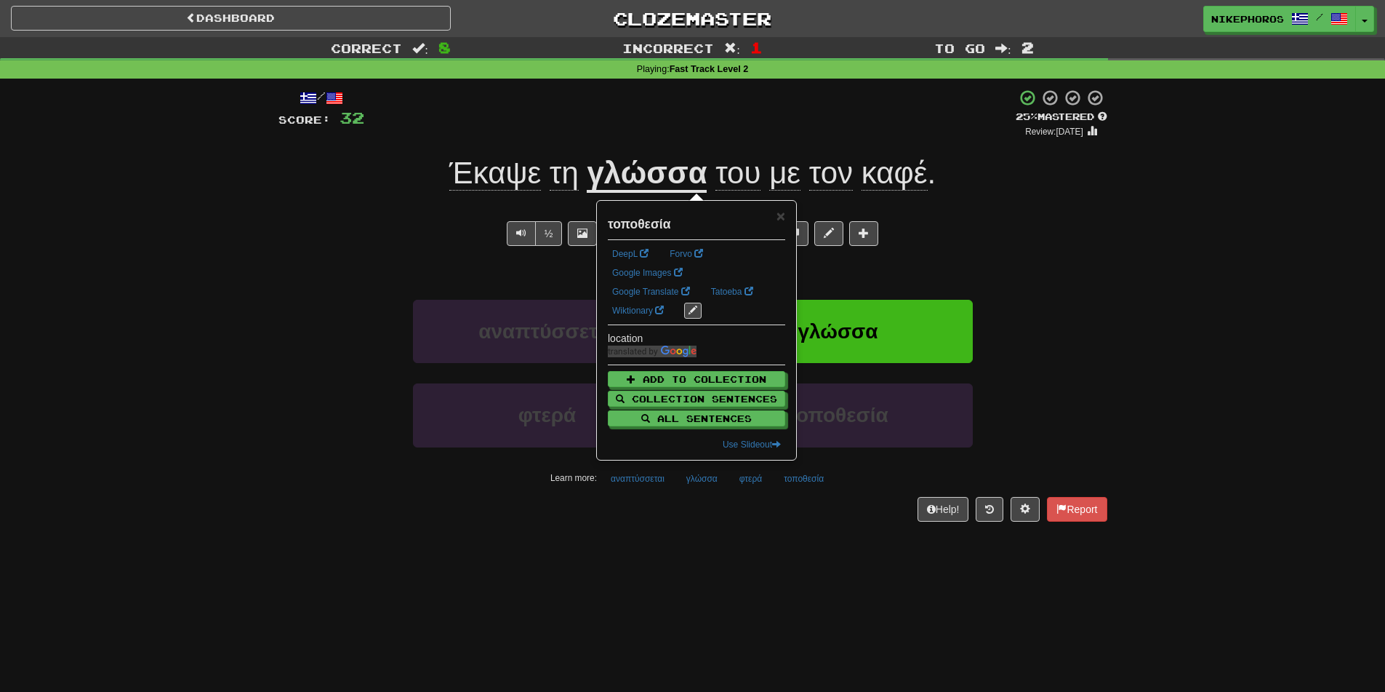
click at [821, 553] on div "Dashboard Clozemaster Nikephoros / Toggle Dropdown Dashboard Leaderboard Activi…" at bounding box center [692, 346] width 1385 height 692
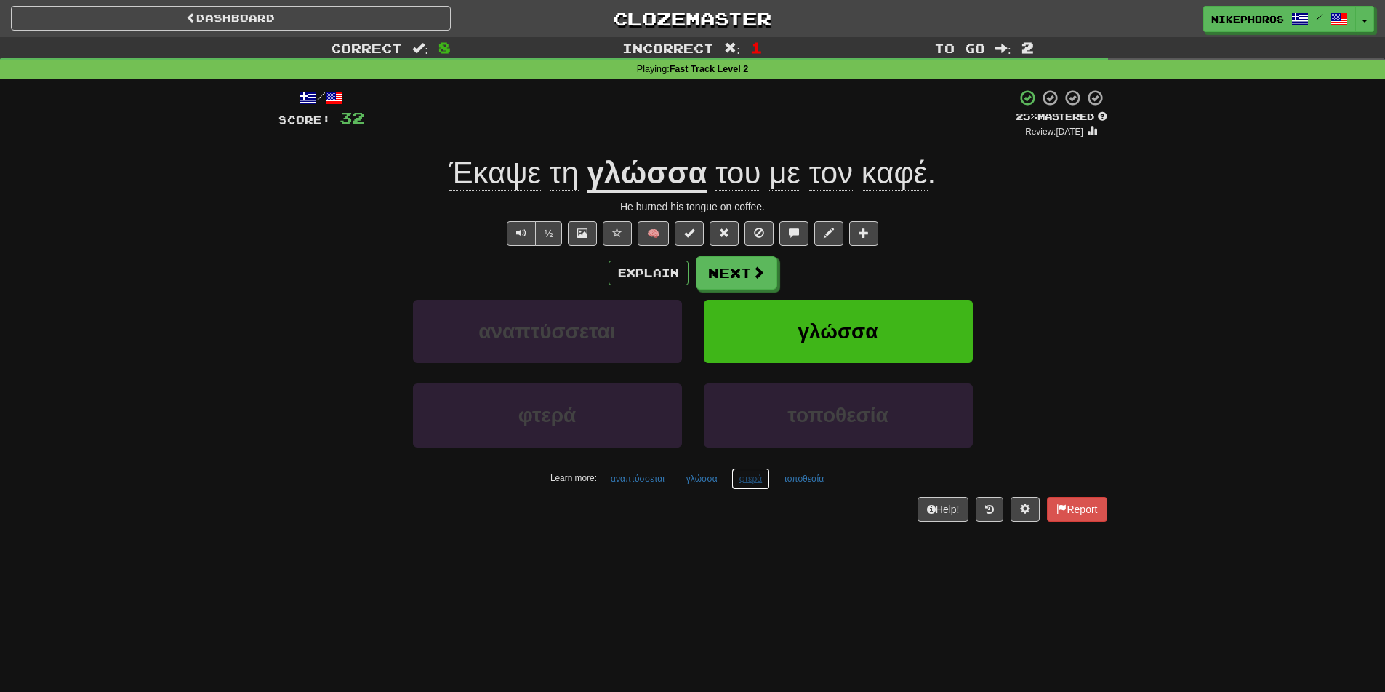
click at [750, 483] on button "φτερά" at bounding box center [751, 479] width 39 height 22
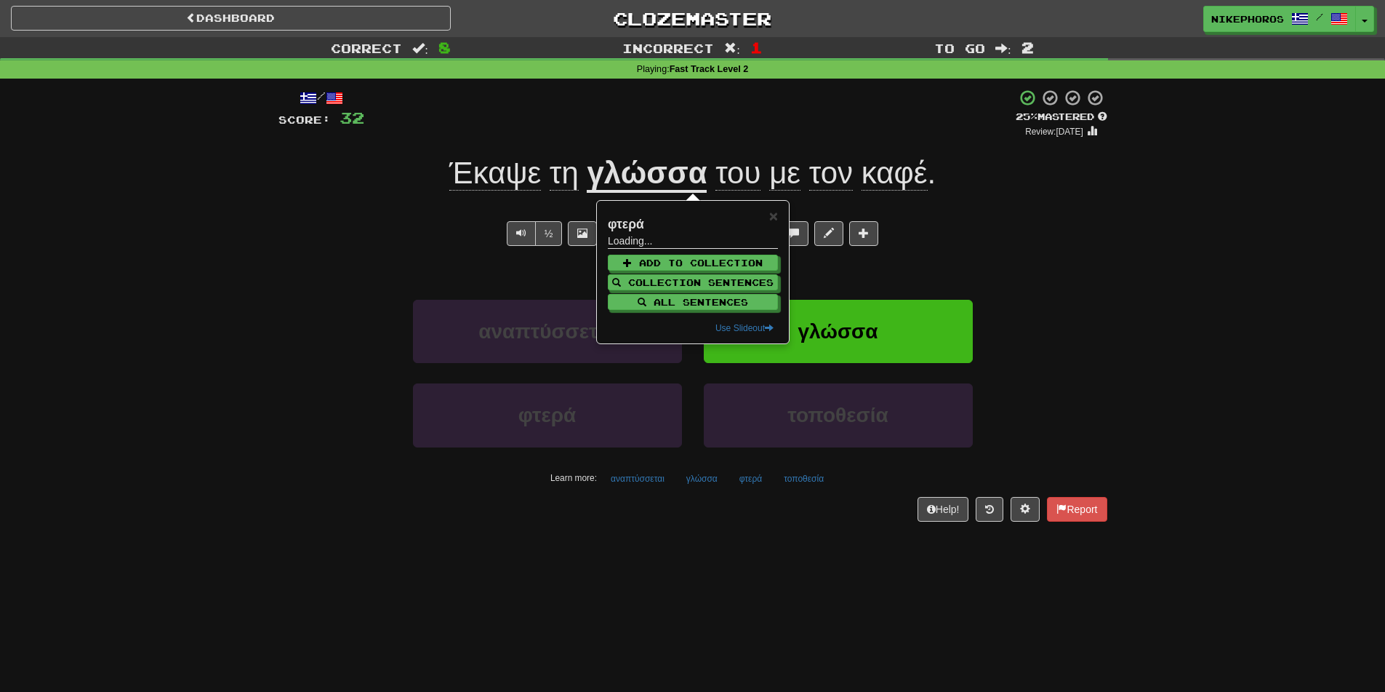
click at [766, 532] on div "/ Score: 32 + 4 25 % Mastered Review: 2025-09-19 Έκαψε τη γλώσσα του με τον καφ…" at bounding box center [693, 310] width 829 height 463
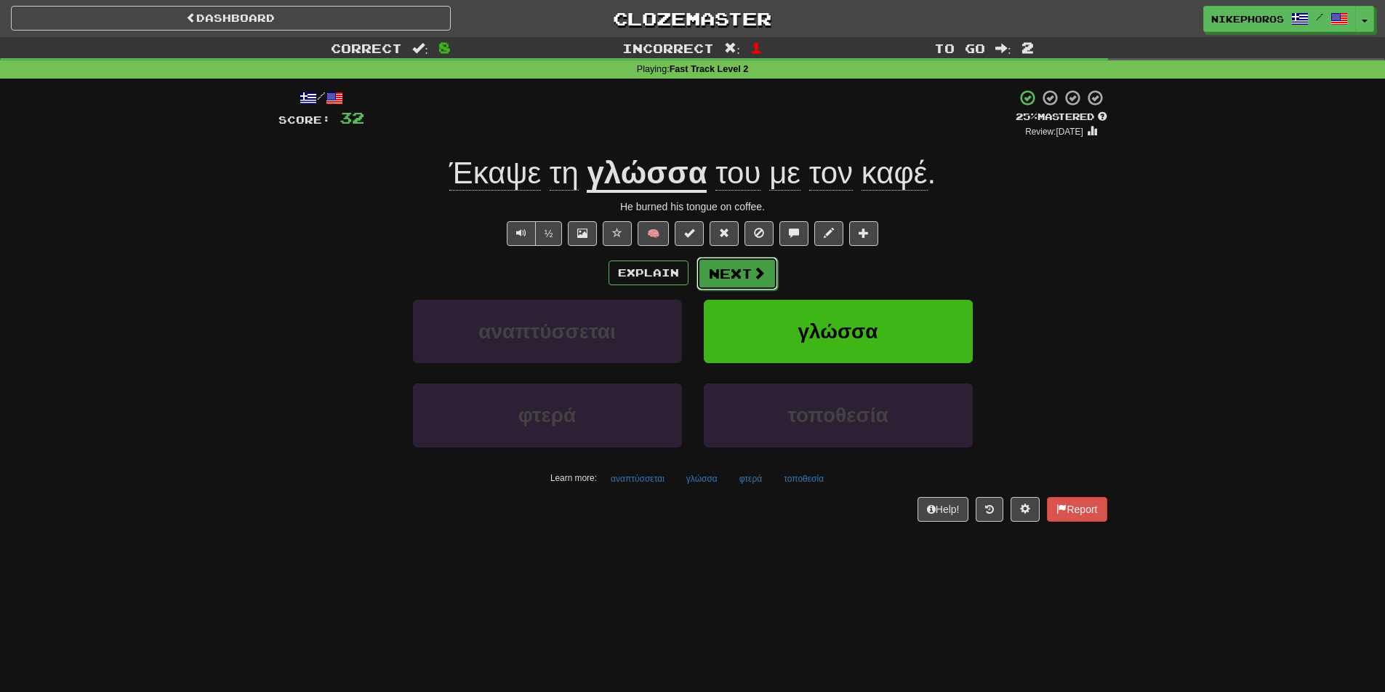
click at [732, 263] on button "Next" at bounding box center [737, 273] width 81 height 33
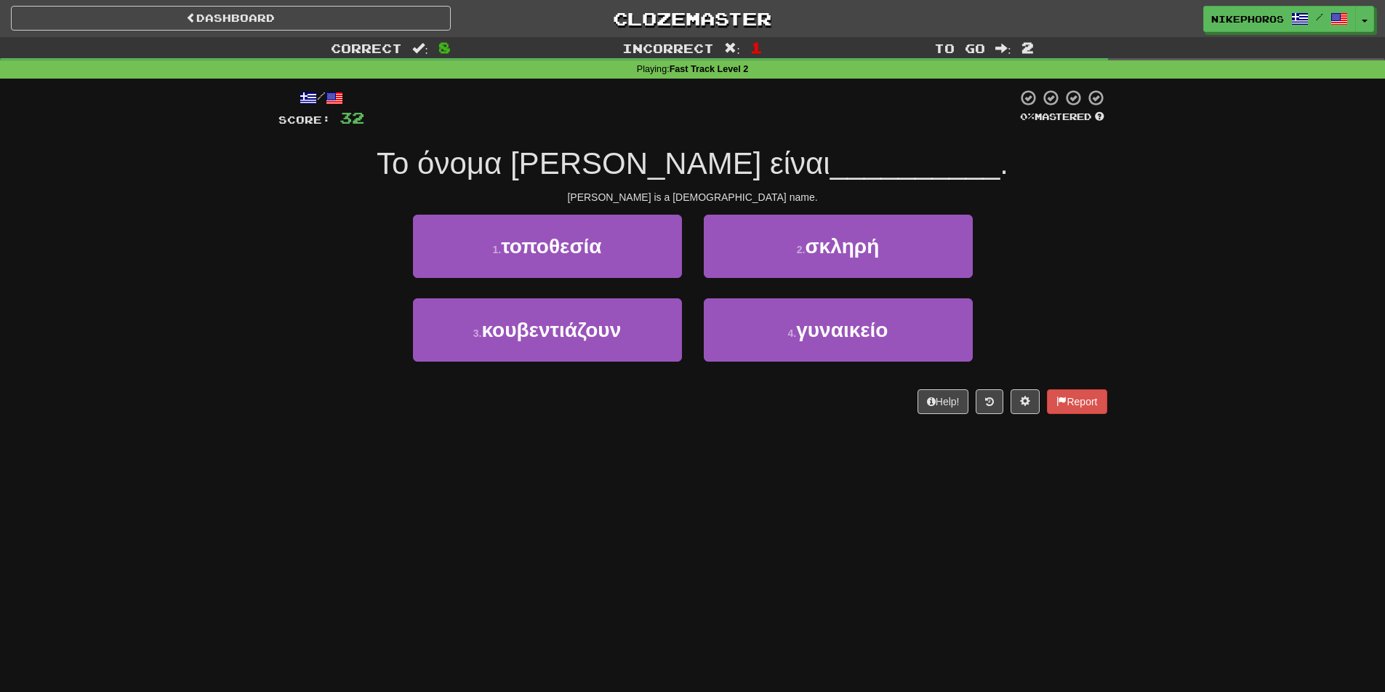
click at [798, 131] on div "/ Score: 32 0 % Mastered Το όνομα Mary είναι __________ . Mary is a female name…" at bounding box center [693, 251] width 829 height 325
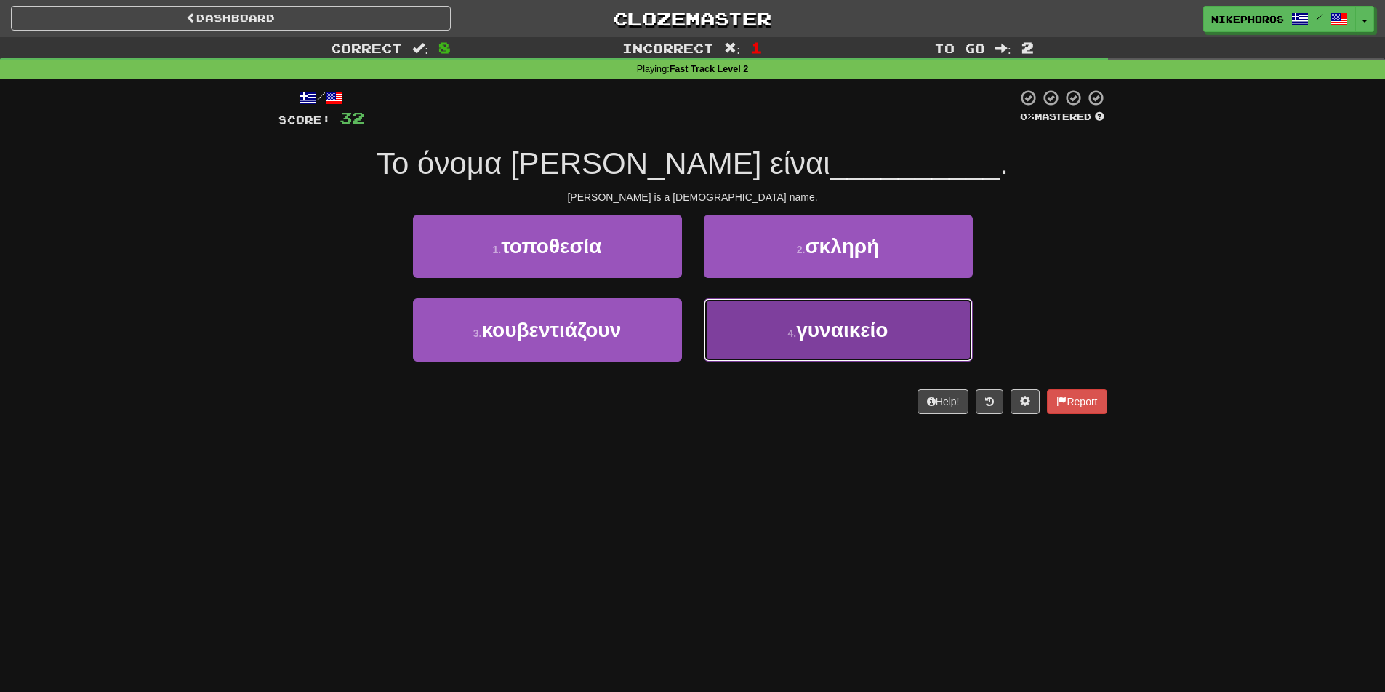
click at [880, 332] on span "γυναικείο" at bounding box center [842, 330] width 92 height 23
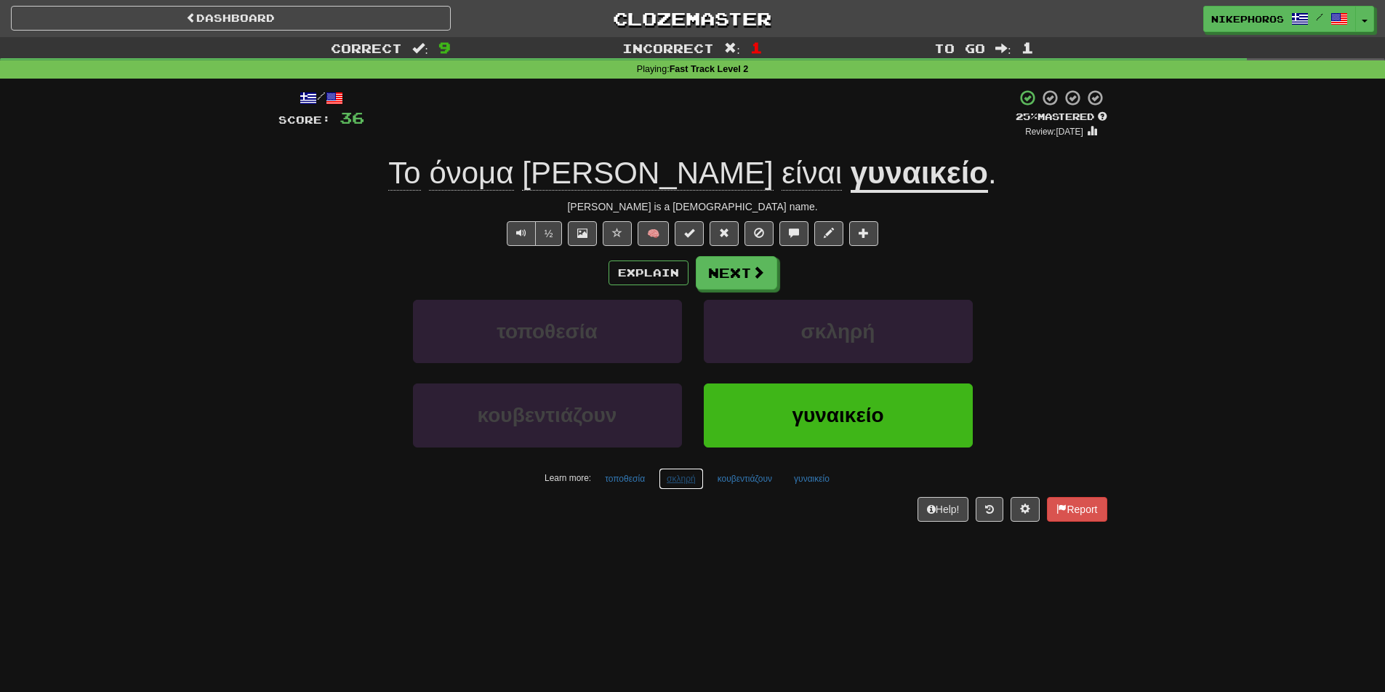
click at [675, 487] on button "σκληρή" at bounding box center [681, 479] width 45 height 22
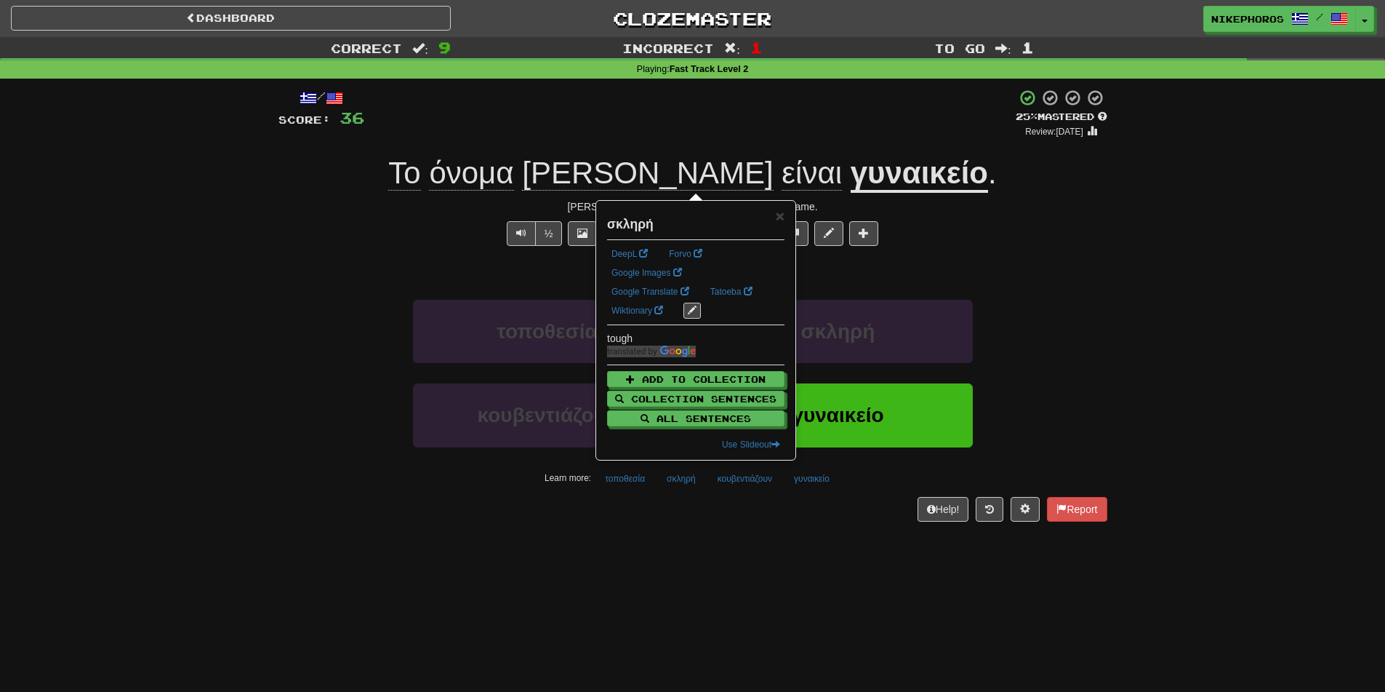
click at [706, 579] on div "Dashboard Clozemaster Nikephoros / Toggle Dropdown Dashboard Leaderboard Activi…" at bounding box center [692, 346] width 1385 height 692
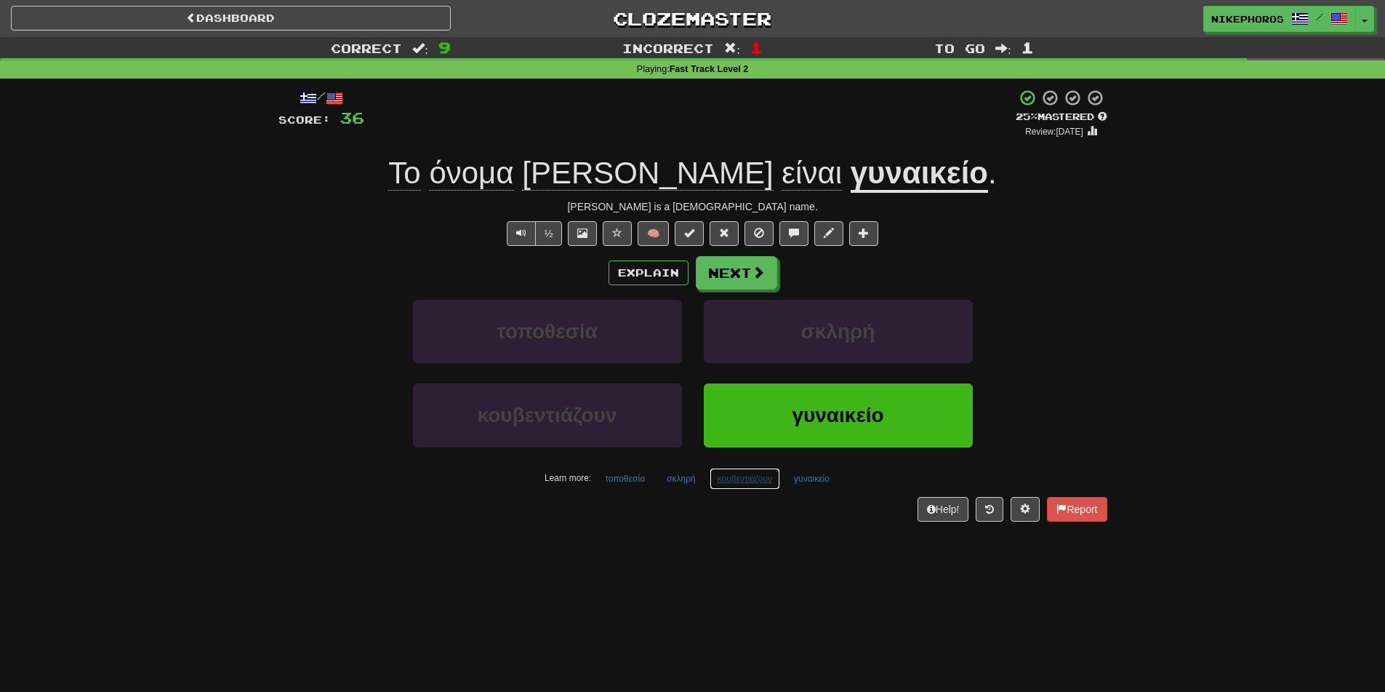
click at [756, 480] on button "κουβεντιάζουν" at bounding box center [745, 479] width 71 height 22
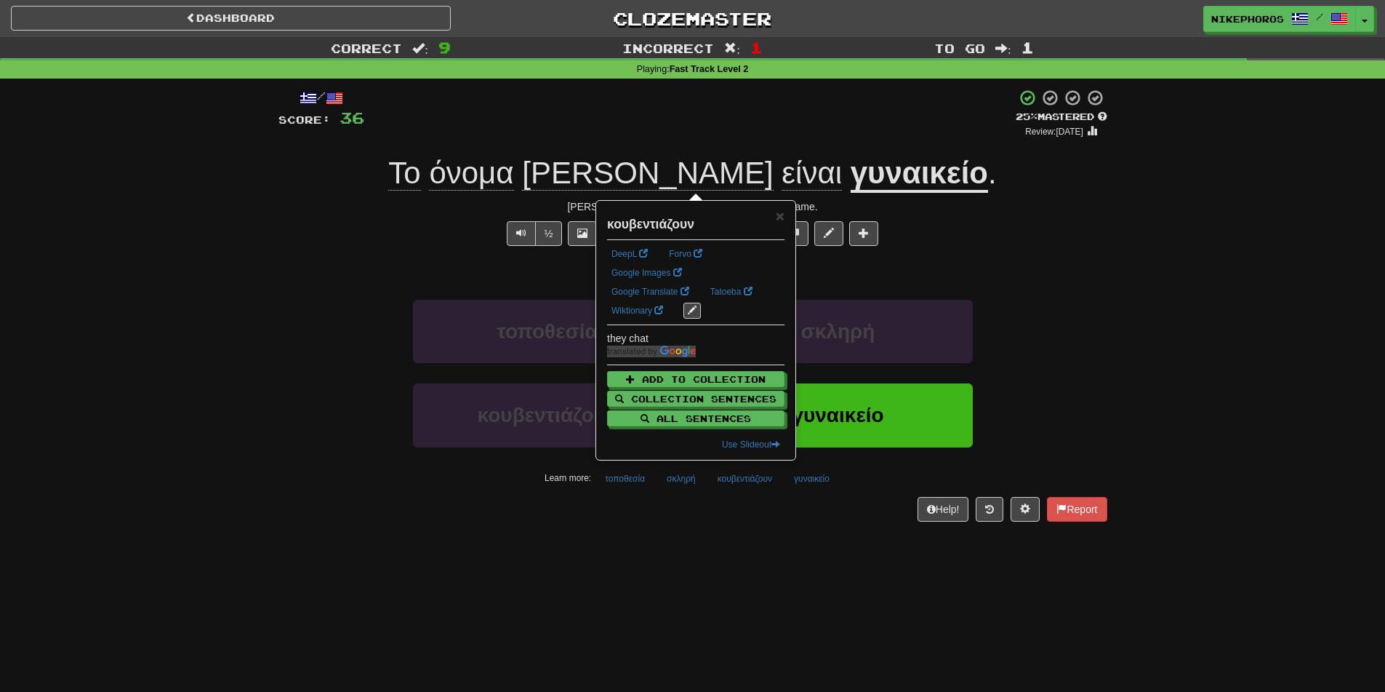
click at [777, 512] on div "Help! Report" at bounding box center [693, 509] width 829 height 25
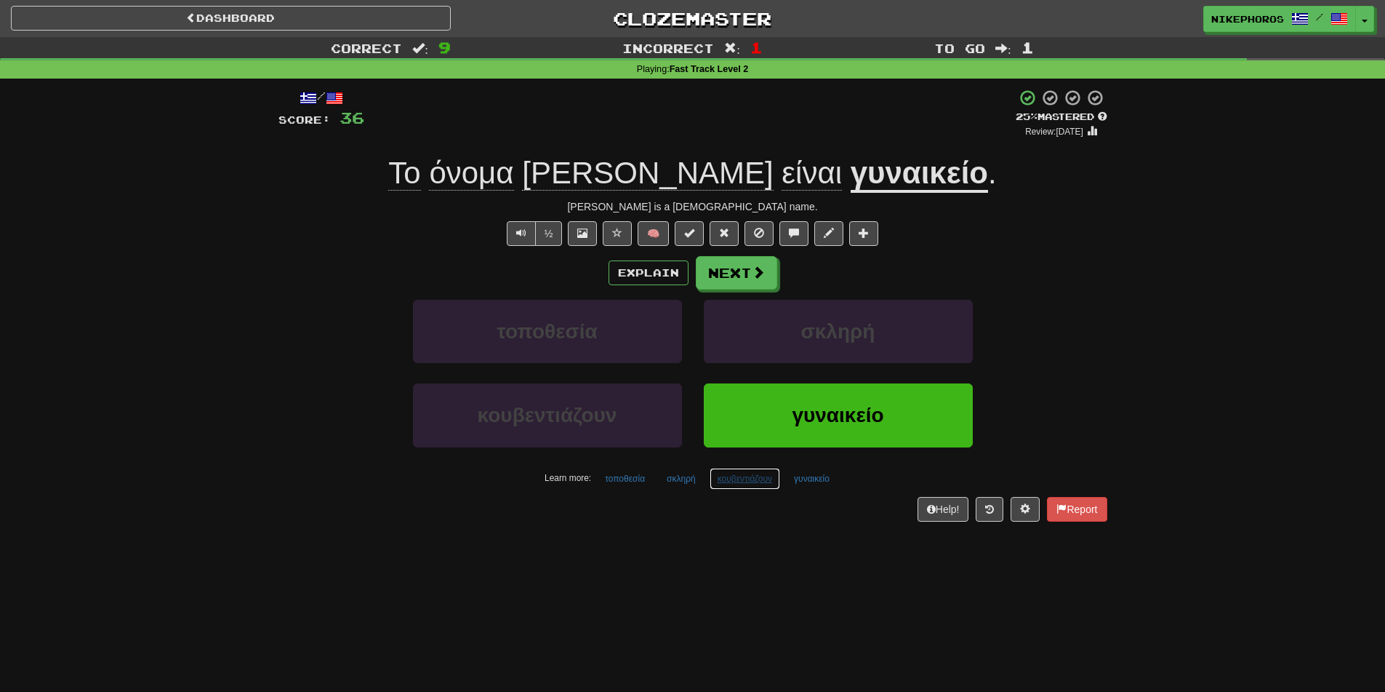
click at [758, 477] on button "κουβεντιάζουν" at bounding box center [745, 479] width 71 height 22
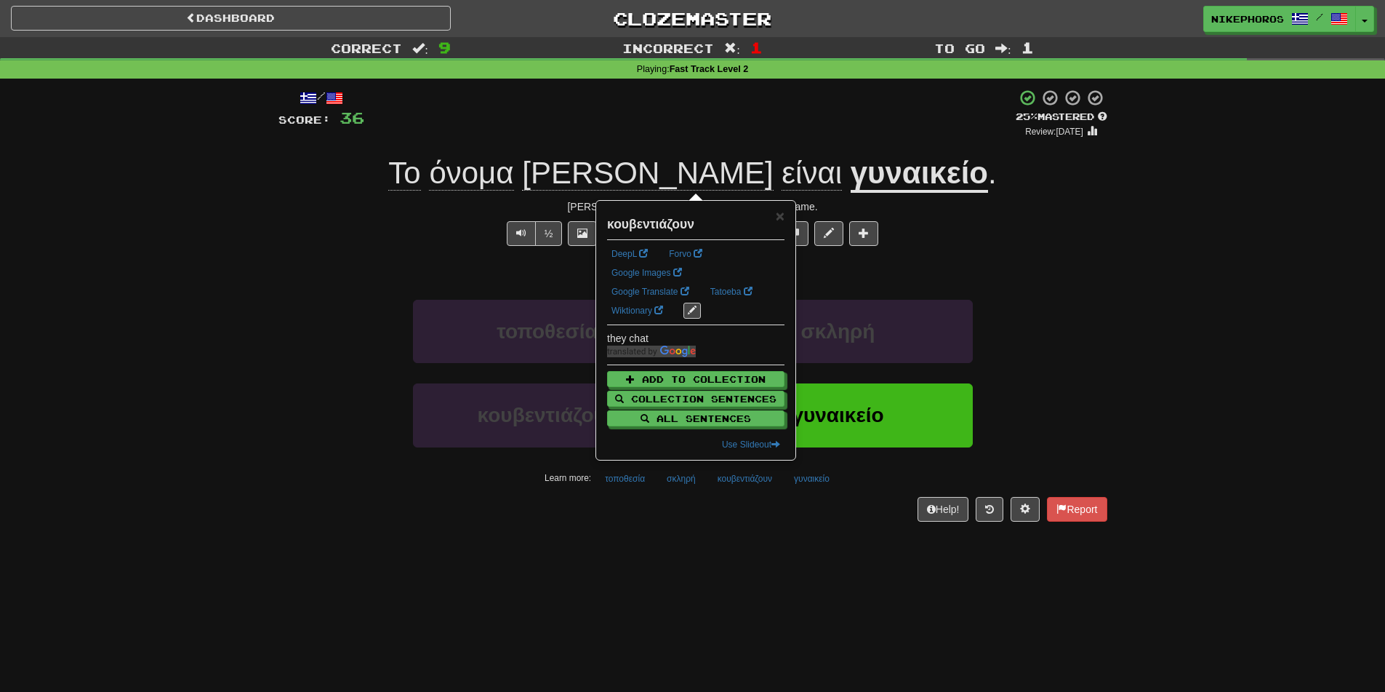
click at [776, 535] on div "/ Score: 36 + 4 25 % Mastered Review: 2025-09-19 Το όνομα Mary είναι γυναικείο …" at bounding box center [693, 310] width 829 height 463
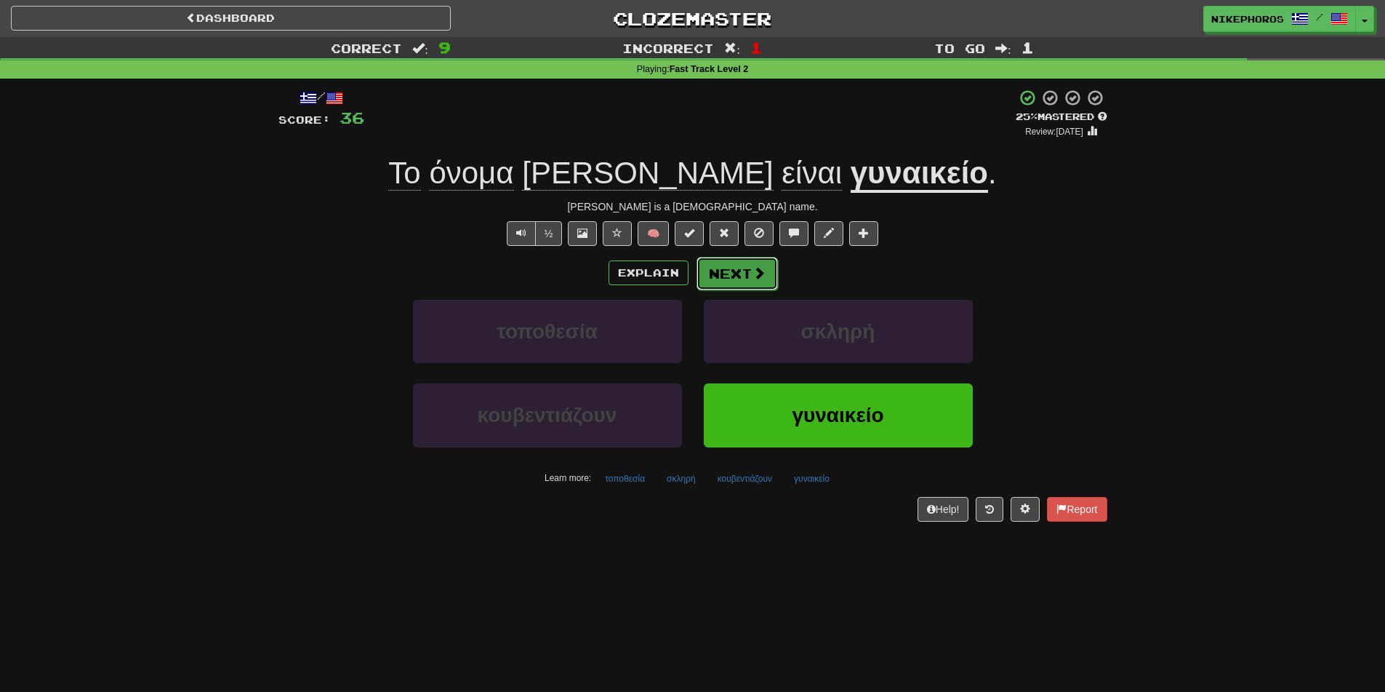
click at [737, 278] on button "Next" at bounding box center [737, 273] width 81 height 33
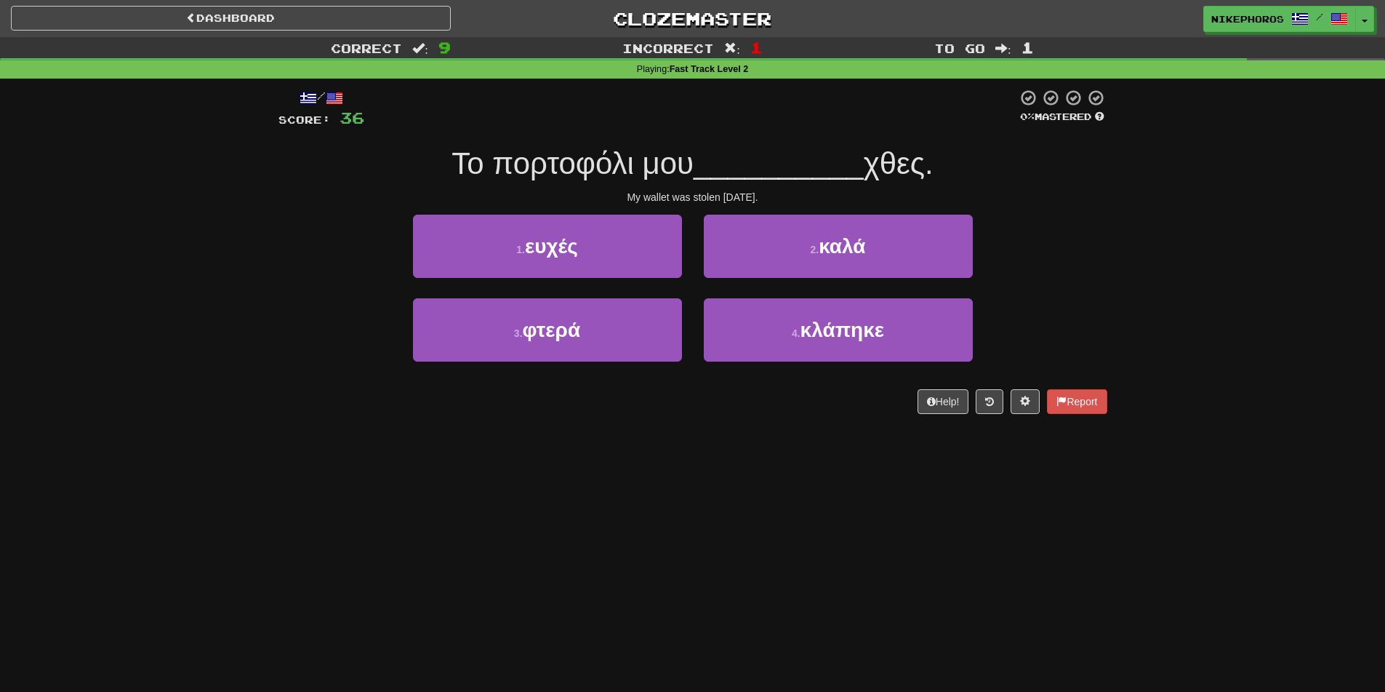
click at [1050, 209] on div "/ Score: 36 0 % Mastered Το πορτοφόλι μου __________ χθες. My wallet was stolen…" at bounding box center [693, 251] width 829 height 325
click at [948, 174] on div "Το πορτοφόλι μου __________ χθες." at bounding box center [693, 164] width 829 height 40
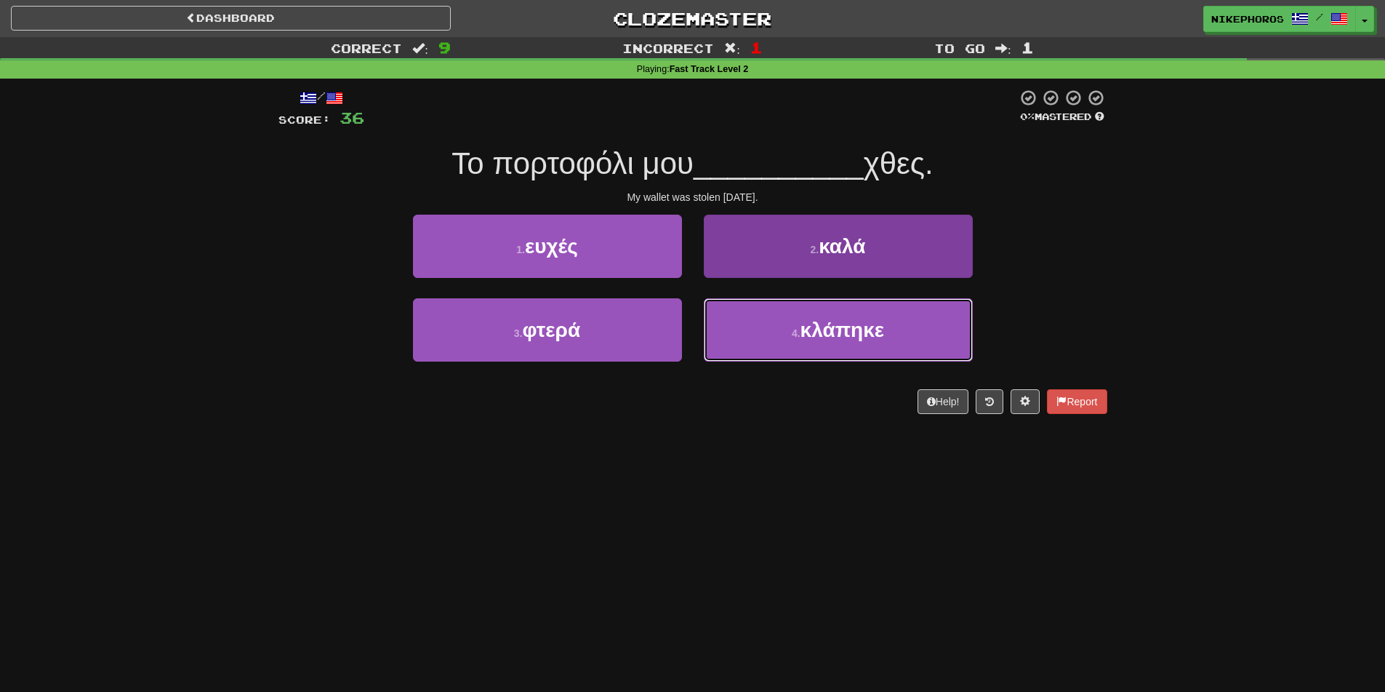
drag, startPoint x: 857, startPoint y: 343, endPoint x: 812, endPoint y: 343, distance: 45.1
click at [856, 343] on button "4 . κλάπηκε" at bounding box center [838, 329] width 269 height 63
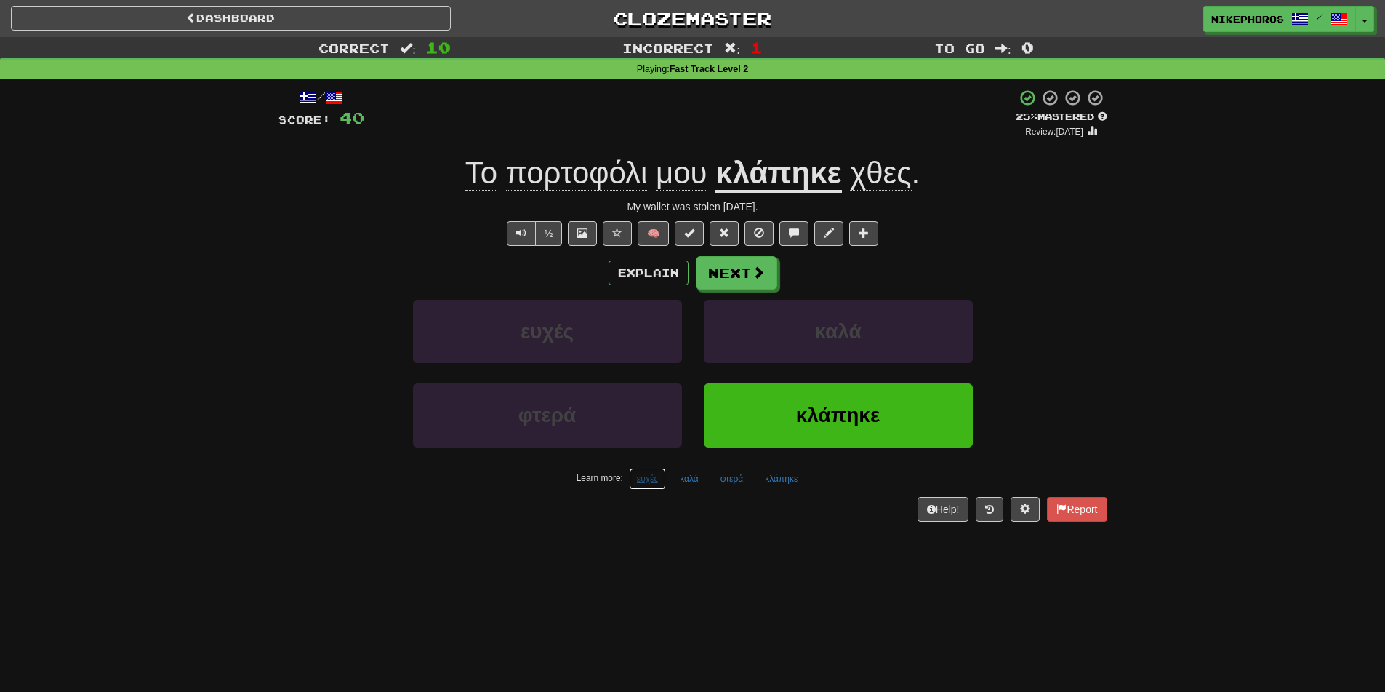
click at [652, 482] on button "ευχές" at bounding box center [647, 479] width 37 height 22
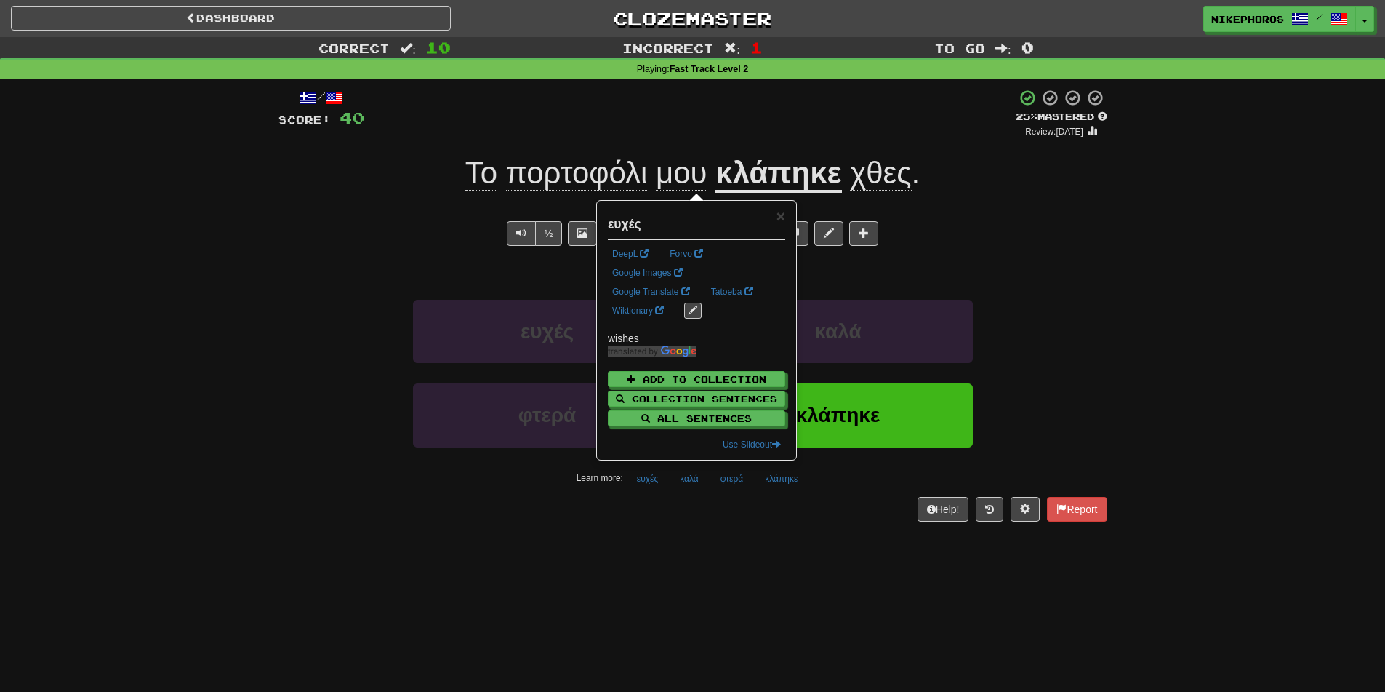
click at [668, 521] on div "Help! Report" at bounding box center [693, 509] width 829 height 25
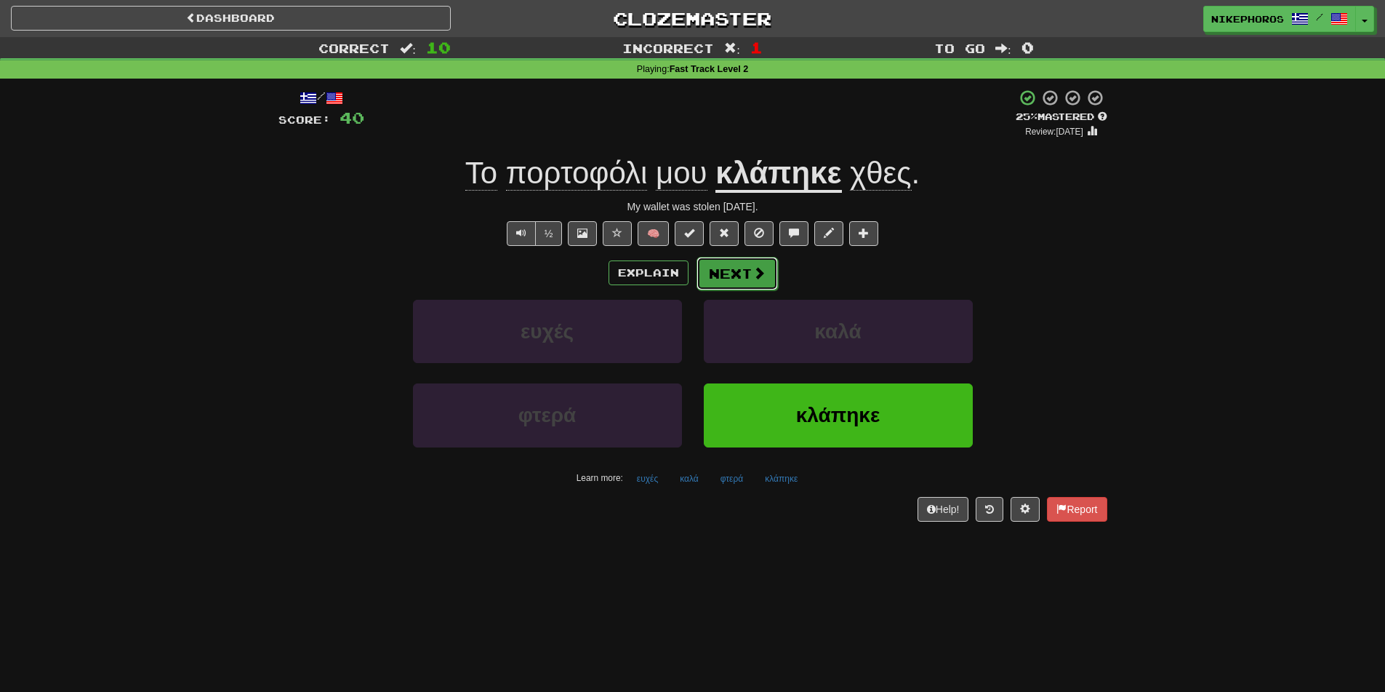
click at [737, 274] on button "Next" at bounding box center [737, 273] width 81 height 33
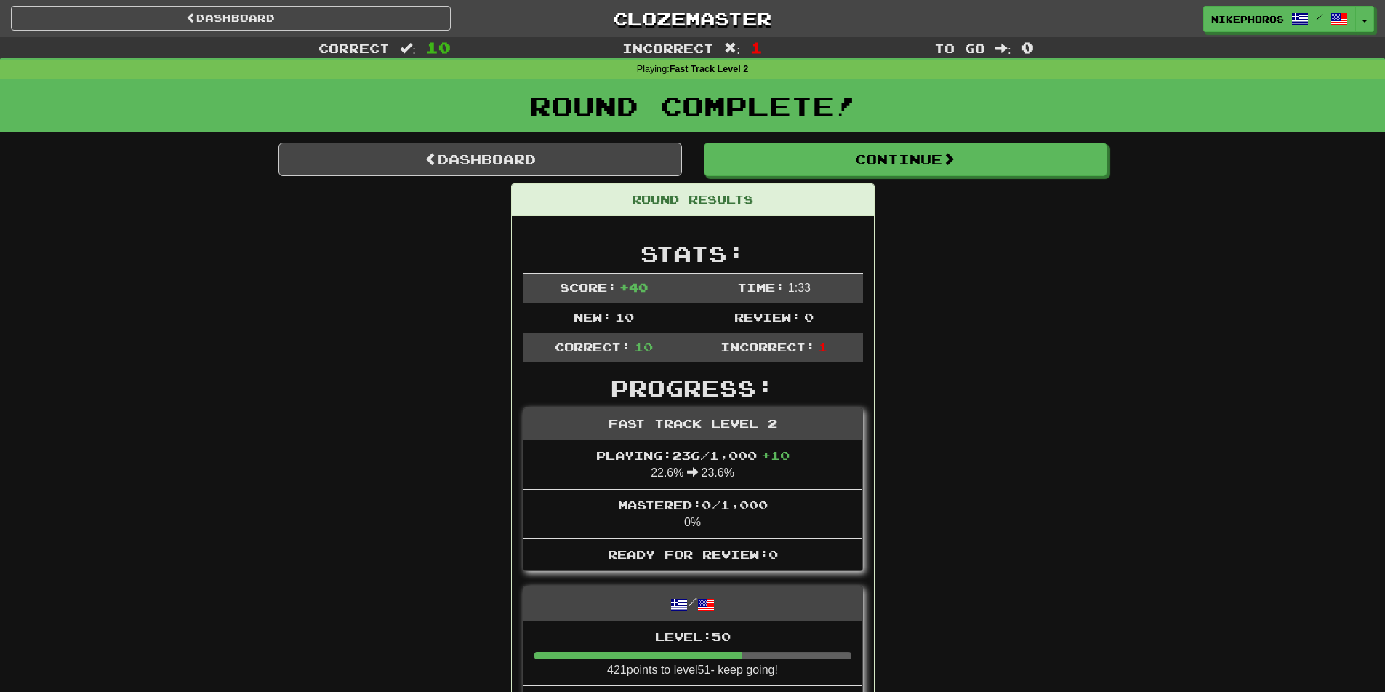
click at [708, 5] on div "Dashboard Clozemaster Nikephoros / Toggle Dropdown Dashboard Leaderboard Activi…" at bounding box center [692, 16] width 1385 height 32
click at [701, 24] on link "Clozemaster" at bounding box center [693, 18] width 440 height 25
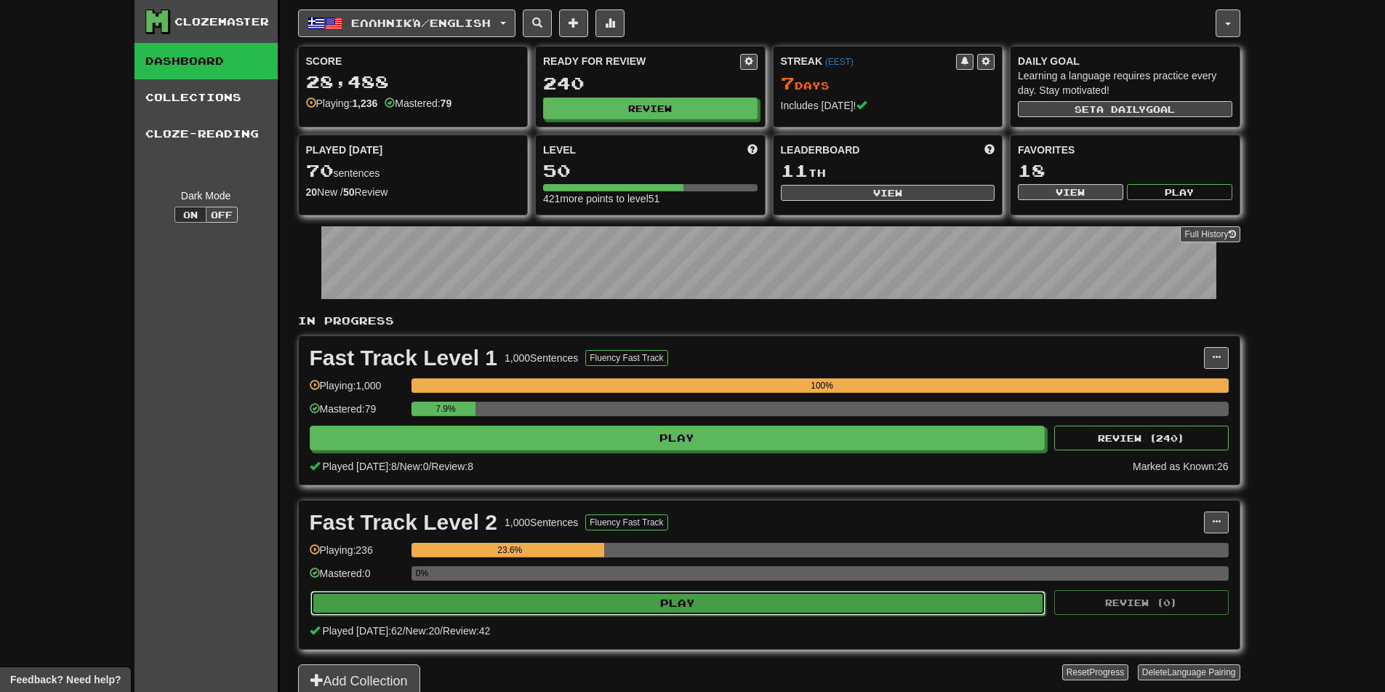
click at [726, 608] on button "Play" at bounding box center [679, 603] width 736 height 25
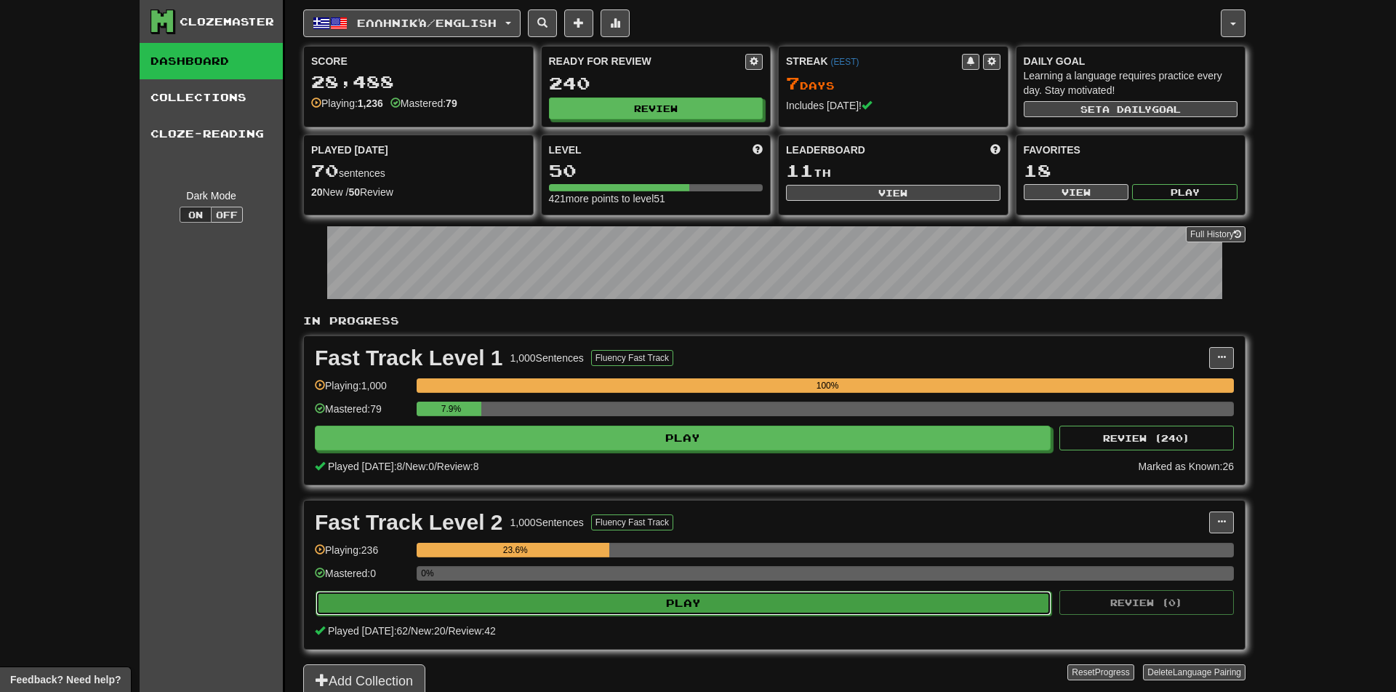
select select "**"
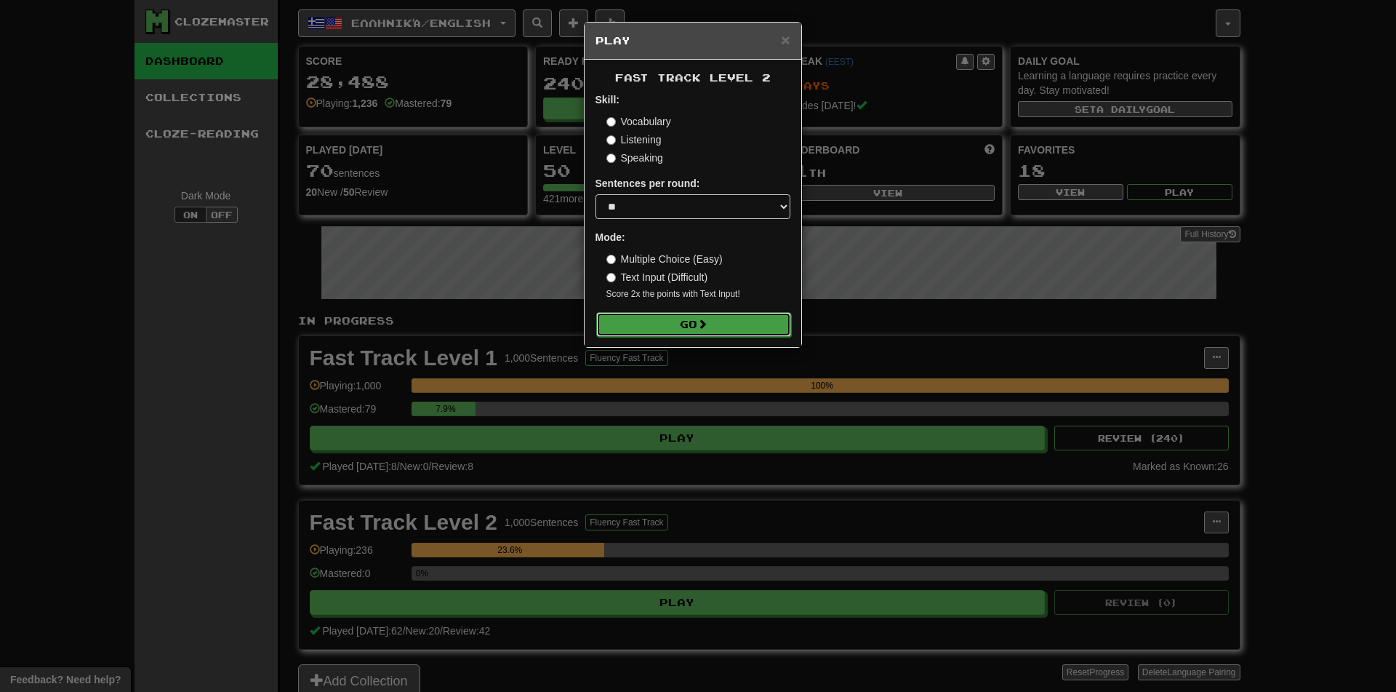
click at [679, 329] on button "Go" at bounding box center [693, 324] width 195 height 25
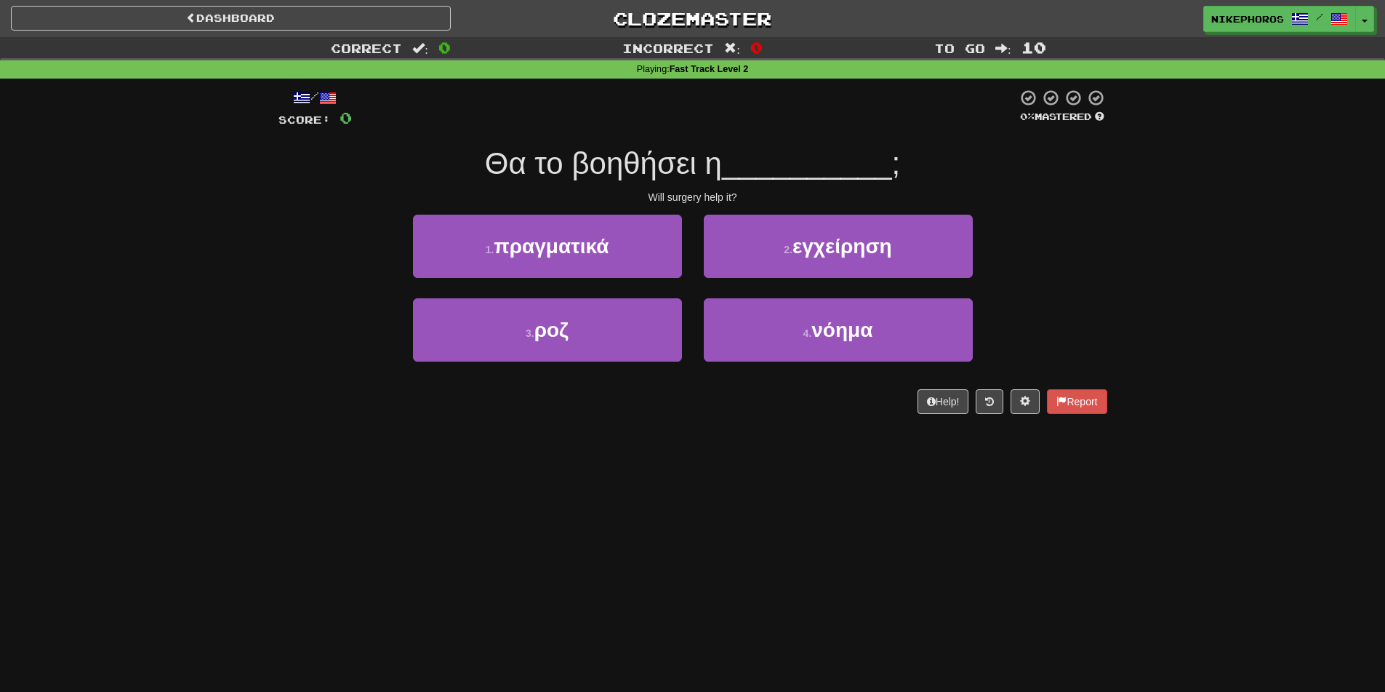
click at [695, 471] on div "Dashboard Clozemaster Nikephoros / Toggle Dropdown Dashboard Leaderboard Activi…" at bounding box center [692, 346] width 1385 height 692
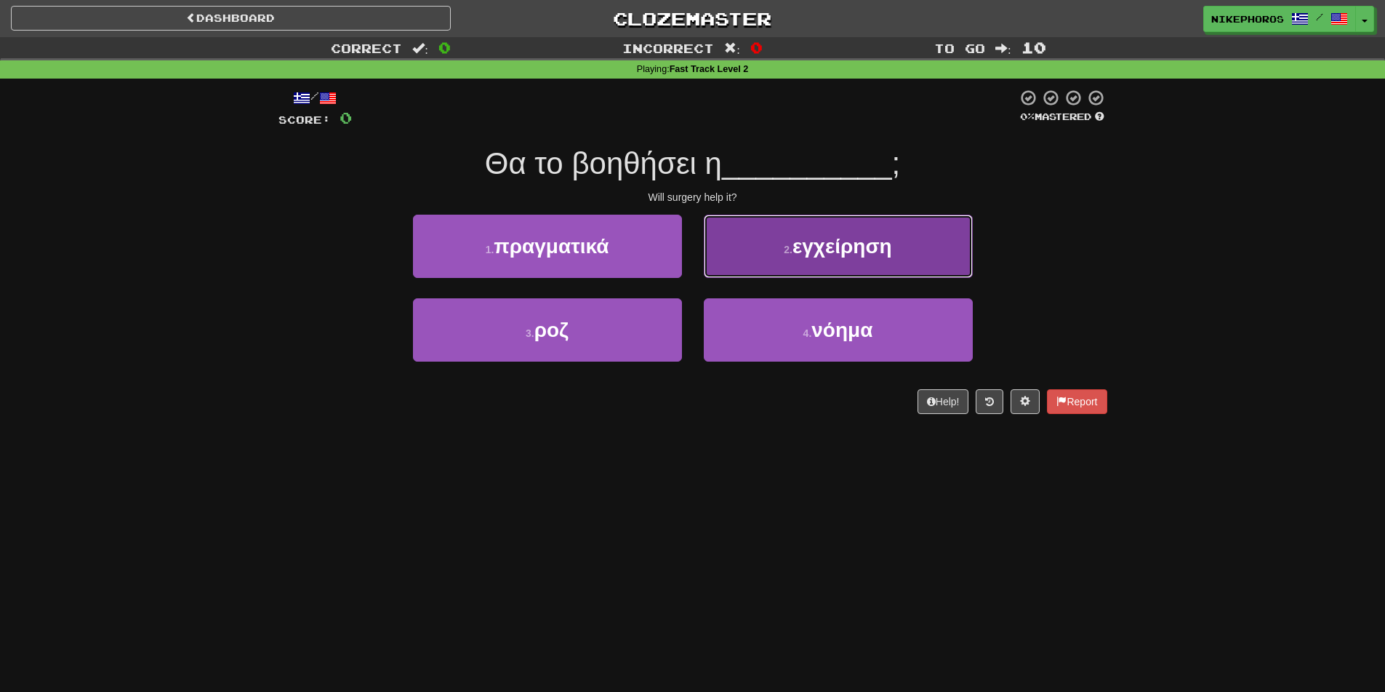
click at [908, 264] on button "2 . εγχείρηση" at bounding box center [838, 246] width 269 height 63
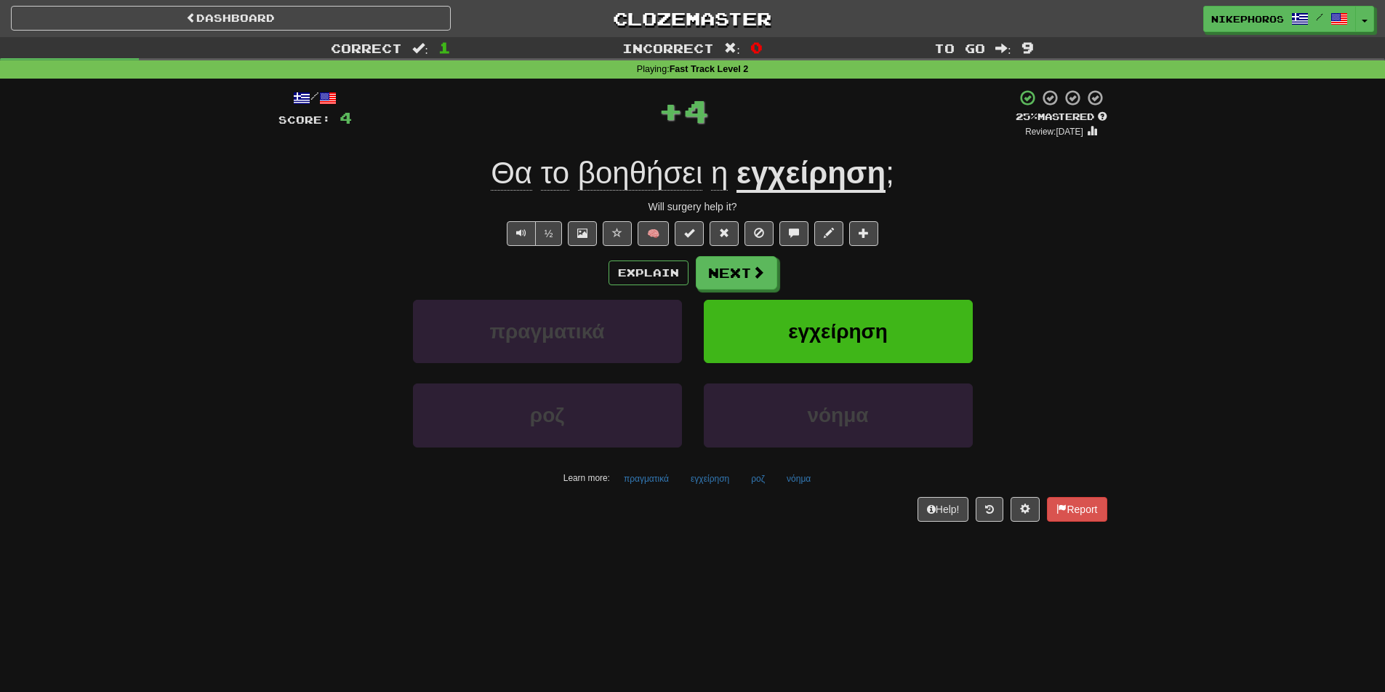
click at [832, 183] on u "εγχείρηση" at bounding box center [811, 174] width 149 height 37
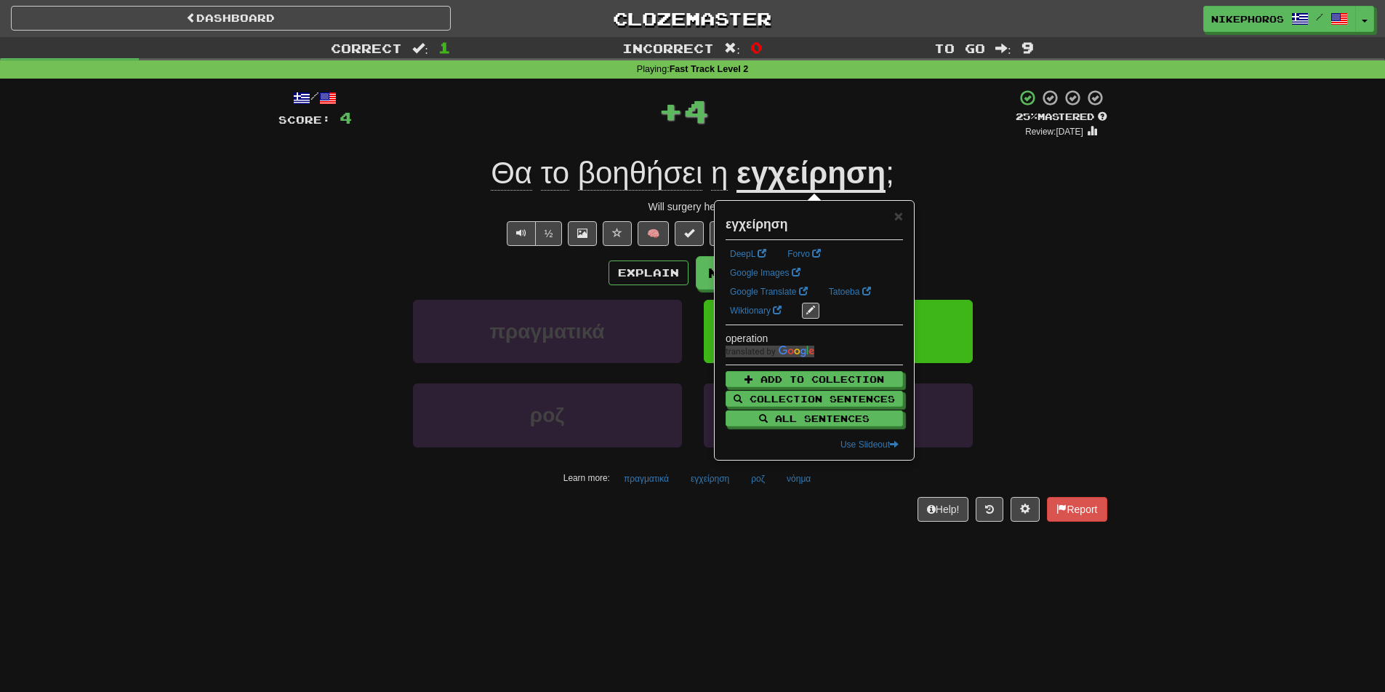
click at [1176, 352] on div "Correct : 1 Incorrect : 0 To go : 9 Playing : Fast Track Level 2 / Score: 4 + 4…" at bounding box center [692, 289] width 1385 height 505
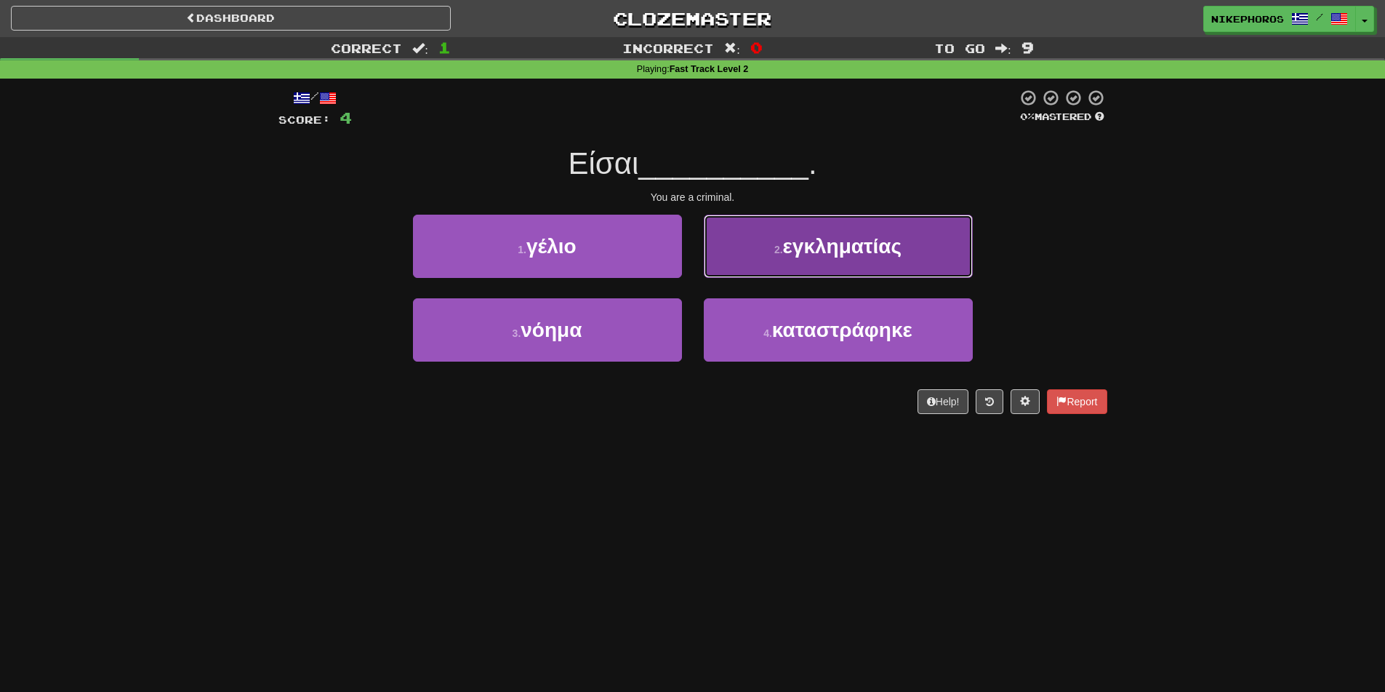
click at [950, 249] on button "2 . εγκληματίας" at bounding box center [838, 246] width 269 height 63
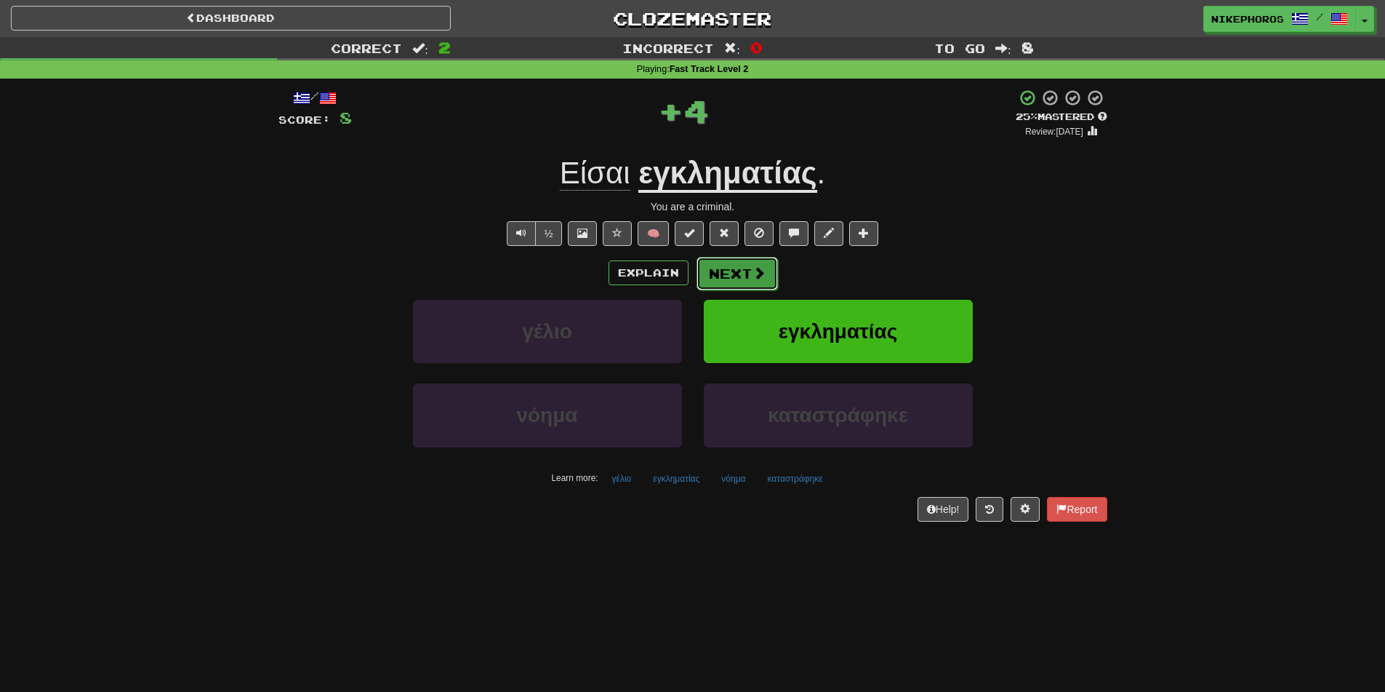
click at [732, 276] on button "Next" at bounding box center [737, 273] width 81 height 33
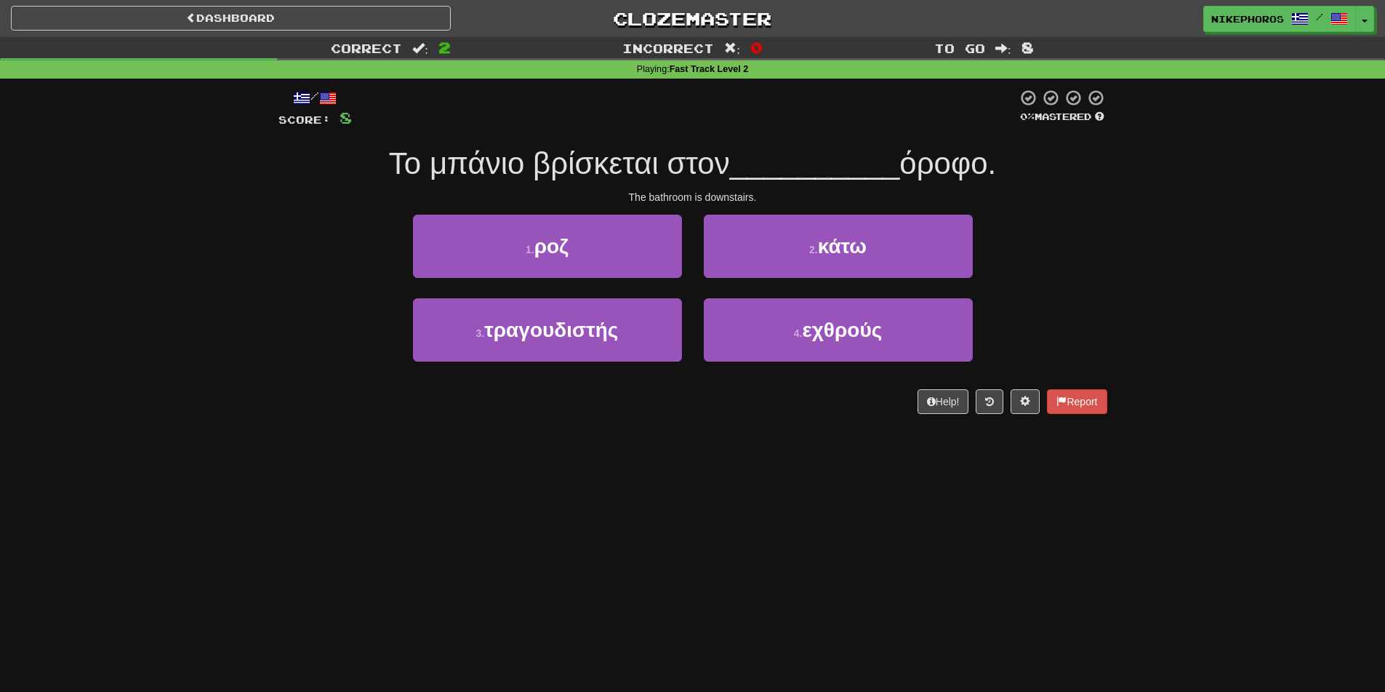
click at [1151, 193] on div "Correct : 2 Incorrect : 0 To go : 8 Playing : Fast Track Level 2 / Score: 8 0 %…" at bounding box center [692, 235] width 1385 height 397
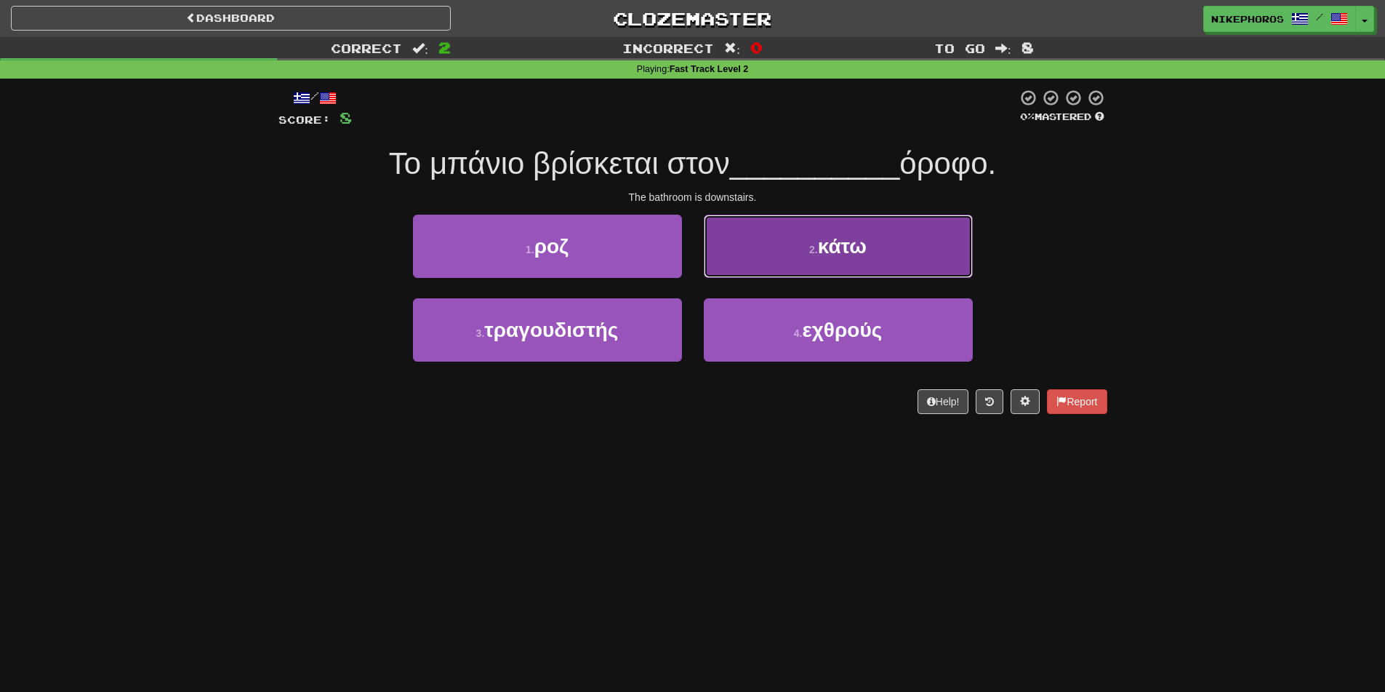
click at [843, 252] on span "κάτω" at bounding box center [842, 246] width 49 height 23
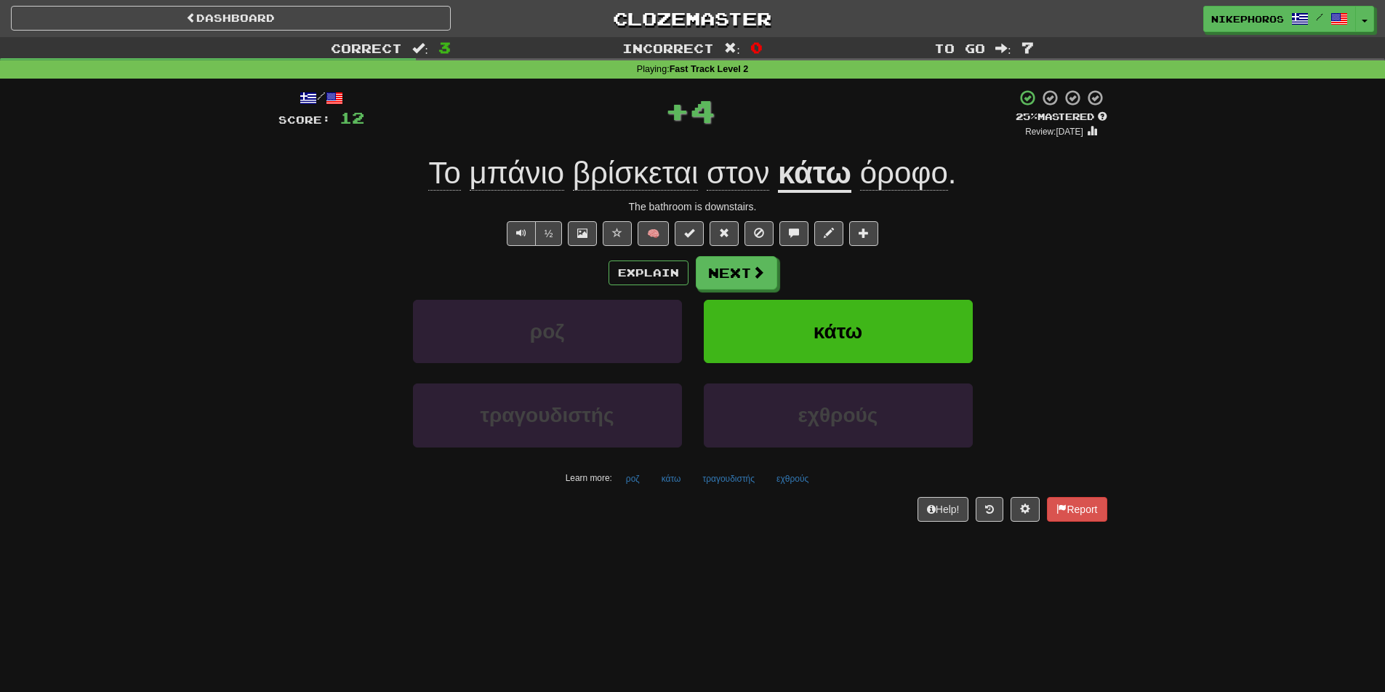
click at [909, 184] on span "όροφο" at bounding box center [904, 173] width 88 height 35
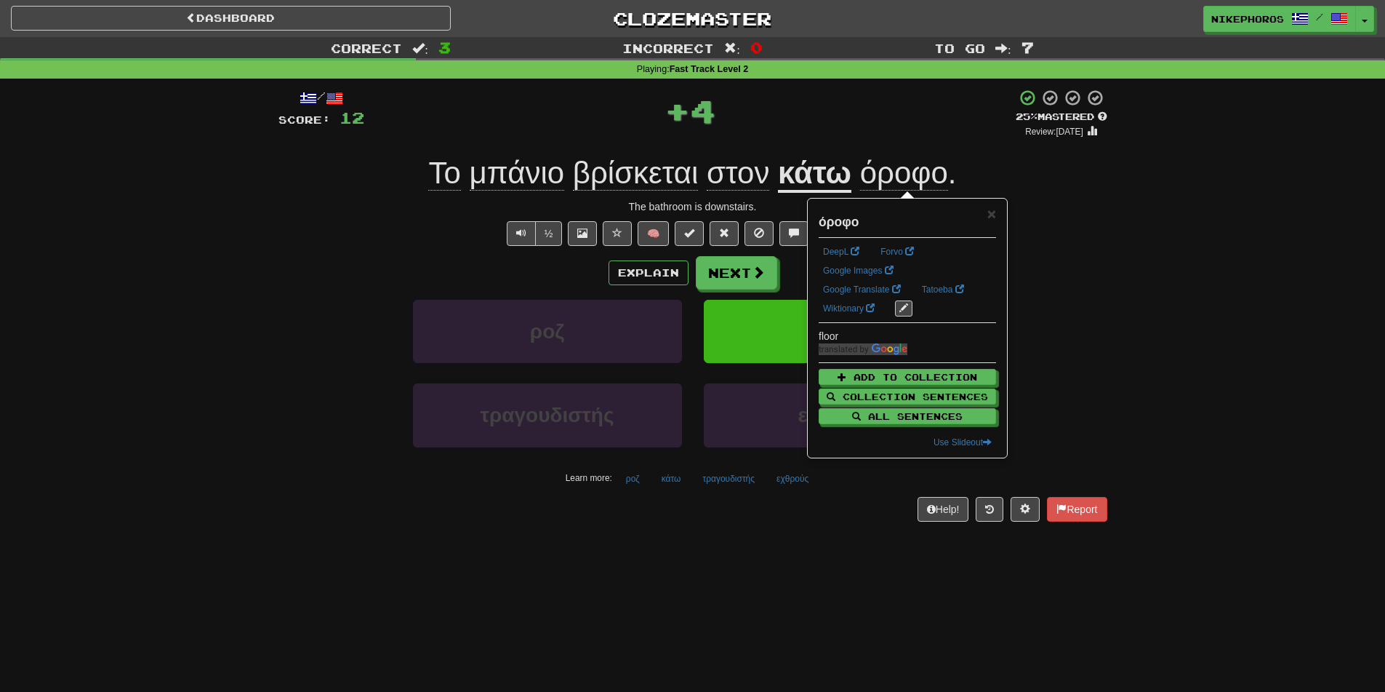
drag, startPoint x: 1092, startPoint y: 231, endPoint x: 1092, endPoint y: 209, distance: 21.1
click at [1092, 233] on div "½ 🧠" at bounding box center [693, 233] width 829 height 25
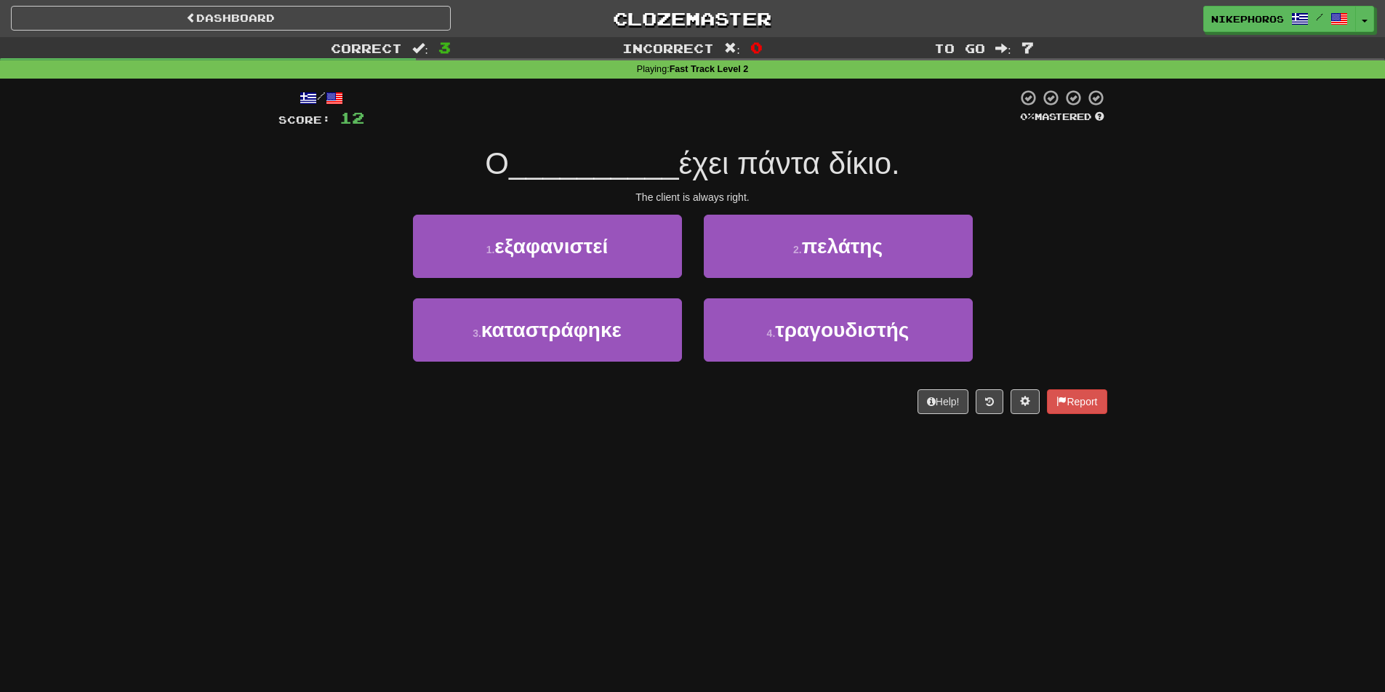
click at [1094, 206] on div "/ Score: 12 0 % Mastered Ο __________ έχει πάντα δίκιο. The client is always ri…" at bounding box center [693, 251] width 829 height 325
click at [1102, 205] on div "/ Score: 12 0 % Mastered Ο __________ έχει πάντα δίκιο. The client is always ri…" at bounding box center [693, 251] width 829 height 325
click at [884, 156] on span "έχει πάντα δίκιο." at bounding box center [789, 163] width 221 height 34
click at [929, 254] on button "2 . πελάτης" at bounding box center [838, 246] width 269 height 63
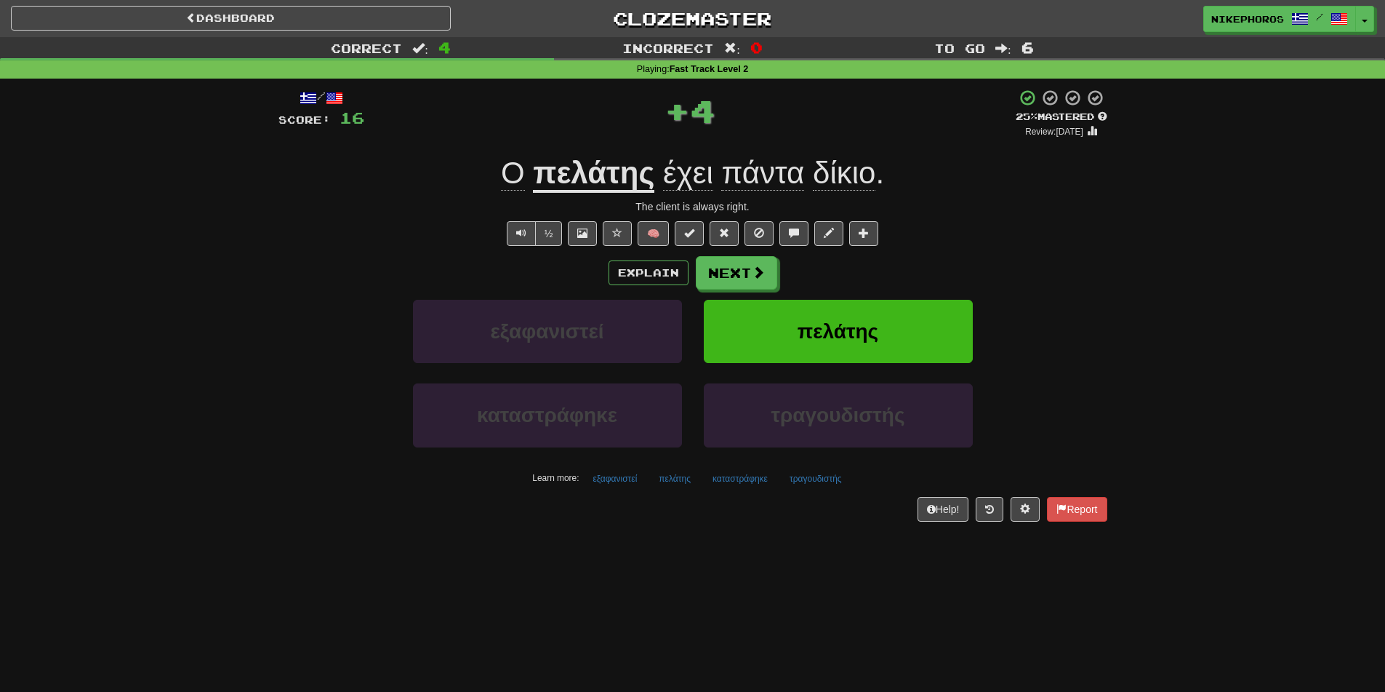
drag, startPoint x: 644, startPoint y: 167, endPoint x: 847, endPoint y: 162, distance: 203.7
click at [650, 167] on u "πελάτης" at bounding box center [593, 174] width 121 height 37
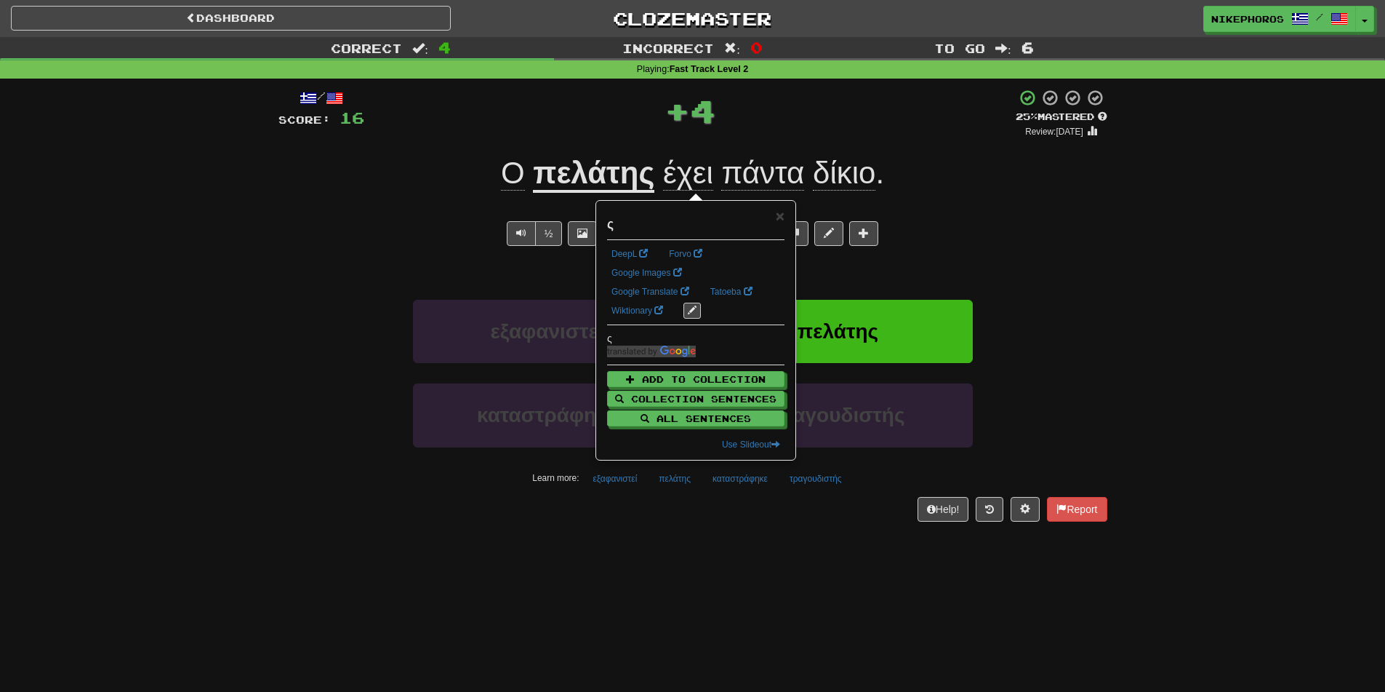
click at [1233, 263] on div "Correct : 4 Incorrect : 0 To go : 6 Playing : Fast Track Level 2 / Score: 16 + …" at bounding box center [692, 289] width 1385 height 505
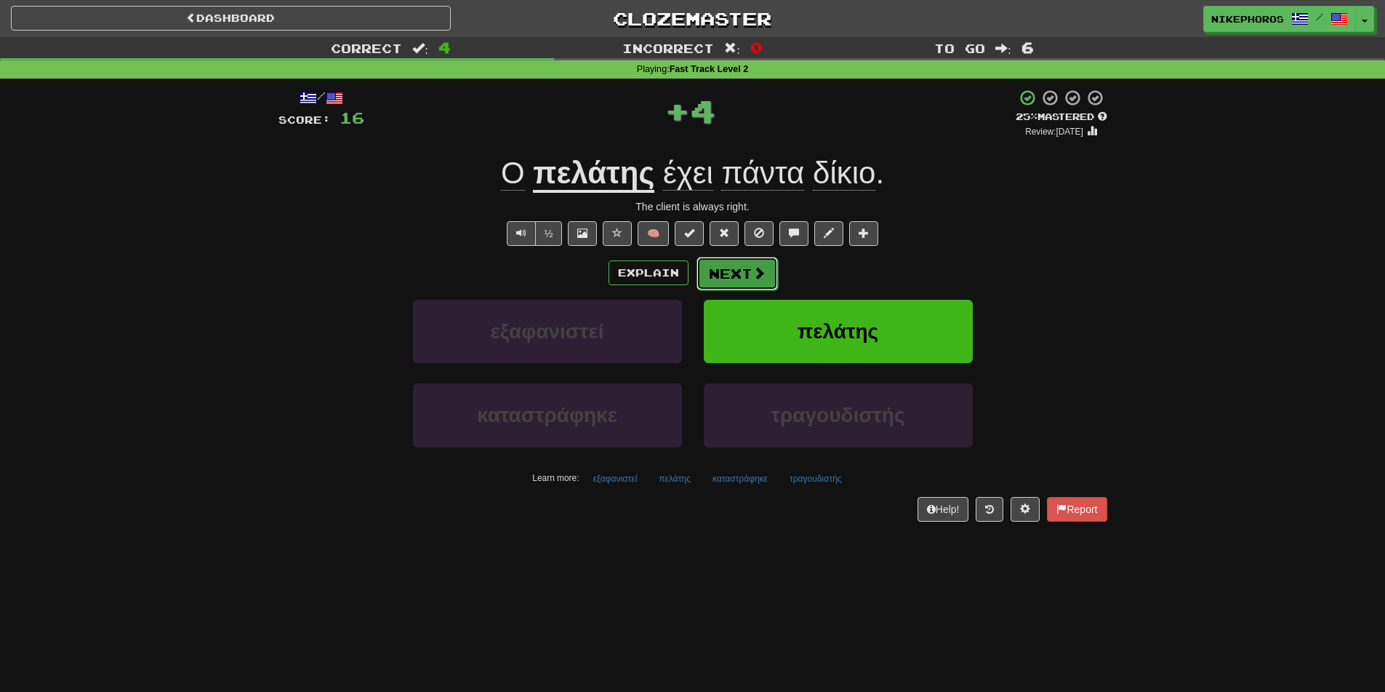
click at [743, 268] on button "Next" at bounding box center [737, 273] width 81 height 33
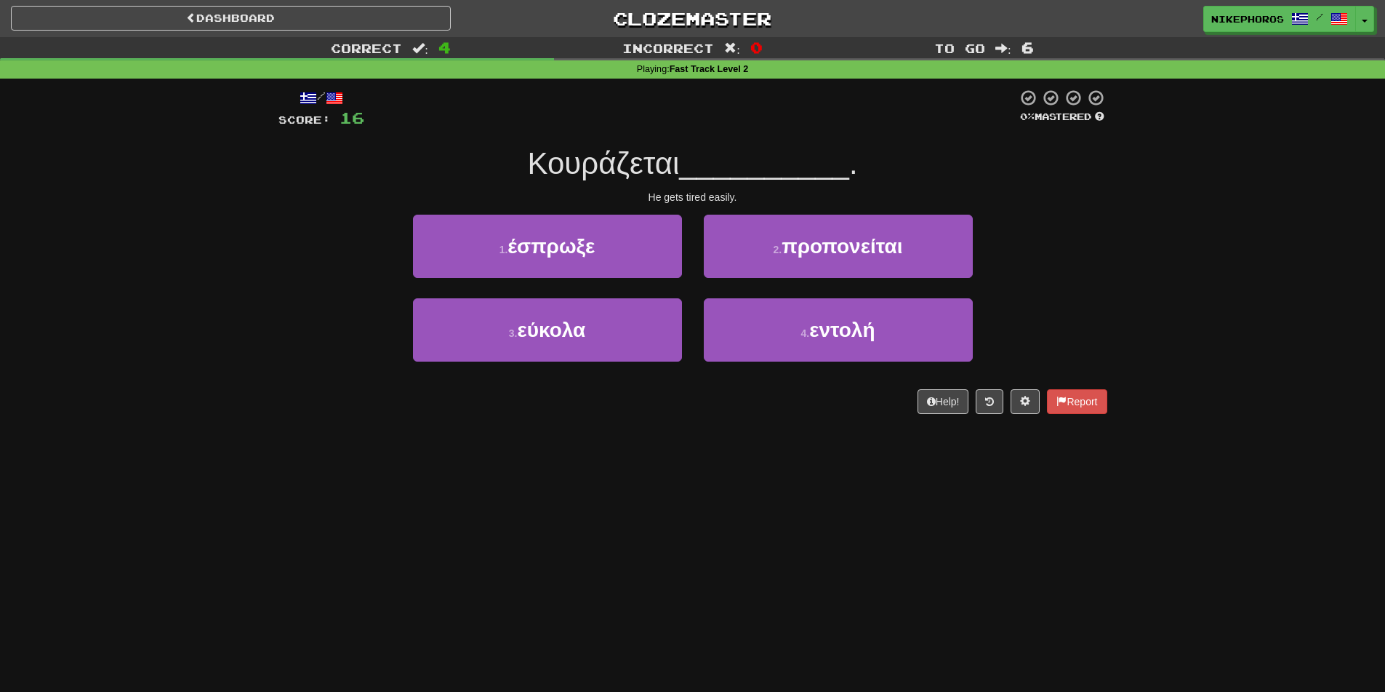
click at [1124, 251] on div "Correct : 4 Incorrect : 0 To go : 6 Playing : Fast Track Level 2 / Score: 16 0 …" at bounding box center [692, 235] width 1385 height 397
drag, startPoint x: 1113, startPoint y: 232, endPoint x: 1101, endPoint y: 230, distance: 11.8
click at [1103, 231] on div "/ Score: 16 0 % Mastered Κουράζεται __________ . He gets tired easily. 1 . έσπρ…" at bounding box center [693, 257] width 851 height 356
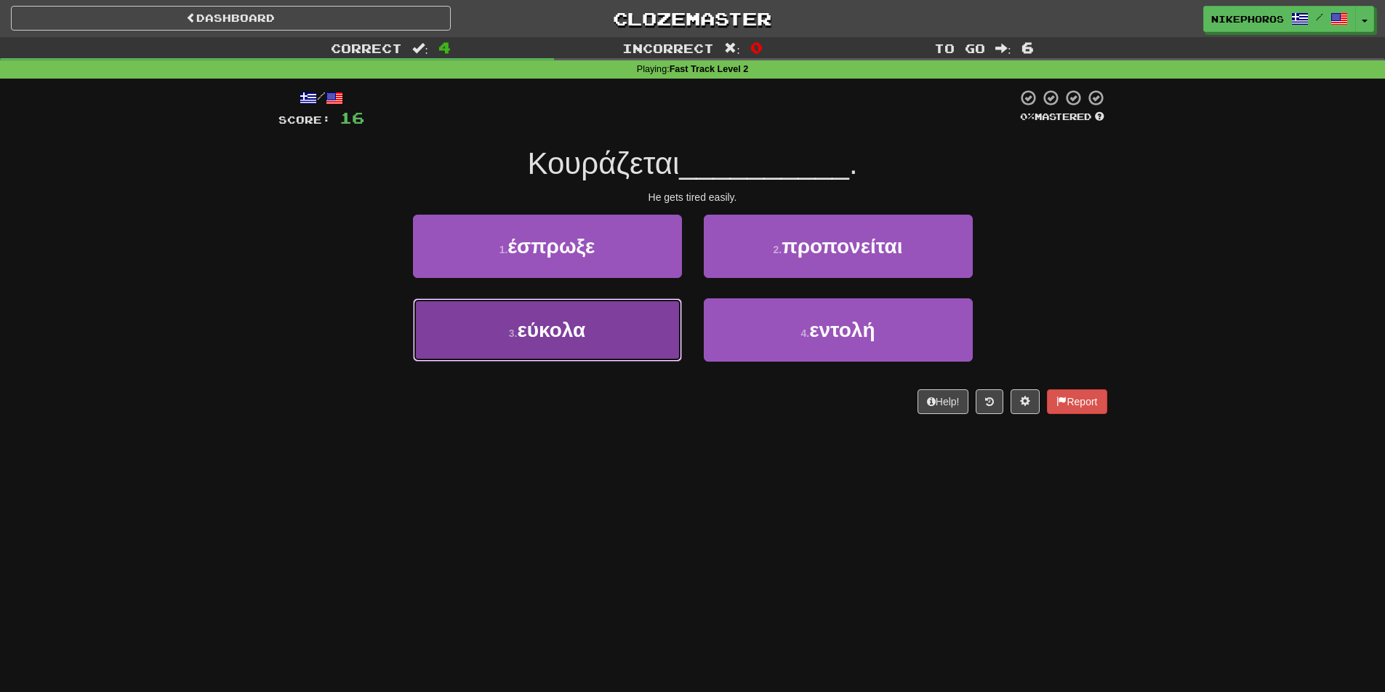
click at [506, 354] on button "3 . εύκολα" at bounding box center [547, 329] width 269 height 63
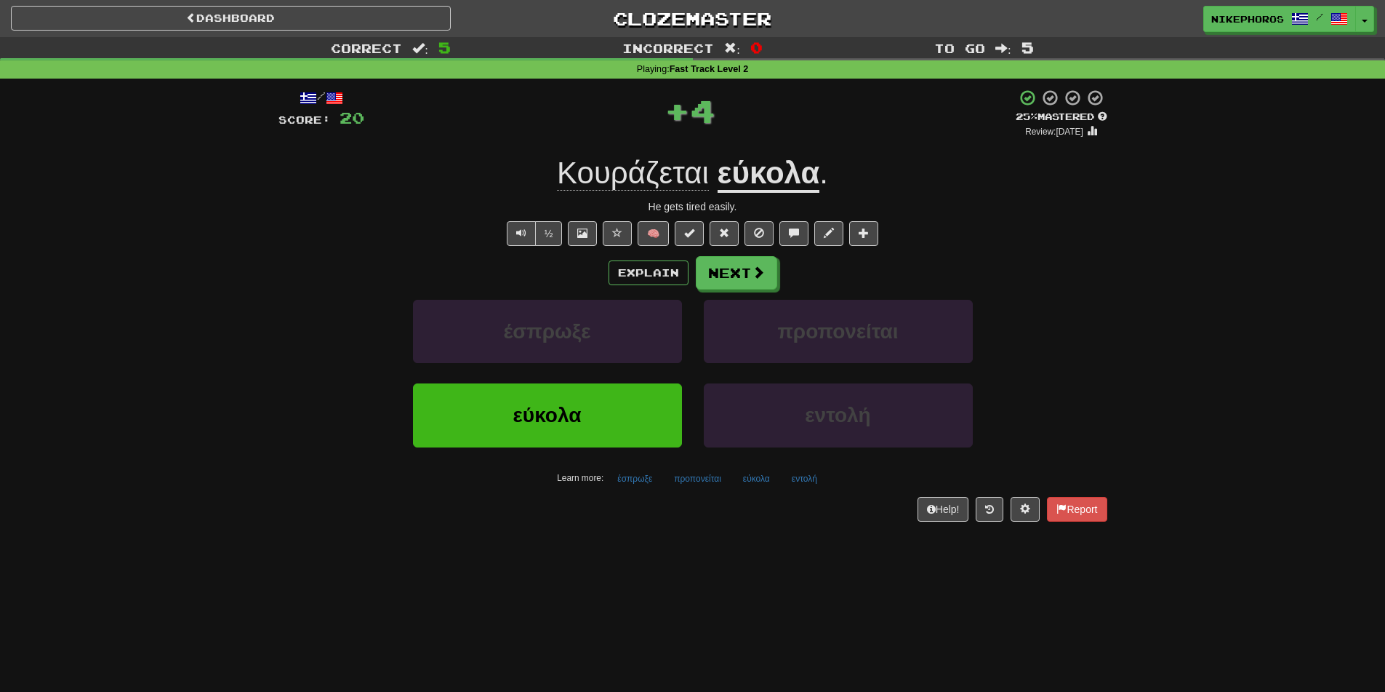
click at [618, 183] on span "Κουράζεται" at bounding box center [633, 173] width 152 height 35
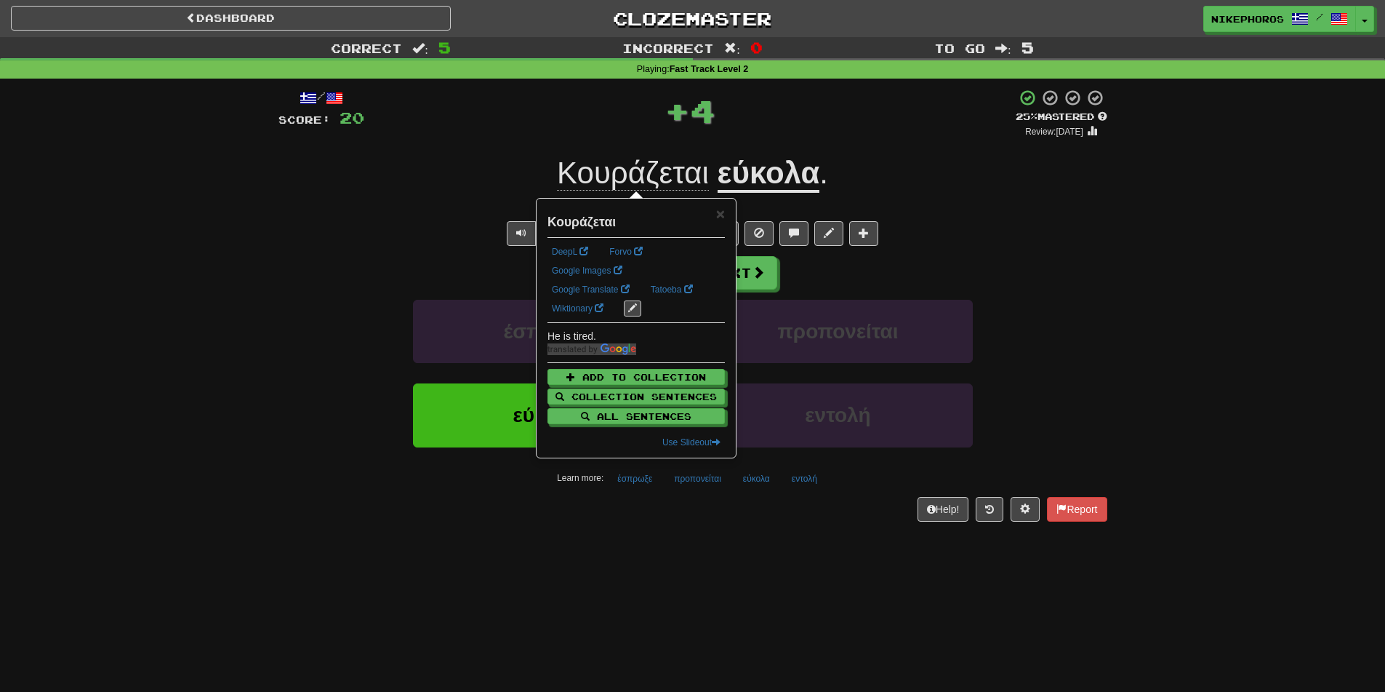
click at [1084, 215] on div "/ Score: 20 + 4 25 % Mastered Review: 2025-09-19 Κουράζεται εύκολα . He gets ti…" at bounding box center [693, 305] width 829 height 432
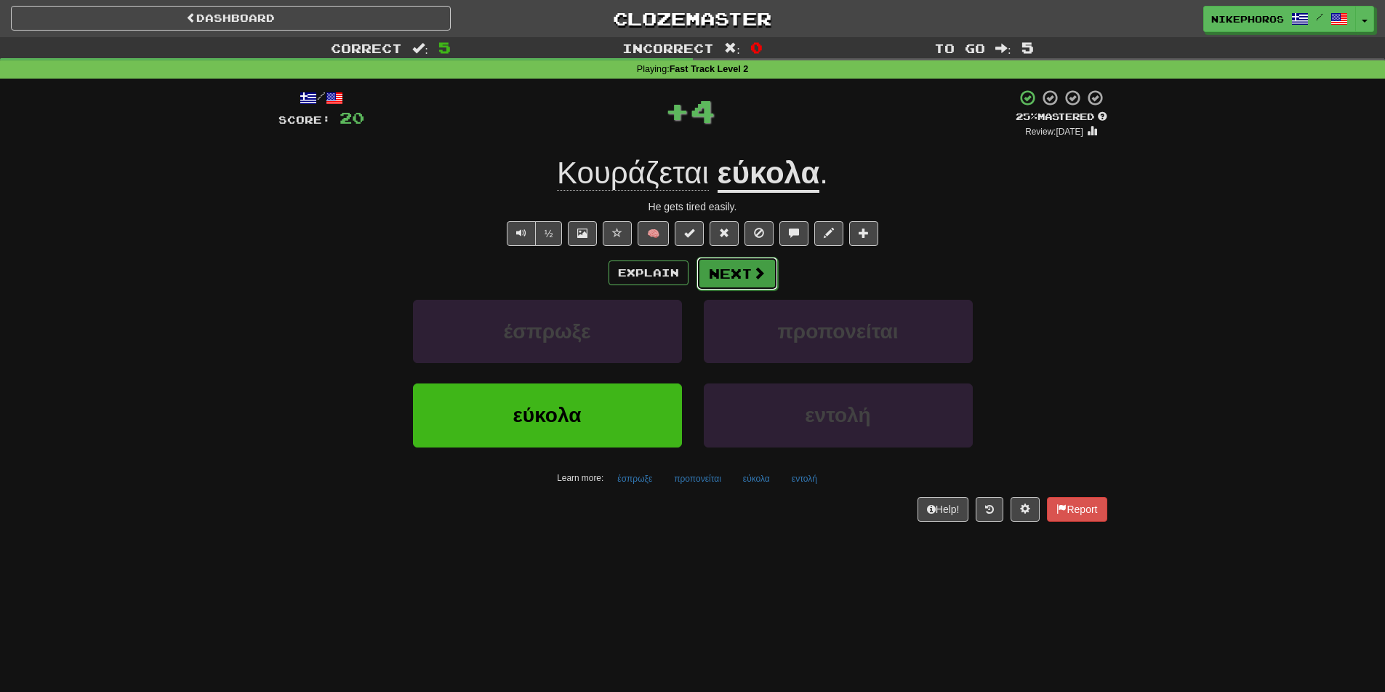
click at [750, 280] on button "Next" at bounding box center [737, 273] width 81 height 33
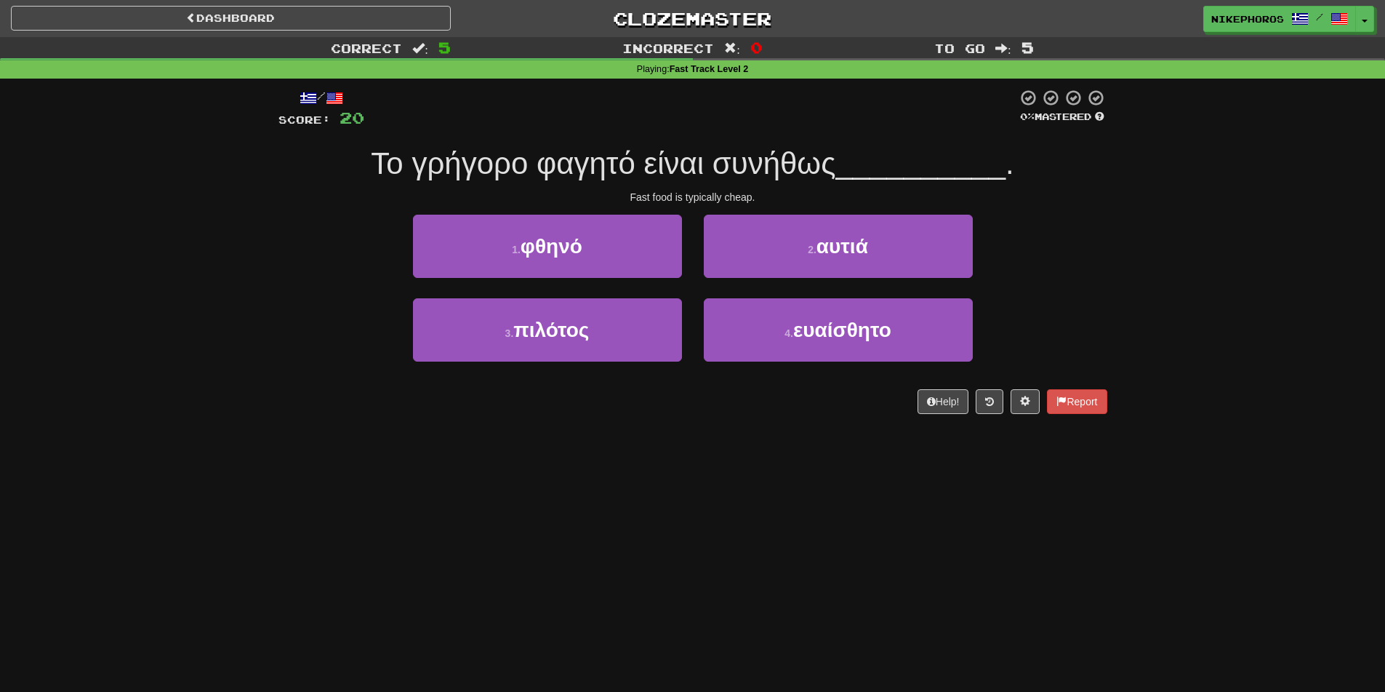
click at [1124, 299] on div "Correct : 5 Incorrect : 0 To go : 5 Playing : Fast Track Level 2 / Score: 20 0 …" at bounding box center [692, 235] width 1385 height 397
click at [1145, 285] on div "Correct : 5 Incorrect : 0 To go : 5 Playing : Fast Track Level 2 / Score: 20 0 …" at bounding box center [692, 235] width 1385 height 397
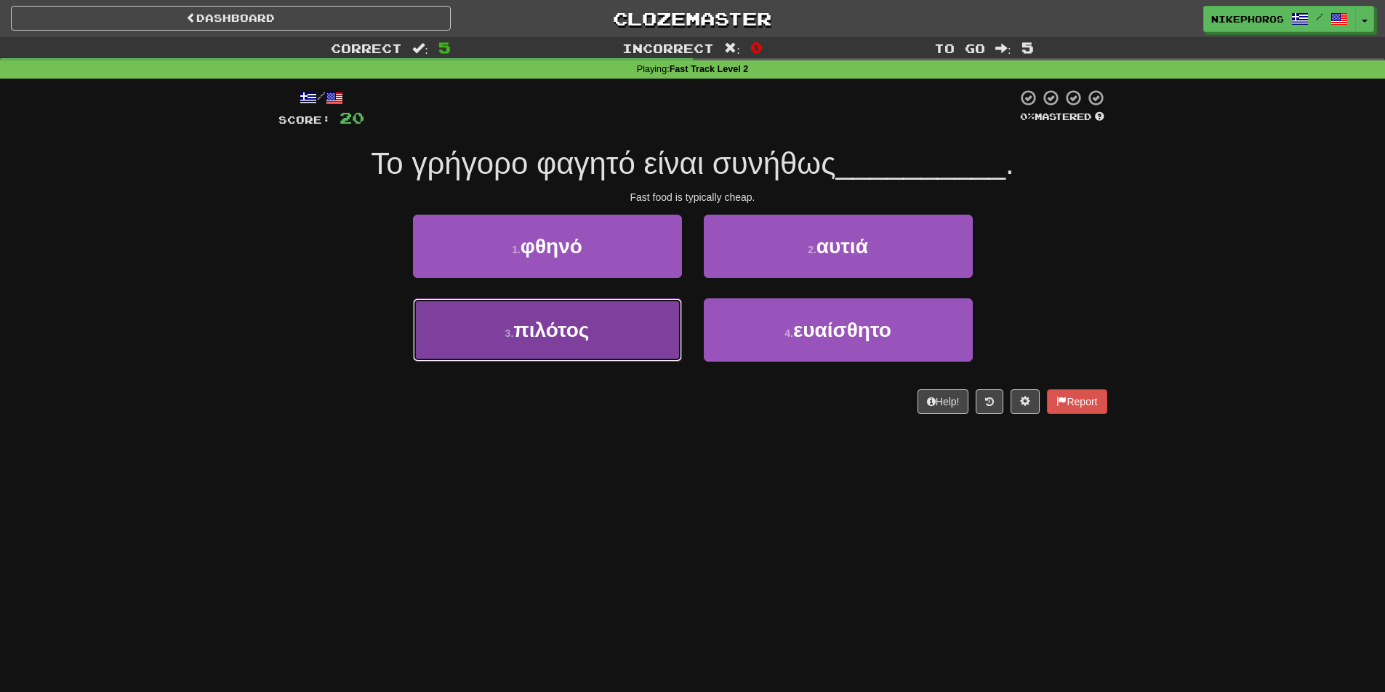
click at [633, 345] on button "3 . πιλότος" at bounding box center [547, 329] width 269 height 63
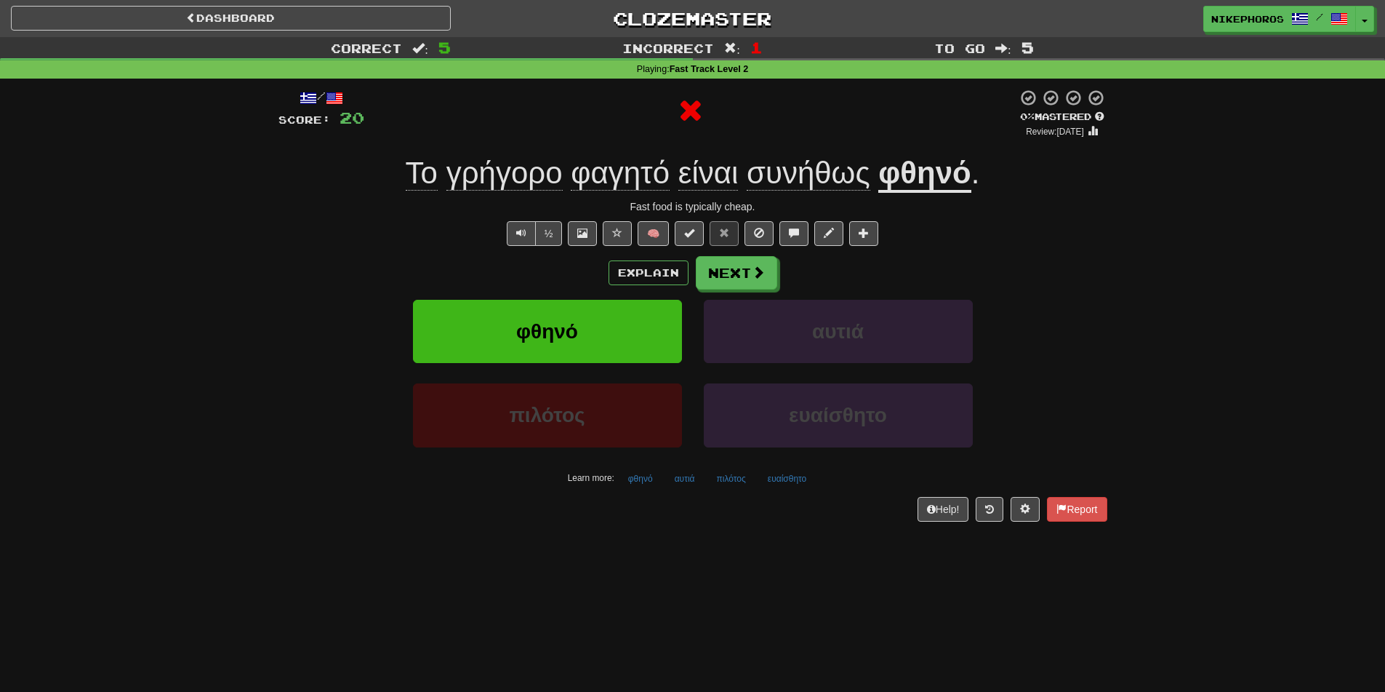
click at [944, 177] on u "φθηνό" at bounding box center [924, 174] width 92 height 37
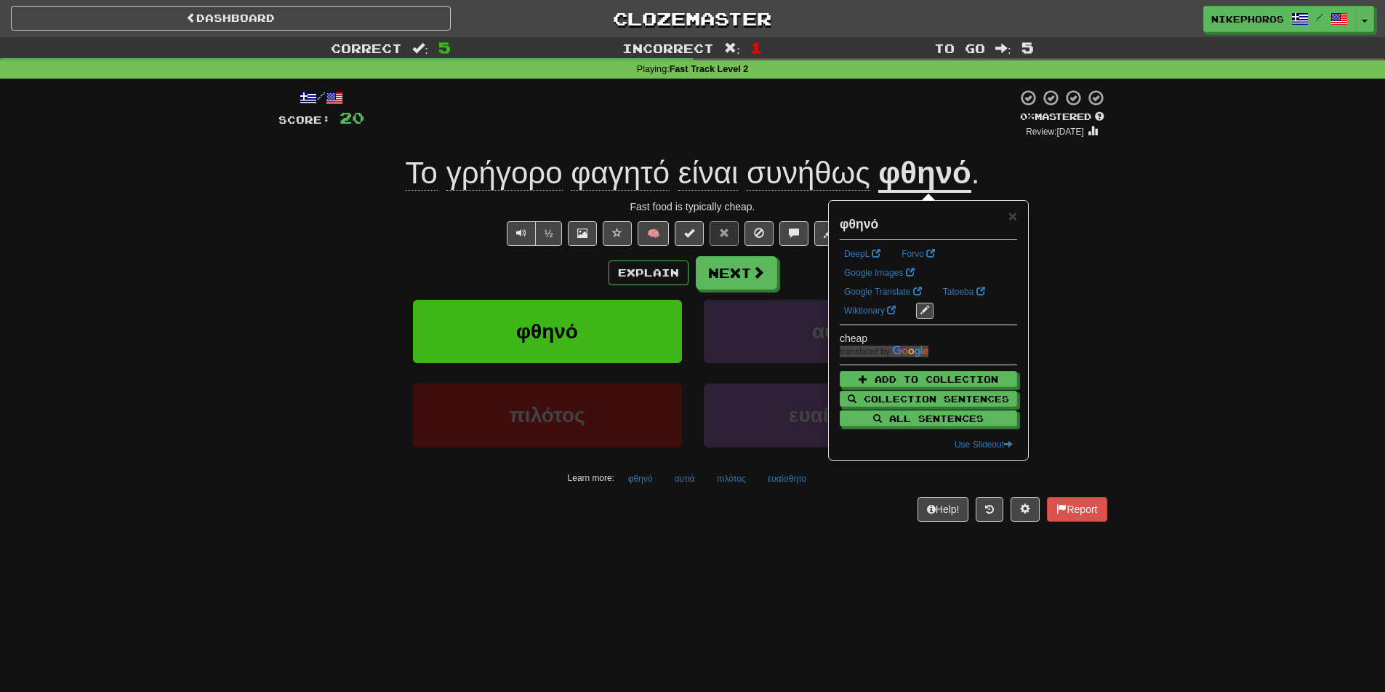
click at [1123, 268] on div "Correct : 5 Incorrect : 1 To go : 5 Playing : Fast Track Level 2 / Score: 20 0 …" at bounding box center [692, 289] width 1385 height 505
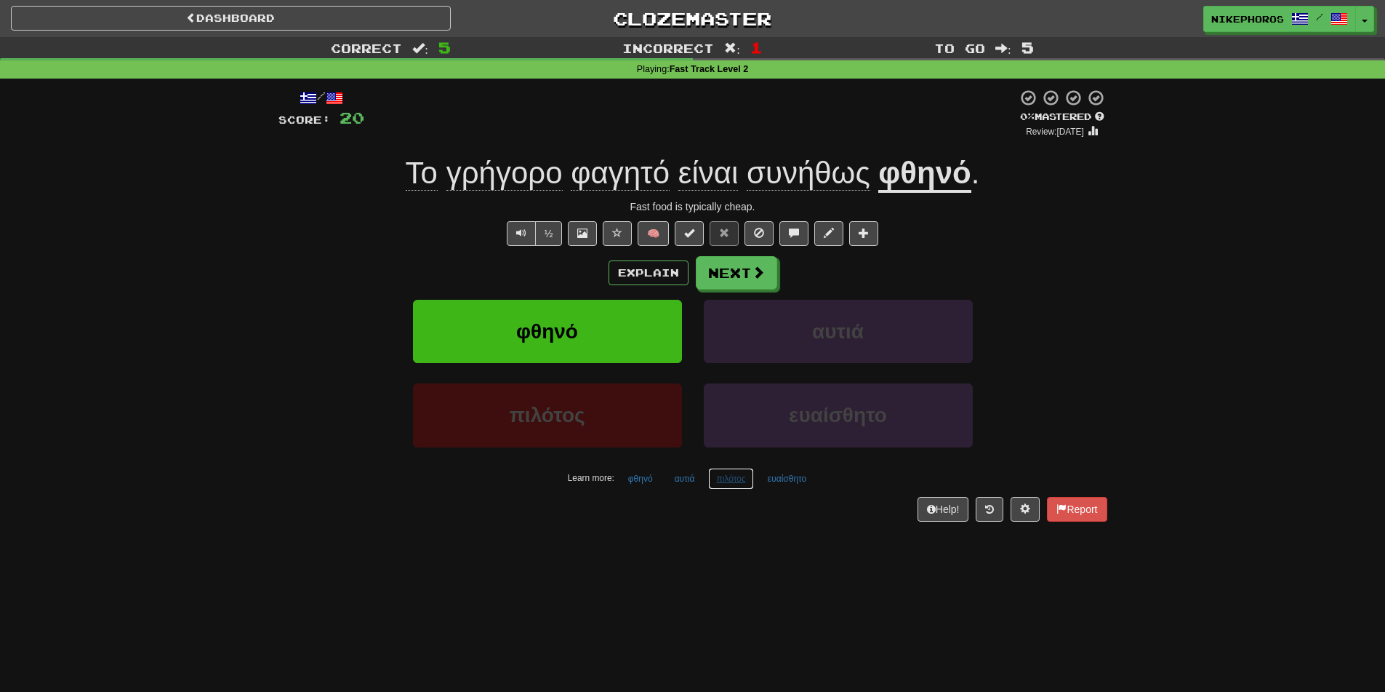
click at [721, 476] on button "πιλότος" at bounding box center [730, 479] width 45 height 22
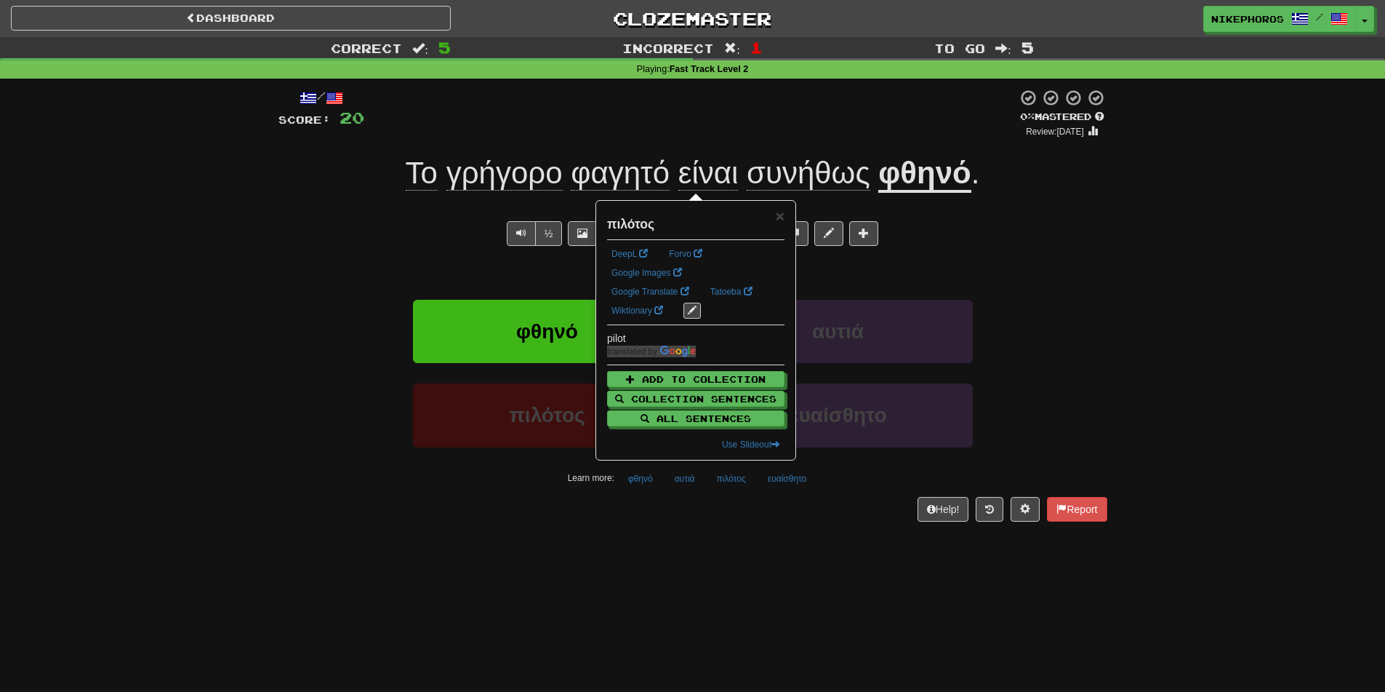
click at [810, 591] on div "Dashboard Clozemaster Nikephoros / Toggle Dropdown Dashboard Leaderboard Activi…" at bounding box center [692, 346] width 1385 height 692
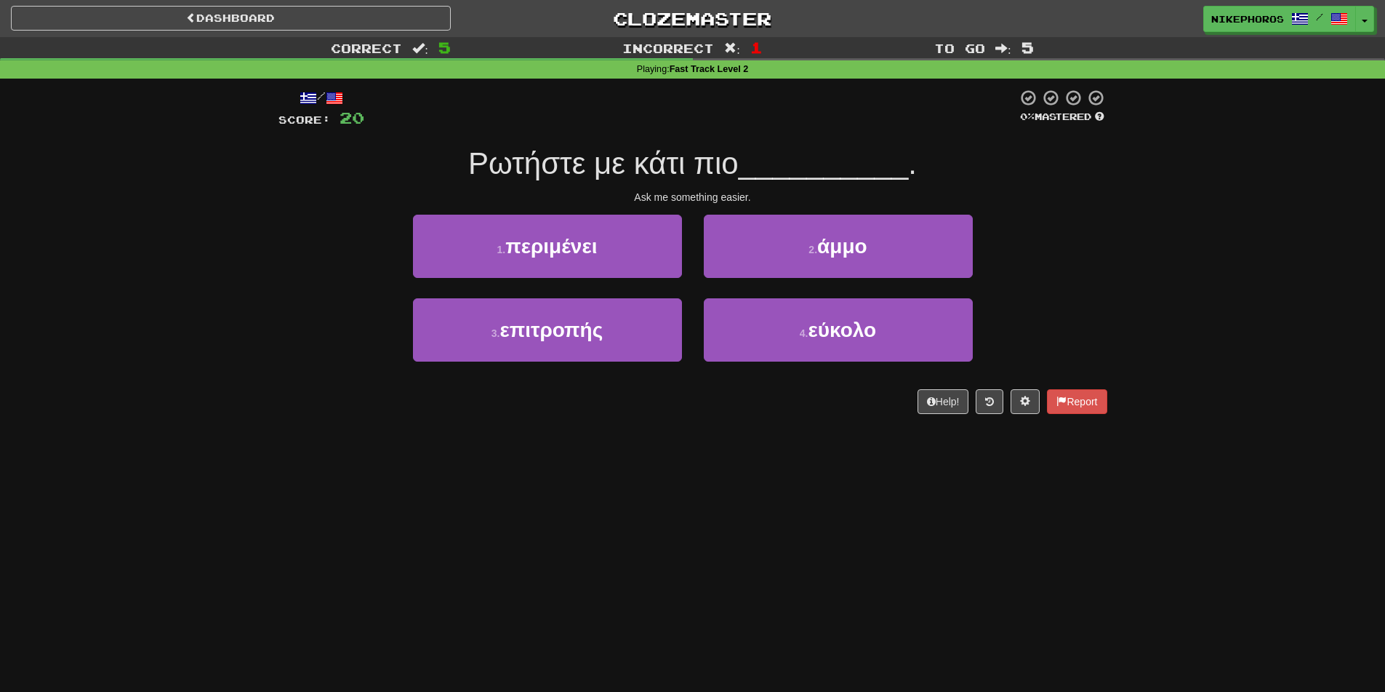
click at [833, 580] on div "Dashboard Clozemaster Nikephoros / Toggle Dropdown Dashboard Leaderboard Activi…" at bounding box center [692, 346] width 1385 height 692
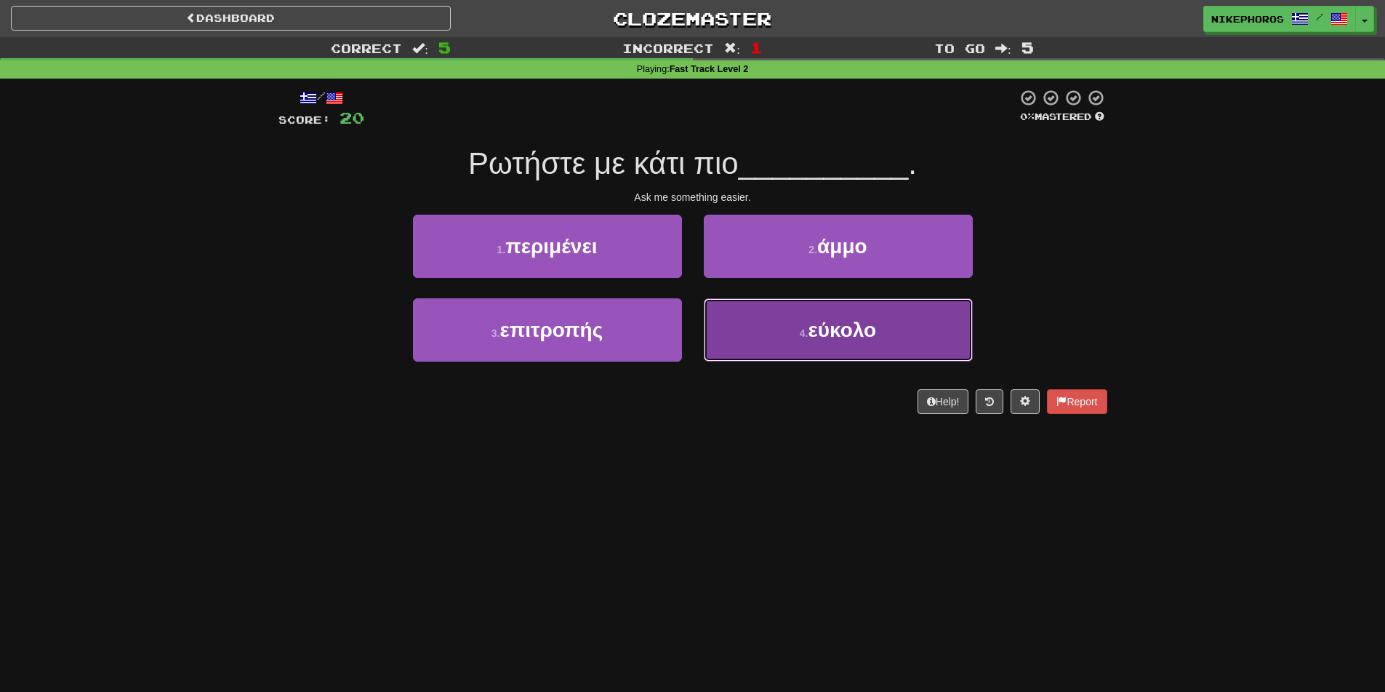
click at [913, 330] on button "4 . εύκολο" at bounding box center [838, 329] width 269 height 63
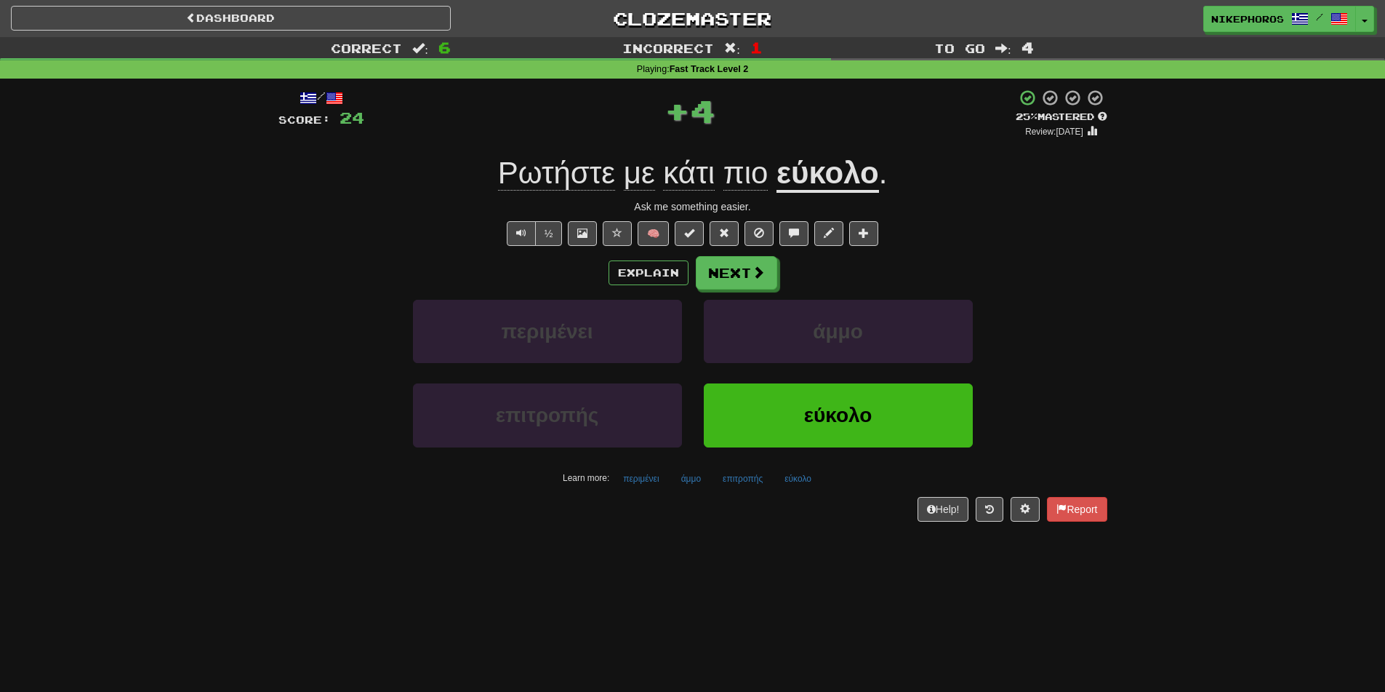
click at [593, 172] on span "Ρωτήστε" at bounding box center [556, 173] width 117 height 35
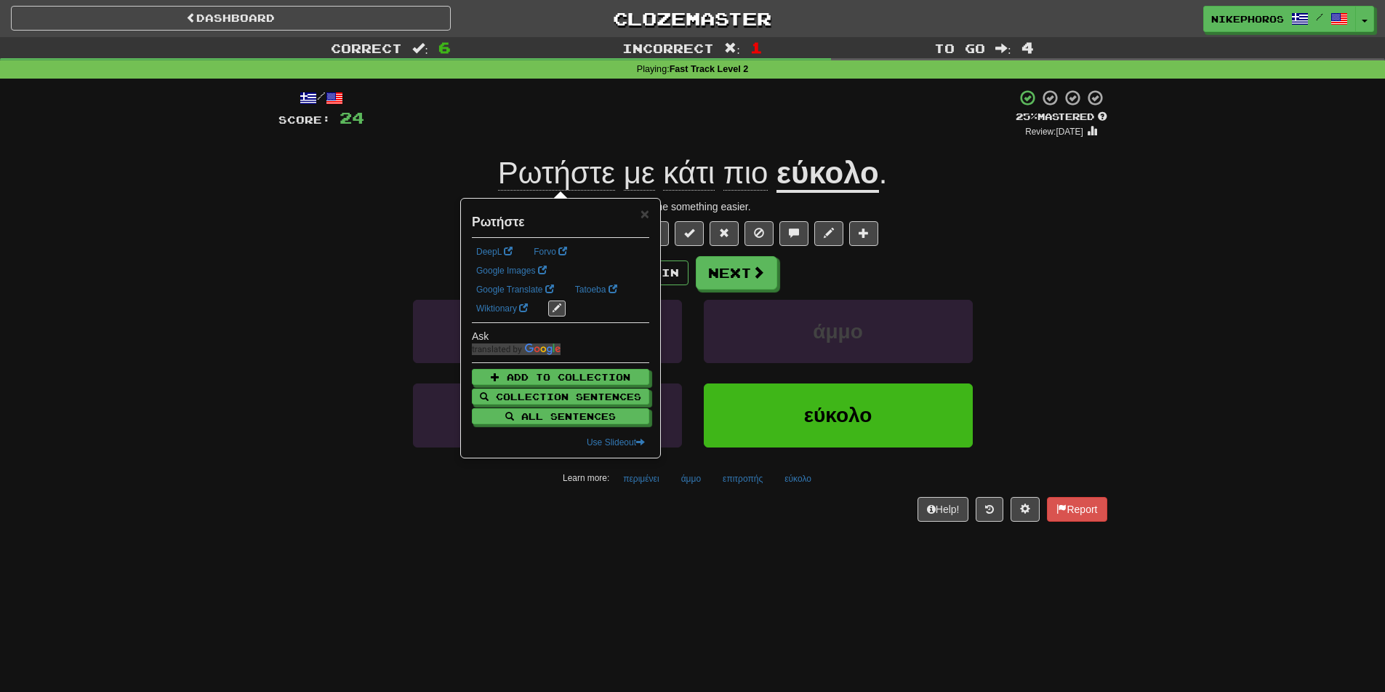
click at [1041, 219] on div "/ Score: 24 + 4 25 % Mastered Review: 2025-09-19 Ρωτήστε με κάτι πιο εύκολο . A…" at bounding box center [693, 305] width 829 height 432
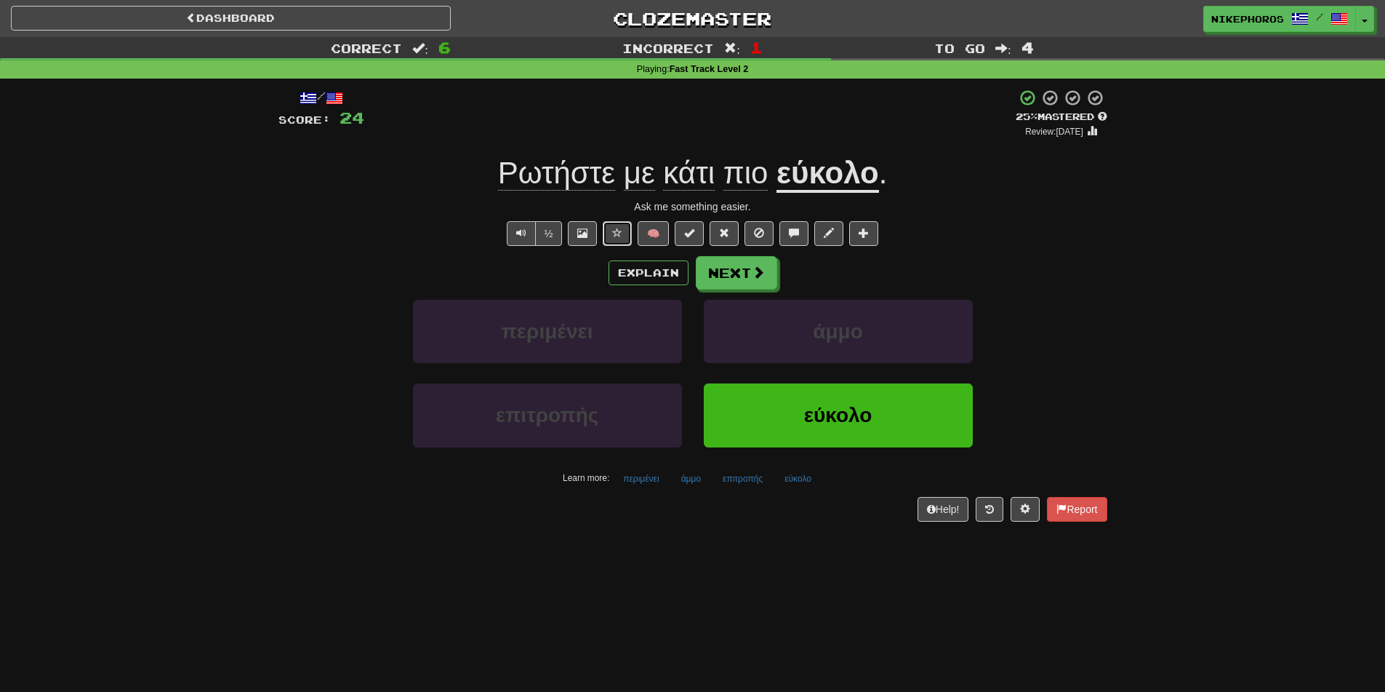
click at [617, 237] on span at bounding box center [617, 233] width 10 height 10
click at [749, 268] on button "Next" at bounding box center [737, 273] width 81 height 33
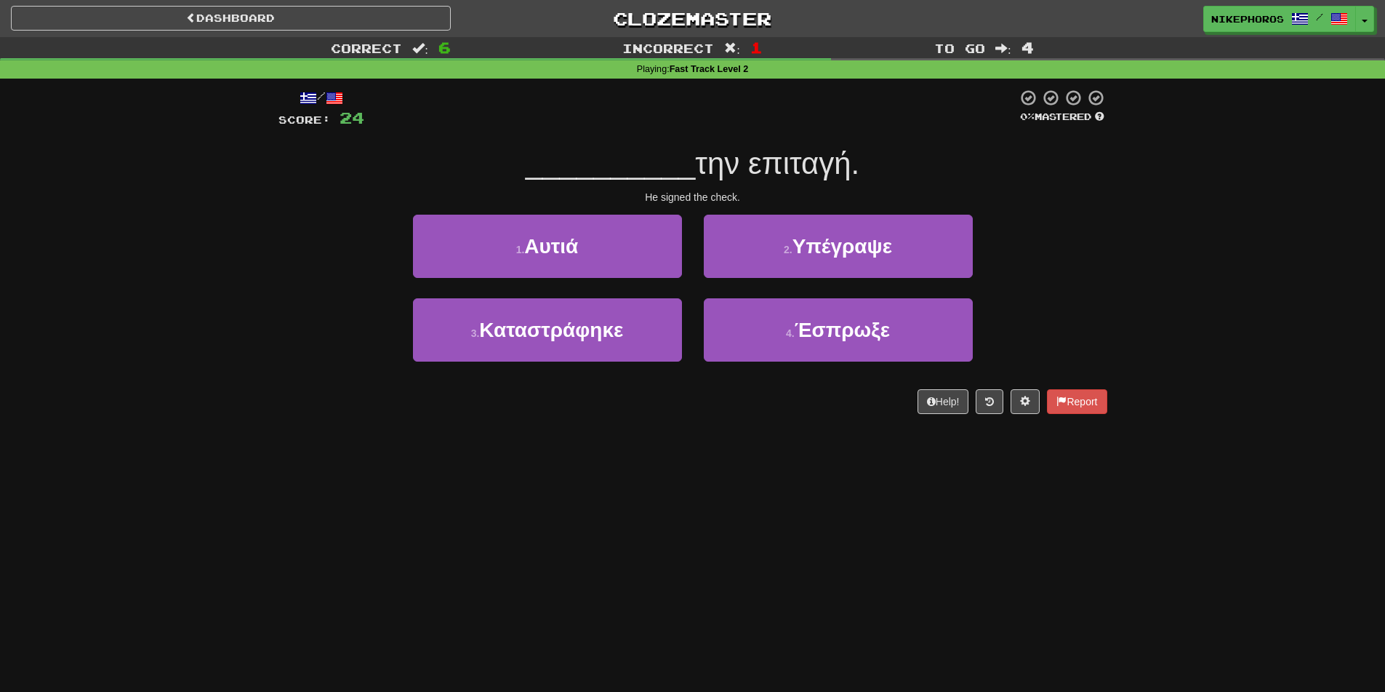
click at [1297, 359] on div "Correct : 6 Incorrect : 1 To go : 4 Playing : Fast Track Level 2 / Score: 24 0 …" at bounding box center [692, 235] width 1385 height 397
click at [657, 504] on div "Dashboard Clozemaster Nikephoros / Toggle Dropdown Dashboard Leaderboard Activi…" at bounding box center [692, 346] width 1385 height 692
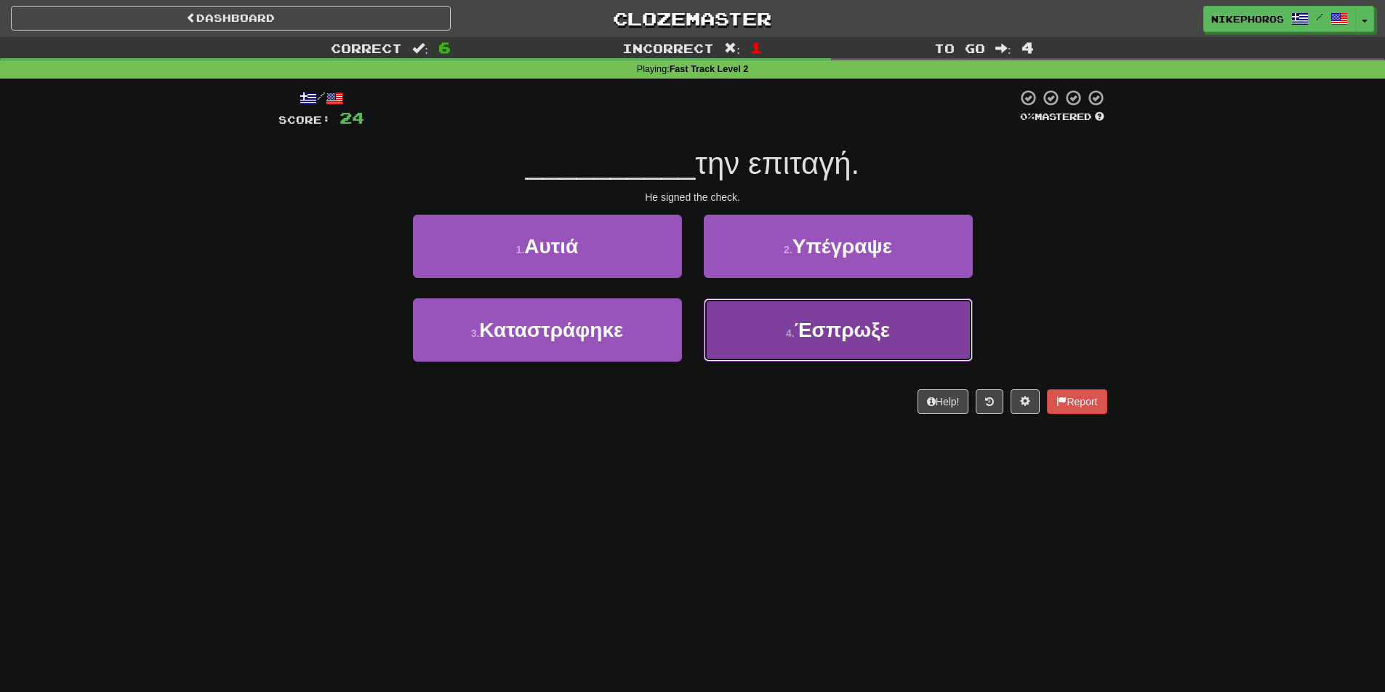
click at [907, 335] on button "4 . Έσπρωξε" at bounding box center [838, 329] width 269 height 63
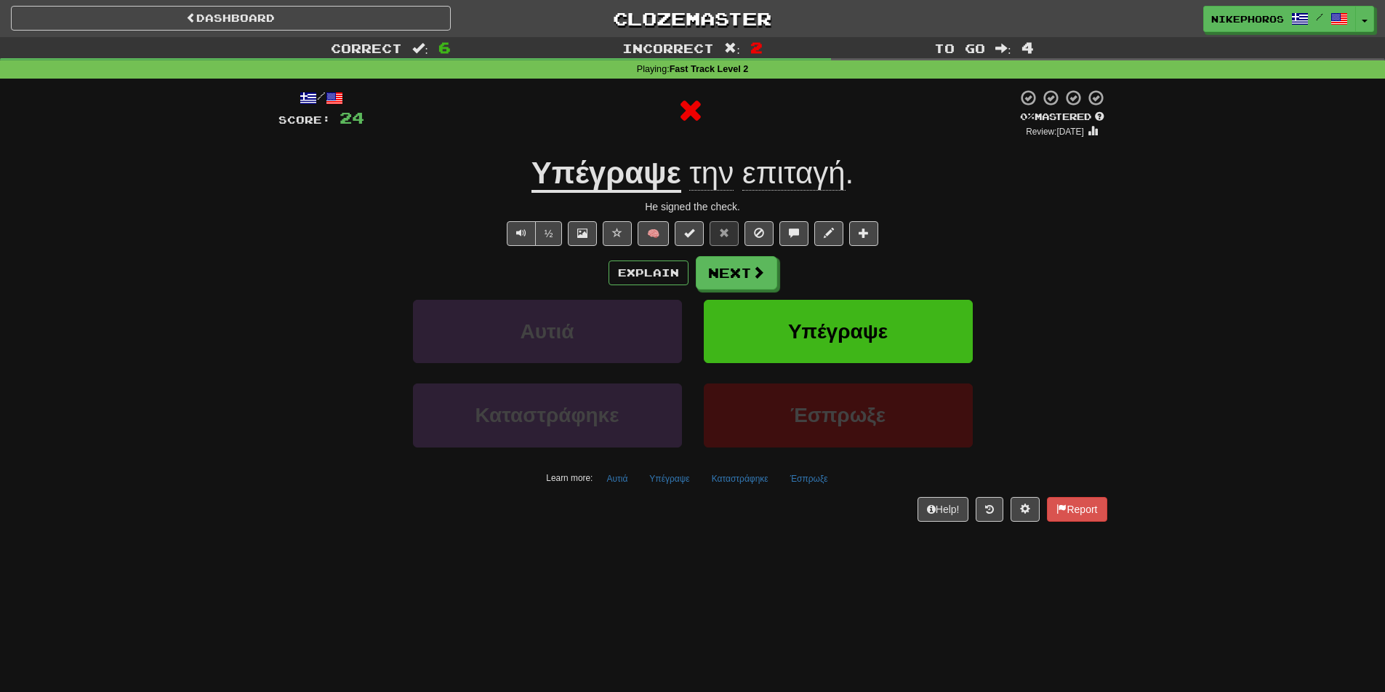
click at [623, 167] on u "Υπέγραψε" at bounding box center [607, 174] width 150 height 37
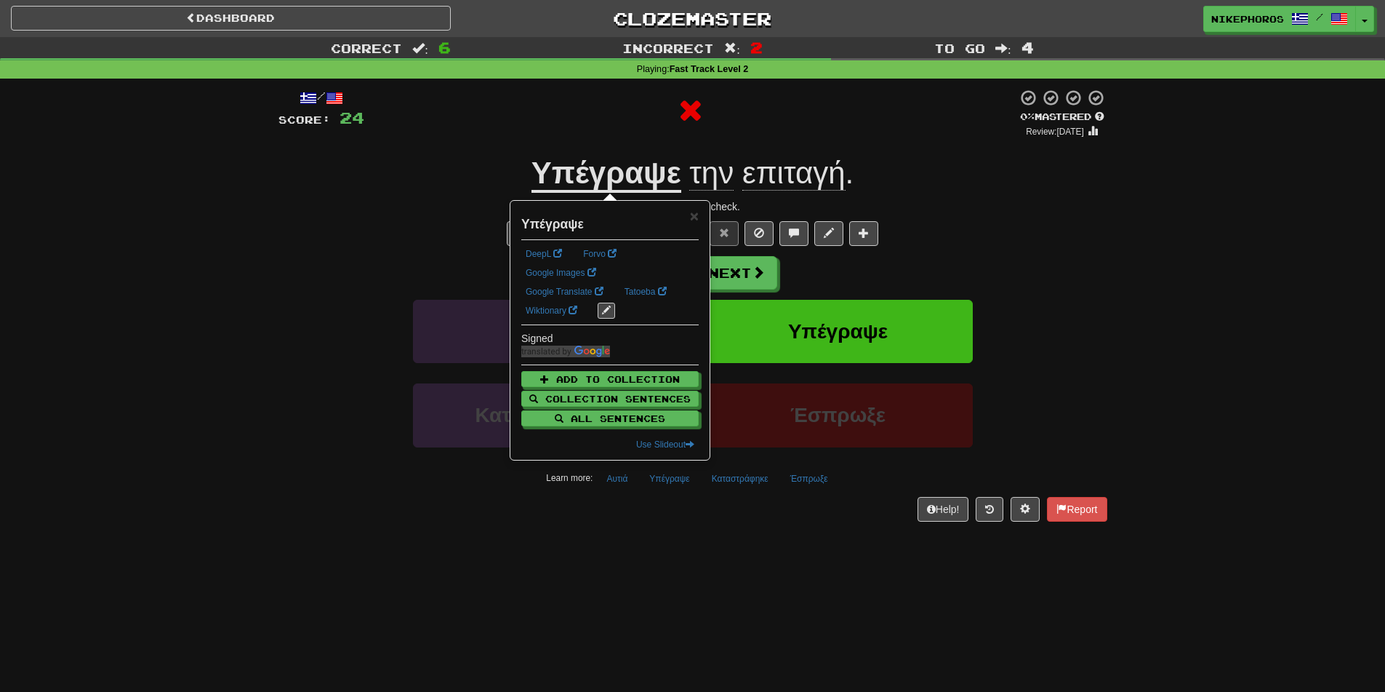
click at [1236, 298] on div "Correct : 6 Incorrect : 2 To go : 4 Playing : Fast Track Level 2 / Score: 24 0 …" at bounding box center [692, 289] width 1385 height 505
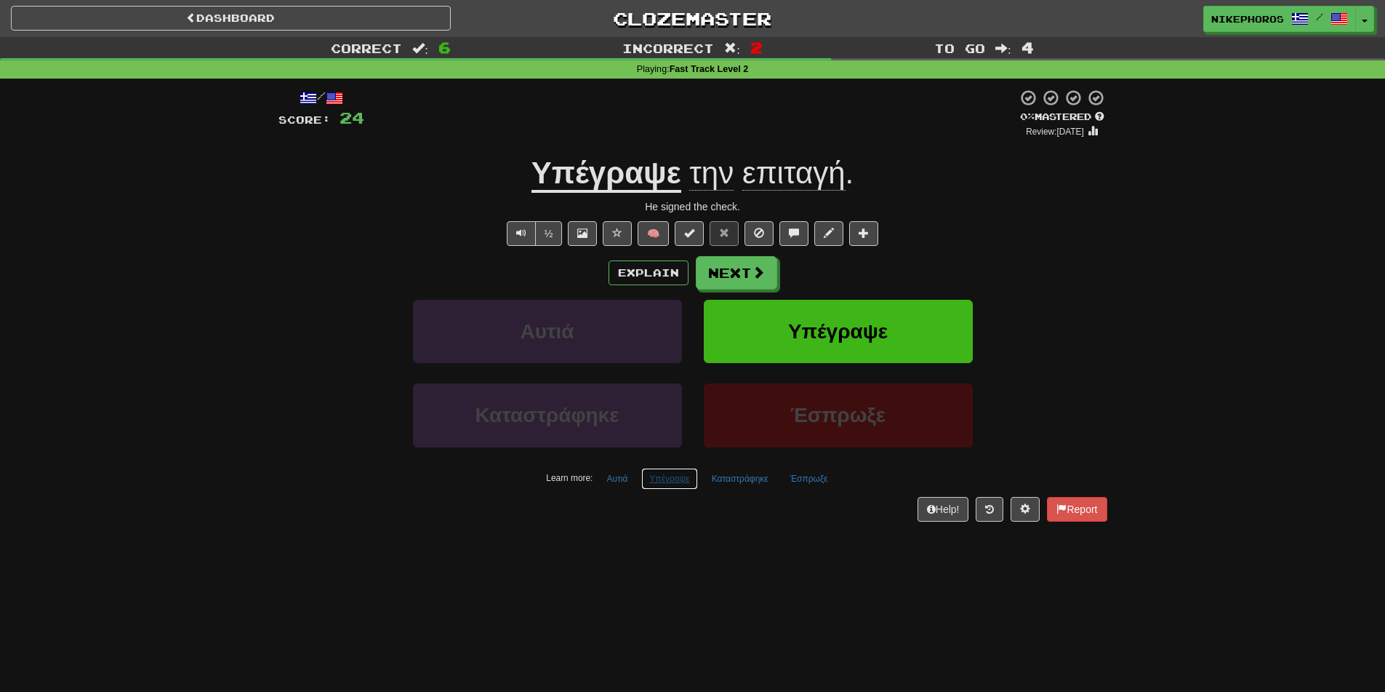
click at [662, 486] on button "Υπέγραψε" at bounding box center [669, 479] width 56 height 22
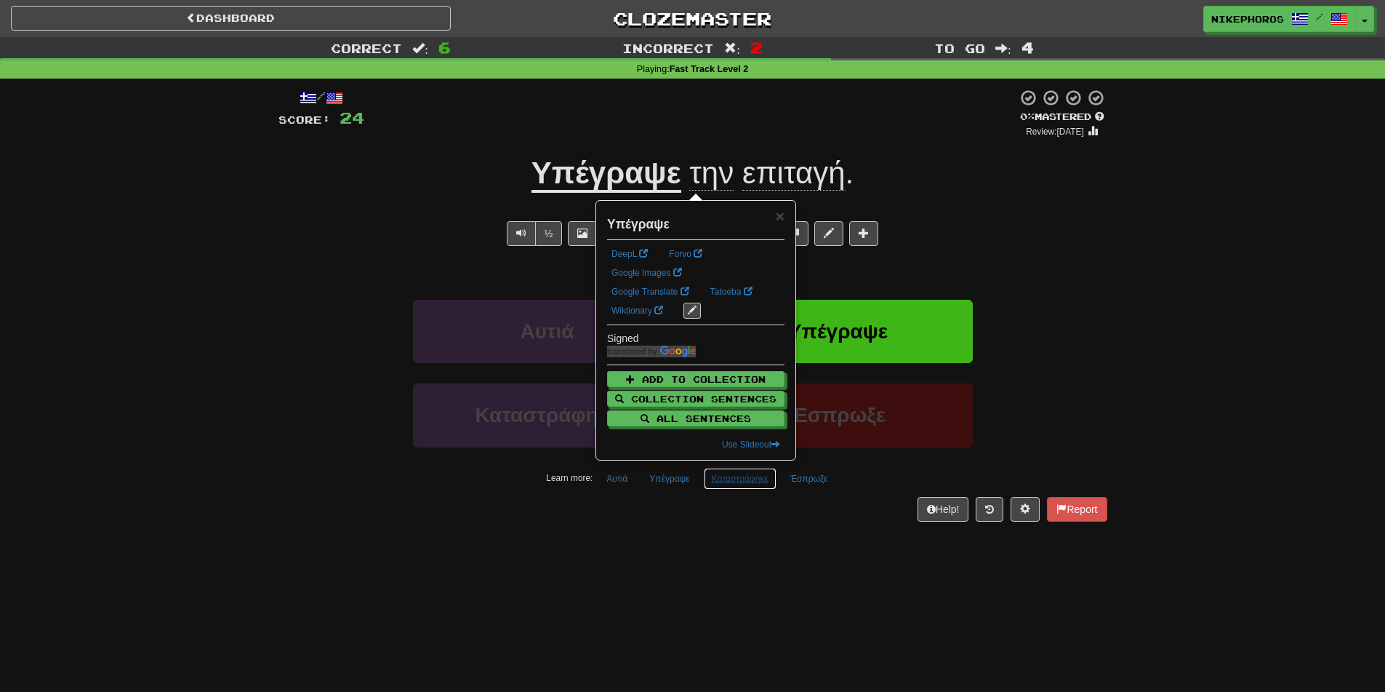
drag, startPoint x: 714, startPoint y: 478, endPoint x: 769, endPoint y: 471, distance: 55.0
click at [716, 477] on button "Καταστράφηκε" at bounding box center [740, 479] width 73 height 22
click at [787, 472] on button "Έσπρωξε" at bounding box center [809, 479] width 54 height 22
click at [743, 556] on div "Dashboard Clozemaster Nikephoros / Toggle Dropdown Dashboard Leaderboard Activi…" at bounding box center [692, 346] width 1385 height 692
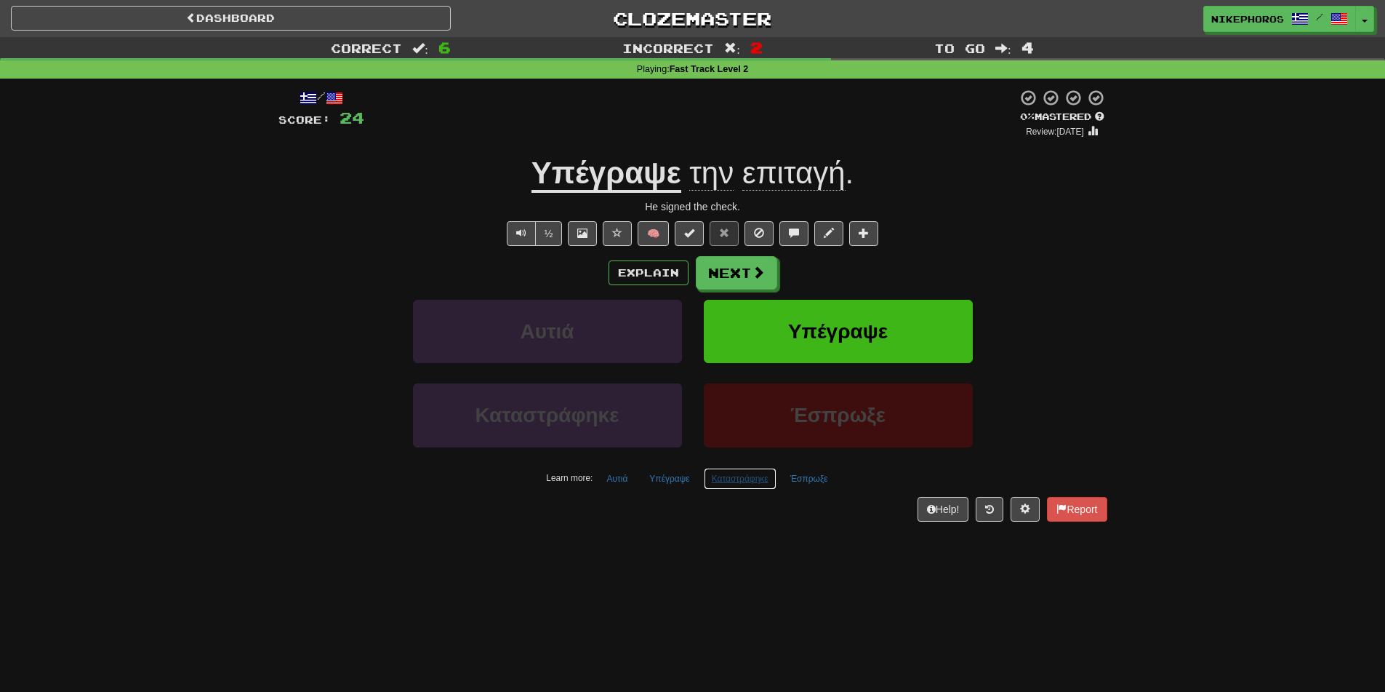
click at [734, 473] on button "Καταστράφηκε" at bounding box center [740, 479] width 73 height 22
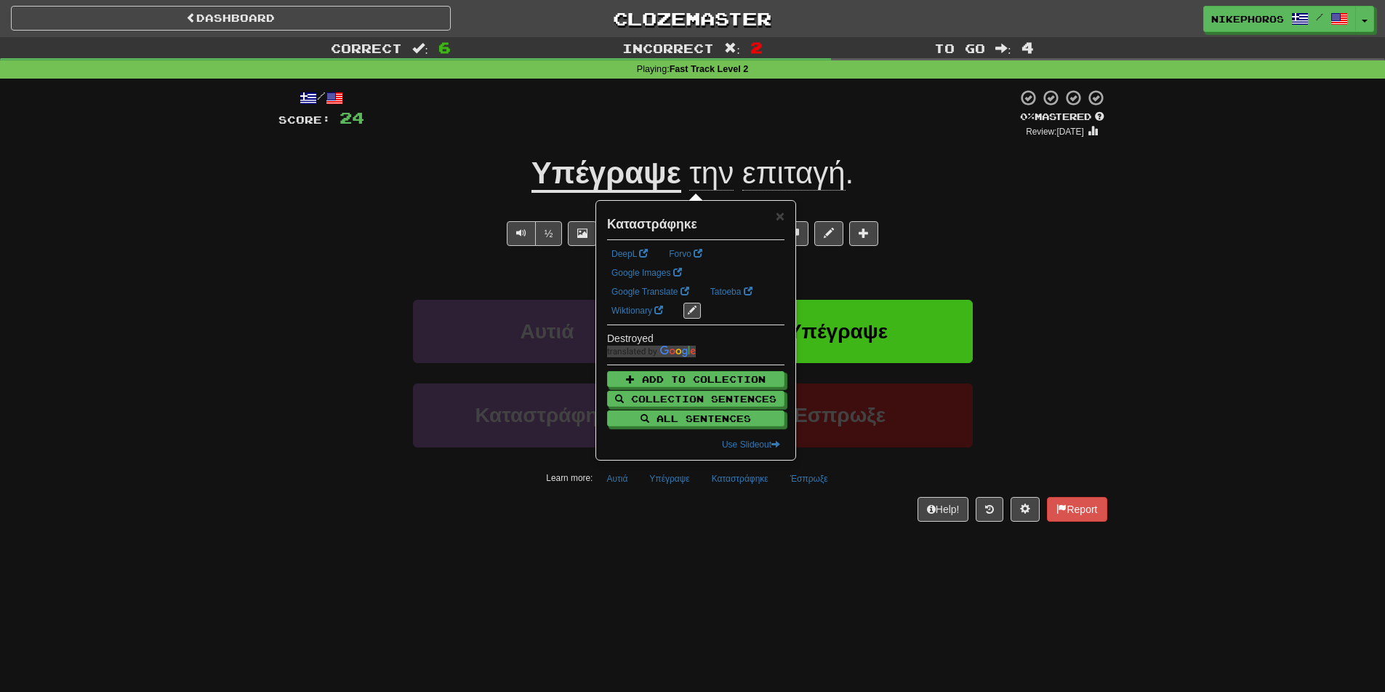
click at [732, 559] on div "Dashboard Clozemaster Nikephoros / Toggle Dropdown Dashboard Leaderboard Activi…" at bounding box center [692, 346] width 1385 height 692
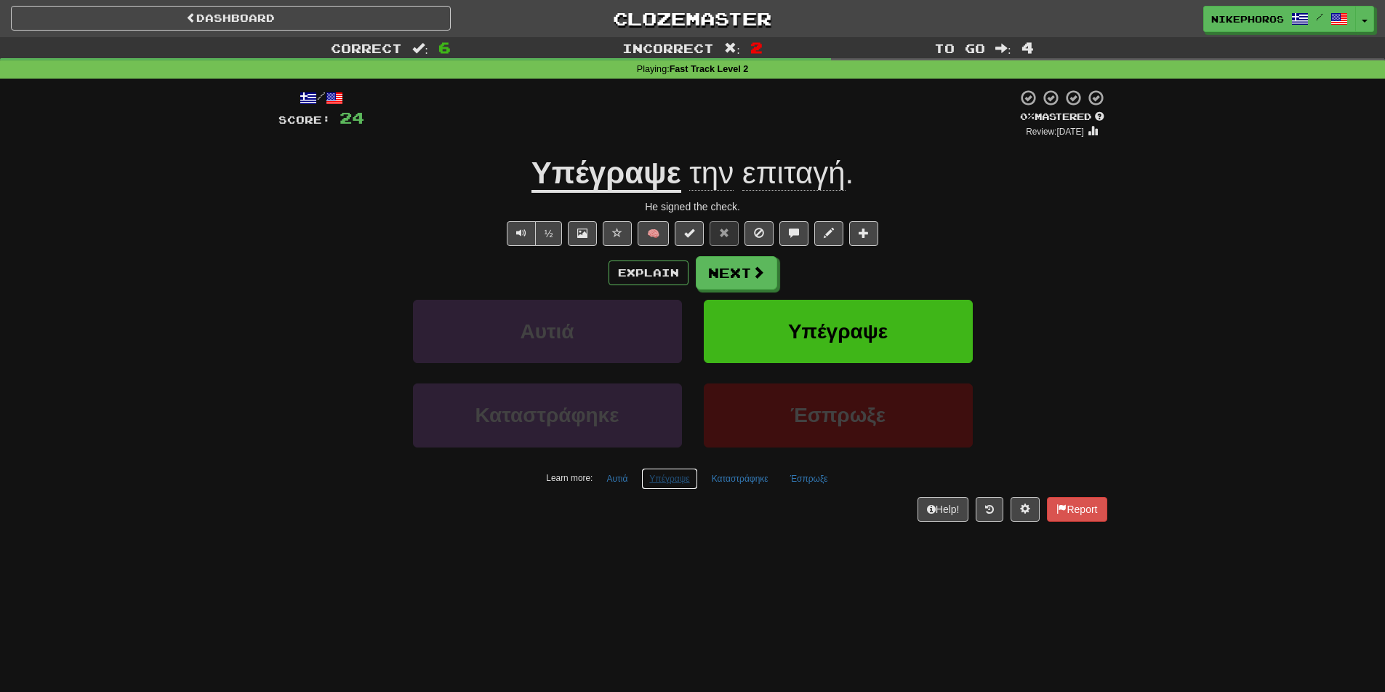
click at [651, 479] on button "Υπέγραψε" at bounding box center [669, 479] width 56 height 22
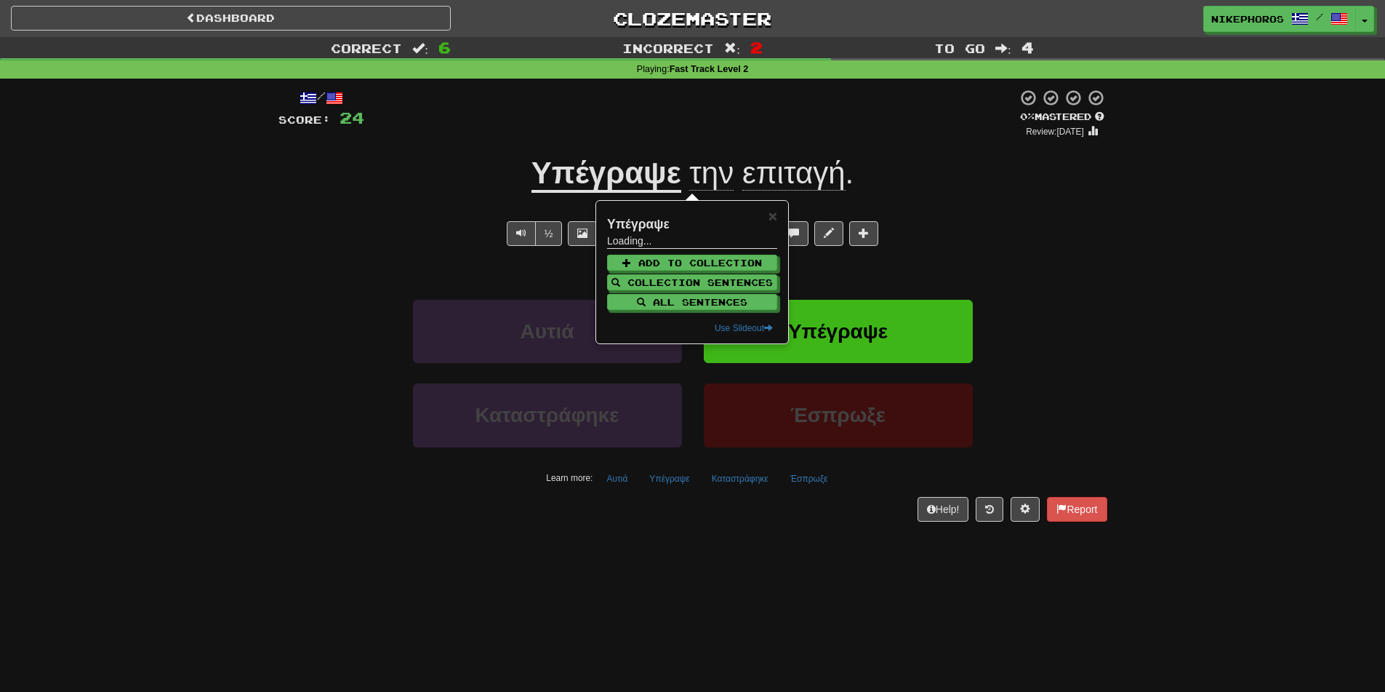
click at [609, 493] on div "/ Score: 24 0 % Mastered Review: 2025-09-18 Υπέγραψε την επιταγή . He signed th…" at bounding box center [693, 305] width 829 height 432
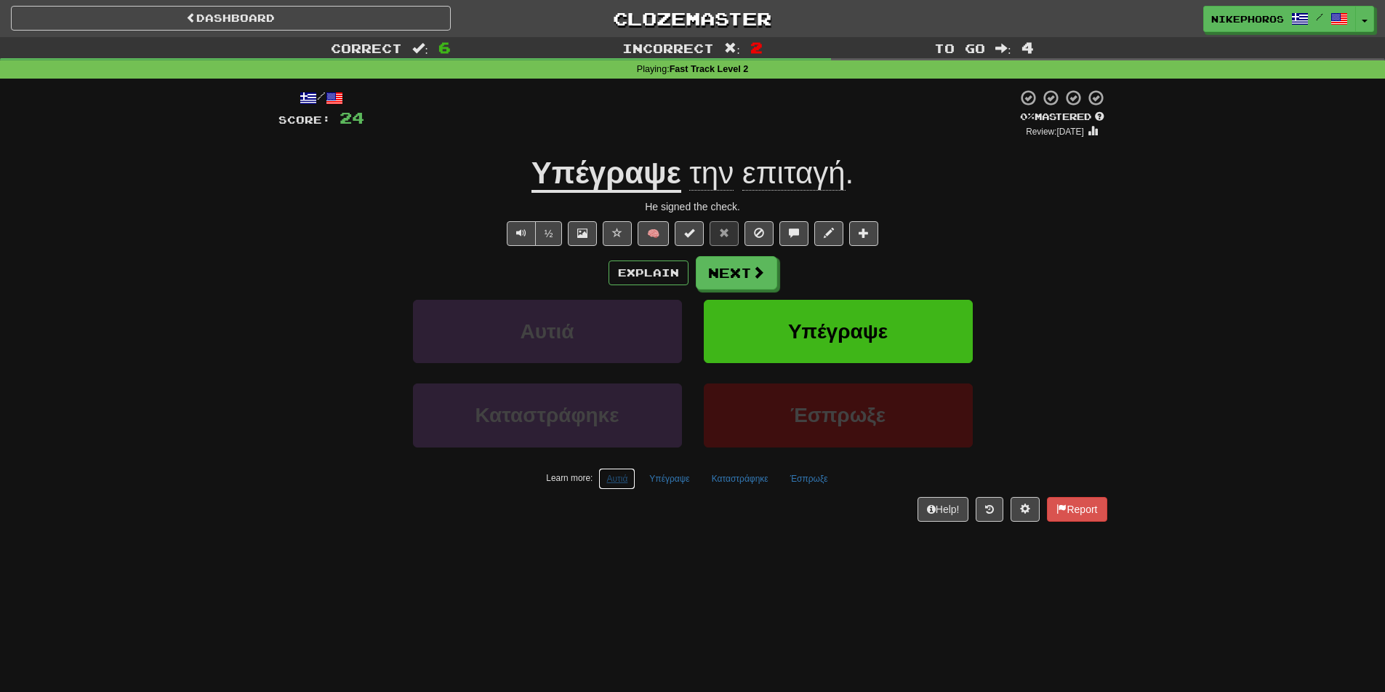
click at [611, 482] on button "Αυτιά" at bounding box center [617, 479] width 37 height 22
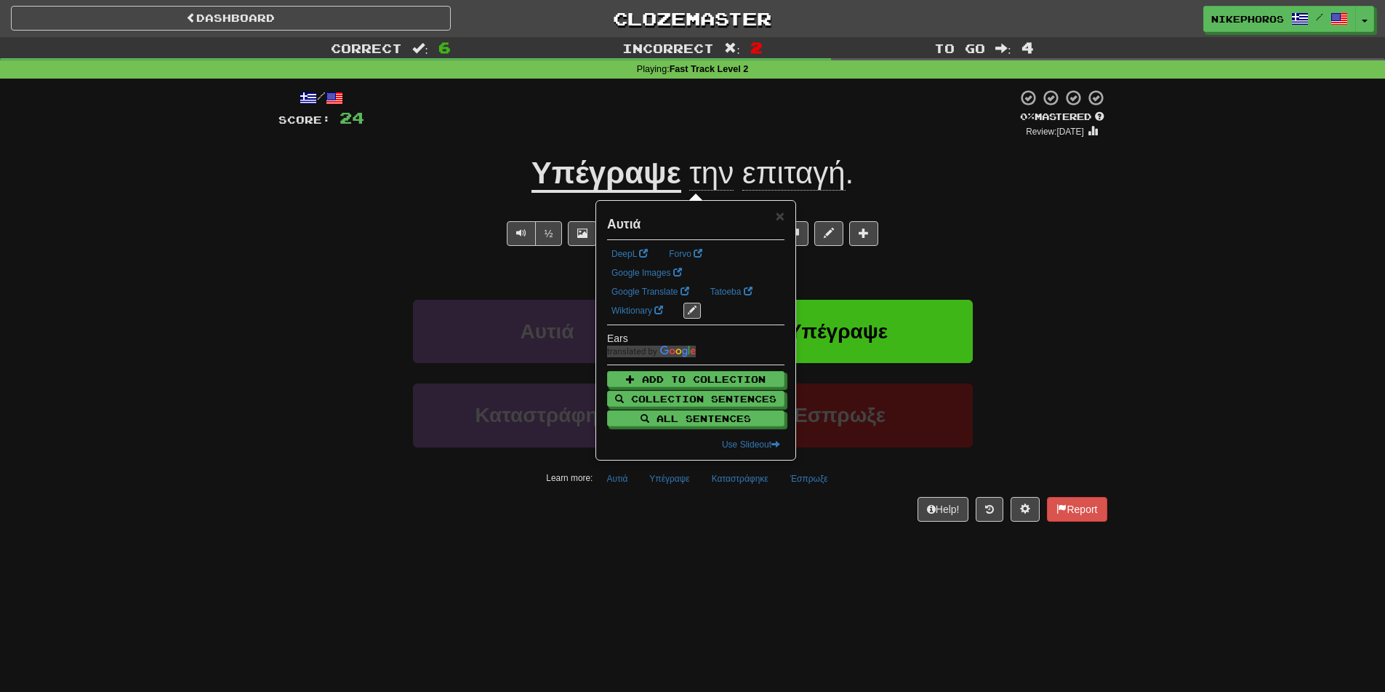
click at [617, 521] on div "Help! Report" at bounding box center [693, 509] width 829 height 25
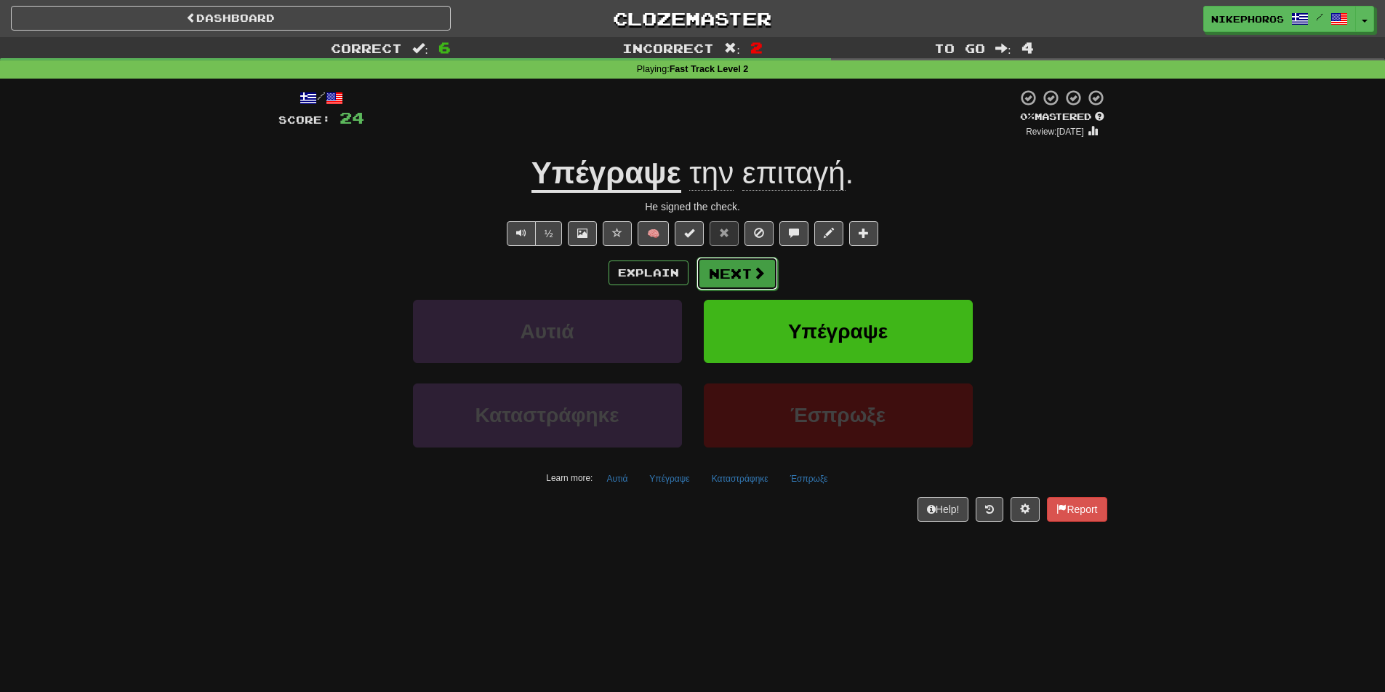
click at [753, 266] on span at bounding box center [759, 272] width 13 height 13
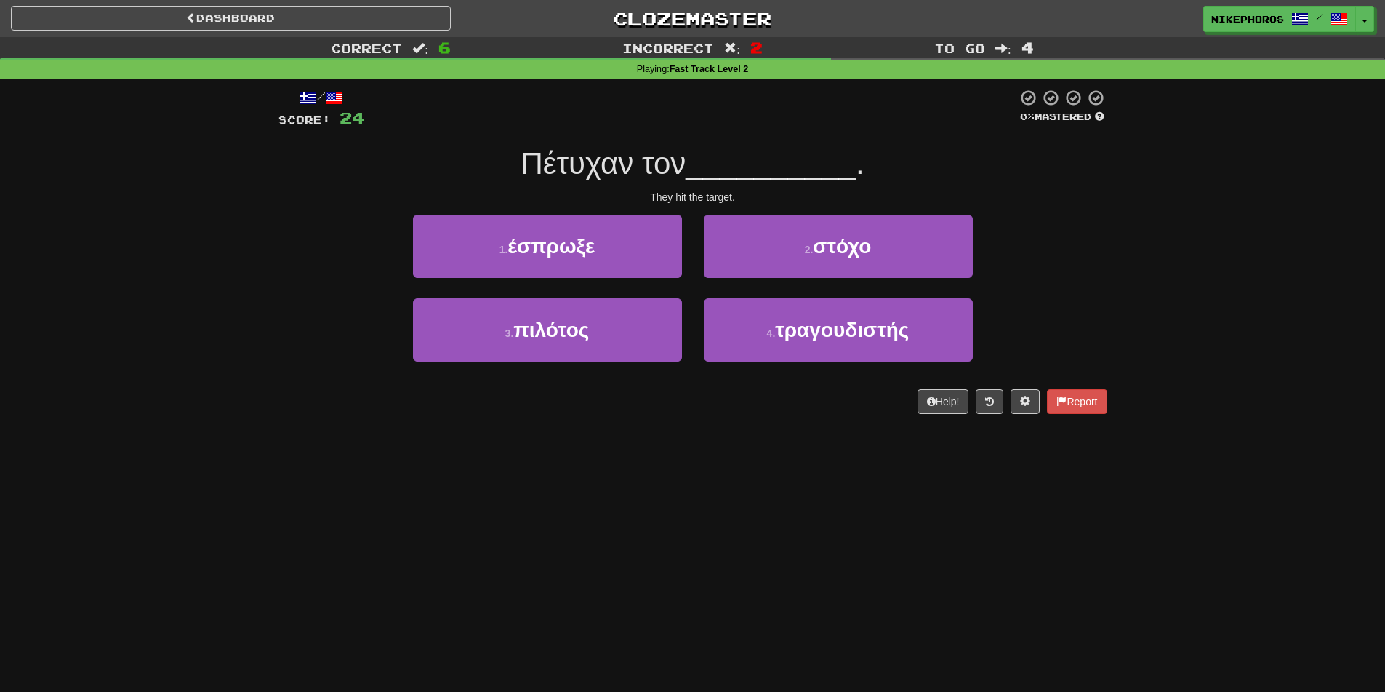
click at [1255, 268] on div "Correct : 6 Incorrect : 2 To go : 4 Playing : Fast Track Level 2 / Score: 24 0 …" at bounding box center [692, 235] width 1385 height 397
click at [1192, 284] on div "Correct : 6 Incorrect : 2 To go : 4 Playing : Fast Track Level 2 / Score: 24 0 …" at bounding box center [692, 235] width 1385 height 397
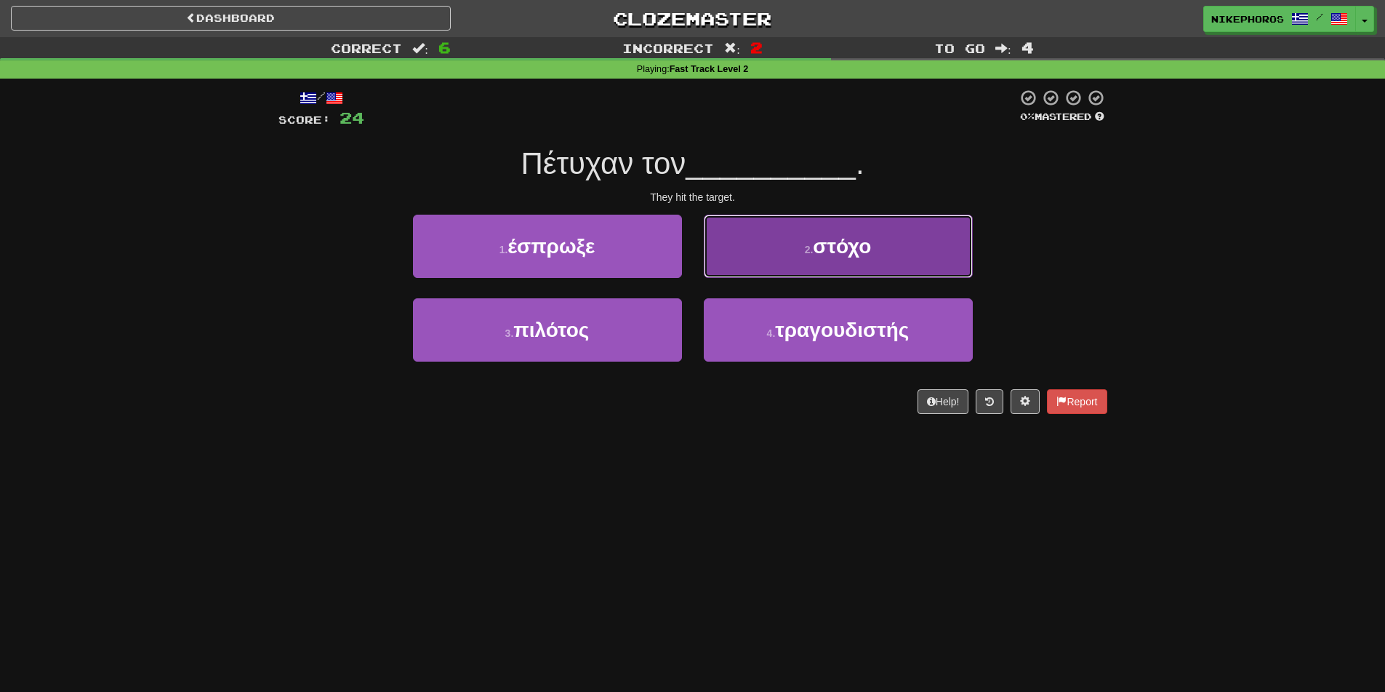
click at [900, 257] on button "2 . στόχο" at bounding box center [838, 246] width 269 height 63
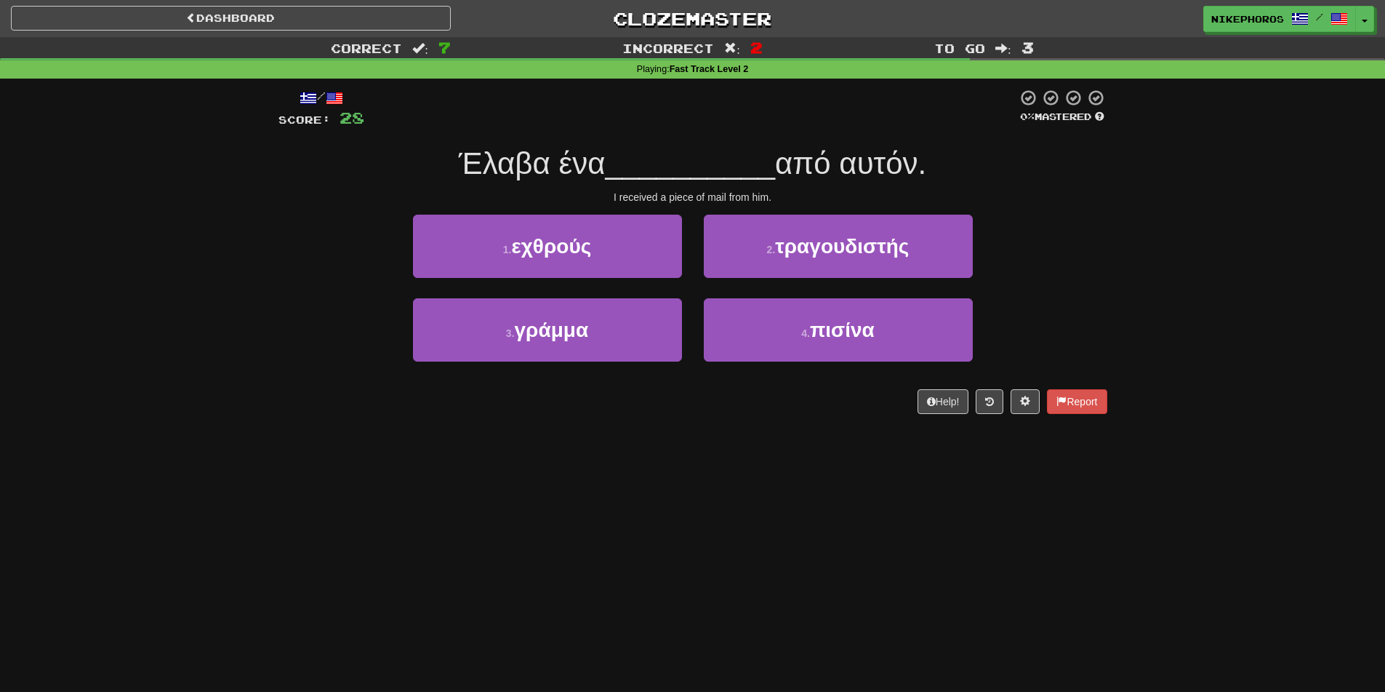
click at [1033, 181] on div "Έλαβα ένα __________ από αυτόν." at bounding box center [693, 164] width 829 height 40
click at [1040, 180] on div "Έλαβα ένα __________ από αυτόν." at bounding box center [693, 164] width 829 height 40
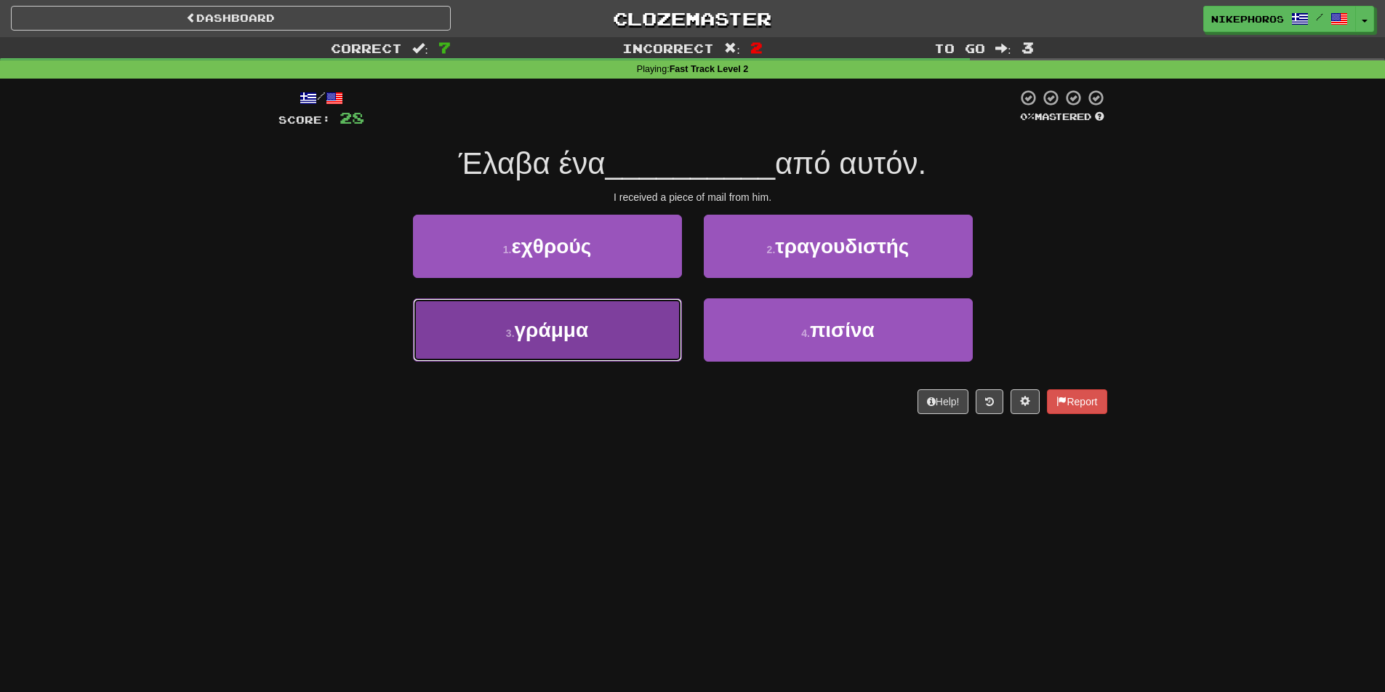
click at [553, 331] on span "γράμμα" at bounding box center [552, 330] width 74 height 23
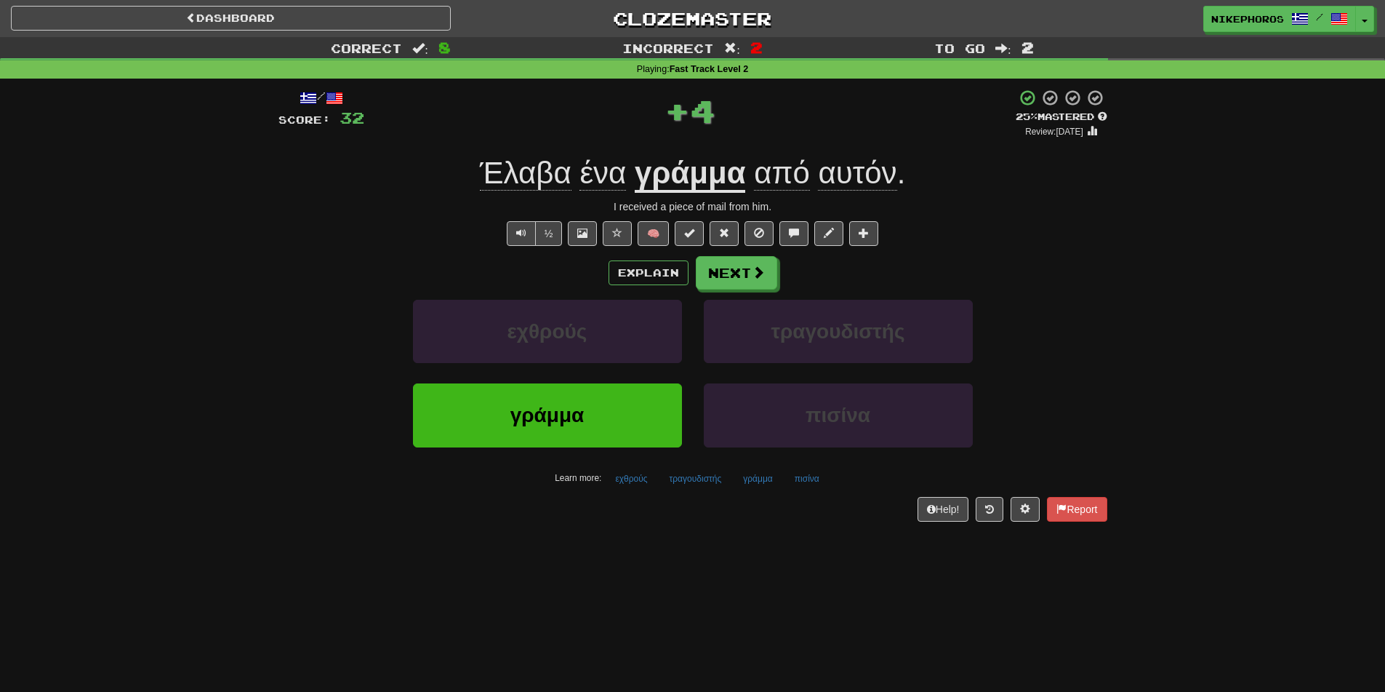
click at [633, 178] on span "Έλαβα ένα" at bounding box center [557, 173] width 155 height 34
click at [721, 175] on u "γράμμα" at bounding box center [690, 174] width 111 height 37
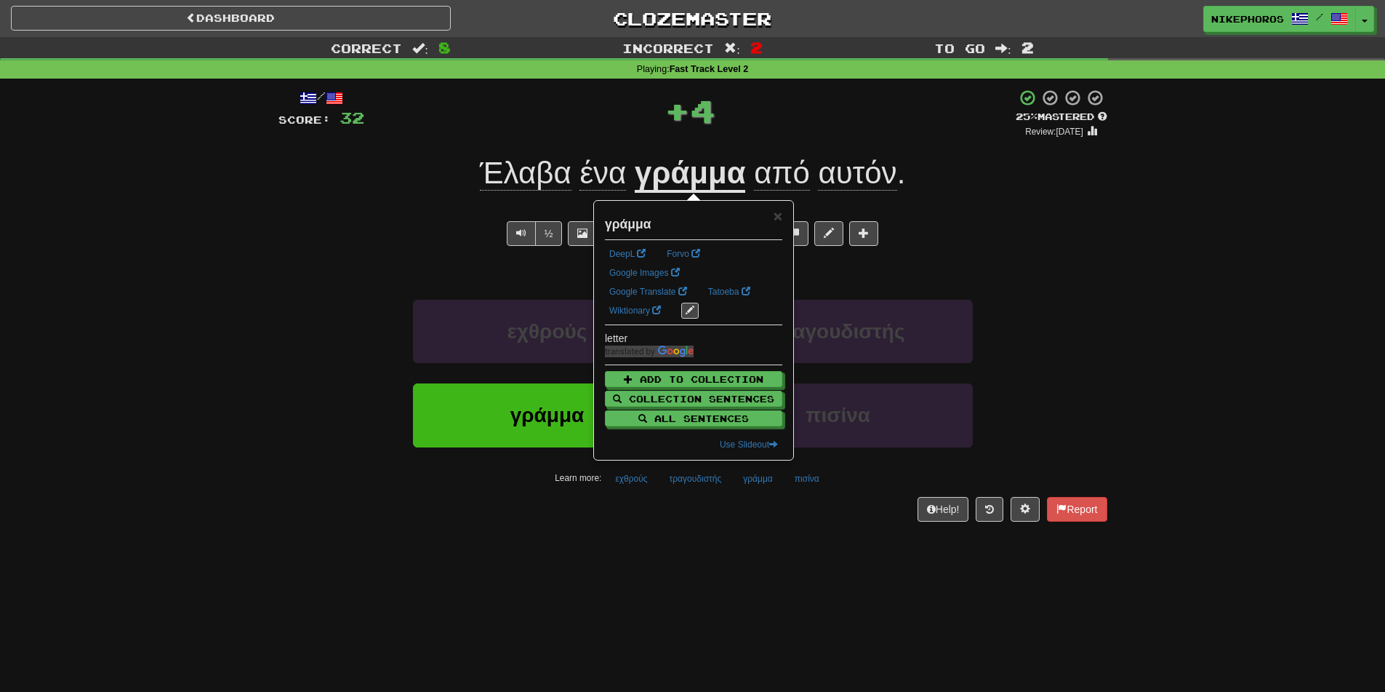
click at [1201, 231] on div "Correct : 8 Incorrect : 2 To go : 2 Playing : Fast Track Level 2 / Score: 32 + …" at bounding box center [692, 289] width 1385 height 505
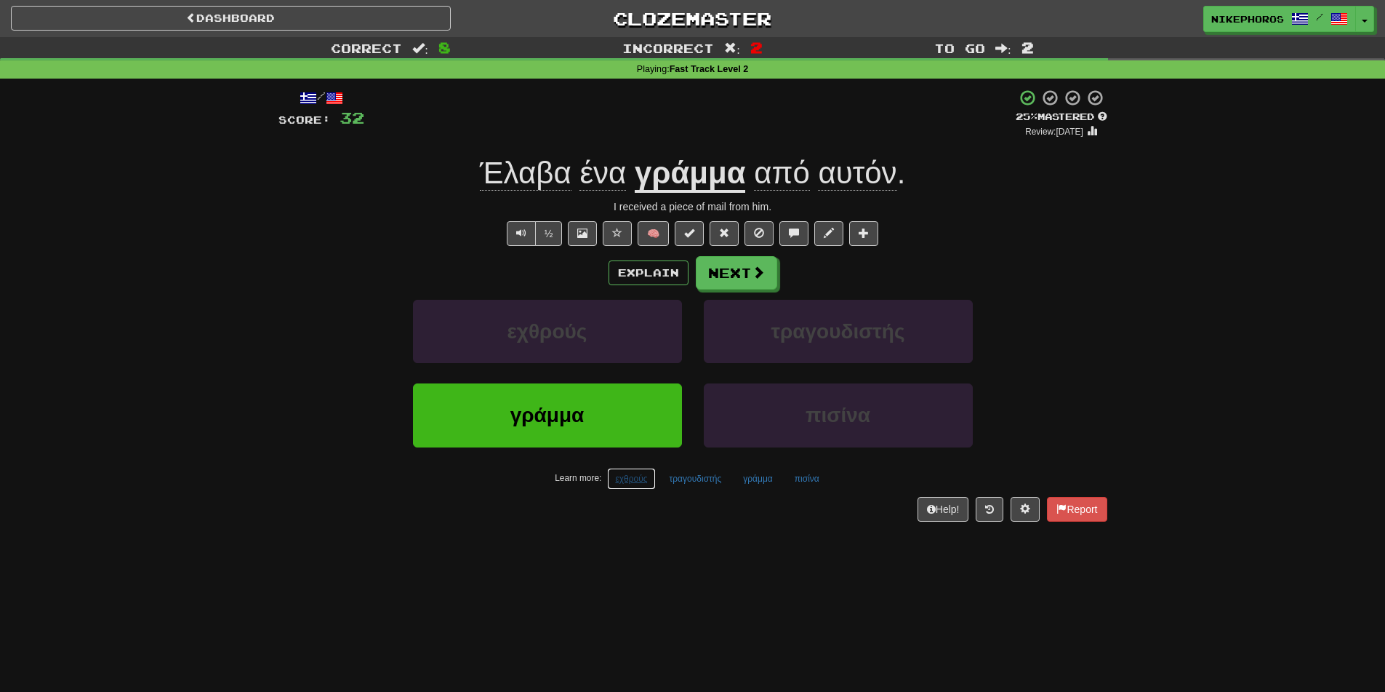
click at [625, 485] on button "εχθρούς" at bounding box center [631, 479] width 48 height 22
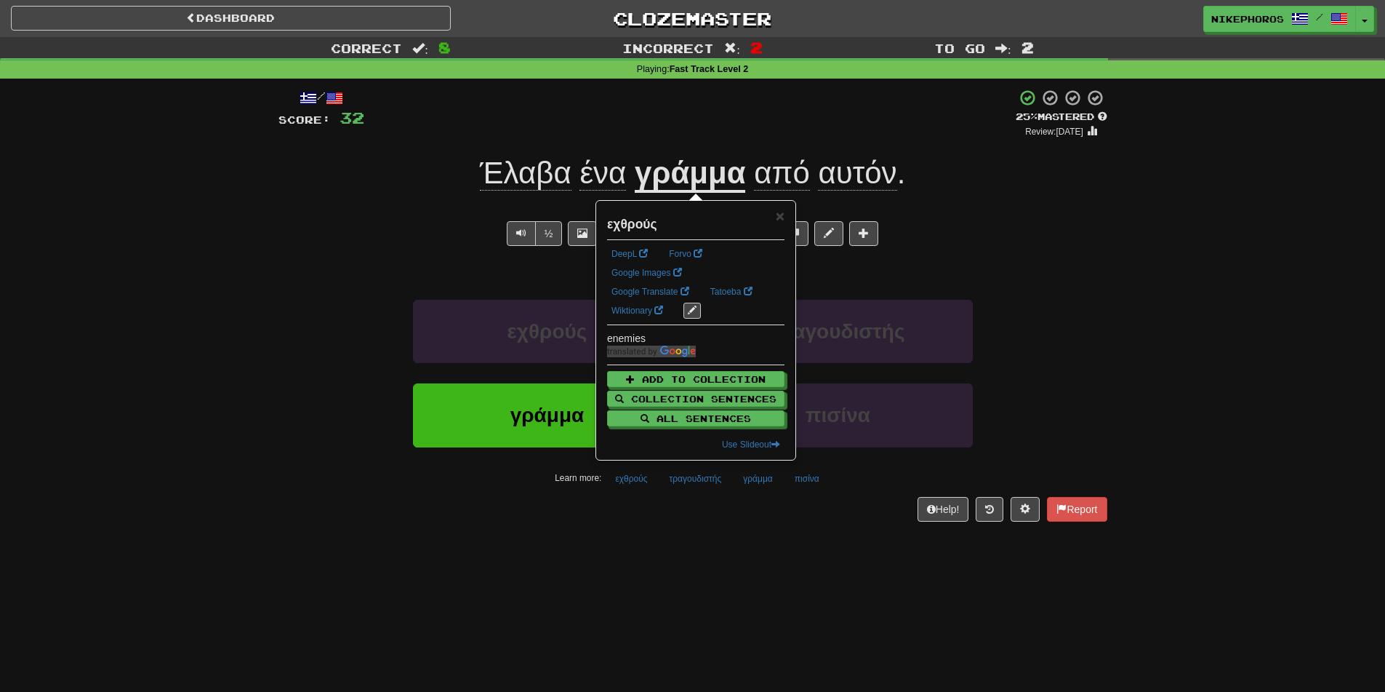
click at [665, 537] on div "/ Score: 32 + 4 25 % Mastered Review: 2025-09-19 Έλαβα ένα γράμμα από αυτόν . I…" at bounding box center [693, 310] width 829 height 463
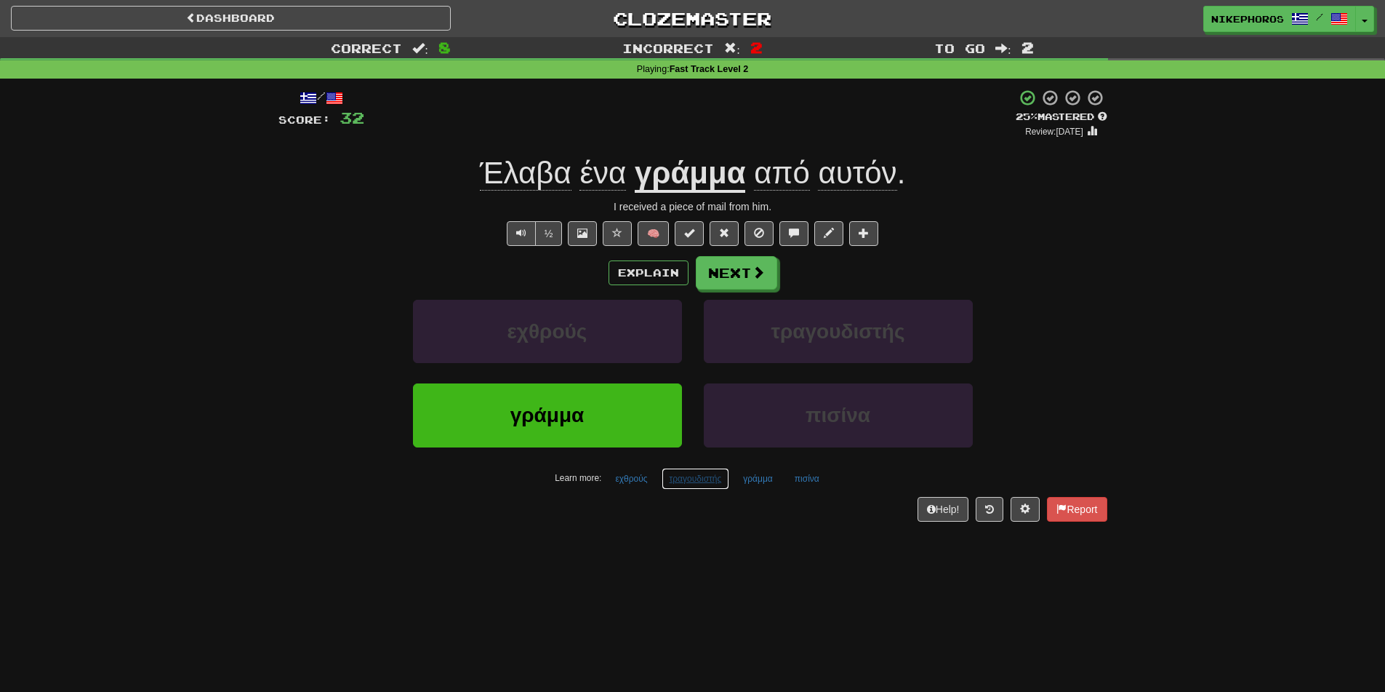
click at [694, 472] on button "τραγουδιστής" at bounding box center [696, 479] width 68 height 22
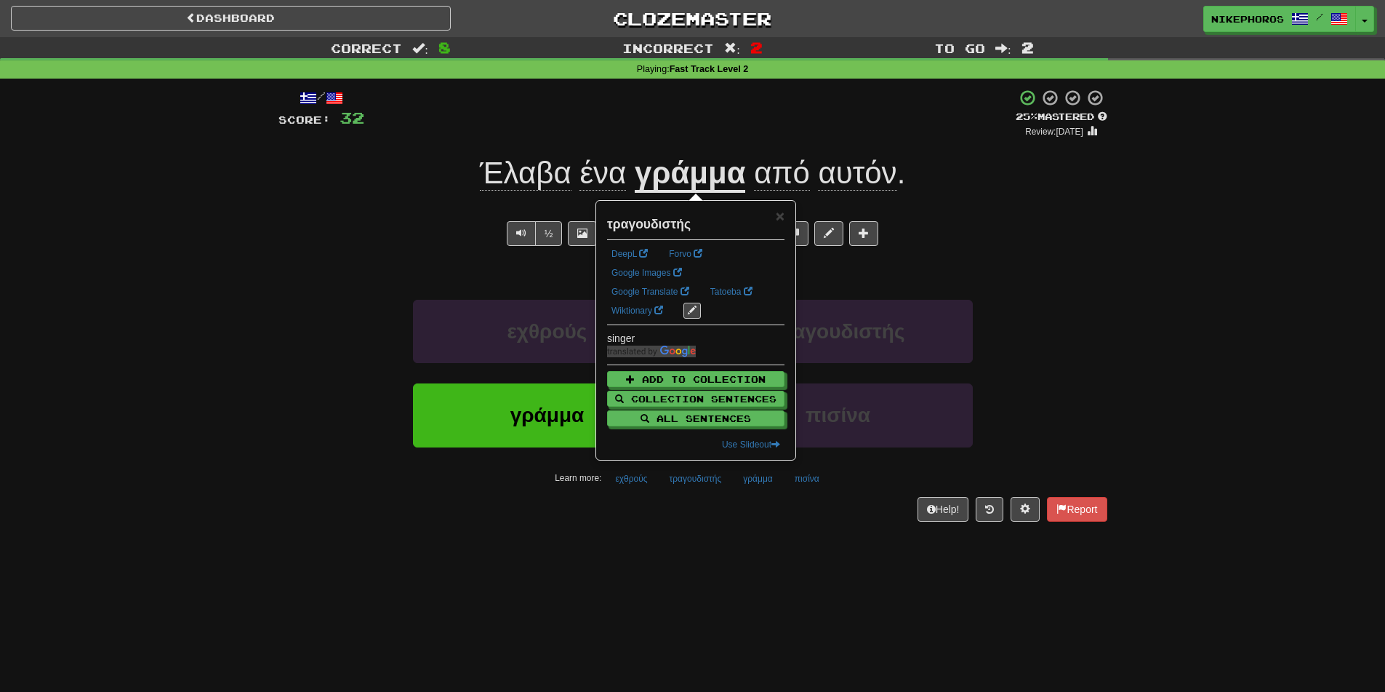
click at [745, 519] on div "Help! Report" at bounding box center [693, 509] width 829 height 25
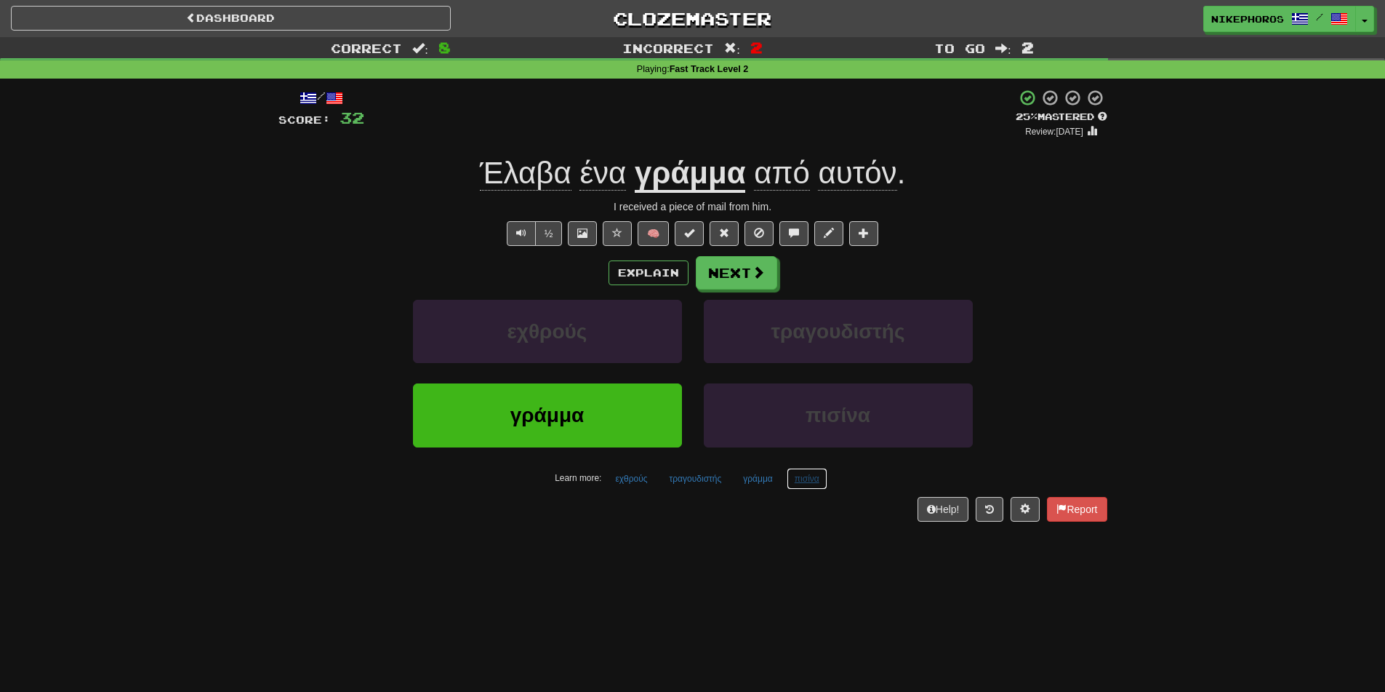
click at [794, 485] on button "πισίνα" at bounding box center [807, 479] width 41 height 22
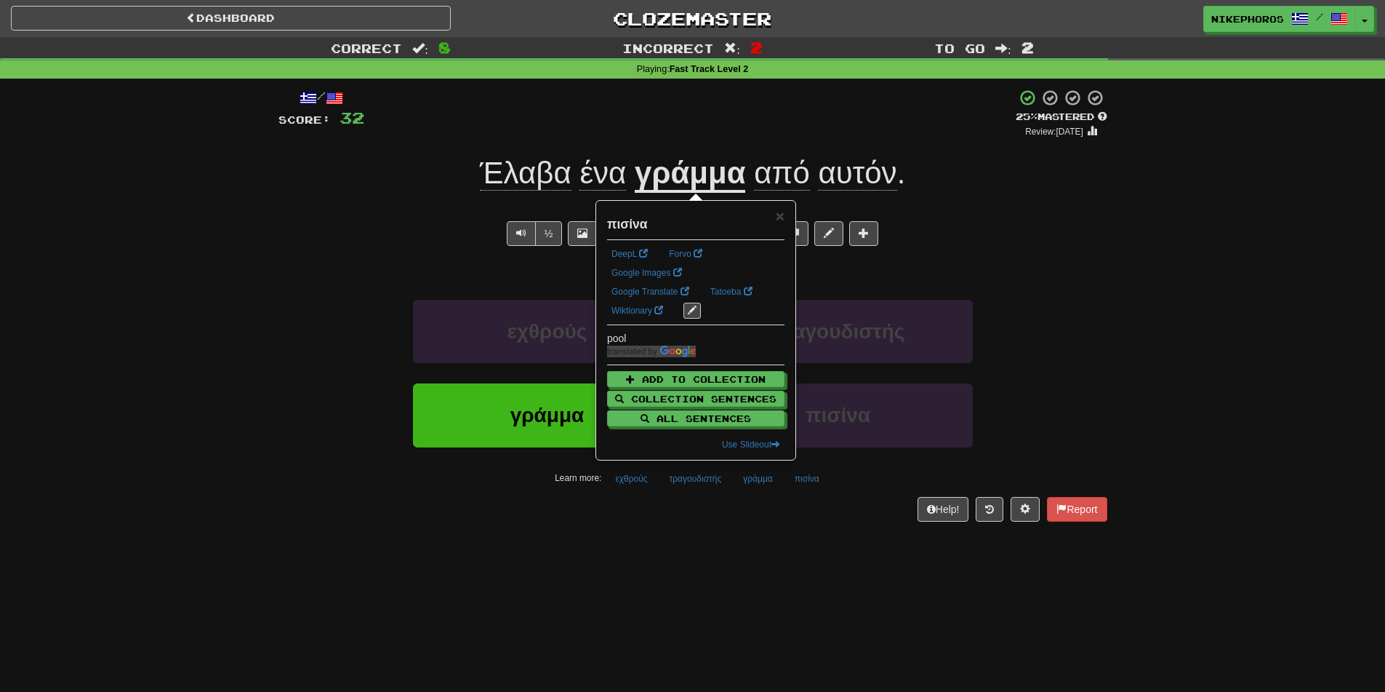
click at [817, 545] on div "Dashboard Clozemaster Nikephoros / Toggle Dropdown Dashboard Leaderboard Activi…" at bounding box center [692, 346] width 1385 height 692
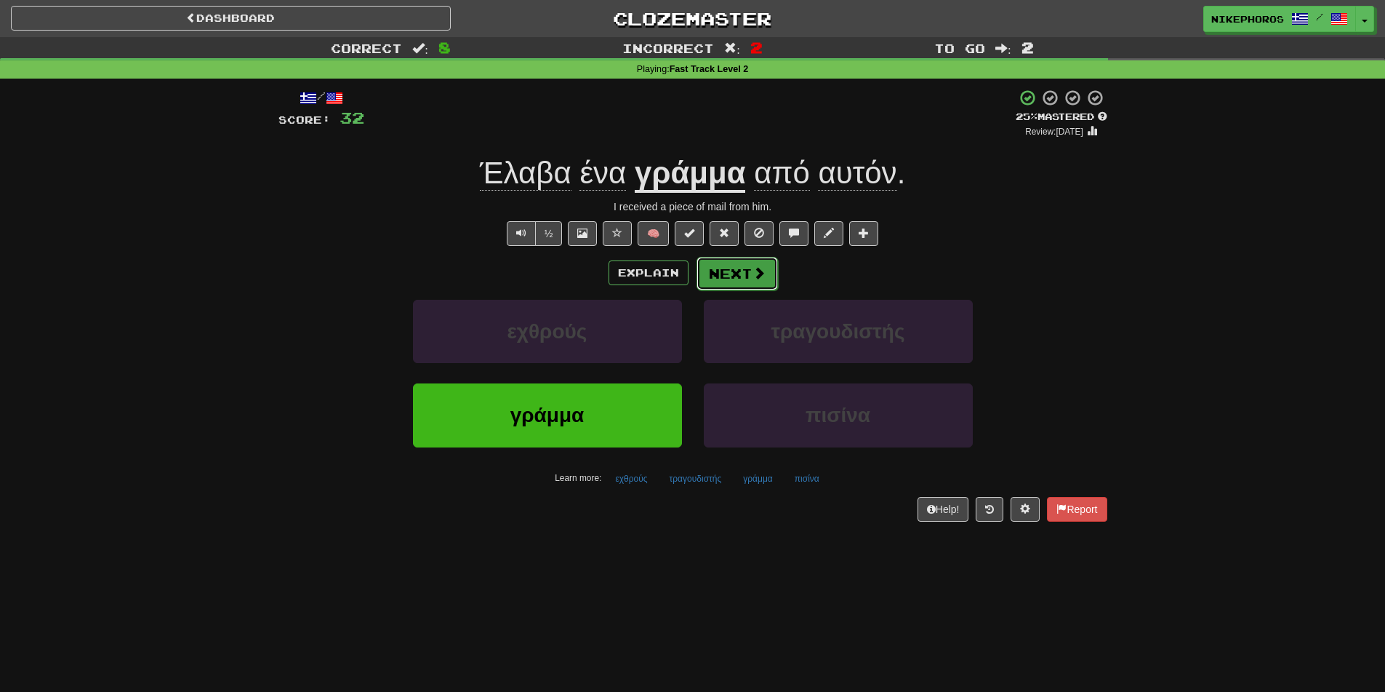
click at [750, 271] on button "Next" at bounding box center [737, 273] width 81 height 33
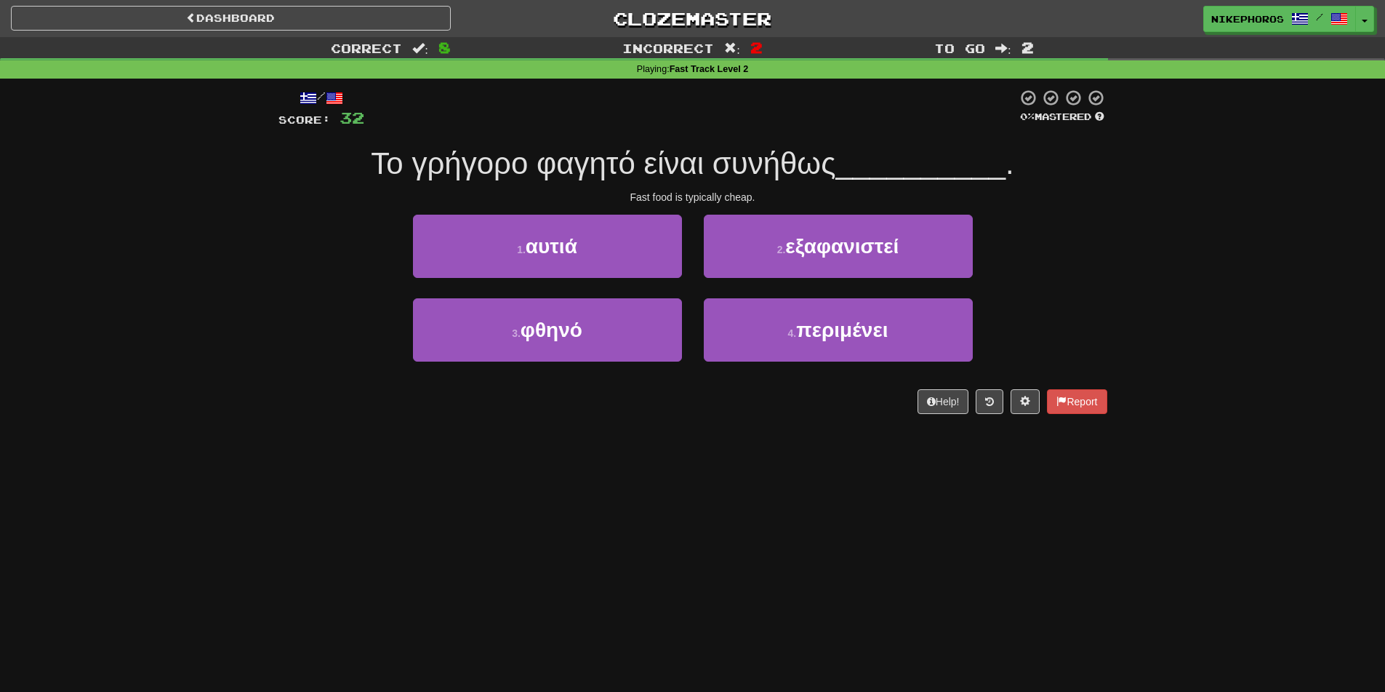
click at [1103, 247] on div "1 . αυτιά 2 . εξαφανιστεί" at bounding box center [693, 257] width 873 height 84
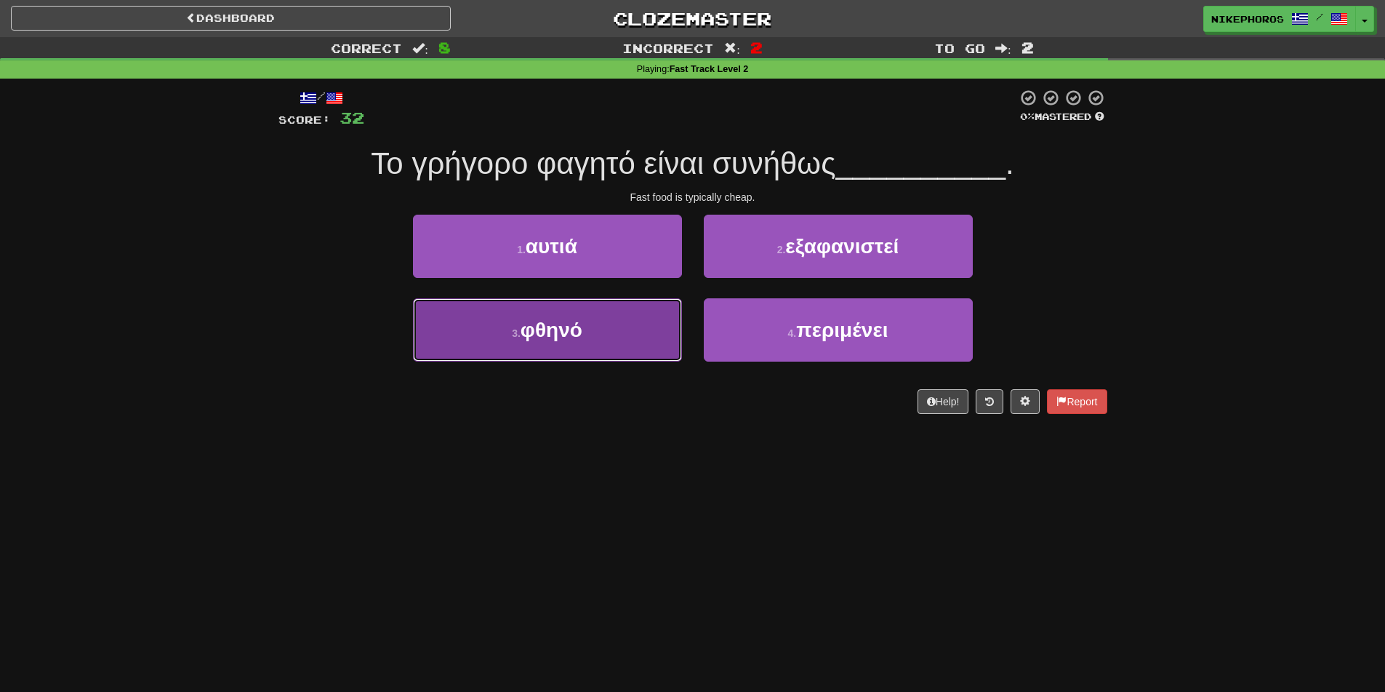
click at [548, 345] on button "3 . φθηνό" at bounding box center [547, 329] width 269 height 63
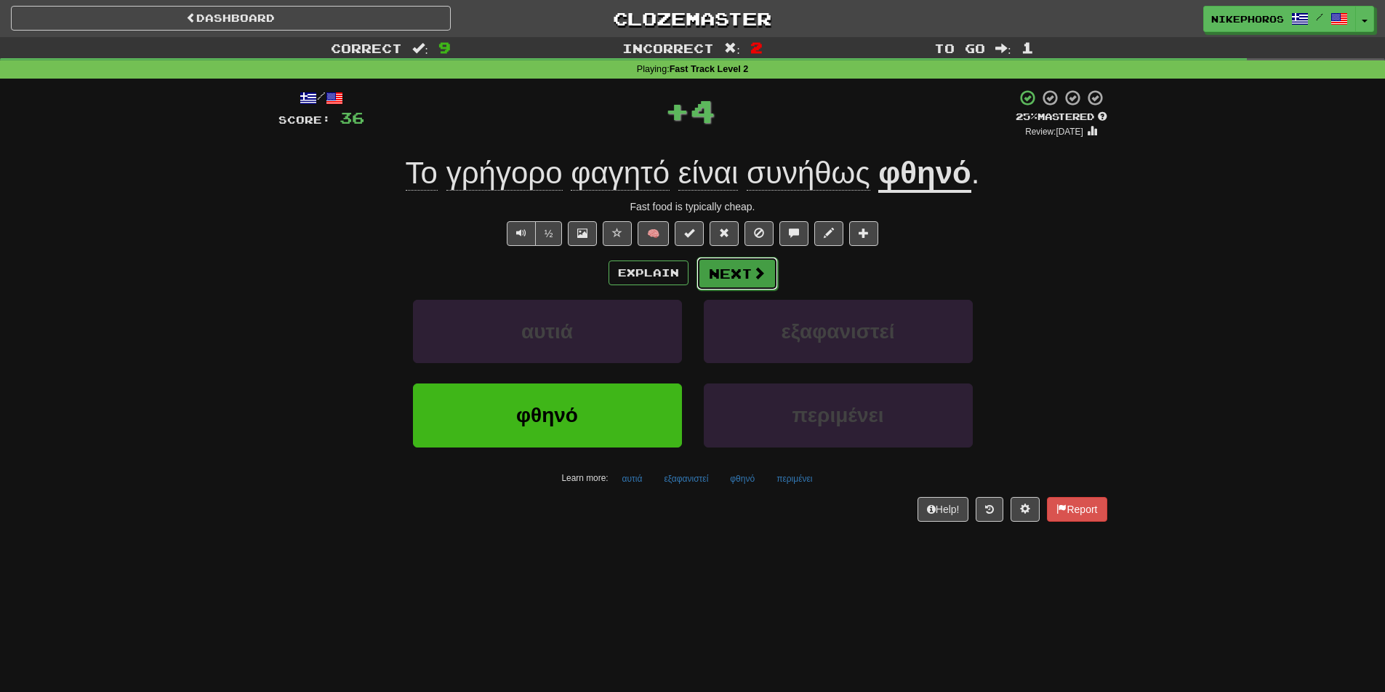
click at [745, 264] on button "Next" at bounding box center [737, 273] width 81 height 33
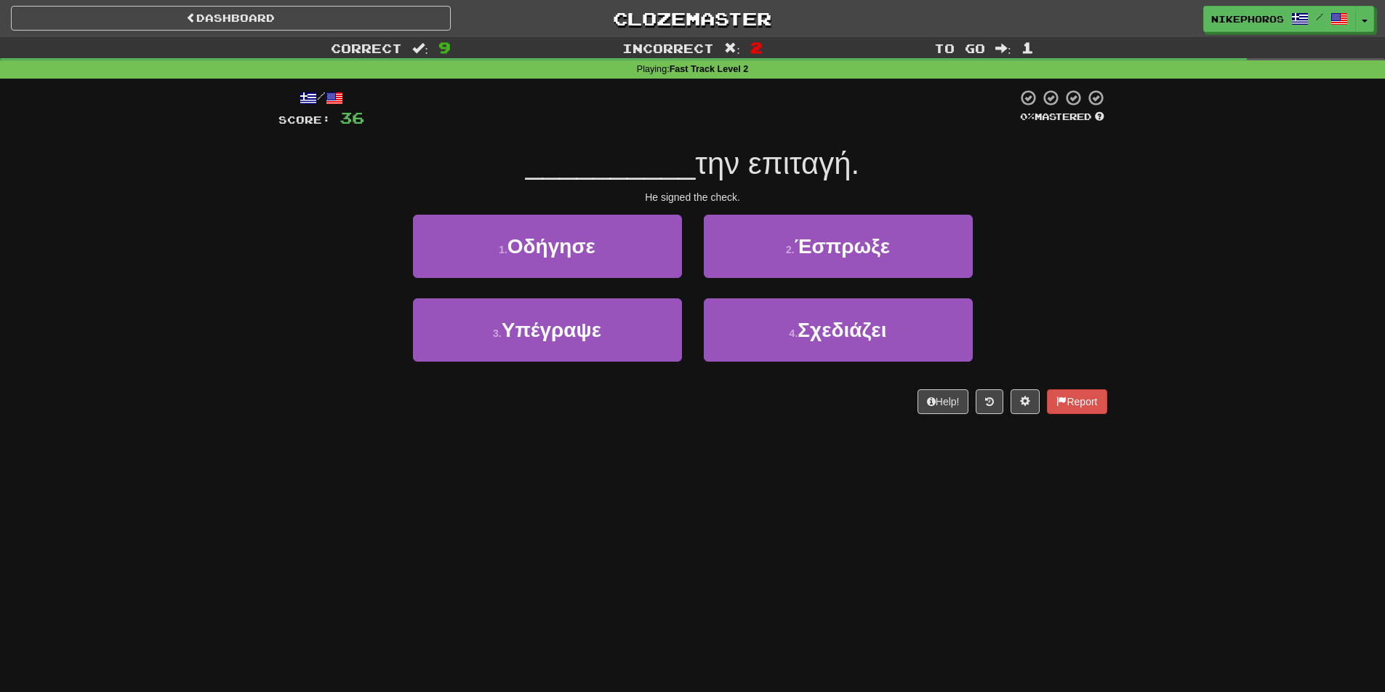
click at [1248, 246] on div "Correct : 9 Incorrect : 2 To go : 1 Playing : Fast Track Level 2 / Score: 36 0 …" at bounding box center [692, 235] width 1385 height 397
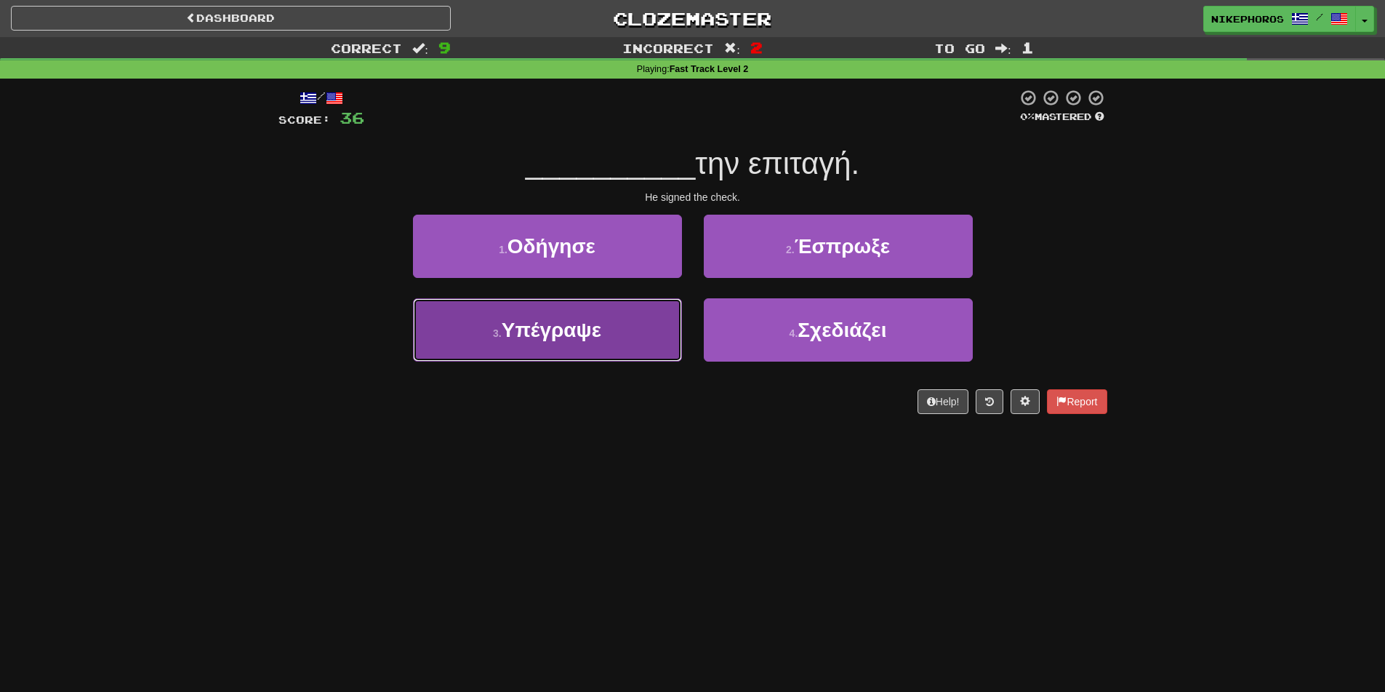
click at [580, 329] on span "Υπέγραψε" at bounding box center [552, 330] width 100 height 23
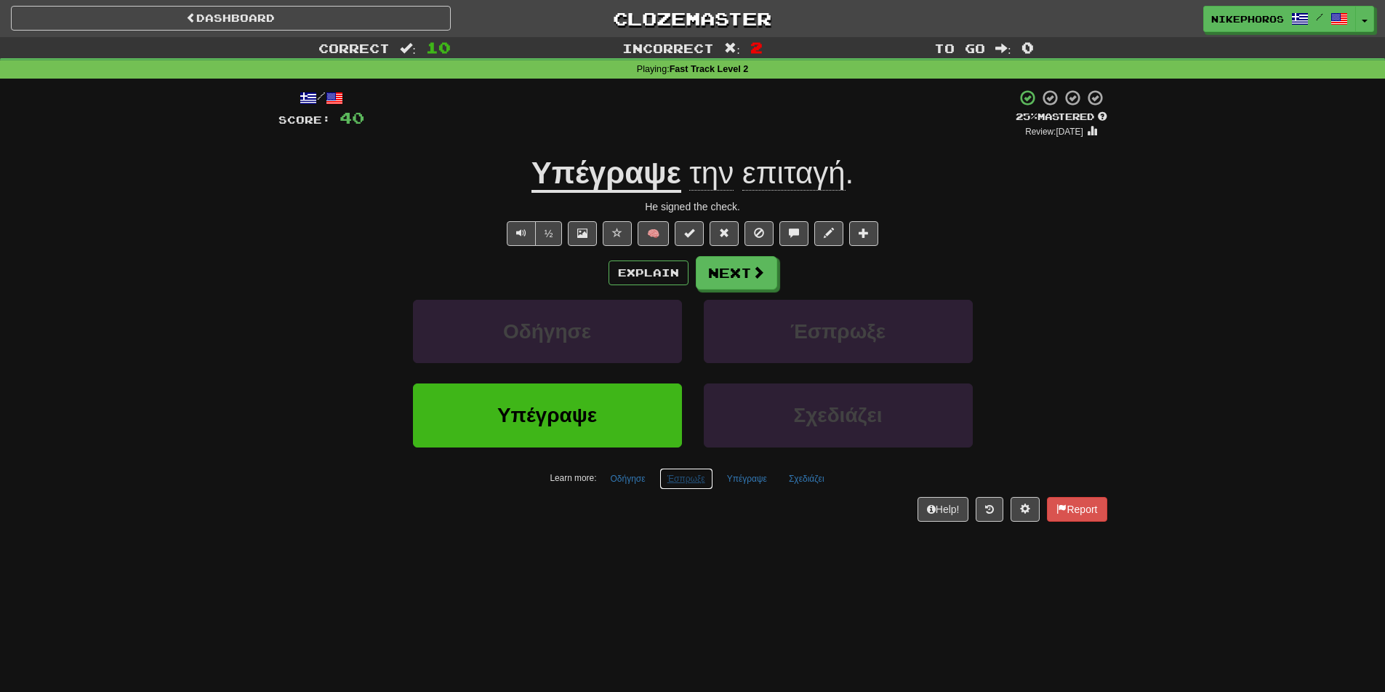
click at [682, 487] on button "Έσπρωξε" at bounding box center [687, 479] width 54 height 22
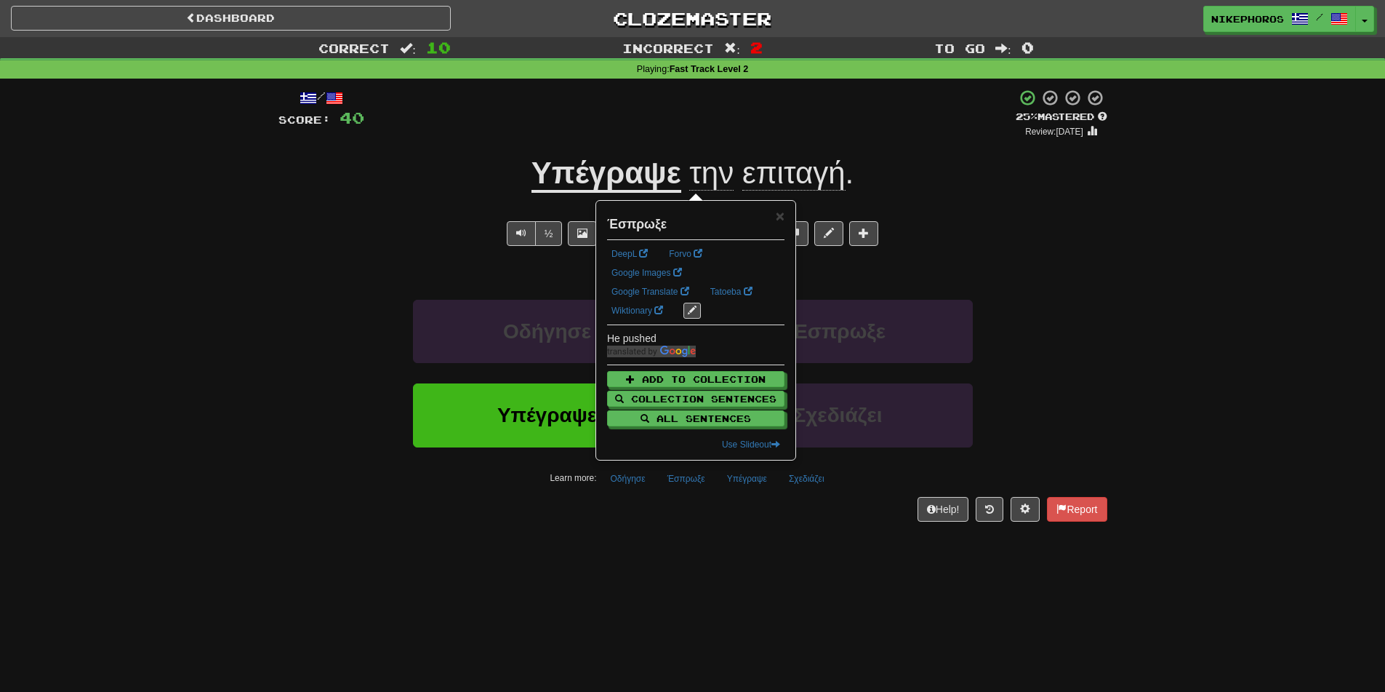
drag, startPoint x: 712, startPoint y: 551, endPoint x: 753, endPoint y: 494, distance: 70.8
click at [714, 552] on div "Dashboard Clozemaster Nikephoros / Toggle Dropdown Dashboard Leaderboard Activi…" at bounding box center [692, 346] width 1385 height 692
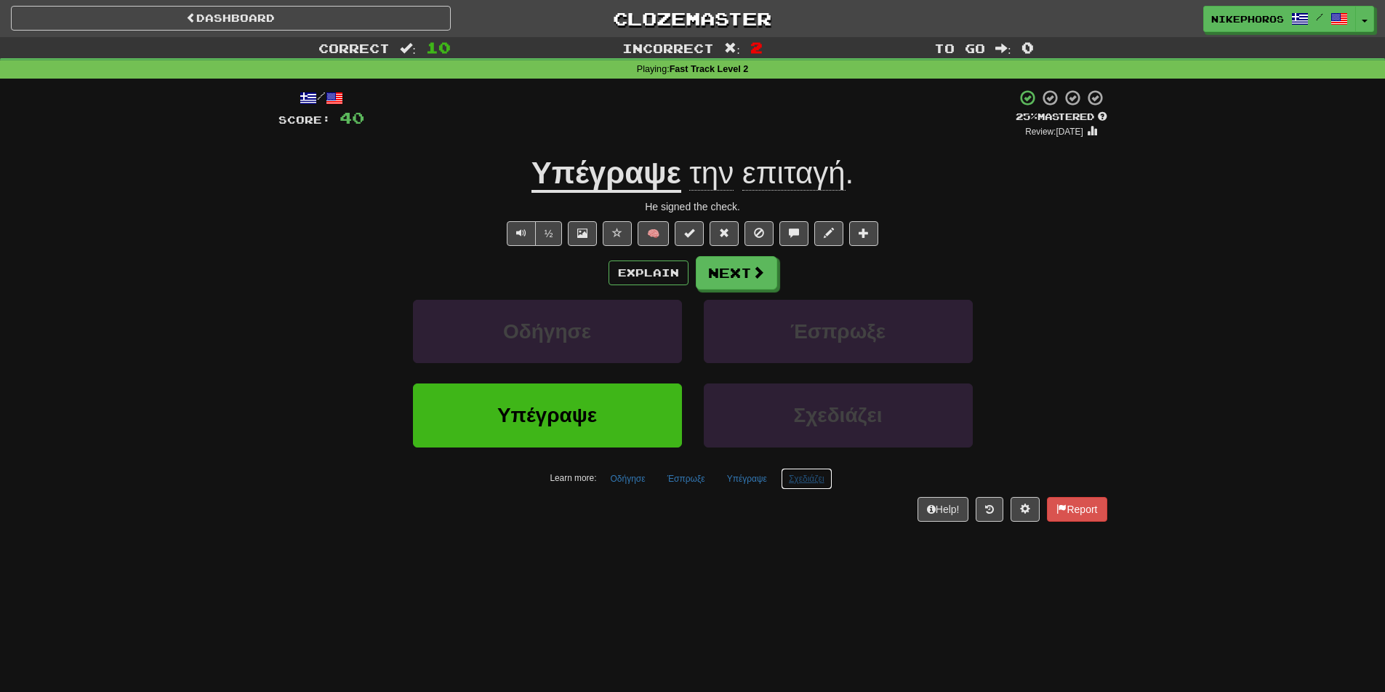
click at [815, 487] on button "Σχεδιάζει" at bounding box center [807, 479] width 52 height 22
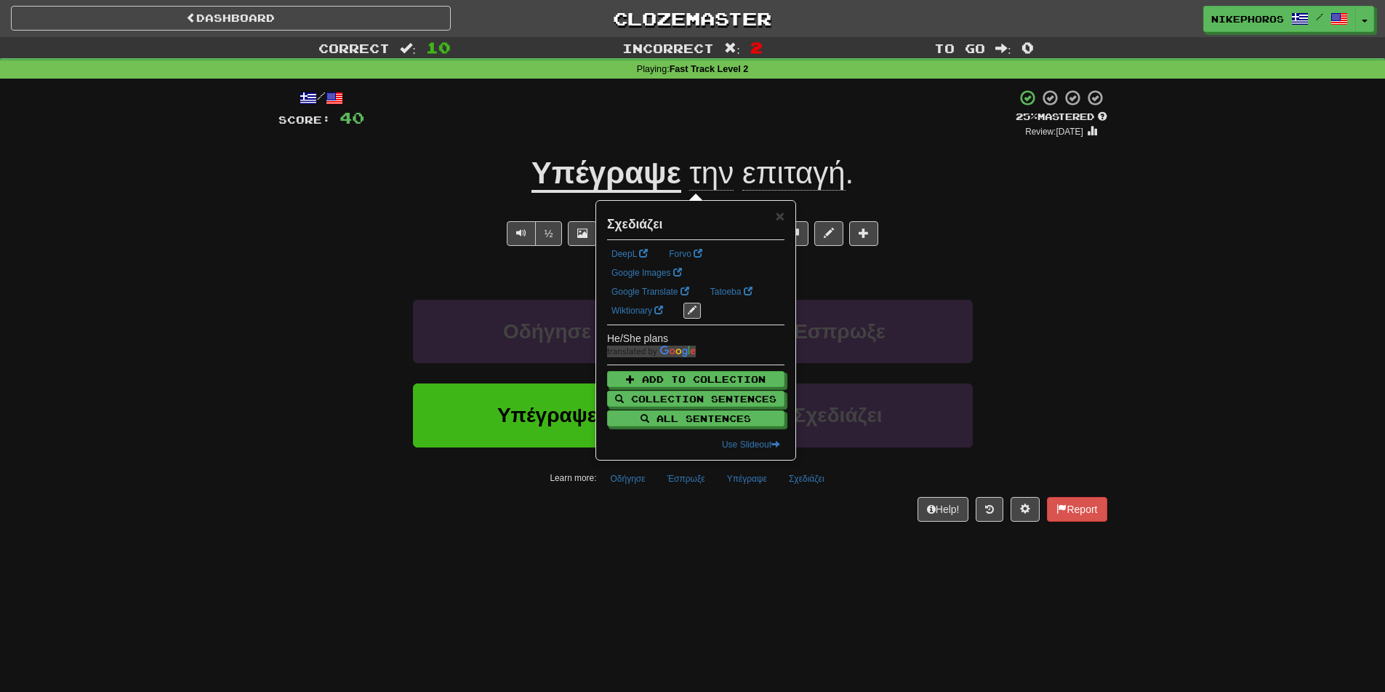
click at [830, 621] on div "Dashboard Clozemaster Nikephoros / Toggle Dropdown Dashboard Leaderboard Activi…" at bounding box center [692, 346] width 1385 height 692
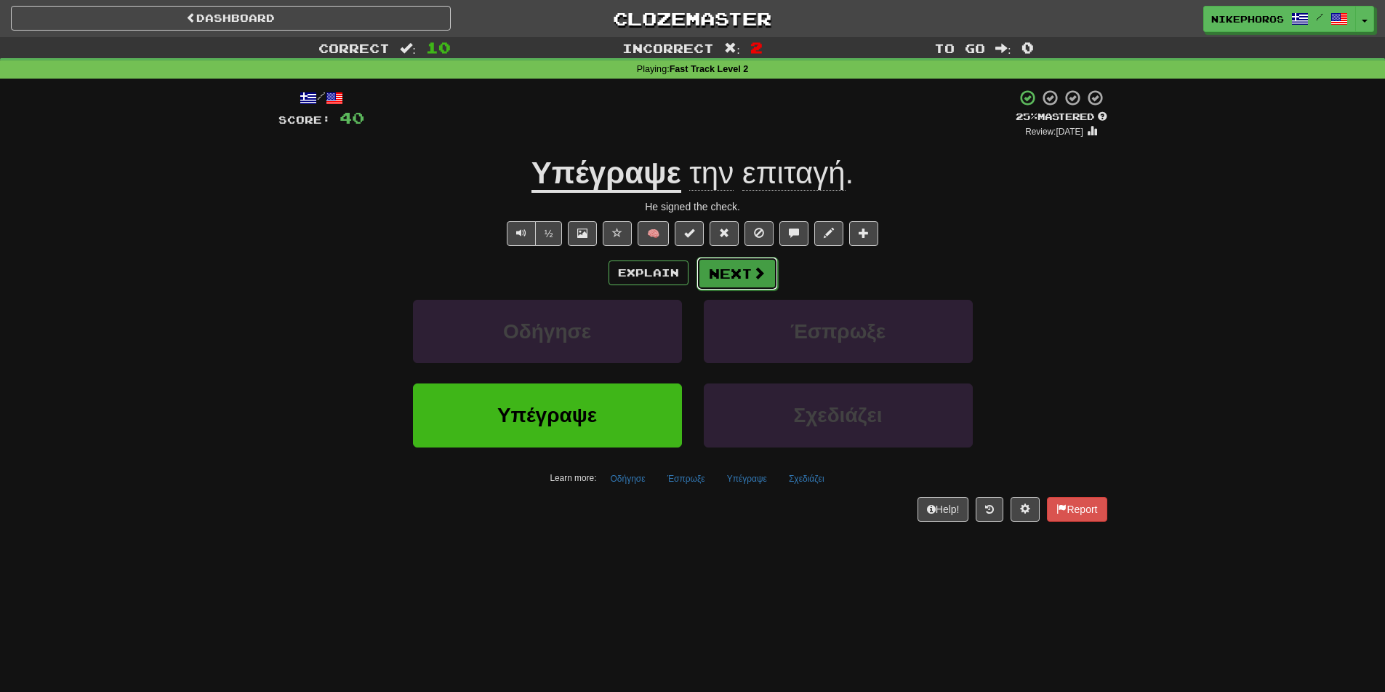
click at [730, 264] on button "Next" at bounding box center [737, 273] width 81 height 33
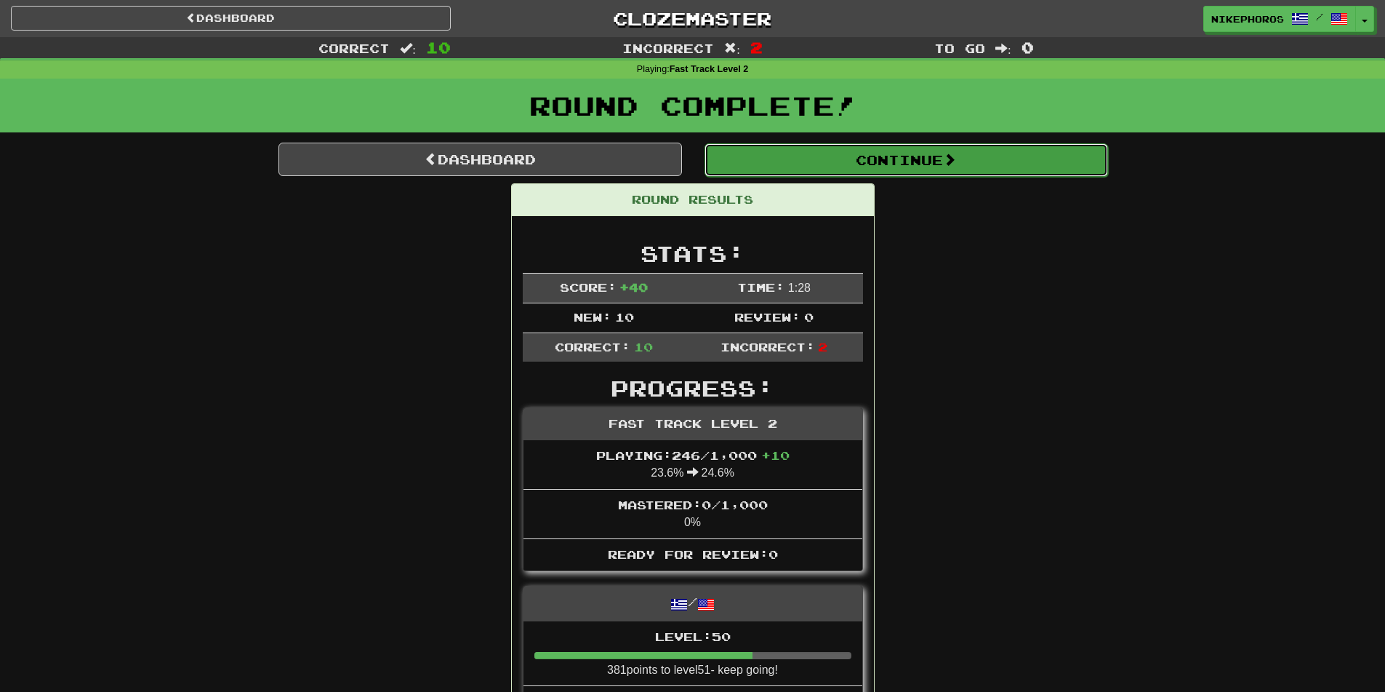
click at [915, 165] on button "Continue" at bounding box center [907, 159] width 404 height 33
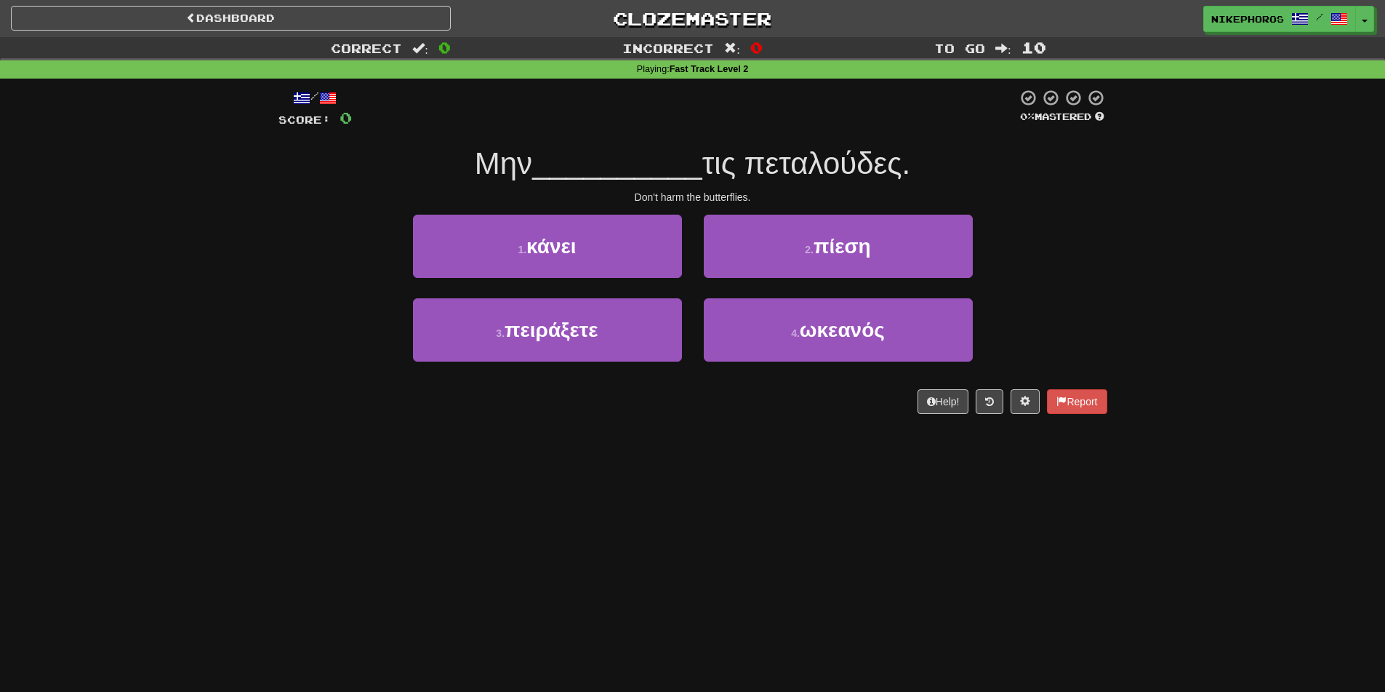
click at [1100, 215] on div "1 . κάνει 2 . πίεση" at bounding box center [693, 257] width 873 height 84
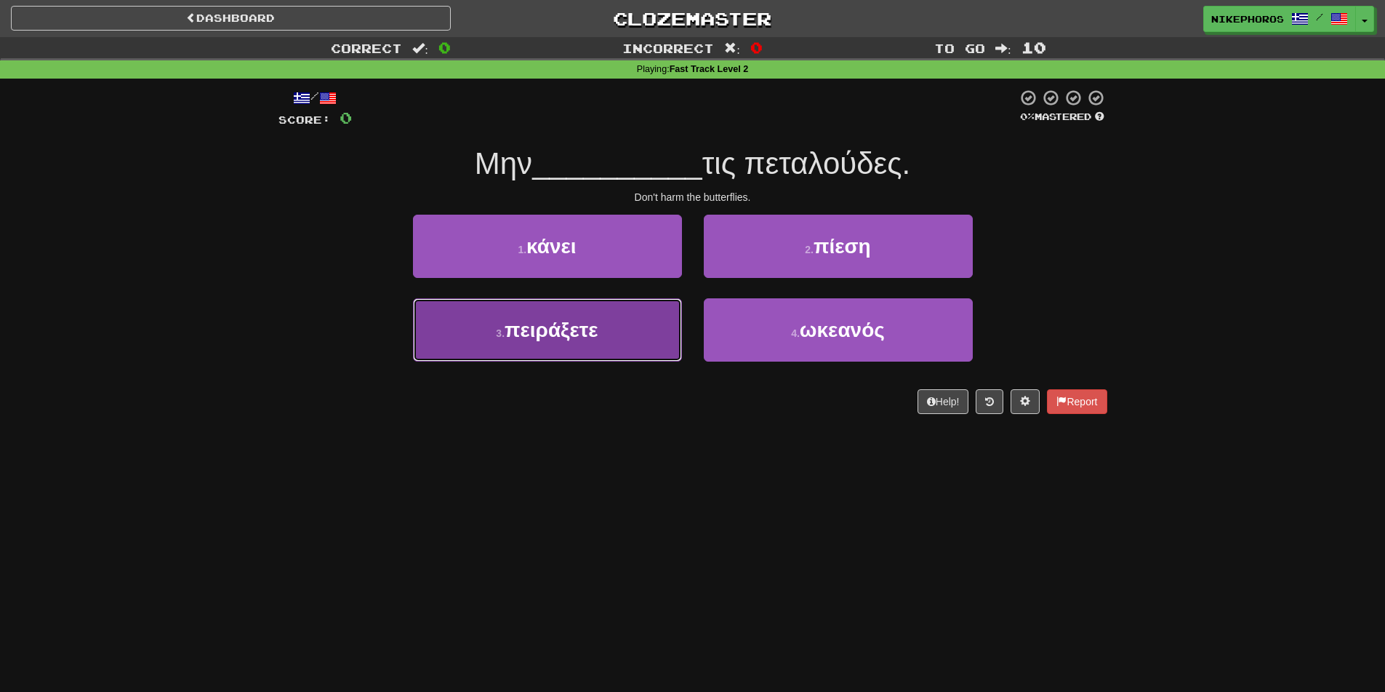
click at [553, 343] on button "3 . πειράξετε" at bounding box center [547, 329] width 269 height 63
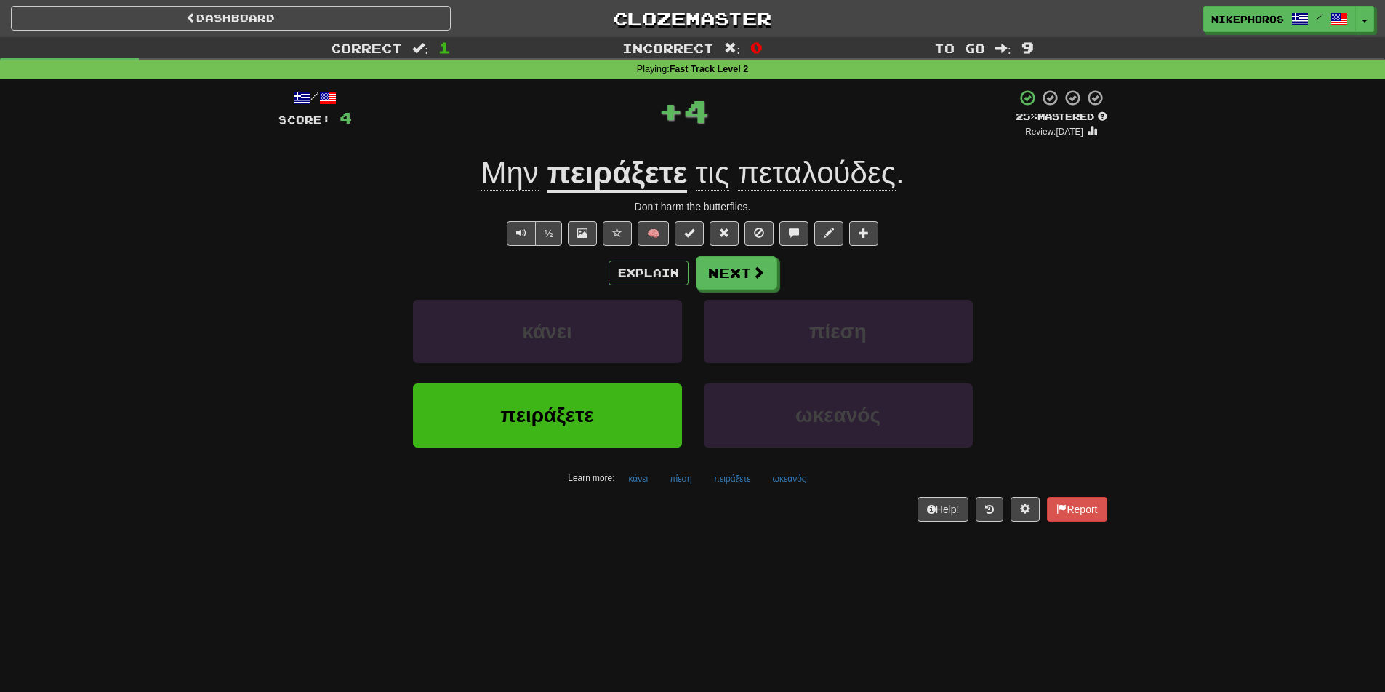
click at [662, 170] on u "πειράξετε" at bounding box center [617, 174] width 140 height 37
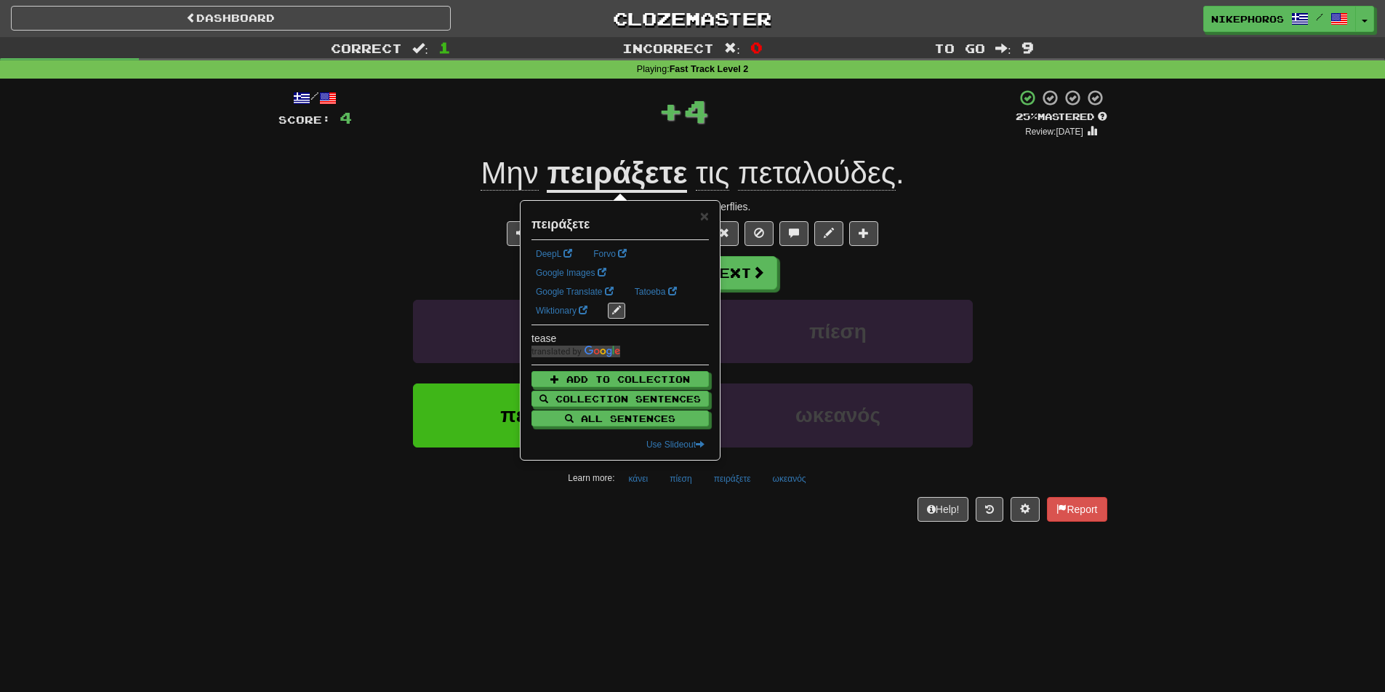
click at [1167, 257] on div "Correct : 1 Incorrect : 0 To go : 9 Playing : Fast Track Level 2 / Score: 4 + 4…" at bounding box center [692, 289] width 1385 height 505
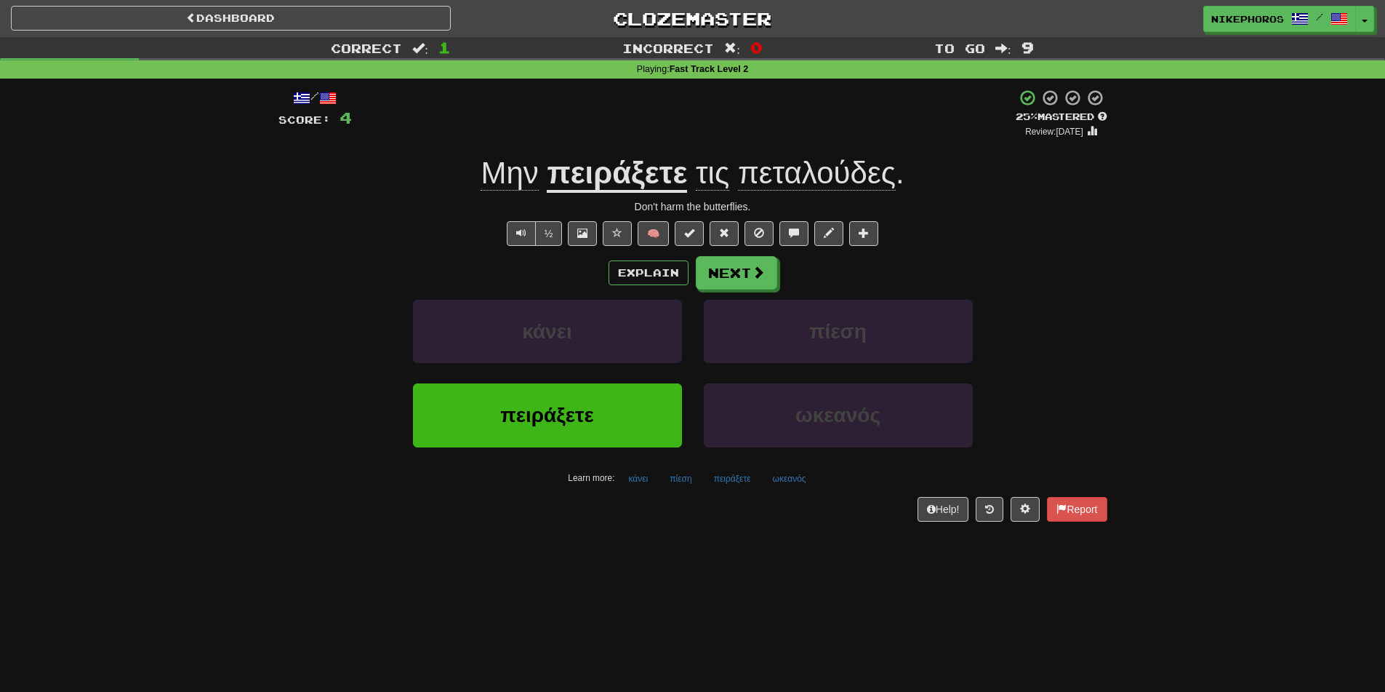
click at [855, 168] on span "πεταλούδες" at bounding box center [817, 173] width 158 height 35
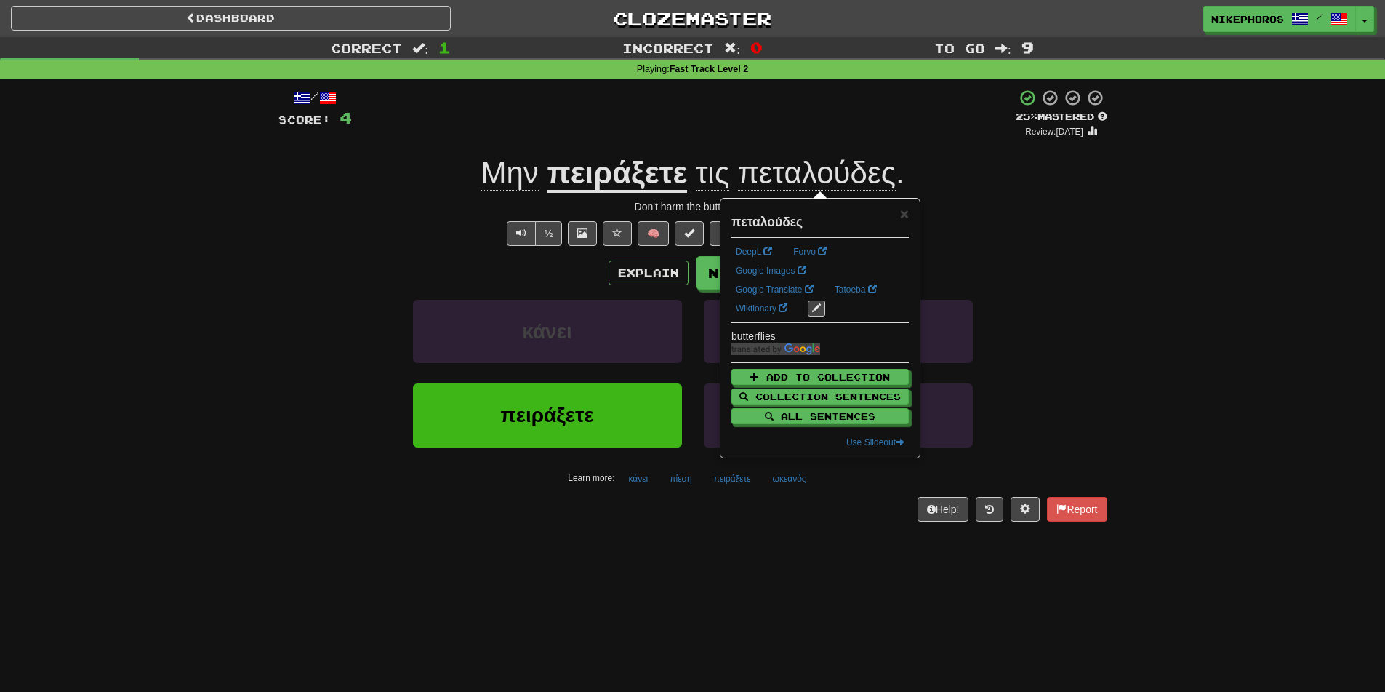
click at [1219, 255] on div "Correct : 1 Incorrect : 0 To go : 9 Playing : Fast Track Level 2 / Score: 4 + 4…" at bounding box center [692, 289] width 1385 height 505
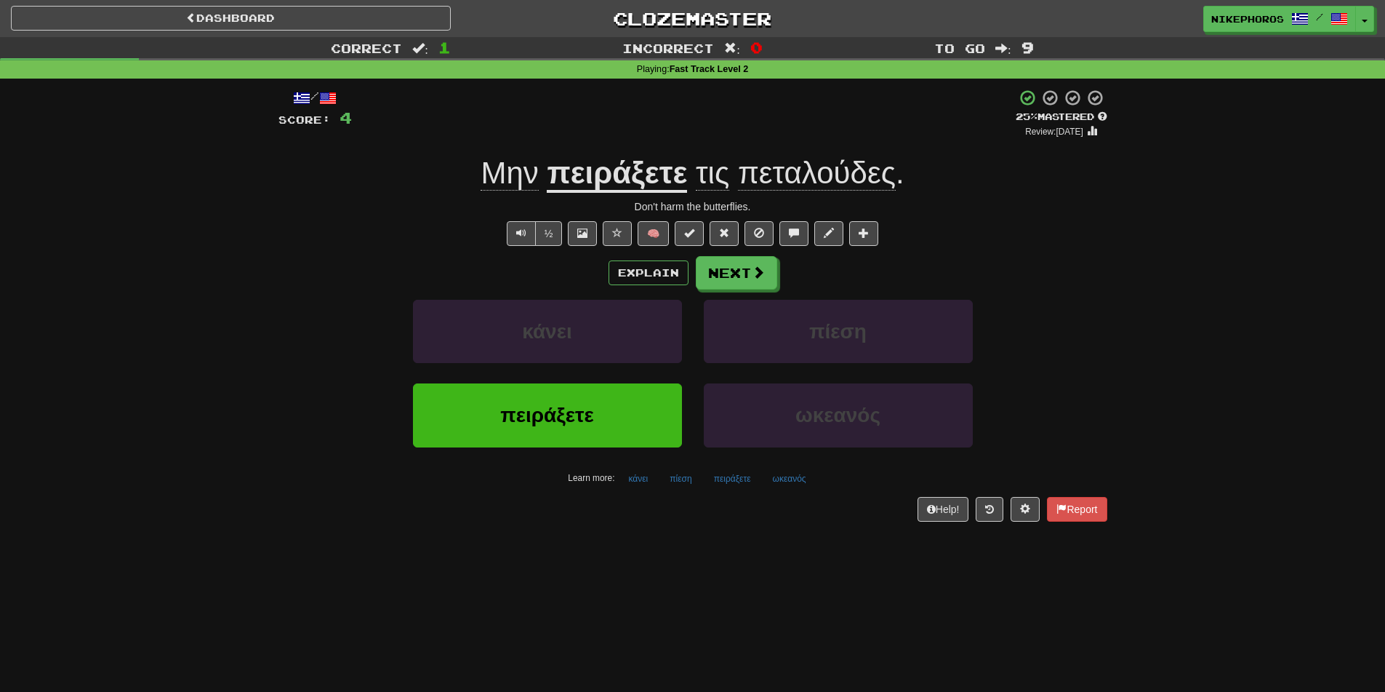
click at [631, 177] on u "πειράξετε" at bounding box center [617, 174] width 140 height 37
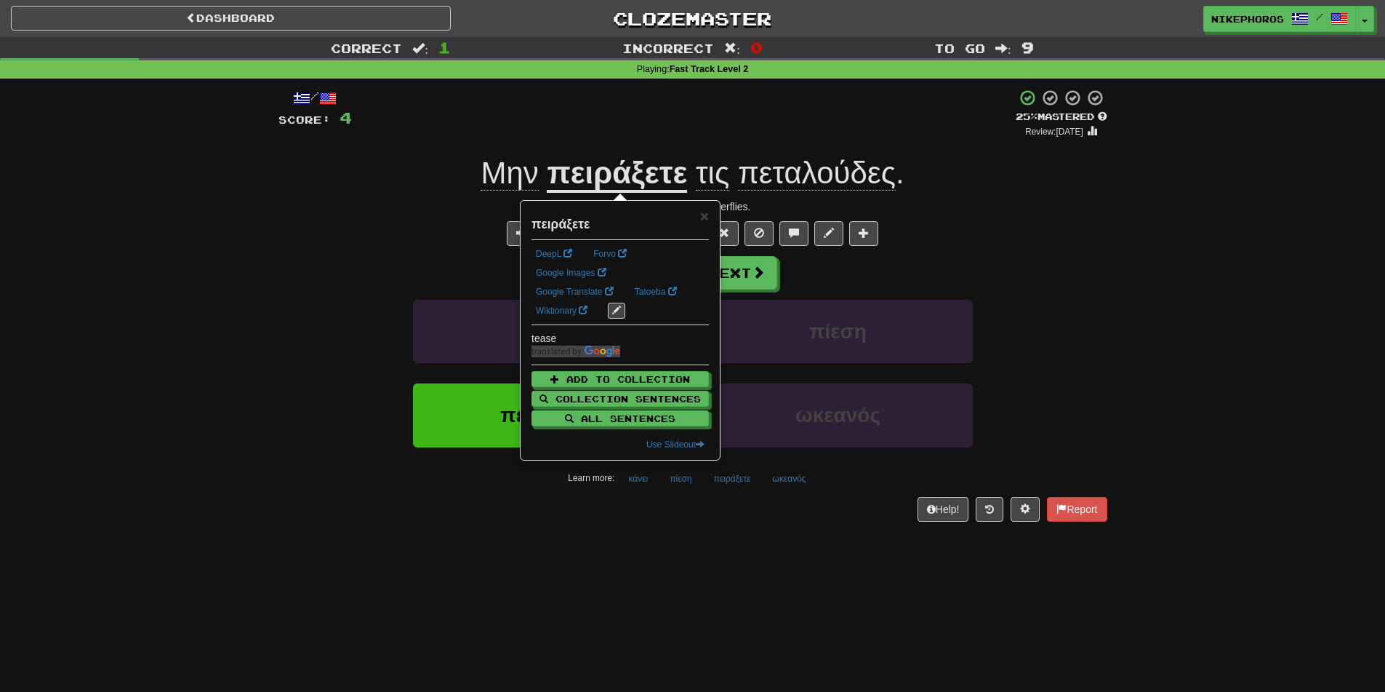
click at [1159, 281] on div "Correct : 1 Incorrect : 0 To go : 9 Playing : Fast Track Level 2 / Score: 4 + 4…" at bounding box center [692, 289] width 1385 height 505
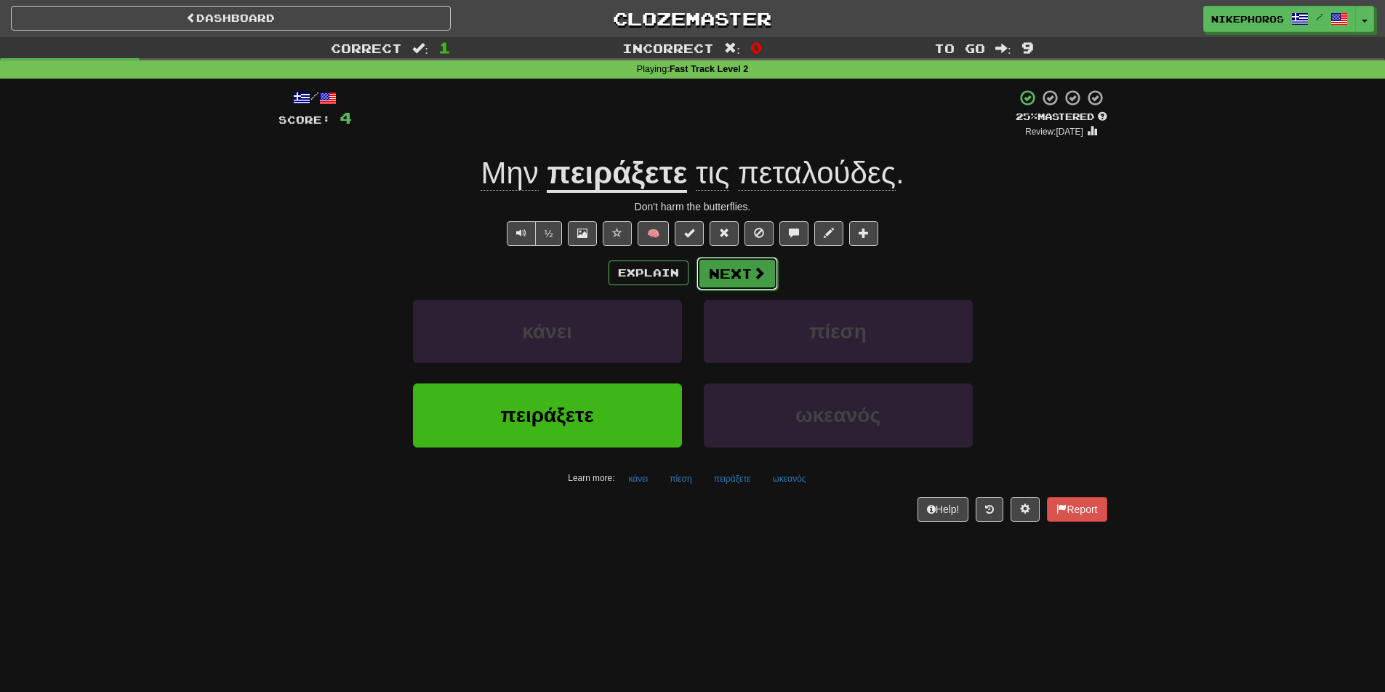
click at [738, 260] on button "Next" at bounding box center [737, 273] width 81 height 33
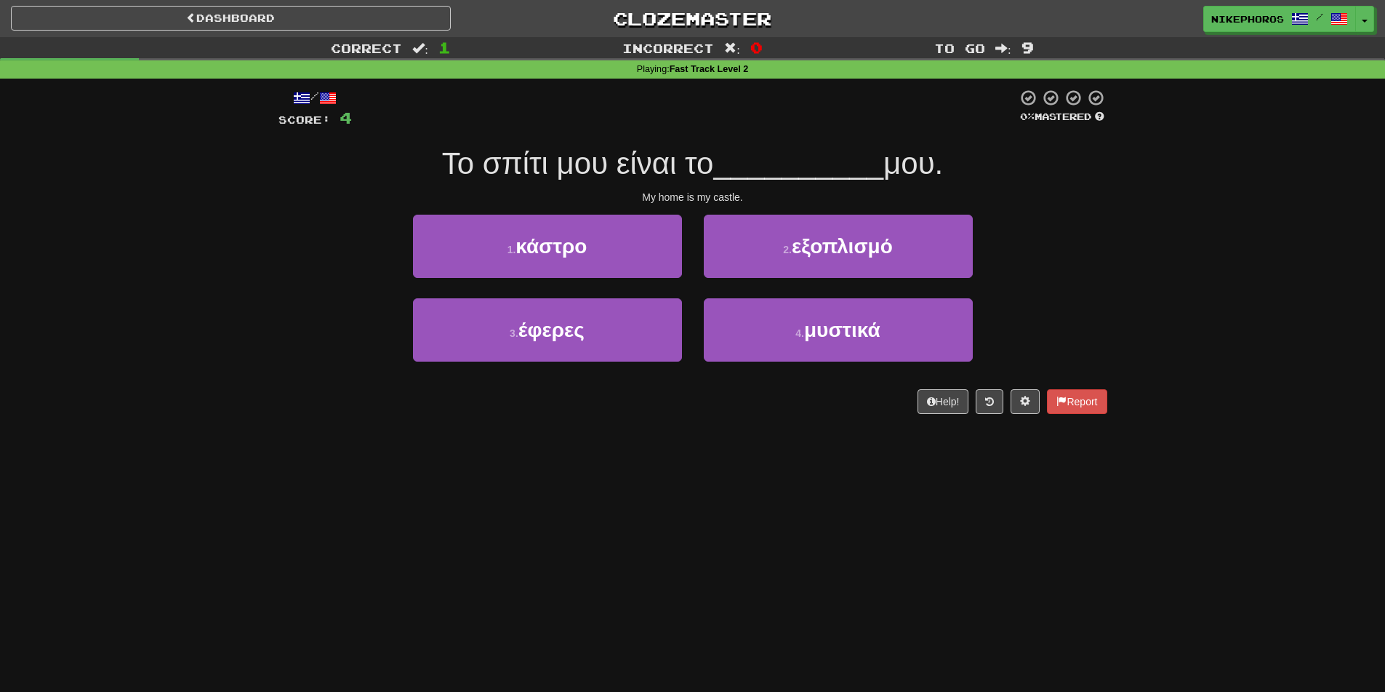
click at [1182, 306] on div "Correct : 1 Incorrect : 0 To go : 9 Playing : Fast Track Level 2 / Score: 4 0 %…" at bounding box center [692, 235] width 1385 height 397
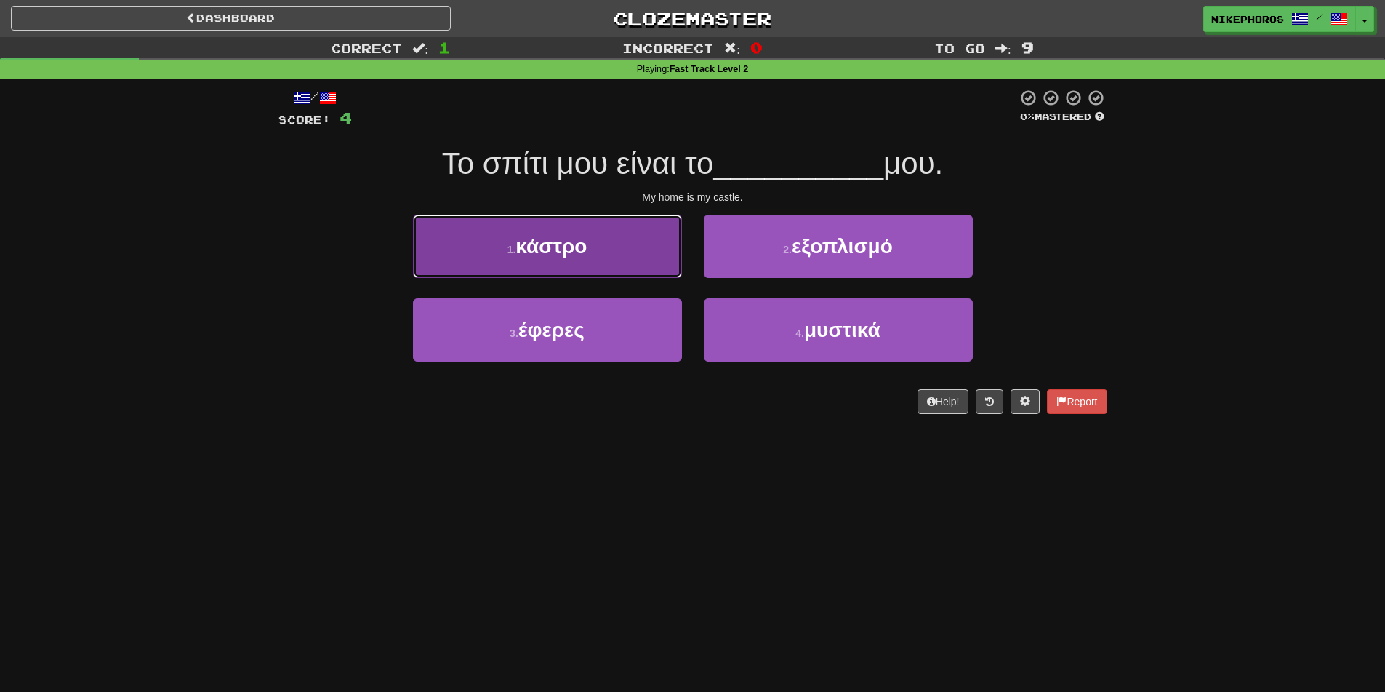
click at [616, 250] on button "1 . κάστρο" at bounding box center [547, 246] width 269 height 63
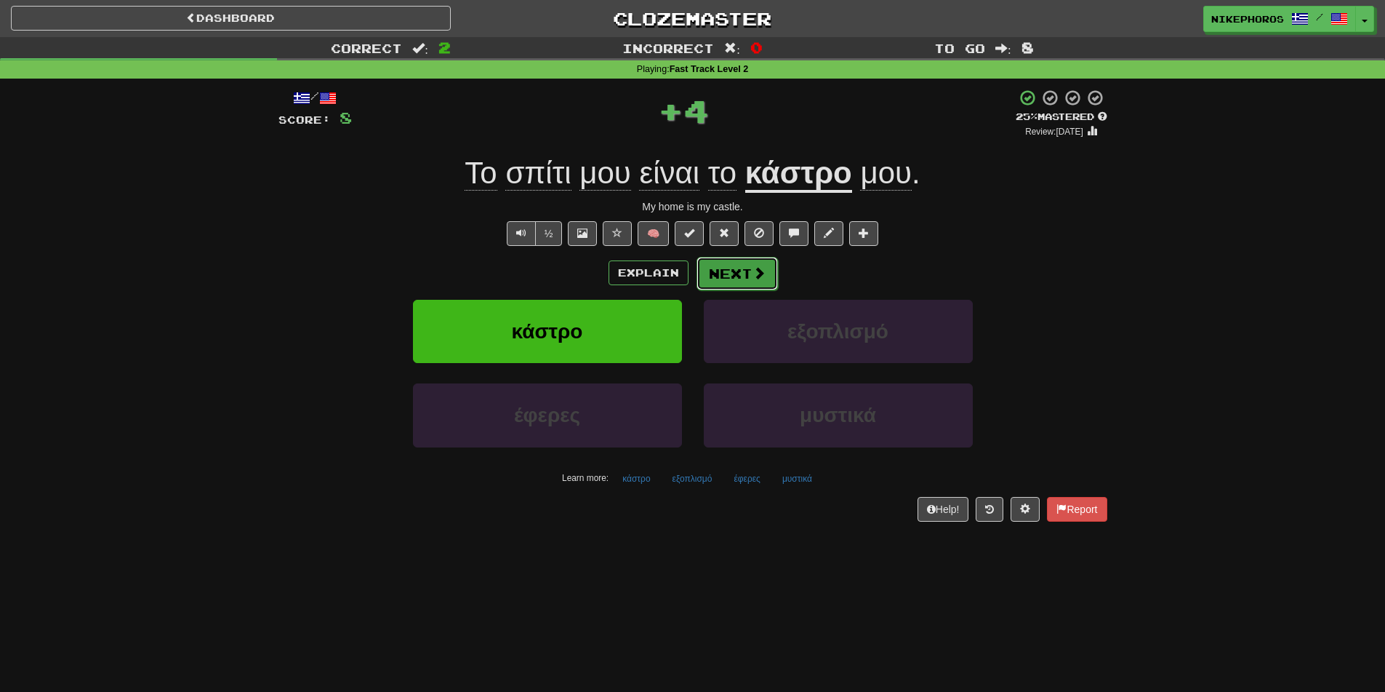
click at [740, 282] on button "Next" at bounding box center [737, 273] width 81 height 33
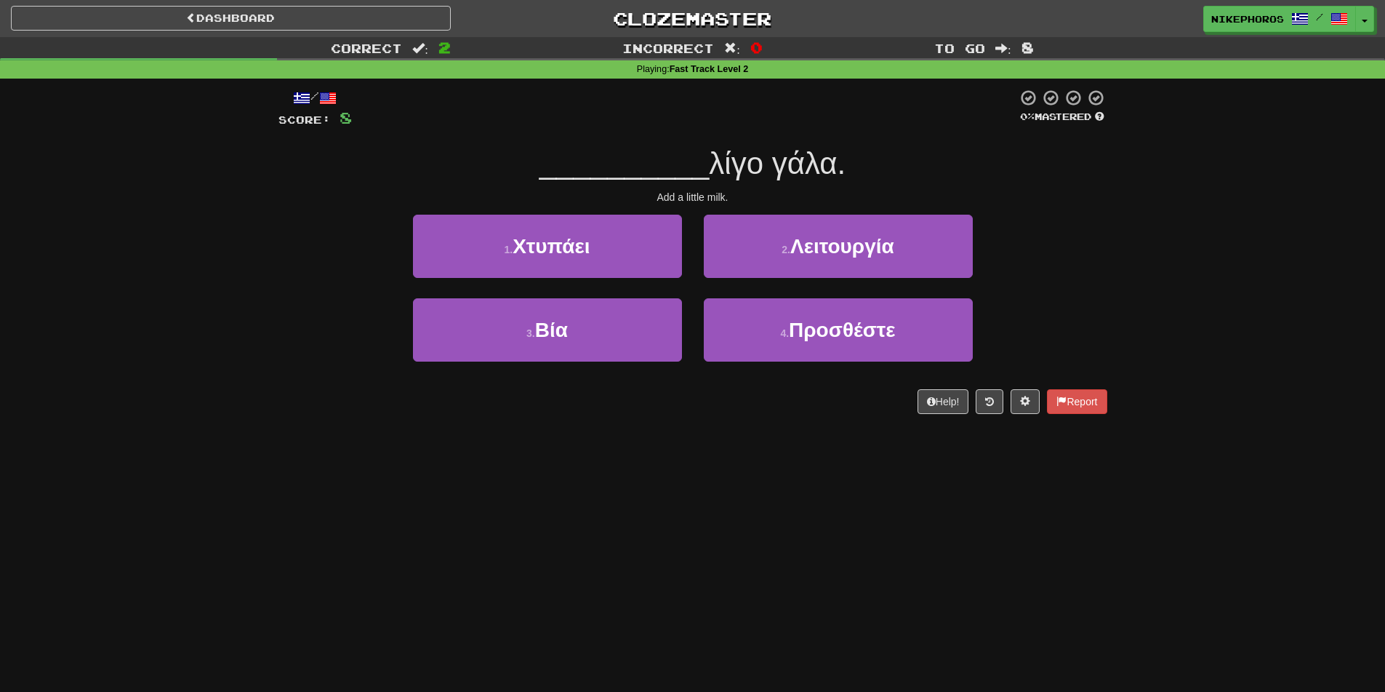
click at [1222, 313] on div "Correct : 2 Incorrect : 0 To go : 8 Playing : Fast Track Level 2 / Score: 8 0 %…" at bounding box center [692, 235] width 1385 height 397
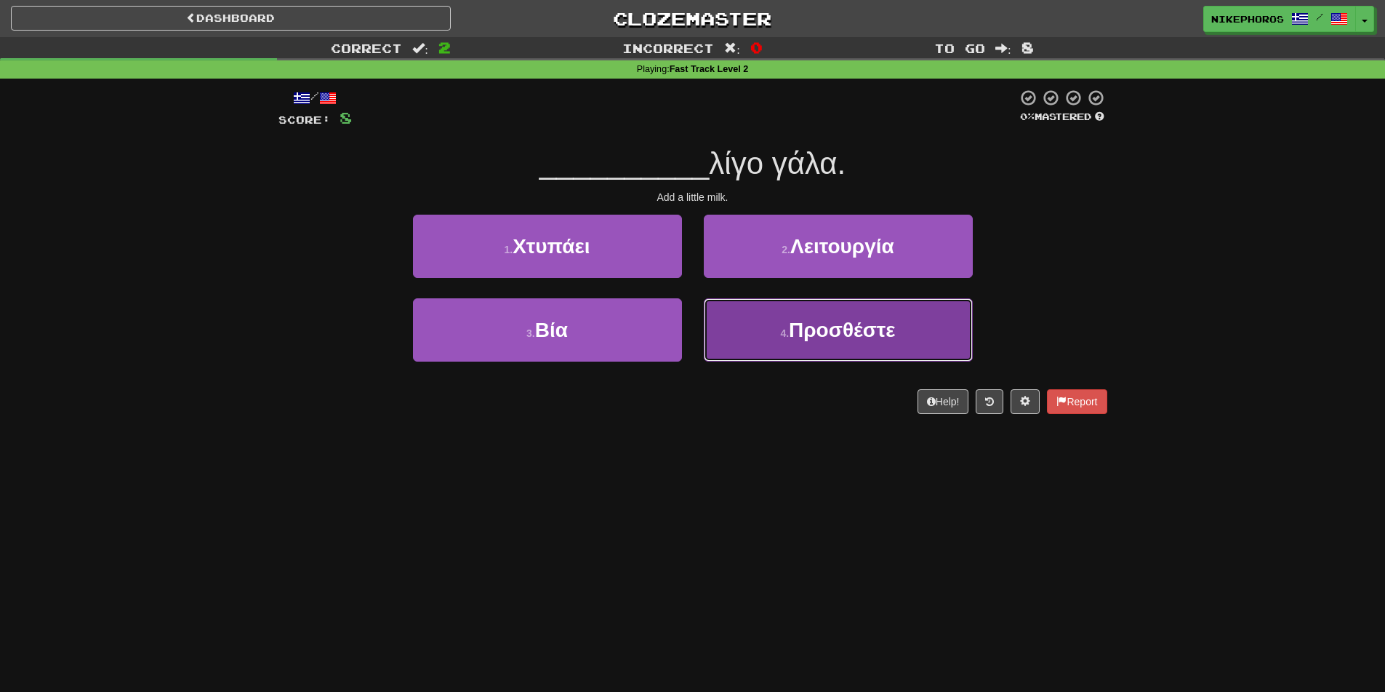
click at [873, 354] on button "4 . Προσθέστε" at bounding box center [838, 329] width 269 height 63
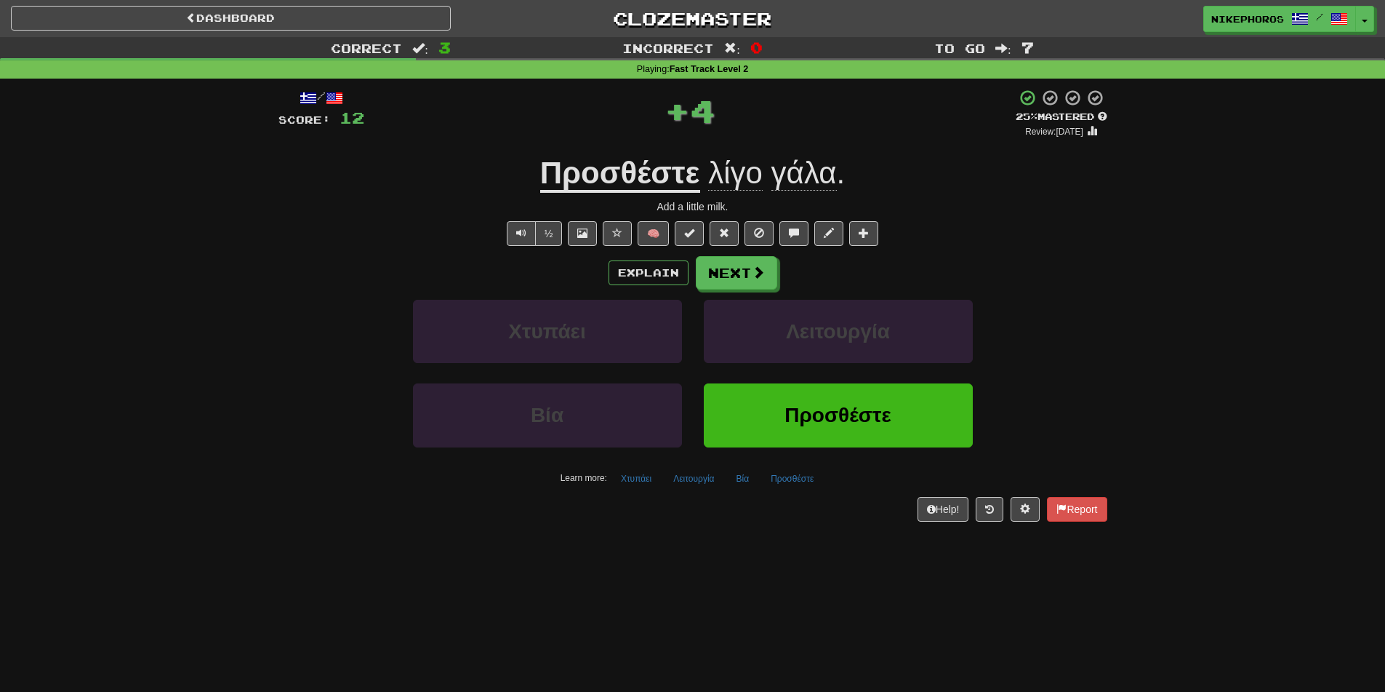
click at [652, 175] on u "Προσθέστε" at bounding box center [620, 174] width 160 height 37
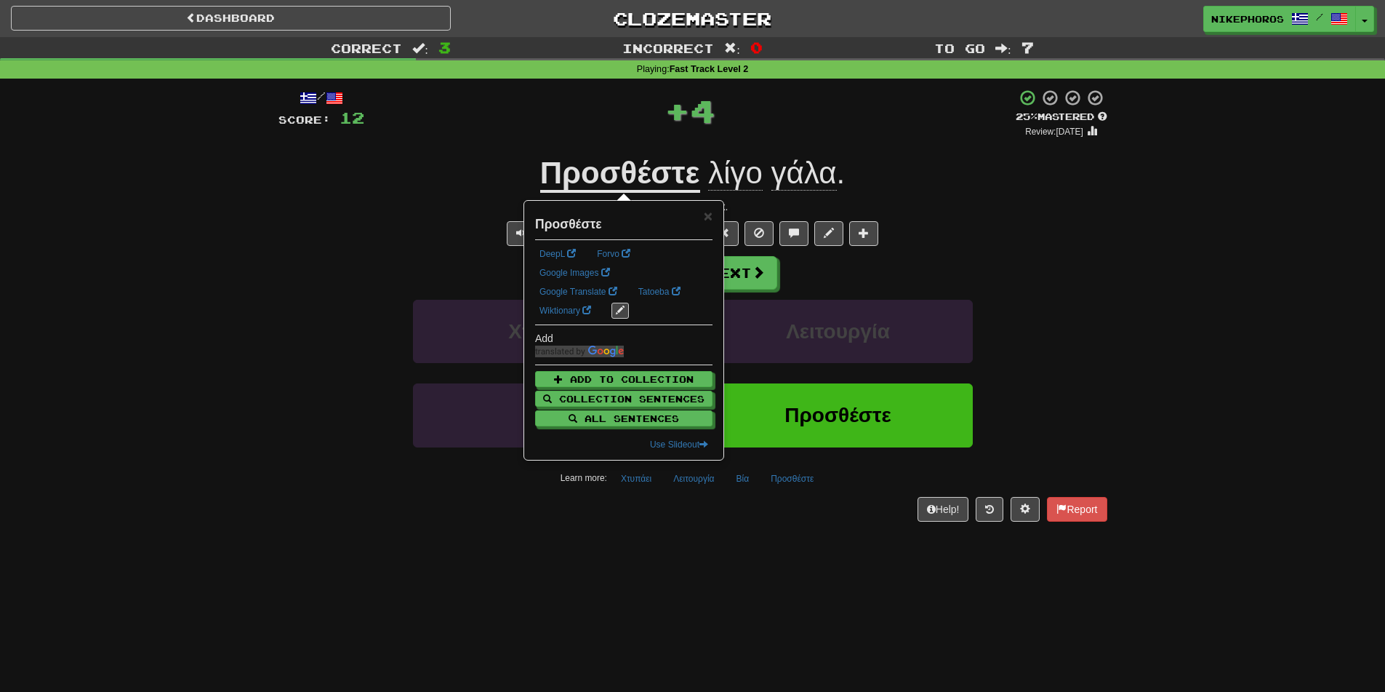
click at [1116, 252] on div "/ Score: 12 + 4 25 % Mastered Review: 2025-09-19 Προσθέστε λίγο γάλα . Add a li…" at bounding box center [693, 310] width 851 height 463
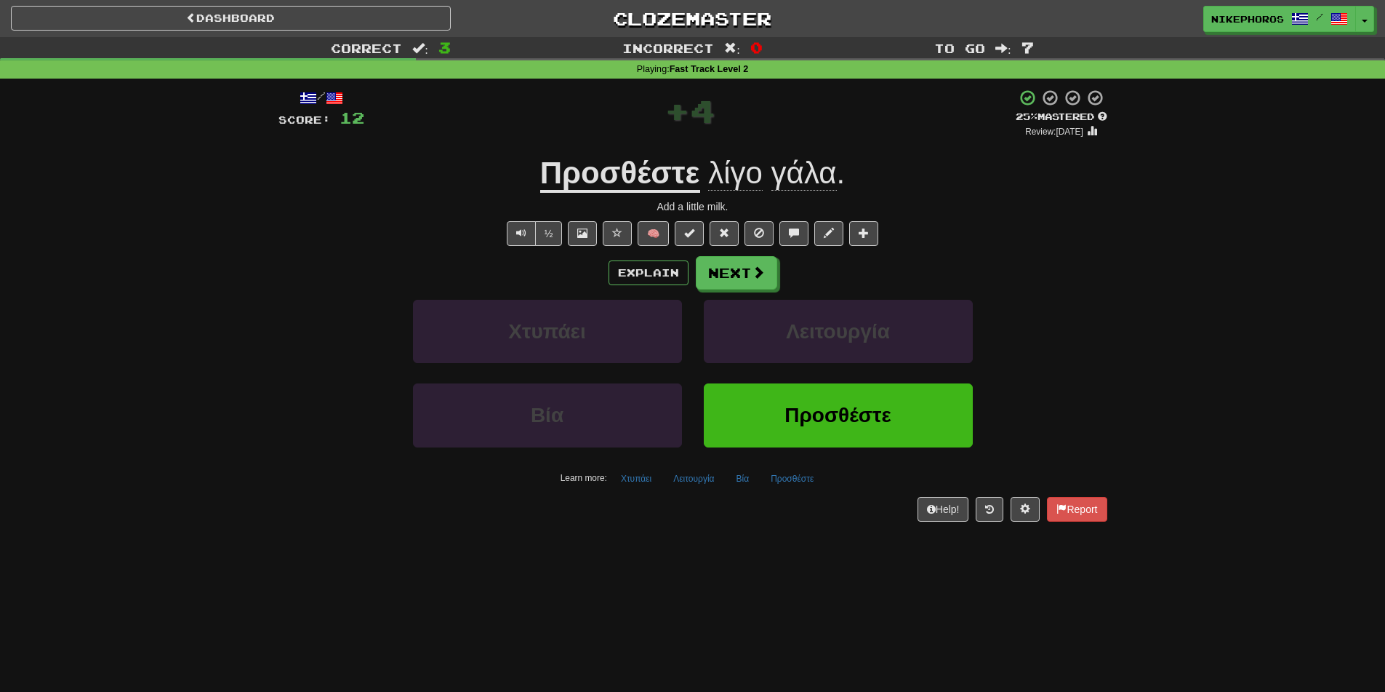
drag, startPoint x: 621, startPoint y: 195, endPoint x: 631, endPoint y: 179, distance: 18.6
click at [622, 195] on div "/ Score: 12 + 4 25 % Mastered Review: 2025-09-19 Προσθέστε λίγο γάλα . Add a li…" at bounding box center [693, 305] width 829 height 432
click at [632, 178] on u "Προσθέστε" at bounding box center [620, 174] width 160 height 37
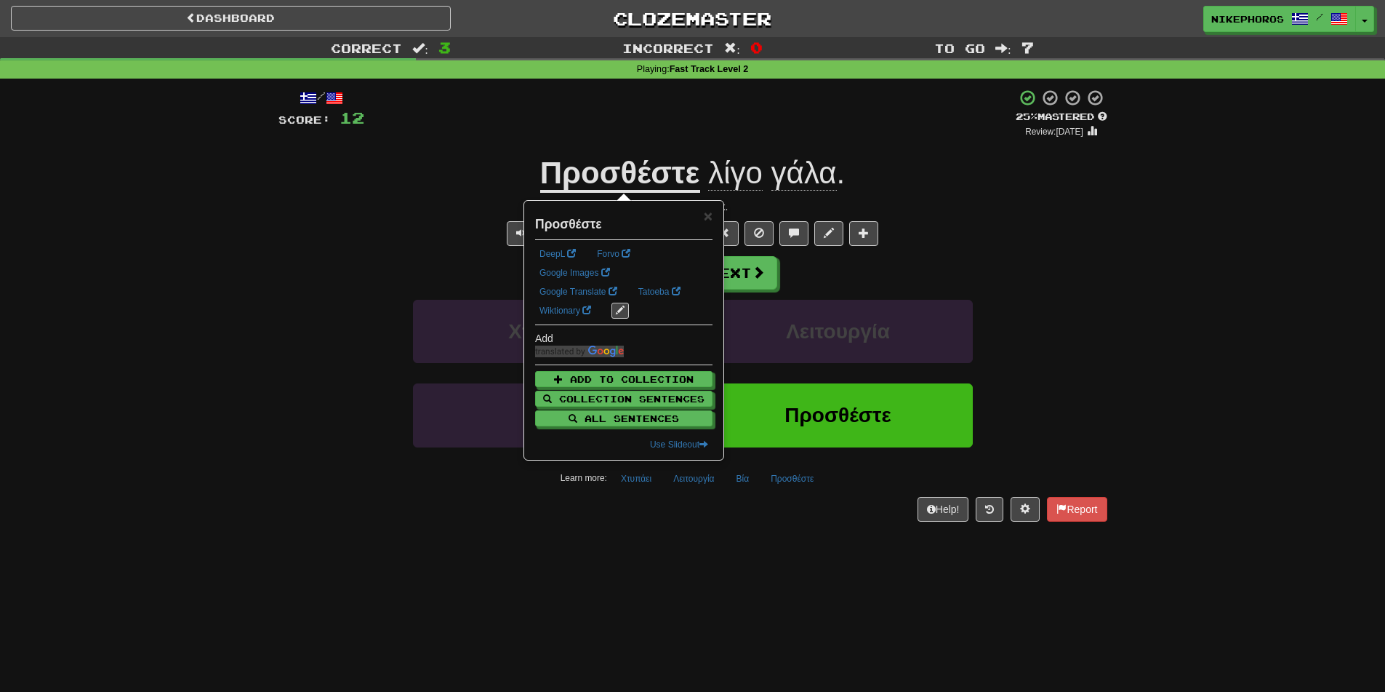
click at [1150, 240] on div "Correct : 3 Incorrect : 0 To go : 7 Playing : Fast Track Level 2 / Score: 12 + …" at bounding box center [692, 289] width 1385 height 505
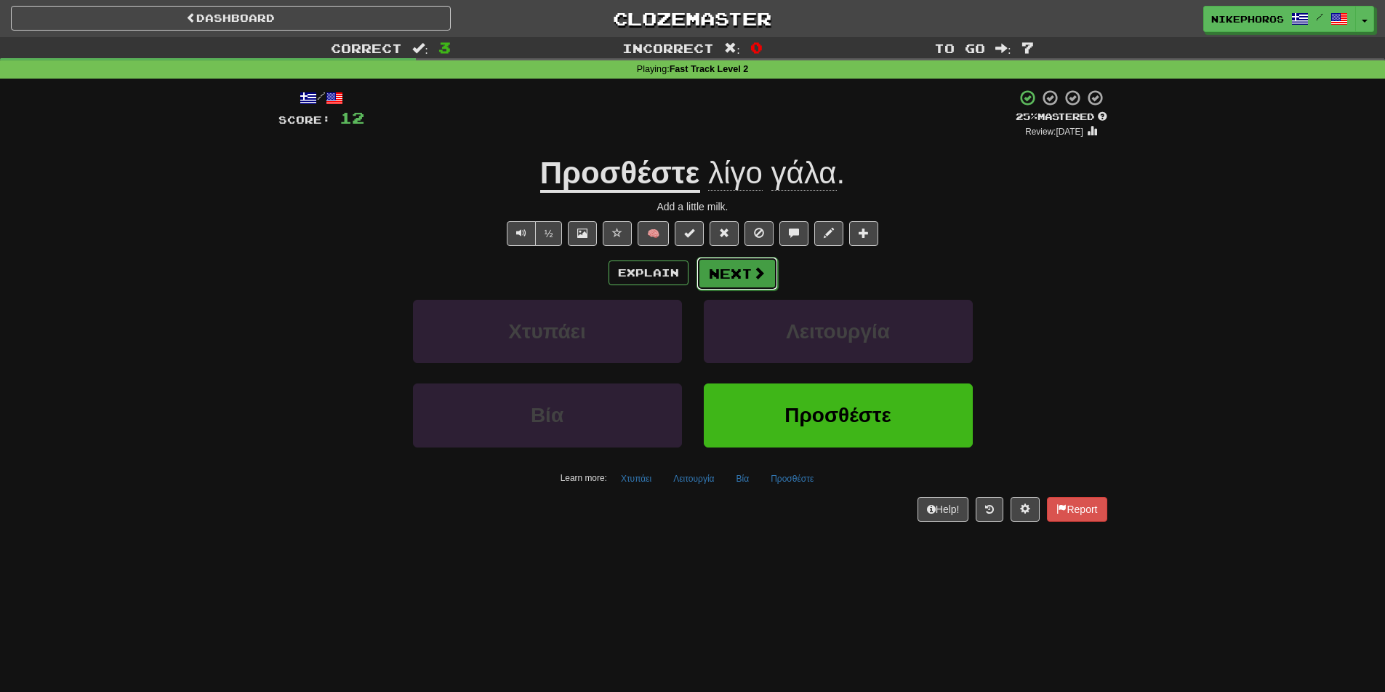
click at [755, 273] on span at bounding box center [759, 272] width 13 height 13
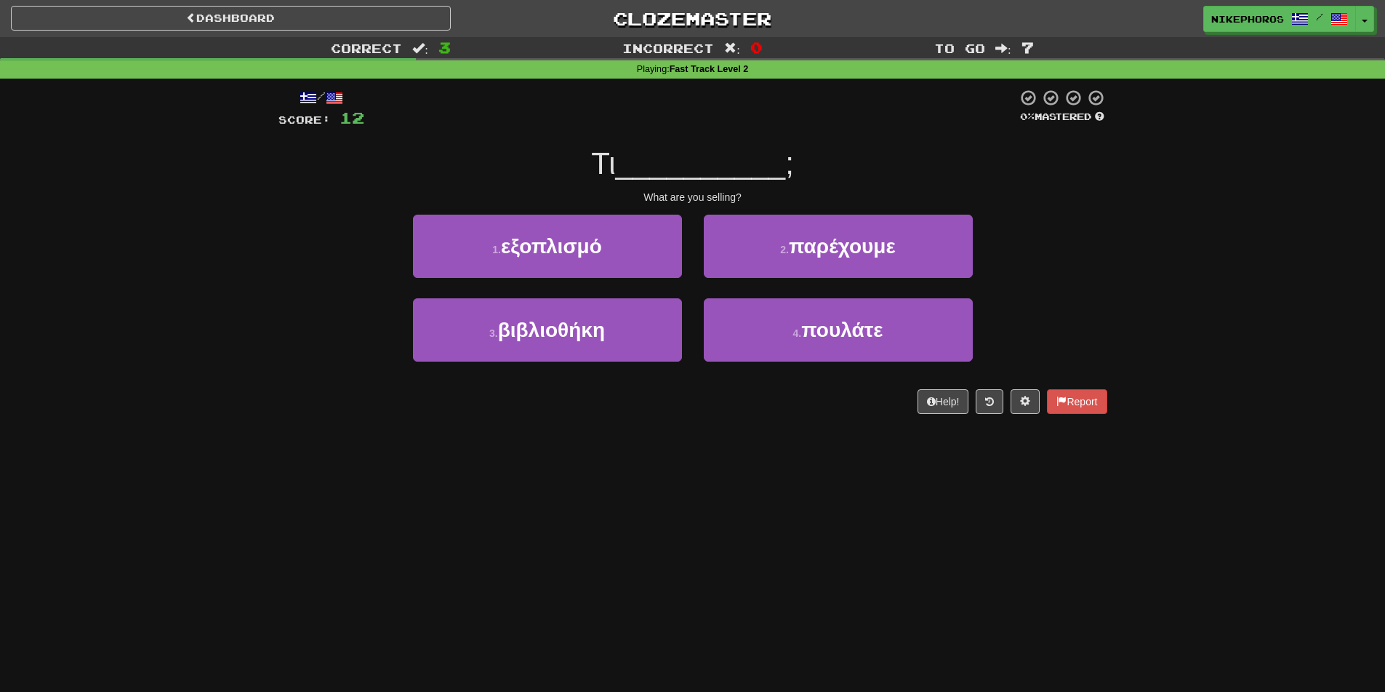
click at [1137, 270] on div "Correct : 3 Incorrect : 0 To go : 7 Playing : Fast Track Level 2 / Score: 12 0 …" at bounding box center [692, 235] width 1385 height 397
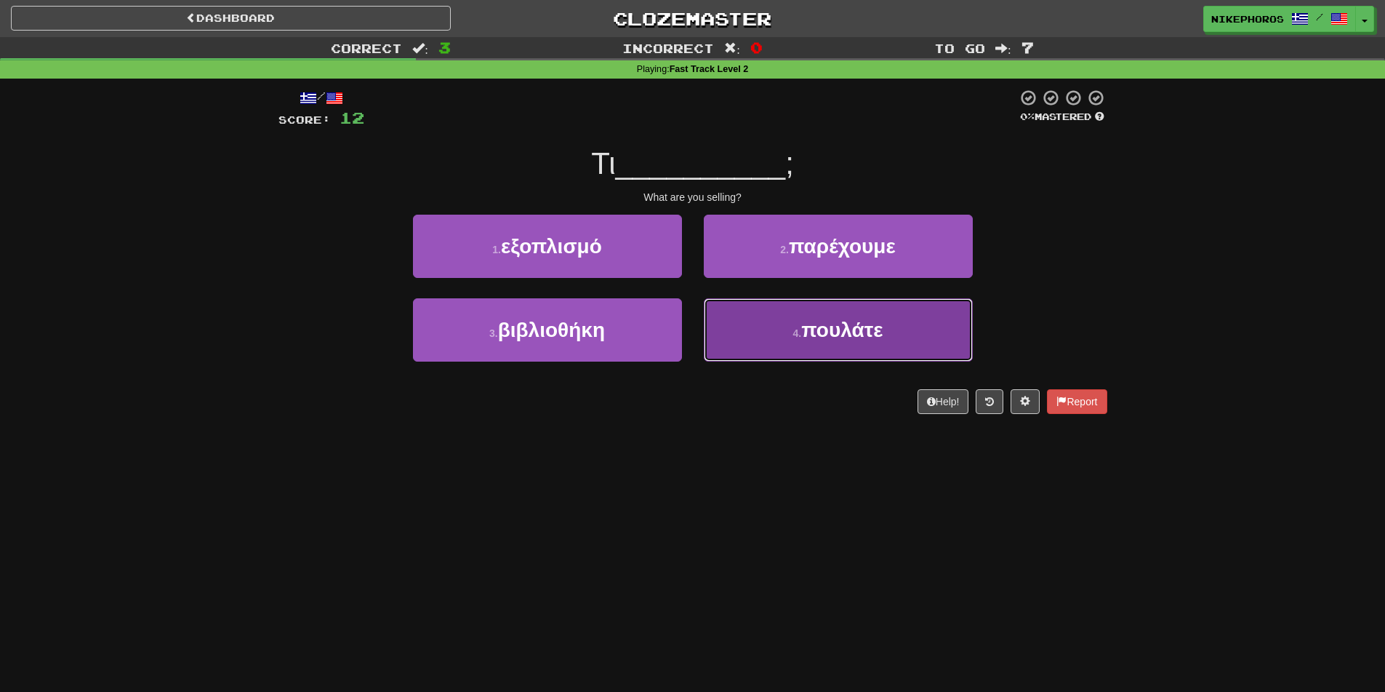
click at [761, 338] on button "4 . πουλάτε" at bounding box center [838, 329] width 269 height 63
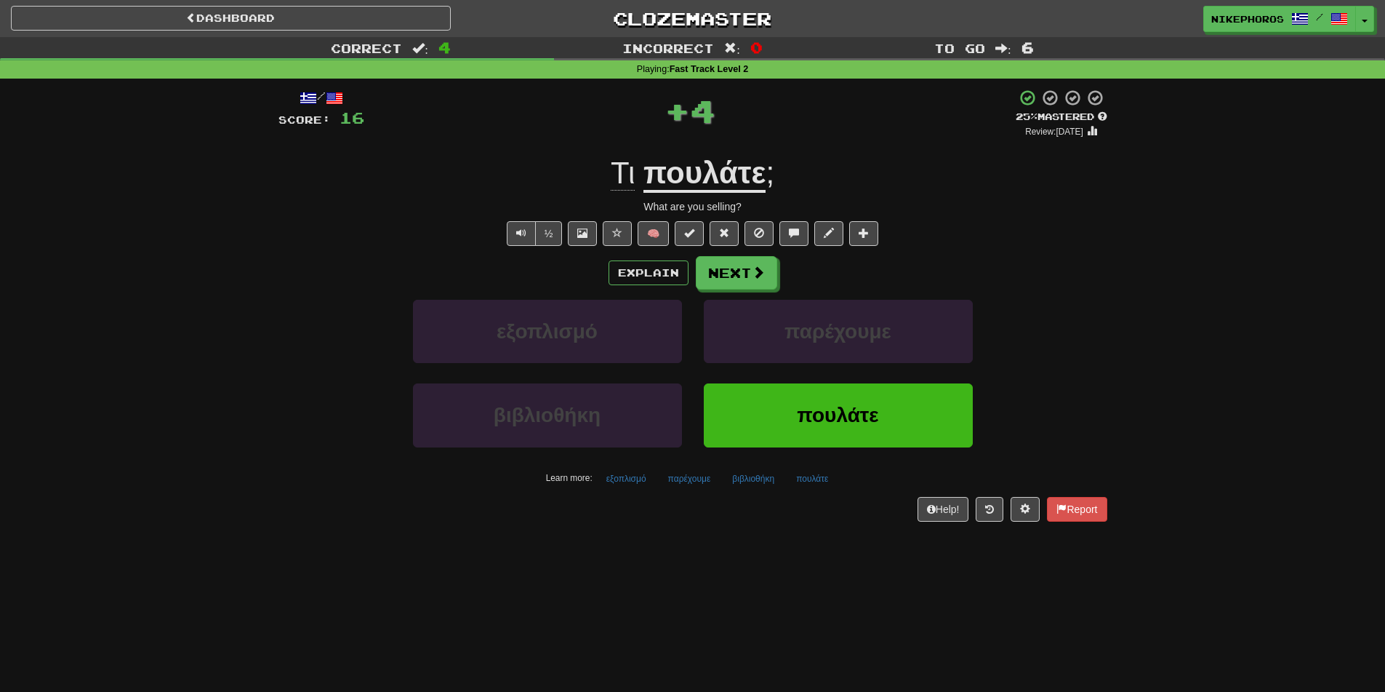
click at [738, 158] on u "πουλάτε" at bounding box center [705, 174] width 122 height 37
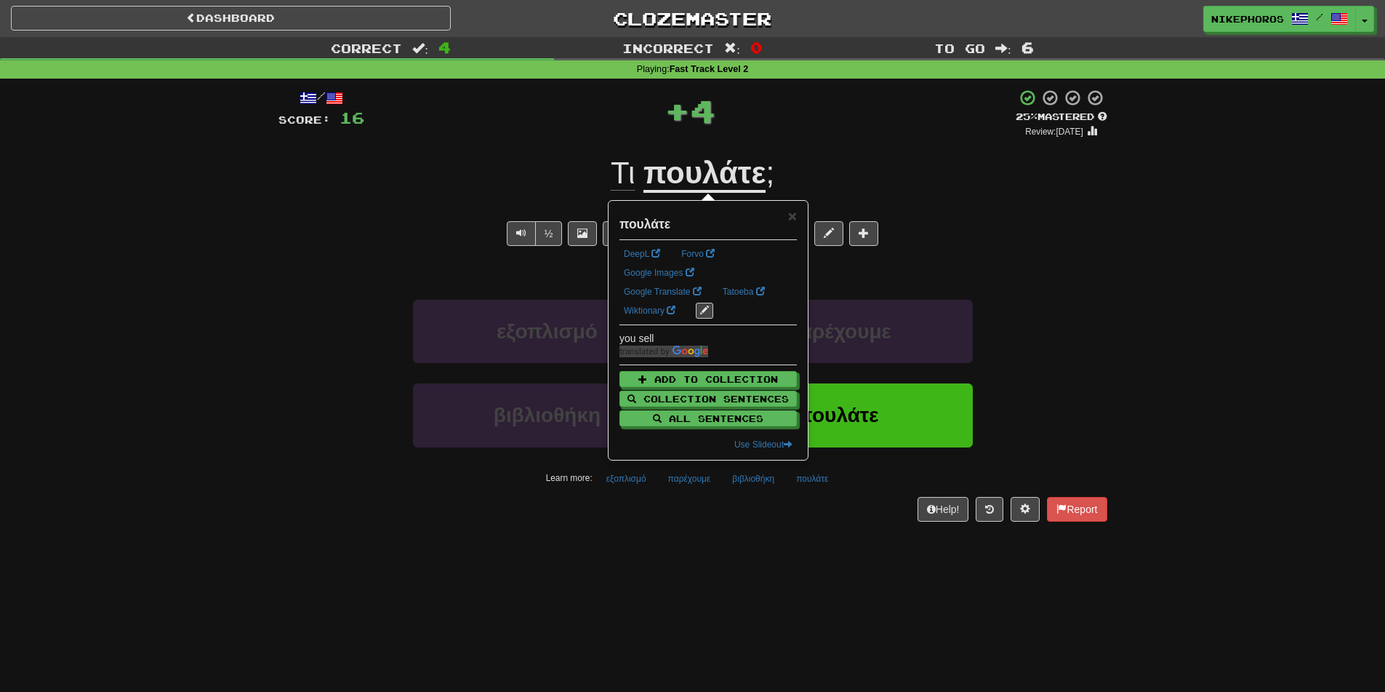
click at [1260, 254] on div "Correct : 4 Incorrect : 0 To go : 6 Playing : Fast Track Level 2 / Score: 16 + …" at bounding box center [692, 289] width 1385 height 505
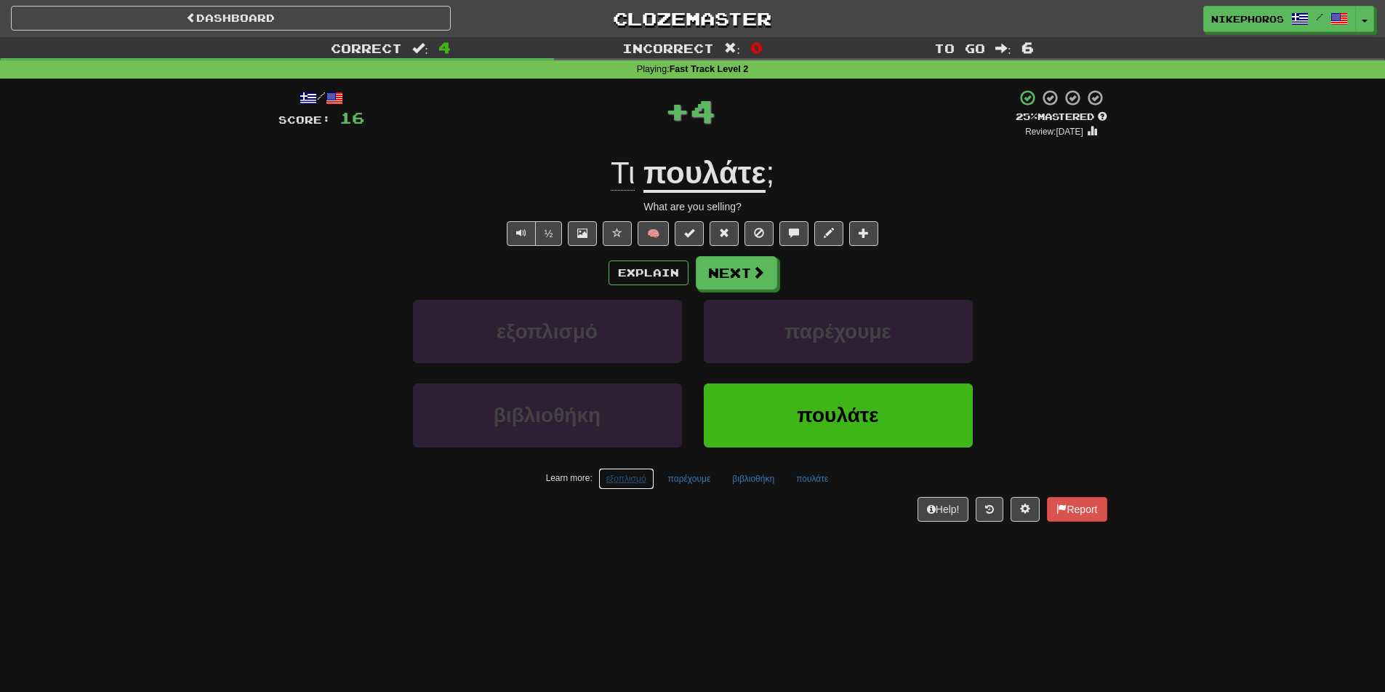
click at [649, 474] on button "εξοπλισμό" at bounding box center [627, 479] width 56 height 22
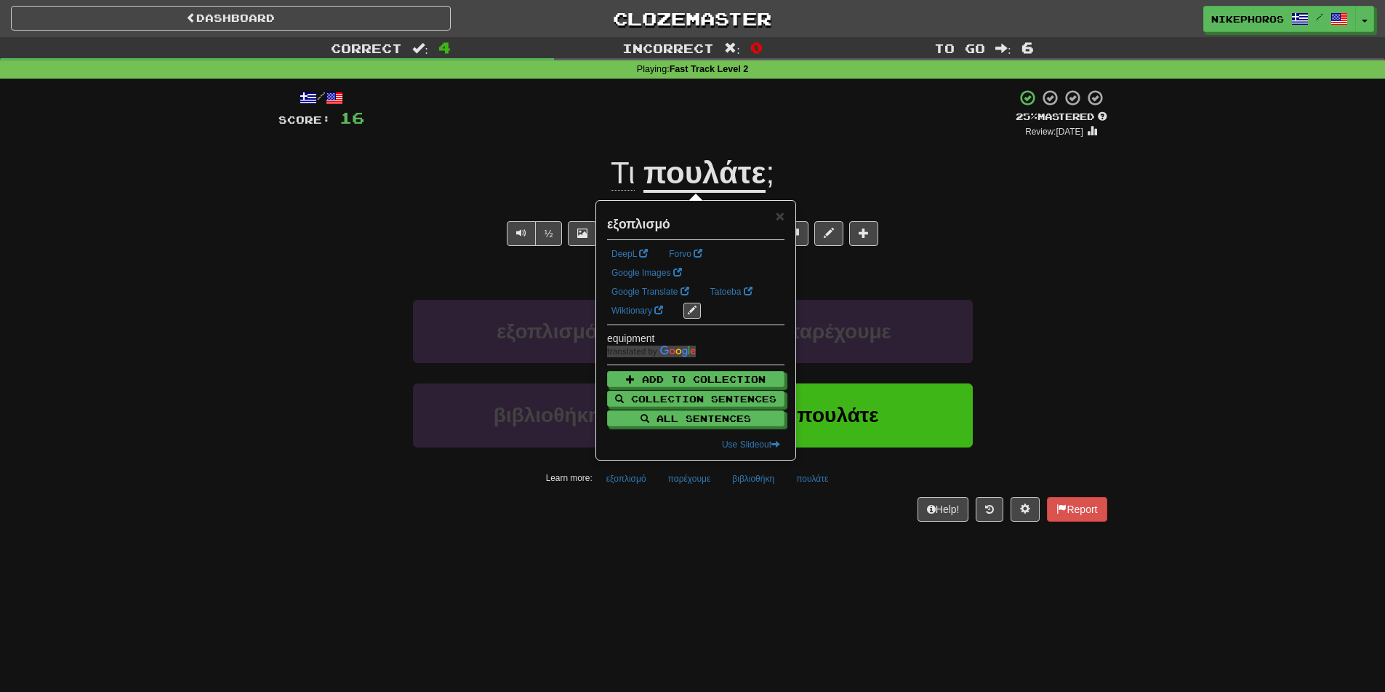
click at [684, 573] on div "Dashboard Clozemaster Nikephoros / Toggle Dropdown Dashboard Leaderboard Activi…" at bounding box center [692, 346] width 1385 height 692
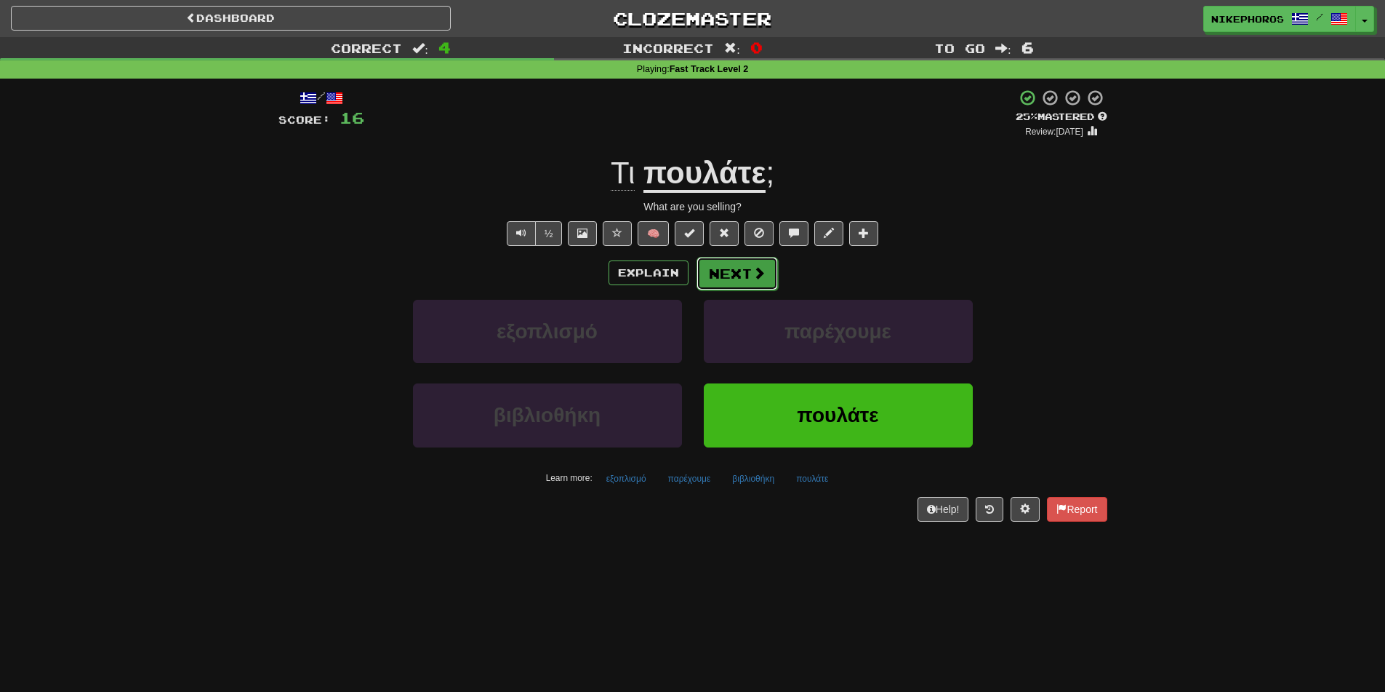
click at [741, 275] on button "Next" at bounding box center [737, 273] width 81 height 33
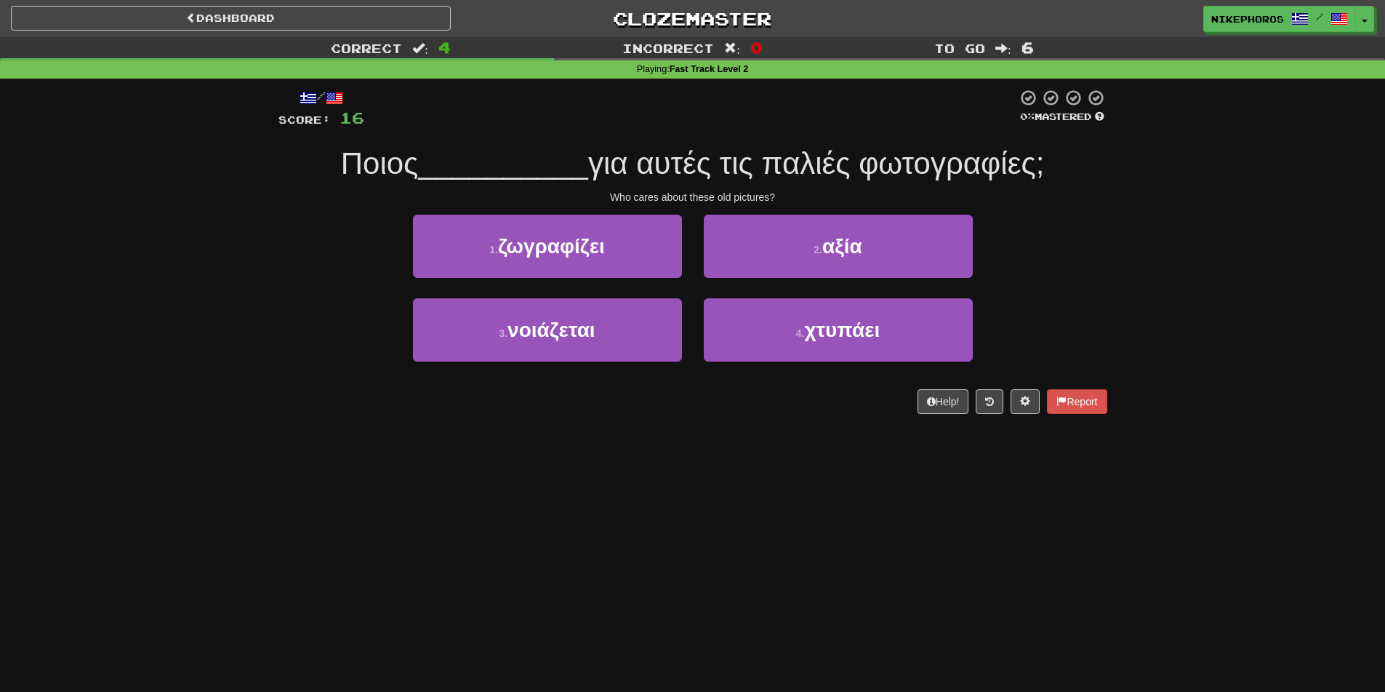
click at [1231, 360] on div "Correct : 4 Incorrect : 0 To go : 6 Playing : Fast Track Level 2 / Score: 16 0 …" at bounding box center [692, 235] width 1385 height 397
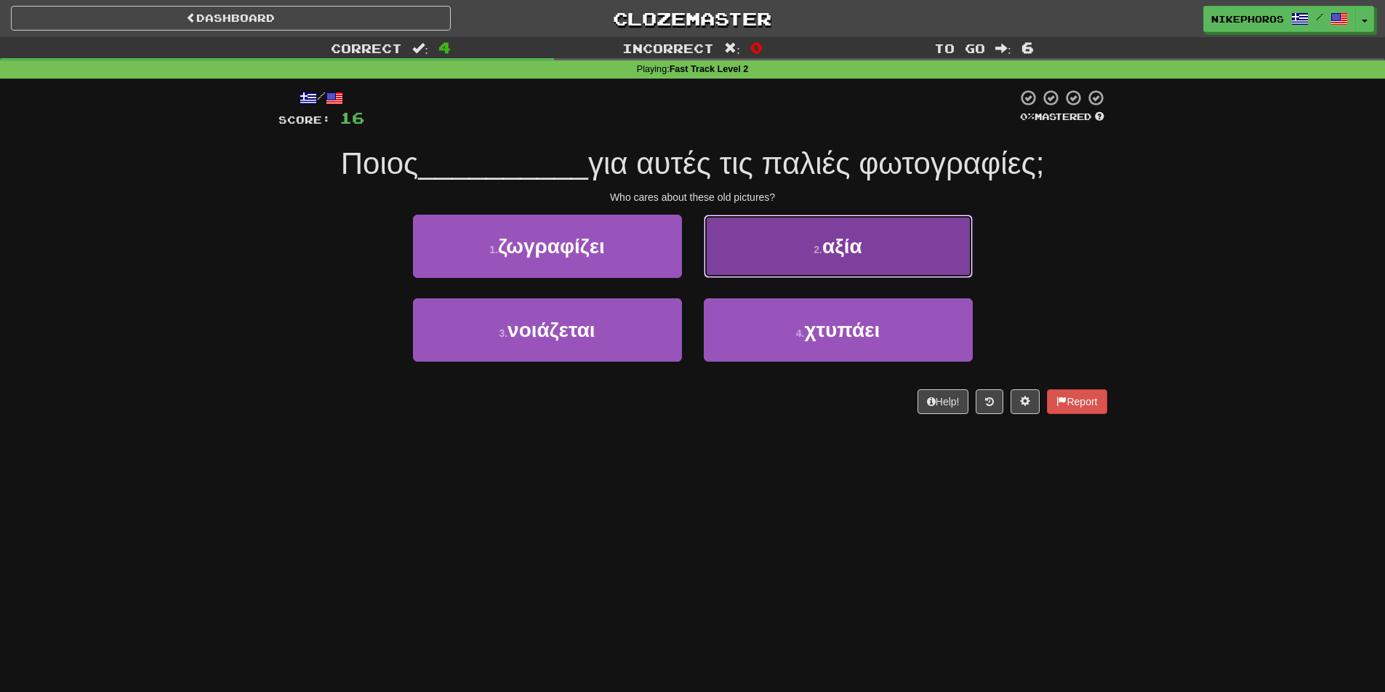
click at [863, 257] on button "2 . αξία" at bounding box center [838, 246] width 269 height 63
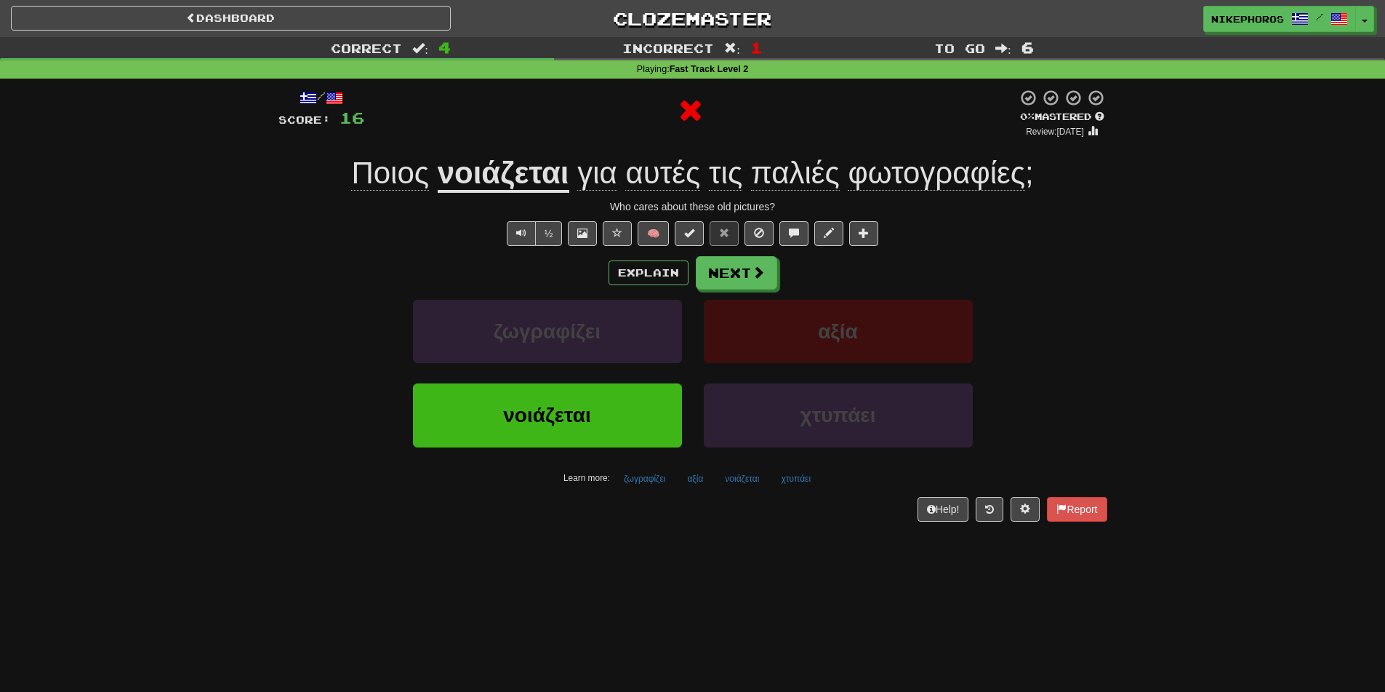
click at [508, 173] on u "νοιάζεται" at bounding box center [504, 174] width 132 height 37
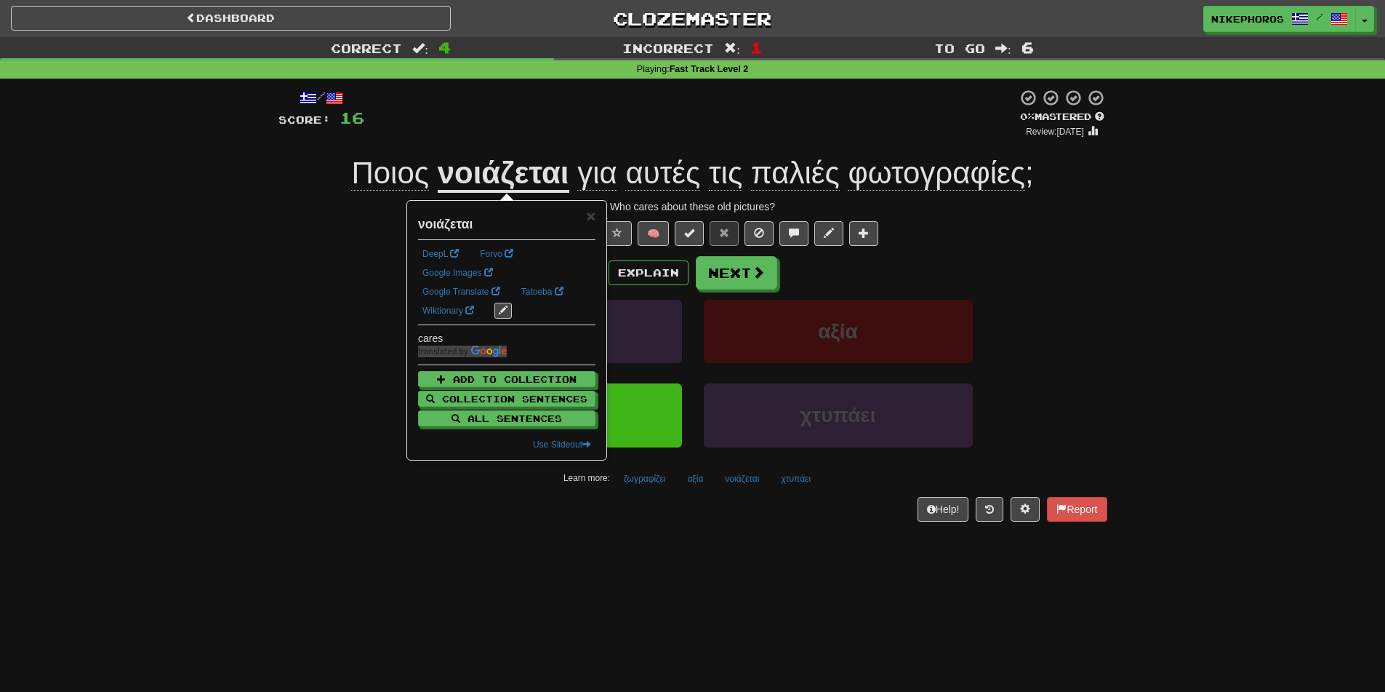
click at [1126, 365] on div "Correct : 4 Incorrect : 1 To go : 6 Playing : Fast Track Level 2 / Score: 16 0 …" at bounding box center [692, 289] width 1385 height 505
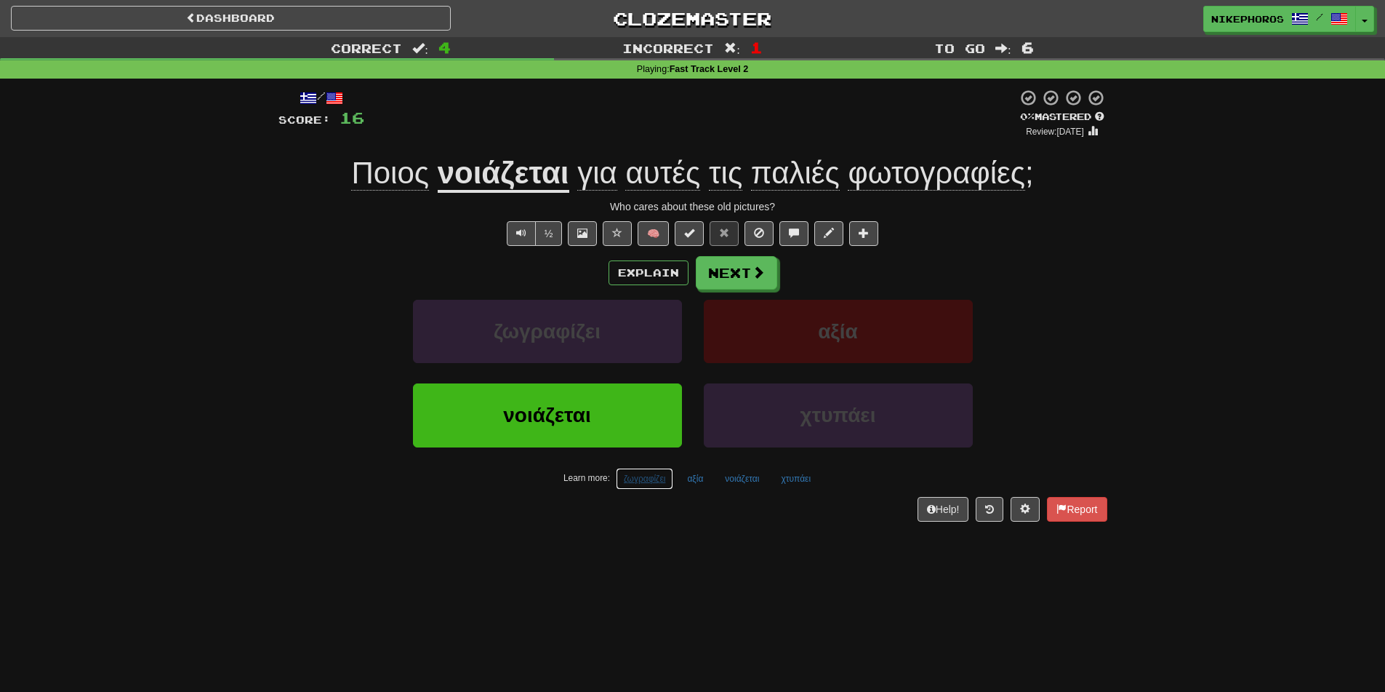
click at [628, 473] on button "ζωγραφίζει" at bounding box center [644, 479] width 57 height 22
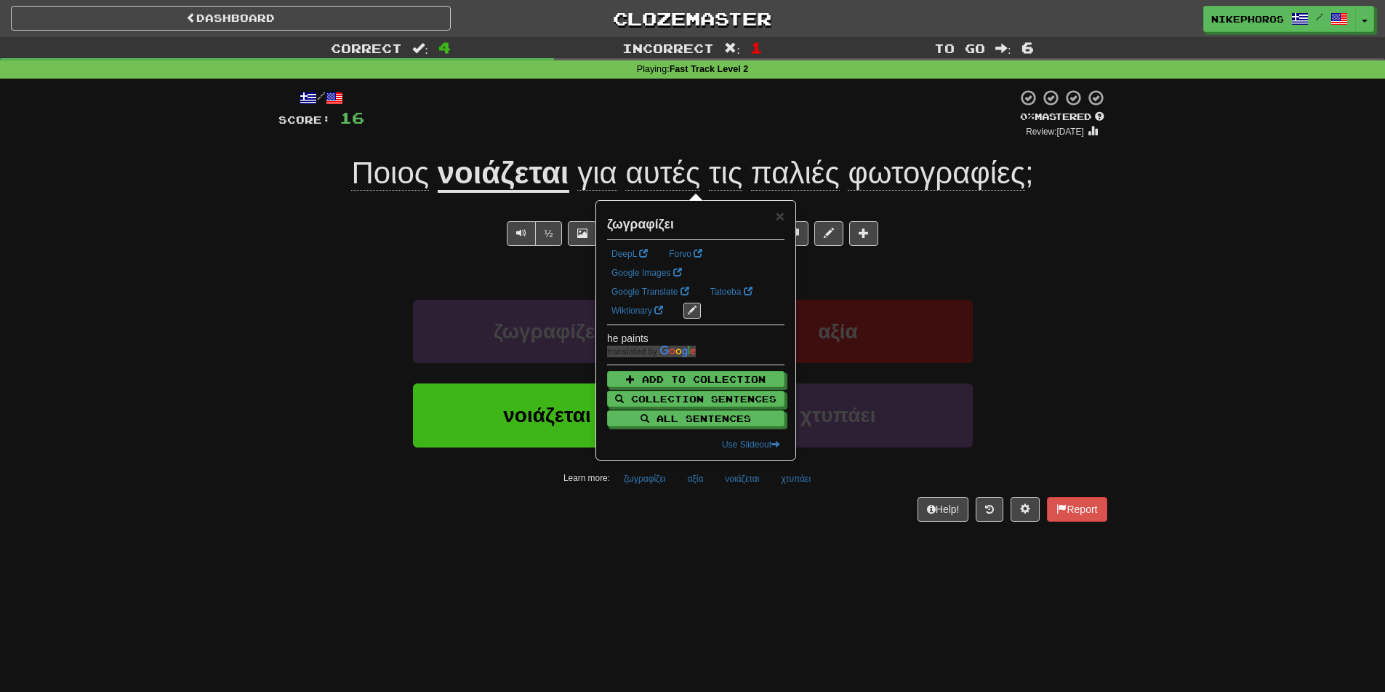
click at [793, 553] on div "Dashboard Clozemaster Nikephoros / Toggle Dropdown Dashboard Leaderboard Activi…" at bounding box center [692, 346] width 1385 height 692
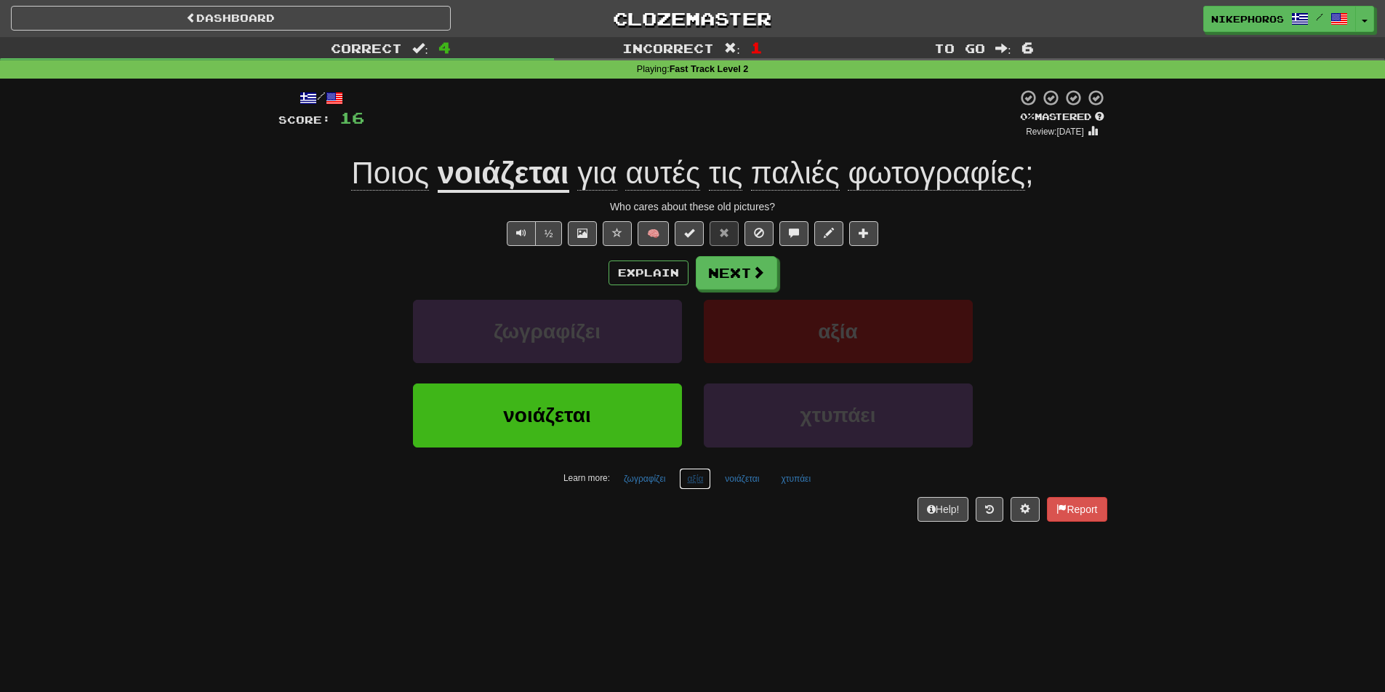
click at [689, 474] on button "αξία" at bounding box center [695, 479] width 32 height 22
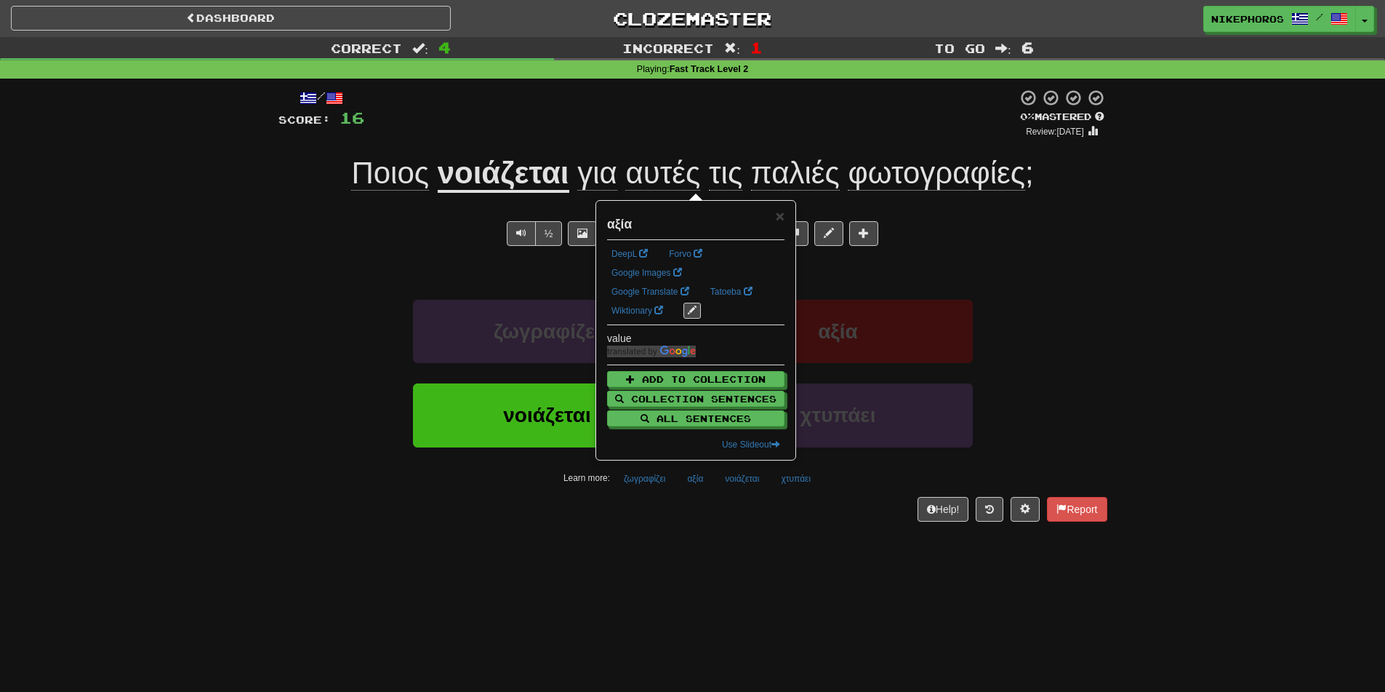
click at [724, 549] on div "Dashboard Clozemaster Nikephoros / Toggle Dropdown Dashboard Leaderboard Activi…" at bounding box center [692, 346] width 1385 height 692
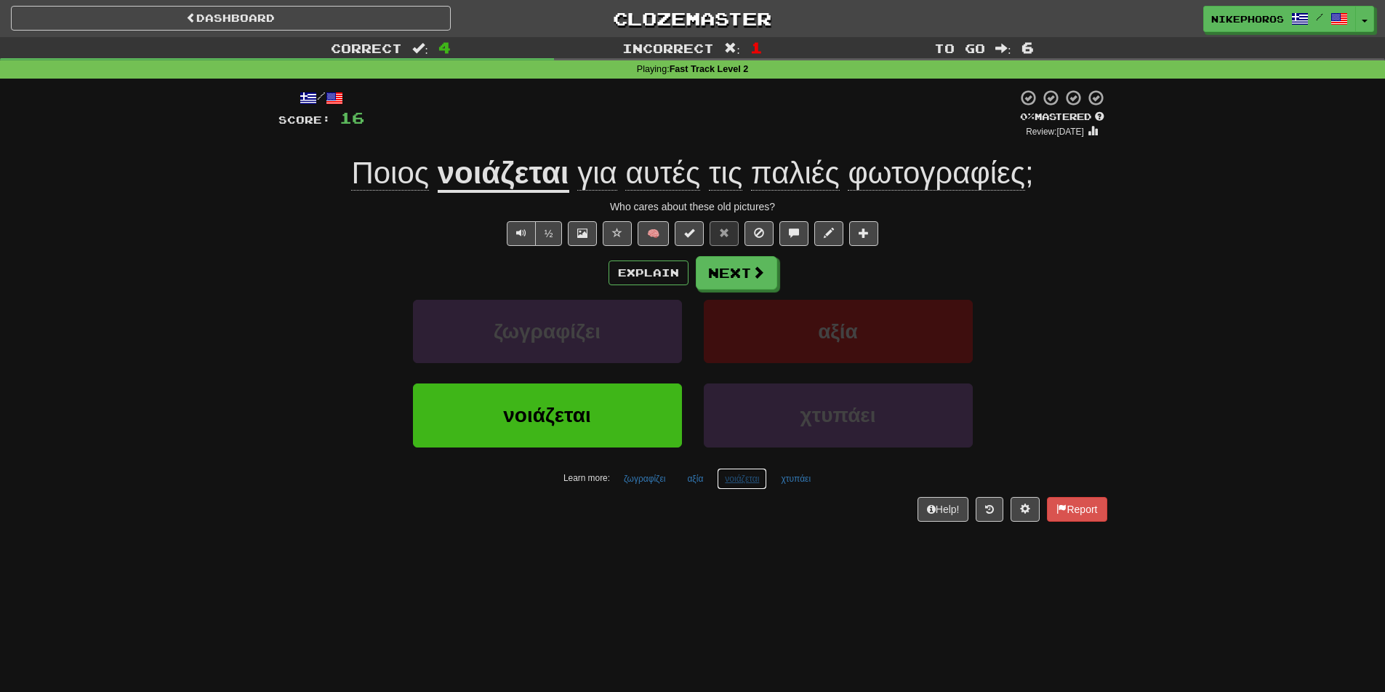
click at [733, 480] on button "νοιάζεται" at bounding box center [742, 479] width 50 height 22
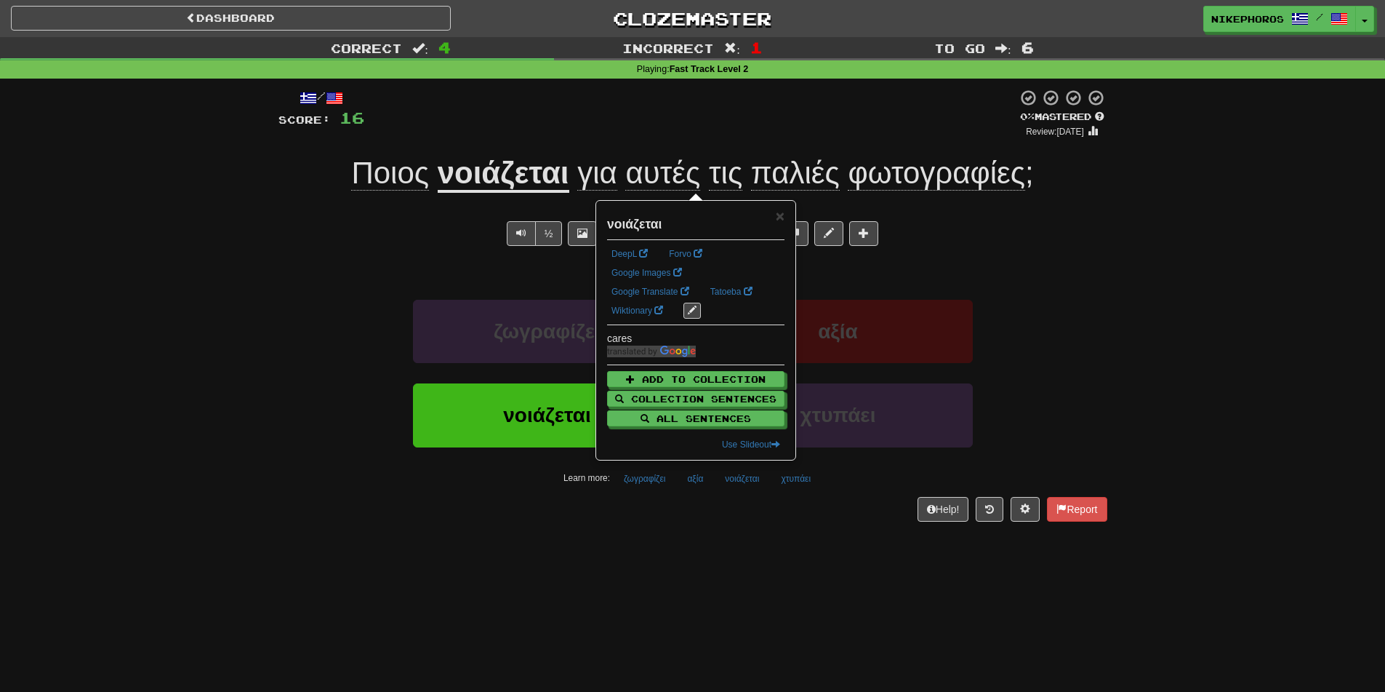
click at [777, 510] on div "Help! Report" at bounding box center [693, 509] width 829 height 25
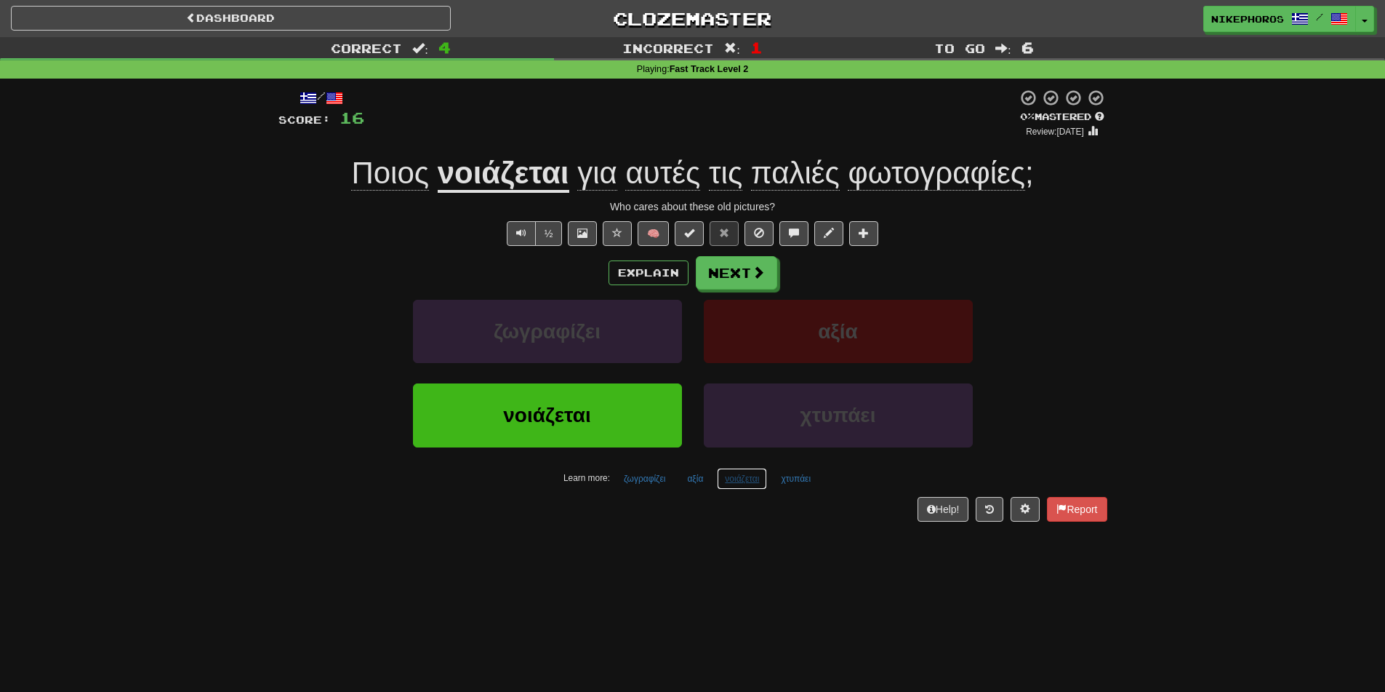
click at [750, 483] on button "νοιάζεται" at bounding box center [742, 479] width 50 height 22
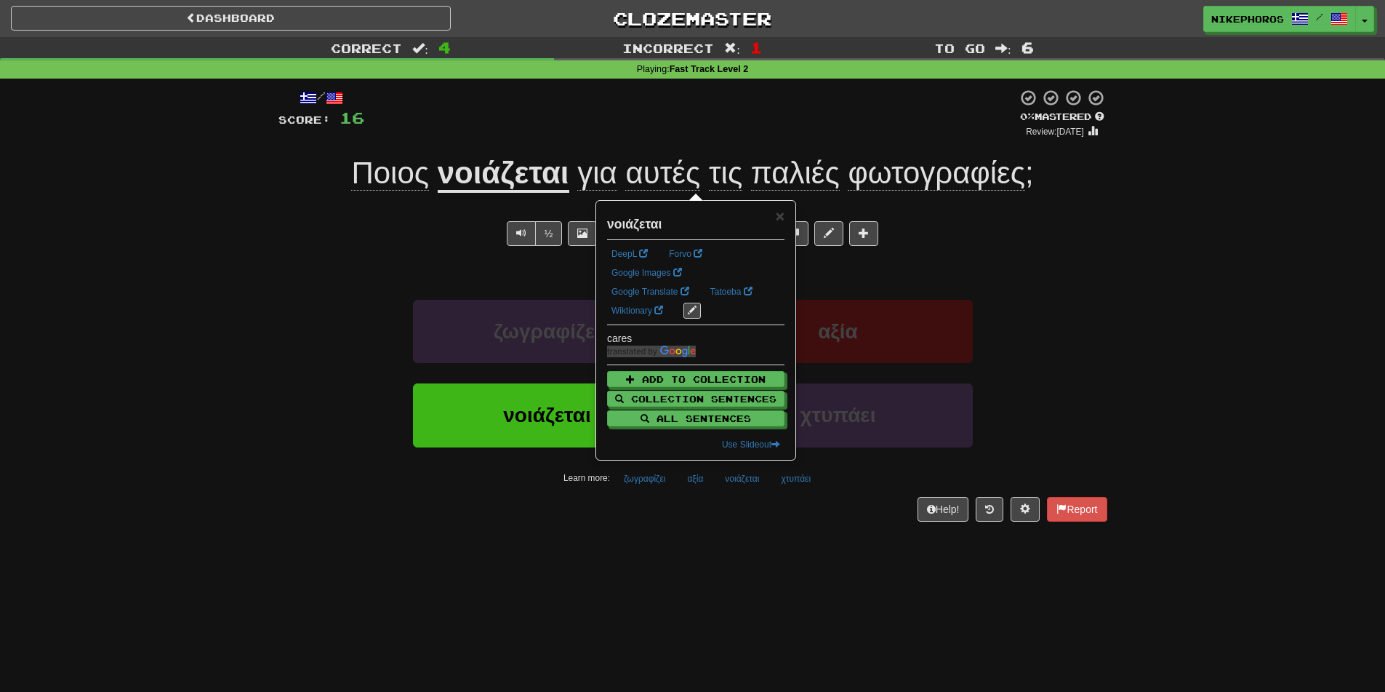
click at [770, 538] on div "/ Score: 16 0 % Mastered Review: 2025-09-18 Ποιος νοιάζεται για αυτές τις παλιέ…" at bounding box center [693, 310] width 829 height 463
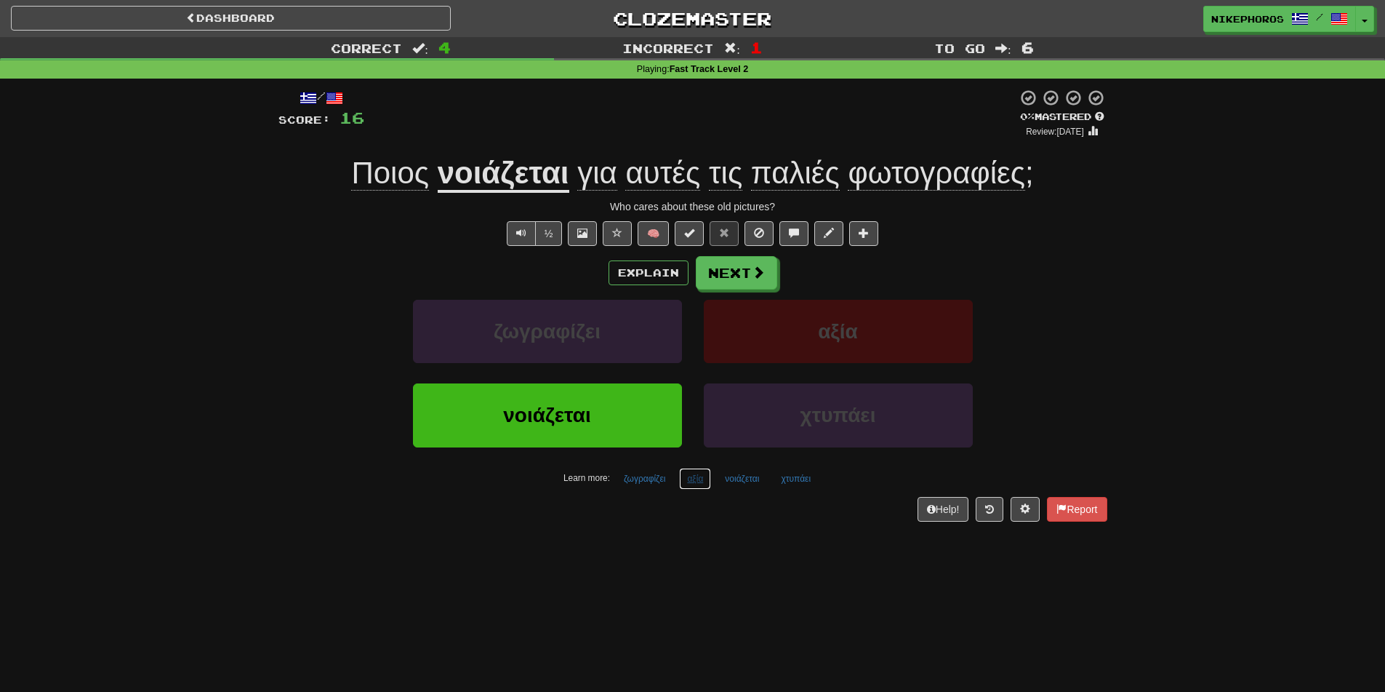
click at [696, 476] on button "αξία" at bounding box center [695, 479] width 32 height 22
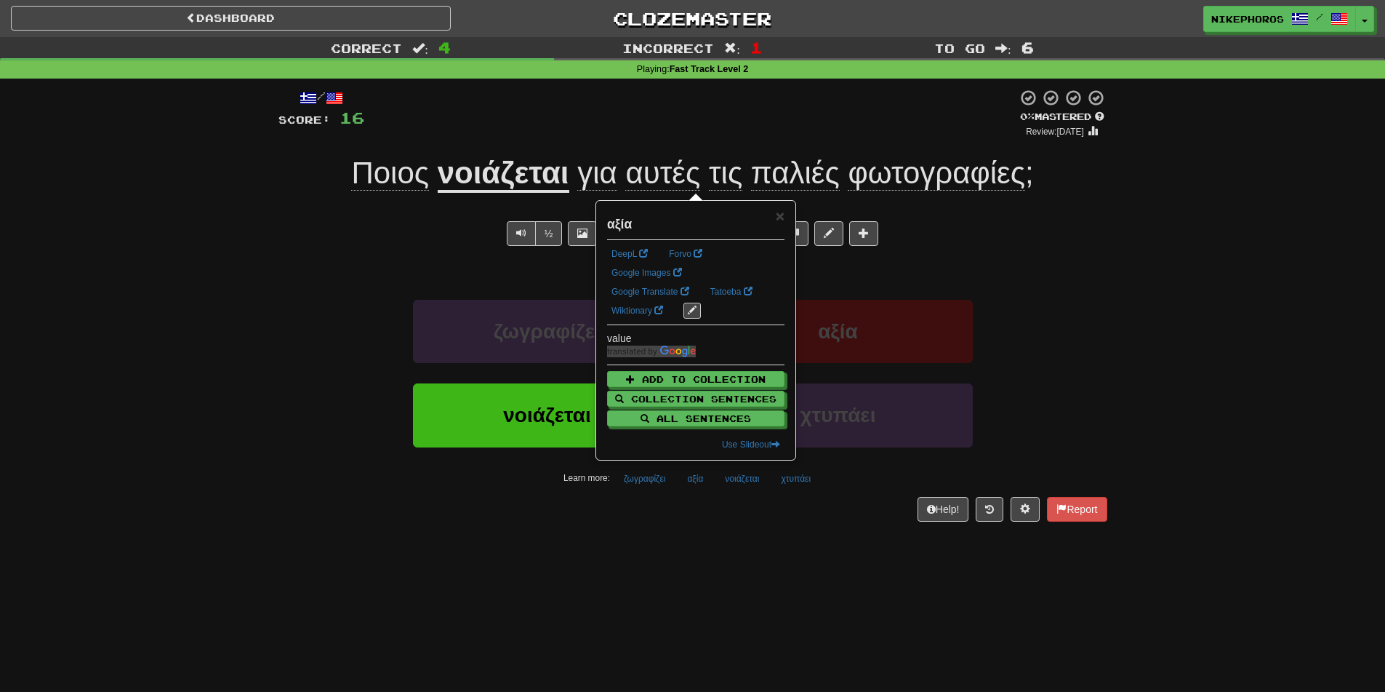
click at [771, 597] on div "Dashboard Clozemaster Nikephoros / Toggle Dropdown Dashboard Leaderboard Activi…" at bounding box center [692, 346] width 1385 height 692
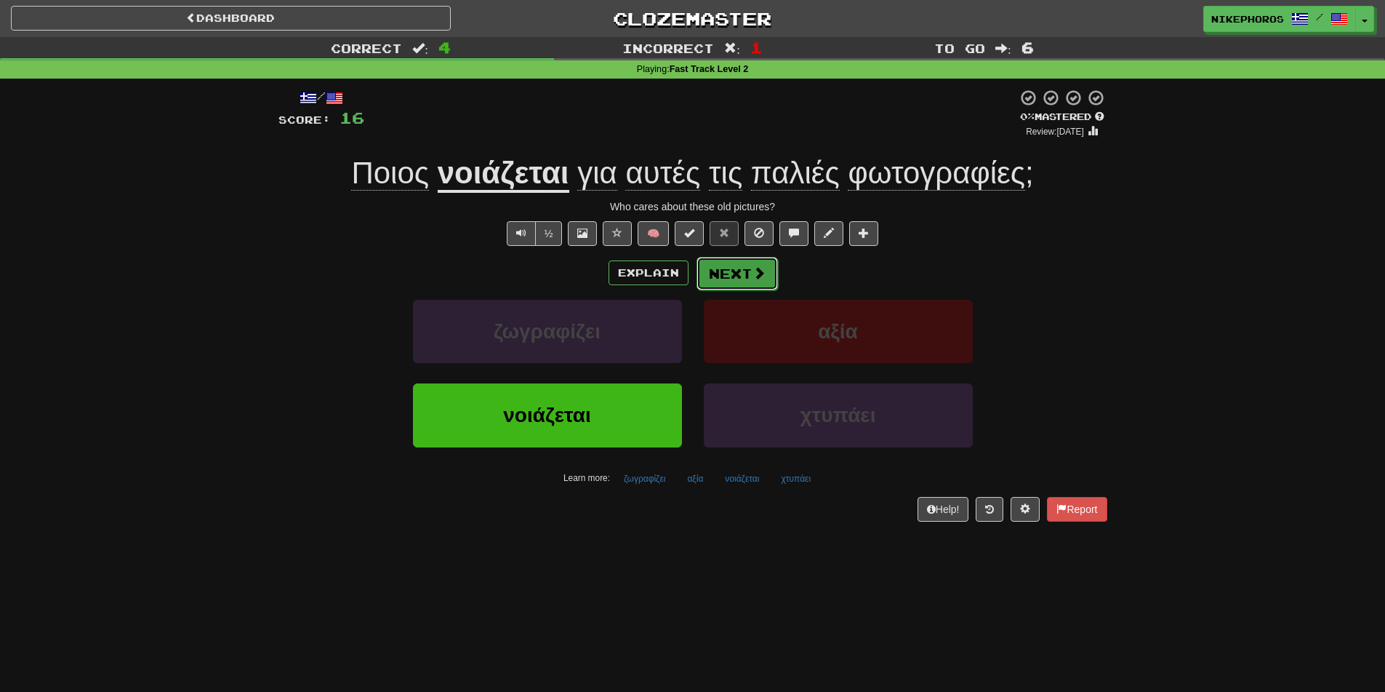
click at [752, 260] on button "Next" at bounding box center [737, 273] width 81 height 33
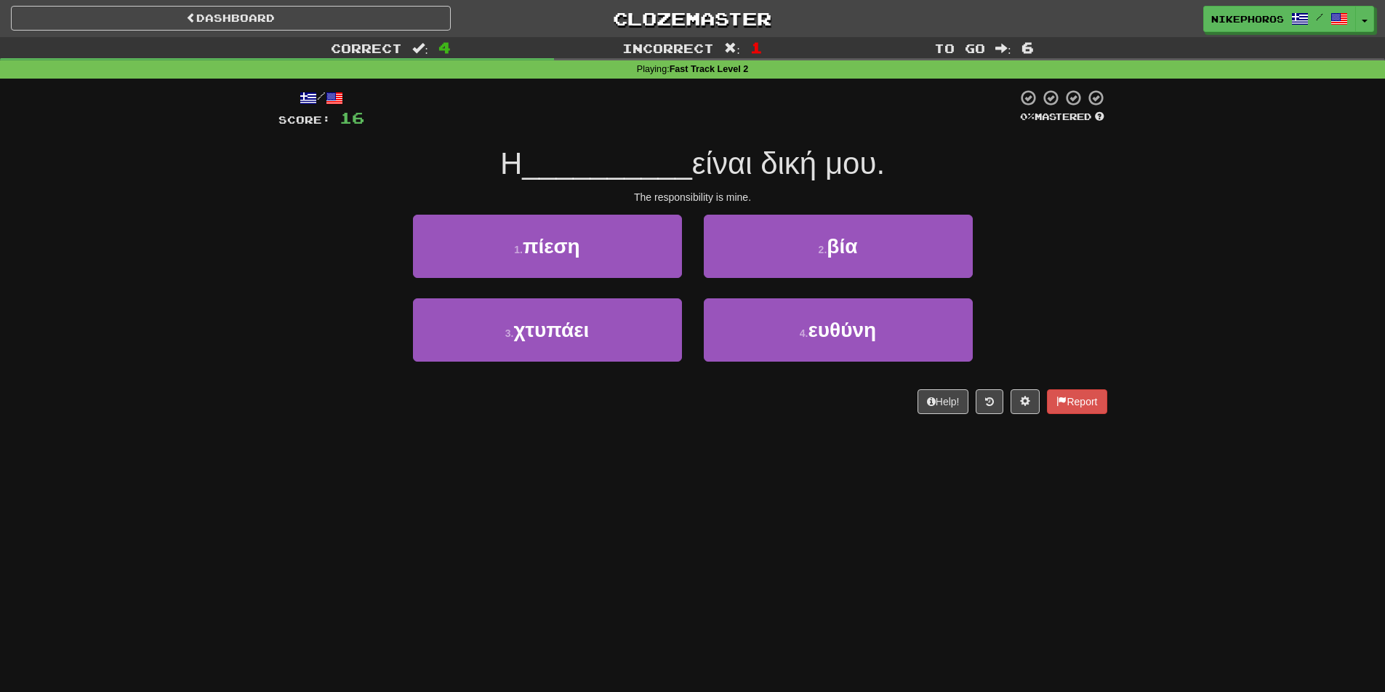
click at [689, 140] on div "/ Score: 16 0 % Mastered Η __________ είναι δική μου. The responsibility is min…" at bounding box center [693, 251] width 829 height 325
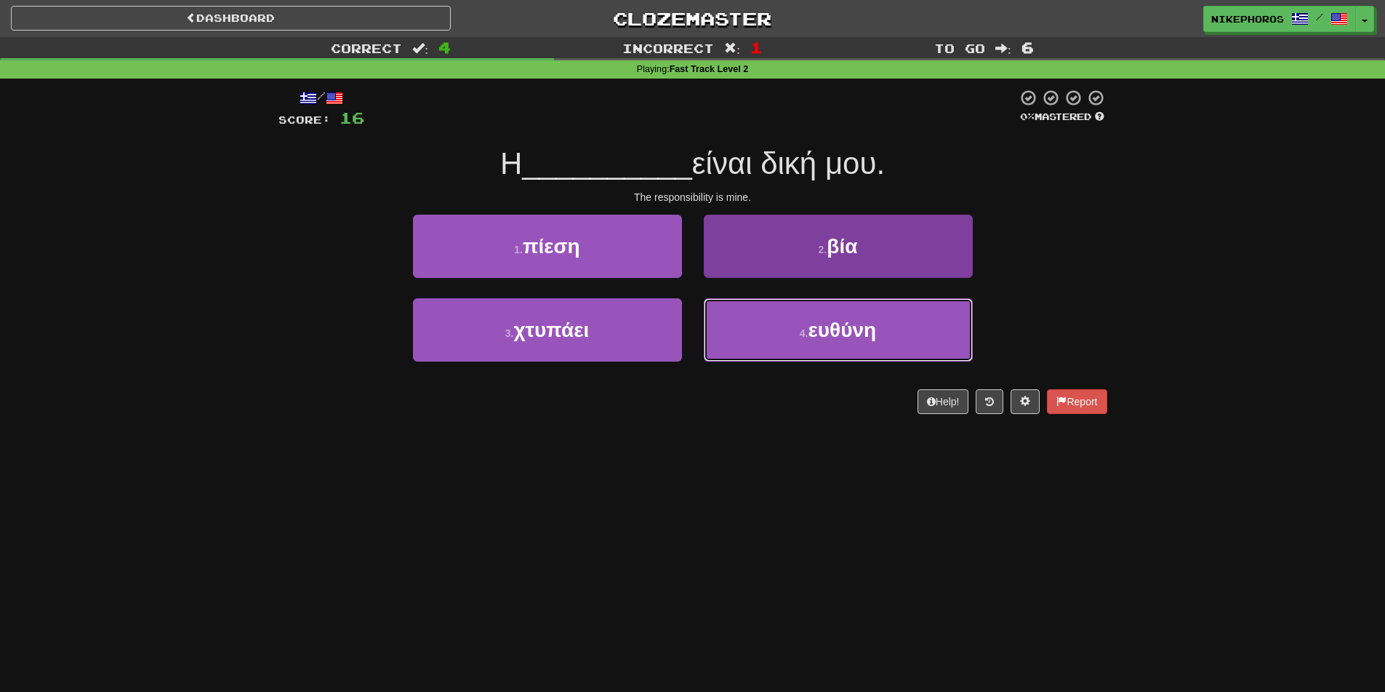
click at [870, 345] on button "4 . ευθύνη" at bounding box center [838, 329] width 269 height 63
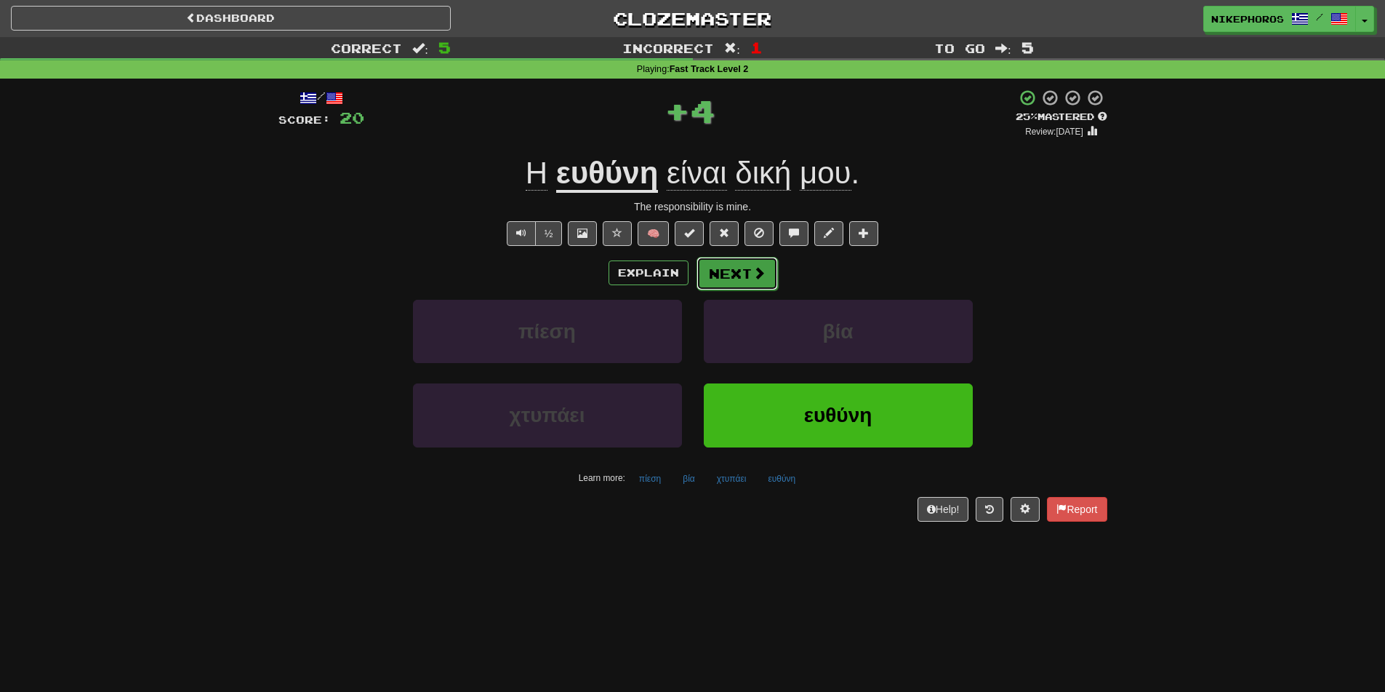
click at [743, 274] on button "Next" at bounding box center [737, 273] width 81 height 33
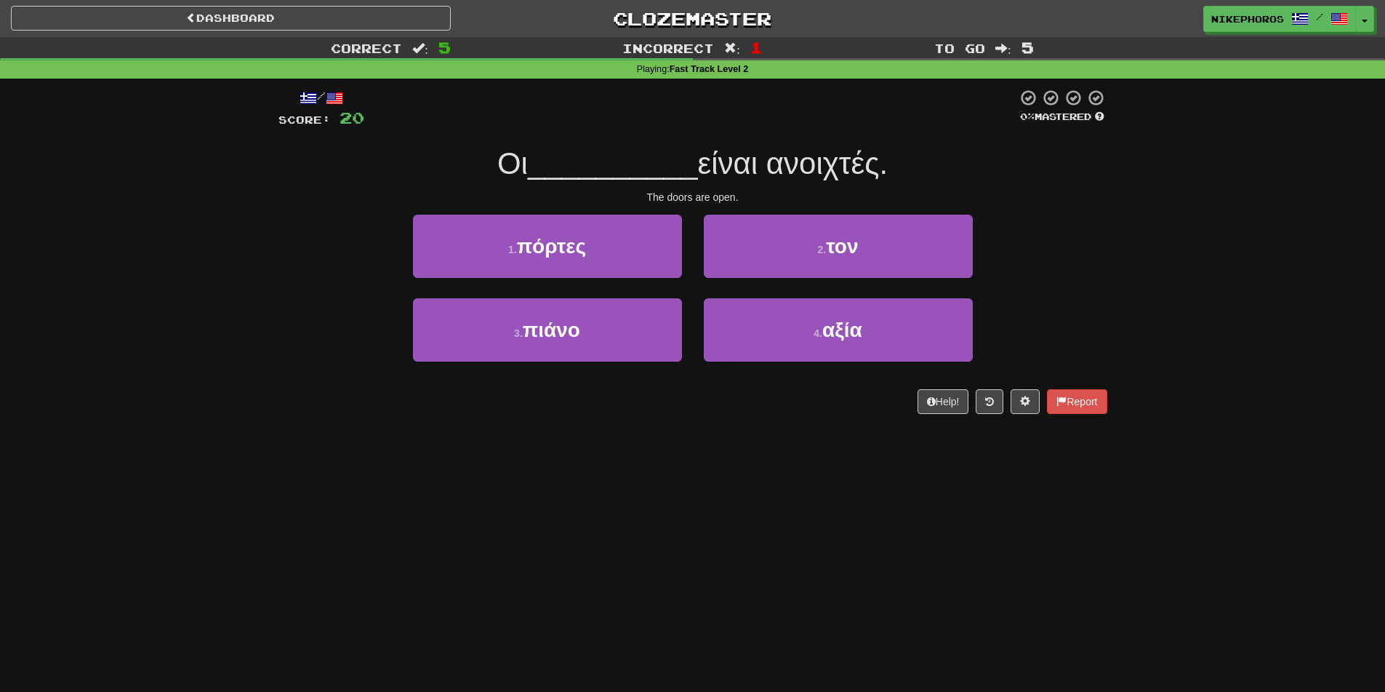
click at [1131, 239] on div "Correct : 5 Incorrect : 1 To go : 5 Playing : Fast Track Level 2 / Score: 20 0 …" at bounding box center [692, 235] width 1385 height 397
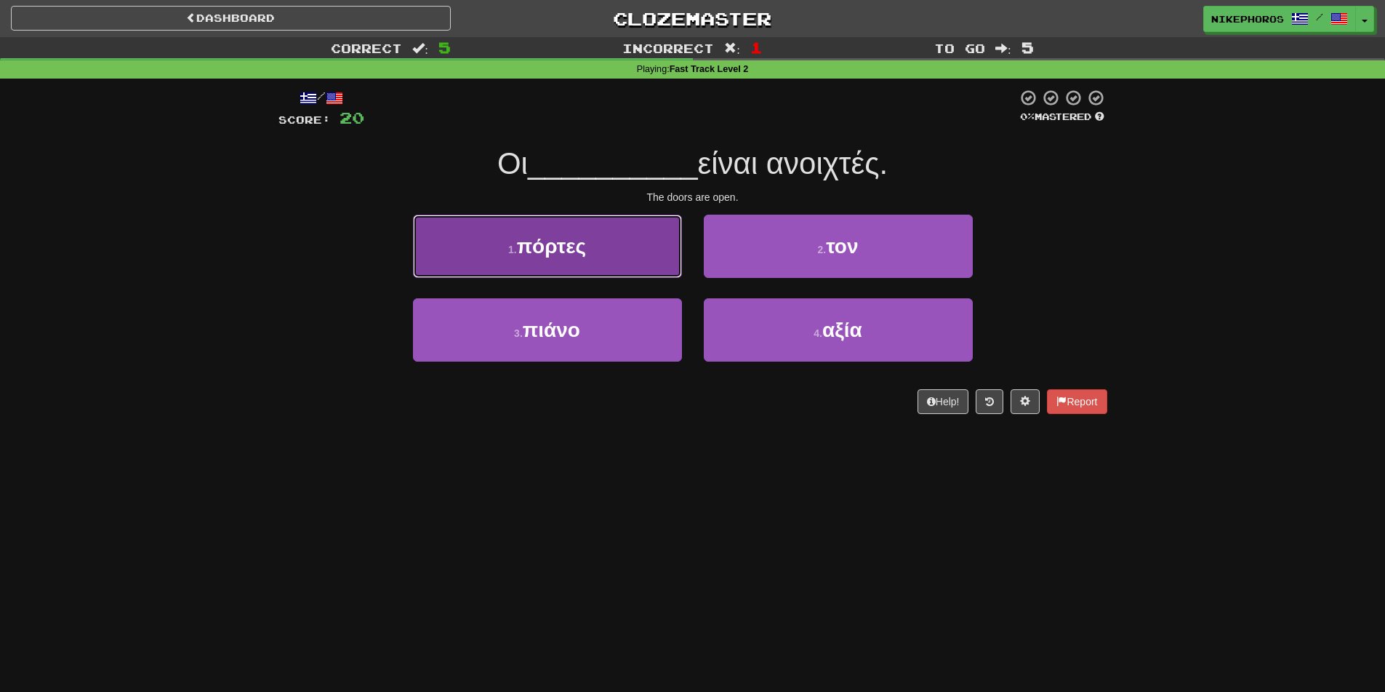
click at [606, 267] on button "1 . πόρτες" at bounding box center [547, 246] width 269 height 63
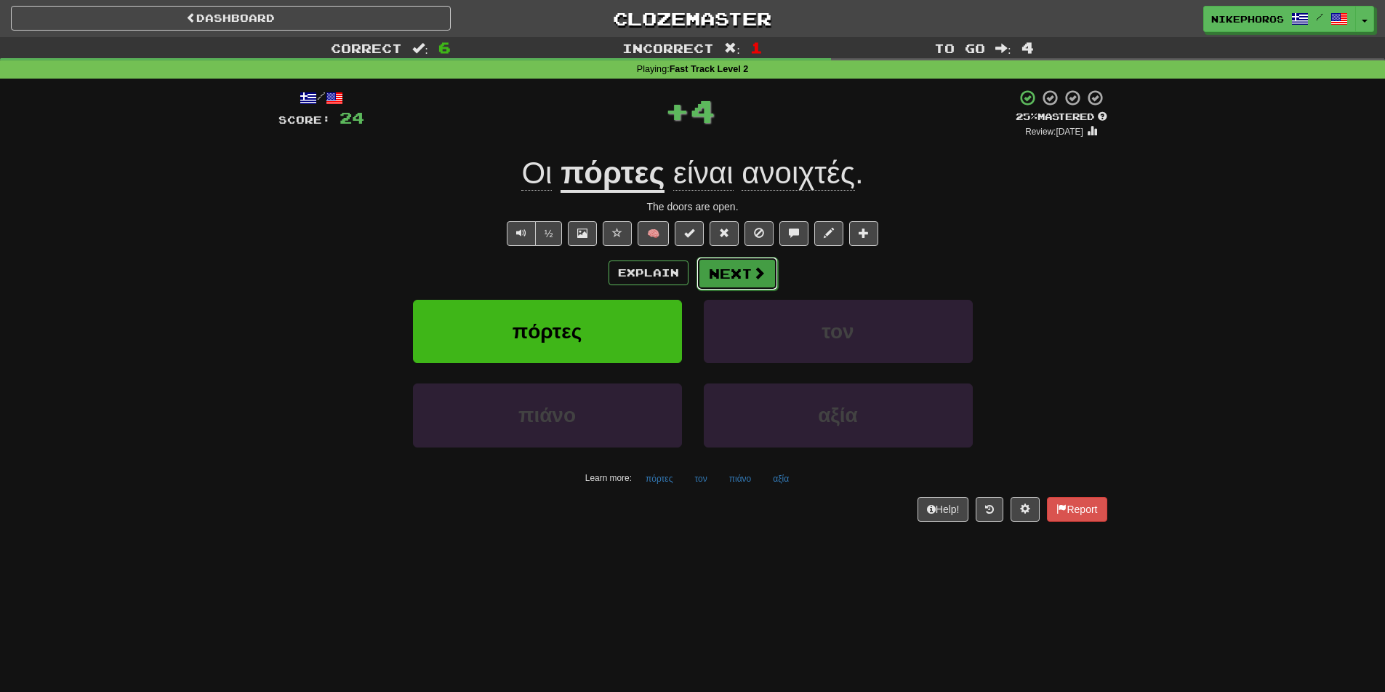
click at [749, 278] on button "Next" at bounding box center [737, 273] width 81 height 33
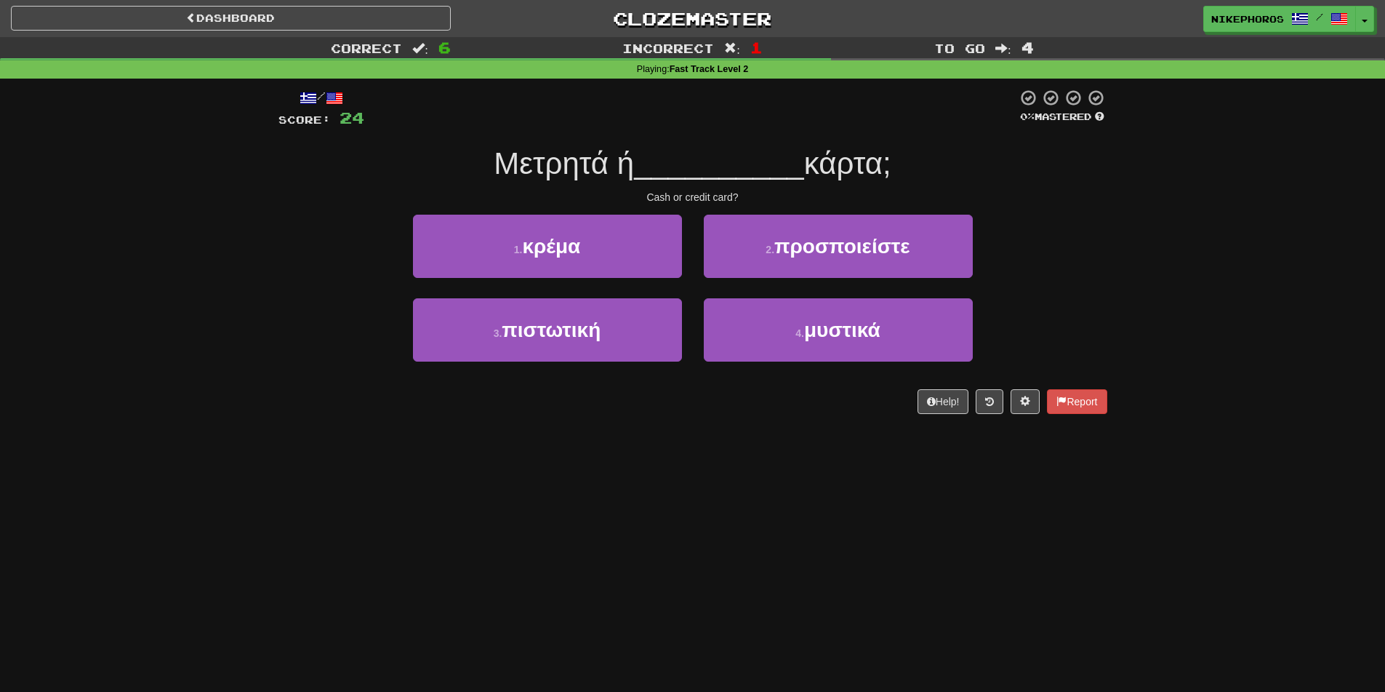
click at [732, 167] on span "__________" at bounding box center [719, 163] width 170 height 34
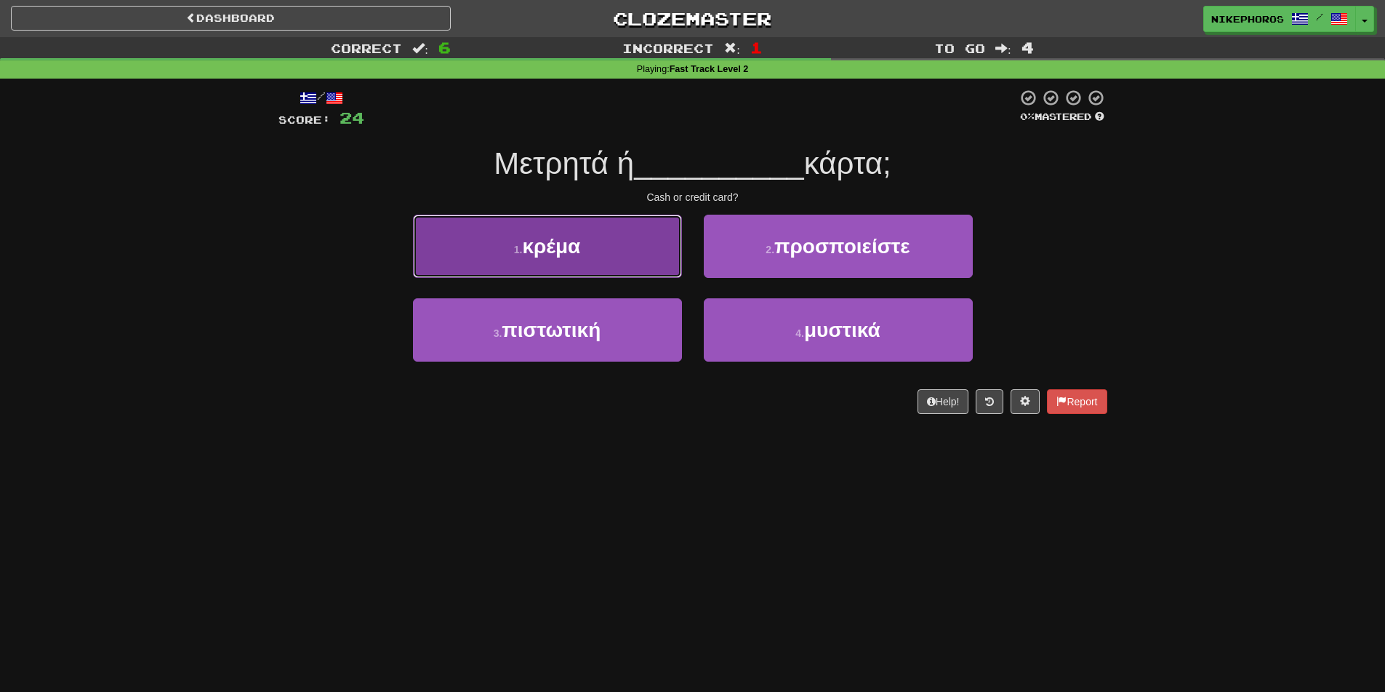
click at [586, 228] on button "1 . κρέμα" at bounding box center [547, 246] width 269 height 63
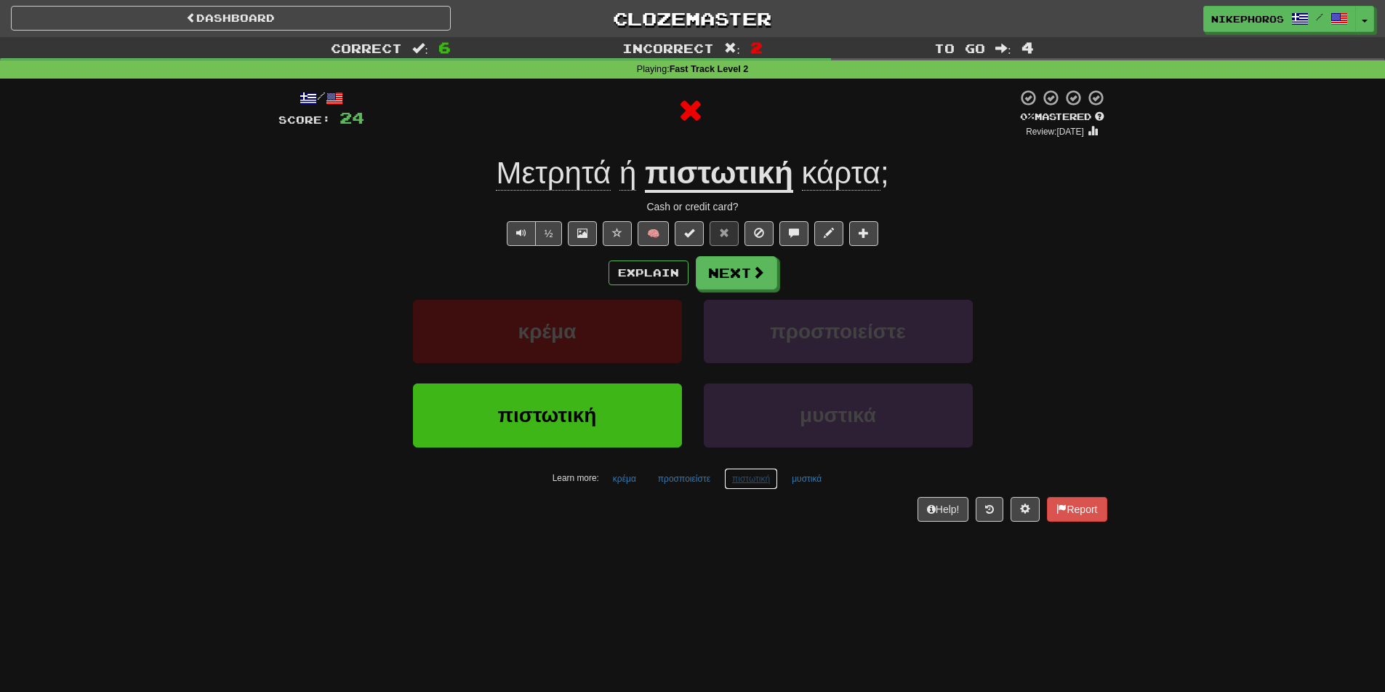
click at [750, 485] on button "πιστωτική" at bounding box center [751, 479] width 54 height 22
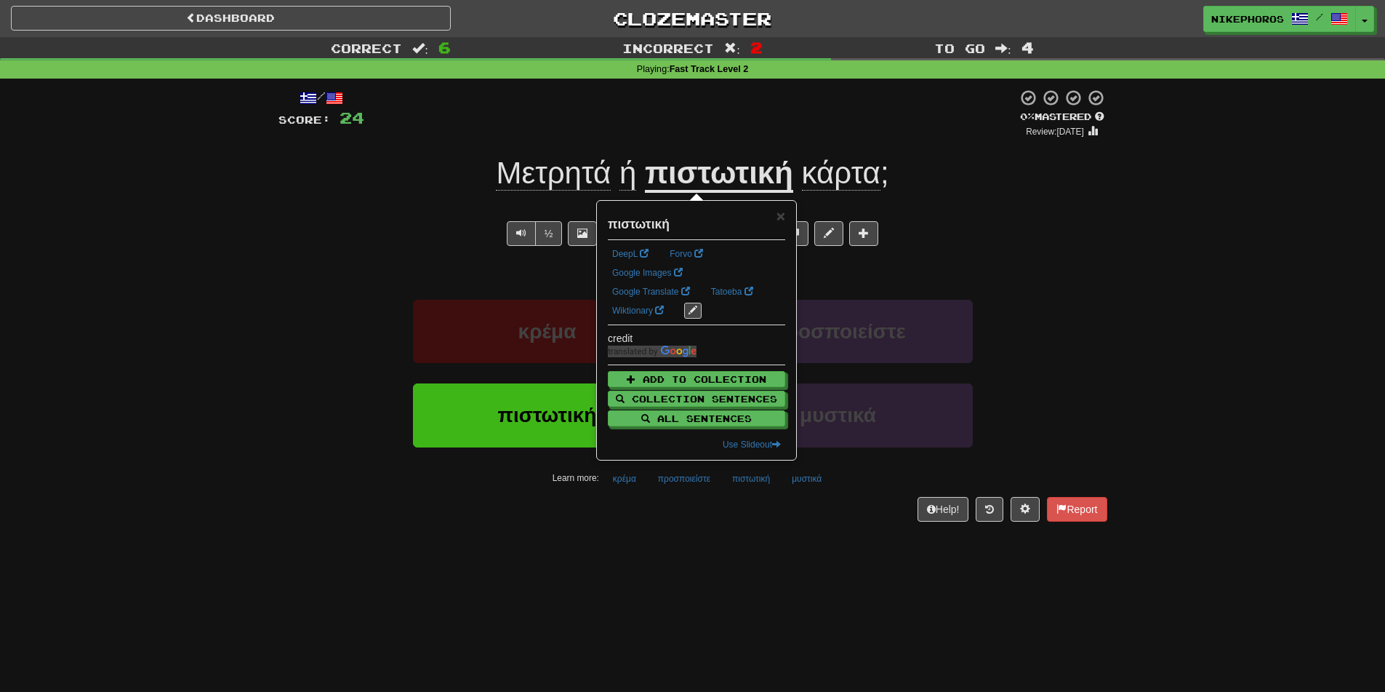
click at [780, 536] on div "/ Score: 24 0 % Mastered Review: 2025-09-18 Μετρητά ή πιστωτική κάρτα ; Cash or…" at bounding box center [693, 310] width 829 height 463
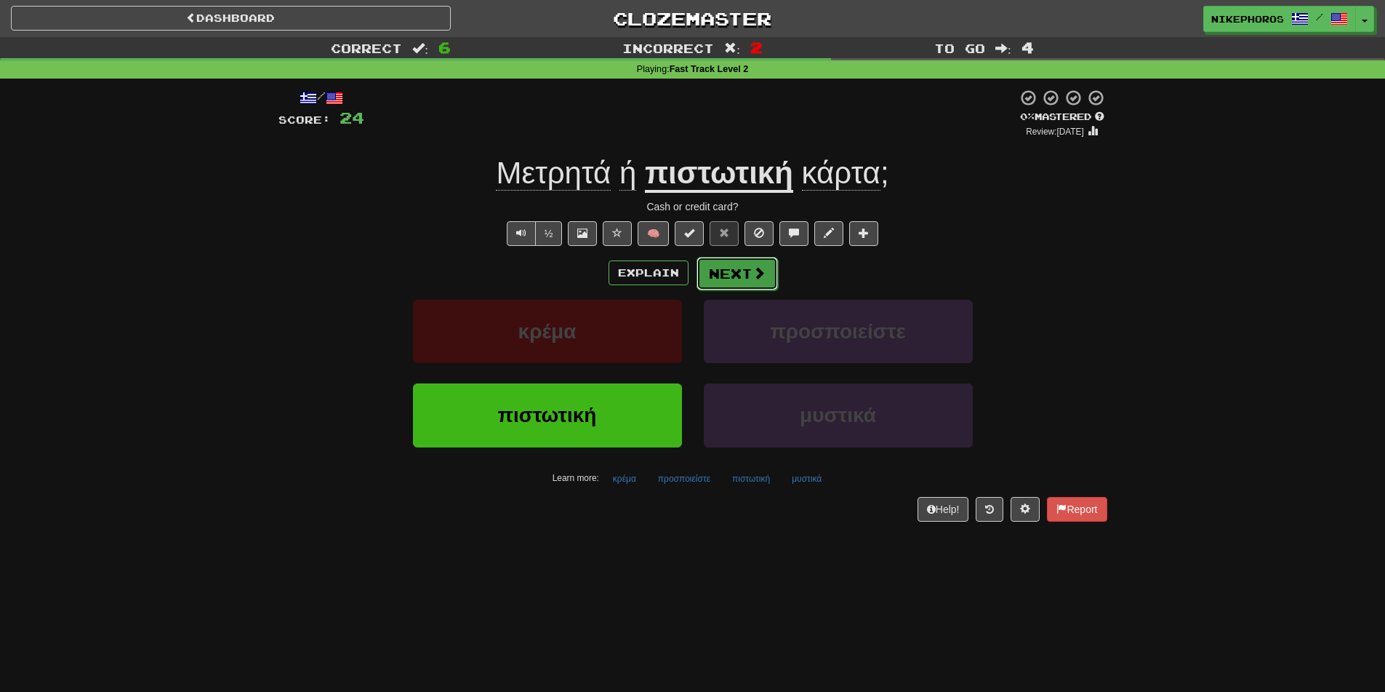
click at [758, 284] on button "Next" at bounding box center [737, 273] width 81 height 33
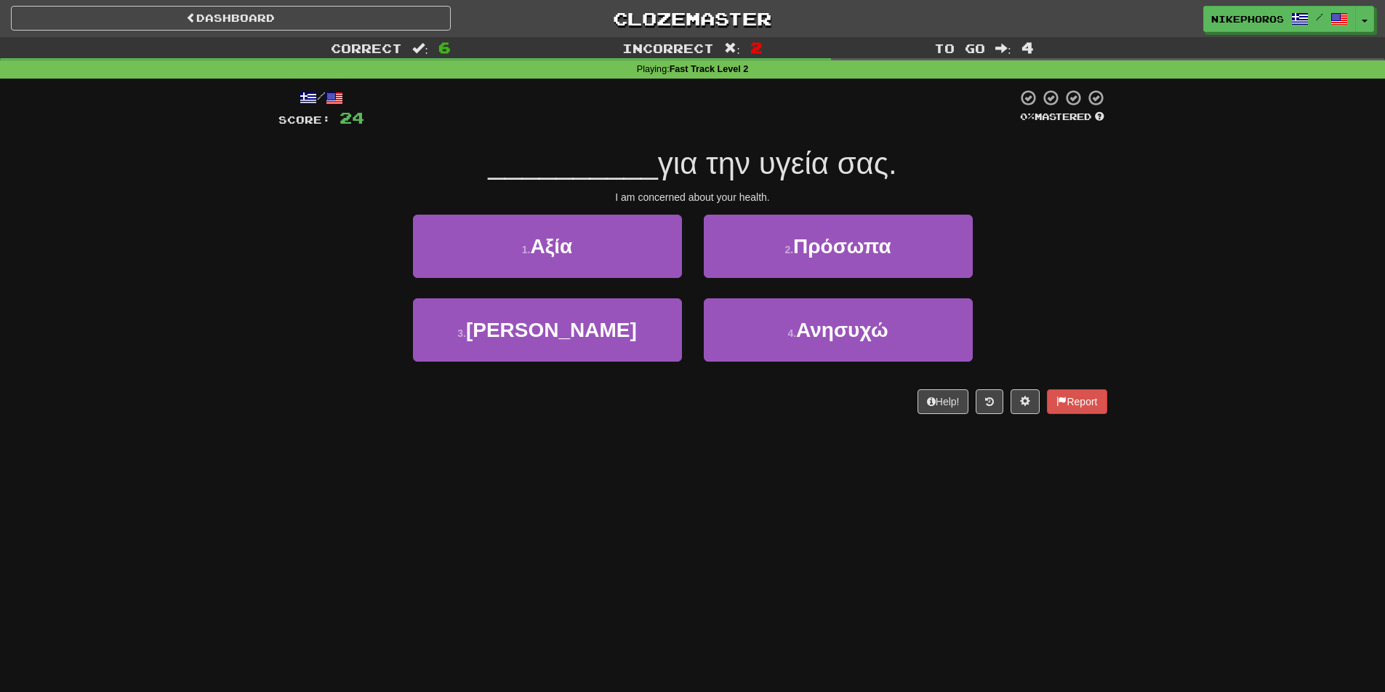
click at [746, 473] on div "Dashboard Clozemaster Nikephoros / Toggle Dropdown Dashboard Leaderboard Activi…" at bounding box center [692, 346] width 1385 height 692
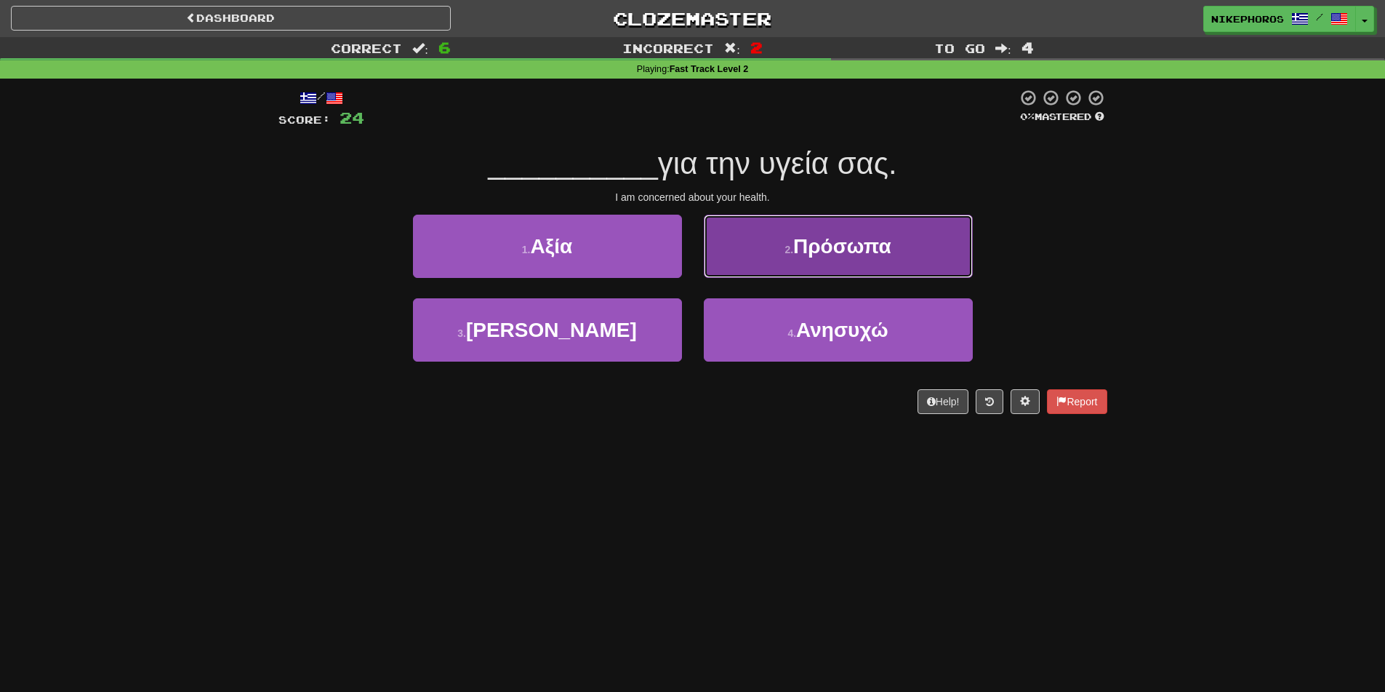
click at [900, 260] on button "2 . Πρόσωπα" at bounding box center [838, 246] width 269 height 63
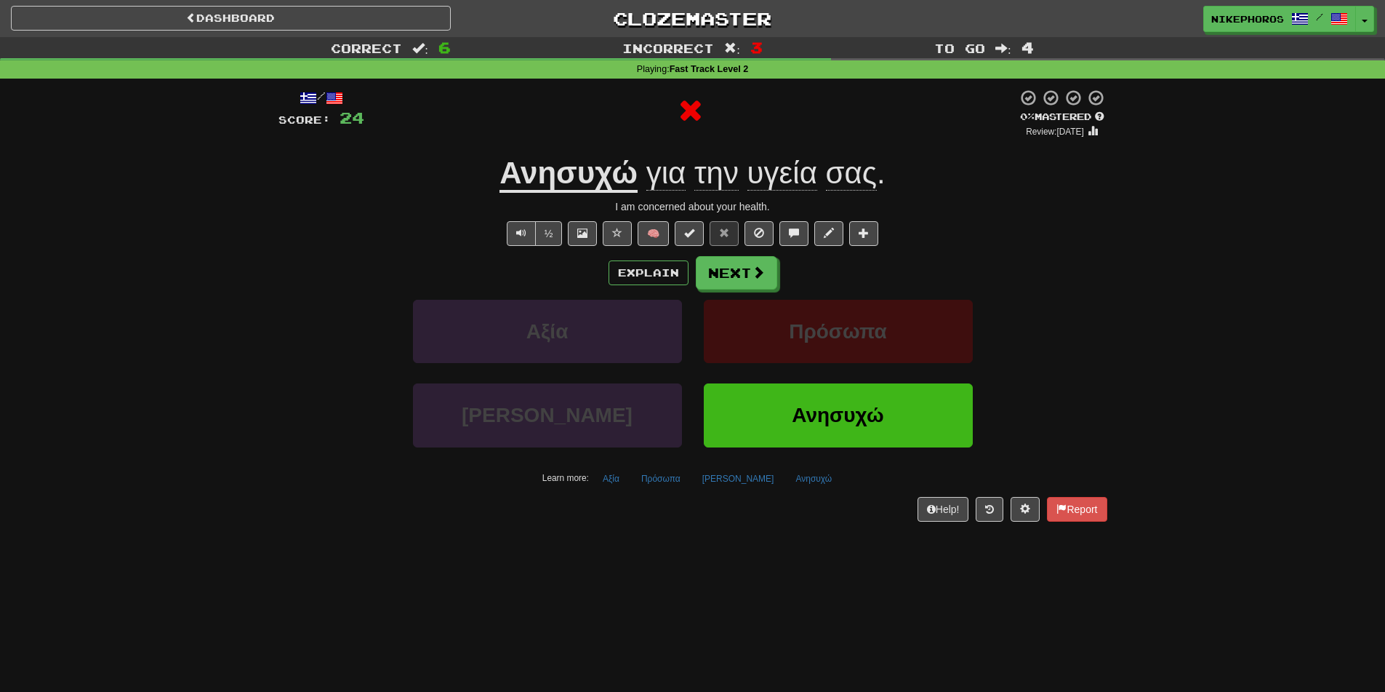
click at [577, 183] on u "Ανησυχώ" at bounding box center [569, 174] width 138 height 37
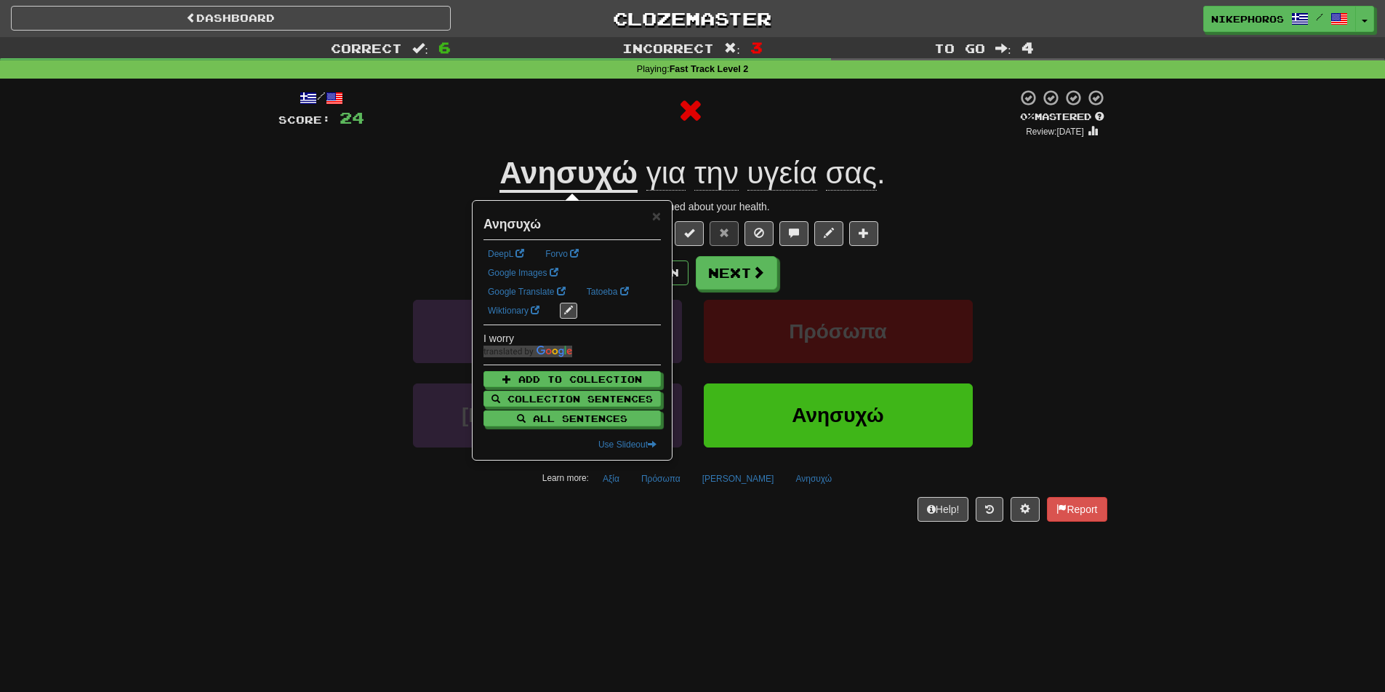
click at [1056, 270] on div "Explain Next" at bounding box center [693, 272] width 829 height 33
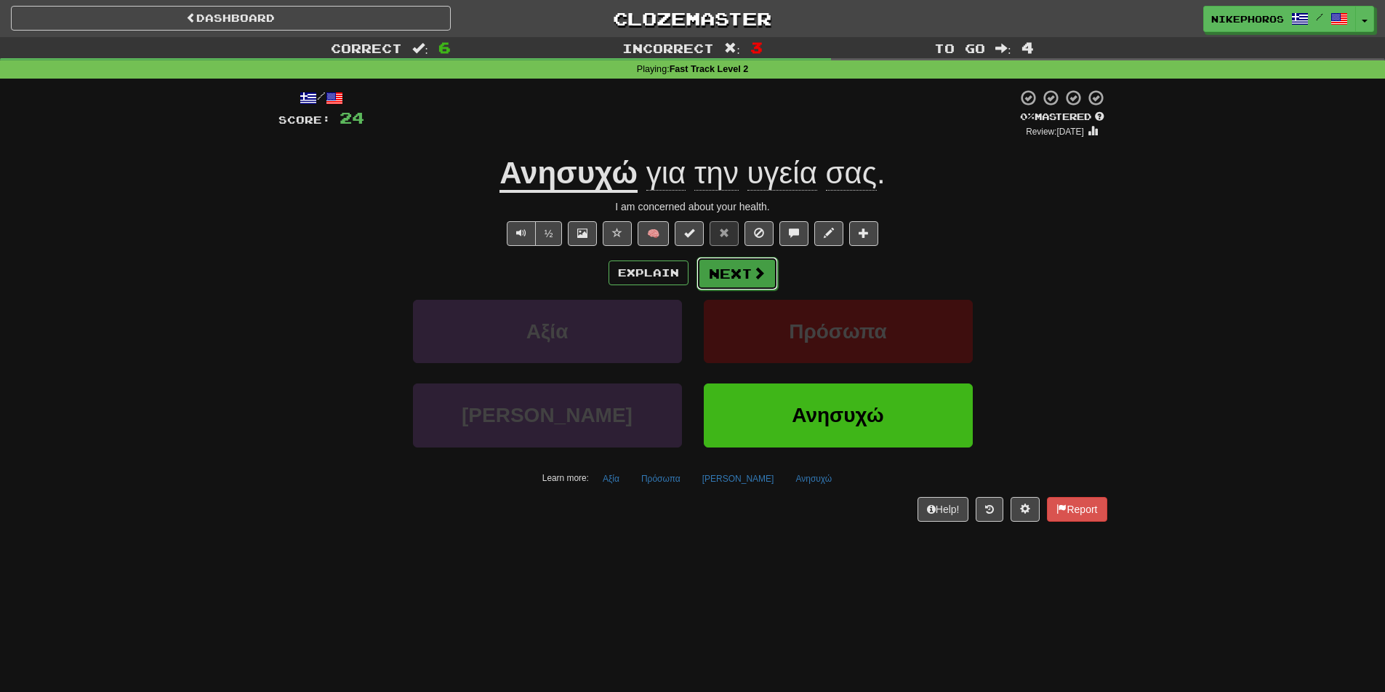
click at [750, 281] on button "Next" at bounding box center [737, 273] width 81 height 33
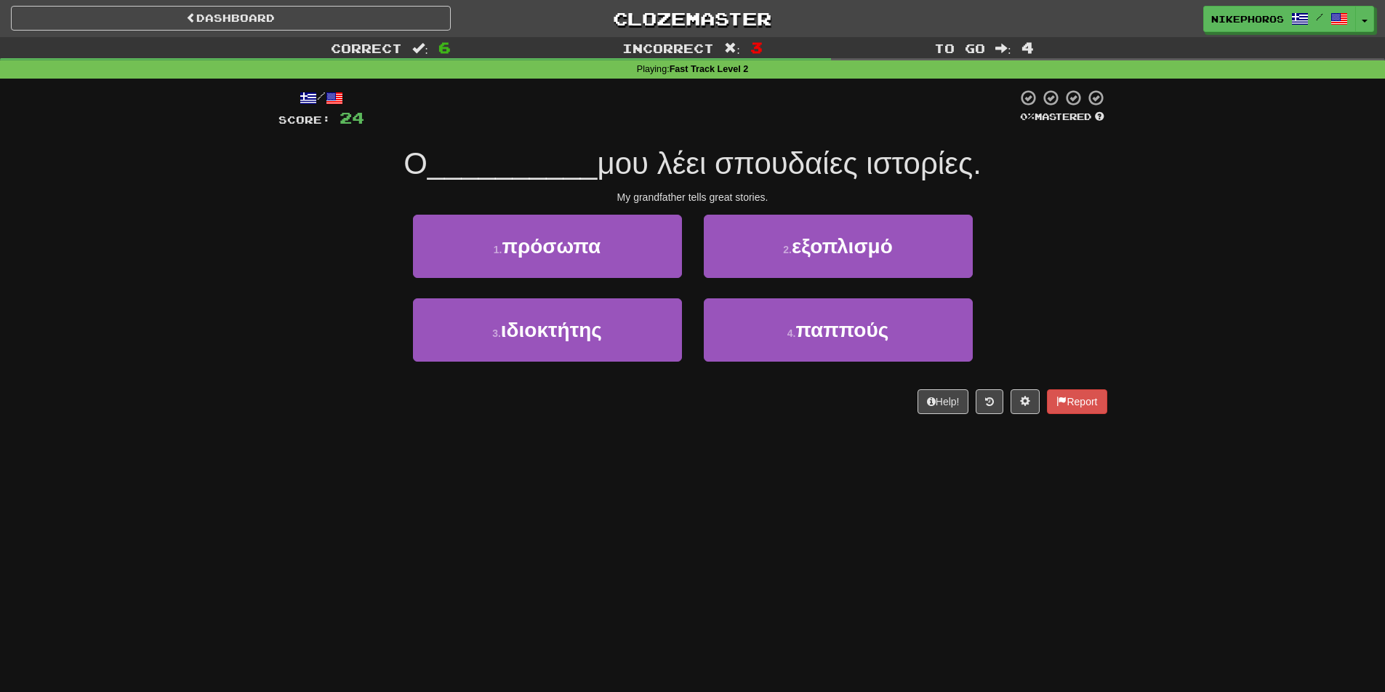
click at [1262, 341] on div "Correct : 6 Incorrect : 3 To go : 4 Playing : Fast Track Level 2 / Score: 24 0 …" at bounding box center [692, 235] width 1385 height 397
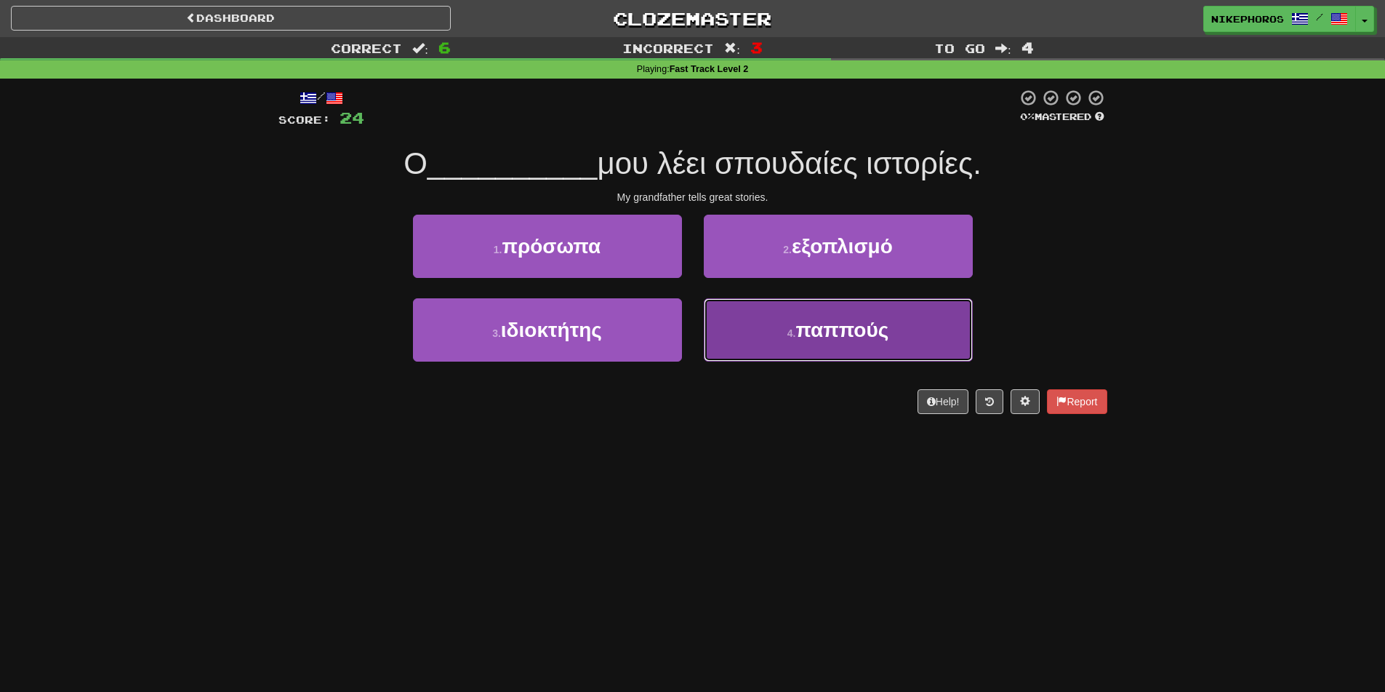
click at [852, 333] on span "παππούς" at bounding box center [842, 330] width 93 height 23
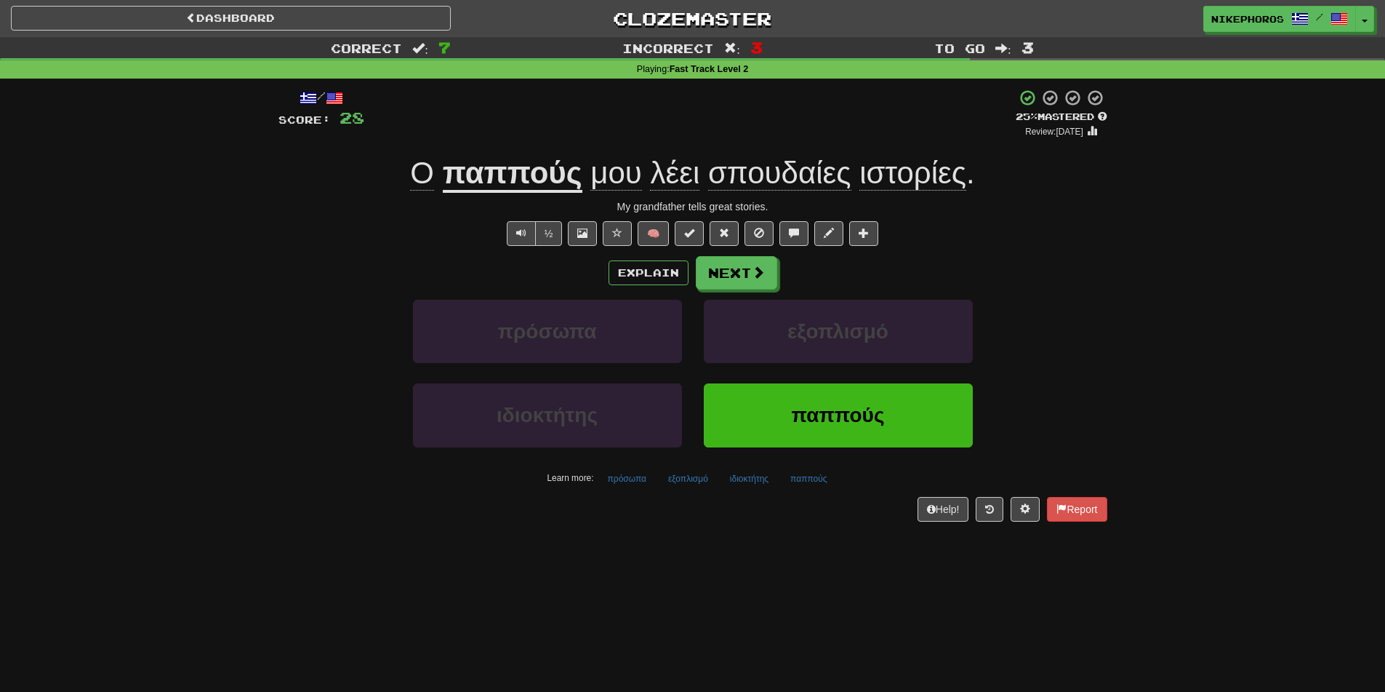
click at [804, 175] on span "σπουδαίες" at bounding box center [779, 173] width 143 height 35
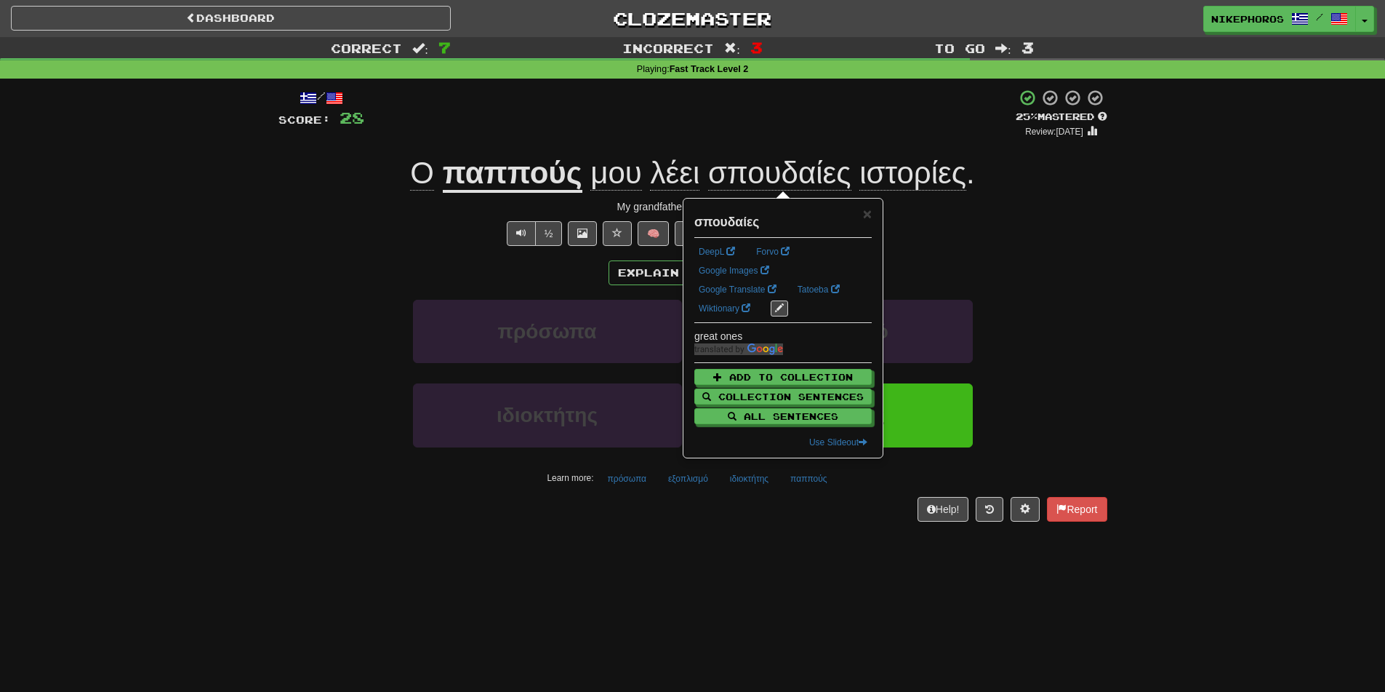
drag, startPoint x: 1117, startPoint y: 327, endPoint x: 1112, endPoint y: 335, distance: 8.9
click at [1117, 328] on div "/ Score: 28 + 4 25 % Mastered Review: 2025-09-19 Ο παππούς μου λέει σπουδαίες ι…" at bounding box center [693, 310] width 851 height 463
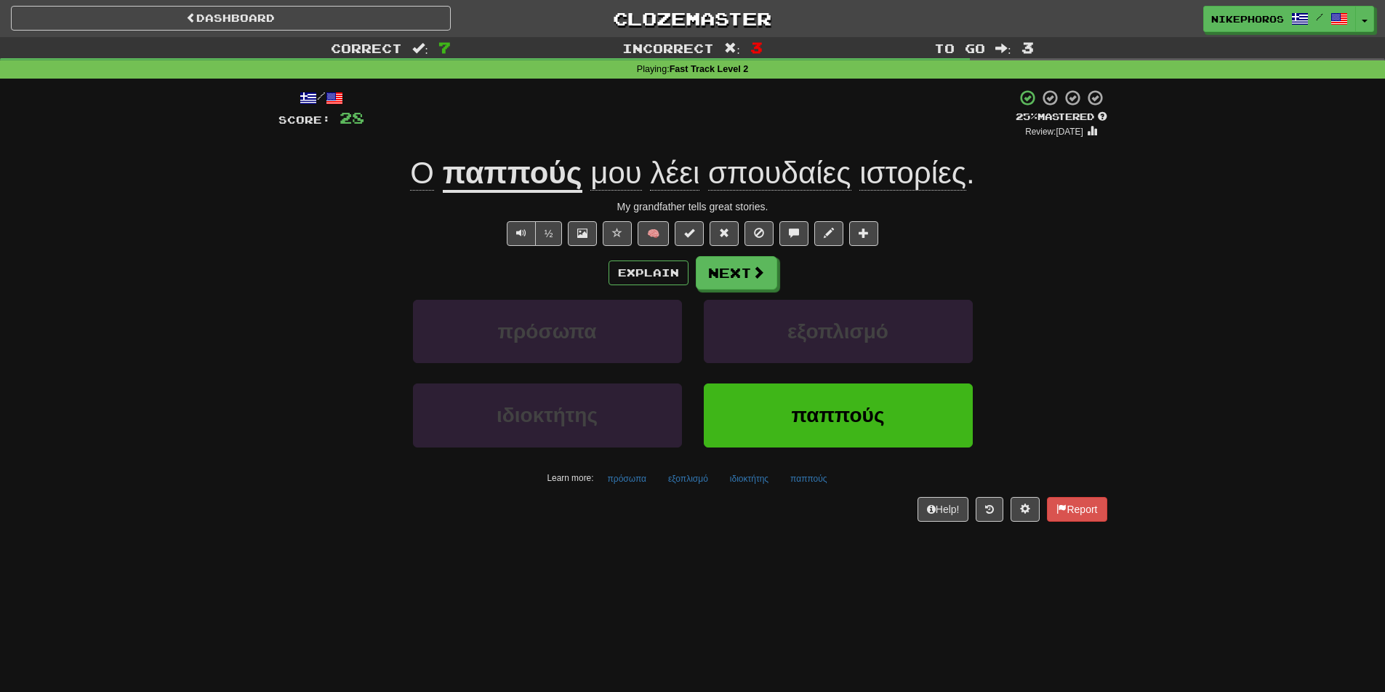
click at [773, 169] on span "σπουδαίες" at bounding box center [779, 173] width 143 height 35
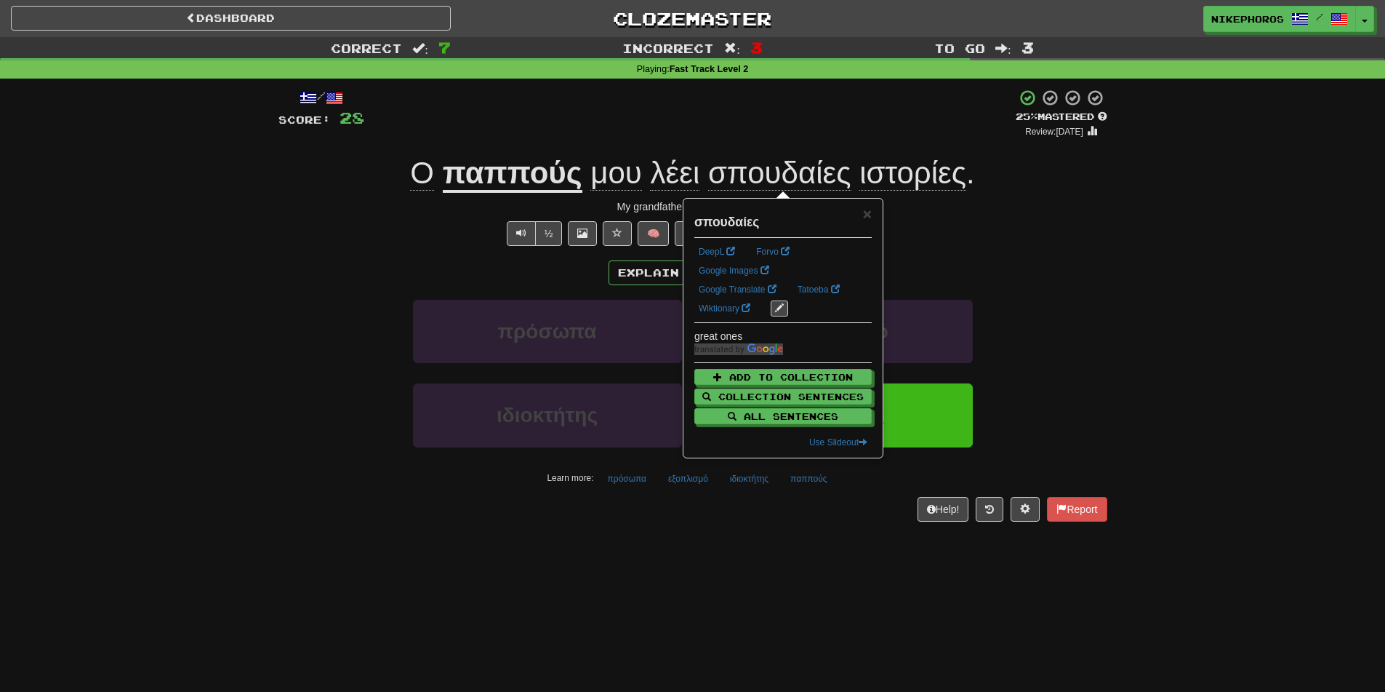
drag, startPoint x: 1169, startPoint y: 287, endPoint x: 1151, endPoint y: 294, distance: 18.9
click at [1169, 287] on div "Correct : 7 Incorrect : 3 To go : 3 Playing : Fast Track Level 2 / Score: 28 + …" at bounding box center [692, 289] width 1385 height 505
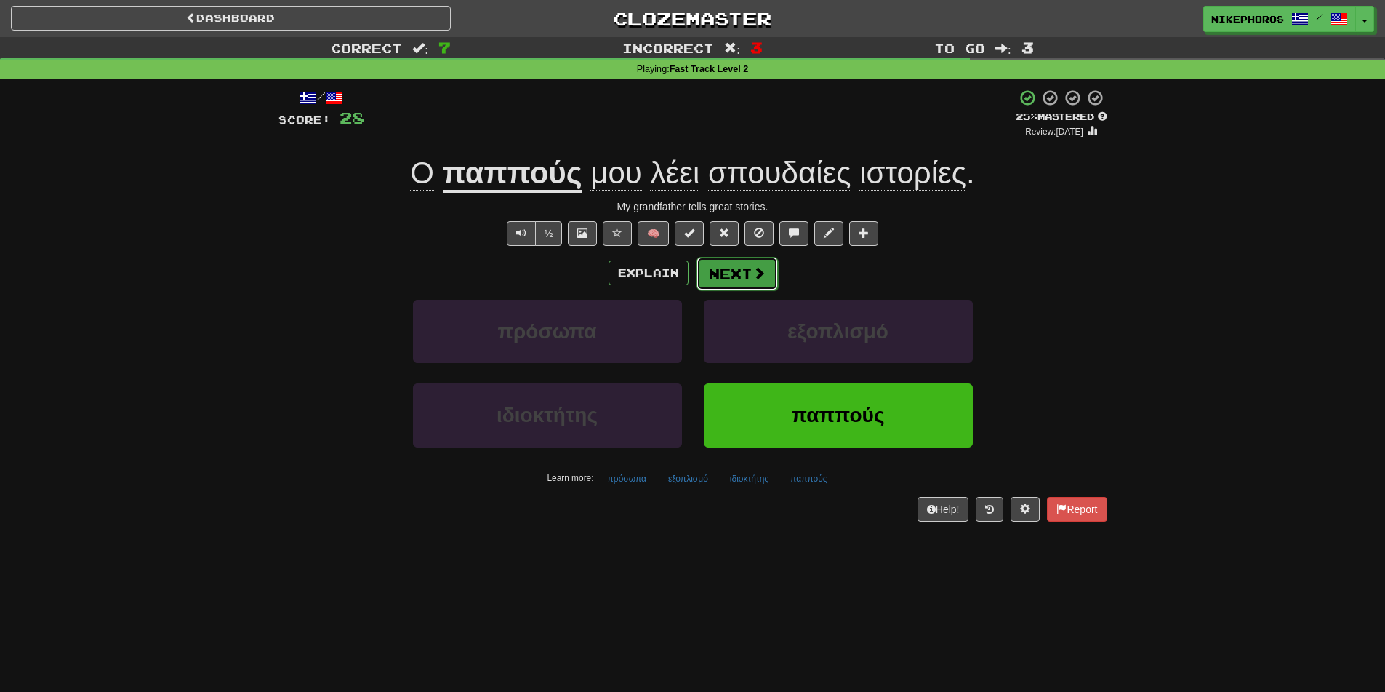
click at [750, 279] on button "Next" at bounding box center [737, 273] width 81 height 33
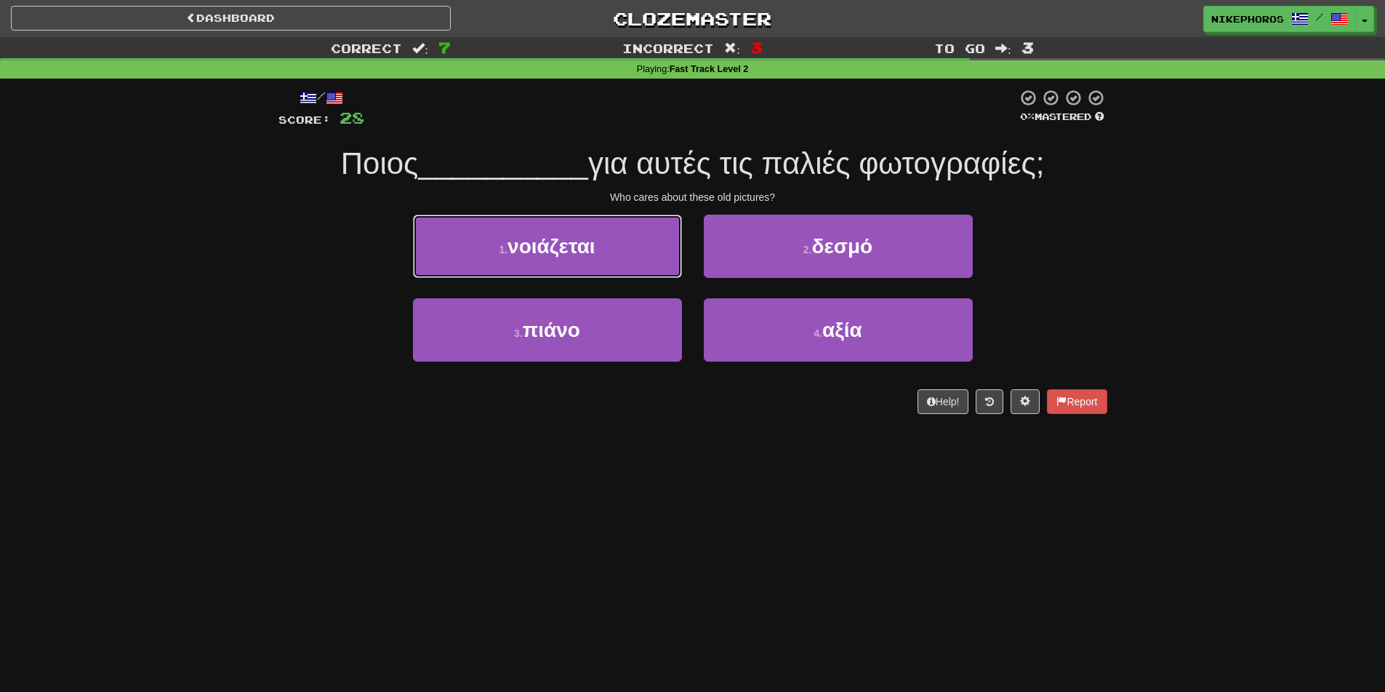
drag, startPoint x: 553, startPoint y: 239, endPoint x: 567, endPoint y: 235, distance: 14.5
click at [555, 239] on span "νοιάζεται" at bounding box center [552, 246] width 88 height 23
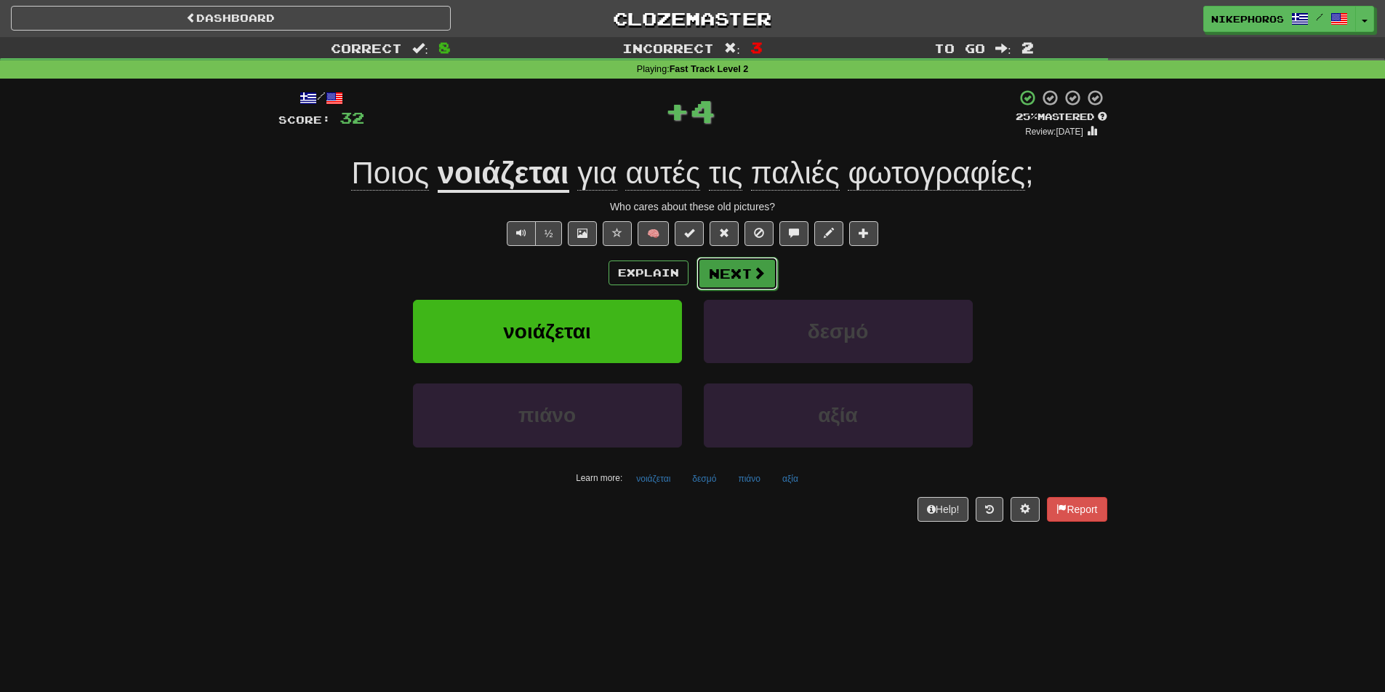
click at [738, 274] on button "Next" at bounding box center [737, 273] width 81 height 33
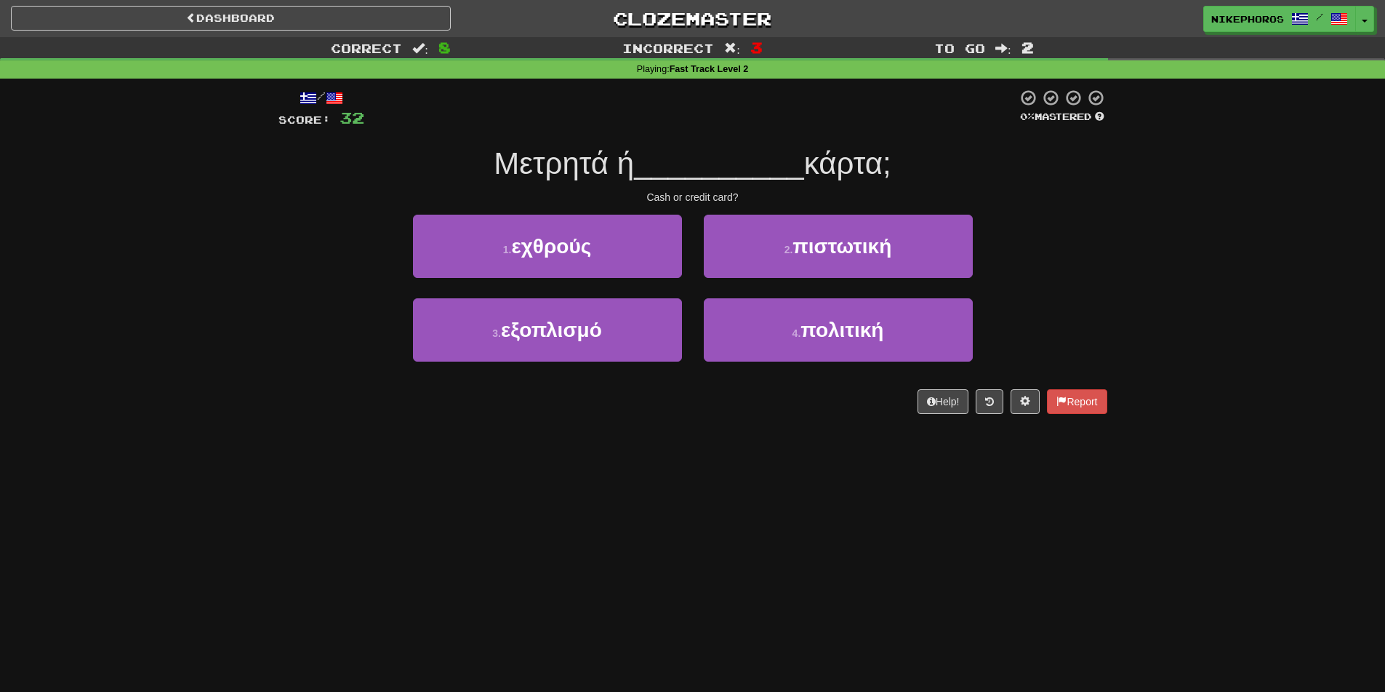
click at [1143, 333] on div "Correct : 8 Incorrect : 3 To go : 2 Playing : Fast Track Level 2 / Score: 32 0 …" at bounding box center [692, 235] width 1385 height 397
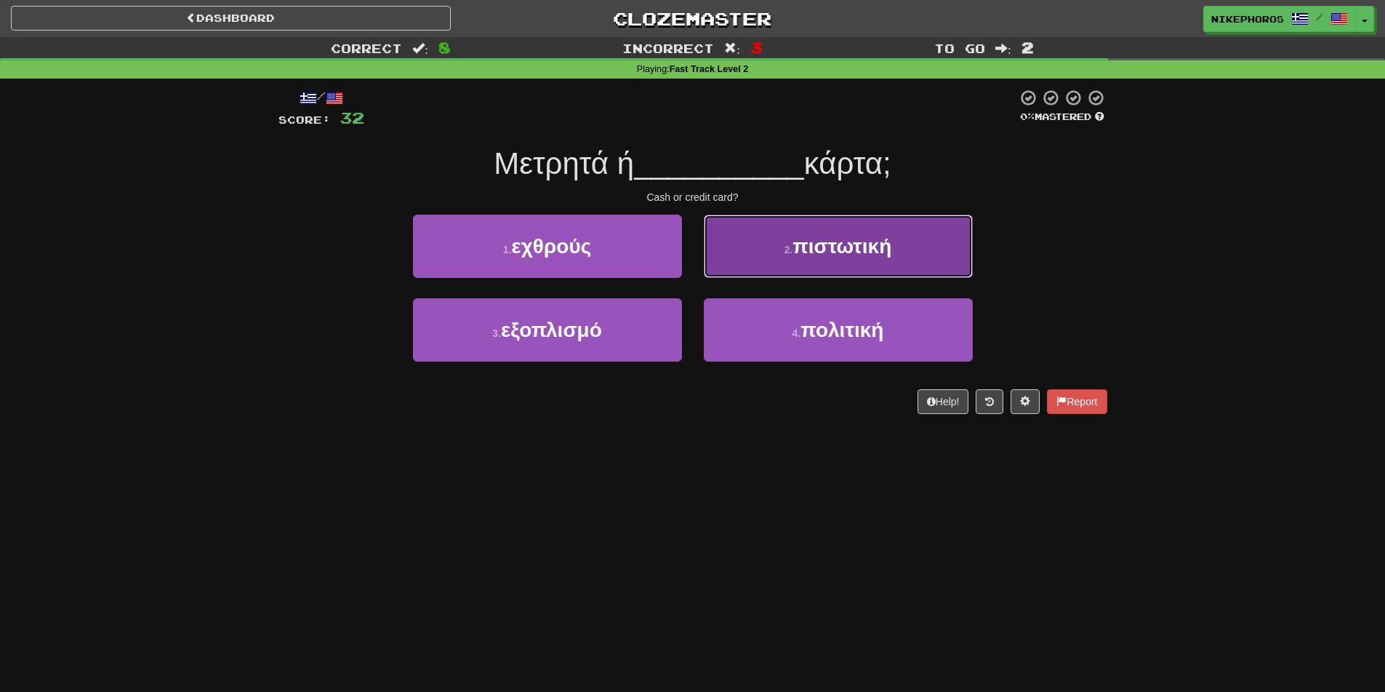
click at [844, 233] on button "2 . πιστωτική" at bounding box center [838, 246] width 269 height 63
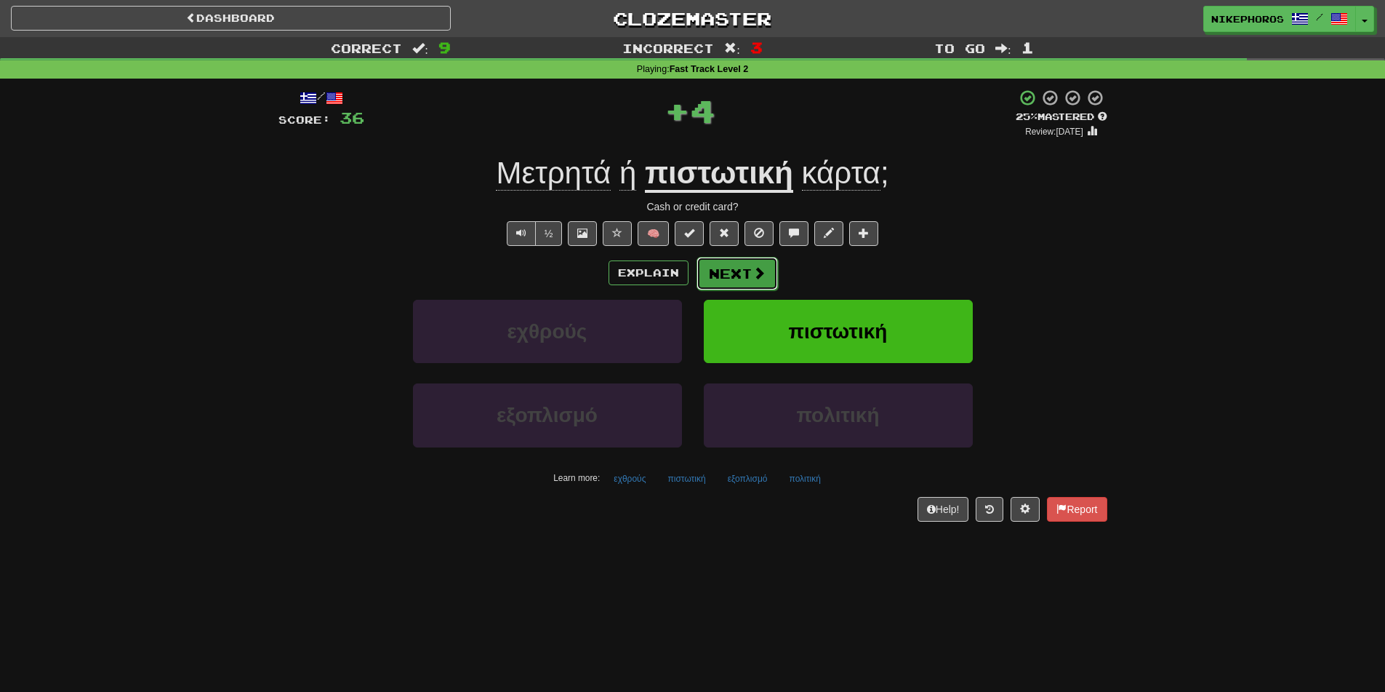
click at [724, 275] on button "Next" at bounding box center [737, 273] width 81 height 33
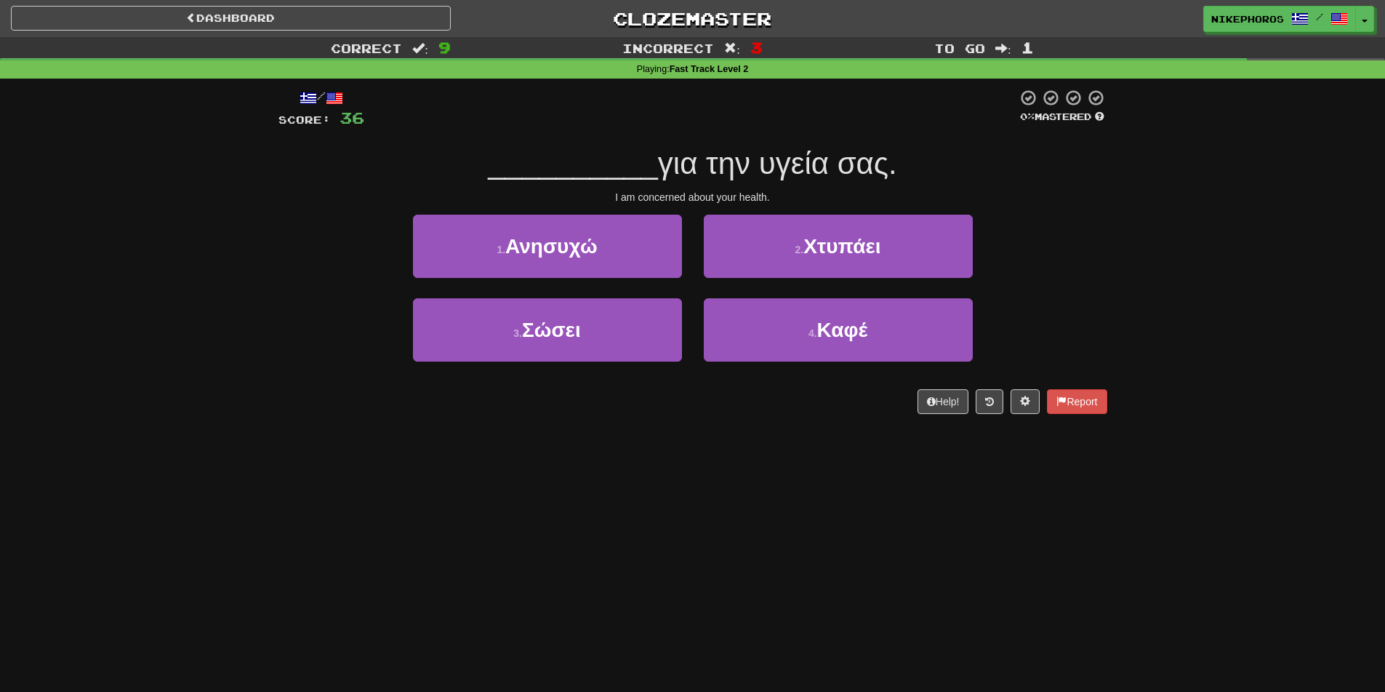
click at [828, 158] on span "για την υγεία σας." at bounding box center [777, 163] width 239 height 34
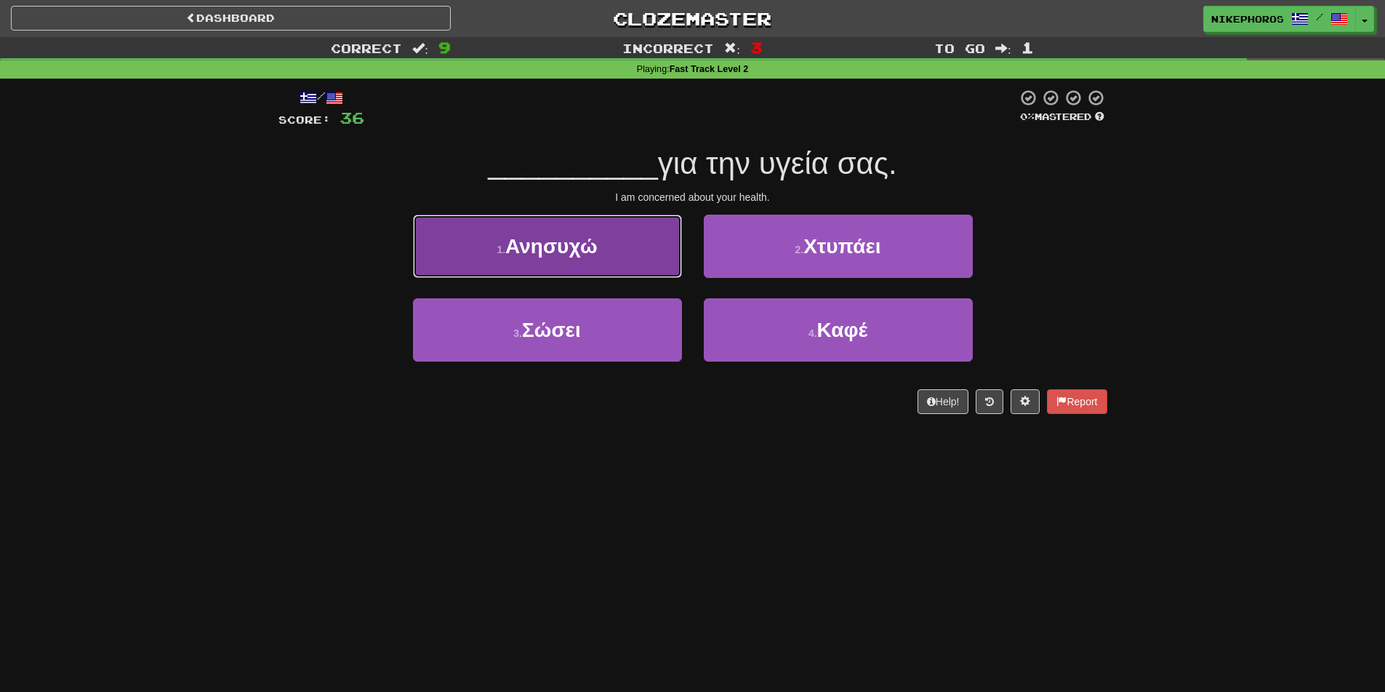
click at [543, 215] on button "1 . Ανησυχώ" at bounding box center [547, 246] width 269 height 63
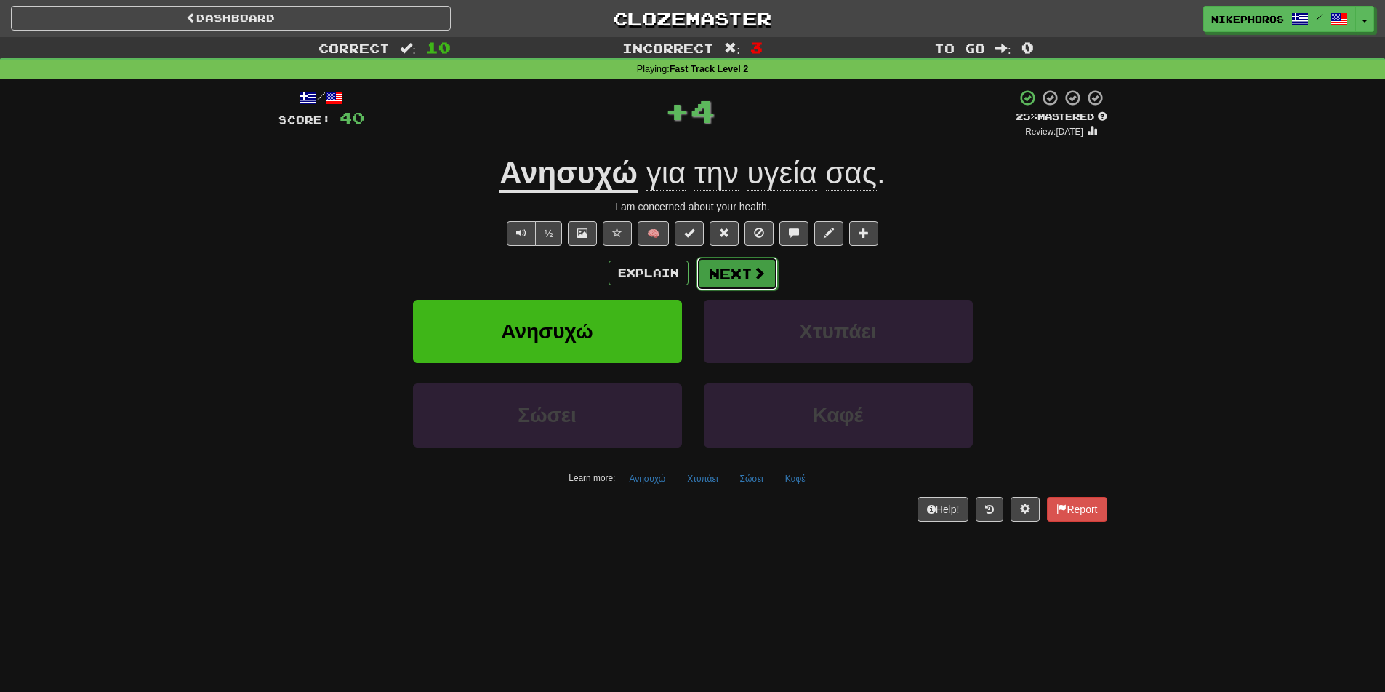
click at [751, 286] on button "Next" at bounding box center [737, 273] width 81 height 33
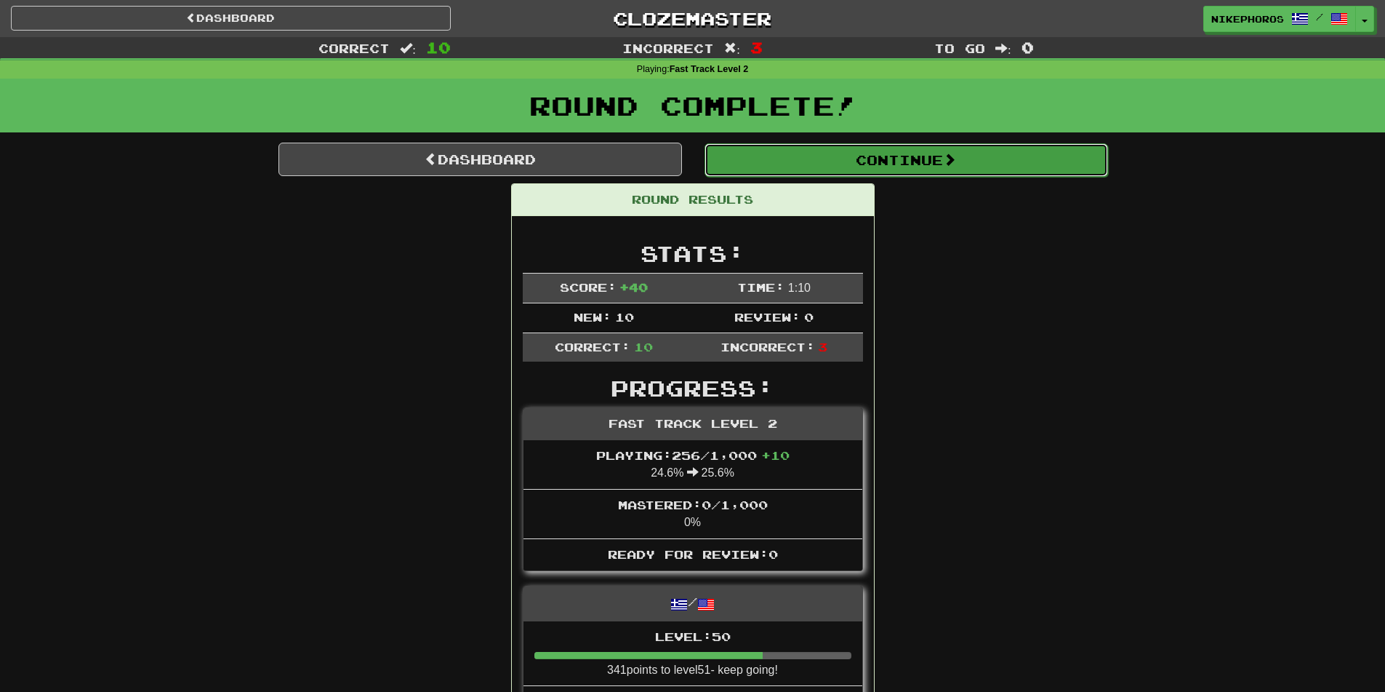
click at [942, 148] on button "Continue" at bounding box center [907, 159] width 404 height 33
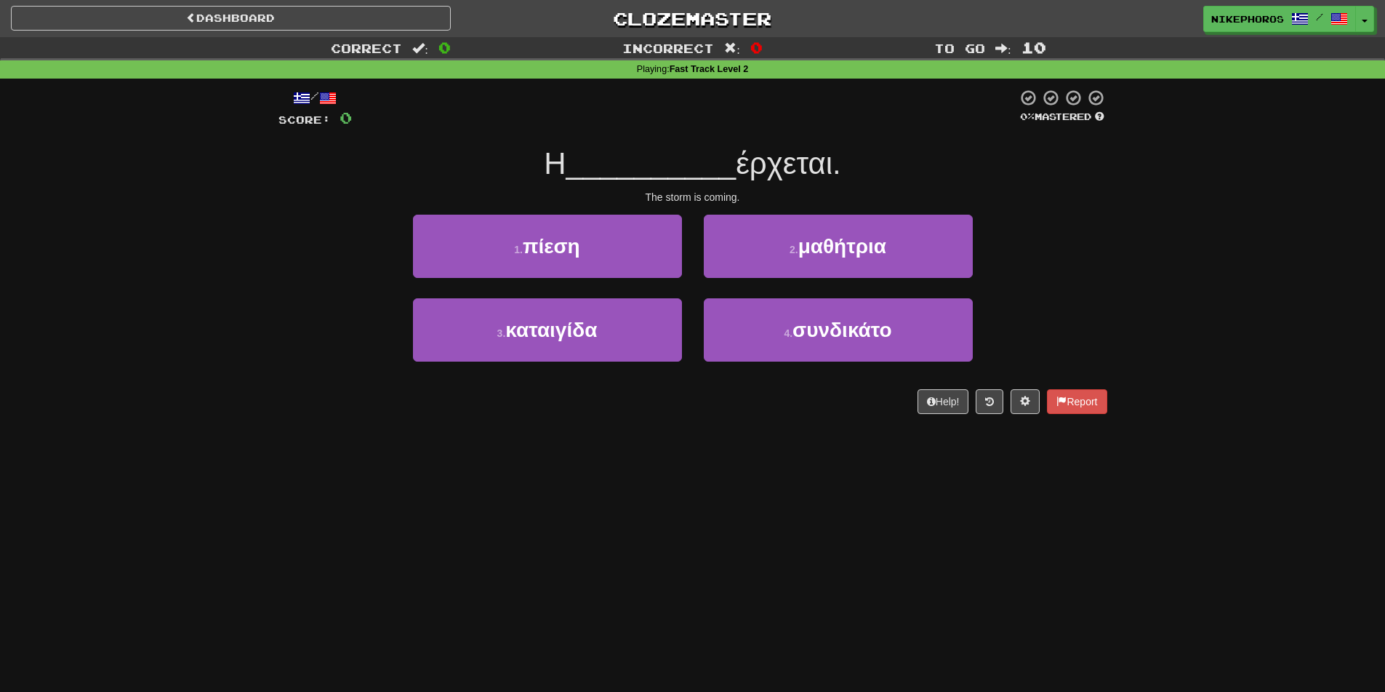
click at [1214, 190] on div "Correct : 0 Incorrect : 0 To go : 10 Playing : Fast Track Level 2 / Score: 0 0 …" at bounding box center [692, 235] width 1385 height 397
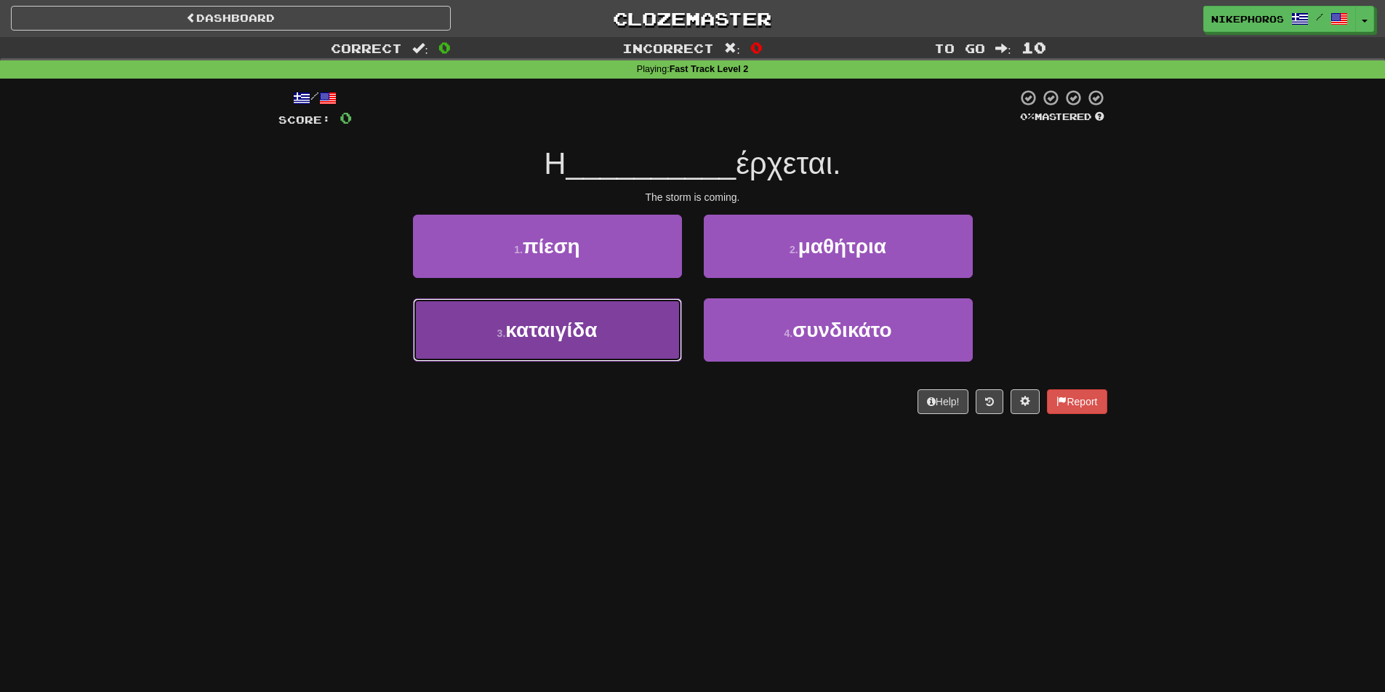
click at [616, 337] on button "3 . καταιγίδα" at bounding box center [547, 329] width 269 height 63
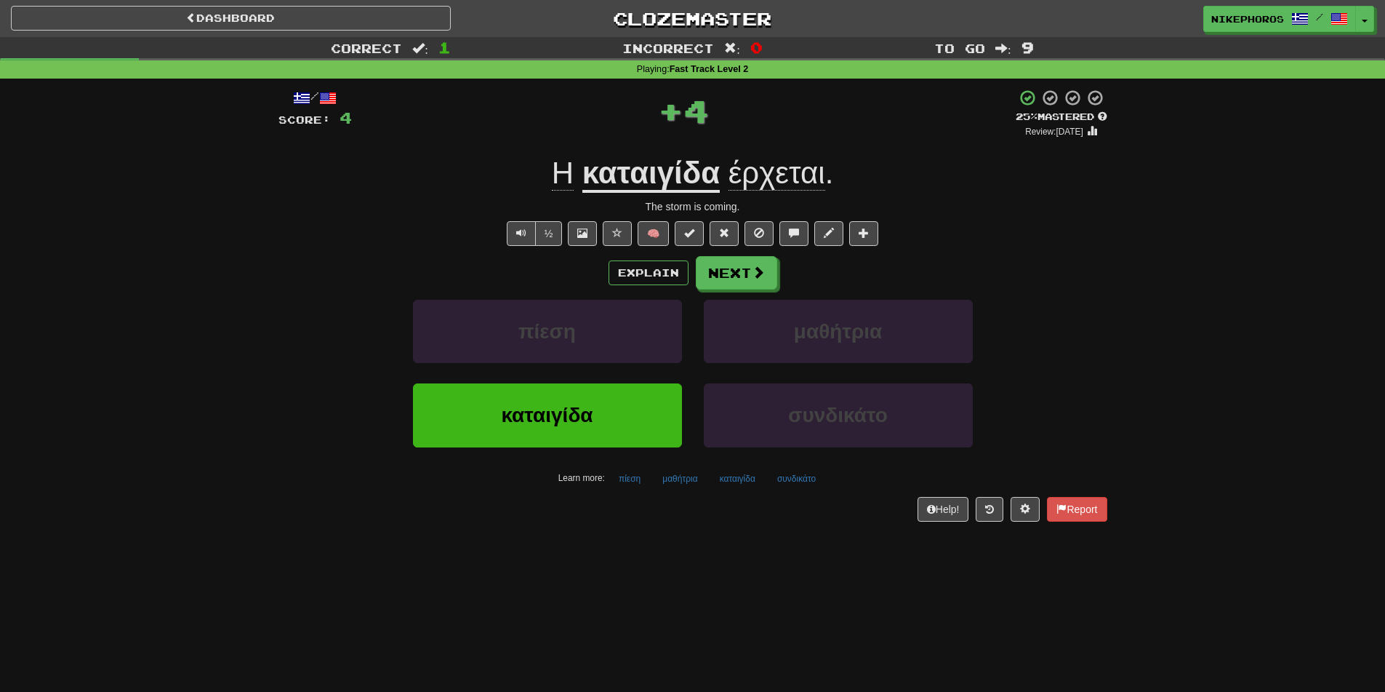
click at [686, 183] on u "καταιγίδα" at bounding box center [651, 174] width 137 height 37
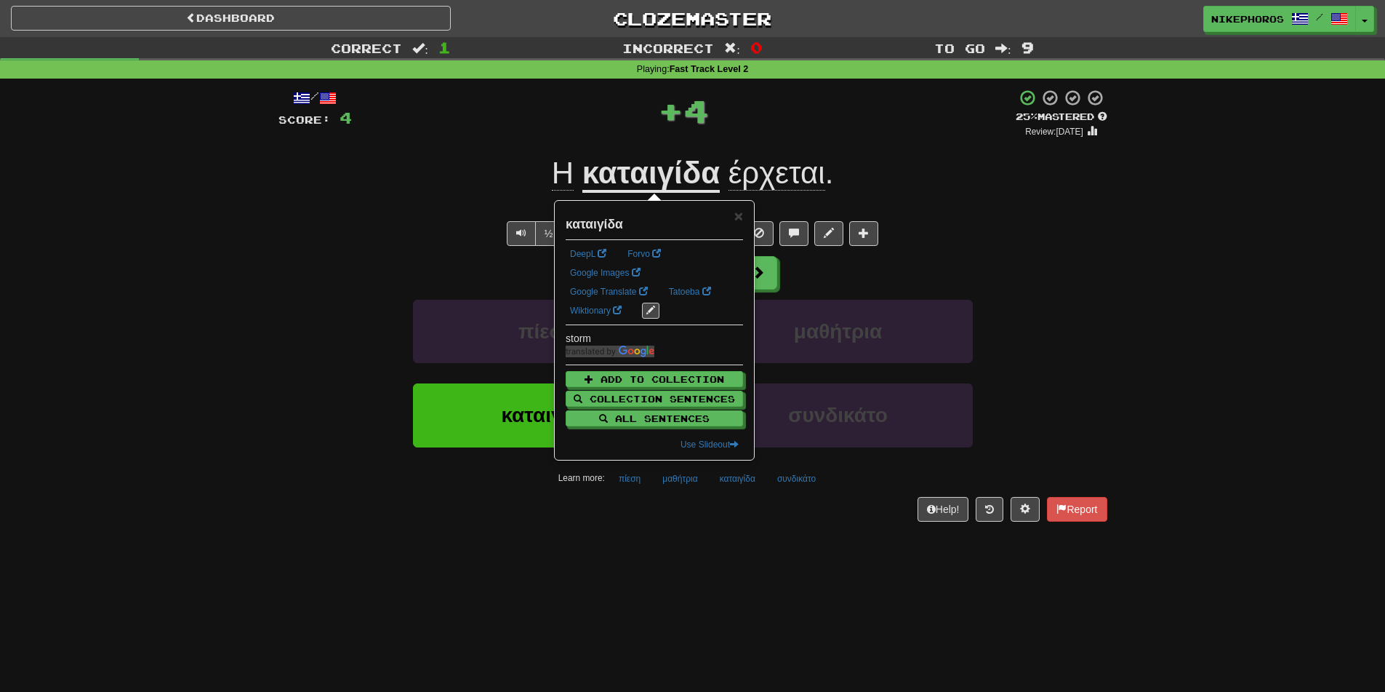
click at [1122, 248] on div "Correct : 1 Incorrect : 0 To go : 9 Playing : Fast Track Level 2 / Score: 4 + 4…" at bounding box center [692, 289] width 1385 height 505
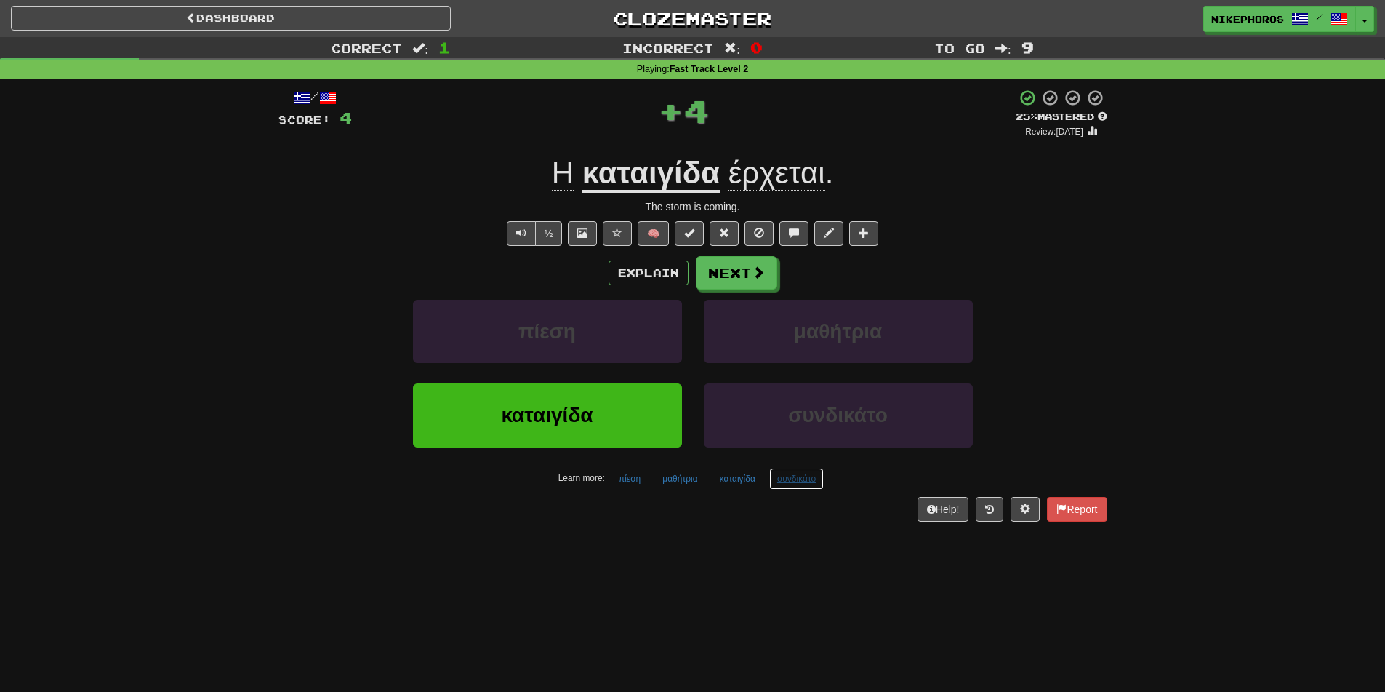
click at [817, 480] on button "συνδικάτο" at bounding box center [796, 479] width 55 height 22
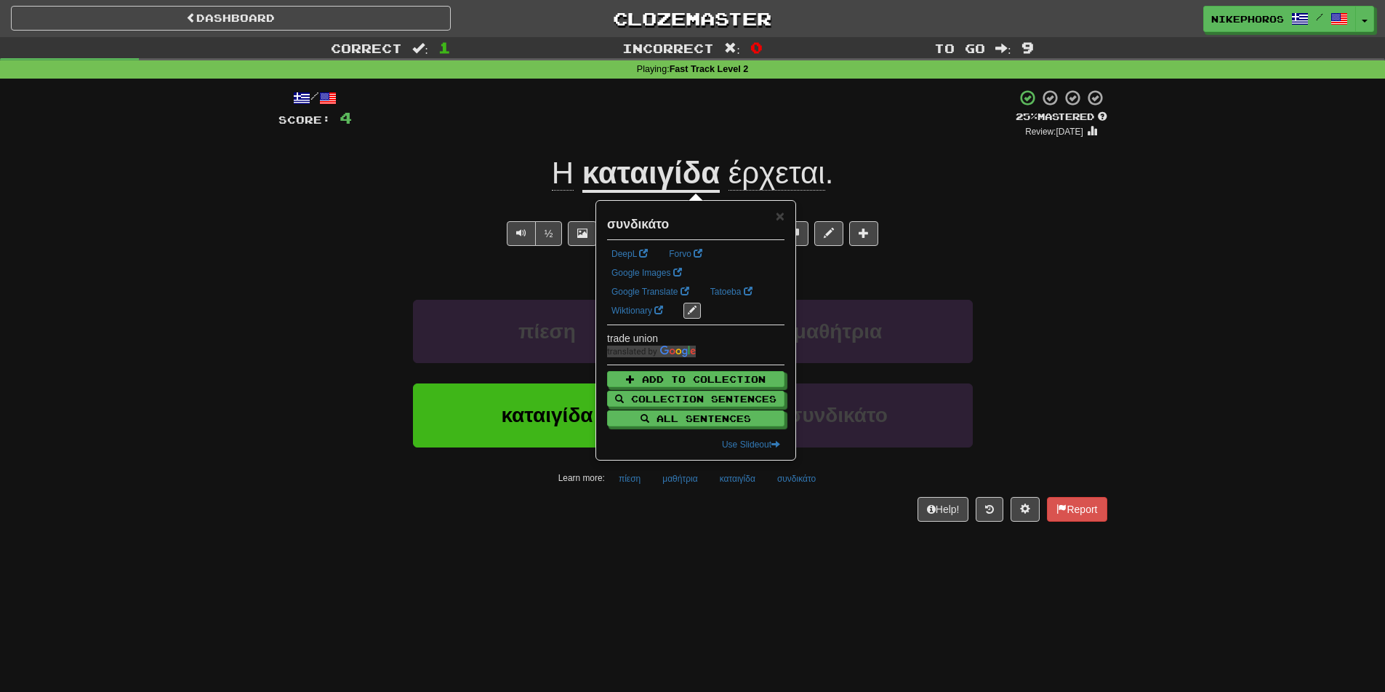
click at [779, 524] on div "/ Score: 4 + 4 25 % Mastered Review: 2025-09-19 Η καταιγίδα έρχεται . The storm…" at bounding box center [693, 310] width 829 height 463
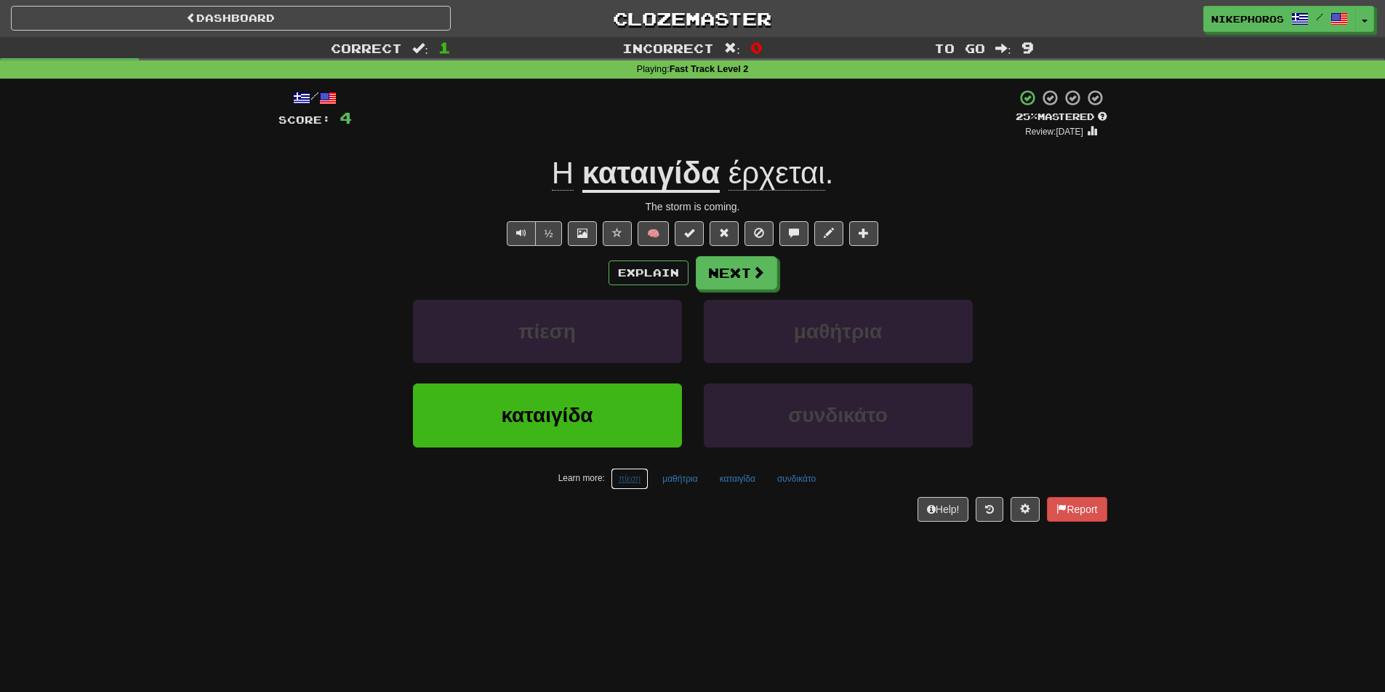
click at [641, 475] on button "πίεση" at bounding box center [630, 479] width 38 height 22
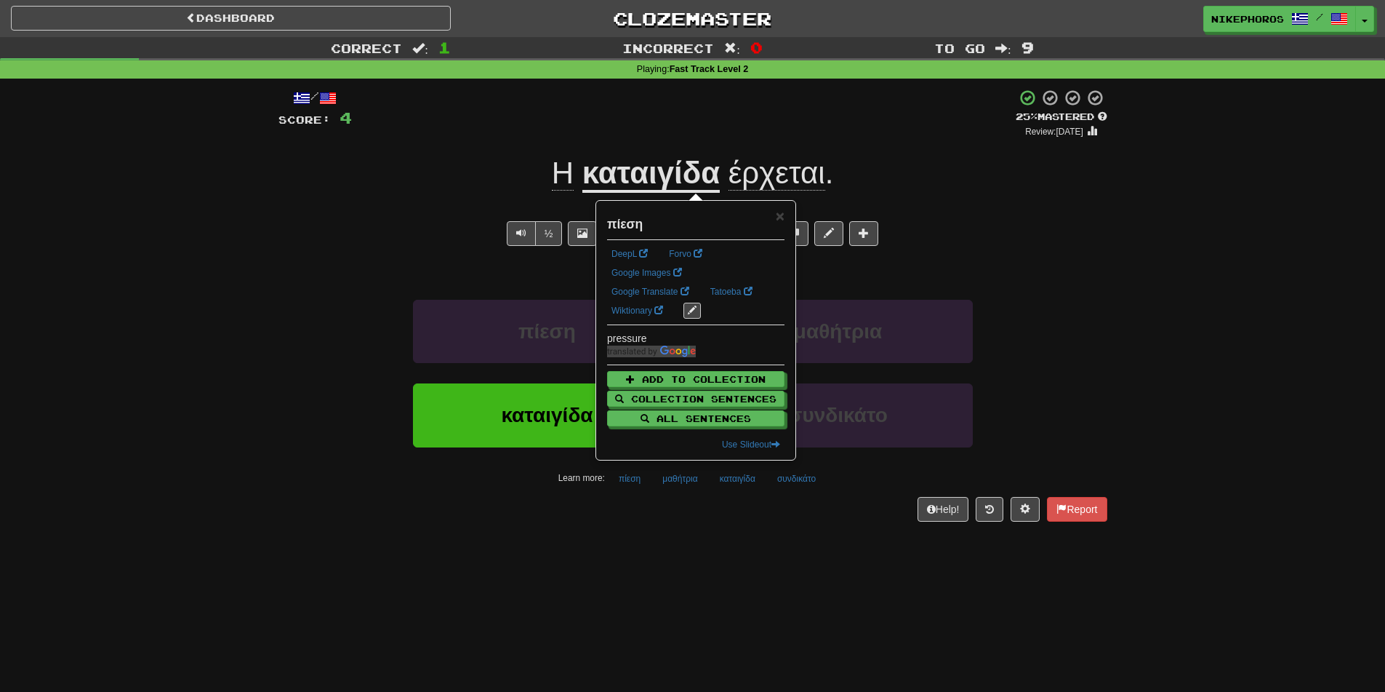
click at [676, 555] on div "Dashboard Clozemaster Nikephoros / Toggle Dropdown Dashboard Leaderboard Activi…" at bounding box center [692, 346] width 1385 height 692
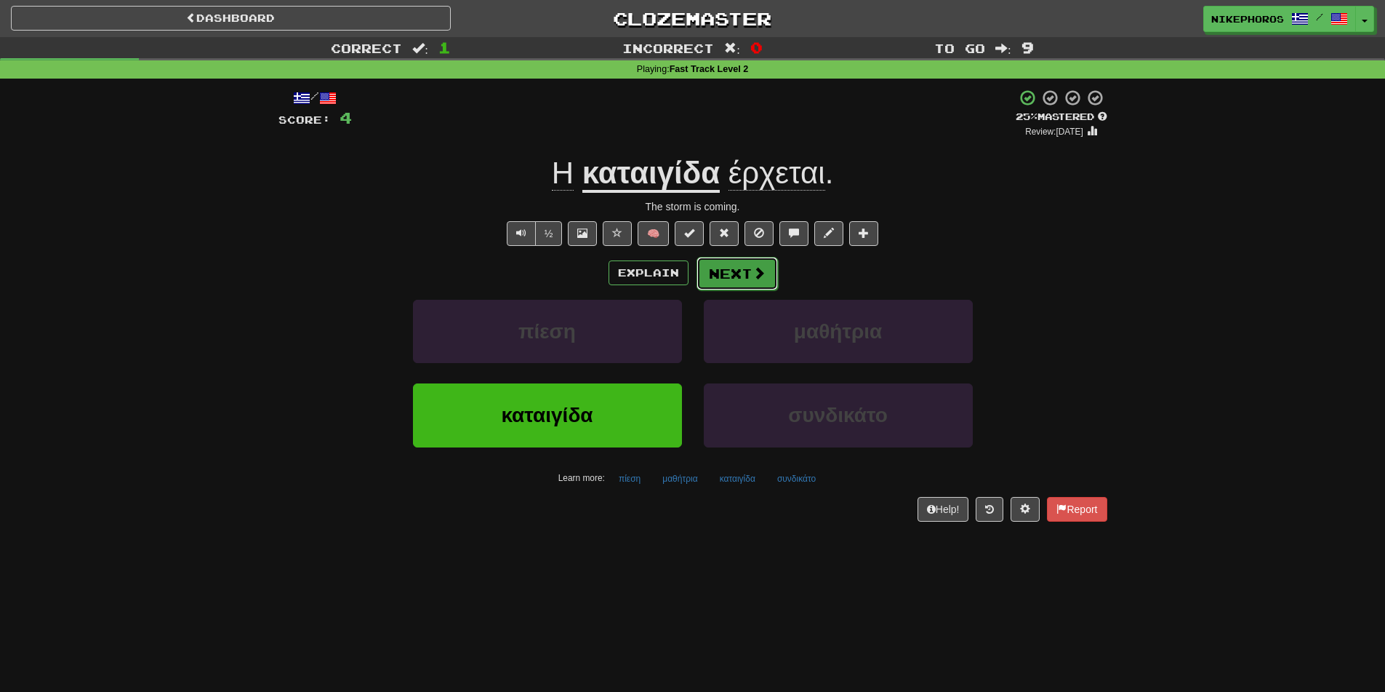
click at [755, 275] on span at bounding box center [759, 272] width 13 height 13
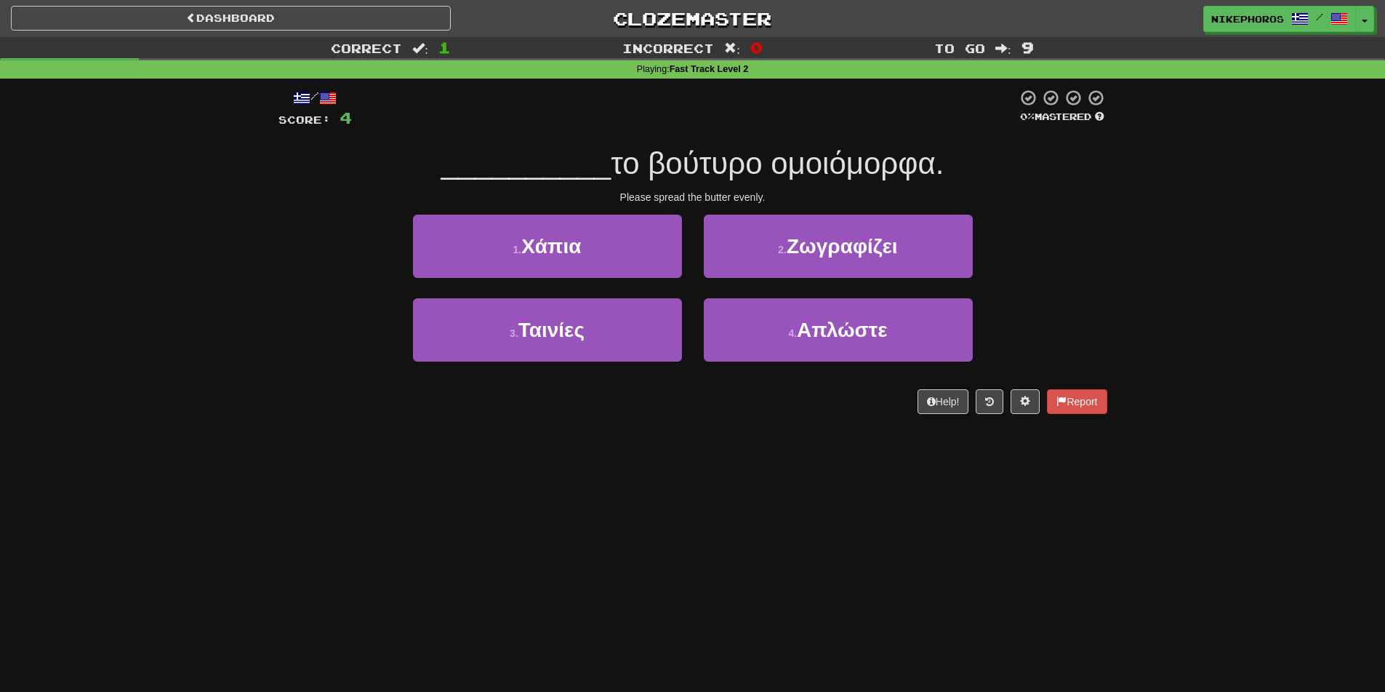
click at [1161, 305] on div "Correct : 1 Incorrect : 0 To go : 9 Playing : Fast Track Level 2 / Score: 4 0 %…" at bounding box center [692, 235] width 1385 height 397
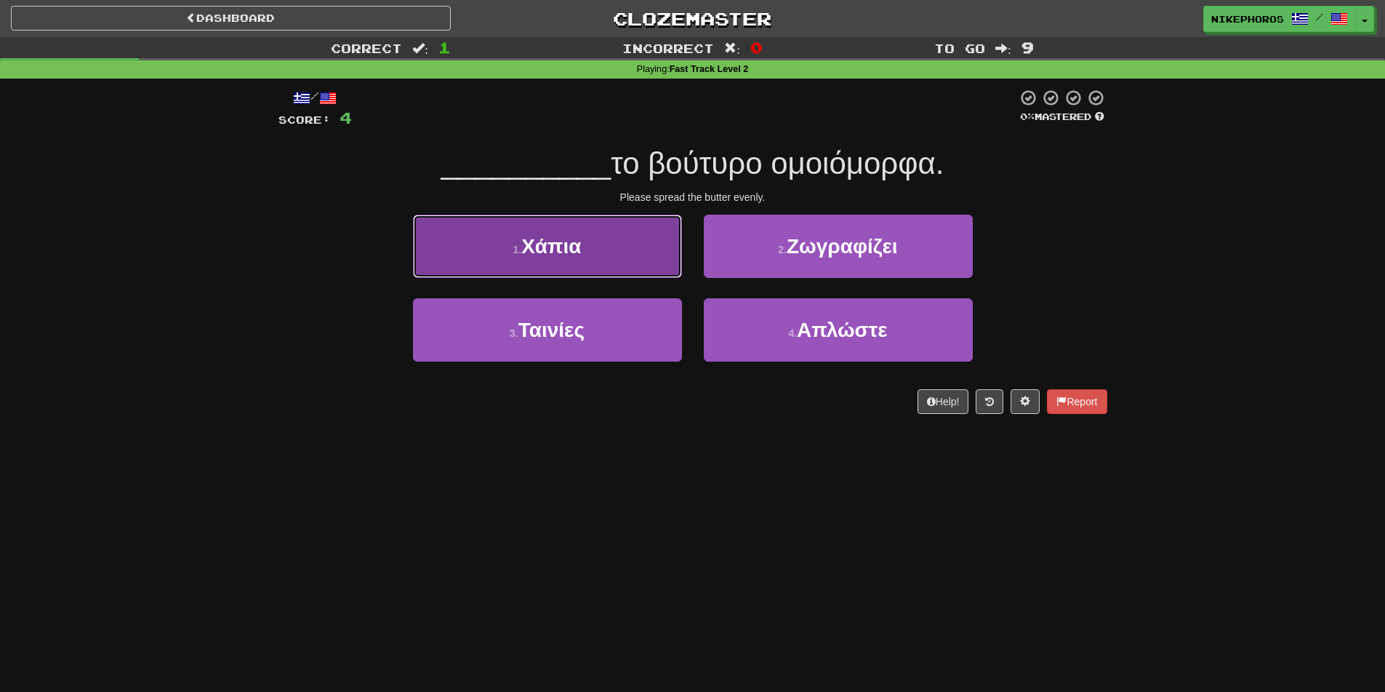
click at [587, 241] on button "1 . Χάπια" at bounding box center [547, 246] width 269 height 63
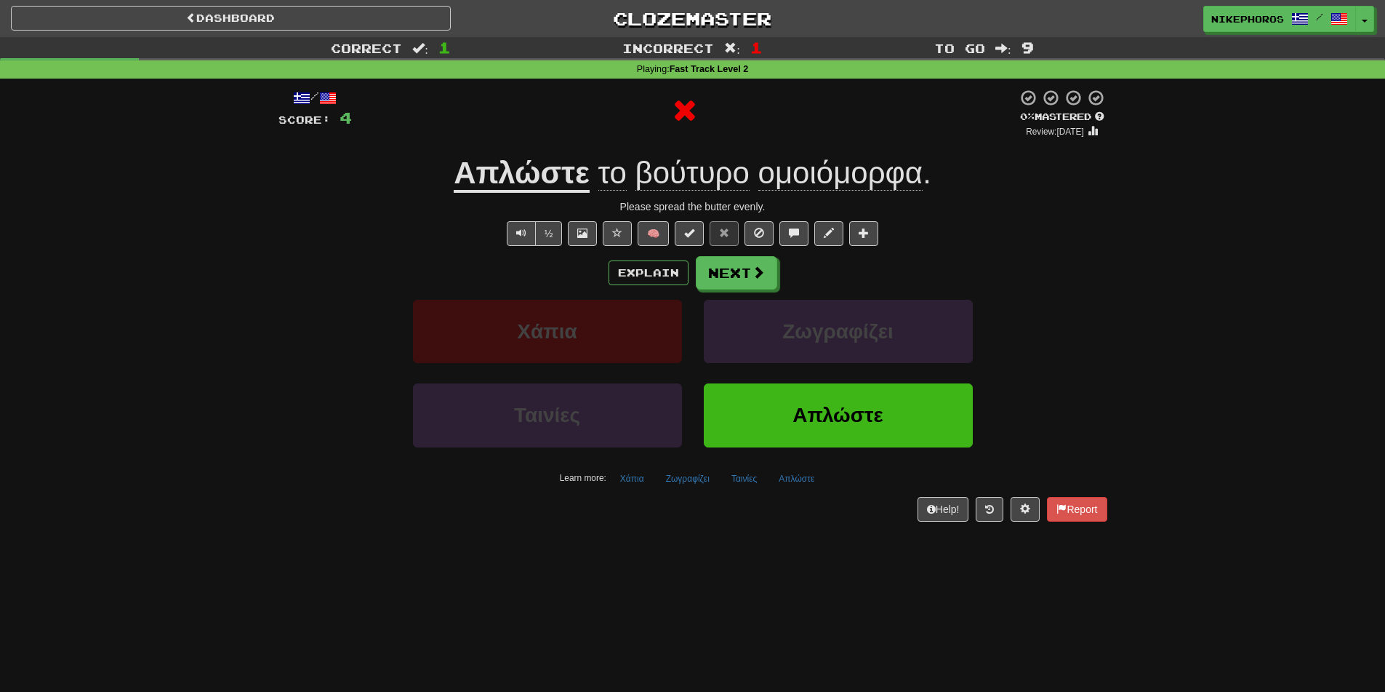
click at [543, 191] on u "Απλώστε" at bounding box center [522, 174] width 136 height 37
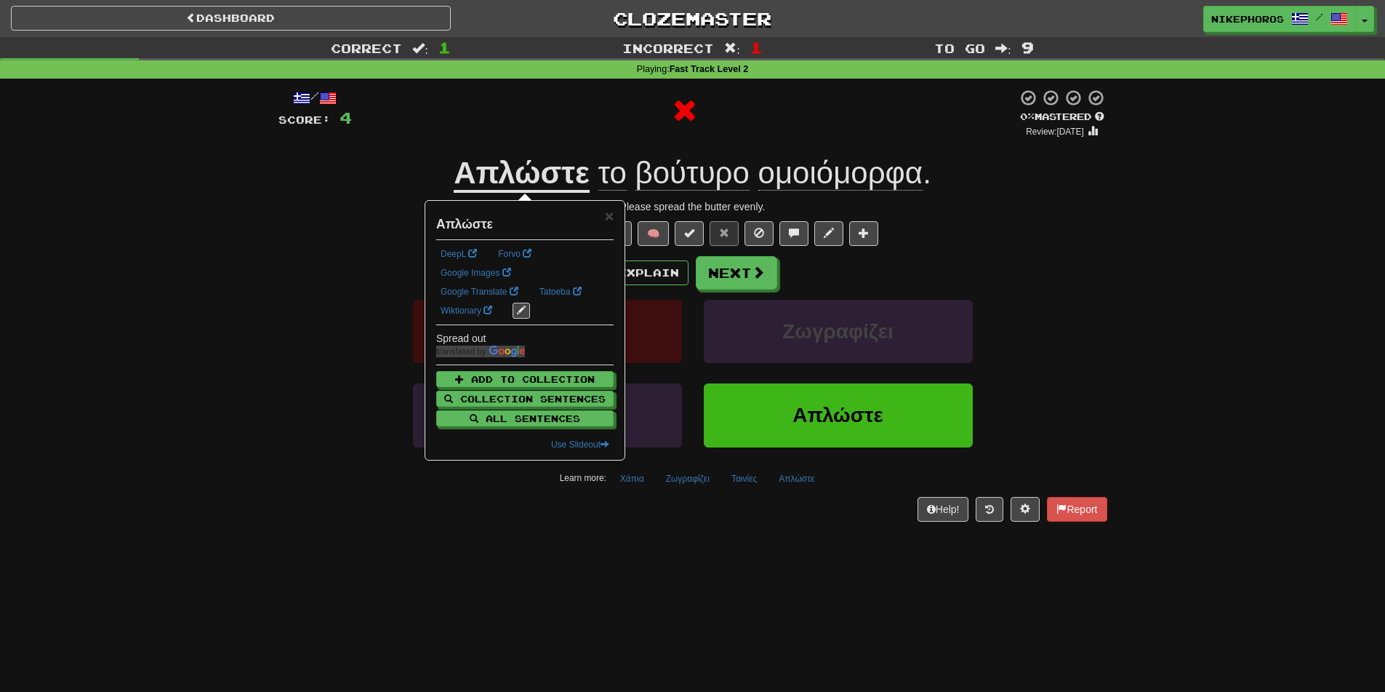
click at [1166, 299] on div "Correct : 1 Incorrect : 1 To go : 9 Playing : Fast Track Level 2 / Score: 4 0 %…" at bounding box center [692, 289] width 1385 height 505
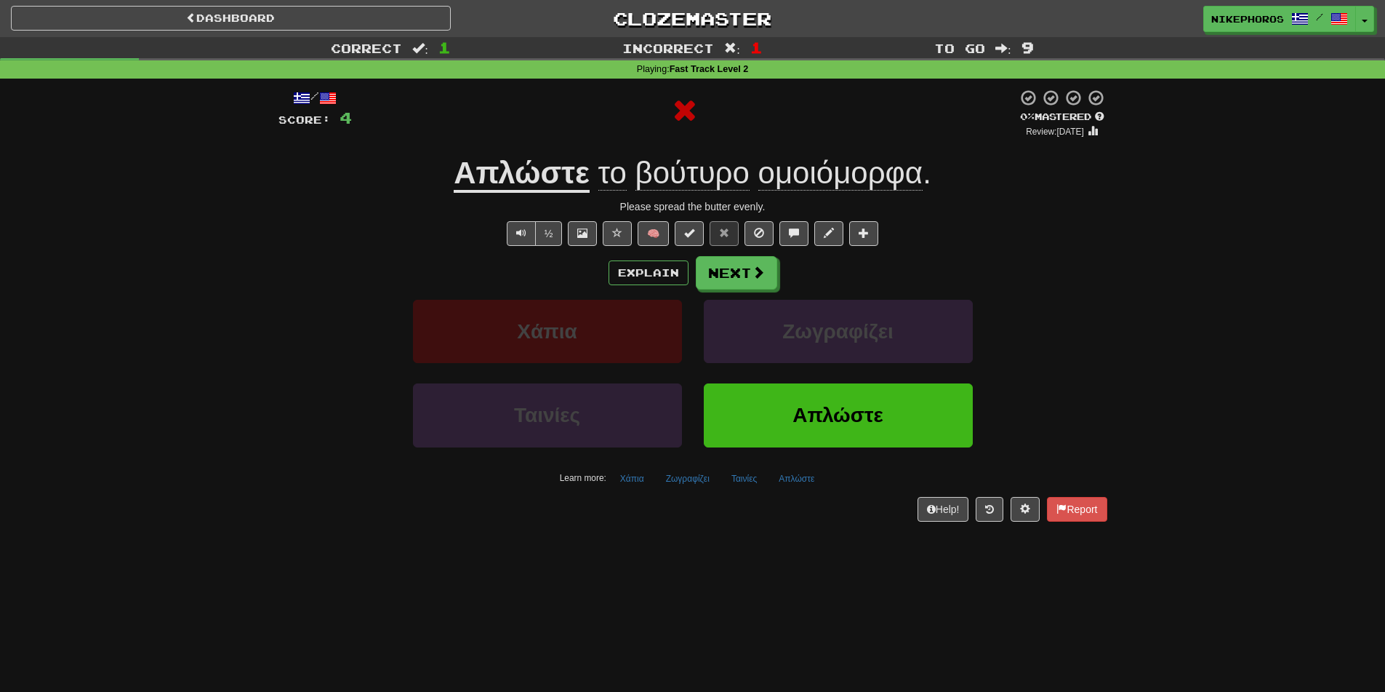
click at [1166, 299] on div "Correct : 1 Incorrect : 1 To go : 9 Playing : Fast Track Level 2 / Score: 4 0 %…" at bounding box center [692, 289] width 1385 height 505
click at [514, 169] on u "Απλώστε" at bounding box center [522, 174] width 136 height 37
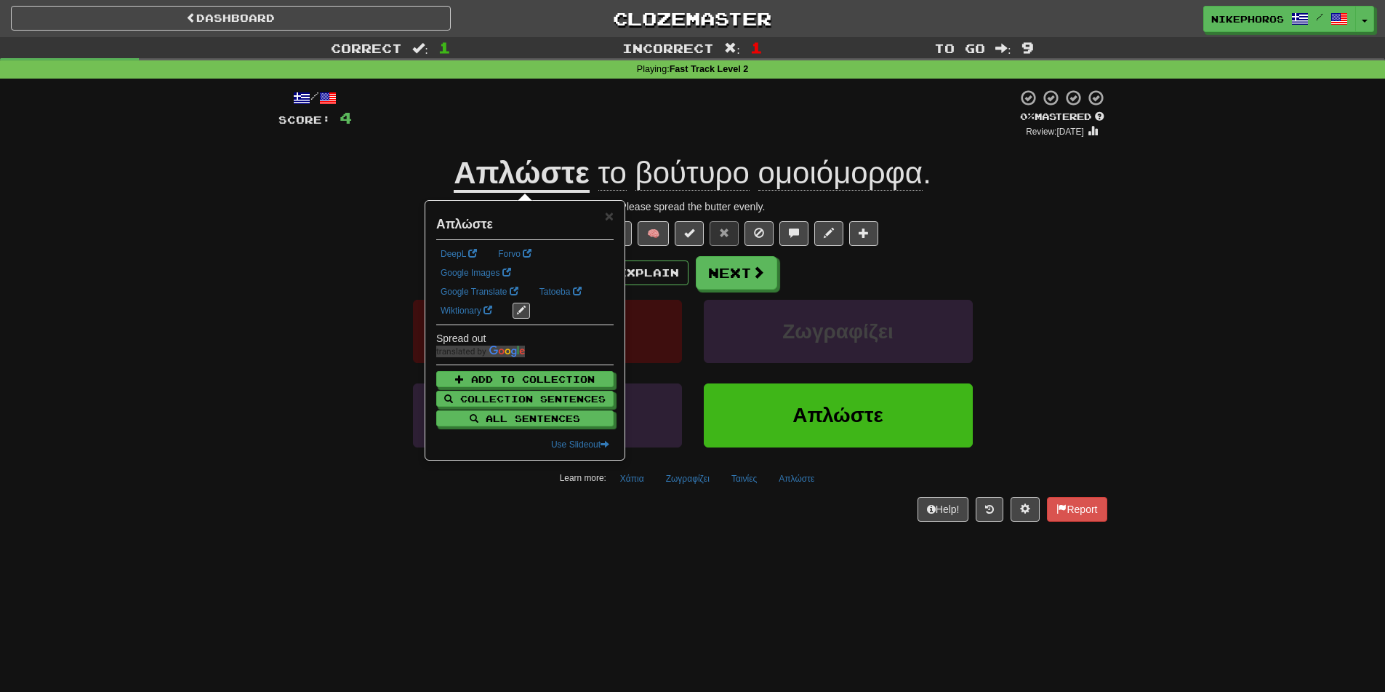
click at [1261, 279] on div "Correct : 1 Incorrect : 1 To go : 9 Playing : Fast Track Level 2 / Score: 4 0 %…" at bounding box center [692, 289] width 1385 height 505
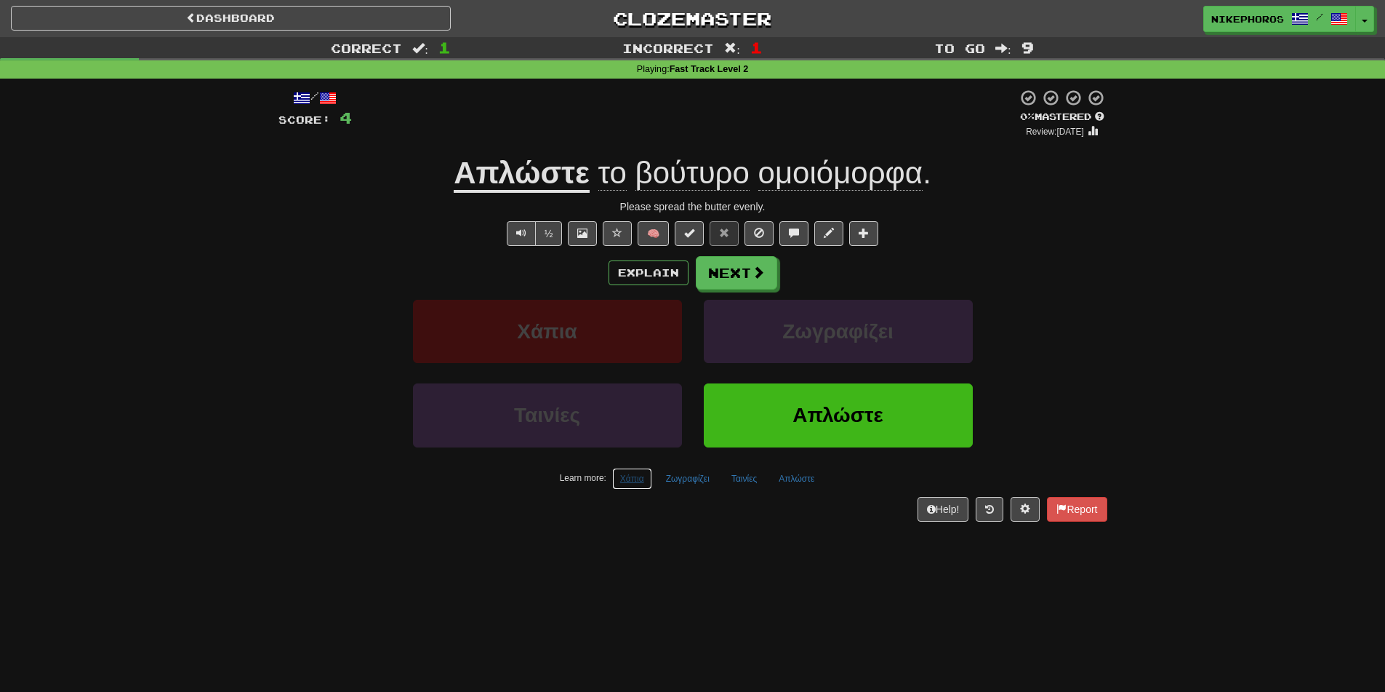
click at [628, 479] on button "Χάπια" at bounding box center [632, 479] width 40 height 22
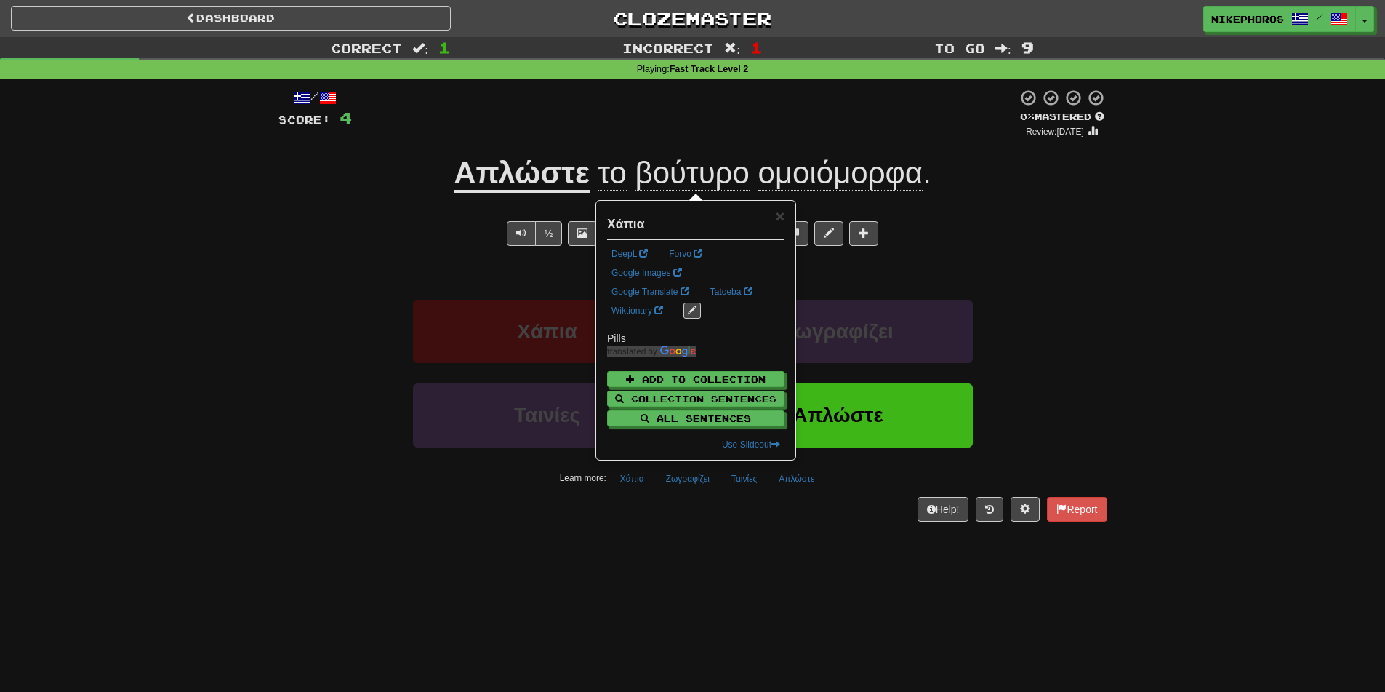
click at [664, 561] on div "Dashboard Clozemaster Nikephoros / Toggle Dropdown Dashboard Leaderboard Activi…" at bounding box center [692, 346] width 1385 height 692
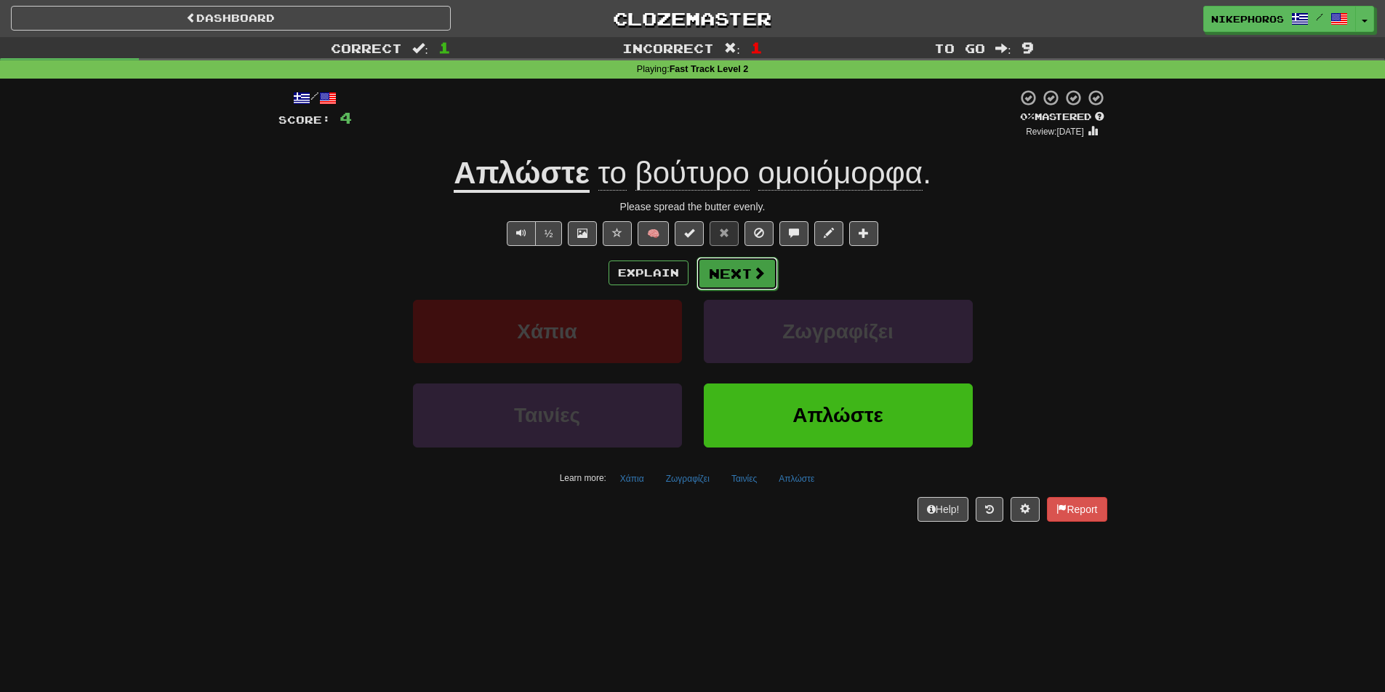
click at [729, 268] on button "Next" at bounding box center [737, 273] width 81 height 33
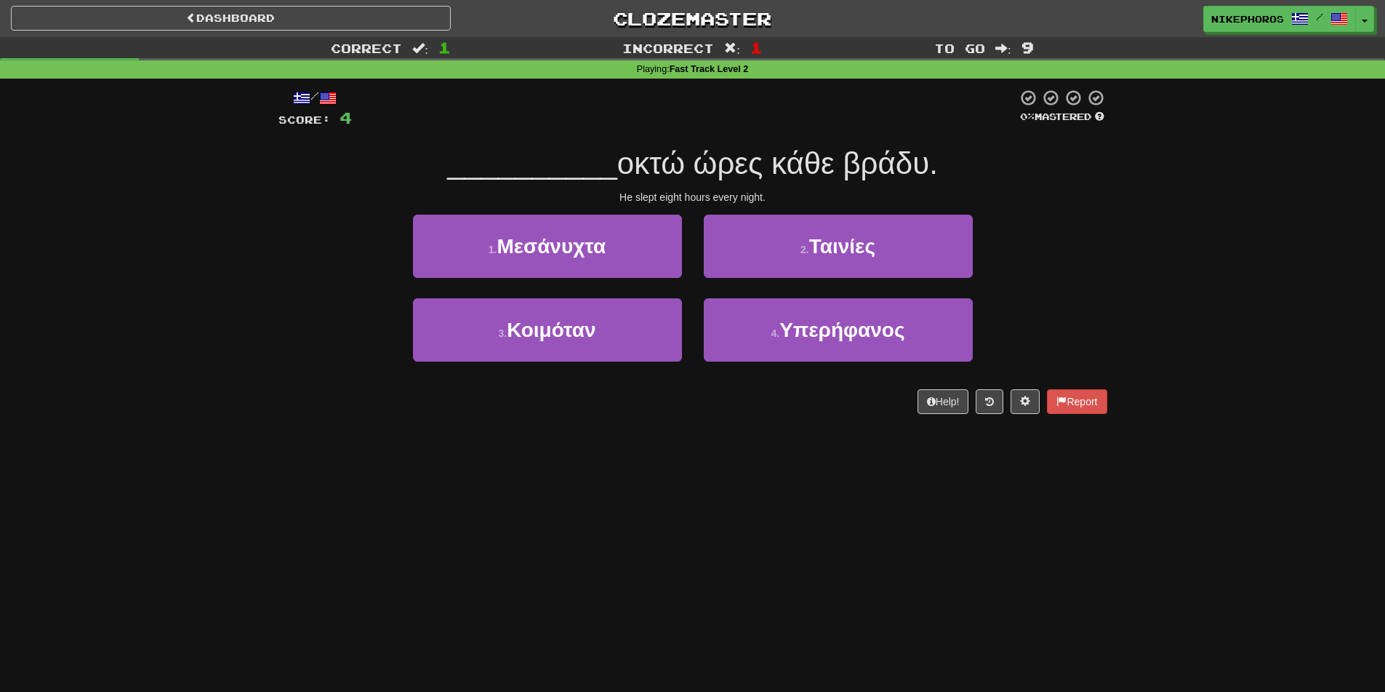
click at [1137, 289] on div "Correct : 1 Incorrect : 1 To go : 9 Playing : Fast Track Level 2 / Score: 4 0 %…" at bounding box center [692, 235] width 1385 height 397
click at [1124, 281] on div "Correct : 1 Incorrect : 1 To go : 9 Playing : Fast Track Level 2 / Score: 4 0 %…" at bounding box center [692, 235] width 1385 height 397
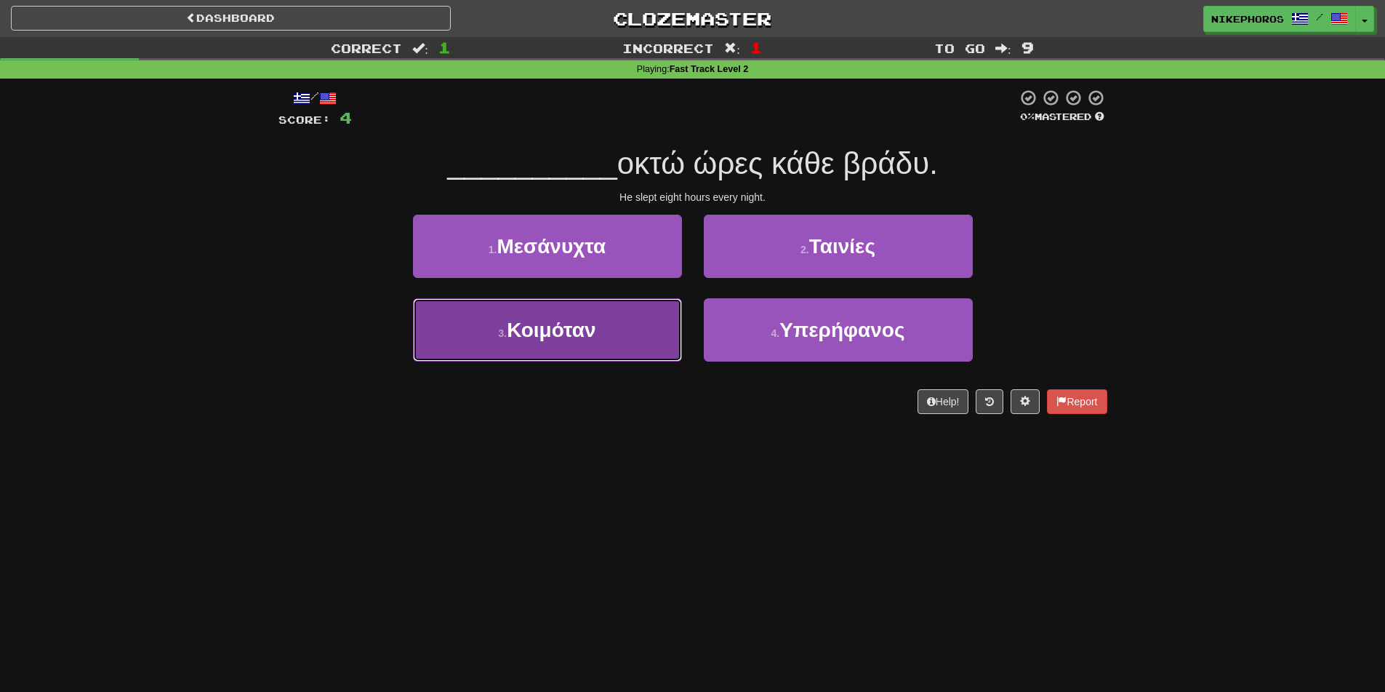
click at [578, 355] on button "3 . Κοιμόταν" at bounding box center [547, 329] width 269 height 63
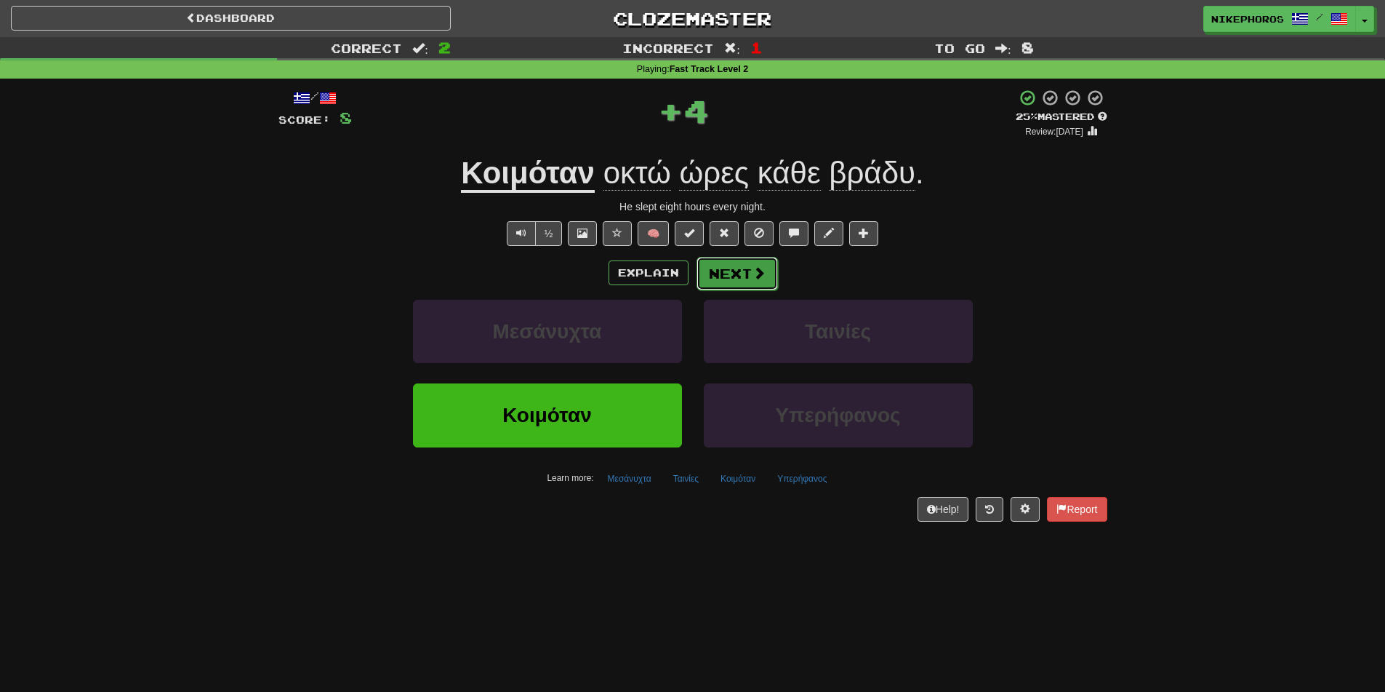
click at [740, 266] on button "Next" at bounding box center [737, 273] width 81 height 33
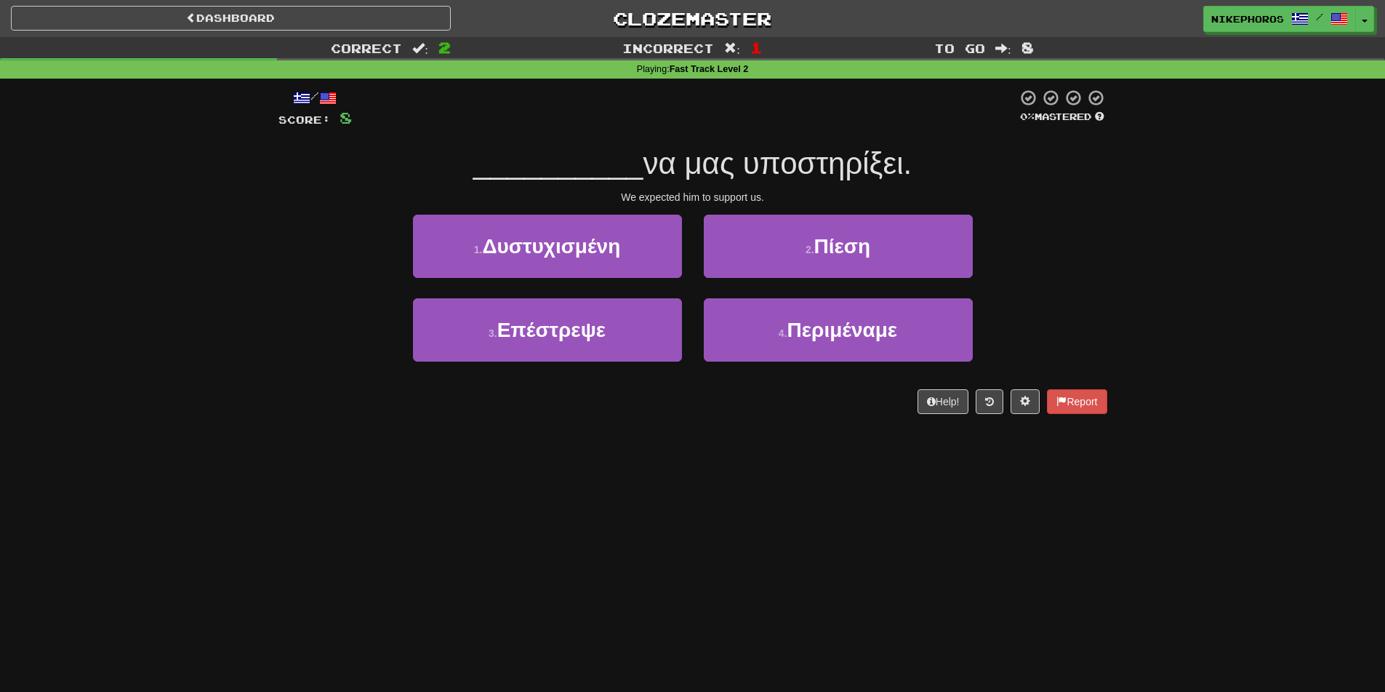
click at [1006, 135] on div "/ Score: 8 0 % Mastered __________ να μας υποστηρίξει. We expected him to suppo…" at bounding box center [693, 251] width 829 height 325
click at [1015, 147] on div "__________ να μας υποστηρίξει." at bounding box center [693, 164] width 829 height 40
click at [887, 120] on div at bounding box center [684, 109] width 665 height 40
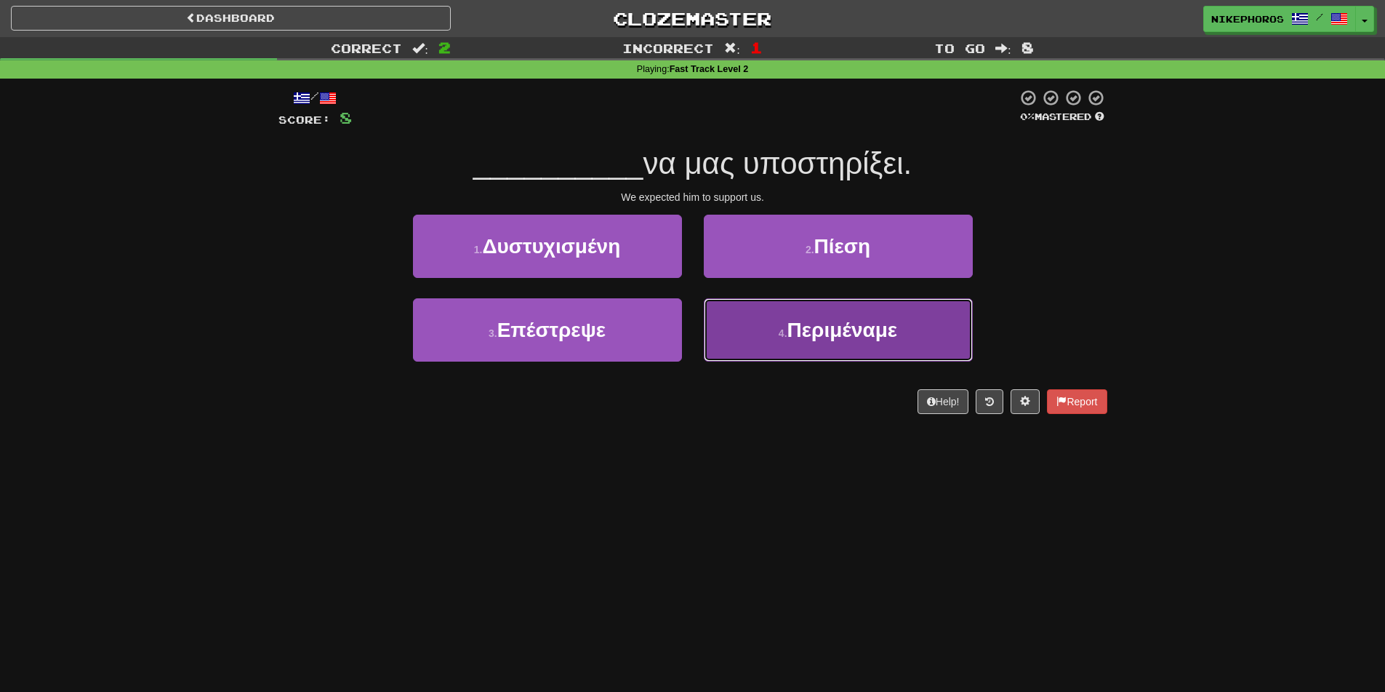
click at [862, 338] on span "Περιμέναμε" at bounding box center [843, 330] width 111 height 23
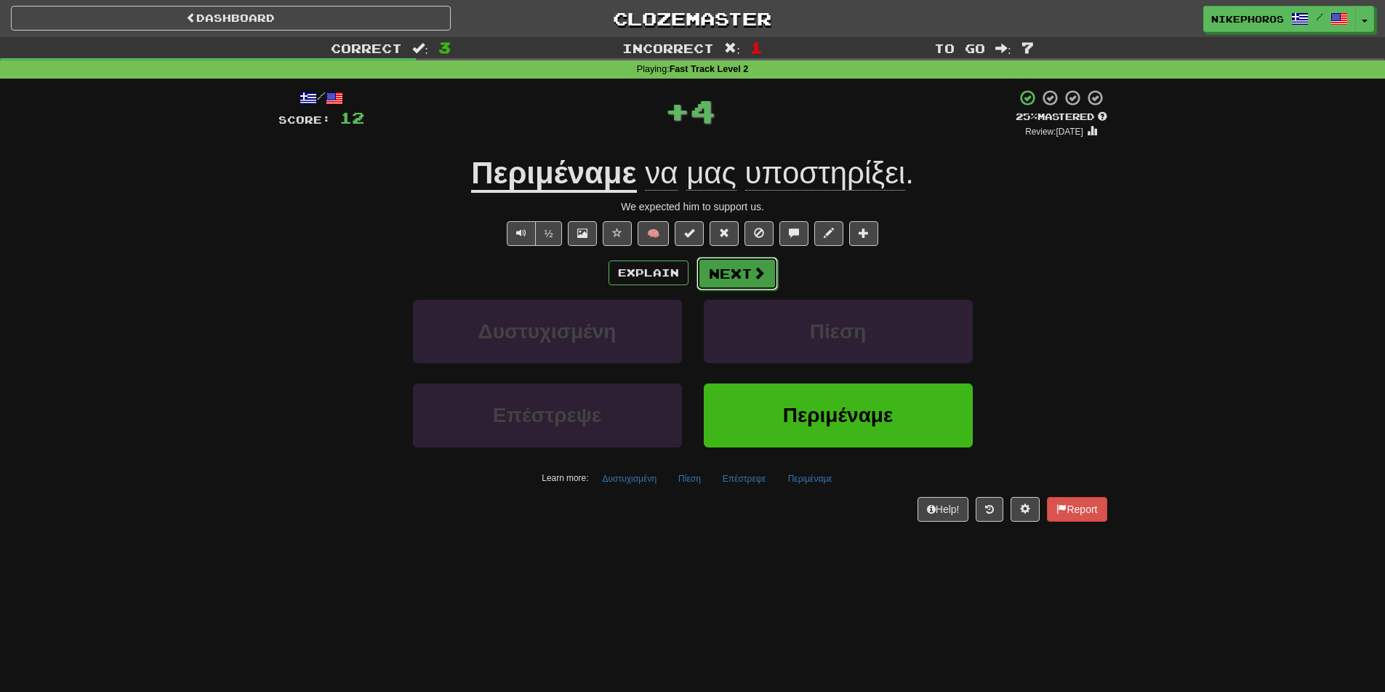
click at [718, 265] on button "Next" at bounding box center [737, 273] width 81 height 33
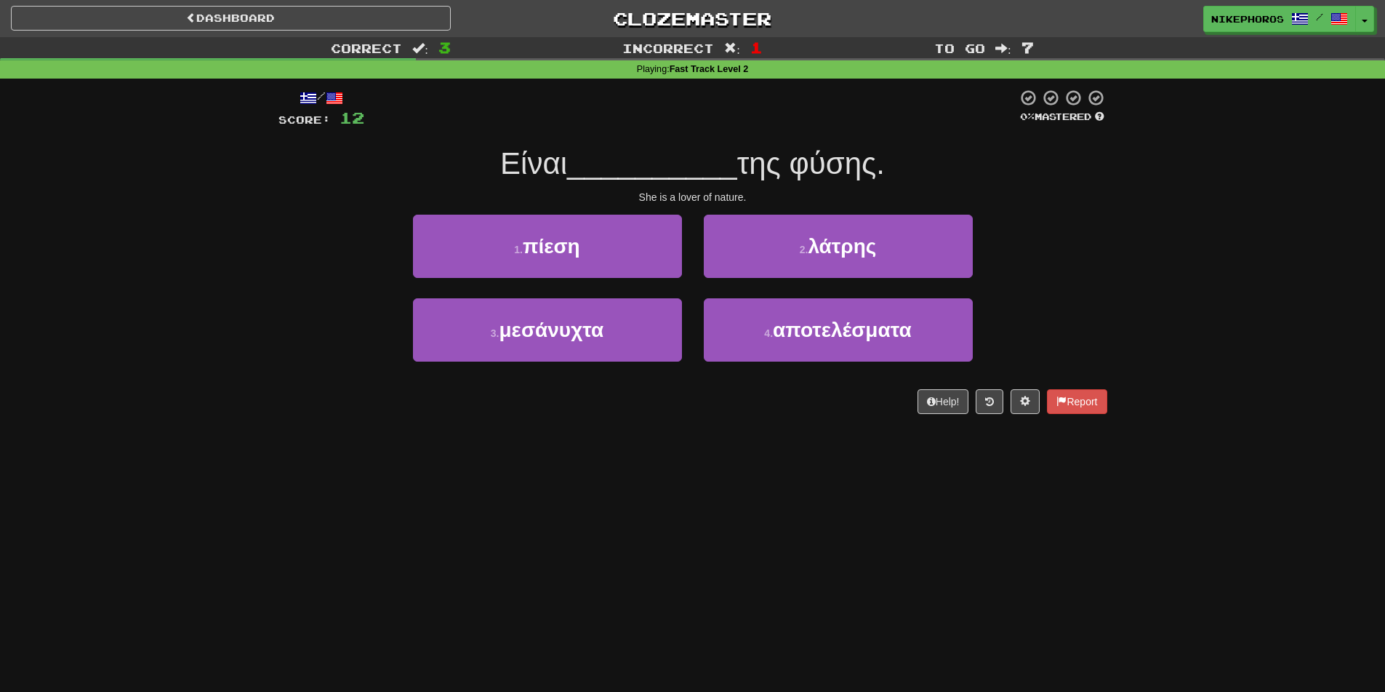
click at [1278, 313] on div "Correct : 3 Incorrect : 1 To go : 7 Playing : Fast Track Level 2 / Score: 12 0 …" at bounding box center [692, 235] width 1385 height 397
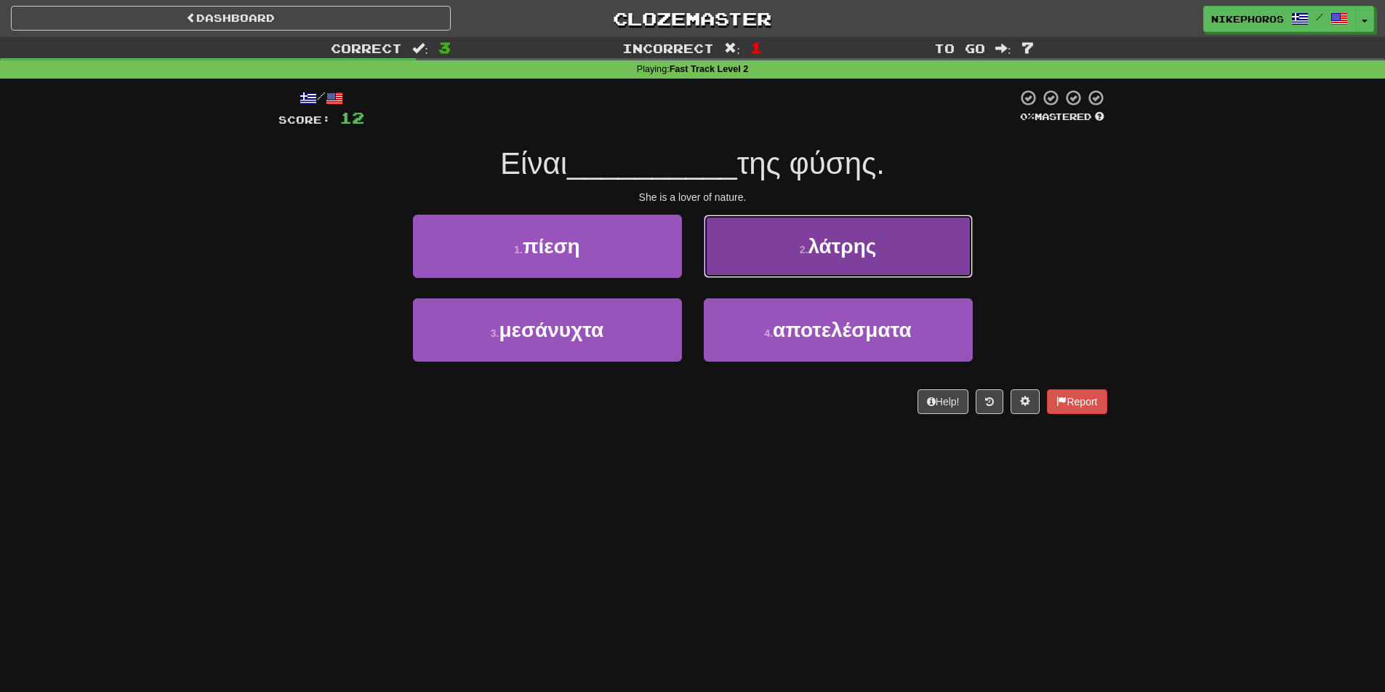
click at [862, 255] on span "λάτρης" at bounding box center [842, 246] width 68 height 23
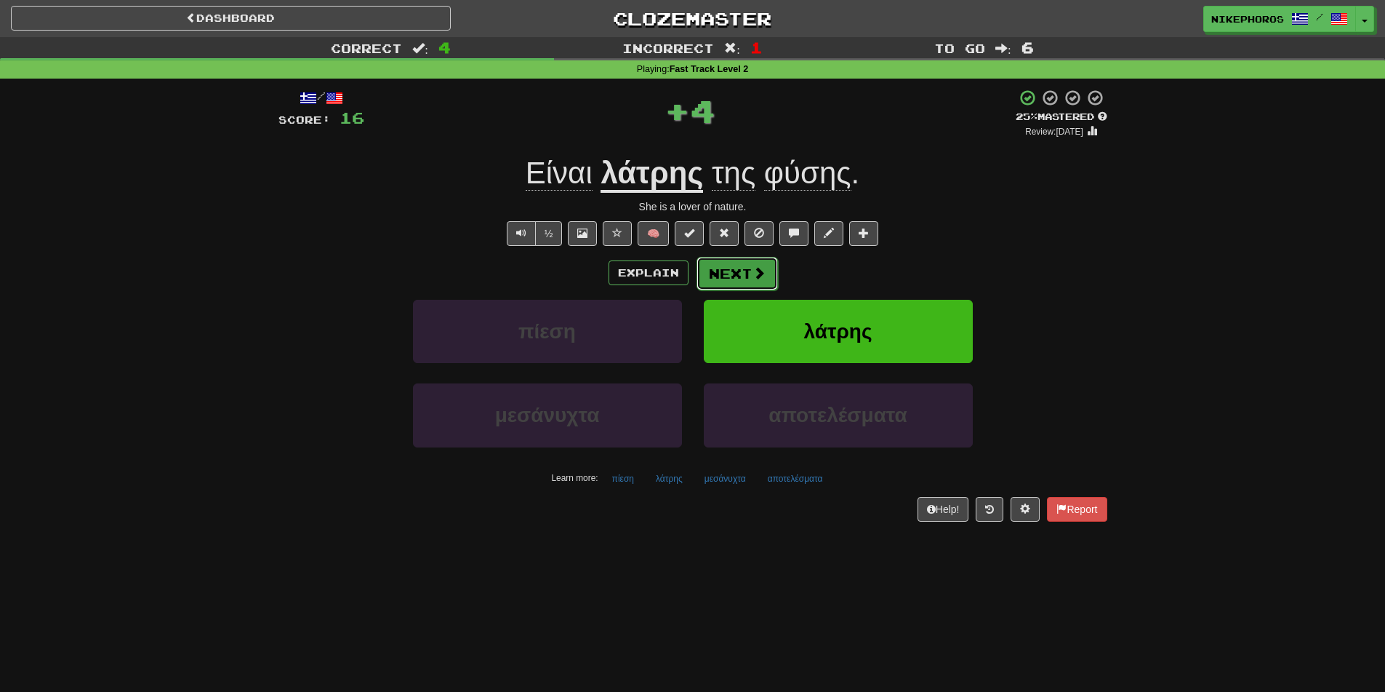
click at [754, 267] on span at bounding box center [759, 272] width 13 height 13
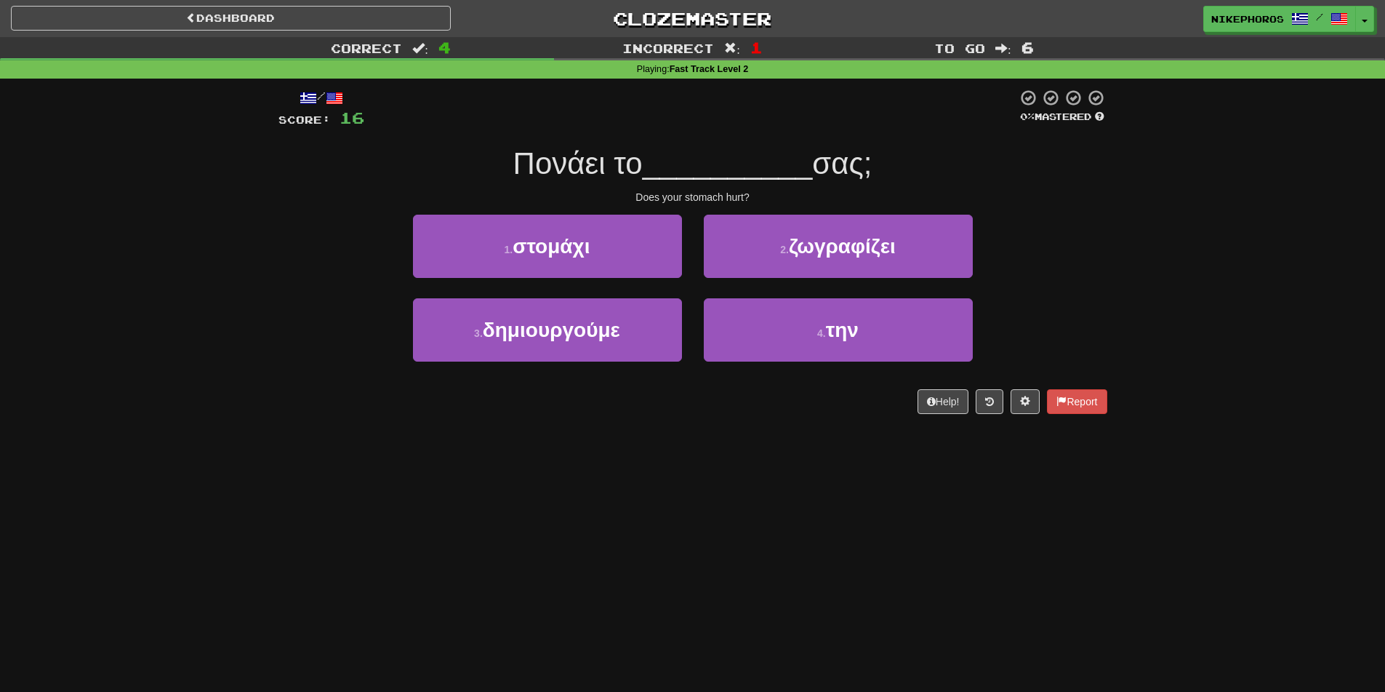
click at [1245, 249] on div "Correct : 4 Incorrect : 1 To go : 6 Playing : Fast Track Level 2 / Score: 16 0 …" at bounding box center [692, 235] width 1385 height 397
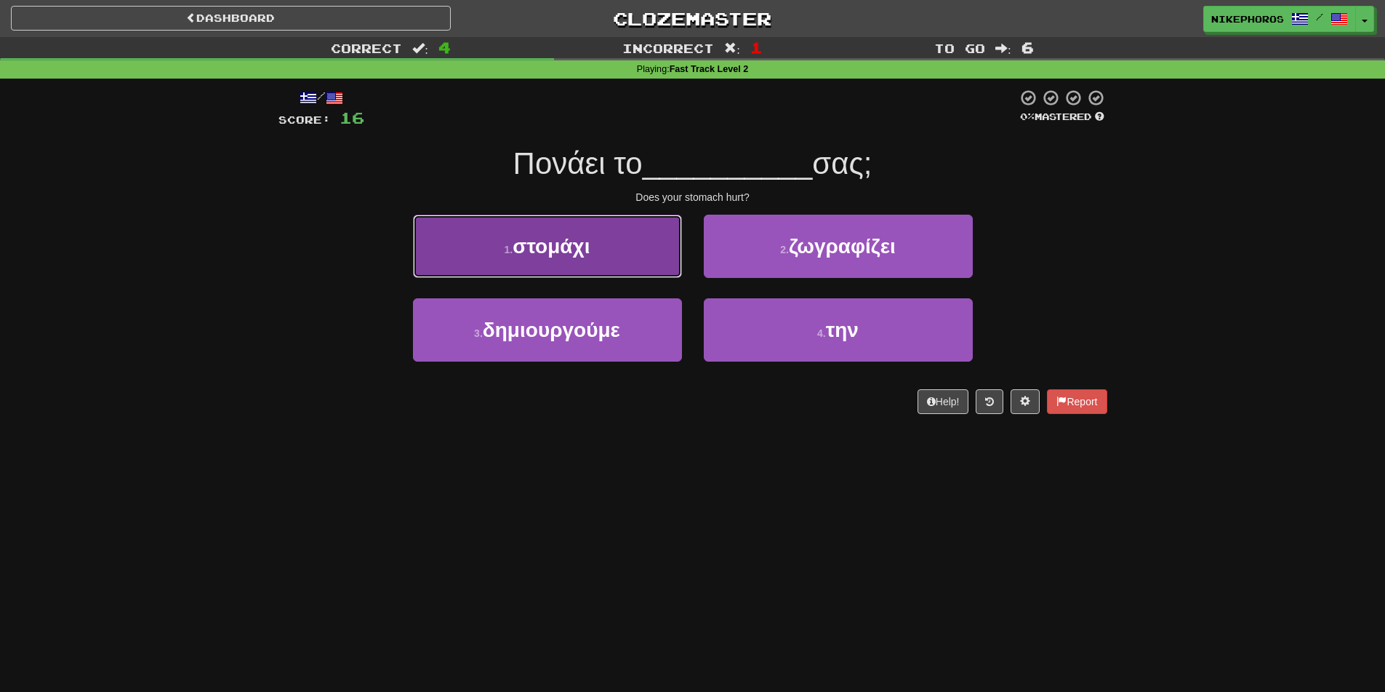
click at [609, 239] on button "1 . στομάχι" at bounding box center [547, 246] width 269 height 63
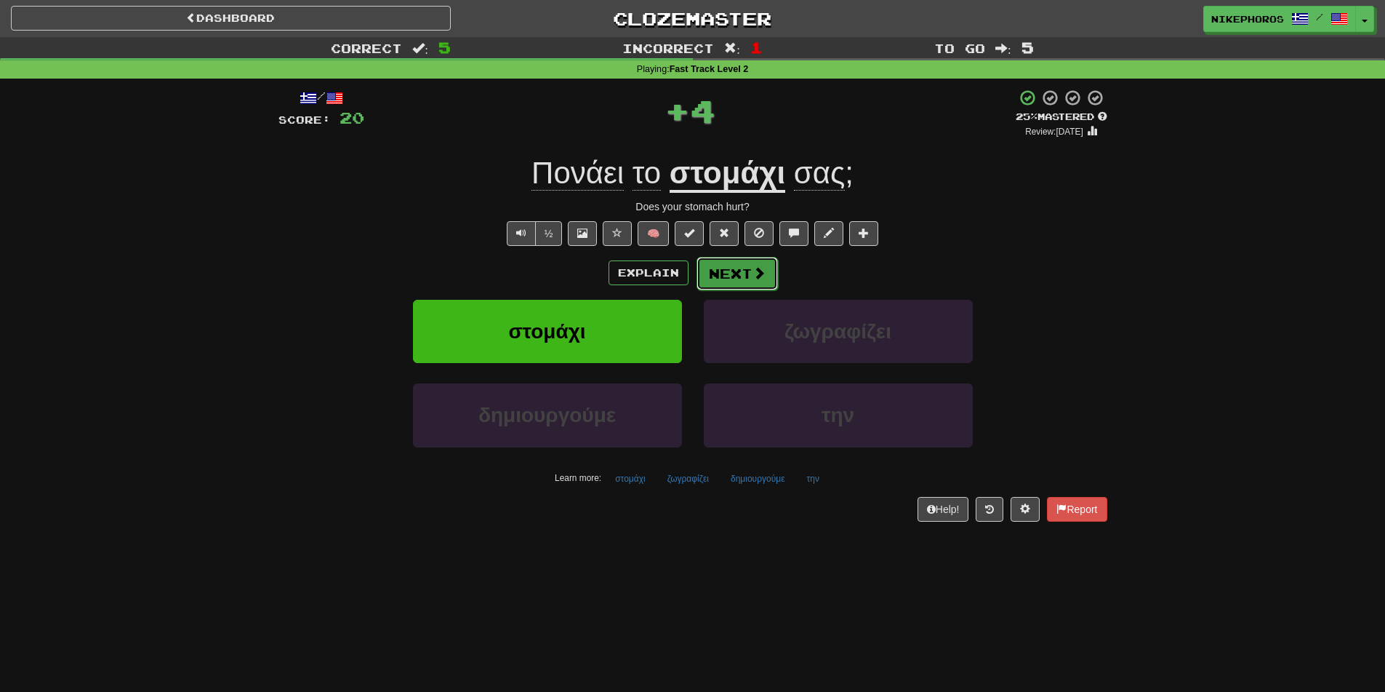
click at [761, 263] on button "Next" at bounding box center [737, 273] width 81 height 33
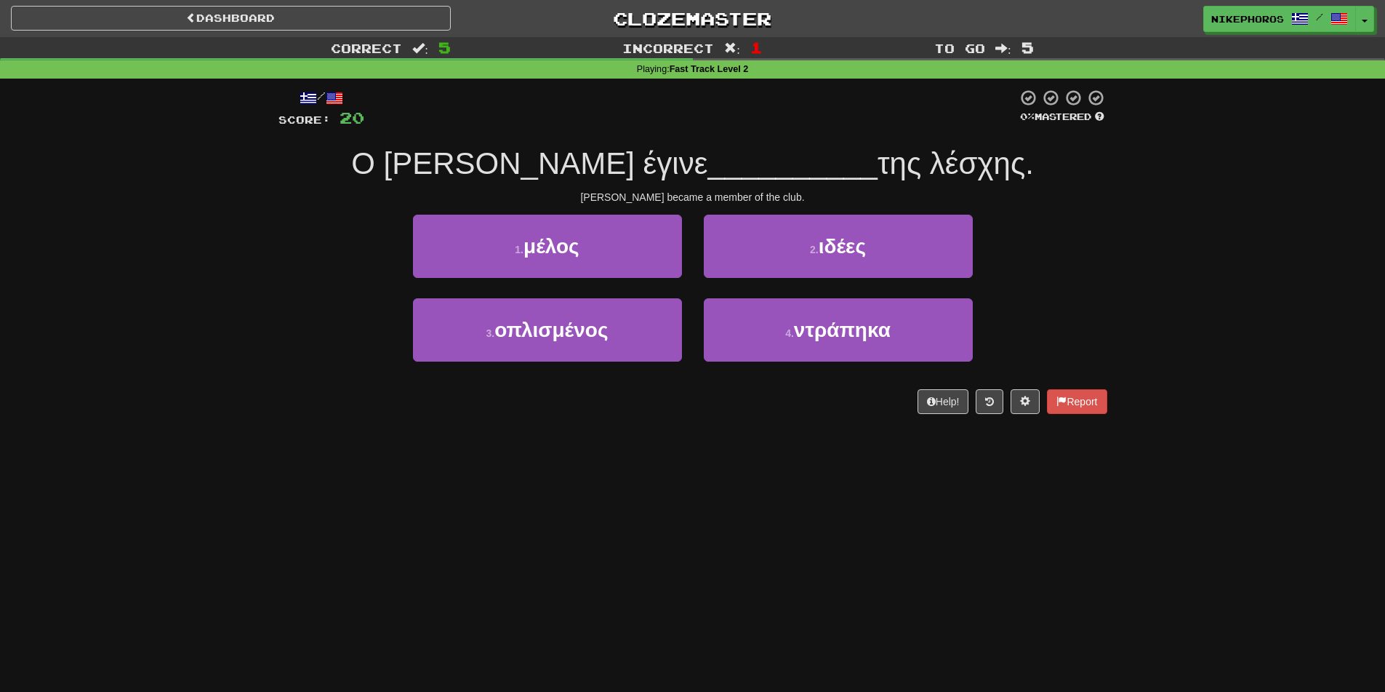
click at [1189, 204] on div "Correct : 5 Incorrect : 1 To go : 5 Playing : Fast Track Level 2 / Score: 20 0 …" at bounding box center [692, 235] width 1385 height 397
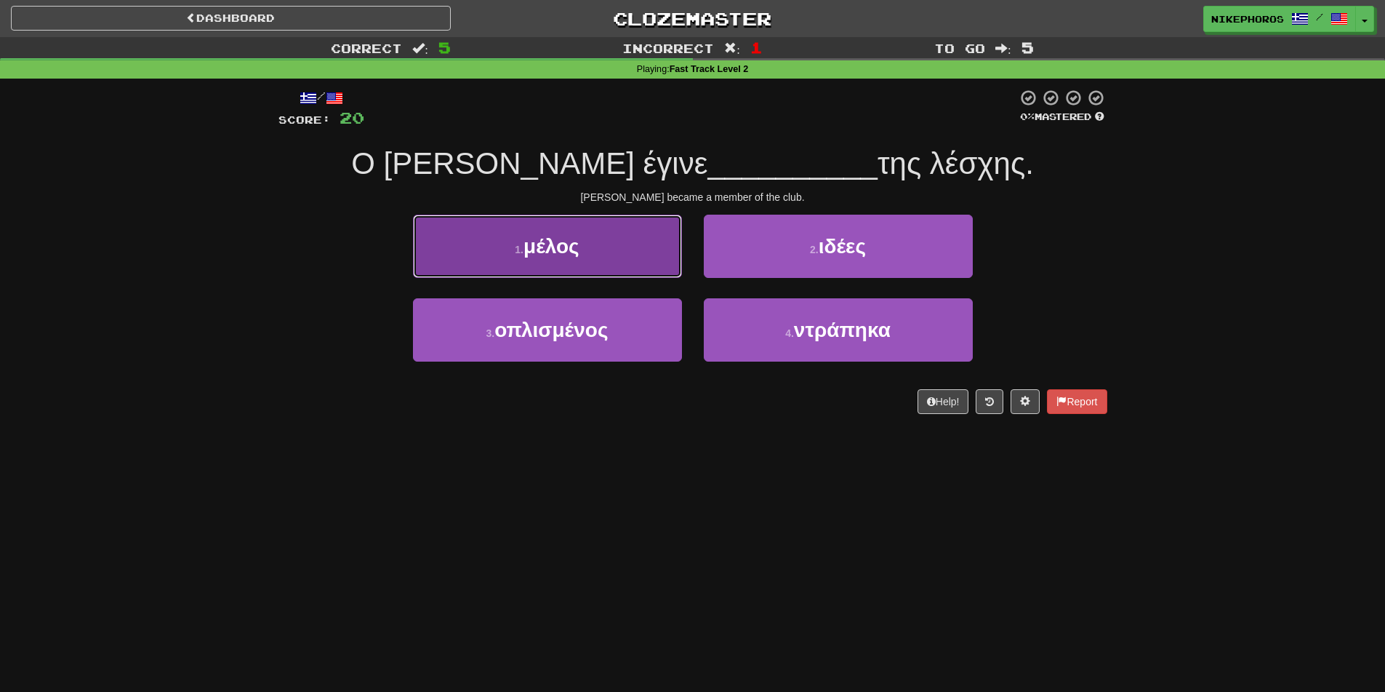
click at [619, 247] on button "1 . μέλος" at bounding box center [547, 246] width 269 height 63
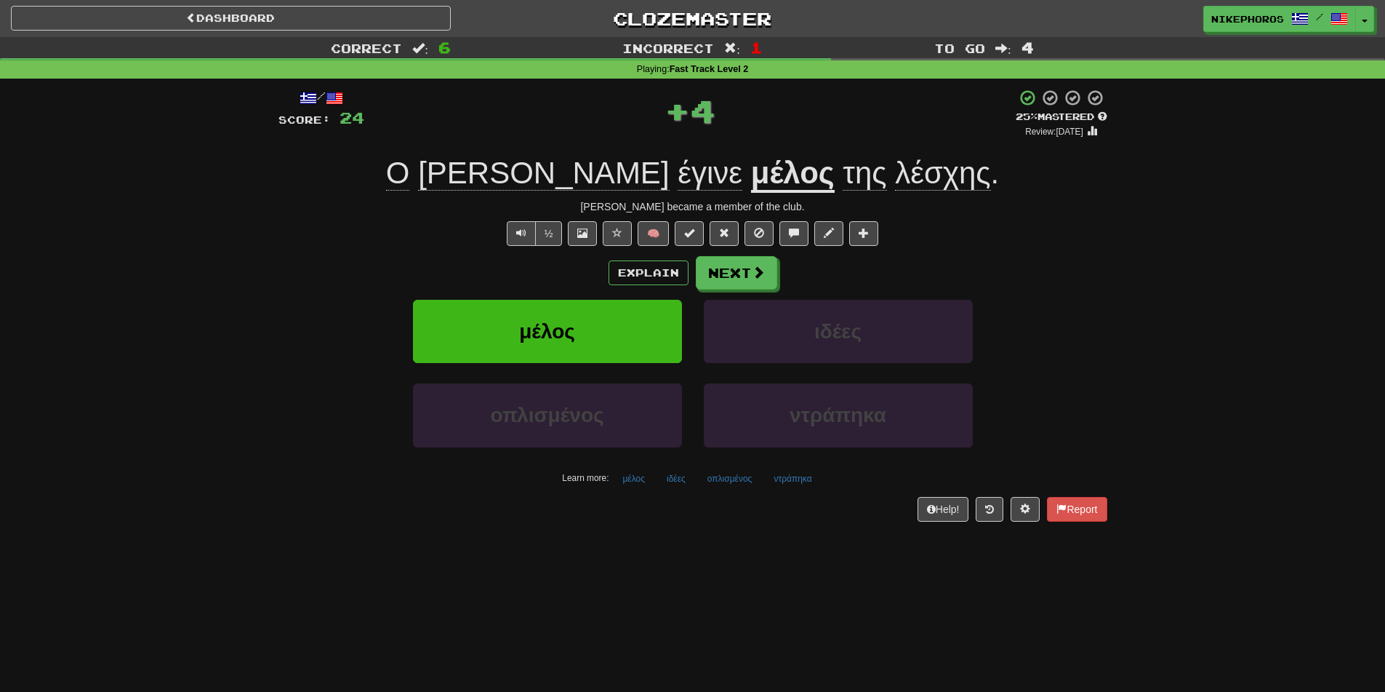
click at [895, 176] on span "λέσχης" at bounding box center [942, 173] width 95 height 35
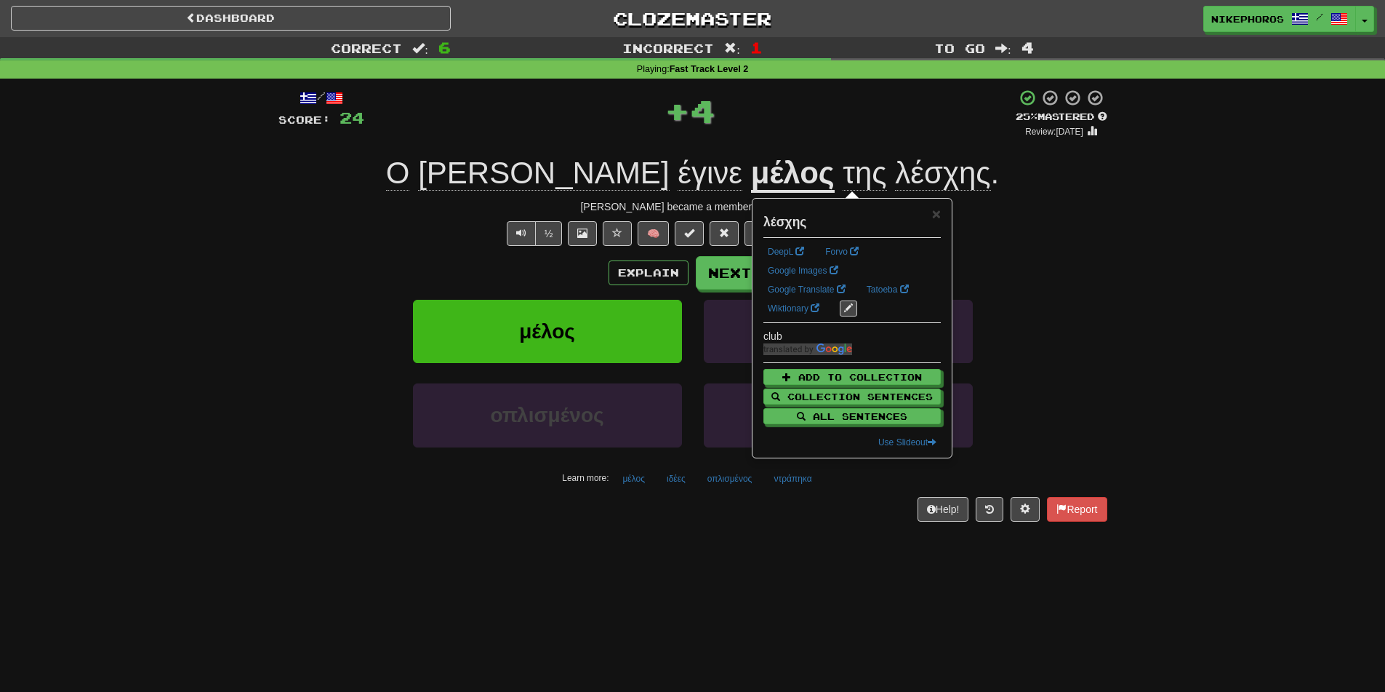
click at [1068, 238] on div "½ 🧠" at bounding box center [693, 233] width 829 height 25
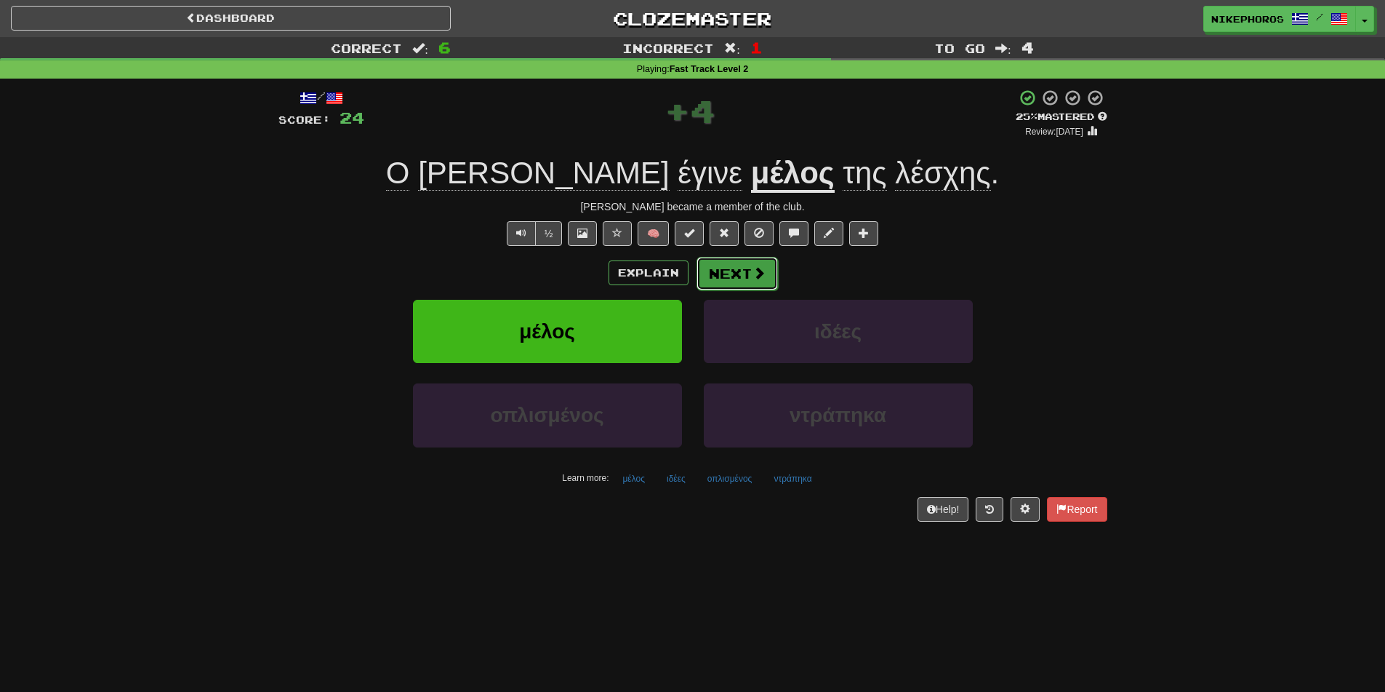
click at [746, 278] on button "Next" at bounding box center [737, 273] width 81 height 33
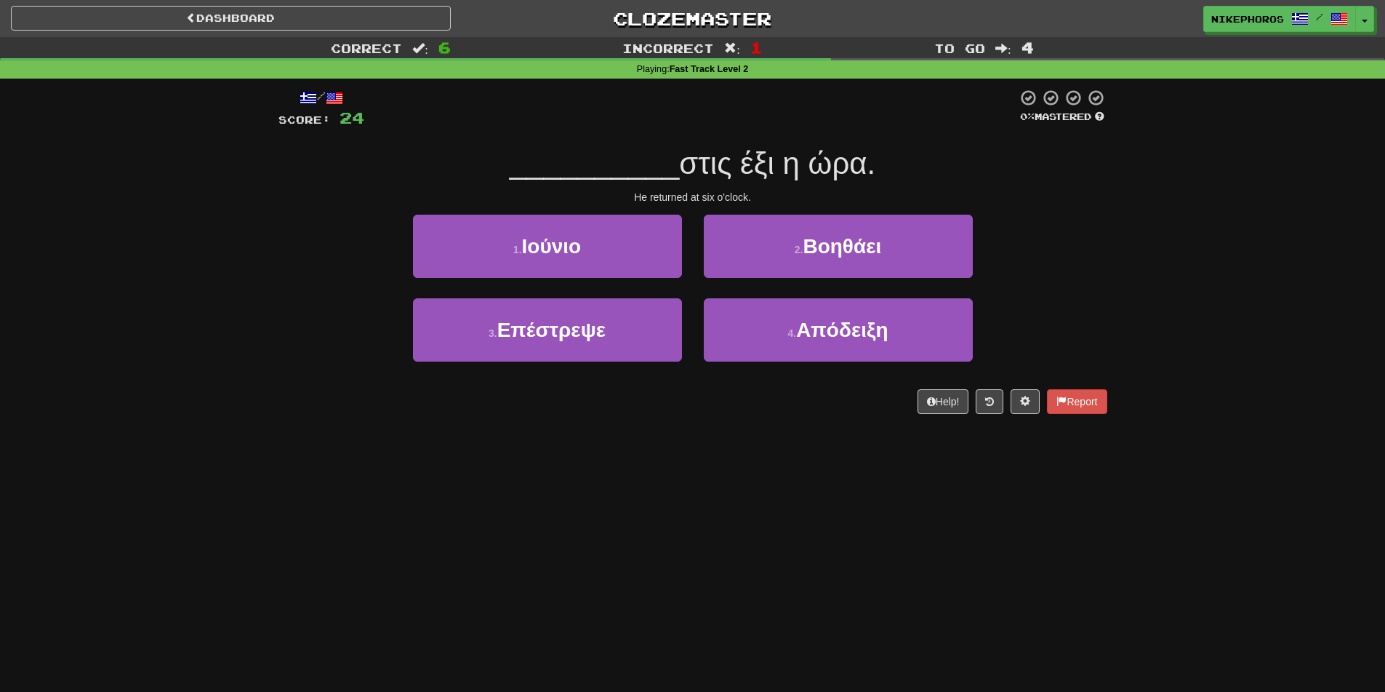
click at [1139, 250] on div "Correct : 6 Incorrect : 1 To go : 4 Playing : Fast Track Level 2 / Score: 24 0 …" at bounding box center [692, 235] width 1385 height 397
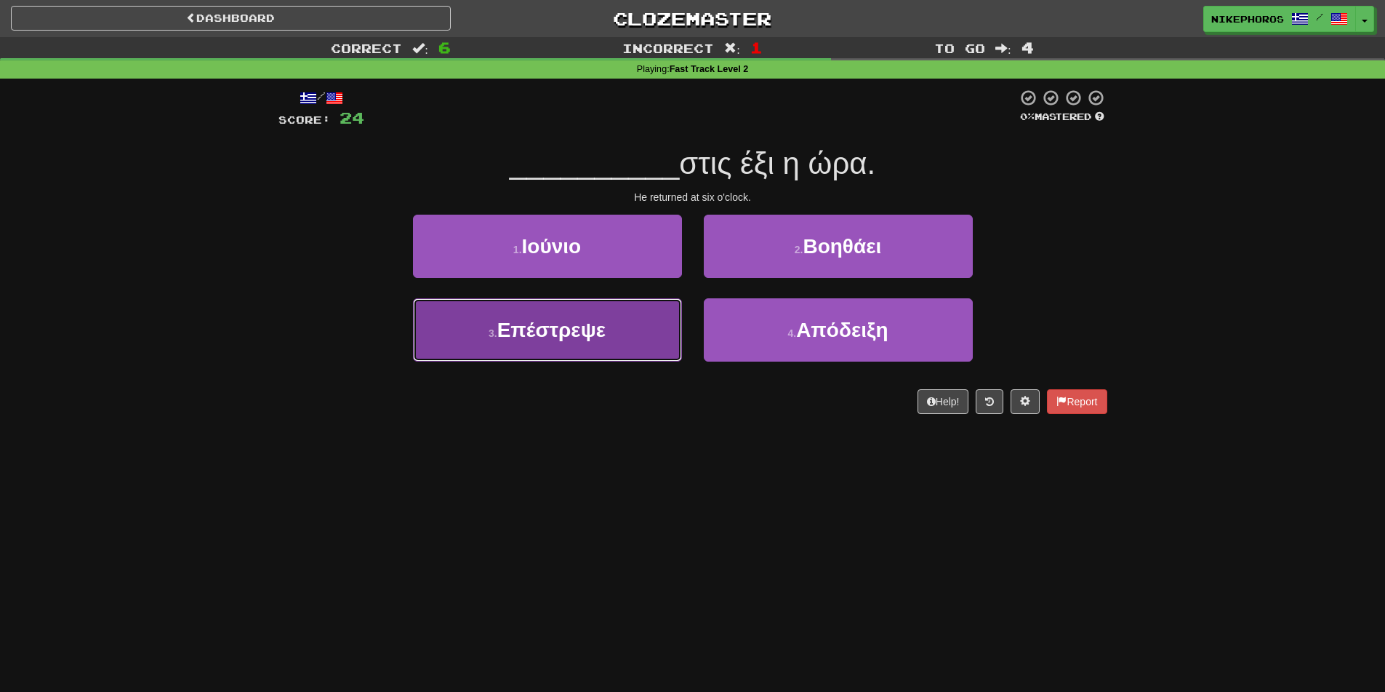
click at [553, 335] on span "Επέστρεψε" at bounding box center [551, 330] width 108 height 23
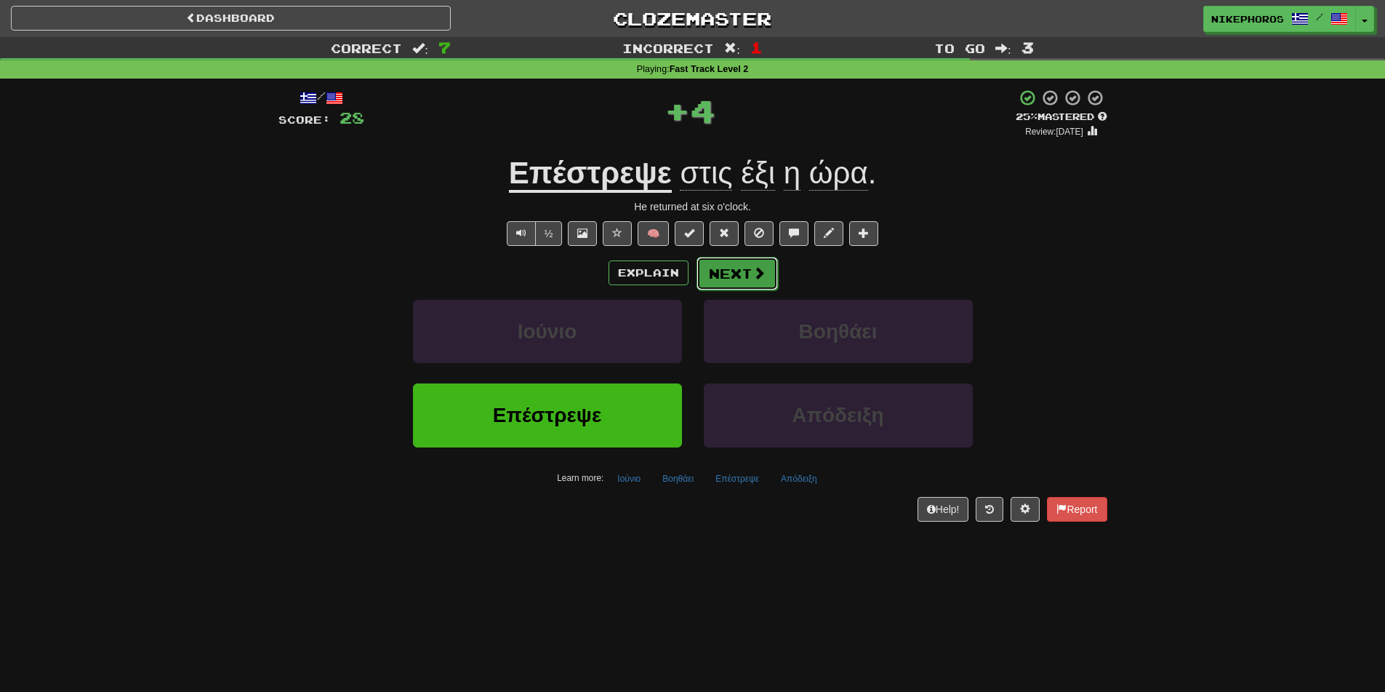
click at [740, 269] on button "Next" at bounding box center [737, 273] width 81 height 33
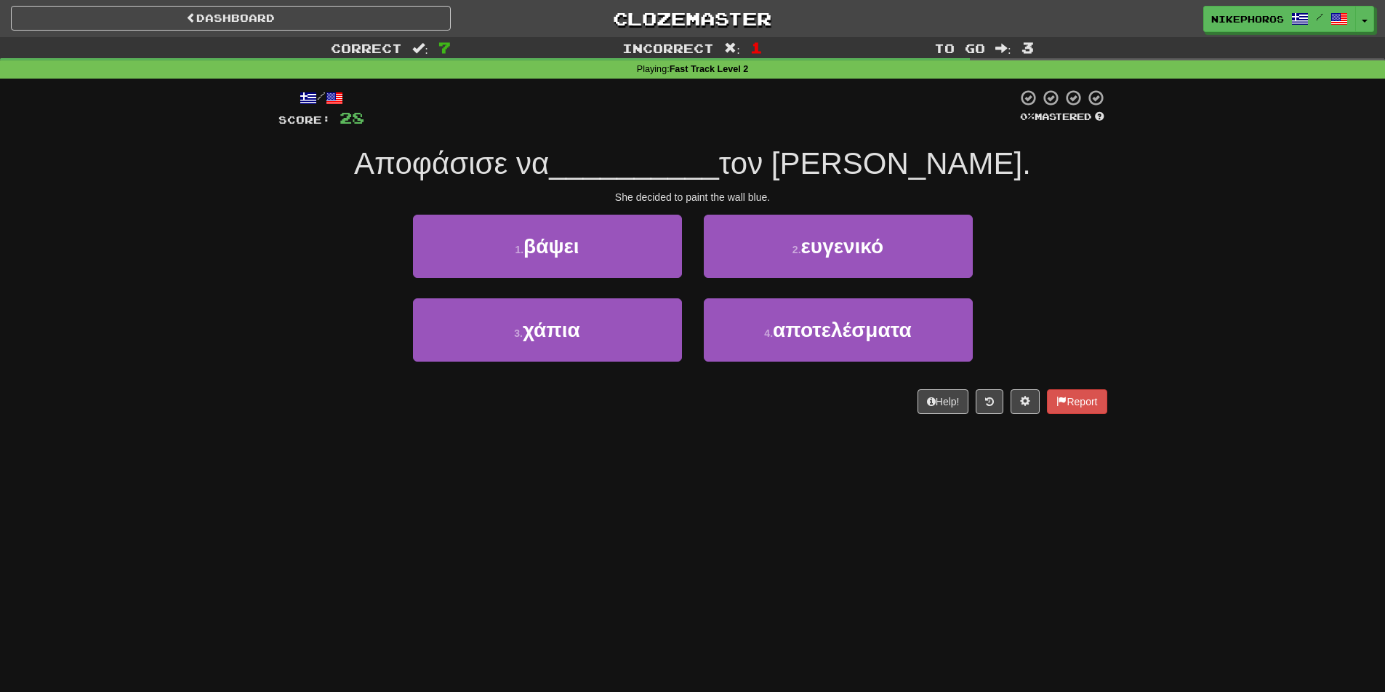
click at [1100, 236] on div "1 . βάψει 2 . ευγενικό" at bounding box center [693, 257] width 873 height 84
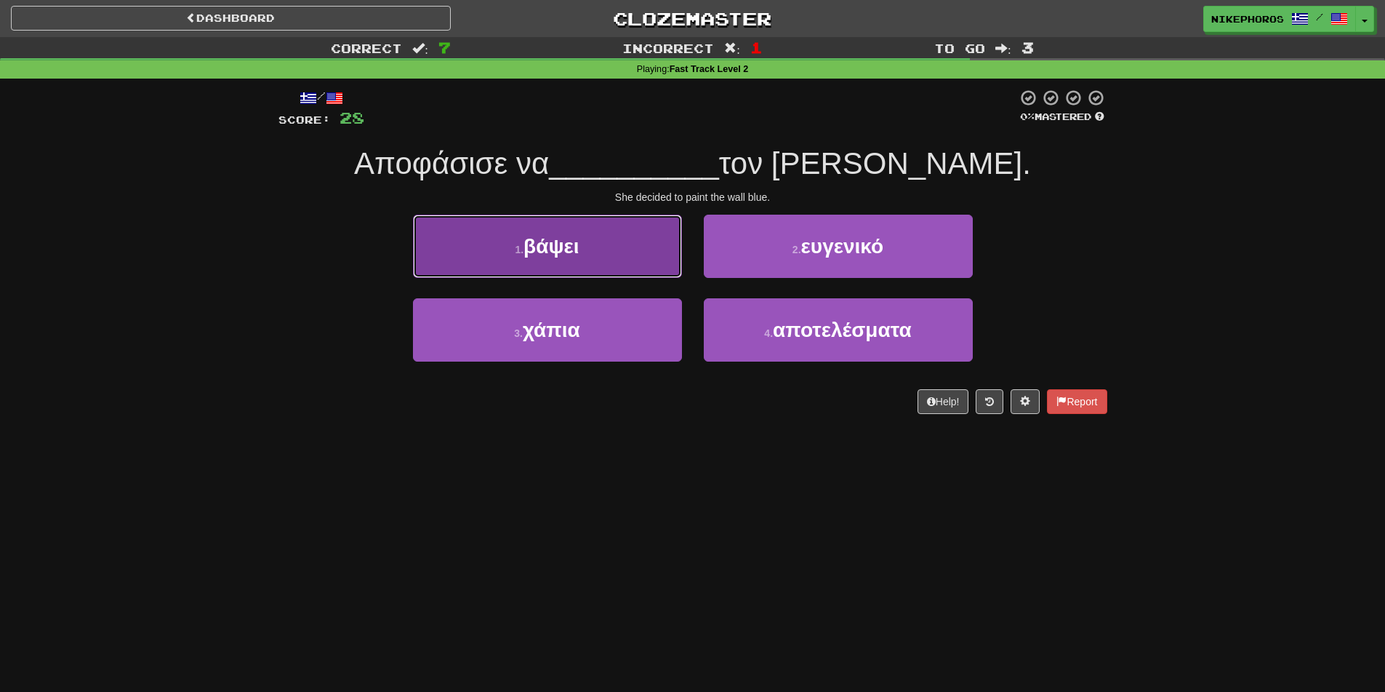
click at [591, 253] on button "1 . βάψει" at bounding box center [547, 246] width 269 height 63
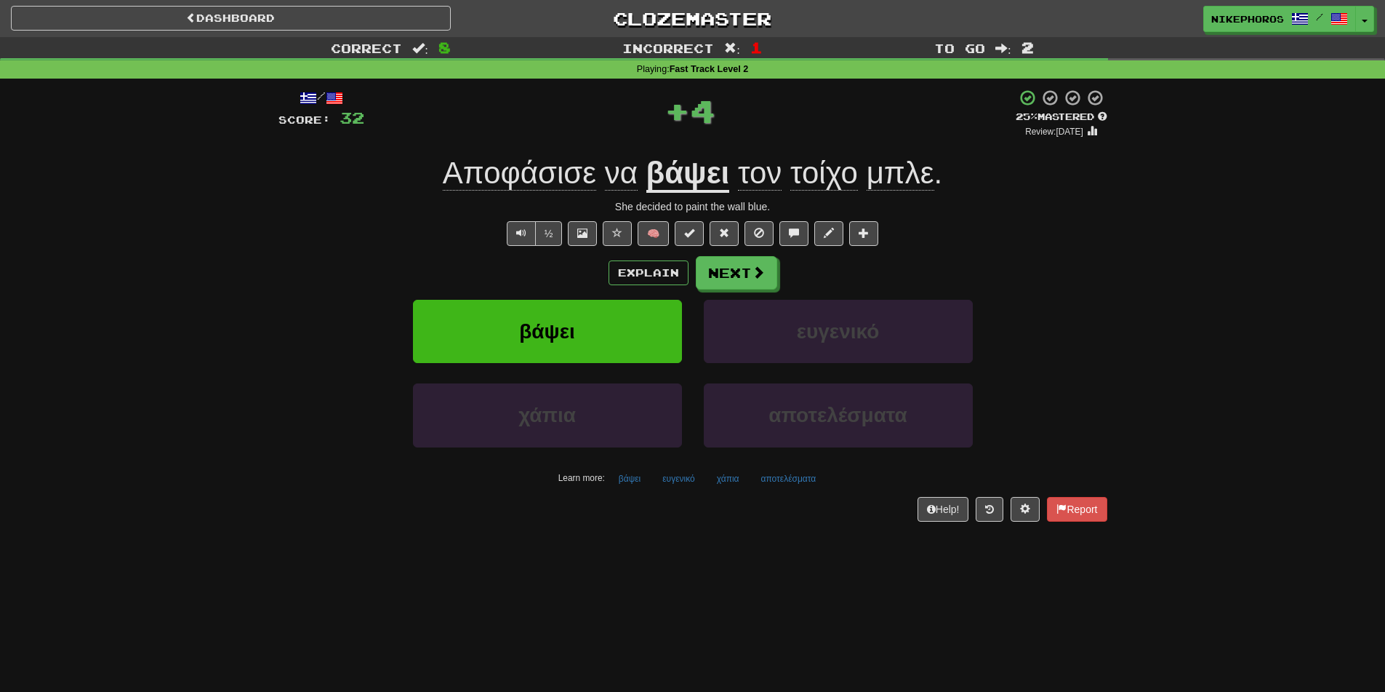
click at [707, 159] on u "βάψει" at bounding box center [689, 174] width 84 height 37
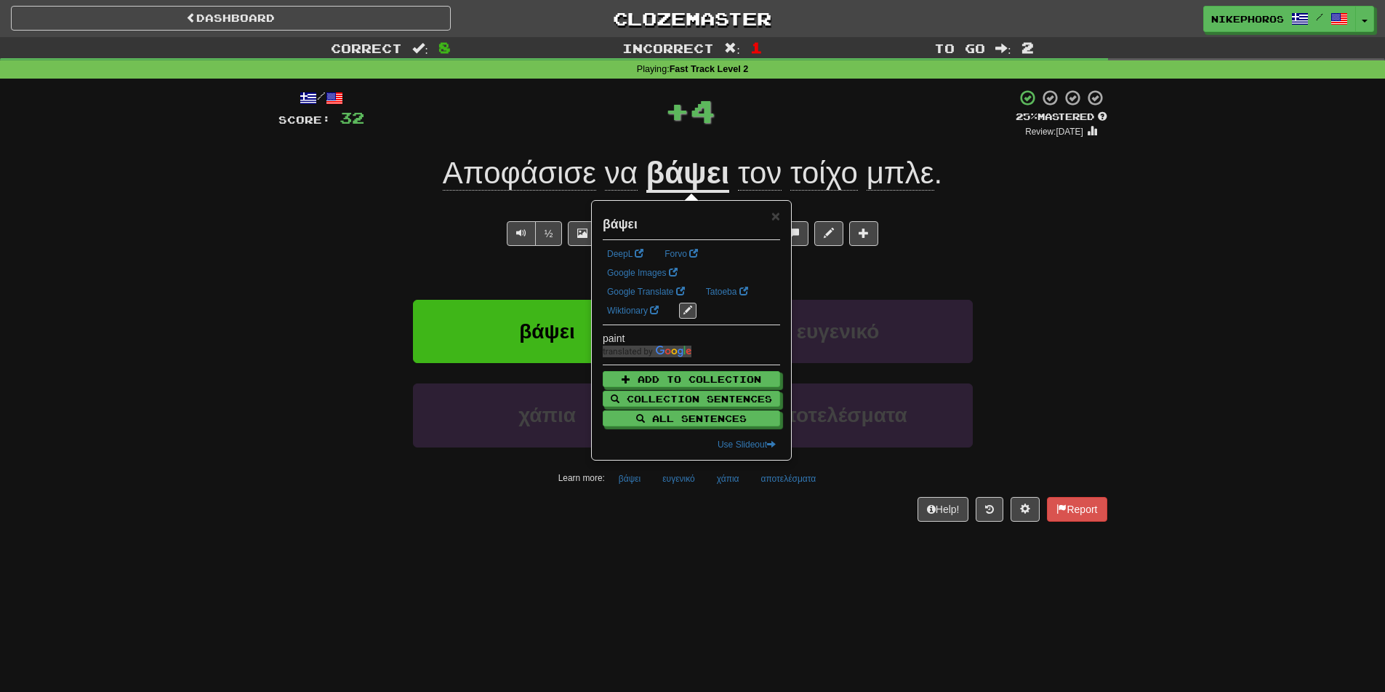
click at [1254, 214] on div "Correct : 8 Incorrect : 1 To go : 2 Playing : Fast Track Level 2 / Score: 32 + …" at bounding box center [692, 289] width 1385 height 505
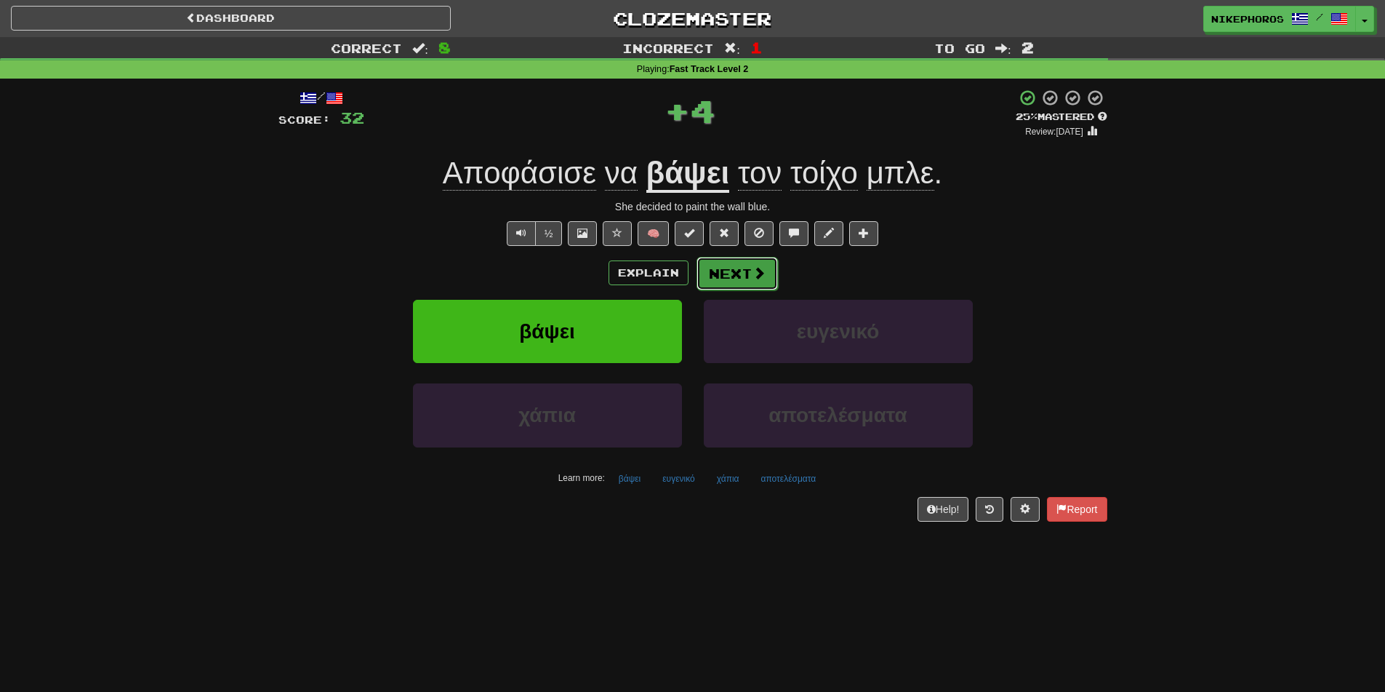
click at [735, 279] on button "Next" at bounding box center [737, 273] width 81 height 33
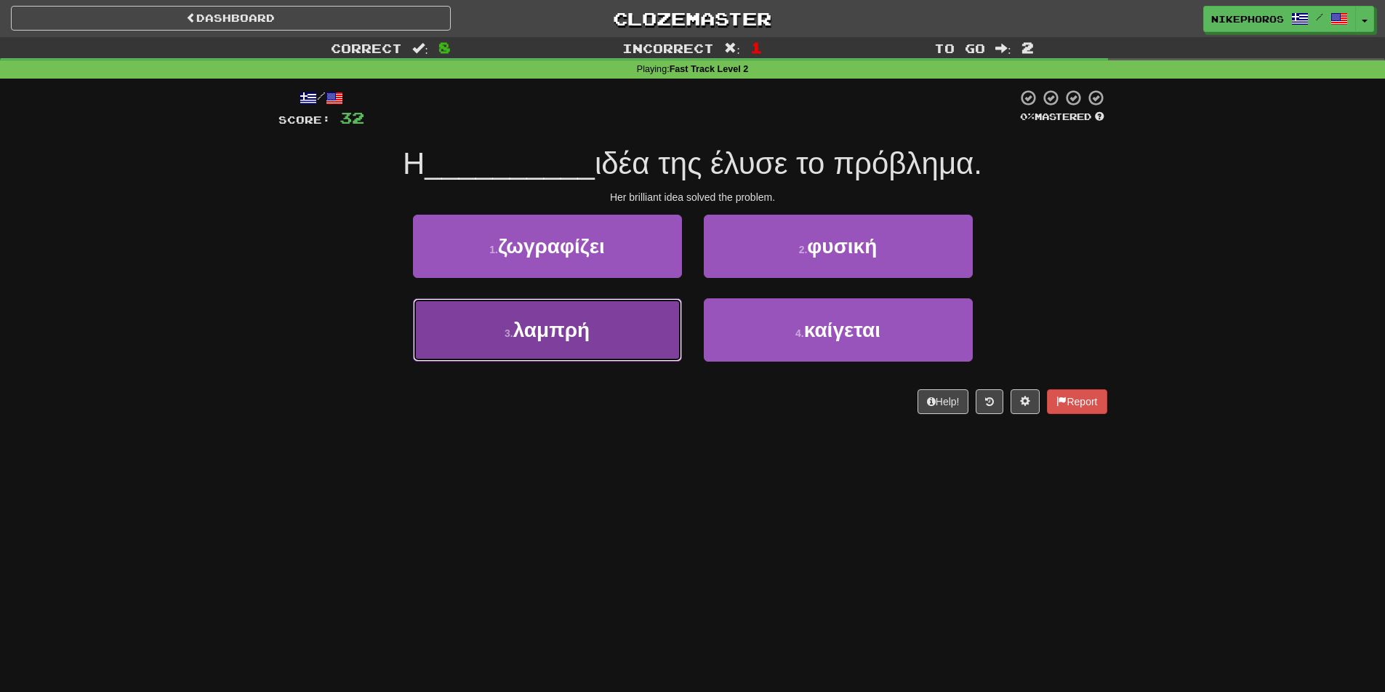
click at [553, 343] on button "3 . λαμπρή" at bounding box center [547, 329] width 269 height 63
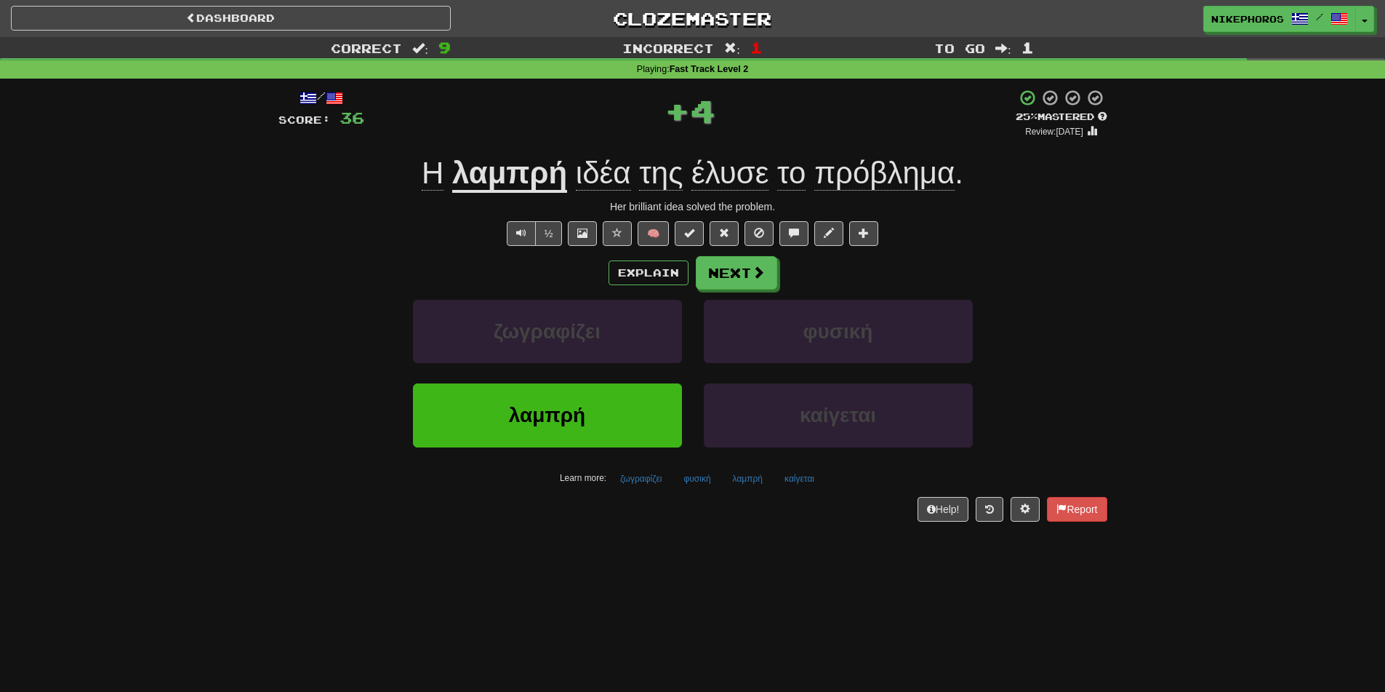
click at [523, 177] on u "λαμπρή" at bounding box center [509, 174] width 115 height 37
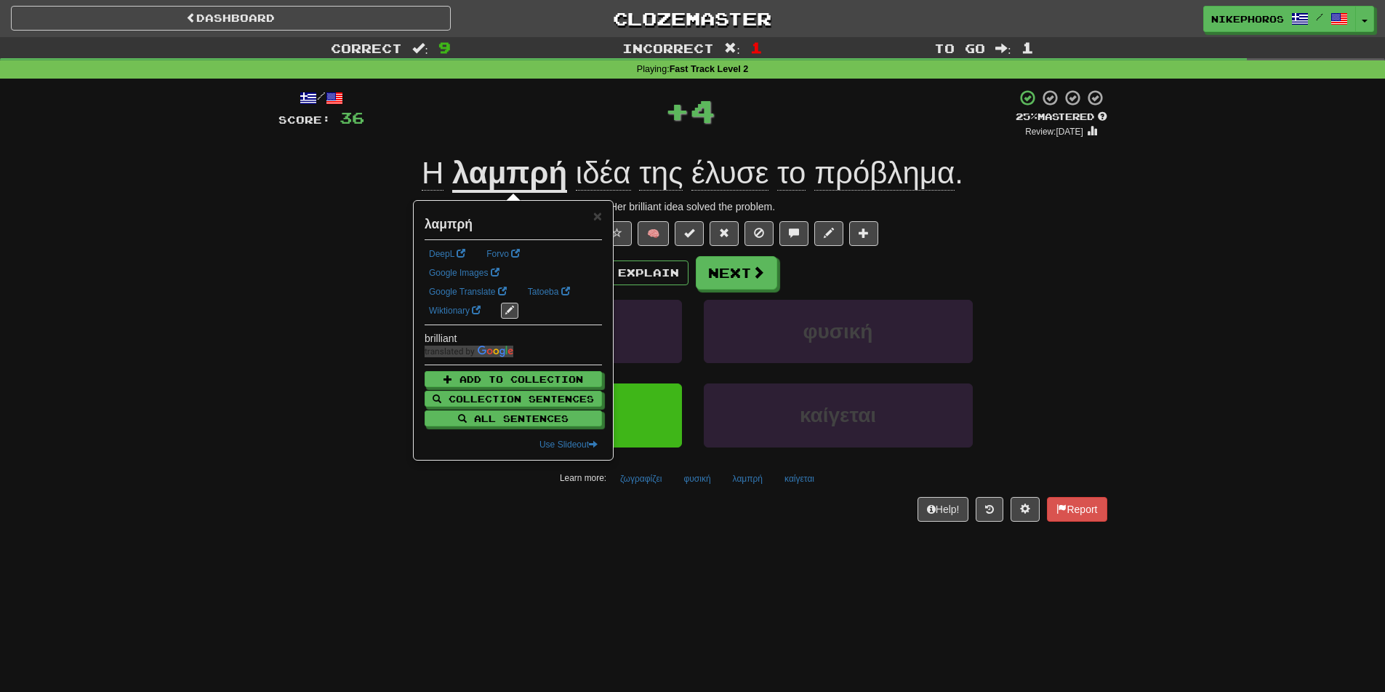
click at [1264, 294] on div "Correct : 9 Incorrect : 1 To go : 1 Playing : Fast Track Level 2 / Score: 36 + …" at bounding box center [692, 289] width 1385 height 505
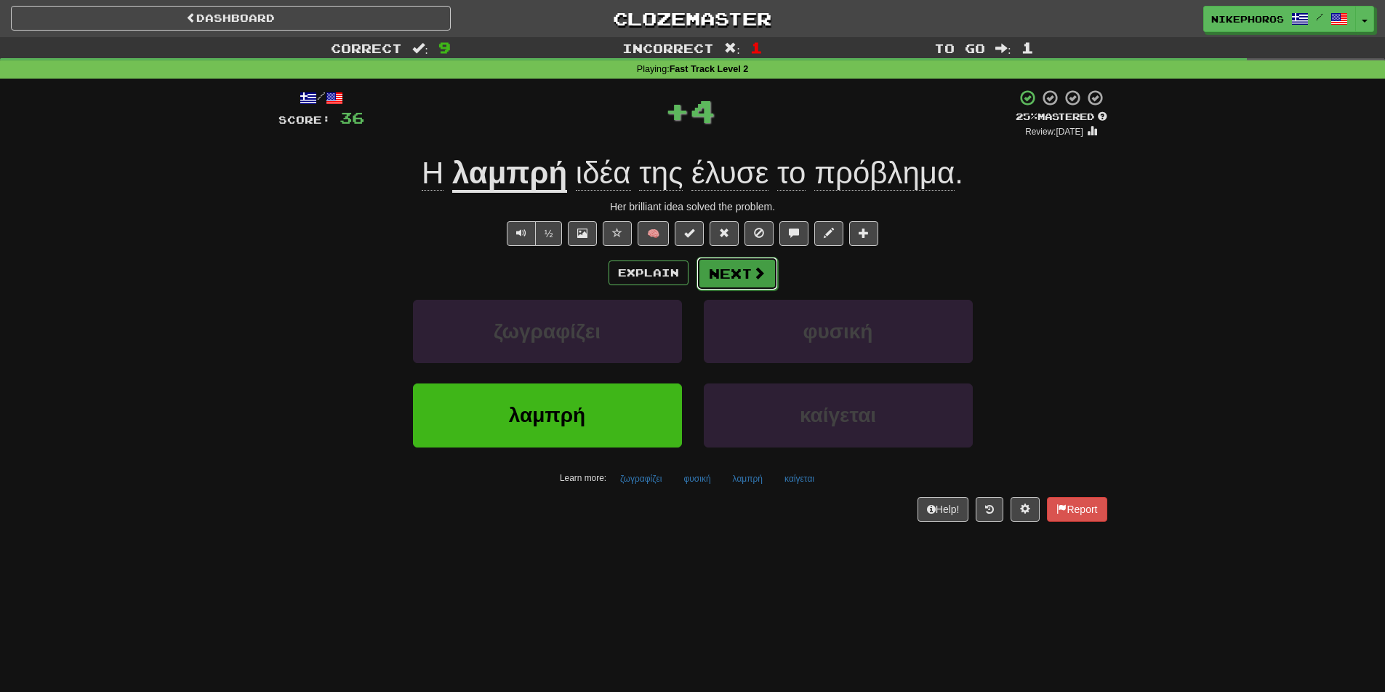
click at [732, 263] on button "Next" at bounding box center [737, 273] width 81 height 33
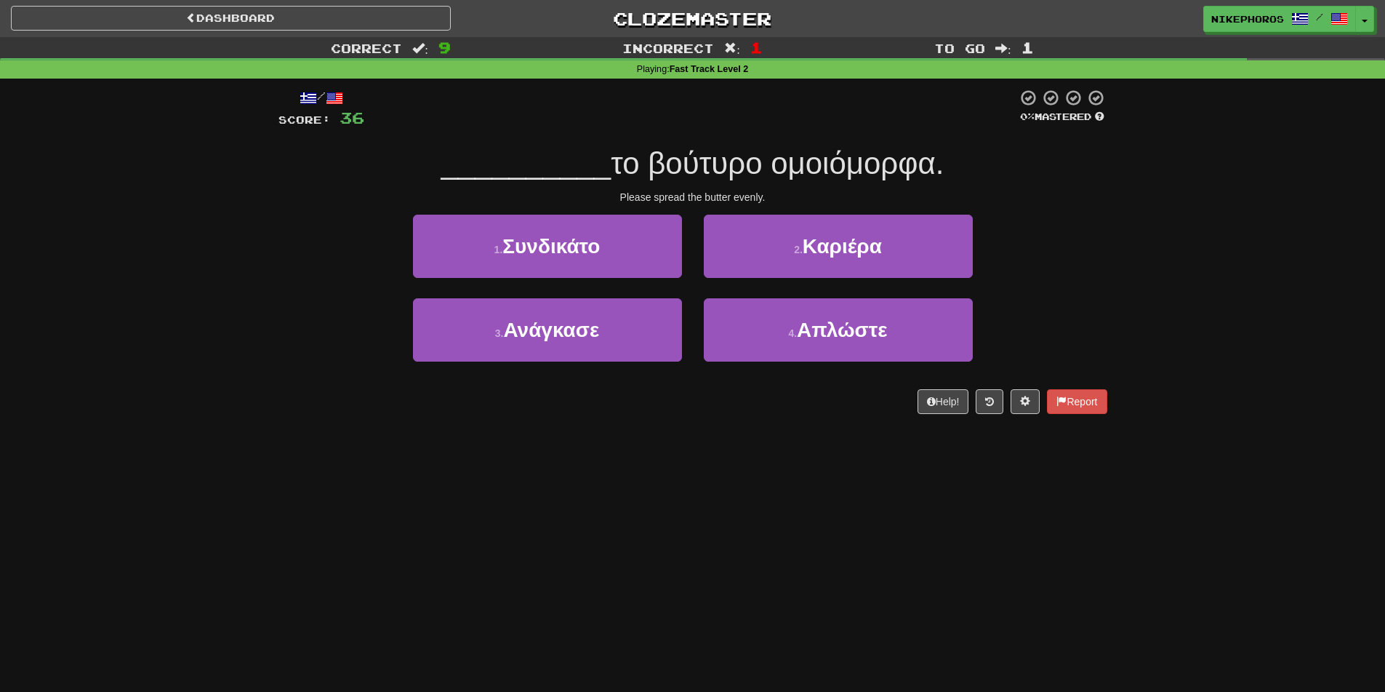
click at [748, 139] on div "/ Score: 36 0 % Mastered __________ το βούτυρο ομοιόμορφα. Please spread the bu…" at bounding box center [693, 251] width 829 height 325
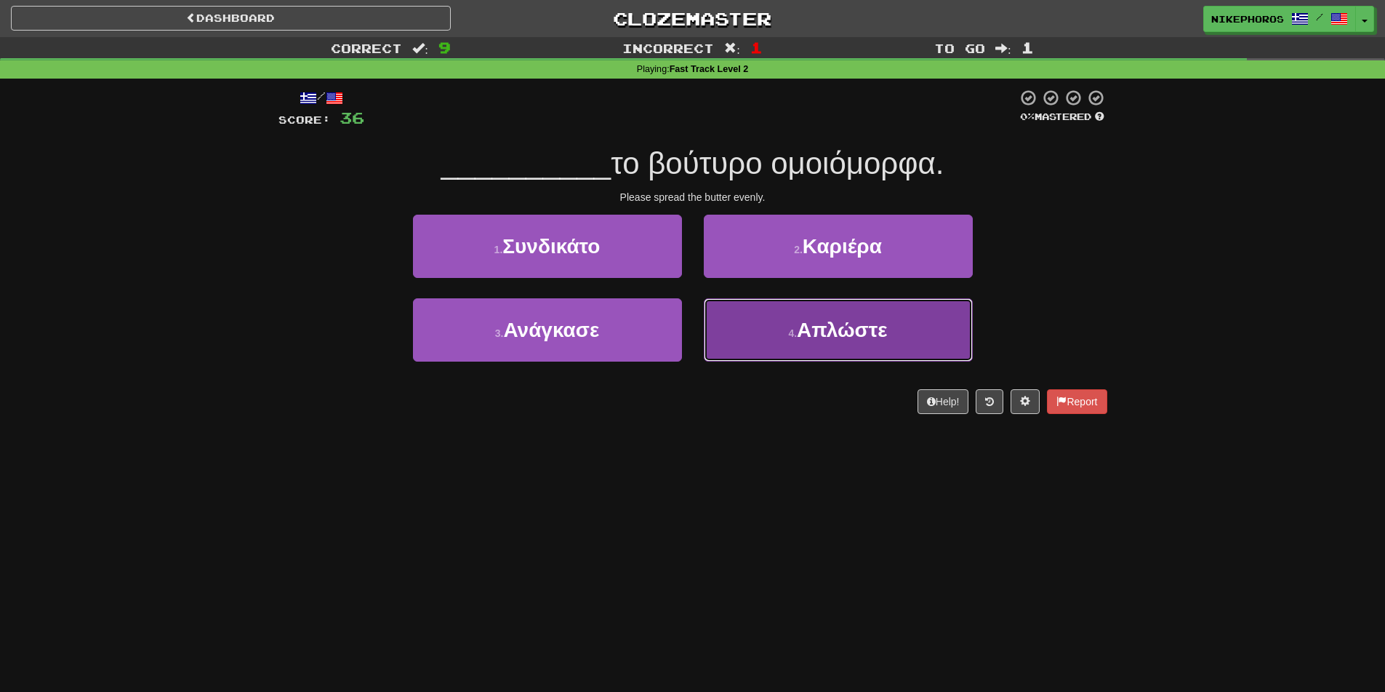
click at [902, 348] on button "4 . Απλώστε" at bounding box center [838, 329] width 269 height 63
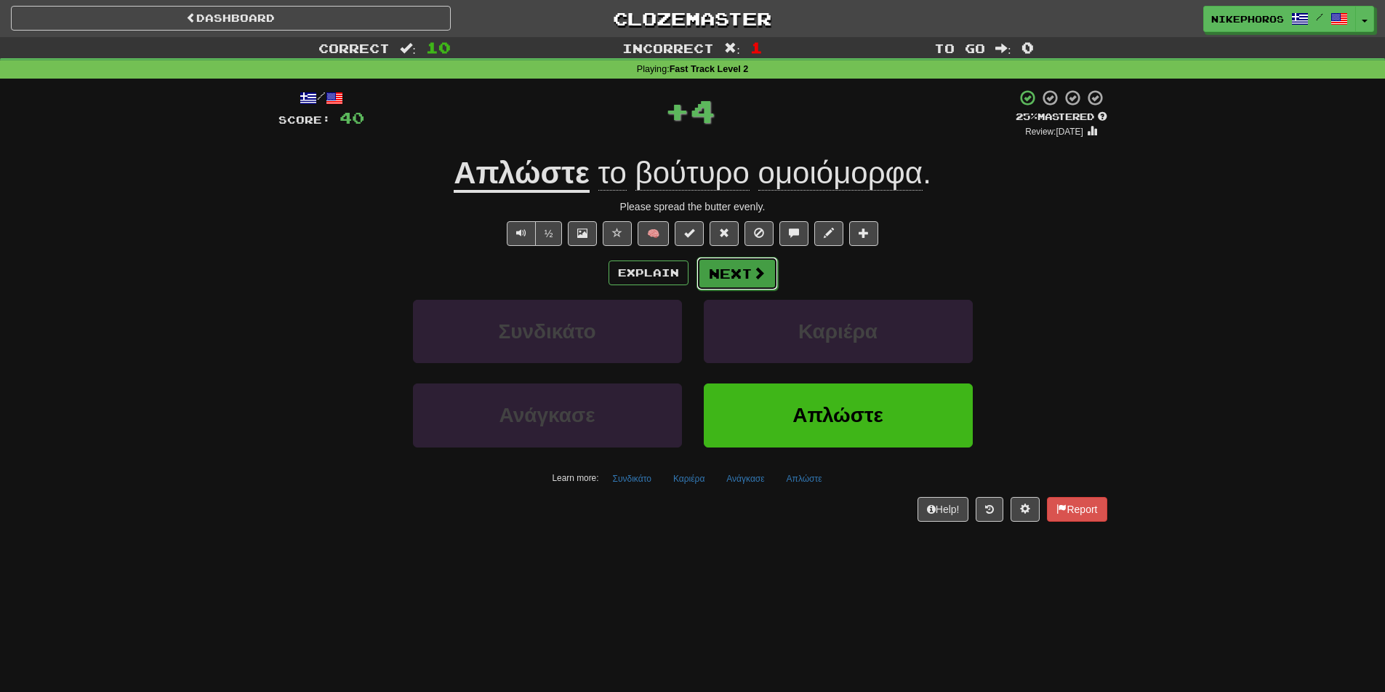
click at [723, 280] on button "Next" at bounding box center [737, 273] width 81 height 33
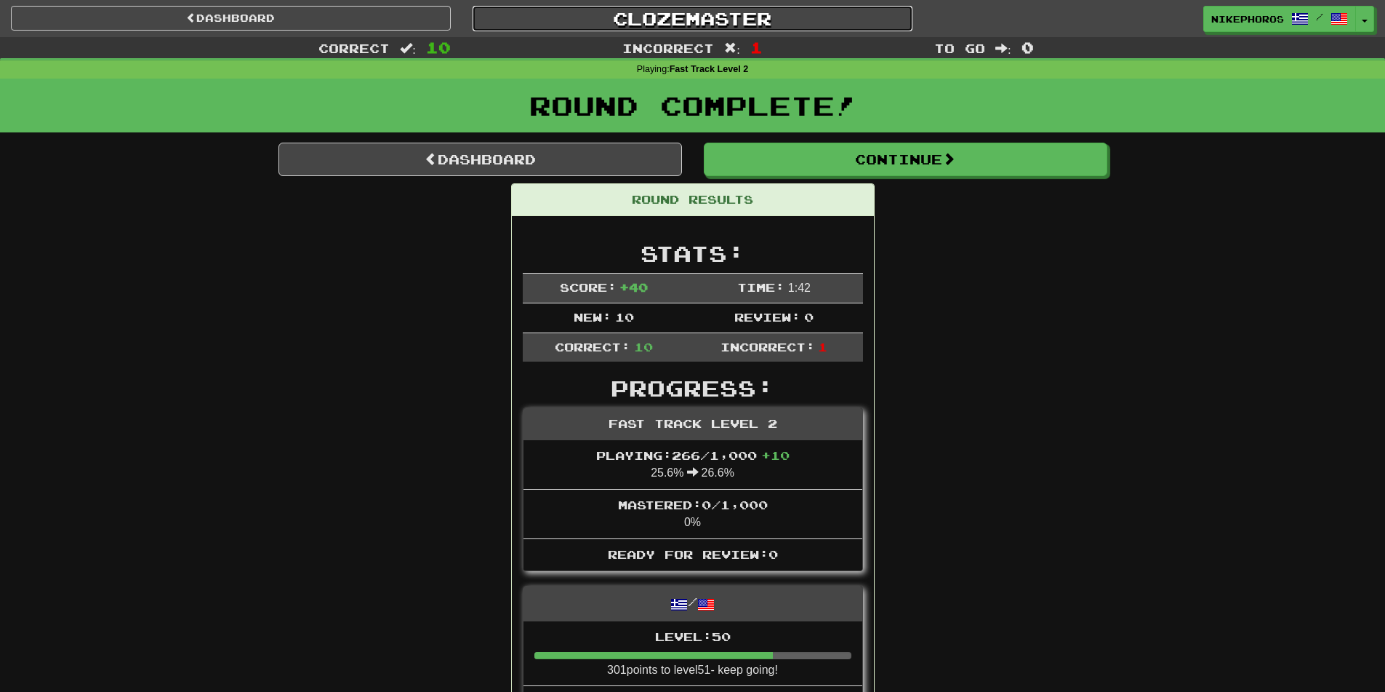
click at [689, 11] on link "Clozemaster" at bounding box center [693, 18] width 440 height 25
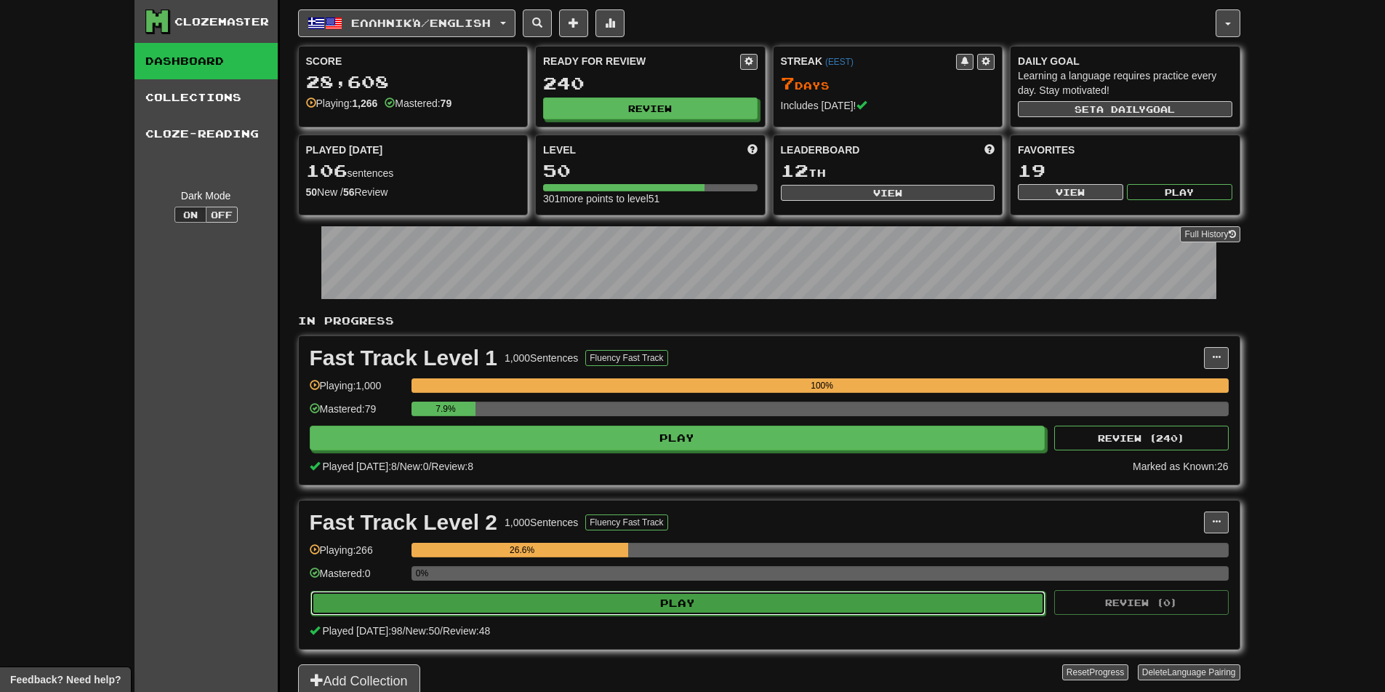
click at [540, 607] on button "Play" at bounding box center [679, 603] width 736 height 25
select select "**"
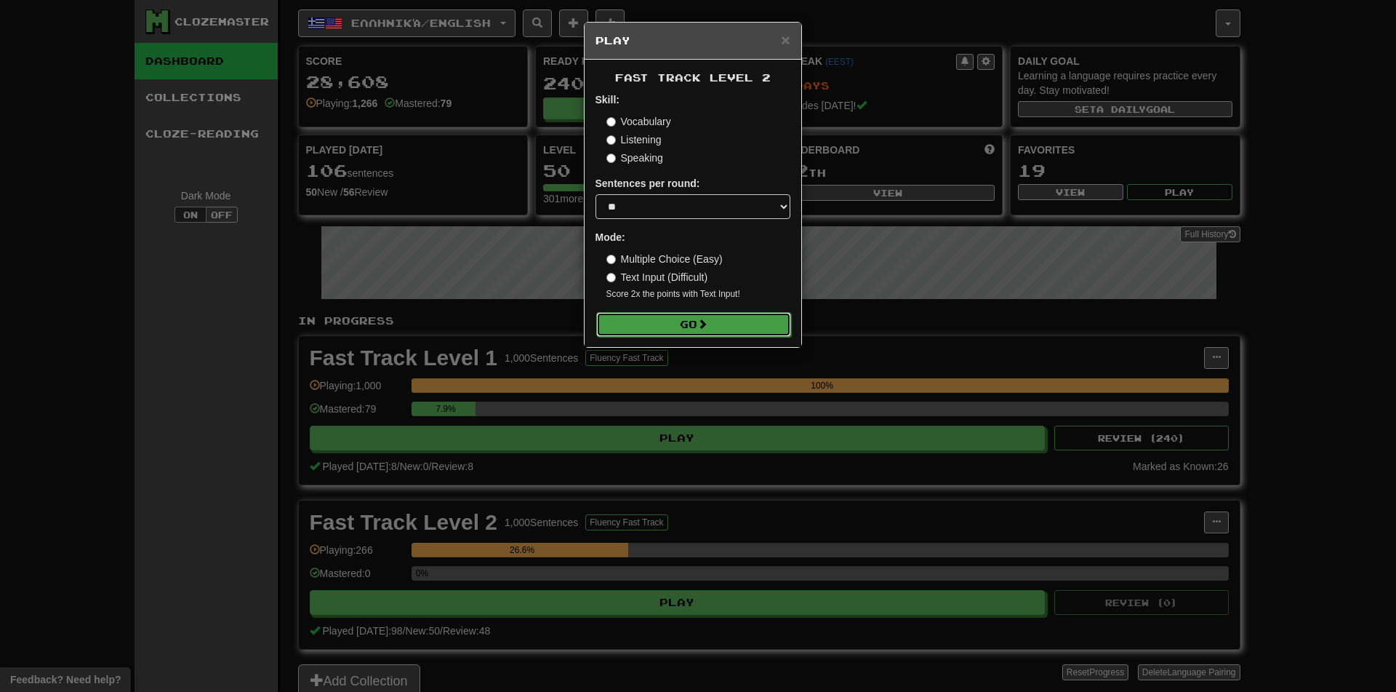
click at [662, 324] on button "Go" at bounding box center [693, 324] width 195 height 25
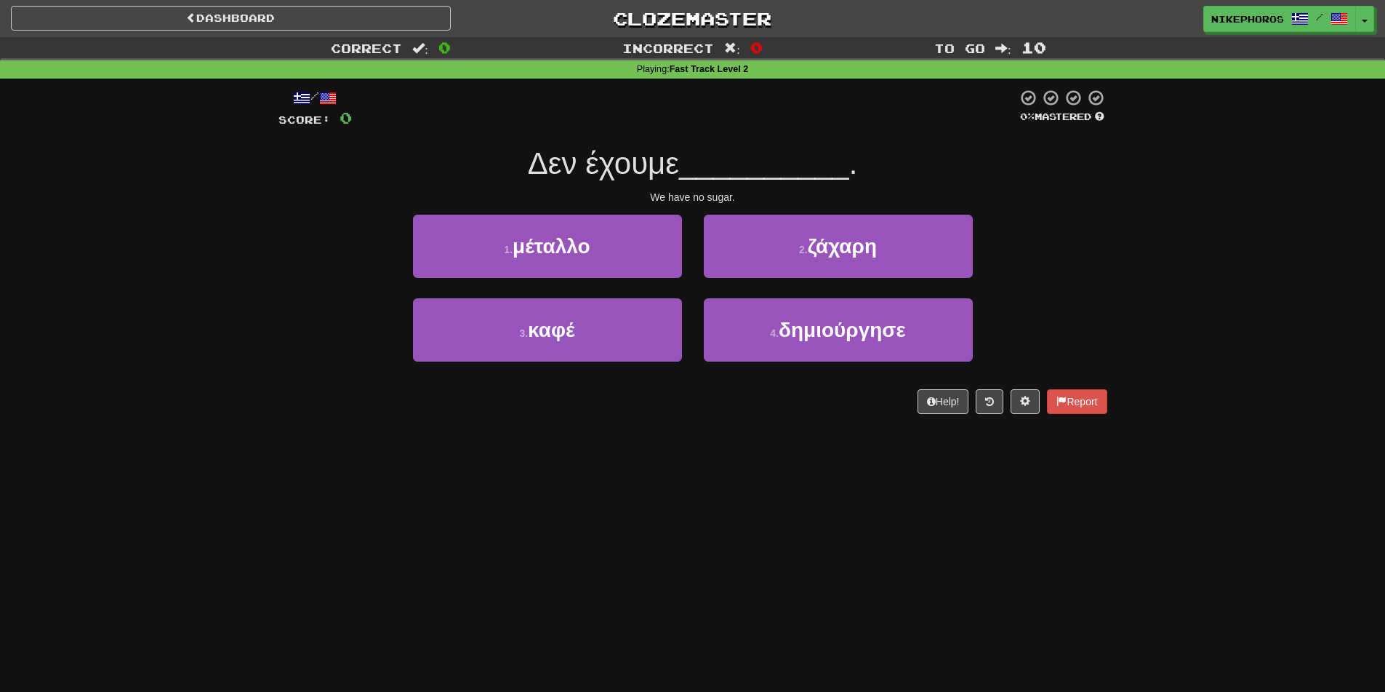
click at [763, 159] on span "__________" at bounding box center [764, 163] width 170 height 34
click at [901, 236] on button "2 . ζάχαρη" at bounding box center [838, 246] width 269 height 63
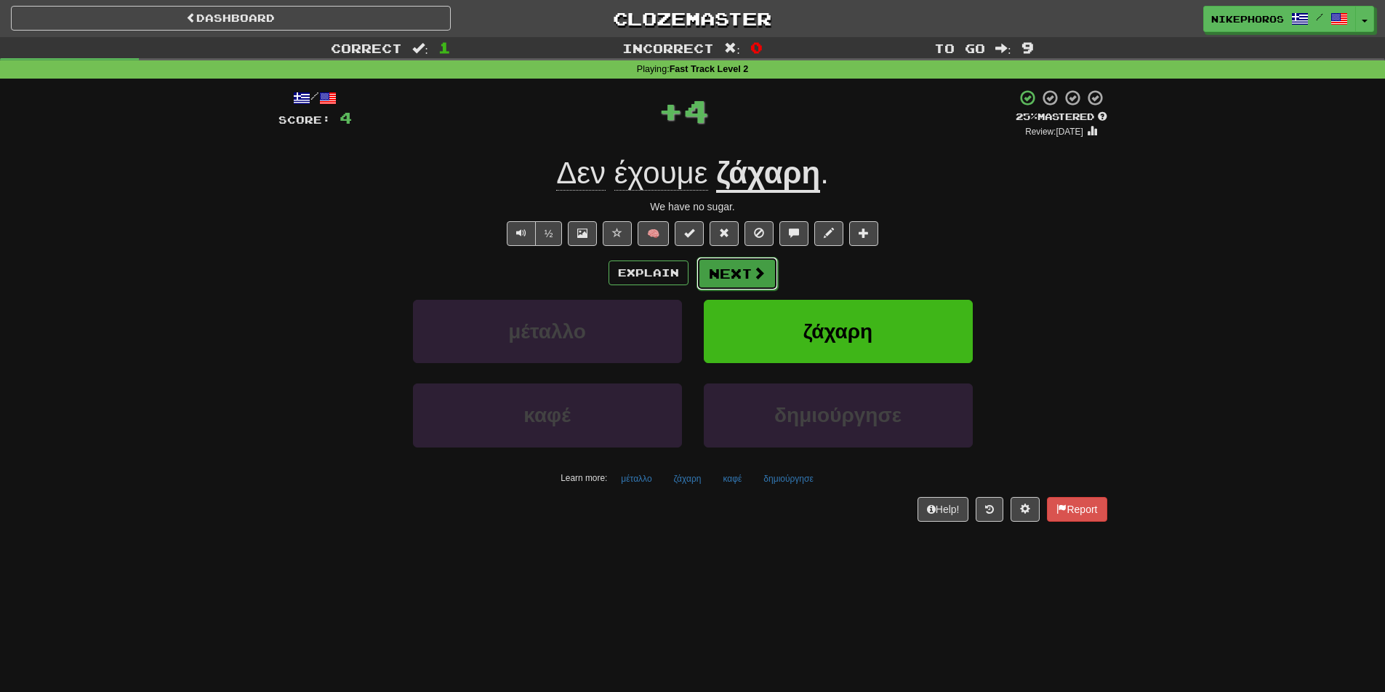
click at [719, 280] on button "Next" at bounding box center [737, 273] width 81 height 33
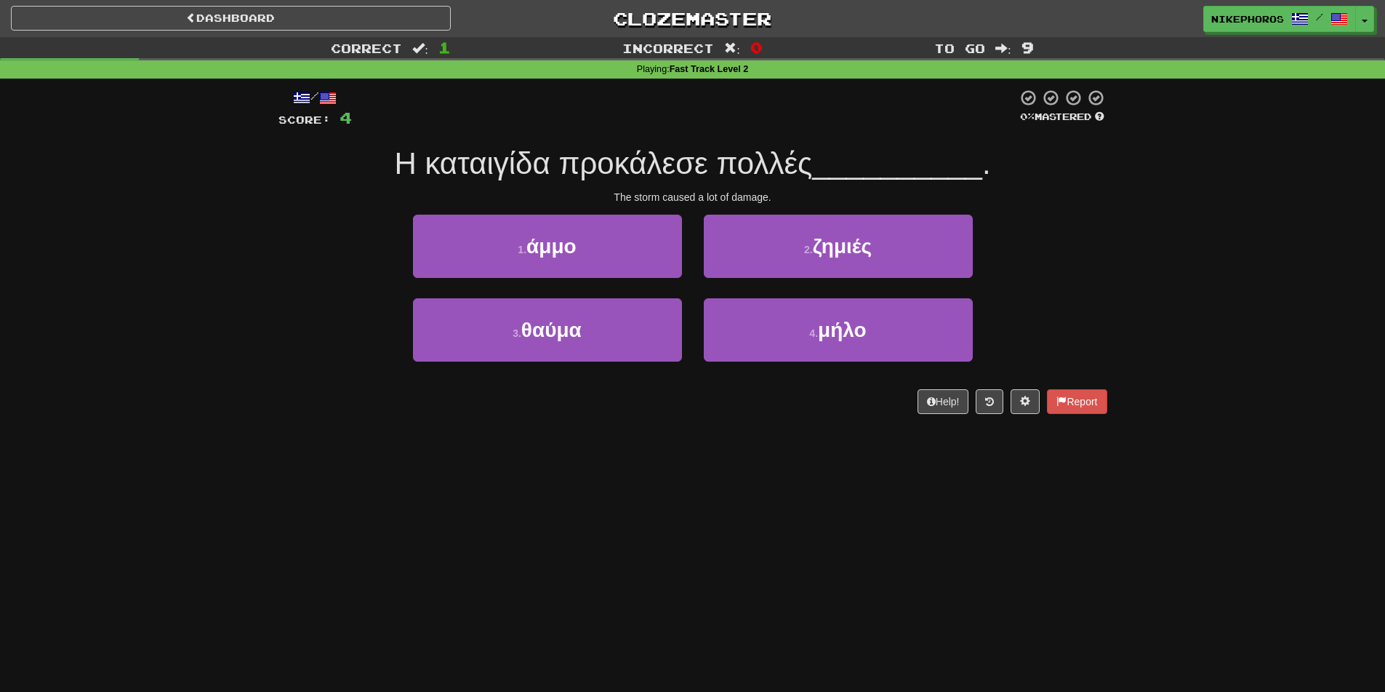
click at [1153, 238] on div "Correct : 1 Incorrect : 0 To go : 9 Playing : Fast Track Level 2 / Score: 4 0 %…" at bounding box center [692, 235] width 1385 height 397
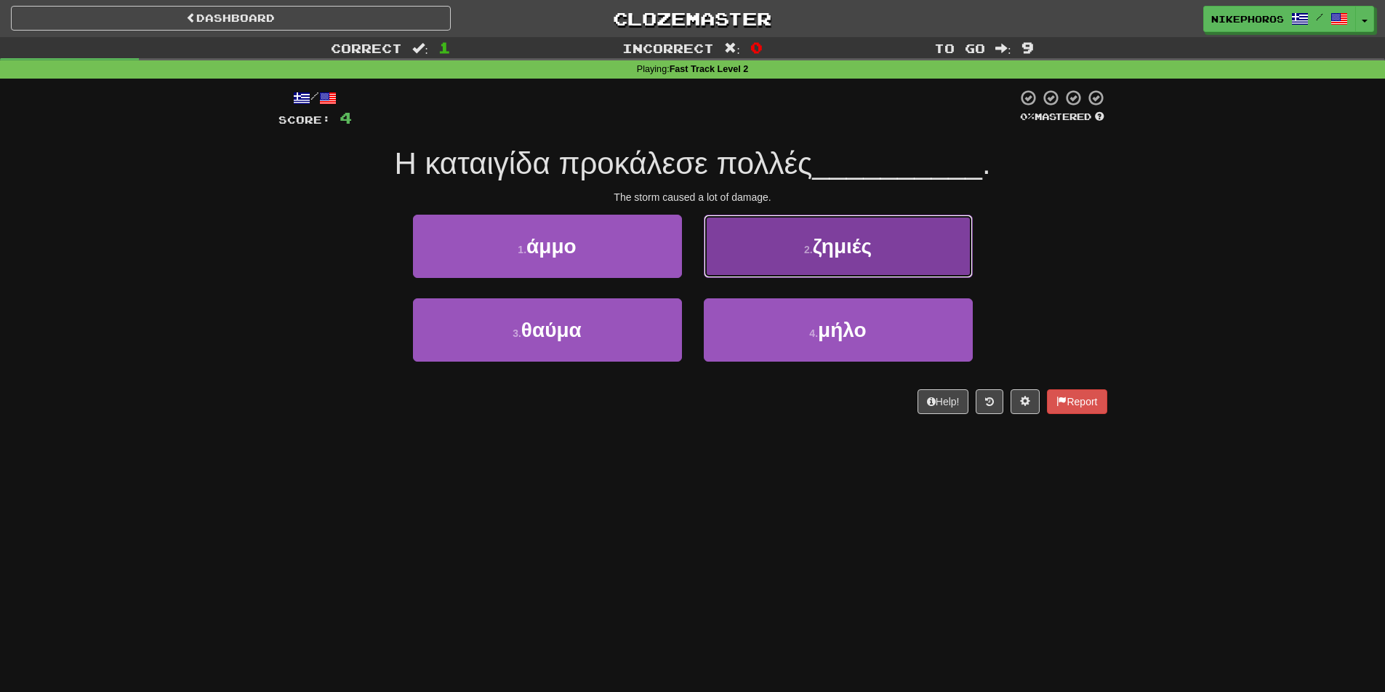
click at [842, 255] on span "ζημιές" at bounding box center [842, 246] width 59 height 23
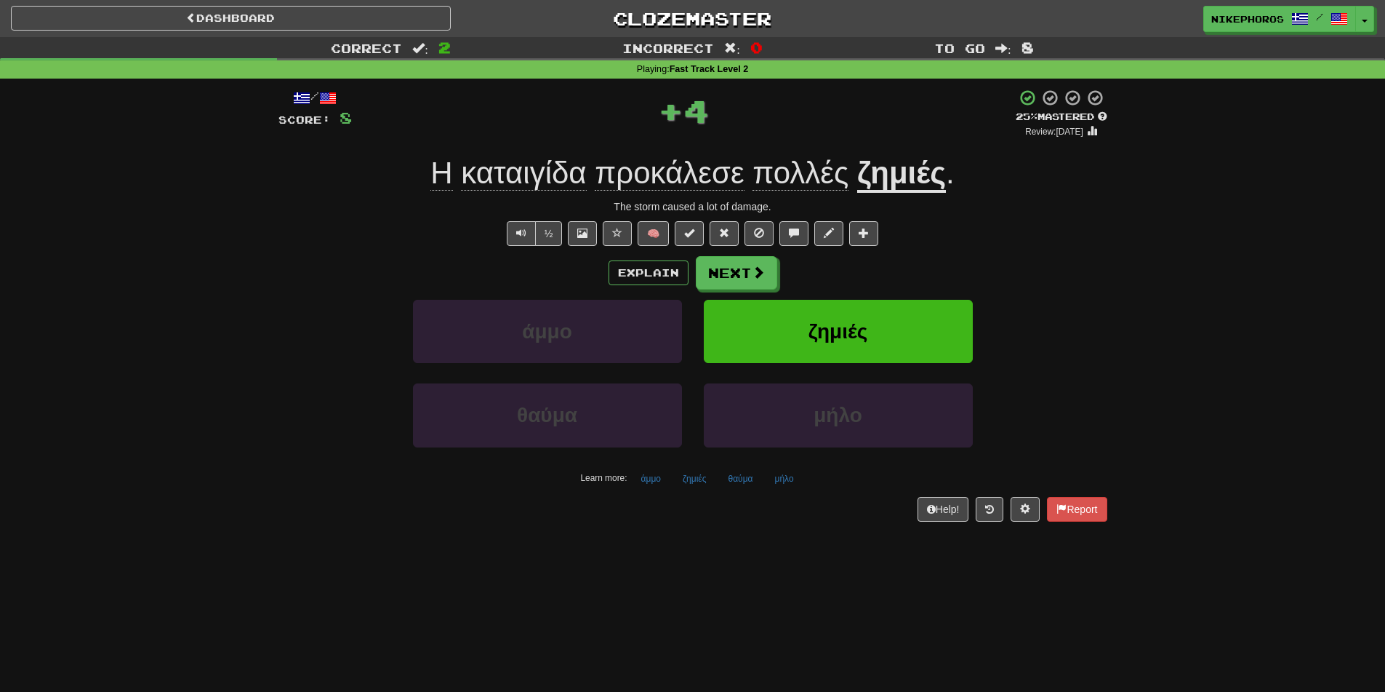
click at [903, 183] on u "ζημιές" at bounding box center [901, 174] width 89 height 37
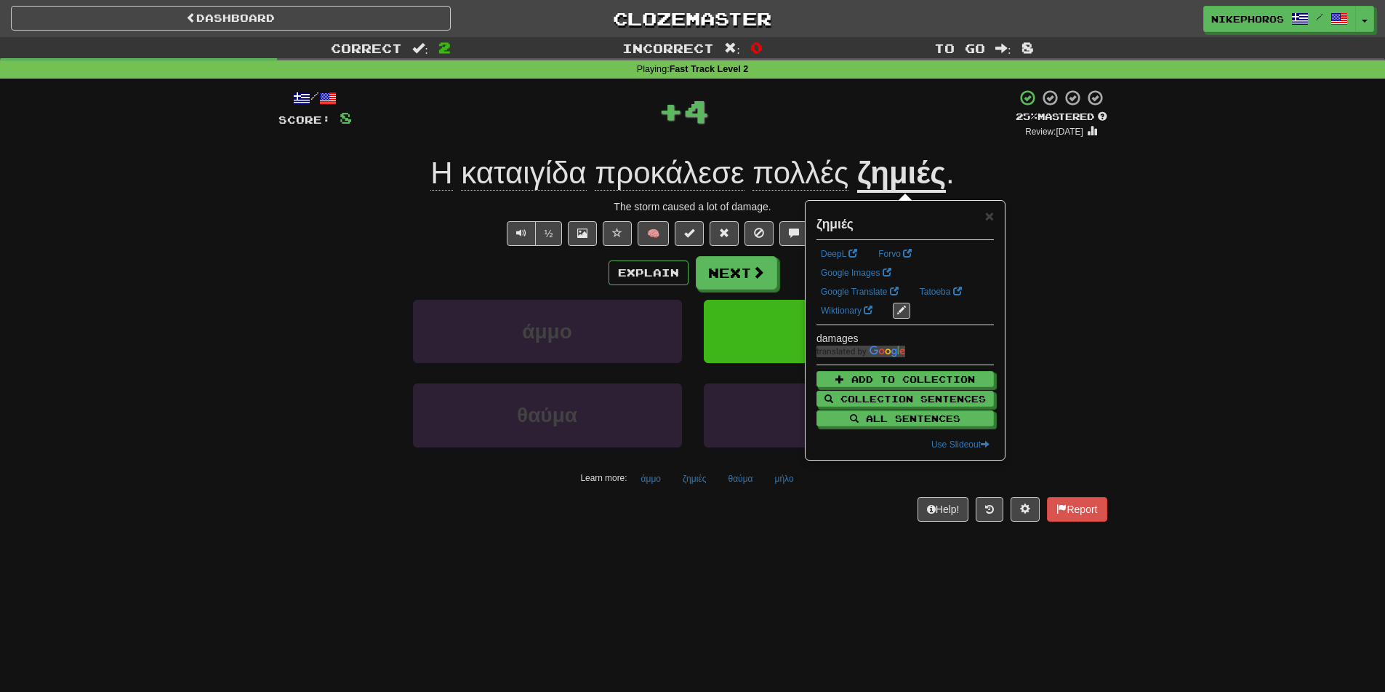
click at [1083, 228] on div "½ 🧠" at bounding box center [693, 233] width 829 height 25
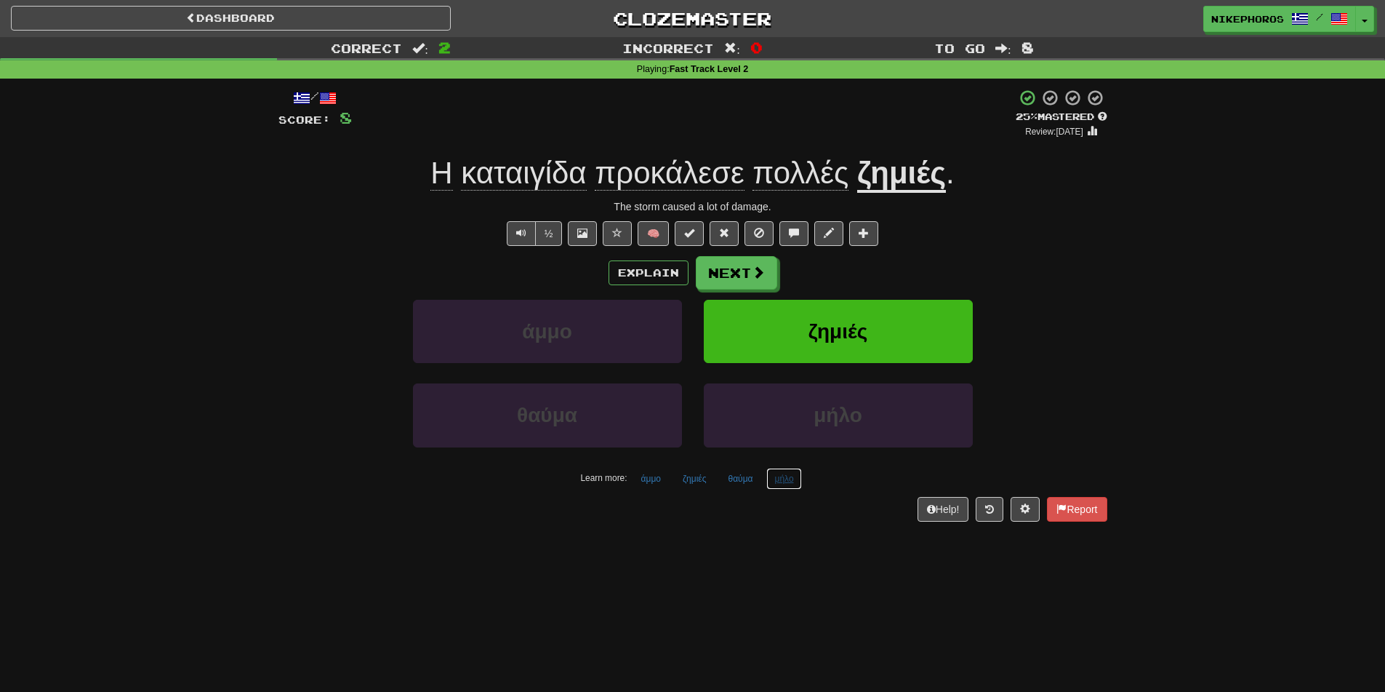
click at [784, 481] on button "μήλο" at bounding box center [783, 479] width 35 height 22
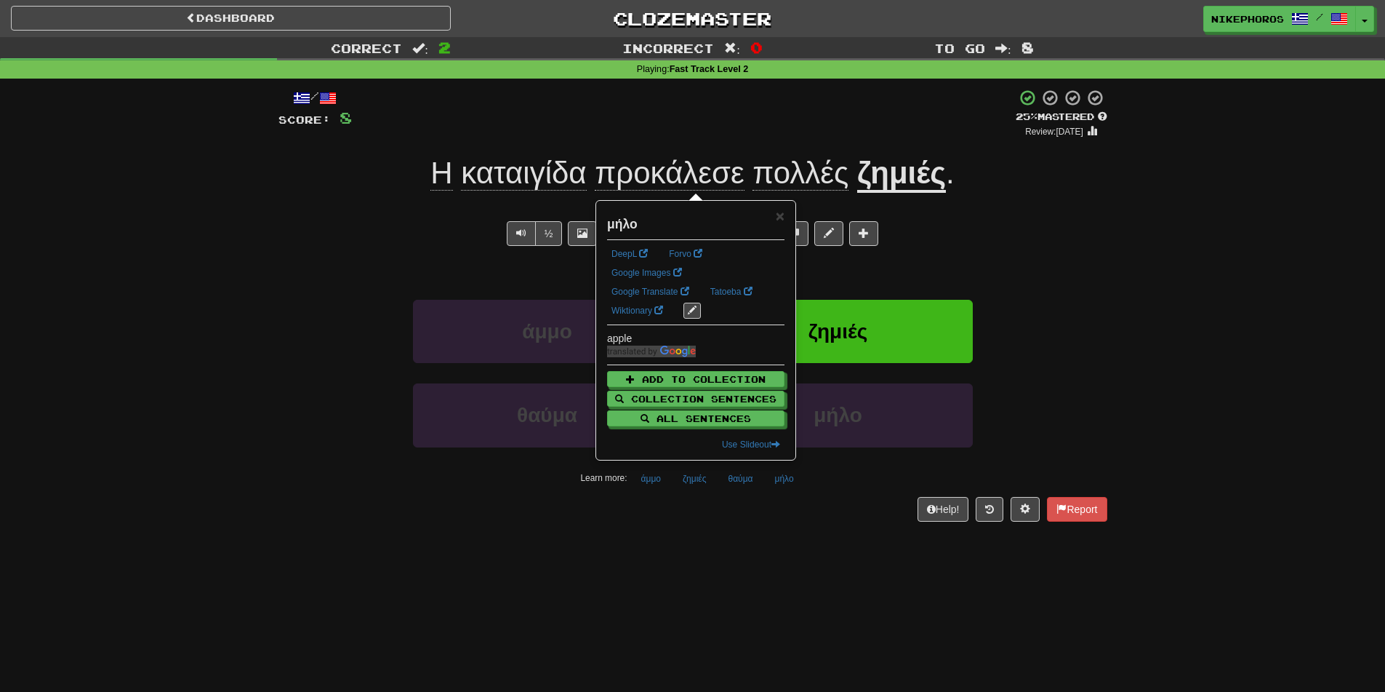
click at [777, 514] on div "Help! Report" at bounding box center [693, 509] width 829 height 25
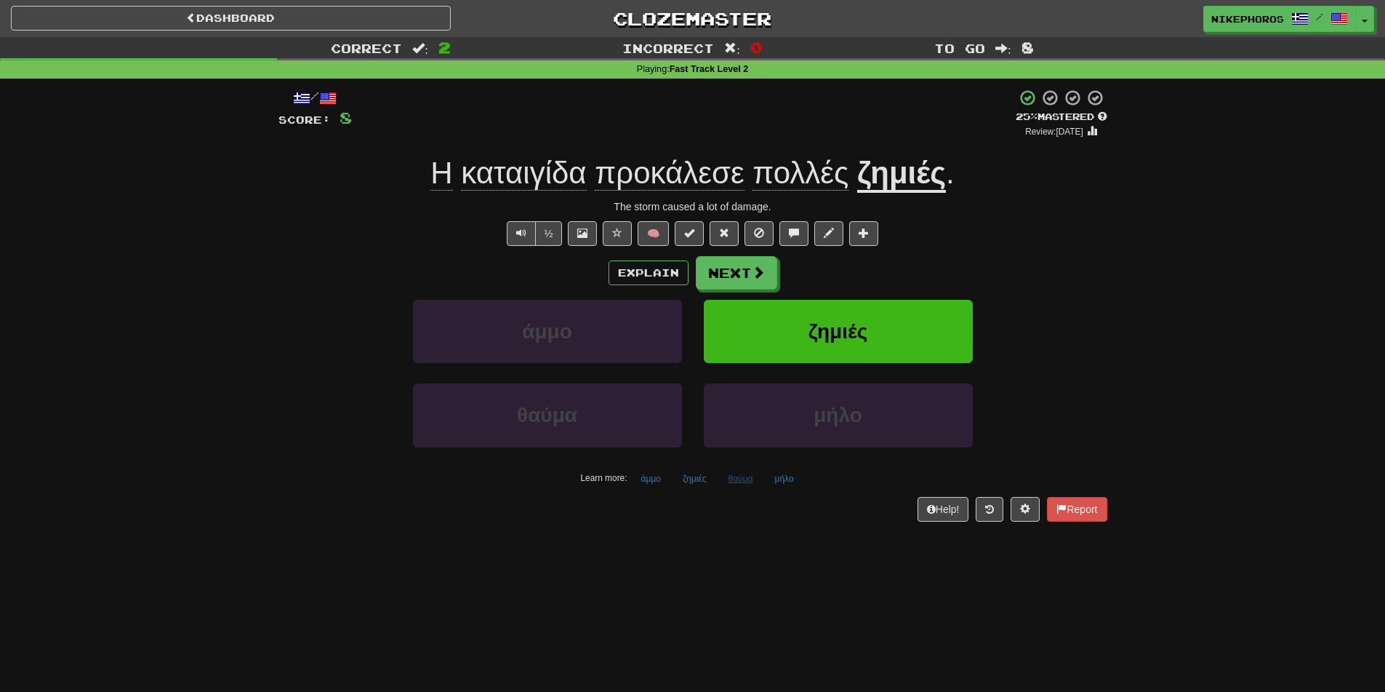
click at [720, 484] on div "Learn more: άμμο ζημιές θαύμα μήλο" at bounding box center [693, 479] width 851 height 22
click at [744, 479] on button "θαύμα" at bounding box center [740, 479] width 41 height 22
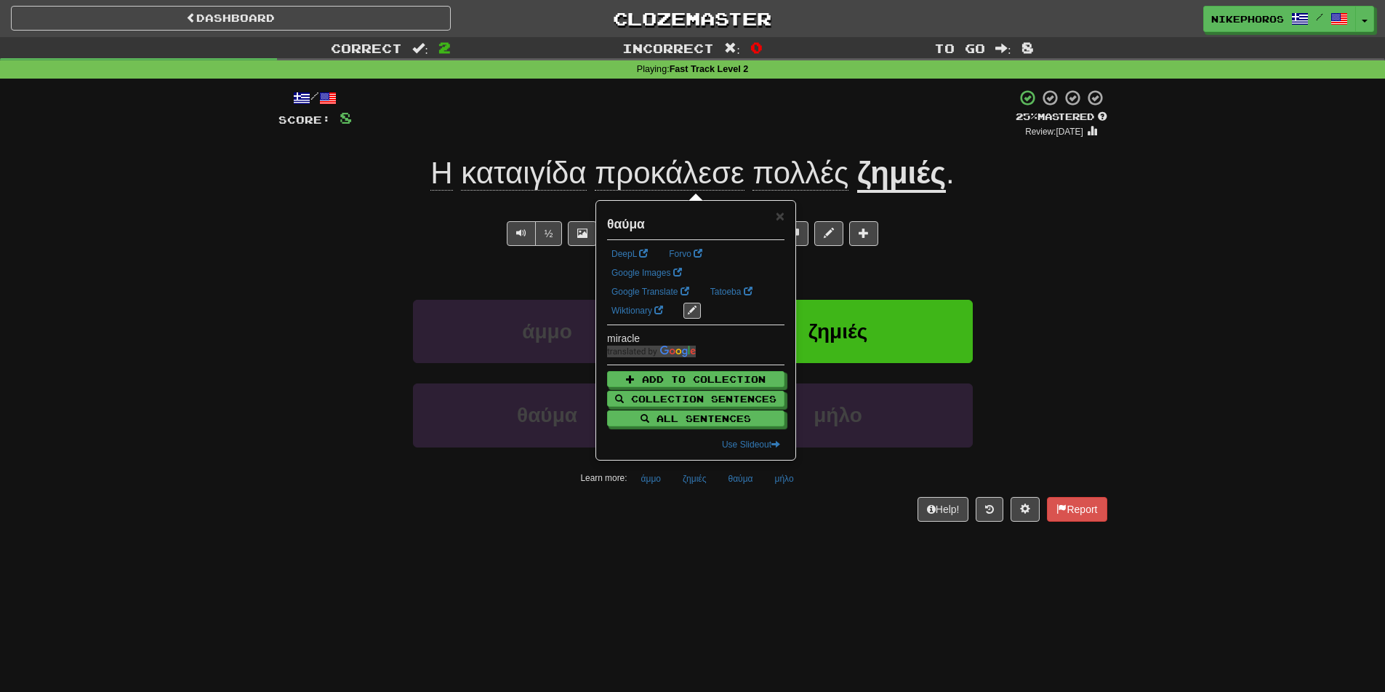
click at [749, 532] on div "/ Score: 8 + 4 25 % Mastered Review: 2025-09-19 Η καταιγίδα προκάλεσε πολλές ζη…" at bounding box center [693, 310] width 829 height 463
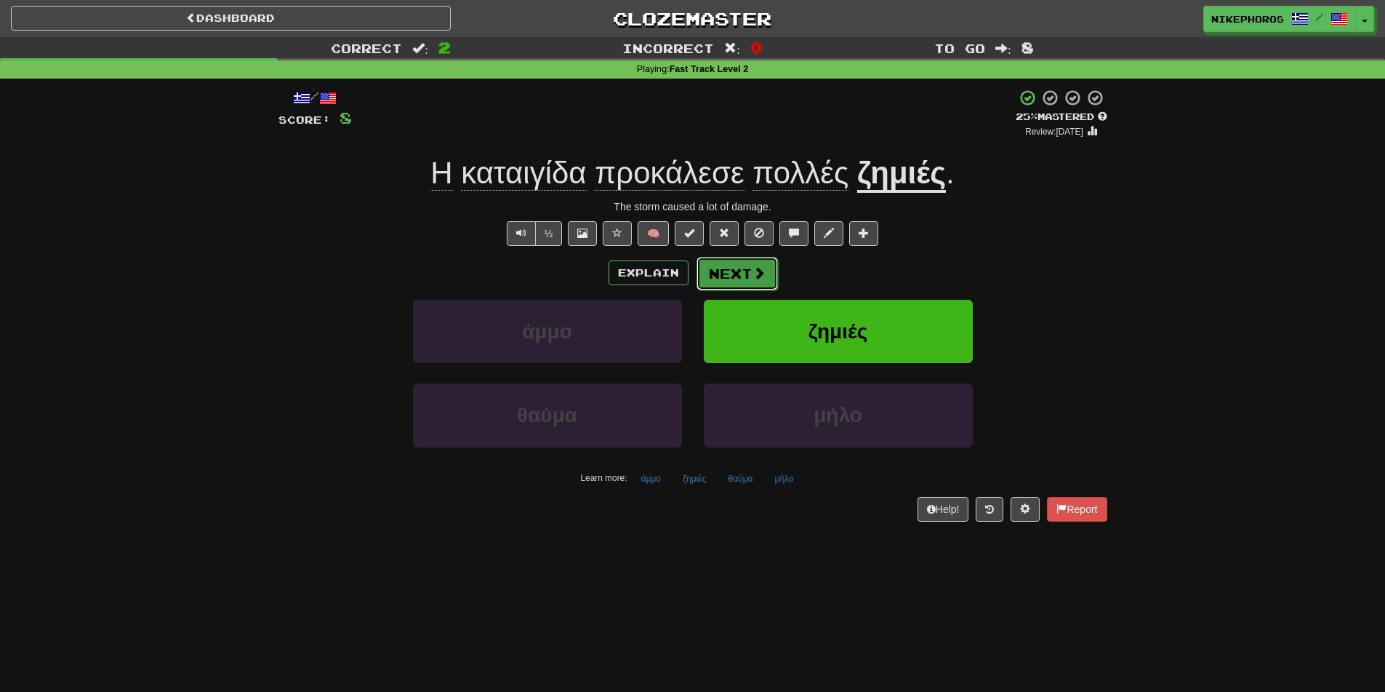
click at [748, 265] on button "Next" at bounding box center [737, 273] width 81 height 33
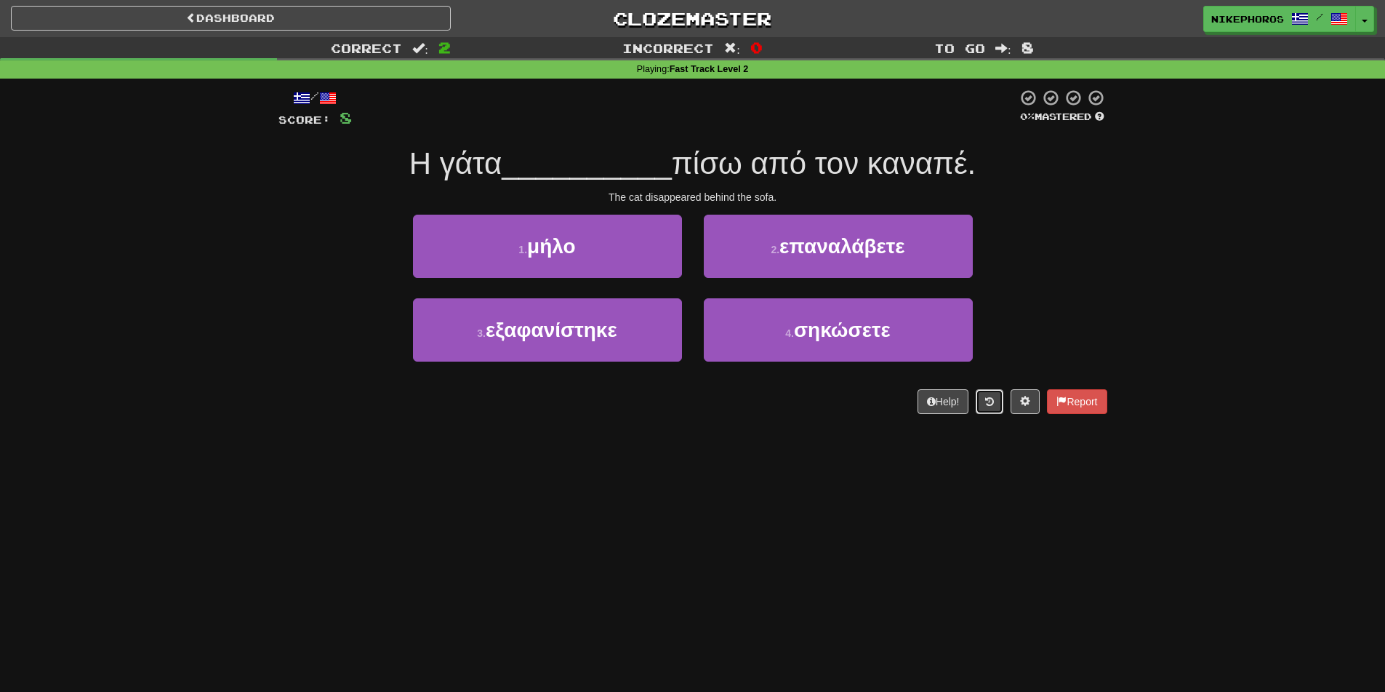
click at [987, 399] on icon at bounding box center [989, 401] width 9 height 10
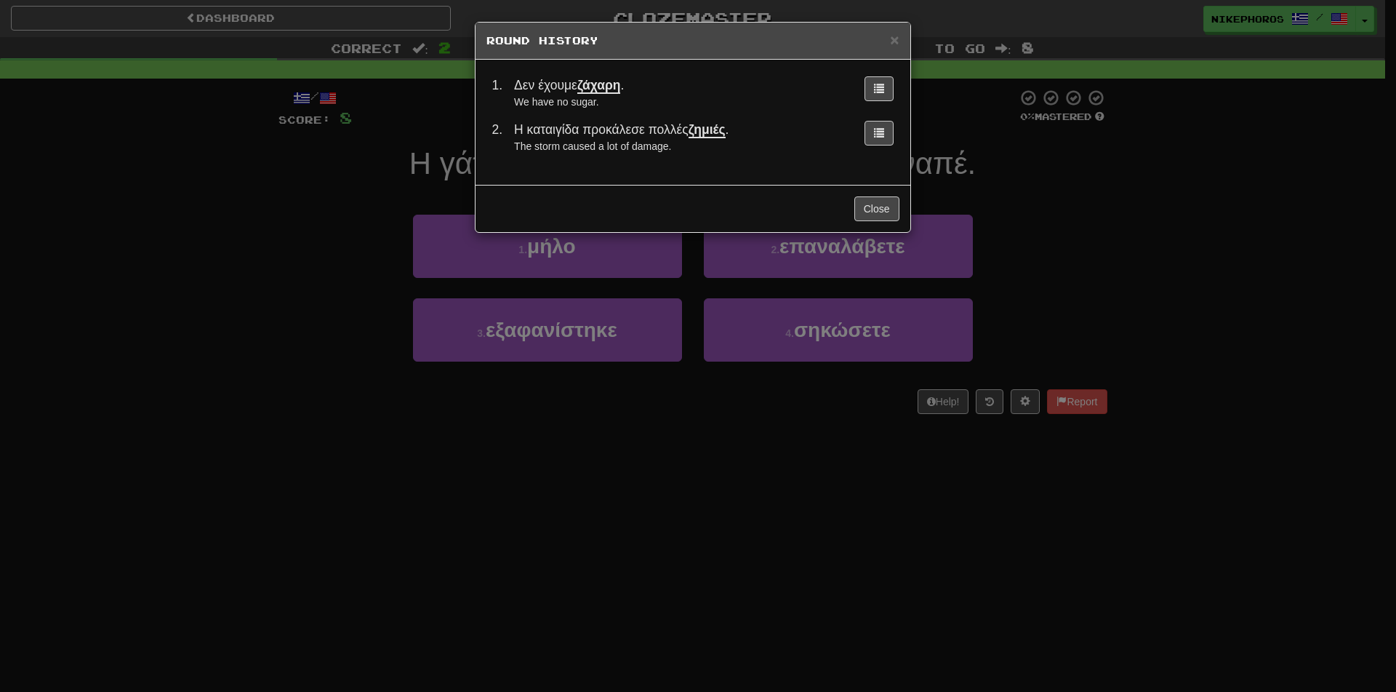
click at [1108, 312] on div "× Round History 1 . Δεν έχουμε ζάχαρη . We have no sugar. 2 . Η καταιγίδα προκά…" at bounding box center [698, 346] width 1396 height 692
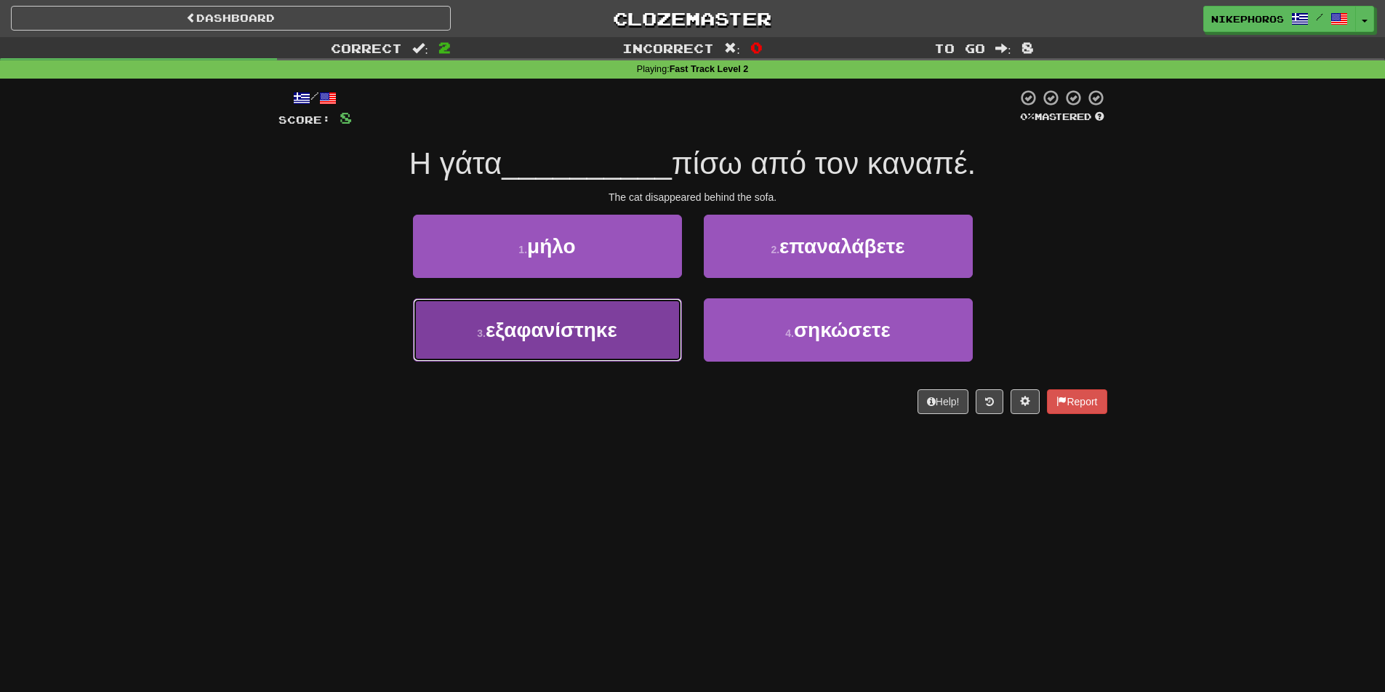
click at [585, 352] on button "3 . εξαφανίστηκε" at bounding box center [547, 329] width 269 height 63
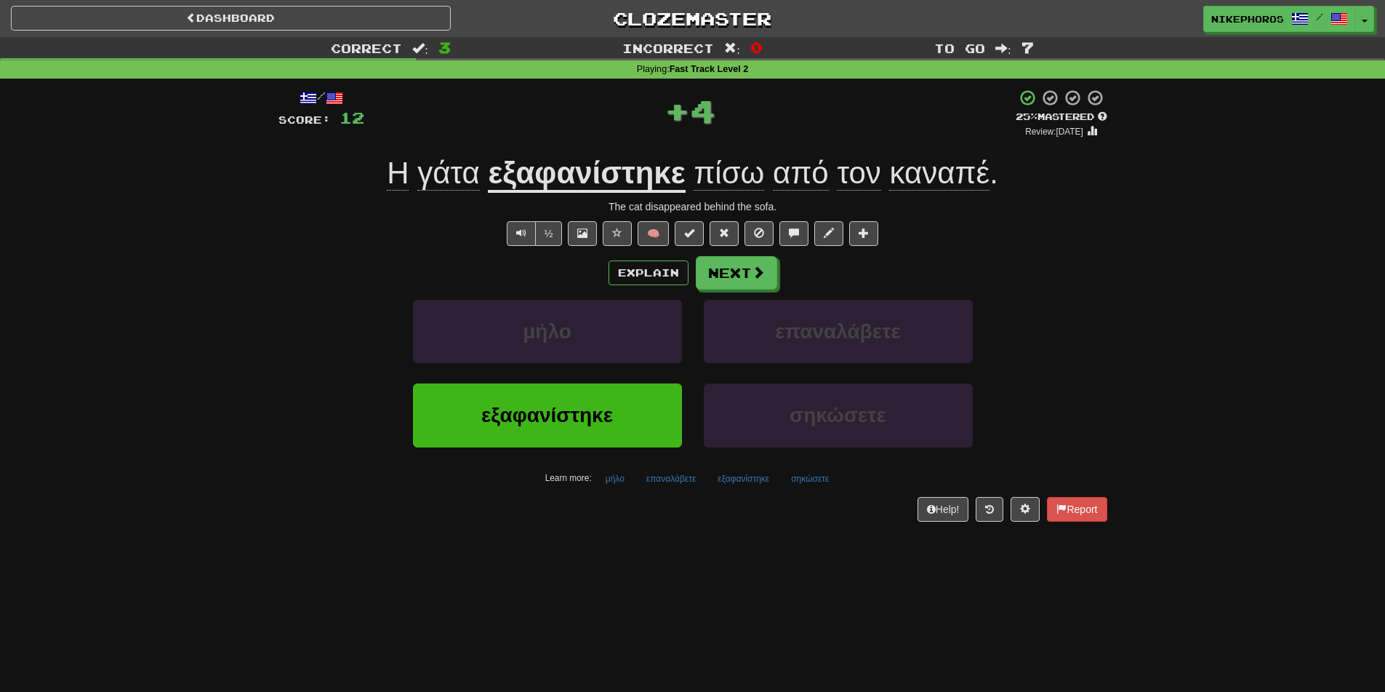
click at [626, 161] on u "εξαφανίστηκε" at bounding box center [586, 174] width 197 height 37
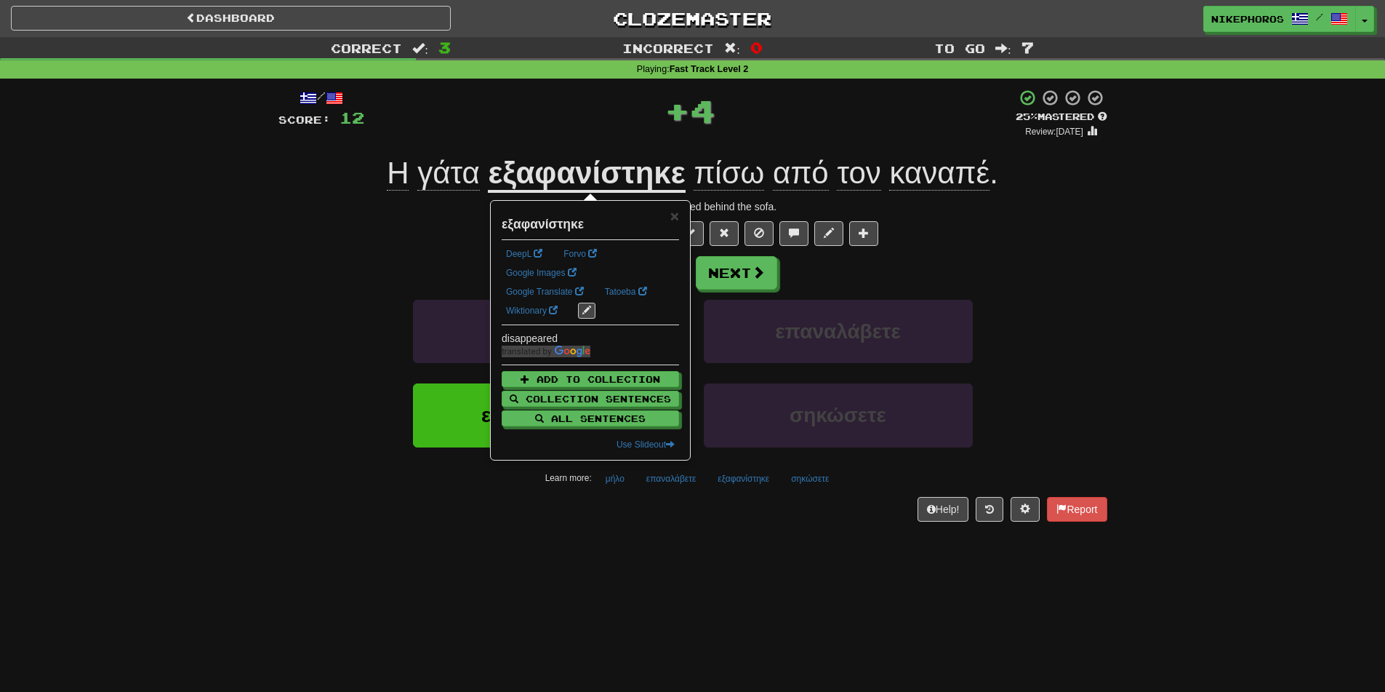
click at [1013, 256] on div "/ Score: 12 + 4 25 % Mastered Review: 2025-09-19 Η γάτα εξαφανίστηκε πίσω από τ…" at bounding box center [693, 305] width 829 height 432
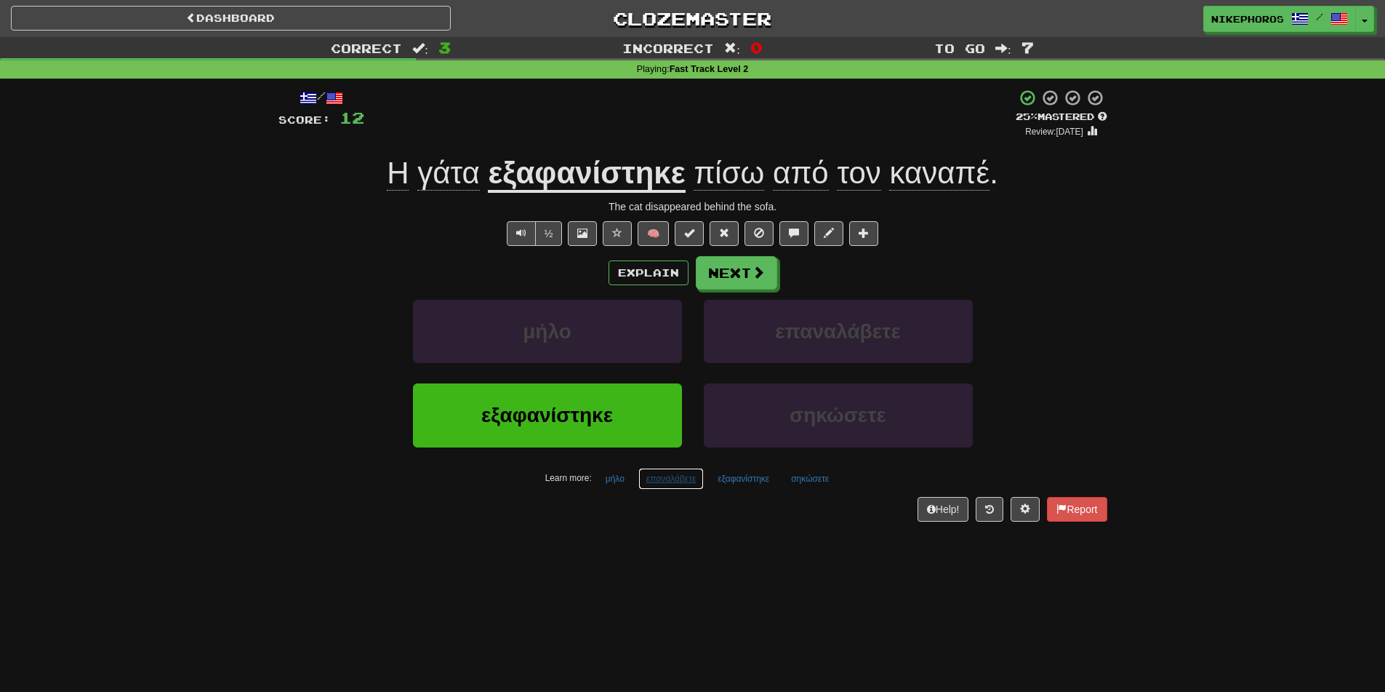
click at [647, 476] on button "επαναλάβετε" at bounding box center [671, 479] width 65 height 22
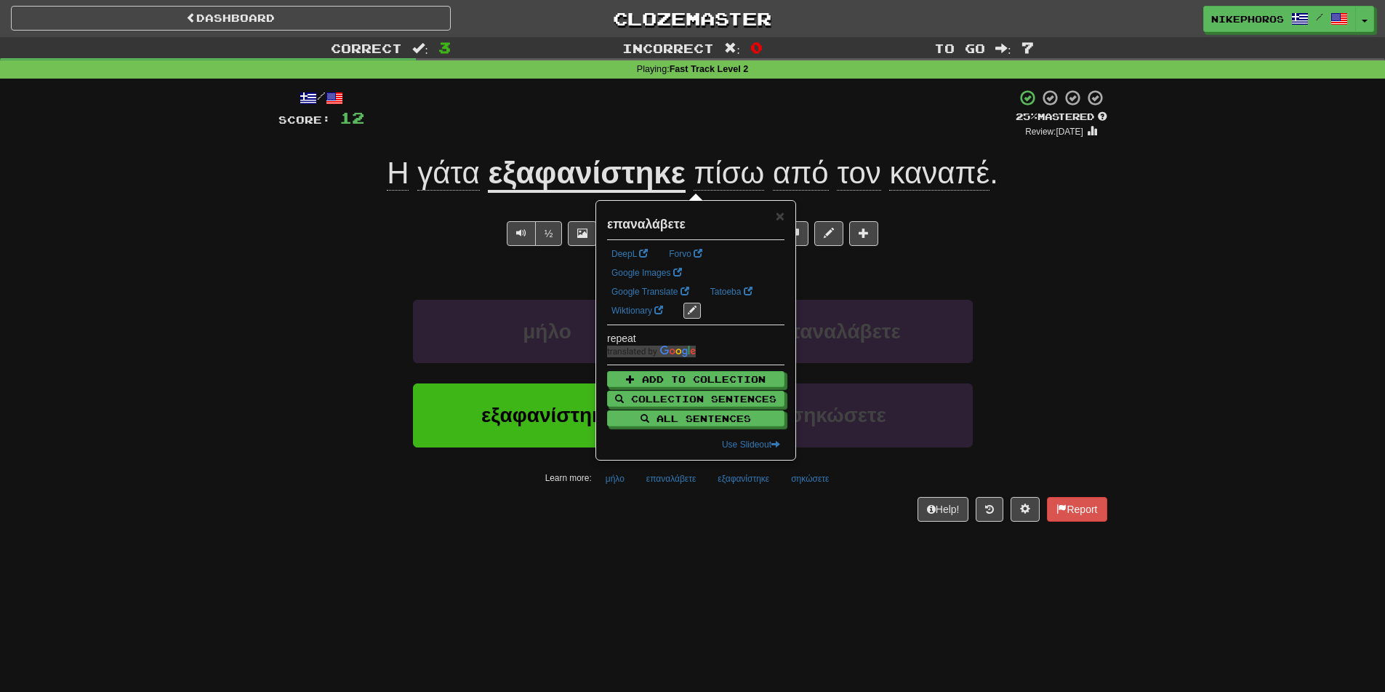
click at [717, 548] on div "Dashboard Clozemaster Nikephoros / Toggle Dropdown Dashboard Leaderboard Activi…" at bounding box center [692, 346] width 1385 height 692
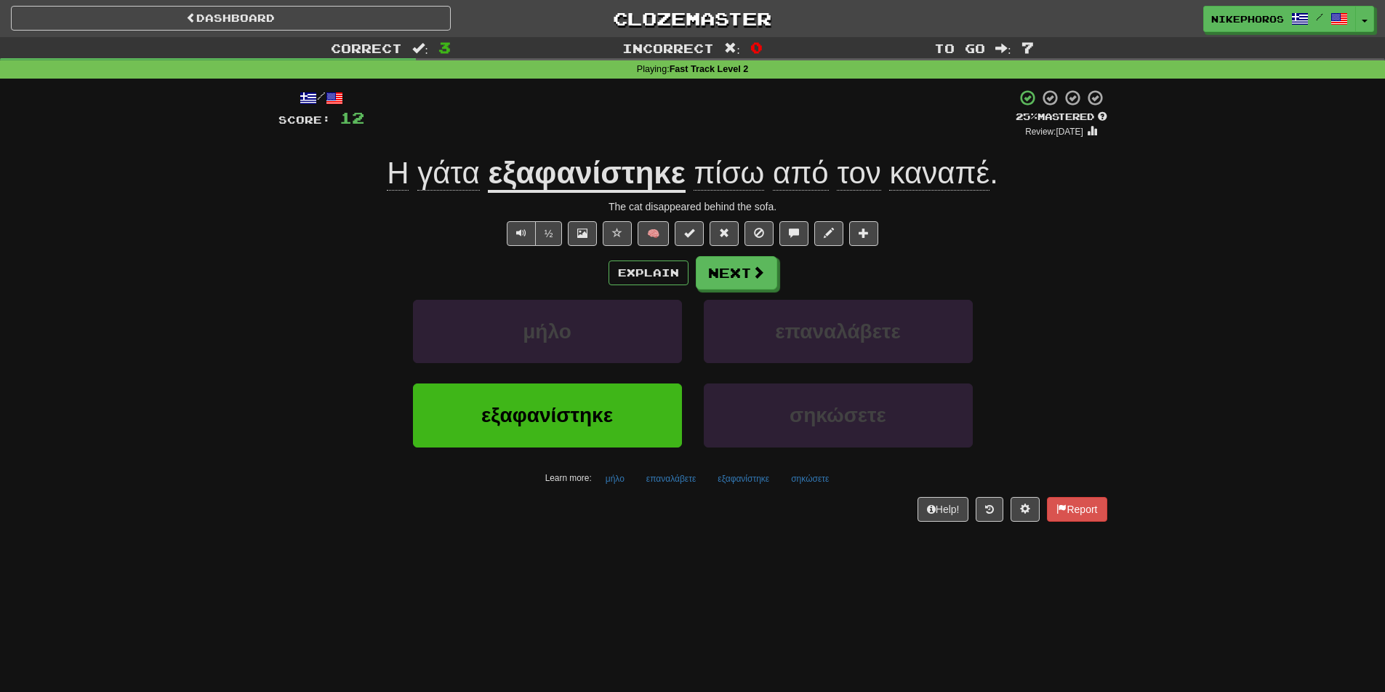
click at [814, 459] on div "σηκώσετε" at bounding box center [838, 425] width 291 height 84
click at [812, 477] on button "σηκώσετε" at bounding box center [810, 479] width 54 height 22
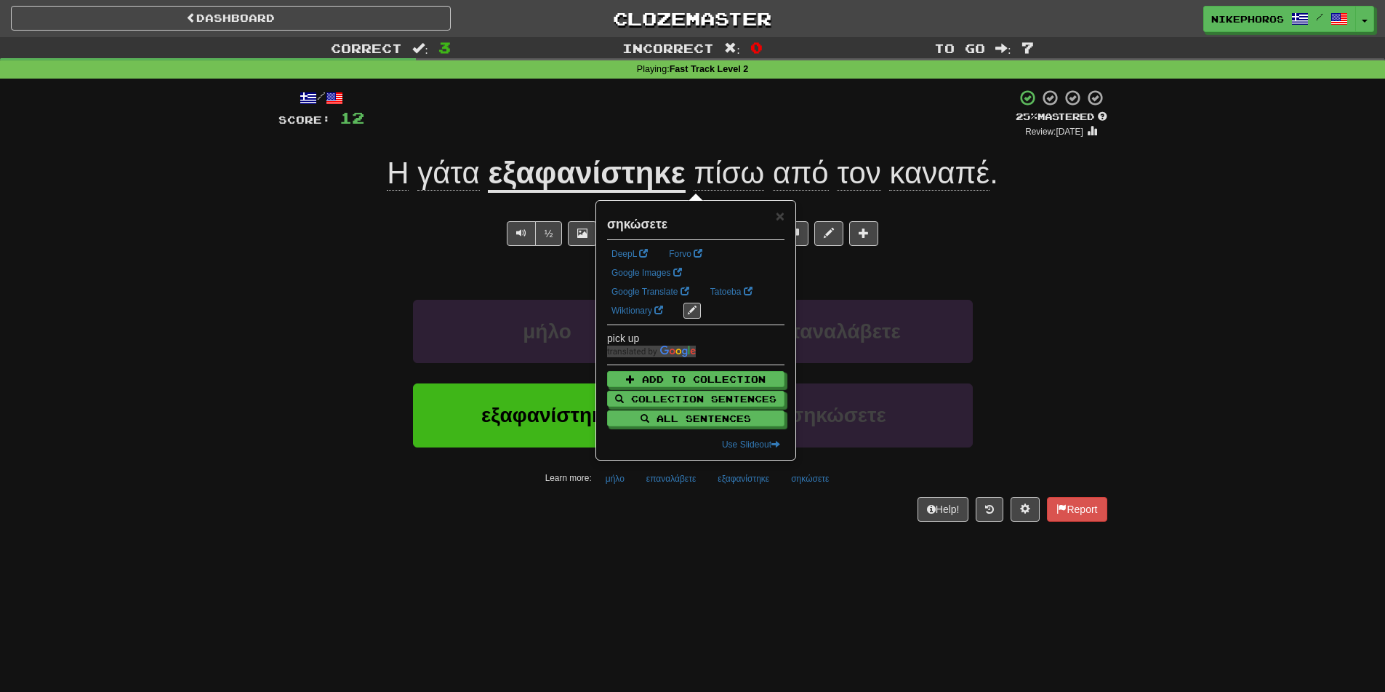
click at [817, 578] on div "Dashboard Clozemaster Nikephoros / Toggle Dropdown Dashboard Leaderboard Activi…" at bounding box center [692, 346] width 1385 height 692
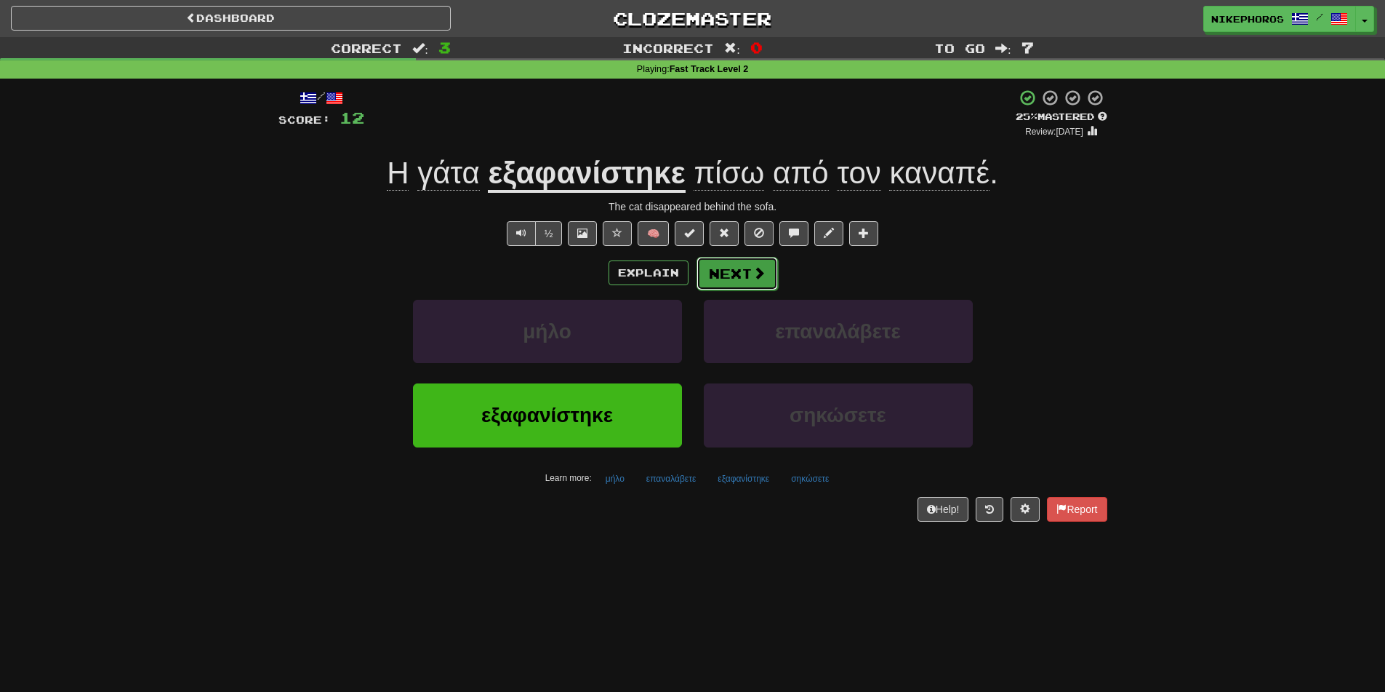
click at [756, 273] on span at bounding box center [759, 272] width 13 height 13
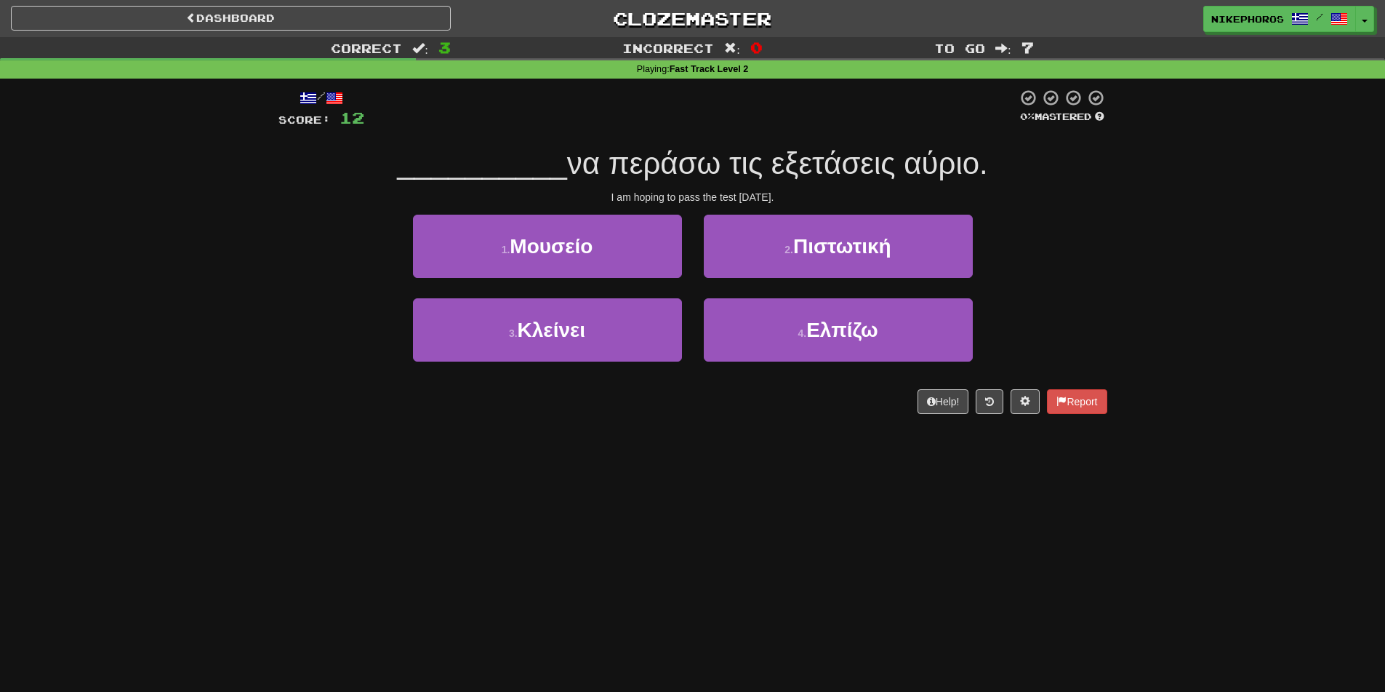
click at [1129, 316] on div "Correct : 3 Incorrect : 0 To go : 7 Playing : Fast Track Level 2 / Score: 12 0 …" at bounding box center [692, 235] width 1385 height 397
click at [543, 160] on span "__________" at bounding box center [482, 163] width 170 height 34
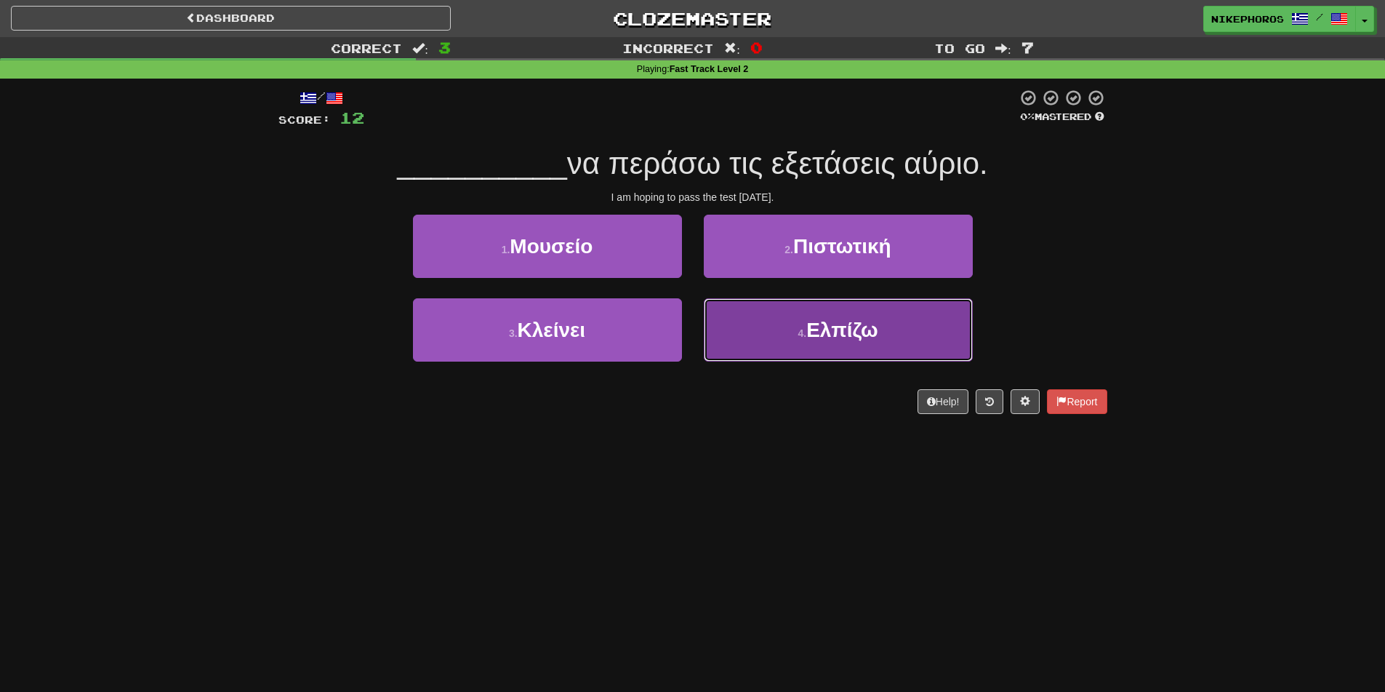
click at [905, 337] on button "4 . Ελπίζω" at bounding box center [838, 329] width 269 height 63
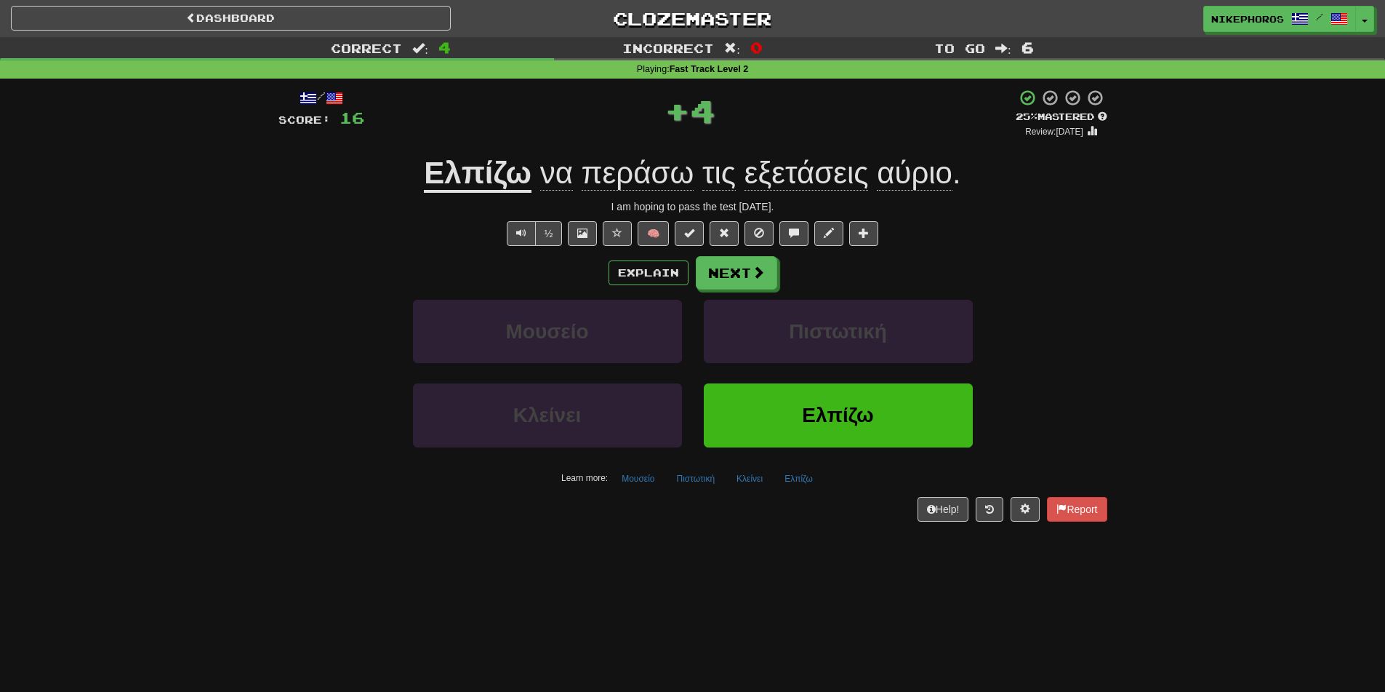
click at [518, 175] on u "Ελπίζω" at bounding box center [478, 174] width 108 height 37
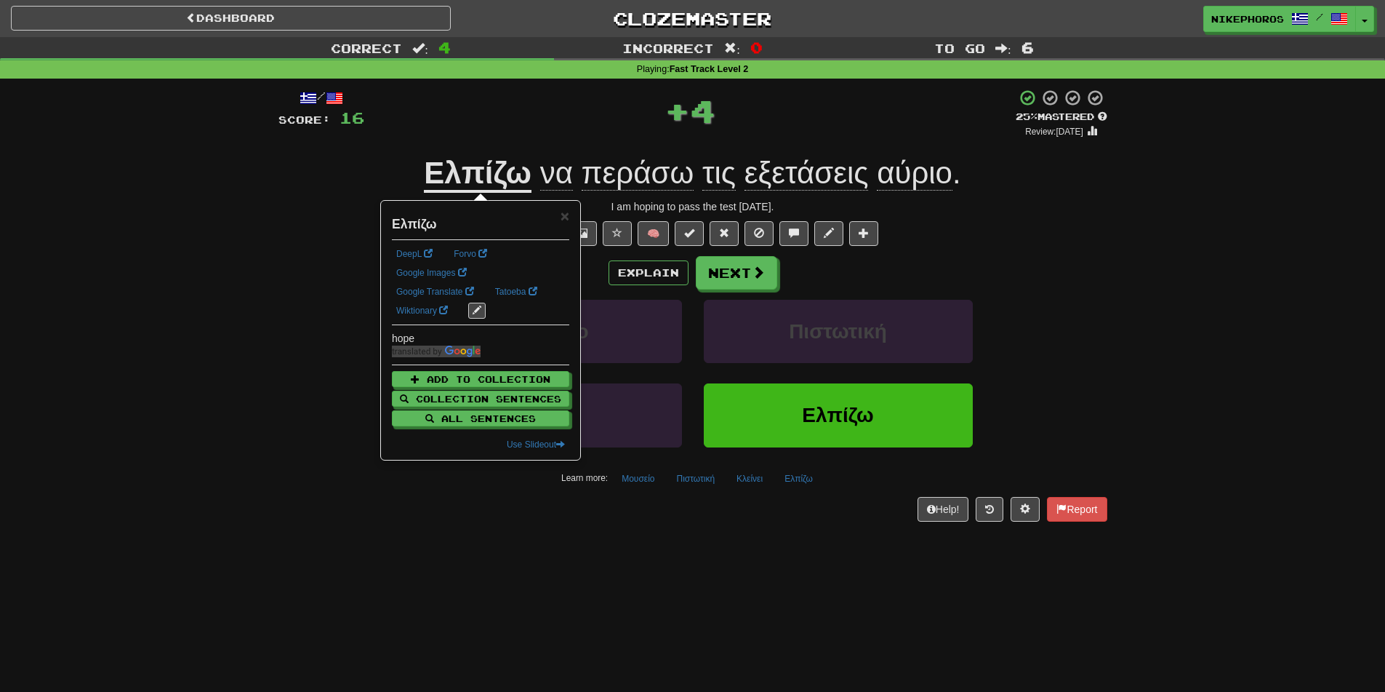
click at [1220, 249] on div "Correct : 4 Incorrect : 0 To go : 6 Playing : Fast Track Level 2 / Score: 16 + …" at bounding box center [692, 289] width 1385 height 505
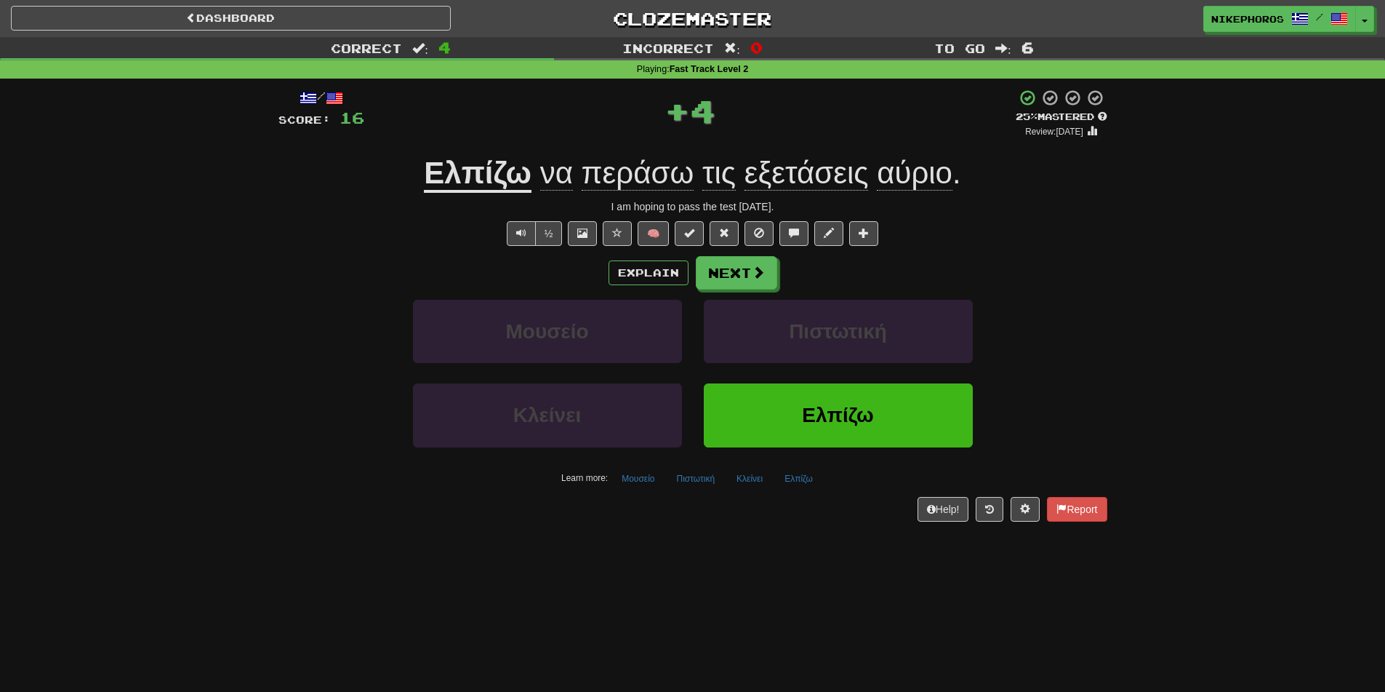
click at [838, 169] on span "εξετάσεις" at bounding box center [807, 173] width 124 height 35
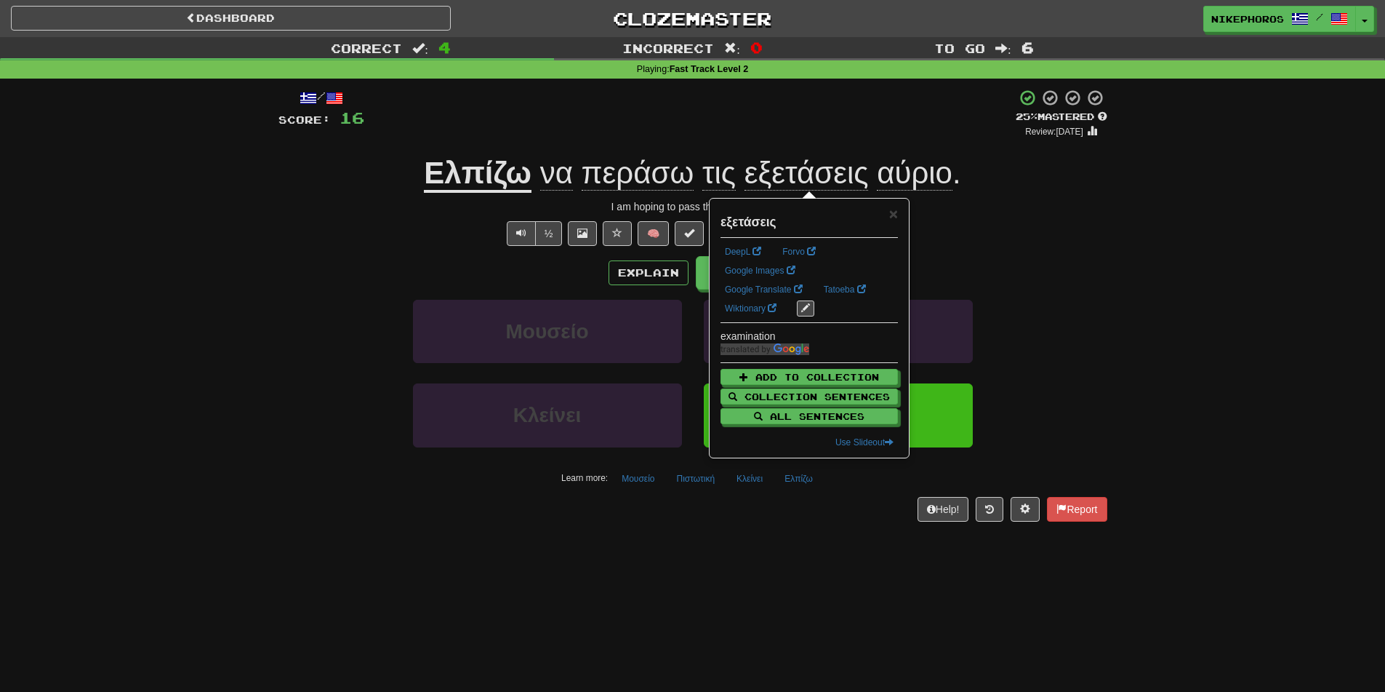
click at [1101, 212] on div "I am hoping to pass the test tomorrow." at bounding box center [693, 206] width 829 height 15
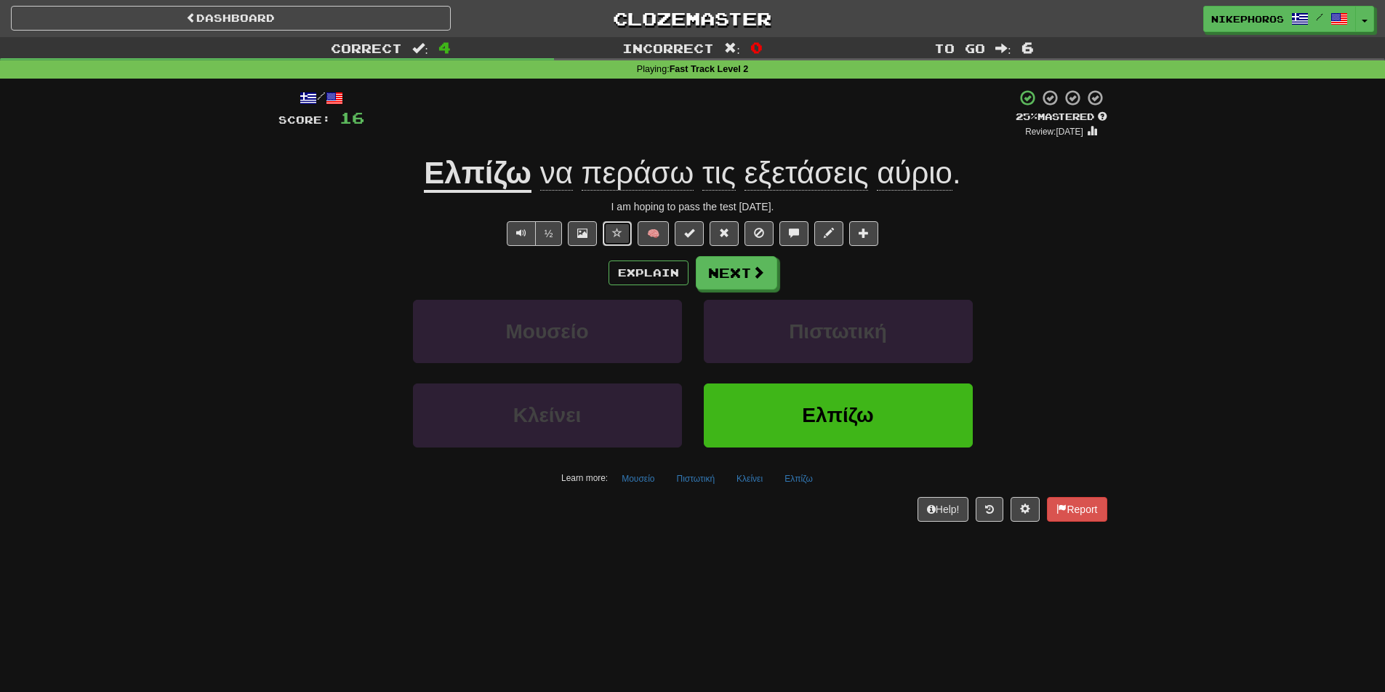
click at [610, 229] on button at bounding box center [617, 233] width 29 height 25
click at [710, 268] on button "Next" at bounding box center [737, 273] width 81 height 33
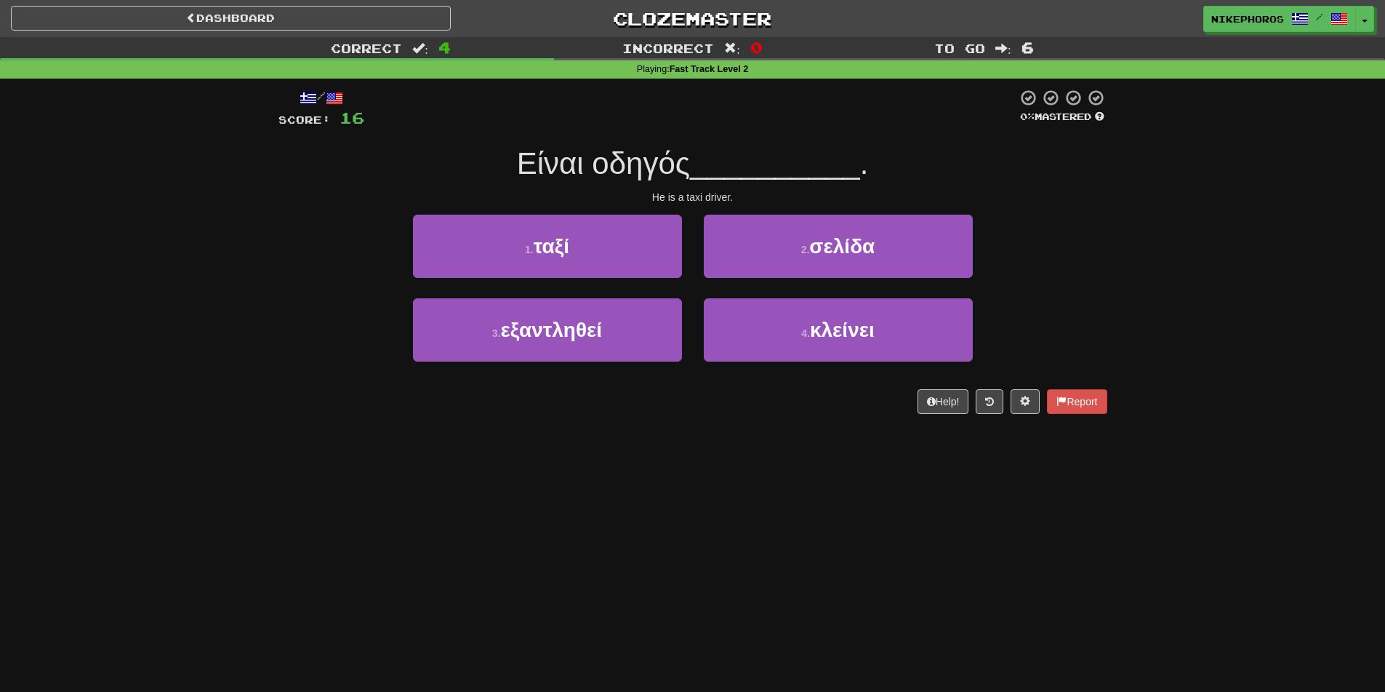
click at [1223, 229] on div "Correct : 4 Incorrect : 0 To go : 6 Playing : Fast Track Level 2 / Score: 16 0 …" at bounding box center [692, 235] width 1385 height 397
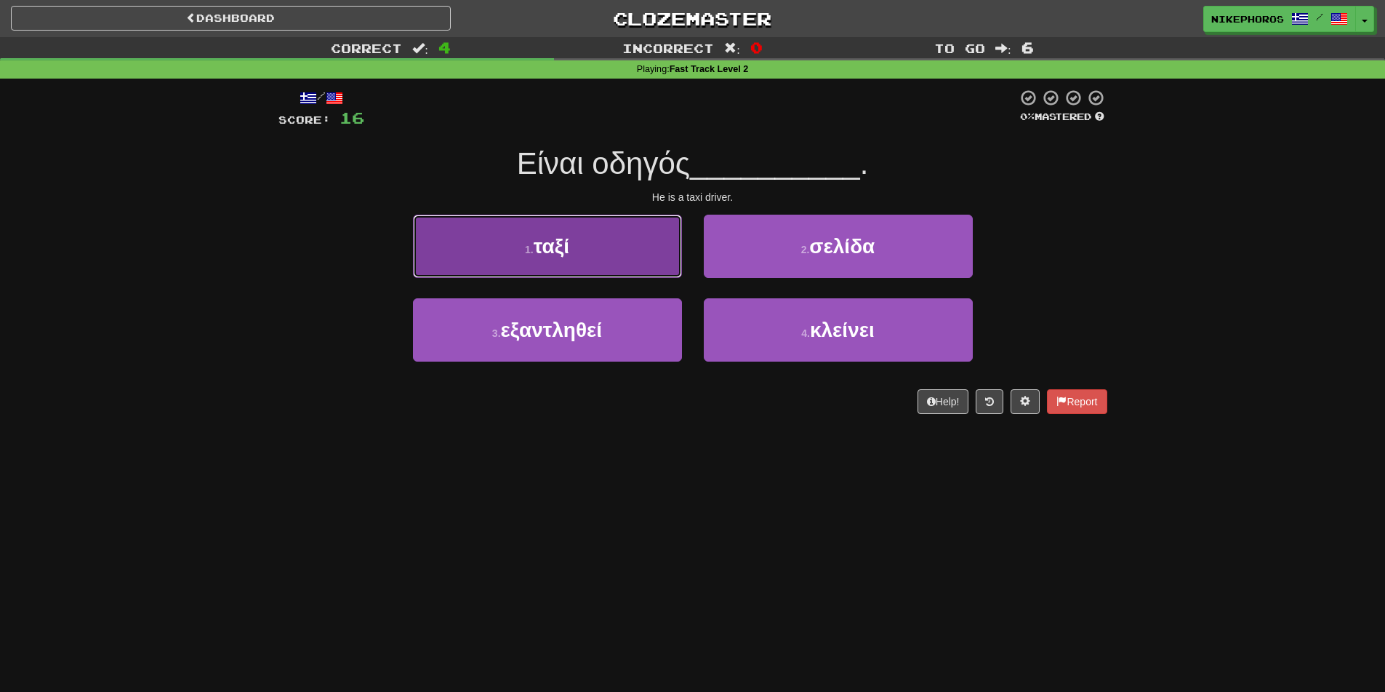
click at [613, 241] on button "1 . ταξί" at bounding box center [547, 246] width 269 height 63
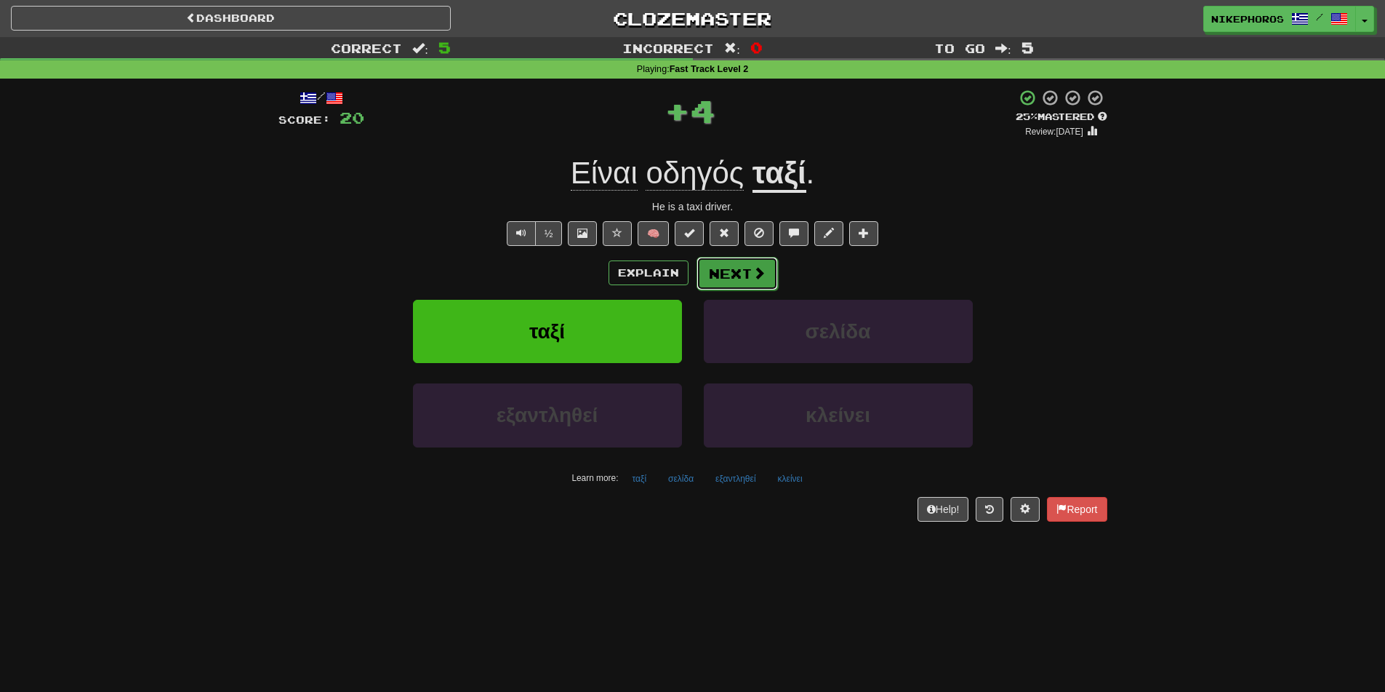
click at [740, 276] on button "Next" at bounding box center [737, 273] width 81 height 33
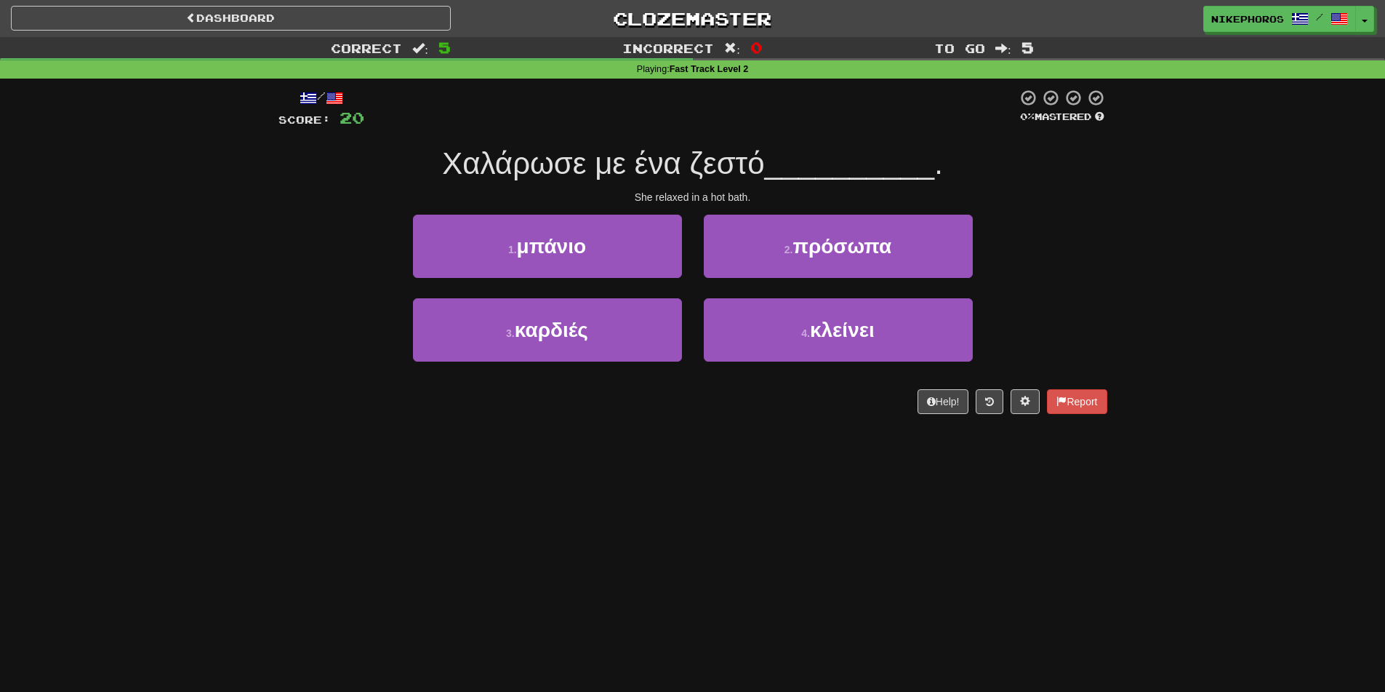
click at [1171, 232] on div "Correct : 5 Incorrect : 0 To go : 5 Playing : Fast Track Level 2 / Score: 20 0 …" at bounding box center [692, 235] width 1385 height 397
click at [713, 12] on link "Clozemaster" at bounding box center [693, 18] width 440 height 25
